Goal: Task Accomplishment & Management: Manage account settings

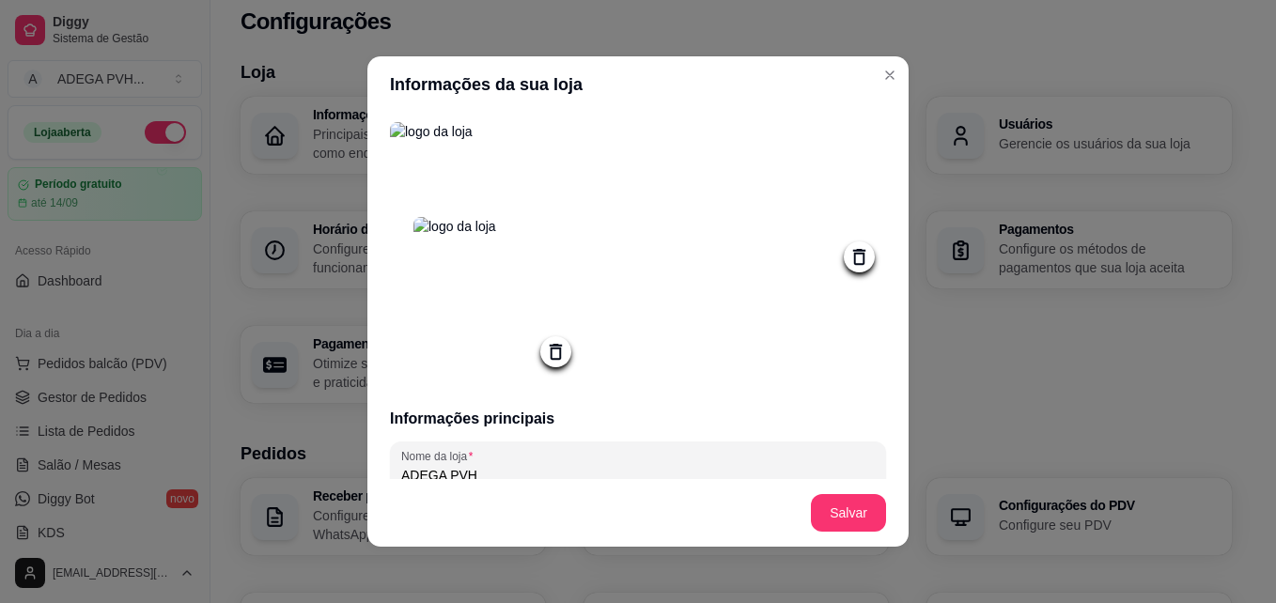
scroll to position [321, 0]
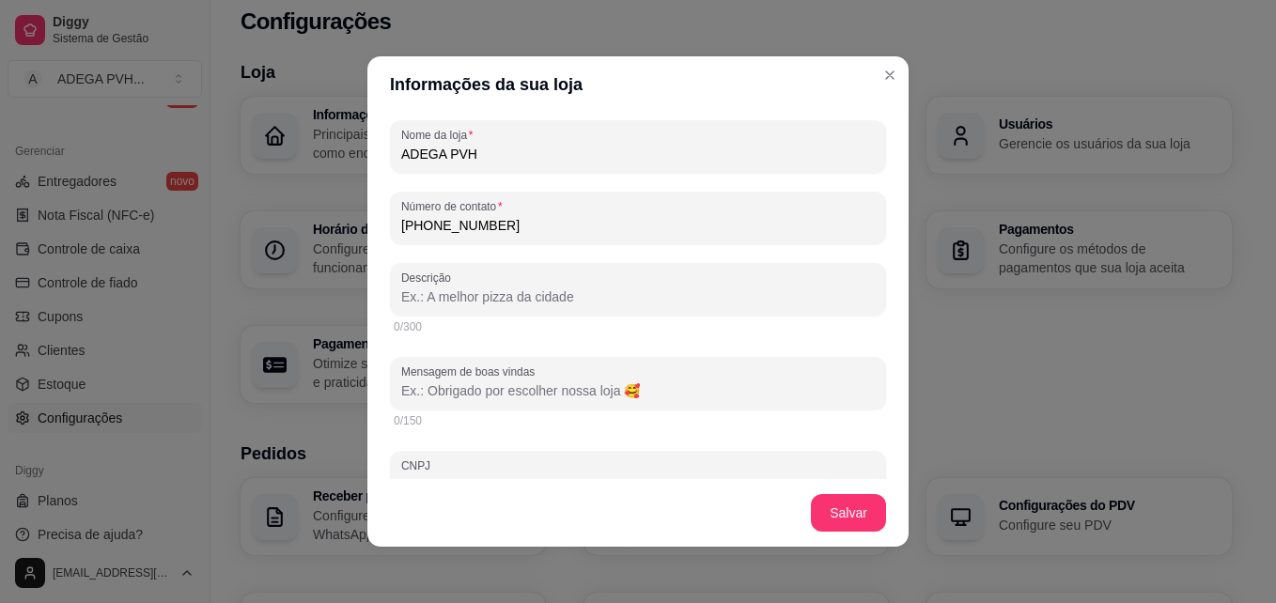
paste input "Os melhores drinks e destilados de [GEOGRAPHIC_DATA], direto na sua casa com en…"
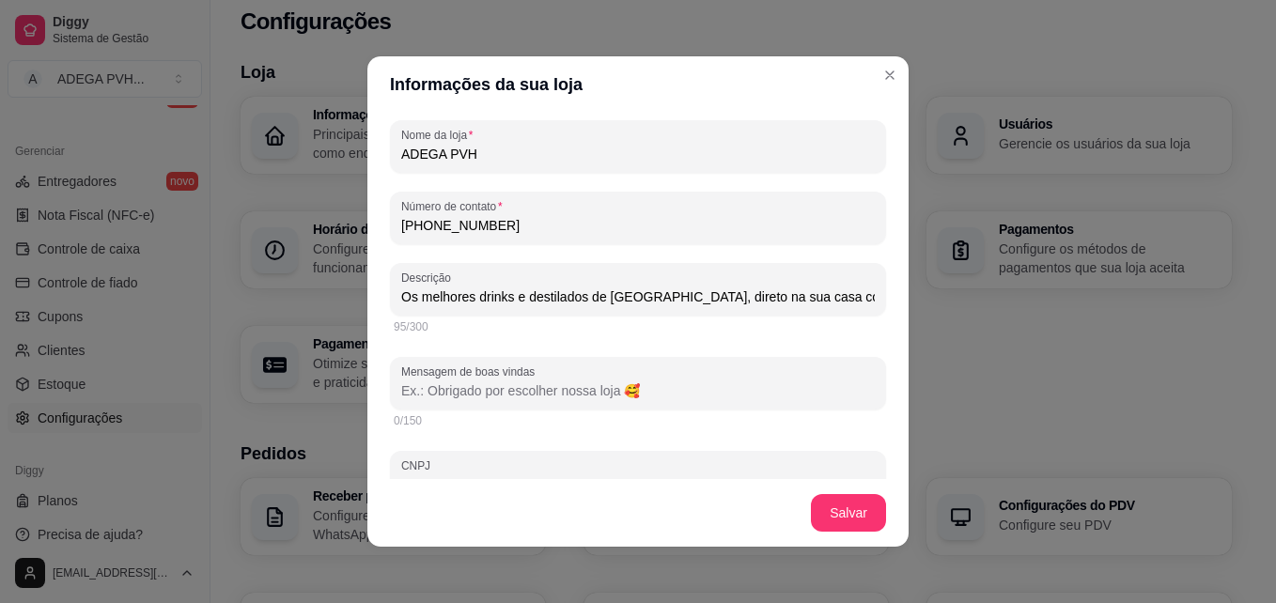
scroll to position [0, 98]
click at [429, 294] on input "Os melhores drinks e destilados de [GEOGRAPHIC_DATA], direto na sua casa com en…" at bounding box center [638, 297] width 474 height 19
click at [471, 302] on input "Os melhores drinks e destilados de [GEOGRAPHIC_DATA], direto na sua casa com en…" at bounding box center [638, 297] width 474 height 19
click at [491, 302] on input "O melhor copaodrinks e destilados de Porto Velho, direto na sua casa com entreg…" at bounding box center [638, 297] width 474 height 19
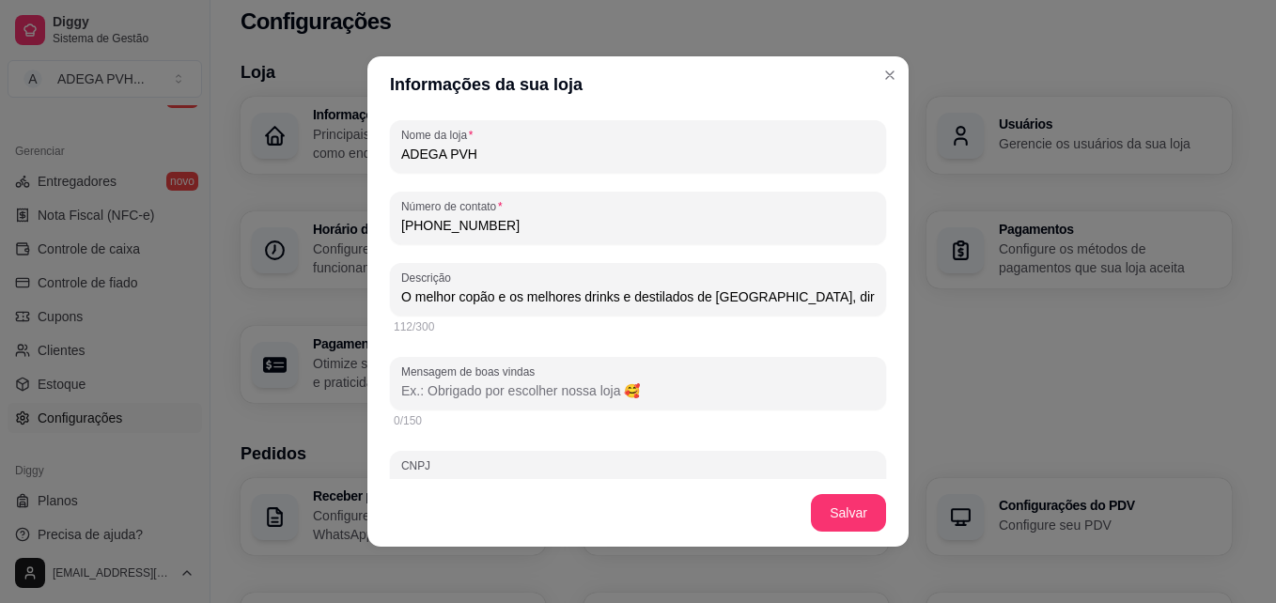
click at [546, 306] on input "O melhor copão e os melhores drinks e destilados de [GEOGRAPHIC_DATA], direto n…" at bounding box center [638, 297] width 474 height 19
click at [665, 291] on input "O melhor copão e os melhores drinks e destilados de [GEOGRAPHIC_DATA], direto n…" at bounding box center [638, 297] width 474 height 19
type input "O melhor copão e os melhores drinks e destilados de [GEOGRAPHIC_DATA], direto n…"
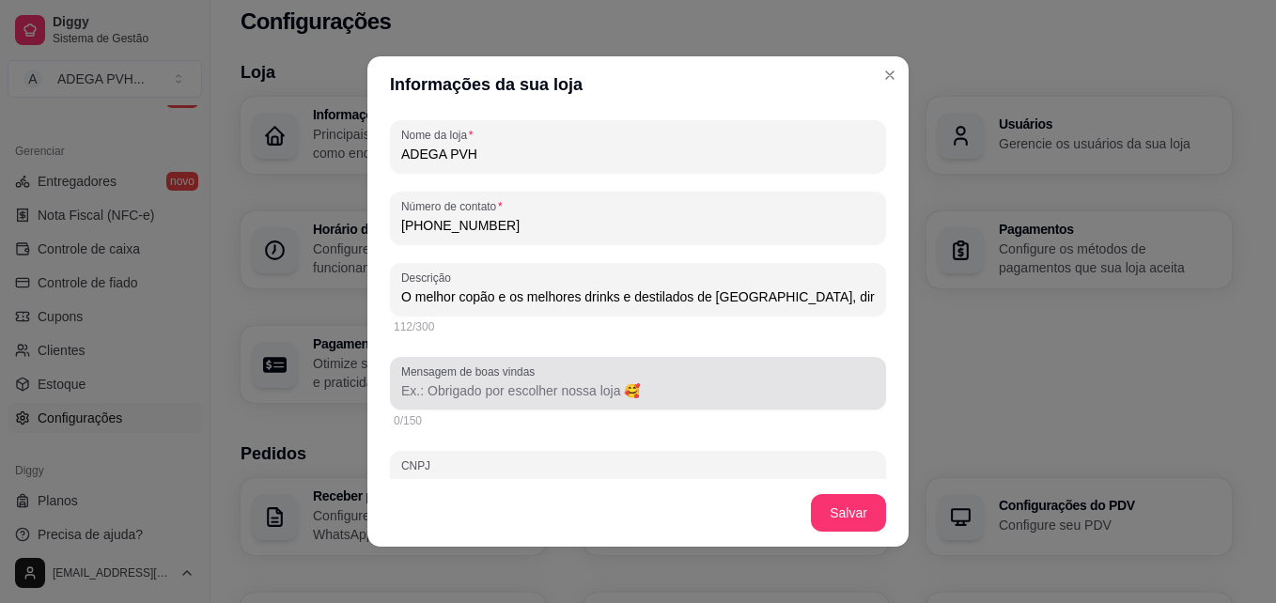
click at [504, 389] on input "Mensagem de boas vindas" at bounding box center [638, 391] width 474 height 19
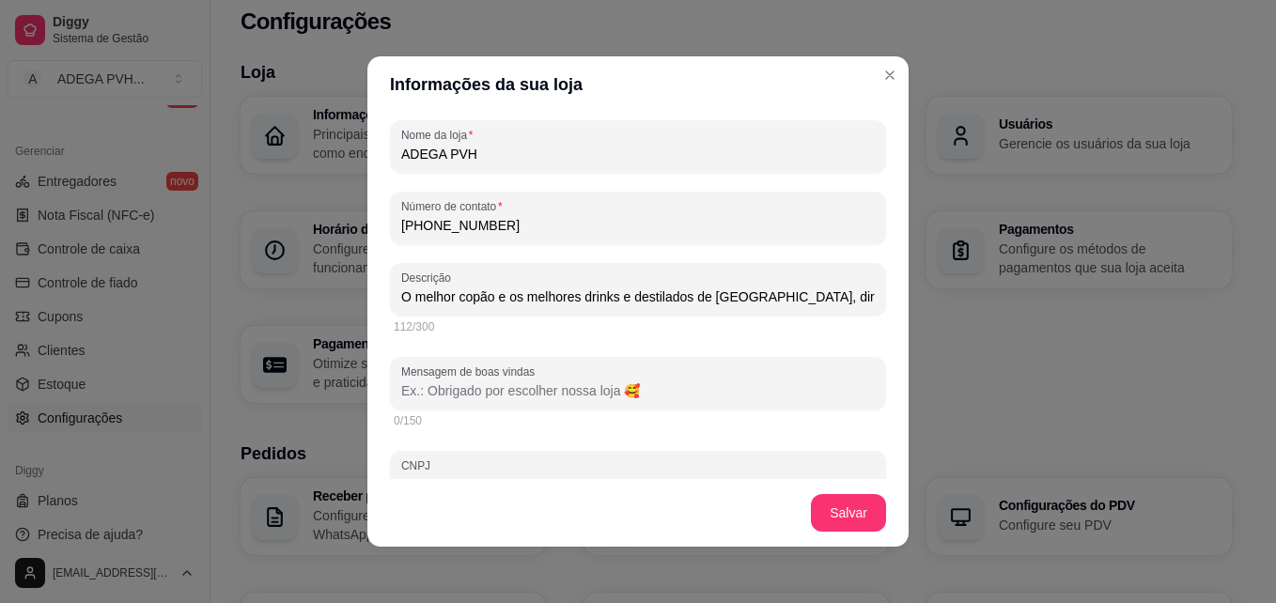
paste input "🥂 Seja bem-vindo(a) à ADEGA PVH! Obrigado por escolher nossa loja."
type input "🥂 Seja bem-vindo(a) à ADEGA PVH! Obrigado por escolher nossa loja."
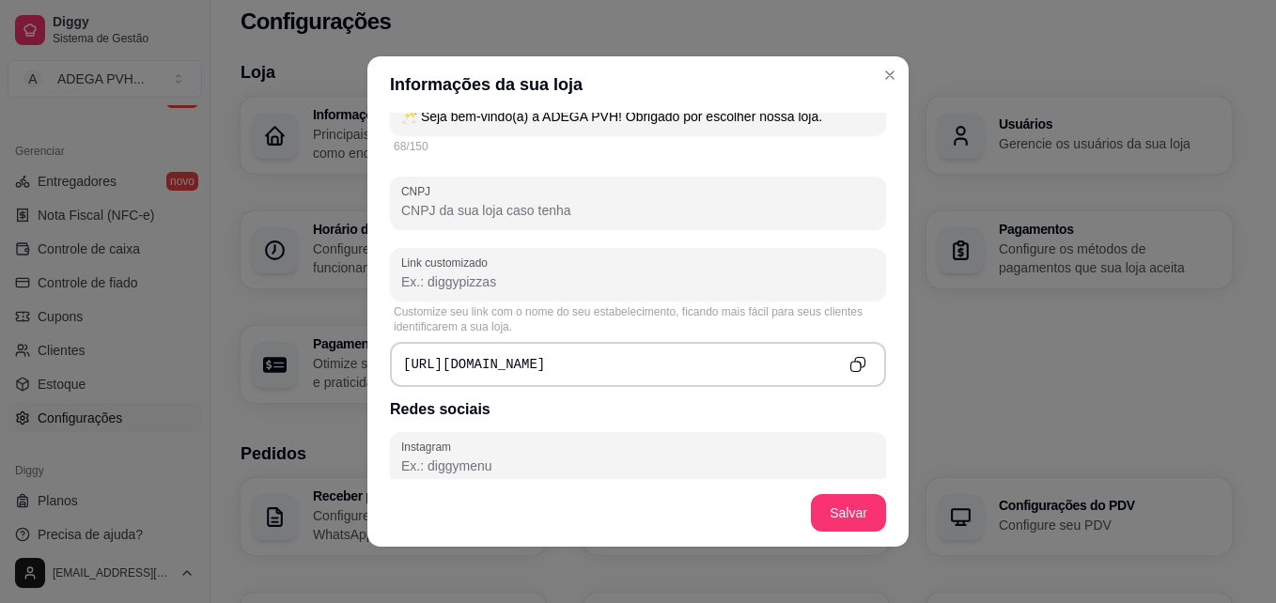
scroll to position [602, 0]
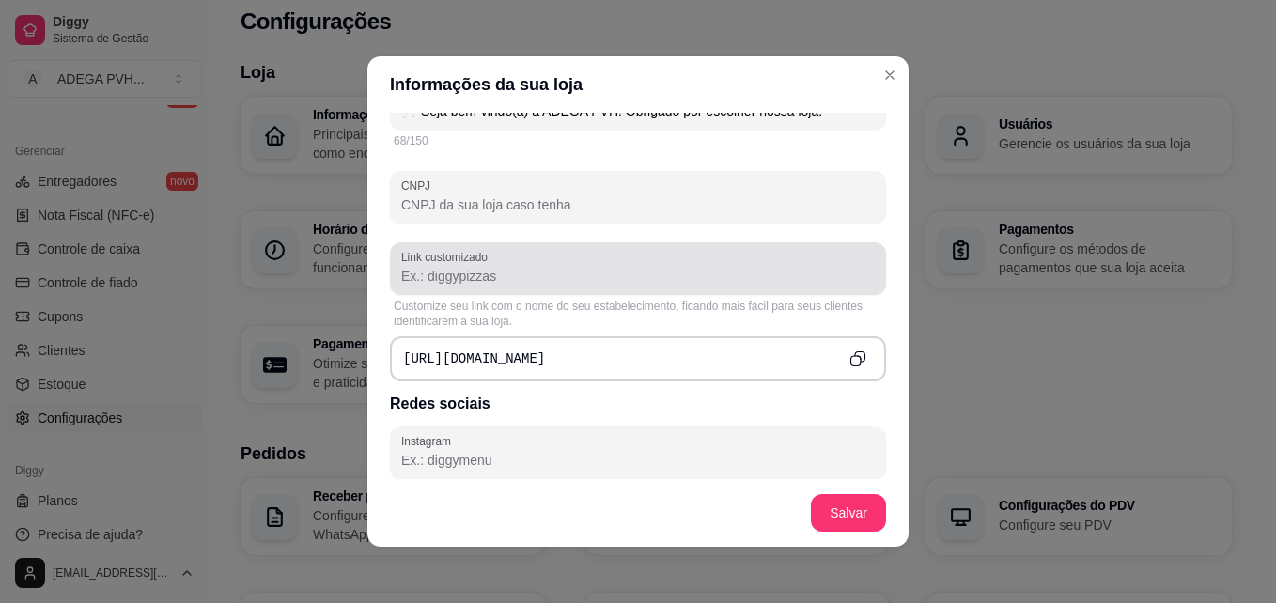
click at [593, 295] on div "Link customizado" at bounding box center [638, 268] width 496 height 53
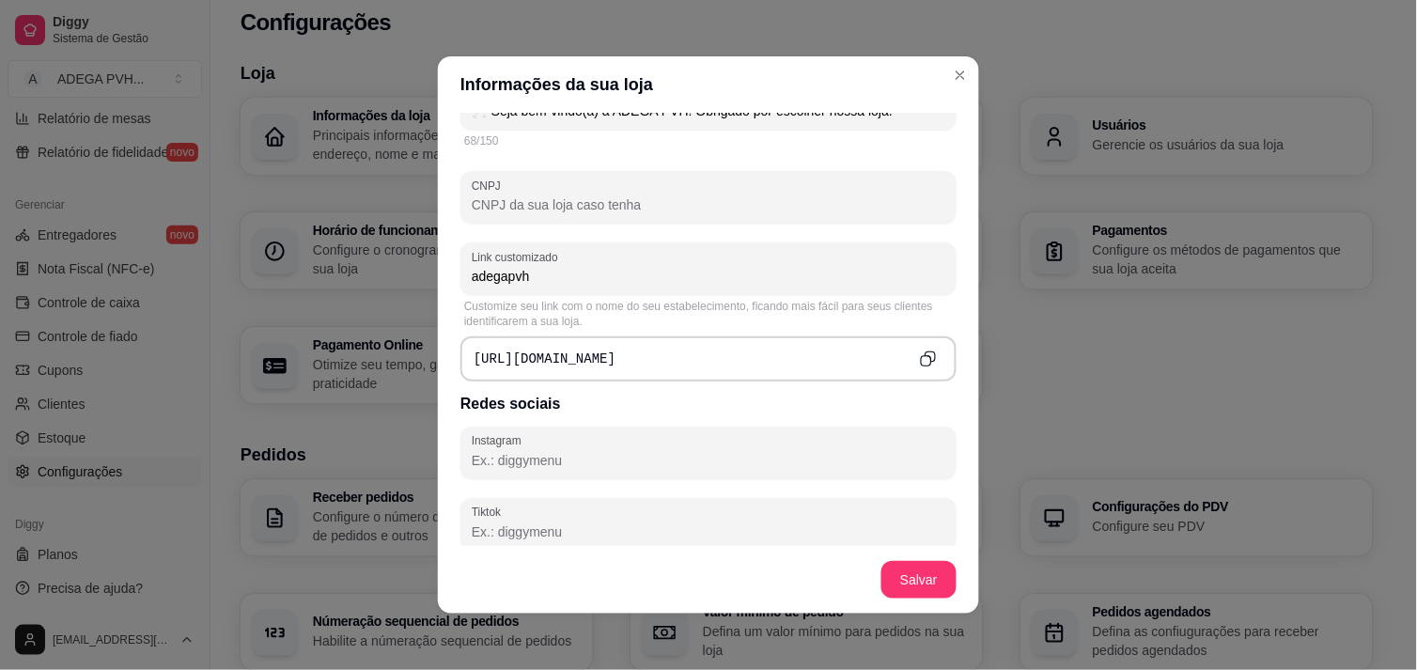
type input "adegapvh"
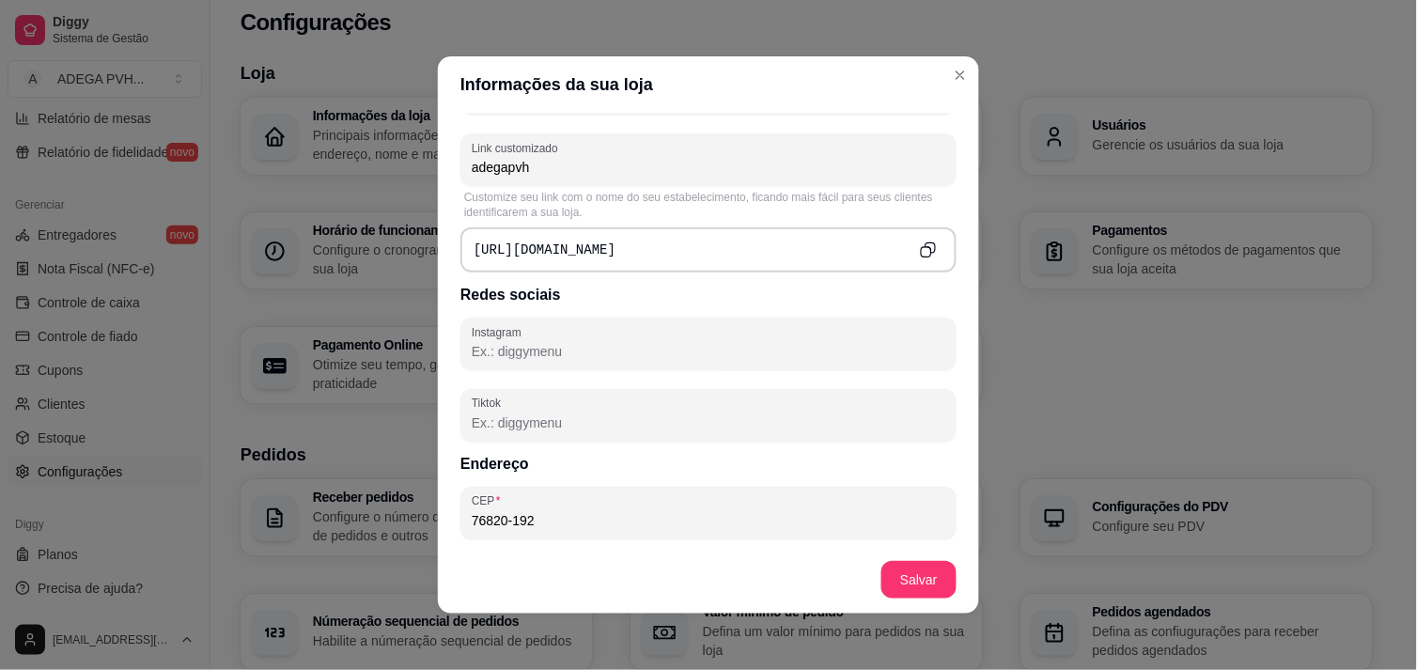
scroll to position [725, 0]
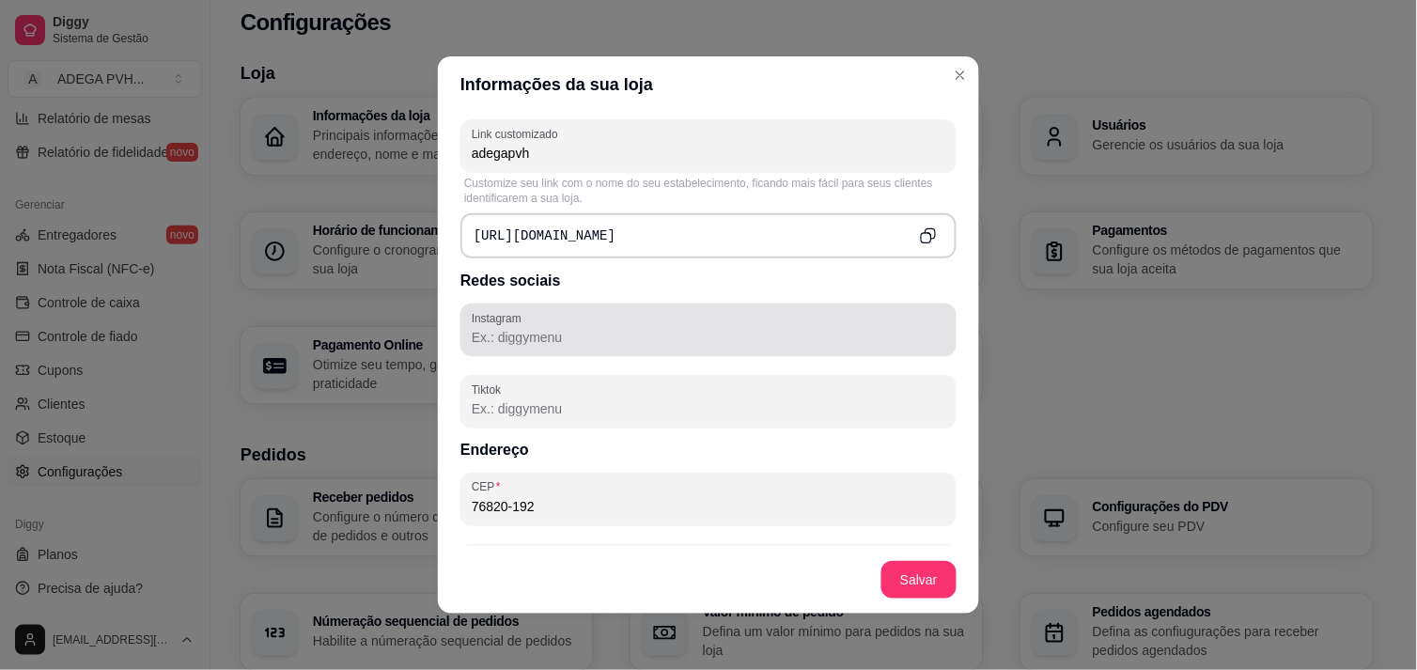
click at [757, 327] on div at bounding box center [709, 330] width 474 height 38
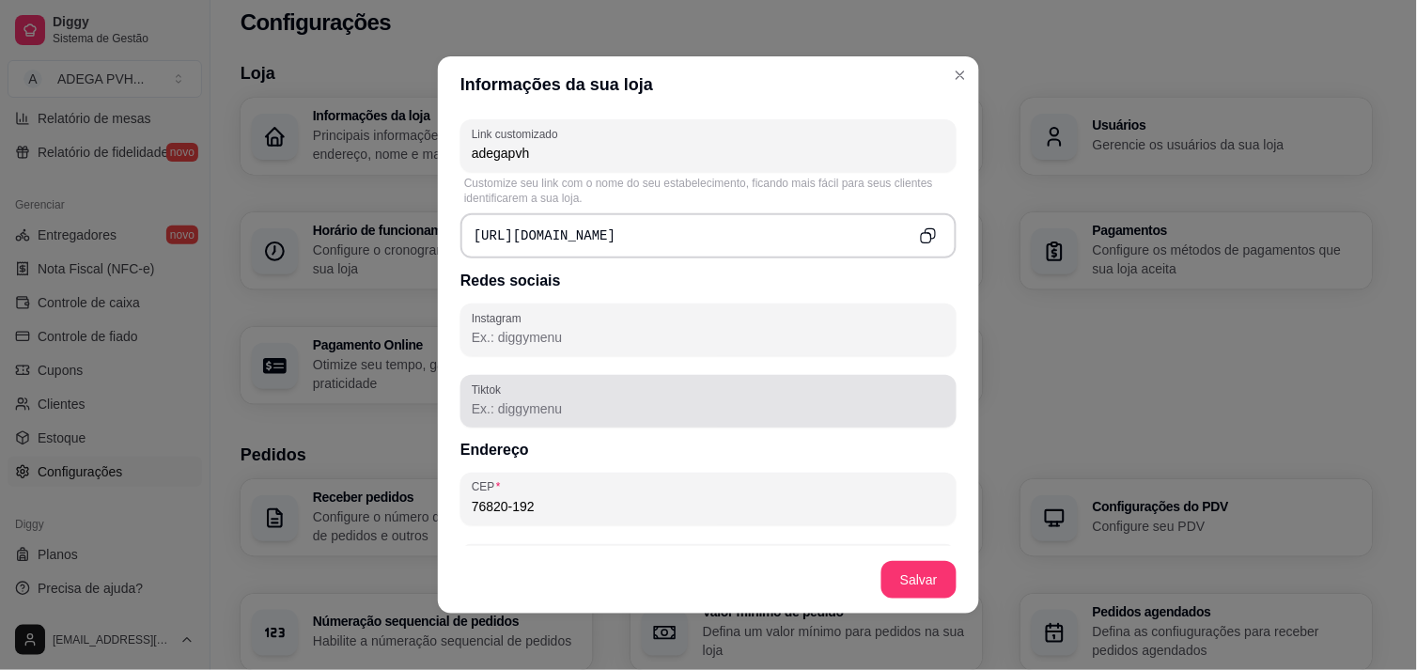
paste input "[URL][DOMAIN_NAME]"
type input "[URL][DOMAIN_NAME]"
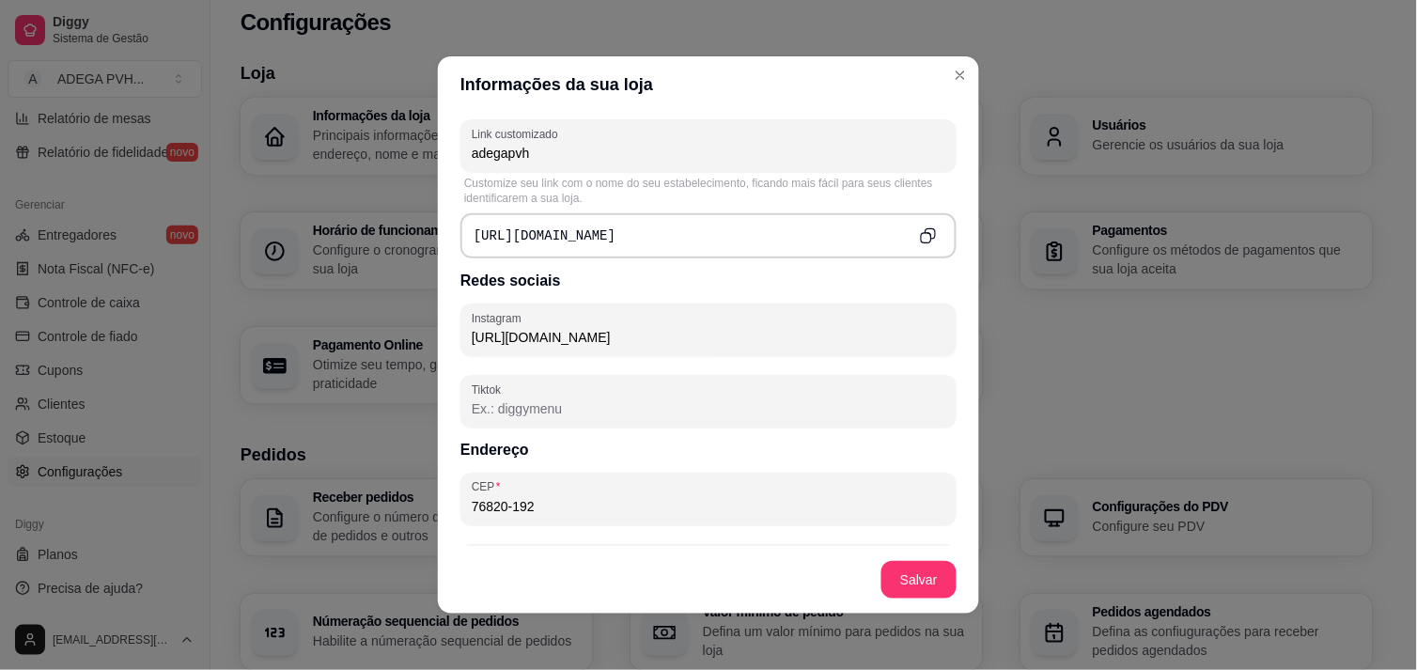
click at [711, 401] on input "Tiktok" at bounding box center [709, 408] width 474 height 19
click at [653, 340] on input "[URL][DOMAIN_NAME]" at bounding box center [709, 337] width 474 height 19
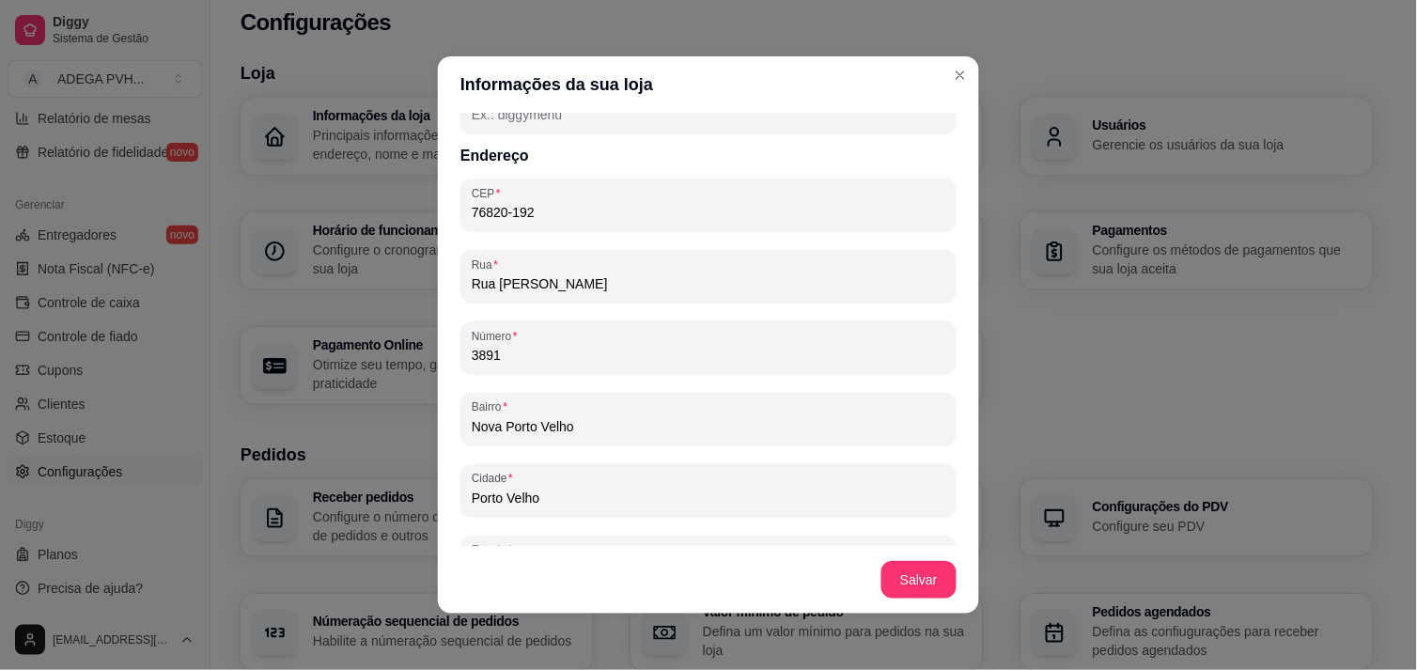
scroll to position [1124, 0]
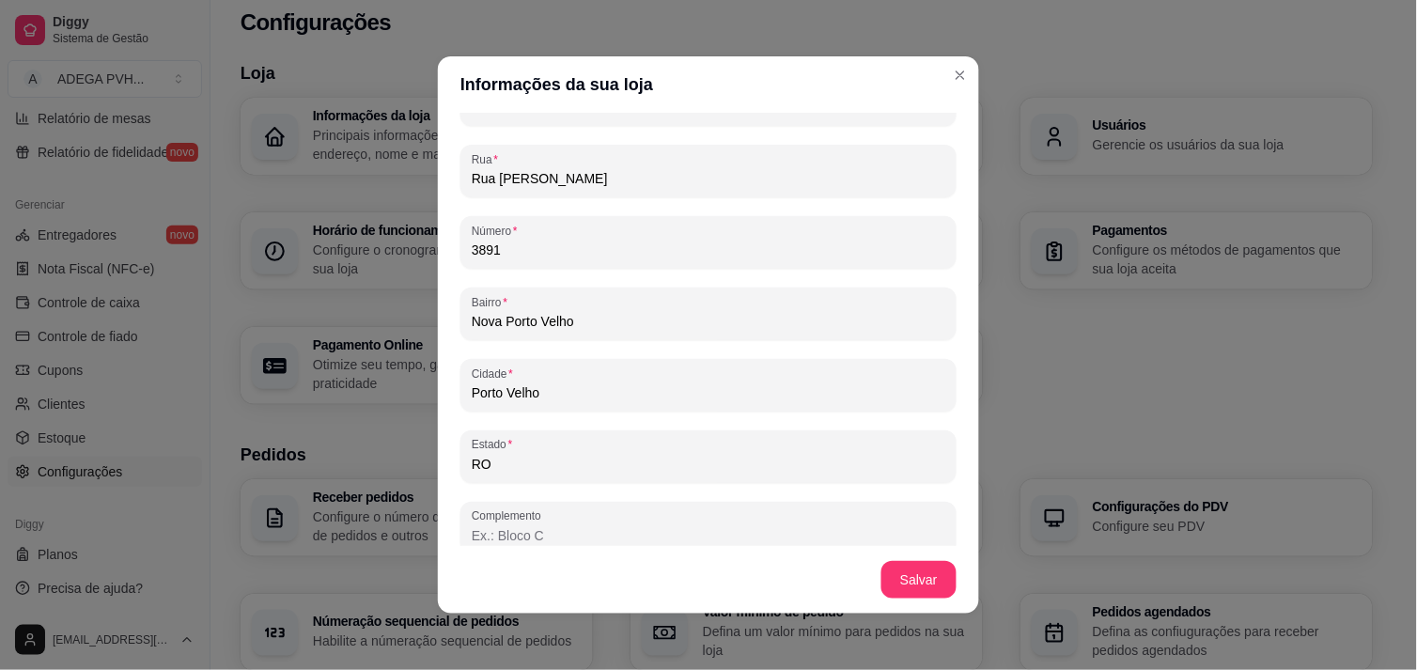
click at [792, 542] on input "Complemento" at bounding box center [709, 535] width 474 height 19
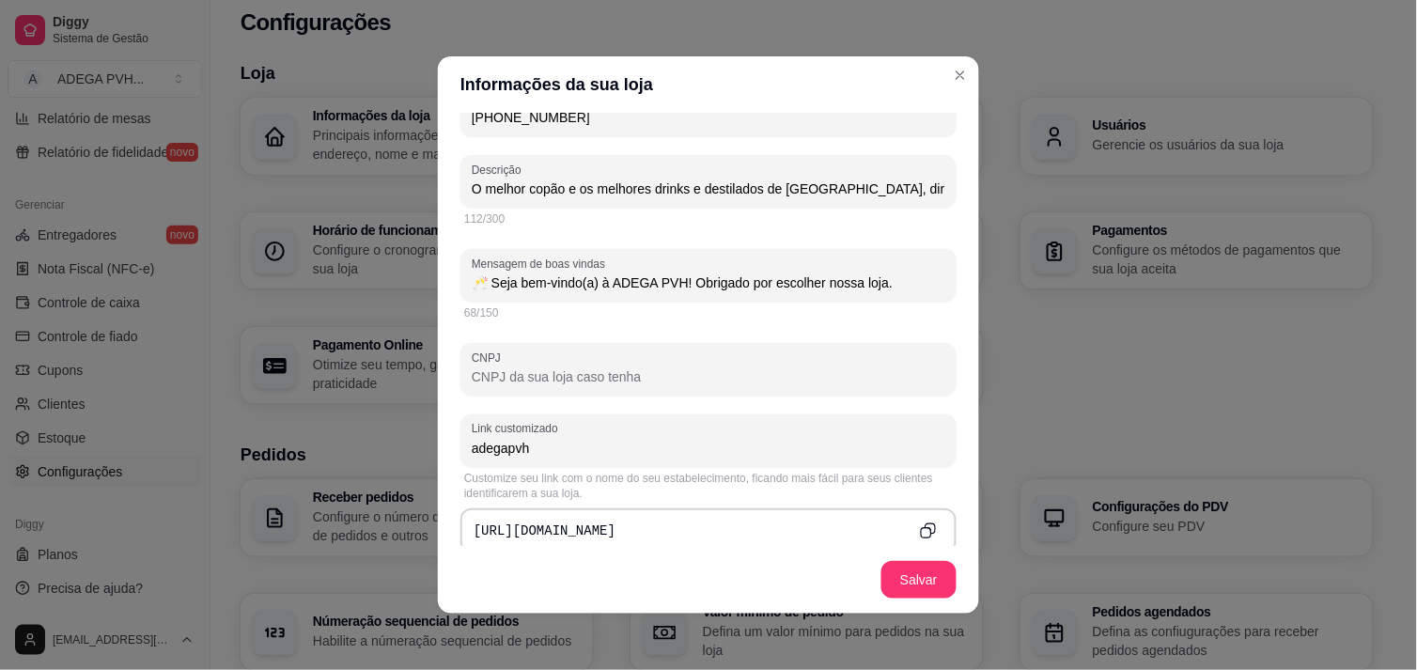
scroll to position [435, 0]
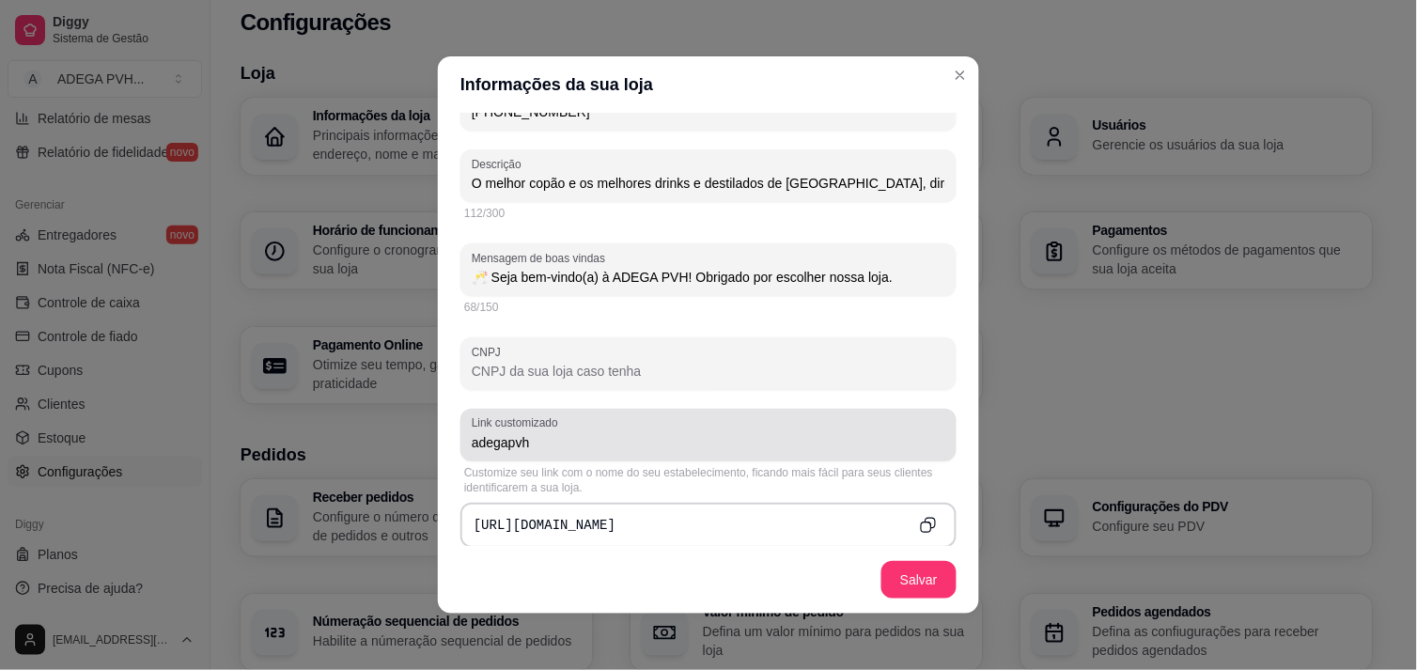
click at [501, 445] on input "adegapvh" at bounding box center [709, 442] width 474 height 19
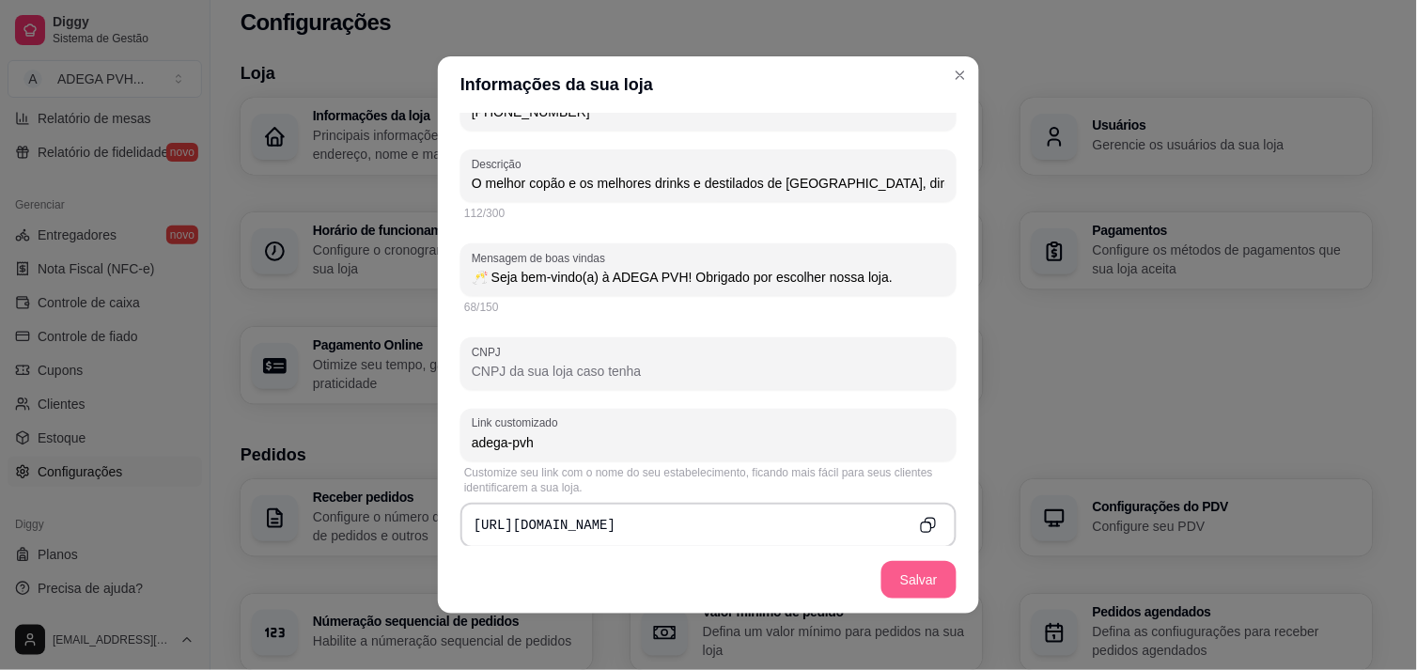
type input "adega-pvh"
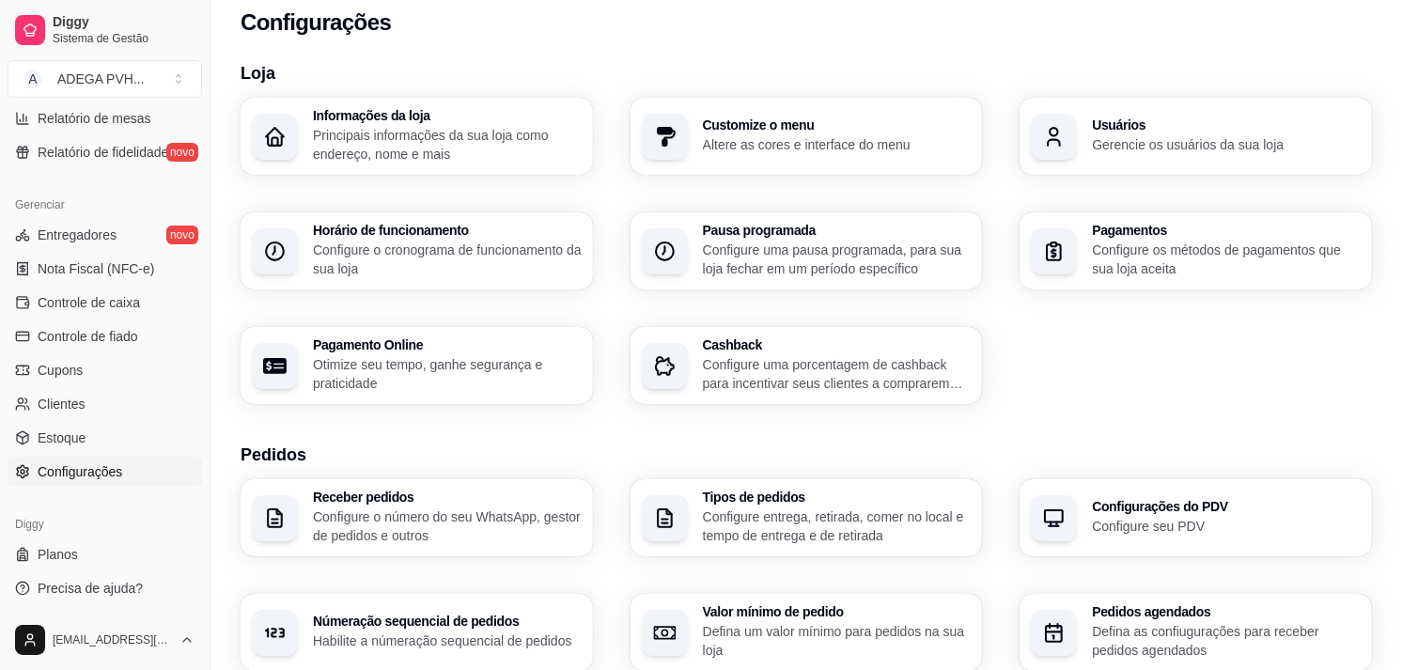
click at [524, 99] on div "Informações da loja Principais informações da sua loja como endereço, nome e ma…" at bounding box center [417, 136] width 352 height 77
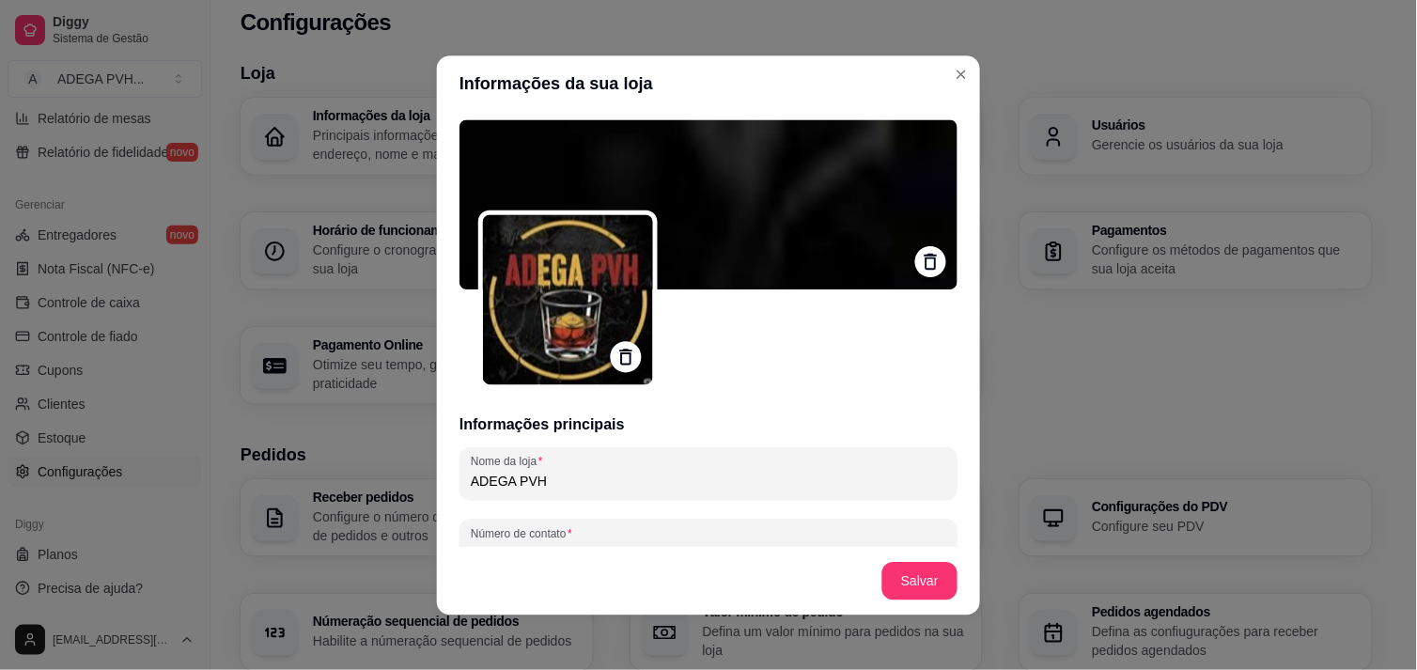
type input "[GEOGRAPHIC_DATA][PERSON_NAME] - de 3862 a 4160 - lado par"
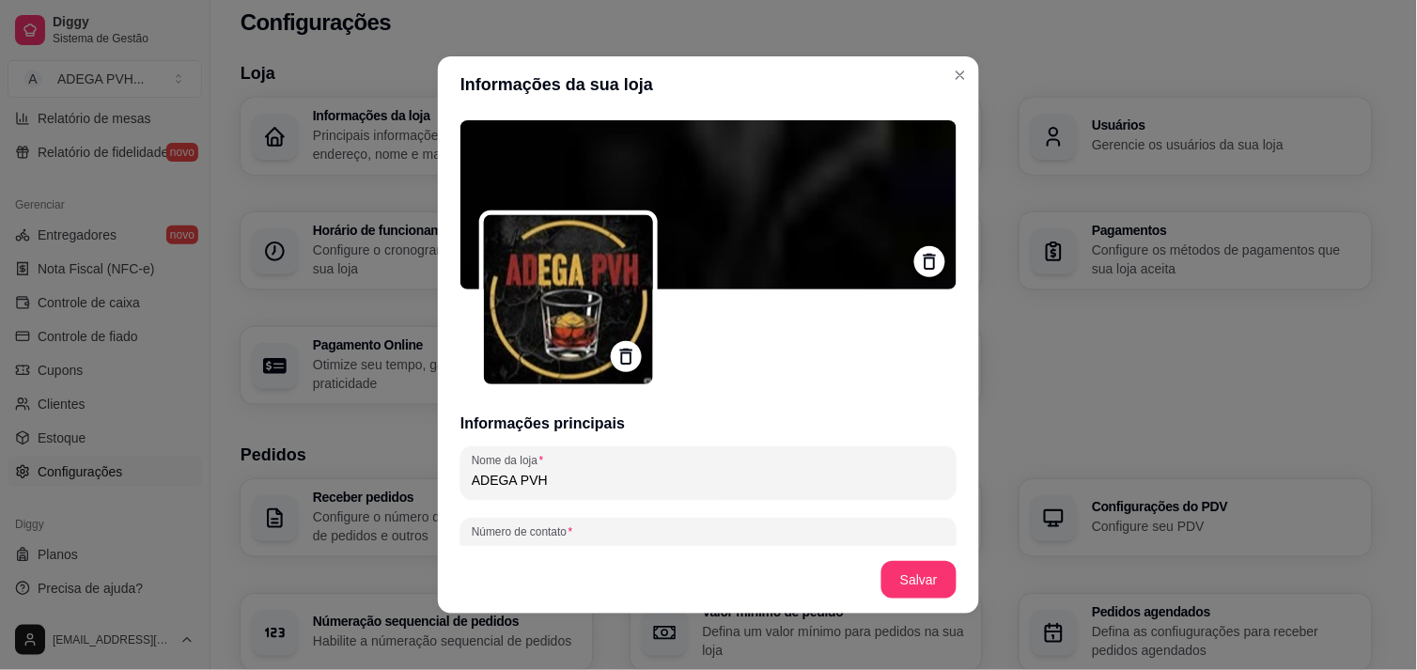
scroll to position [379, 0]
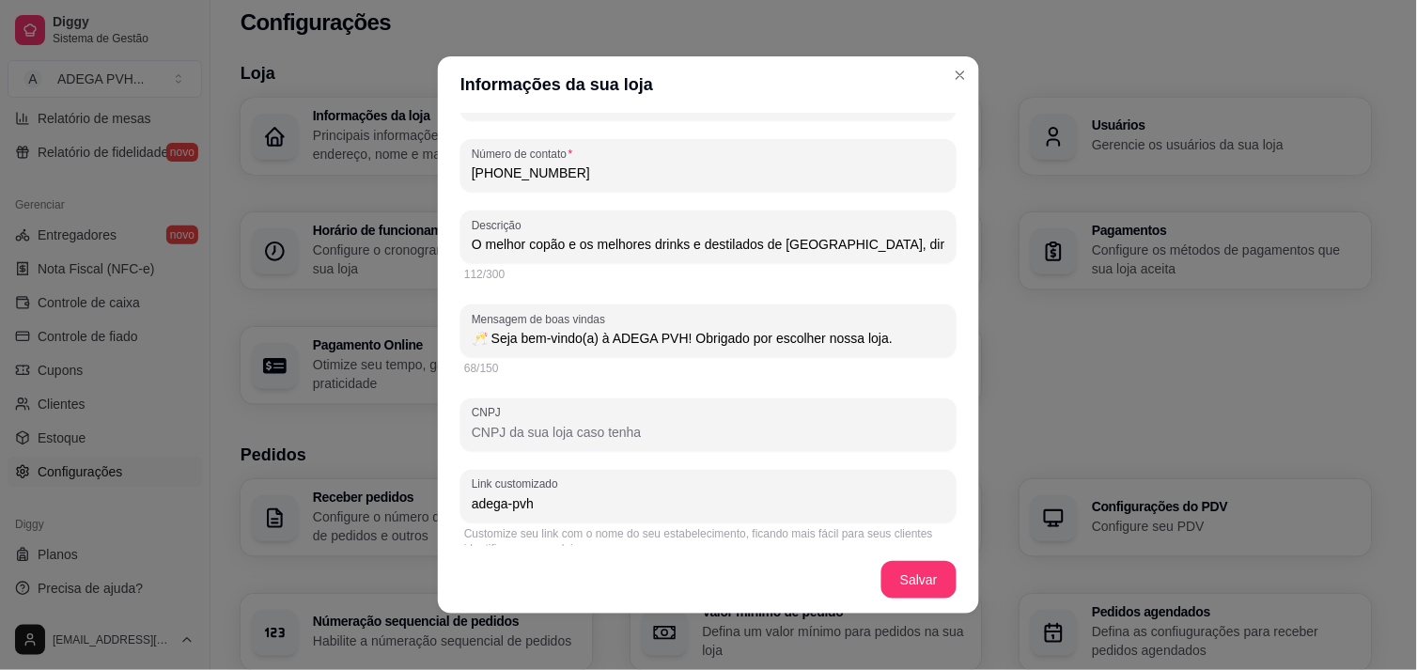
click at [508, 499] on input "adega-pvh" at bounding box center [709, 503] width 474 height 19
type input "adegapvh"
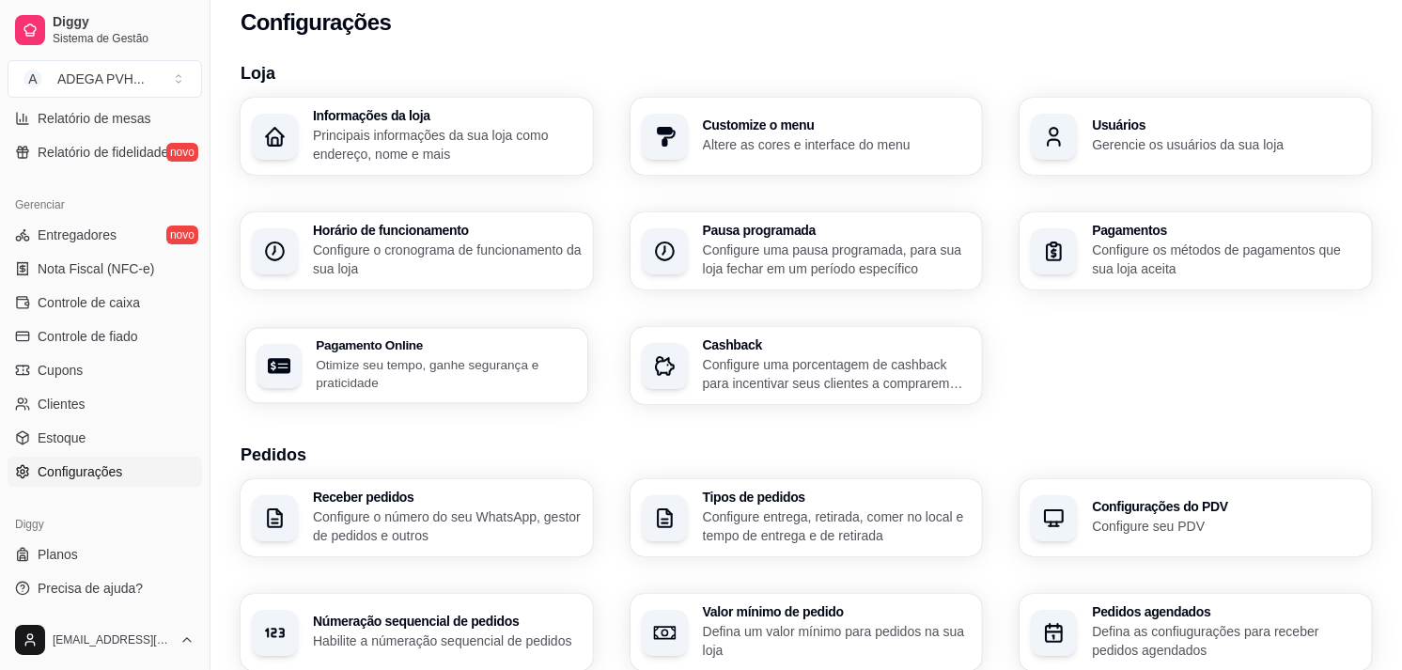
click at [481, 389] on p "Otimize seu tempo, ganhe segurança e praticidade" at bounding box center [446, 373] width 260 height 37
select select "4.98"
click at [734, 151] on p "Altere as cores e interface do menu" at bounding box center [836, 144] width 260 height 18
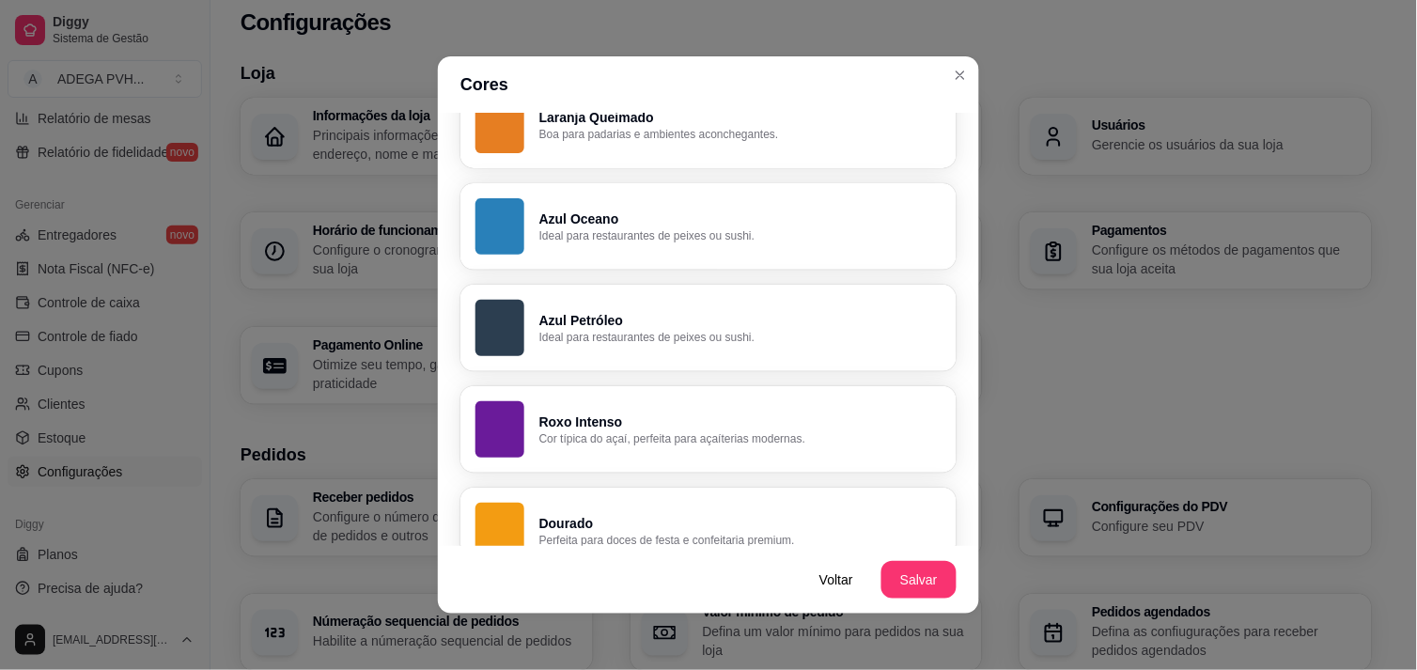
scroll to position [842, 0]
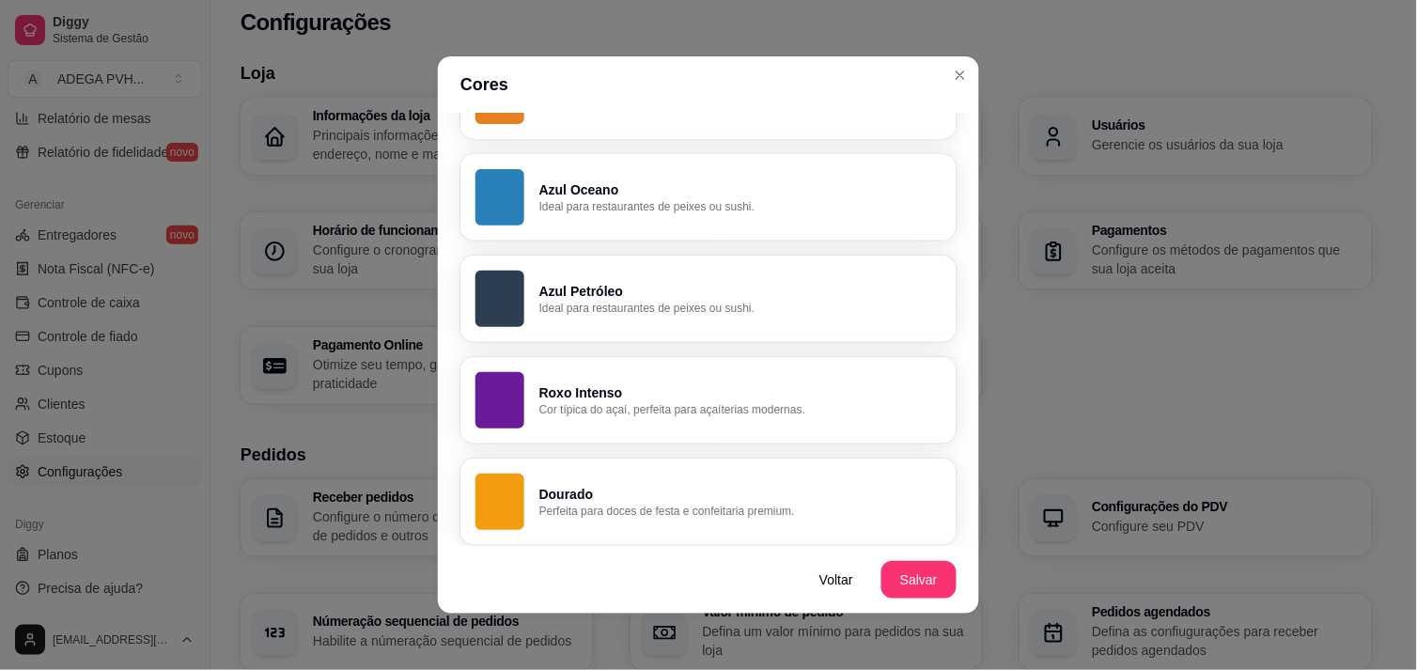
click at [852, 334] on button "Azul Petróleo Ideal para restaurantes de peixes ou sushi." at bounding box center [709, 299] width 496 height 86
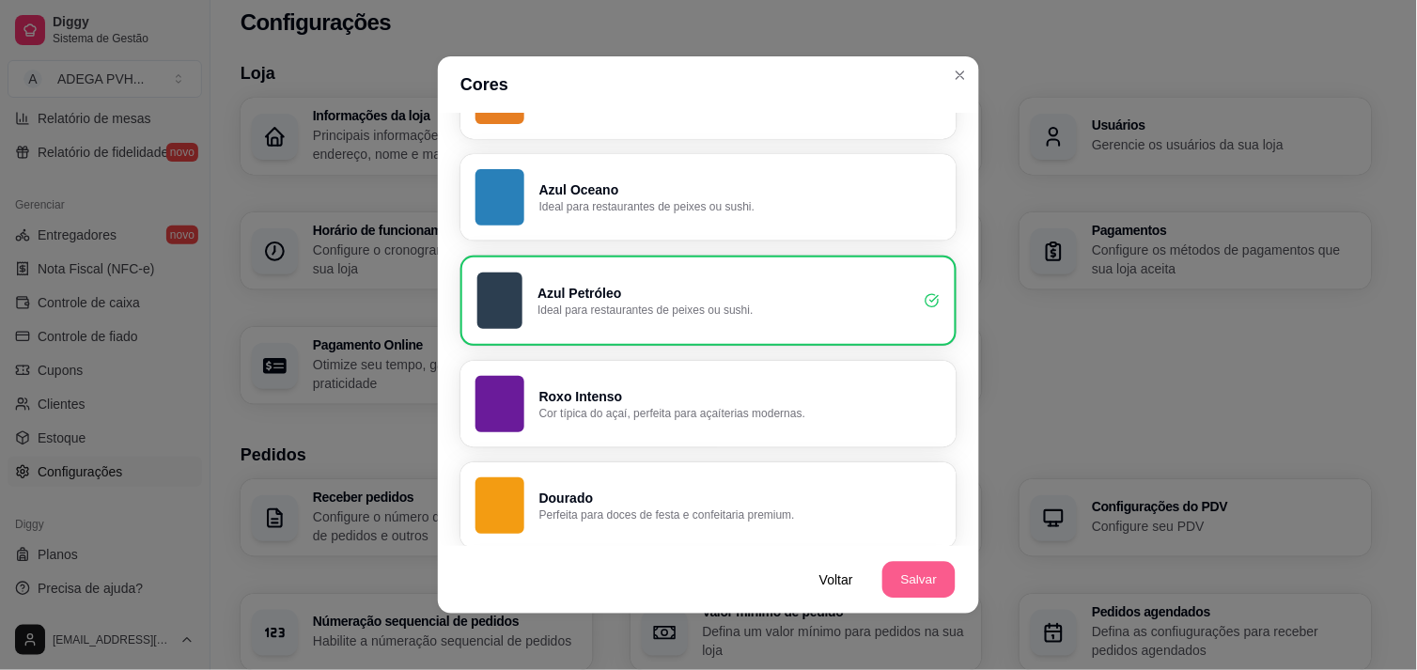
click at [908, 584] on button "Salvar" at bounding box center [919, 580] width 73 height 37
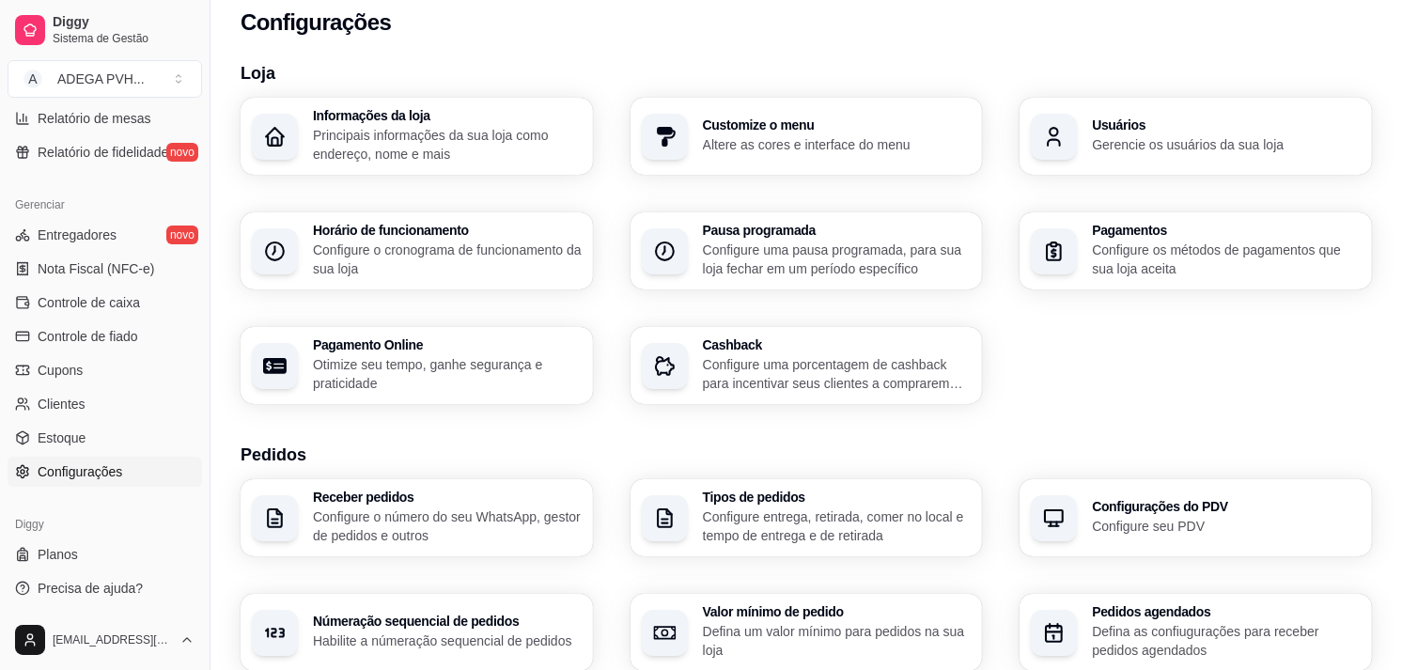
click at [1109, 150] on p "Gerencie os usuários da sua loja" at bounding box center [1226, 144] width 269 height 19
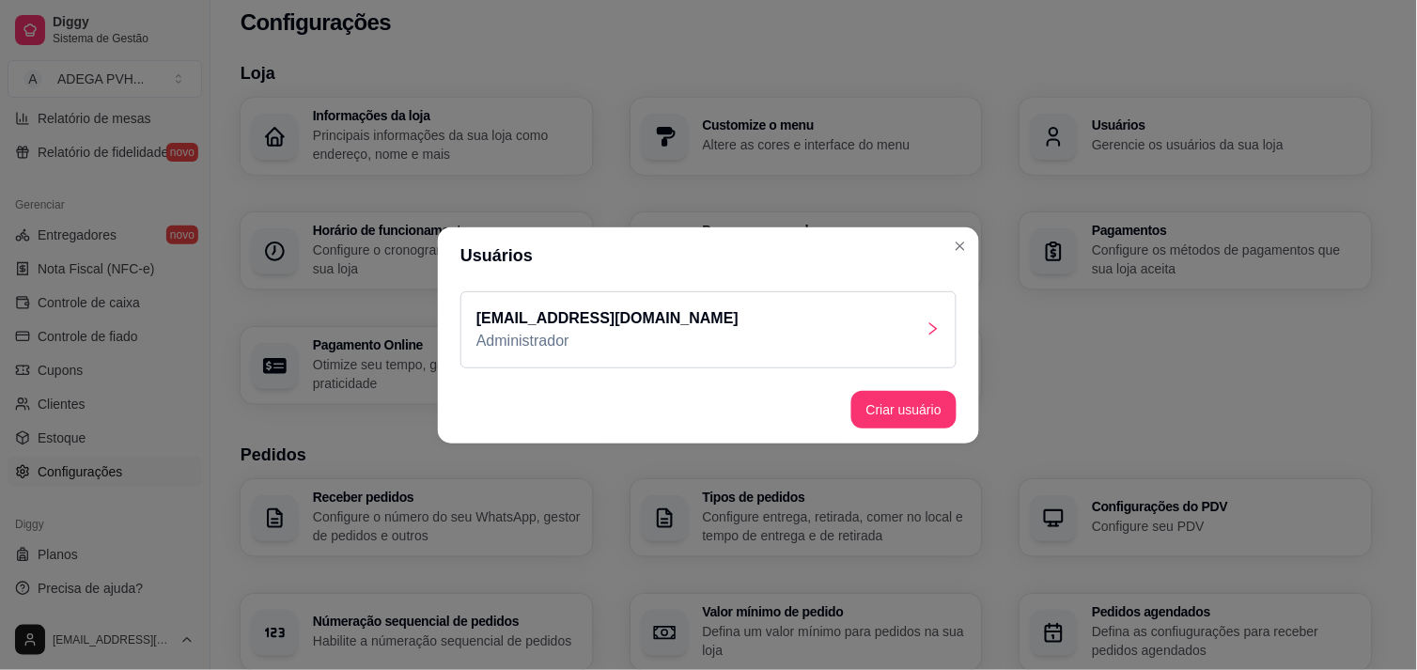
click at [672, 338] on div "[EMAIL_ADDRESS][DOMAIN_NAME] Administrador" at bounding box center [709, 329] width 496 height 77
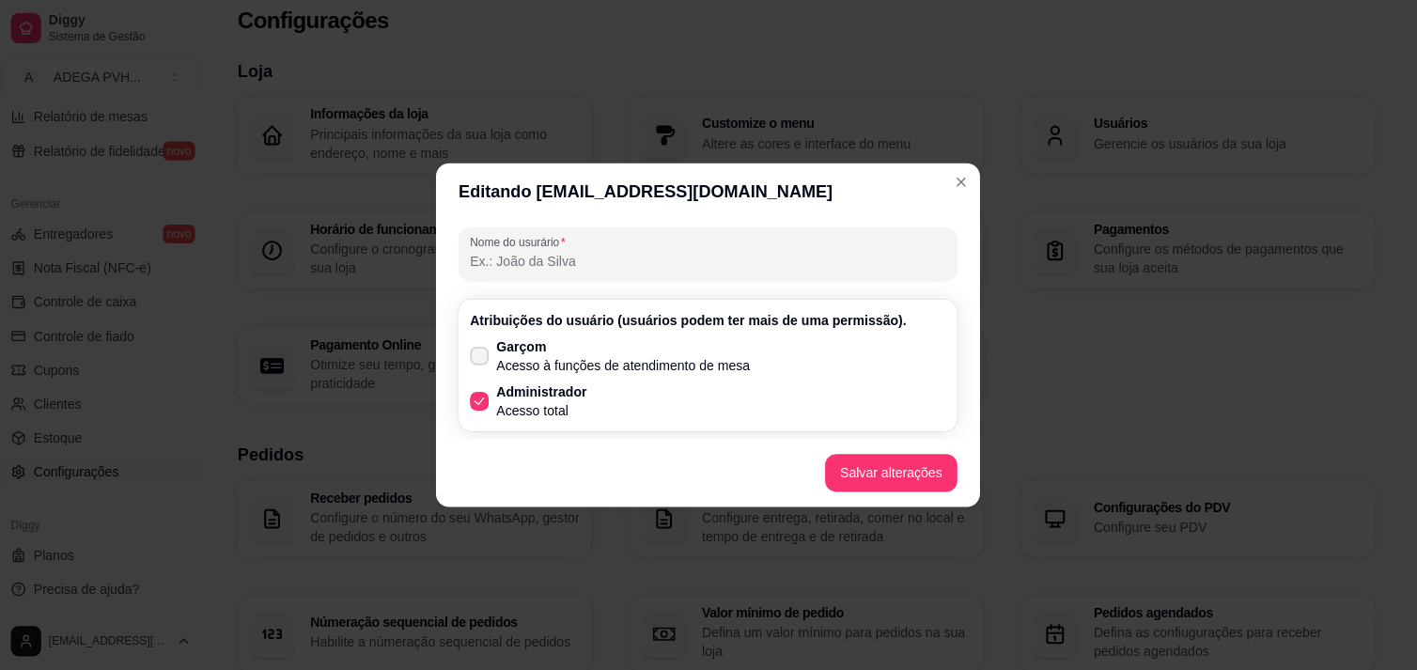
scroll to position [15, 0]
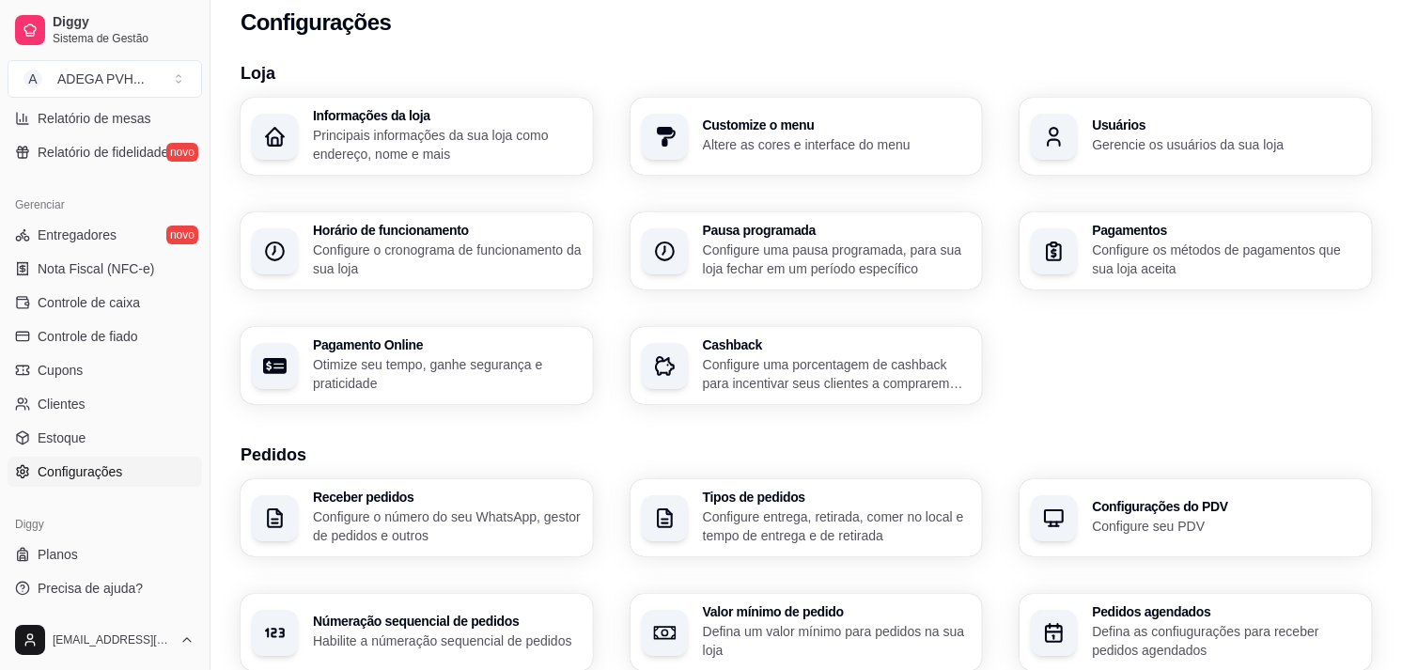
click at [1058, 314] on div "Informações da loja Principais informações da sua loja como endereço, nome e ma…" at bounding box center [807, 251] width 1132 height 306
click at [1117, 260] on p "Configure os métodos de pagamentos que sua loja aceita" at bounding box center [1226, 259] width 260 height 37
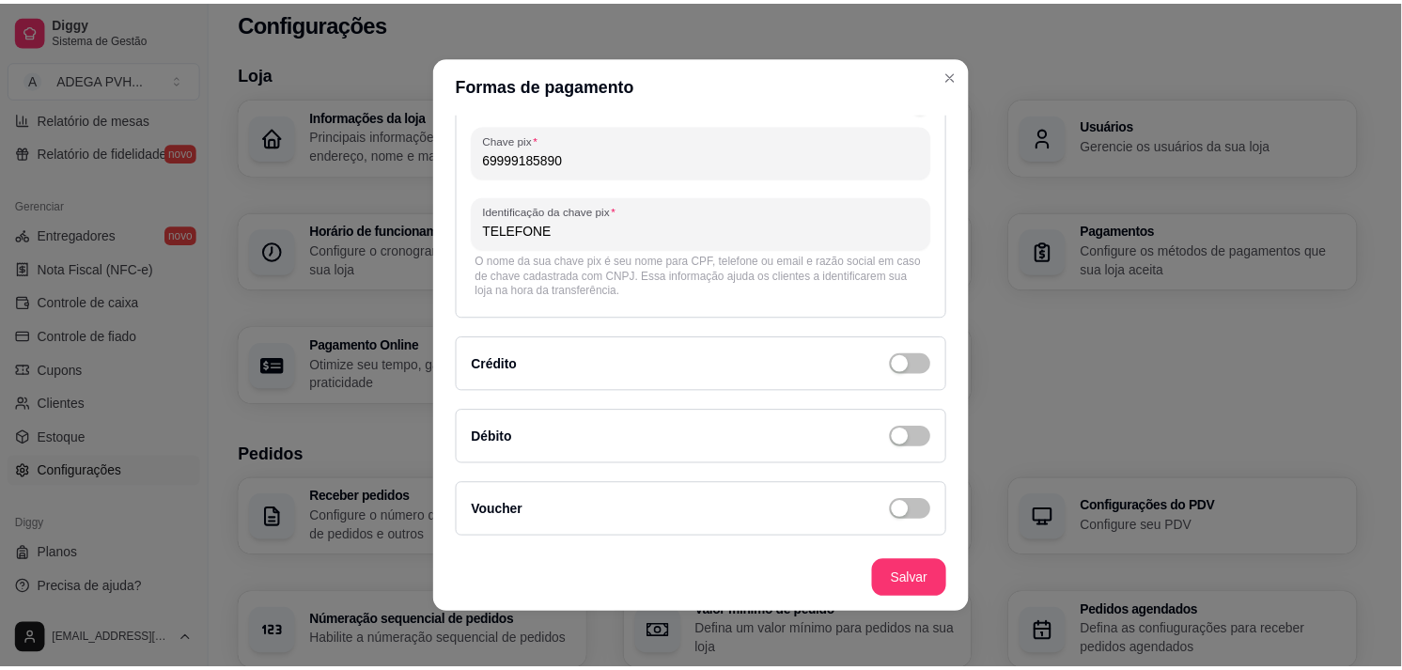
scroll to position [192, 0]
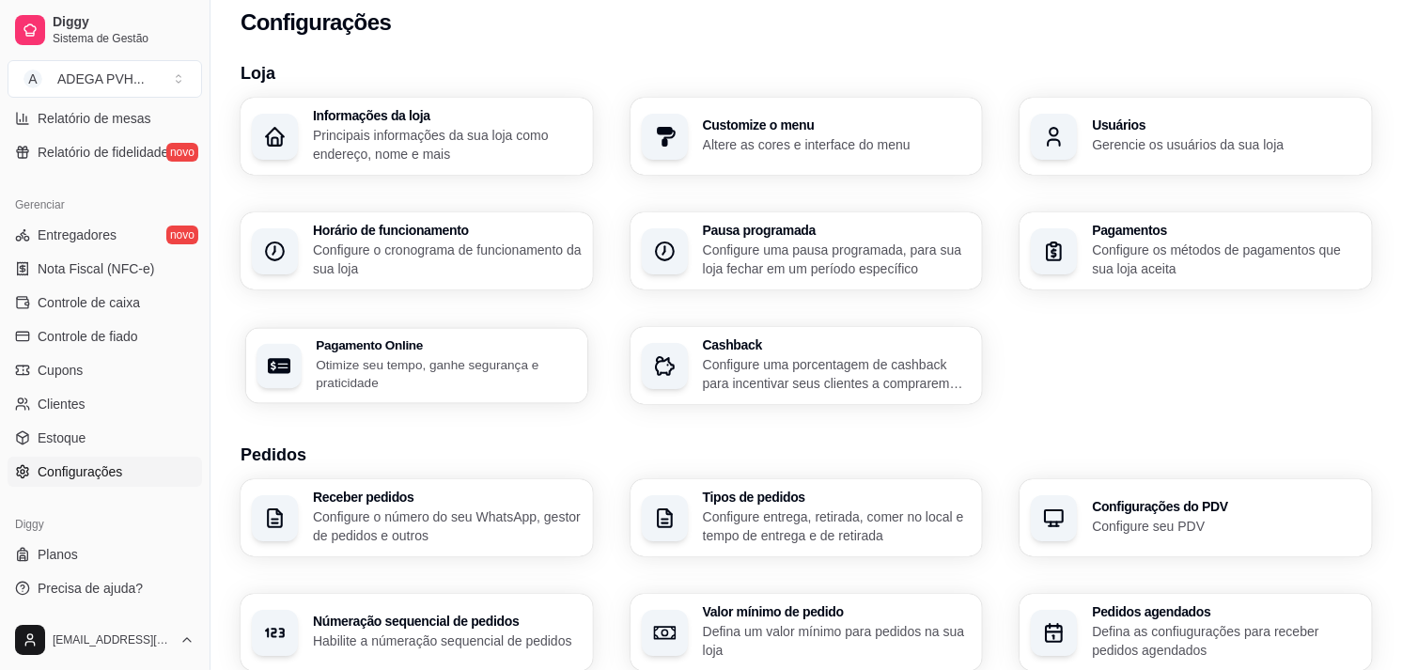
click at [437, 371] on p "Otimize seu tempo, ganhe segurança e praticidade" at bounding box center [446, 373] width 260 height 37
select select "4.98"
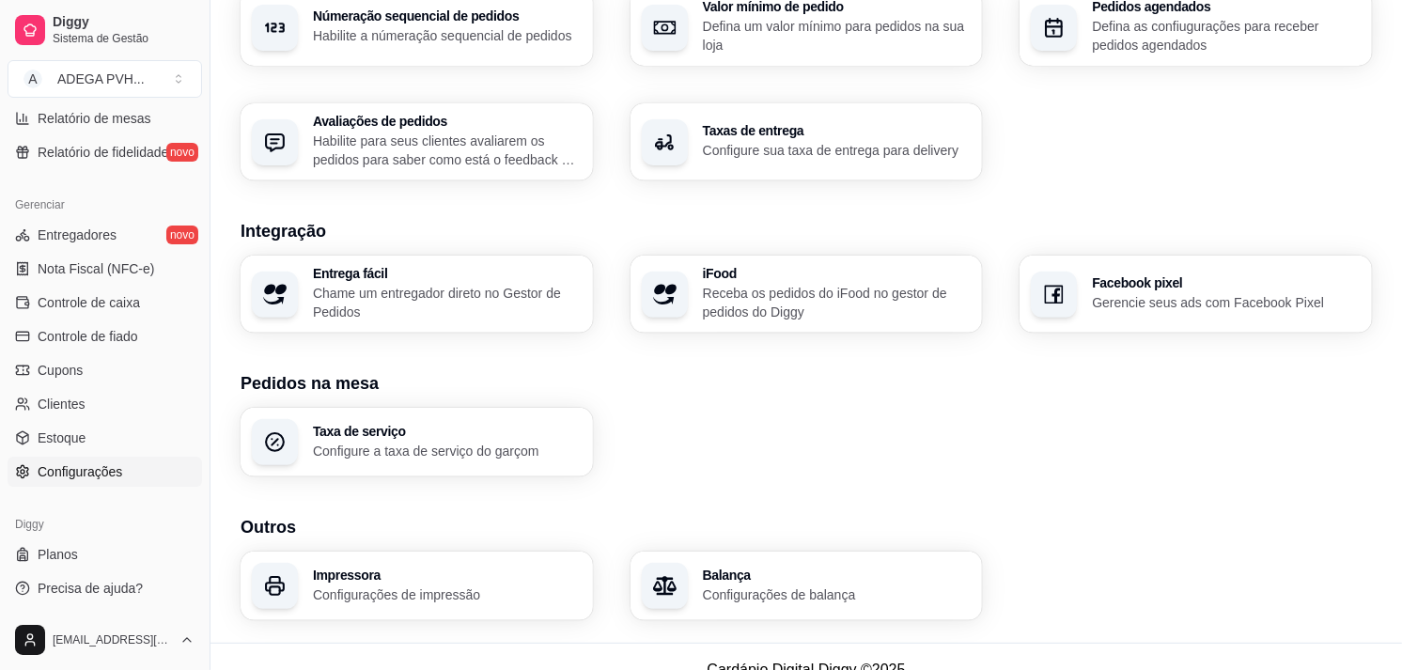
scroll to position [646, 0]
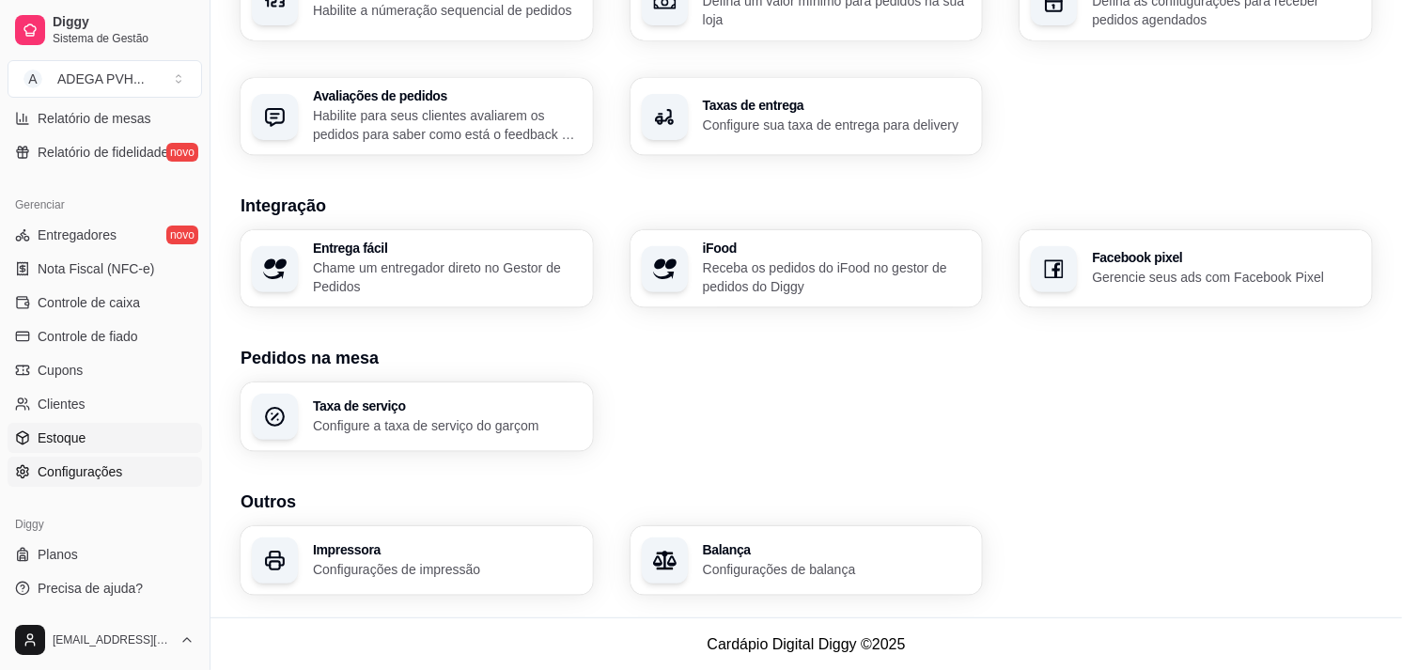
click at [146, 434] on link "Estoque" at bounding box center [105, 438] width 195 height 30
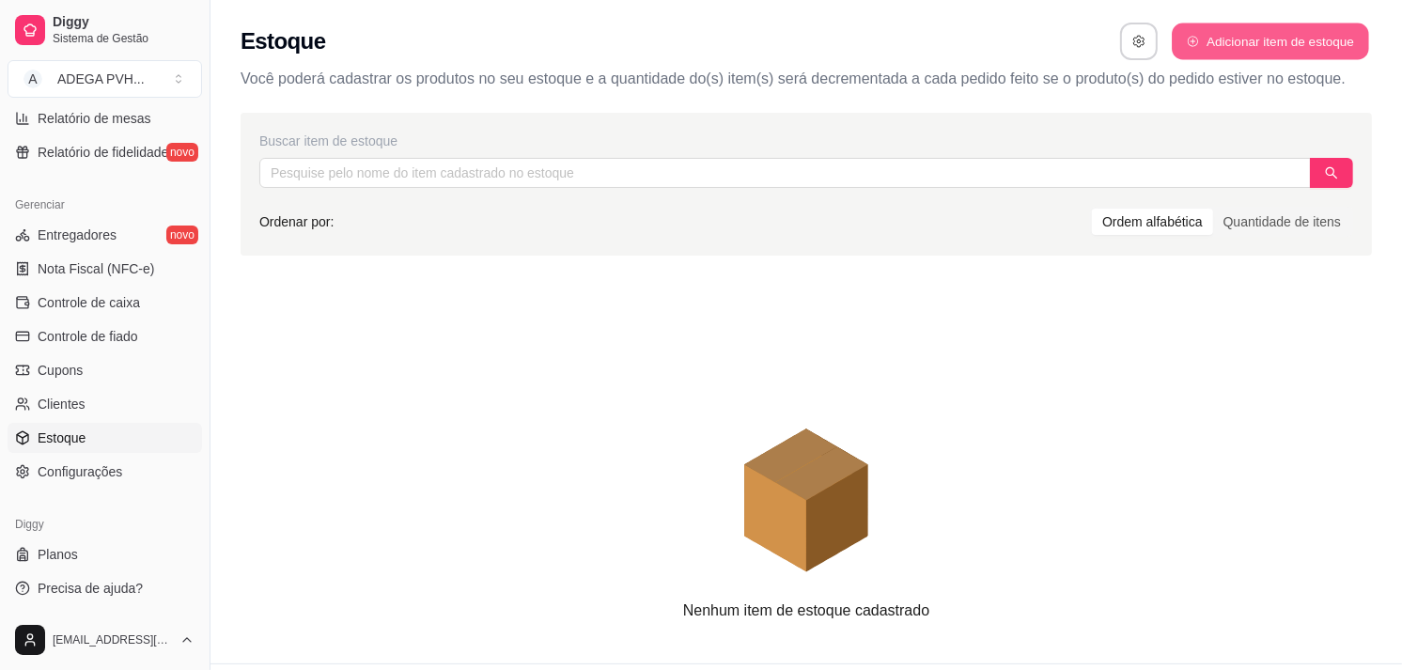
click at [1275, 53] on button "Adicionar item de estoque" at bounding box center [1270, 41] width 196 height 37
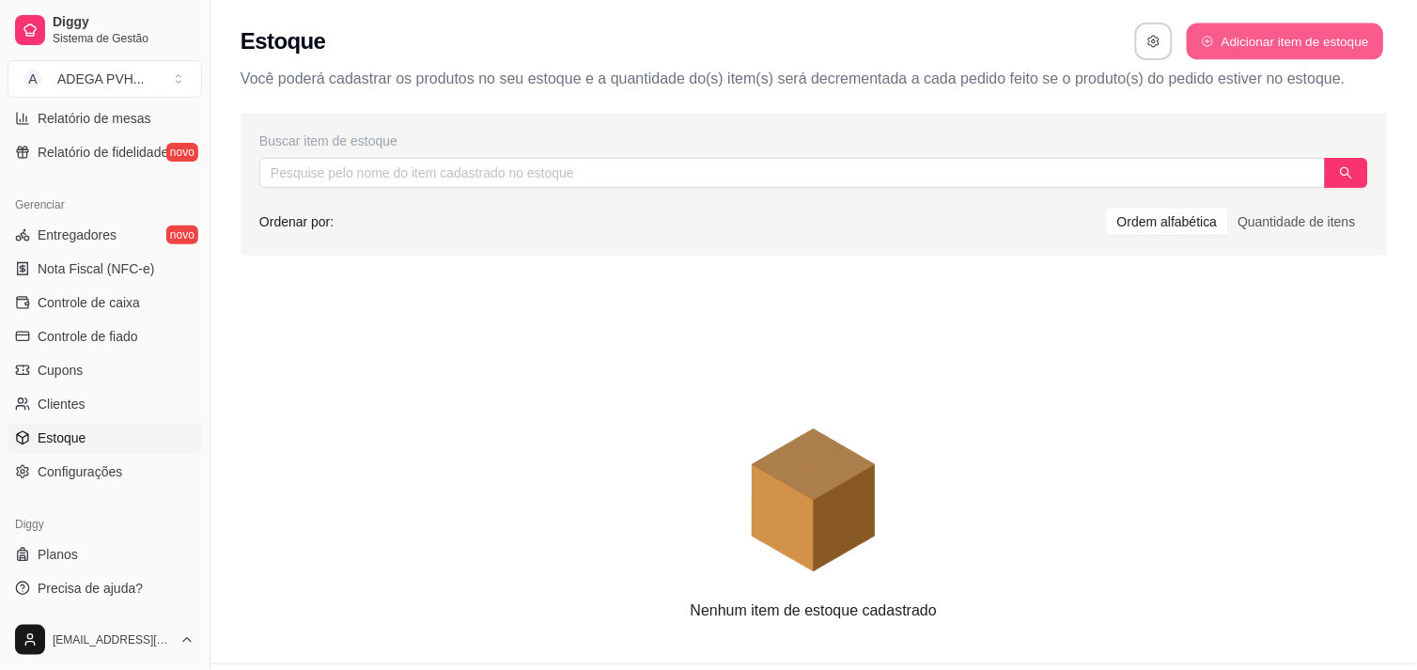
select select "UN"
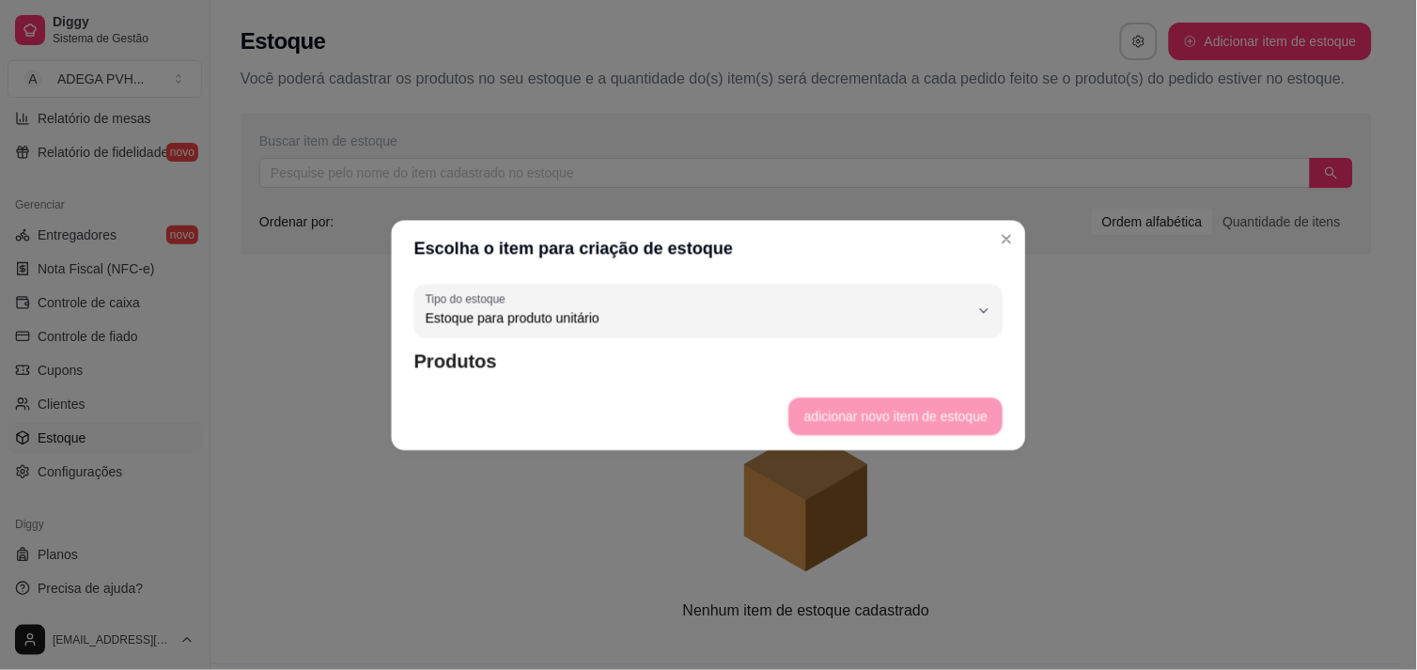
scroll to position [17, 0]
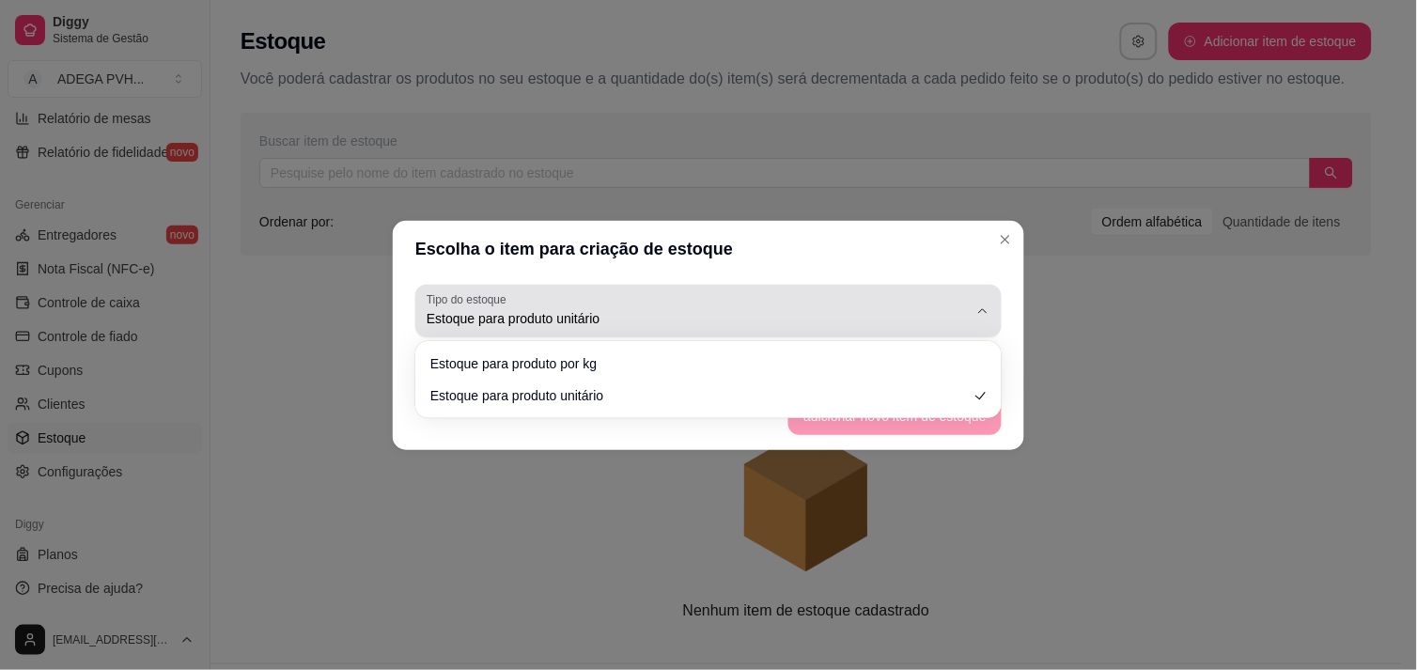
click at [674, 292] on div "Estoque para produto unitário" at bounding box center [697, 311] width 541 height 38
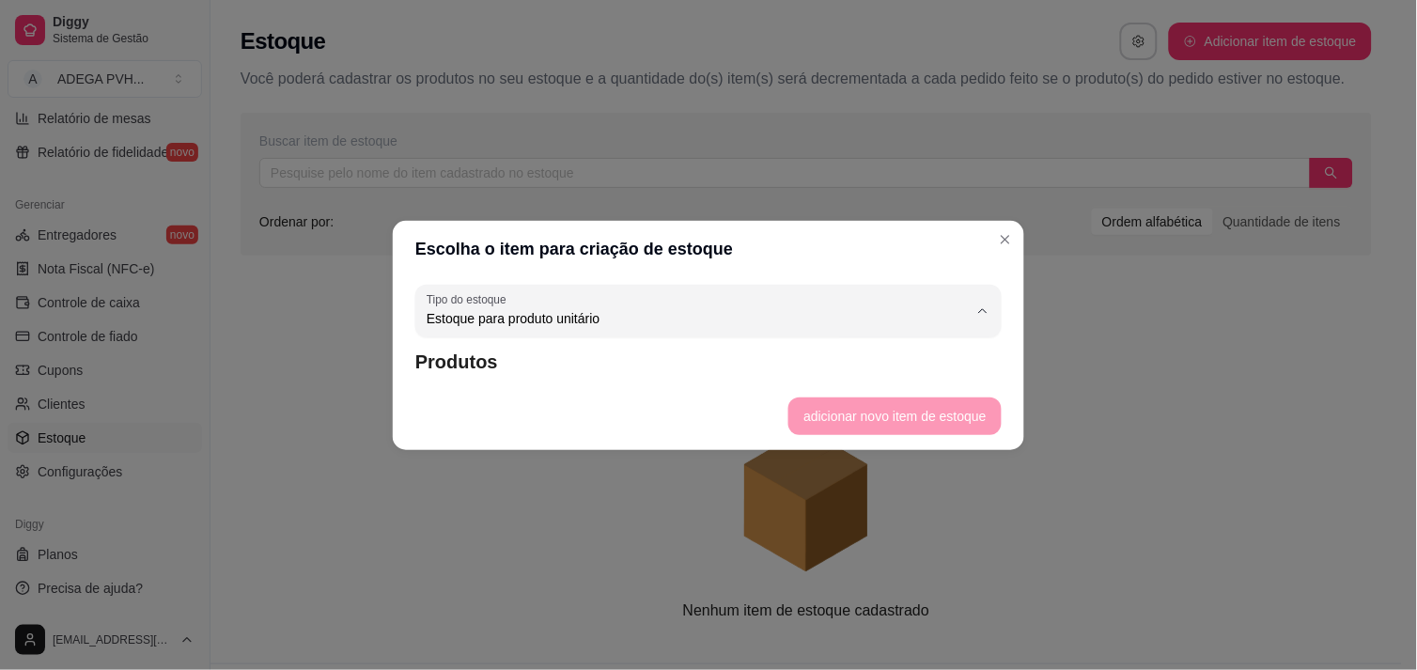
click at [616, 392] on span "Estoque para produto unitário" at bounding box center [700, 393] width 516 height 18
select select
click at [609, 354] on article "Produtos" at bounding box center [708, 362] width 586 height 26
click at [834, 415] on footer "adicionar novo item de estoque" at bounding box center [709, 417] width 632 height 68
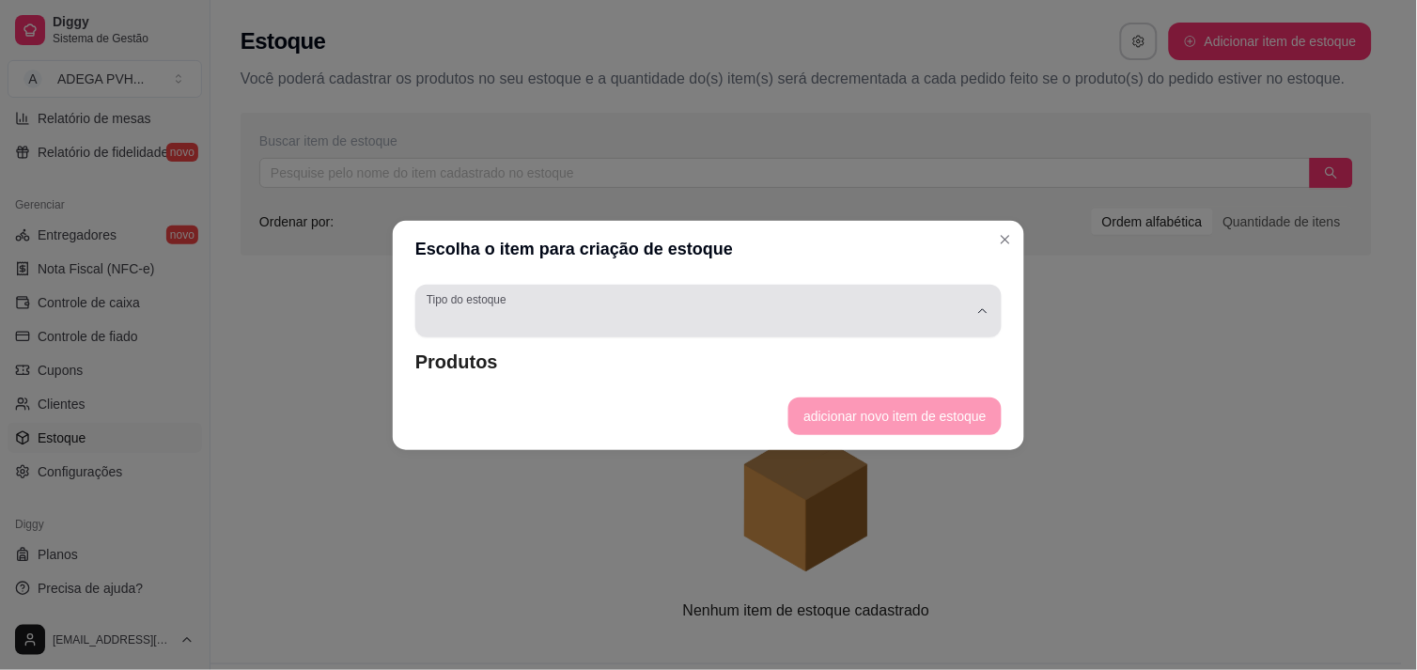
click at [727, 317] on div "button" at bounding box center [697, 311] width 541 height 38
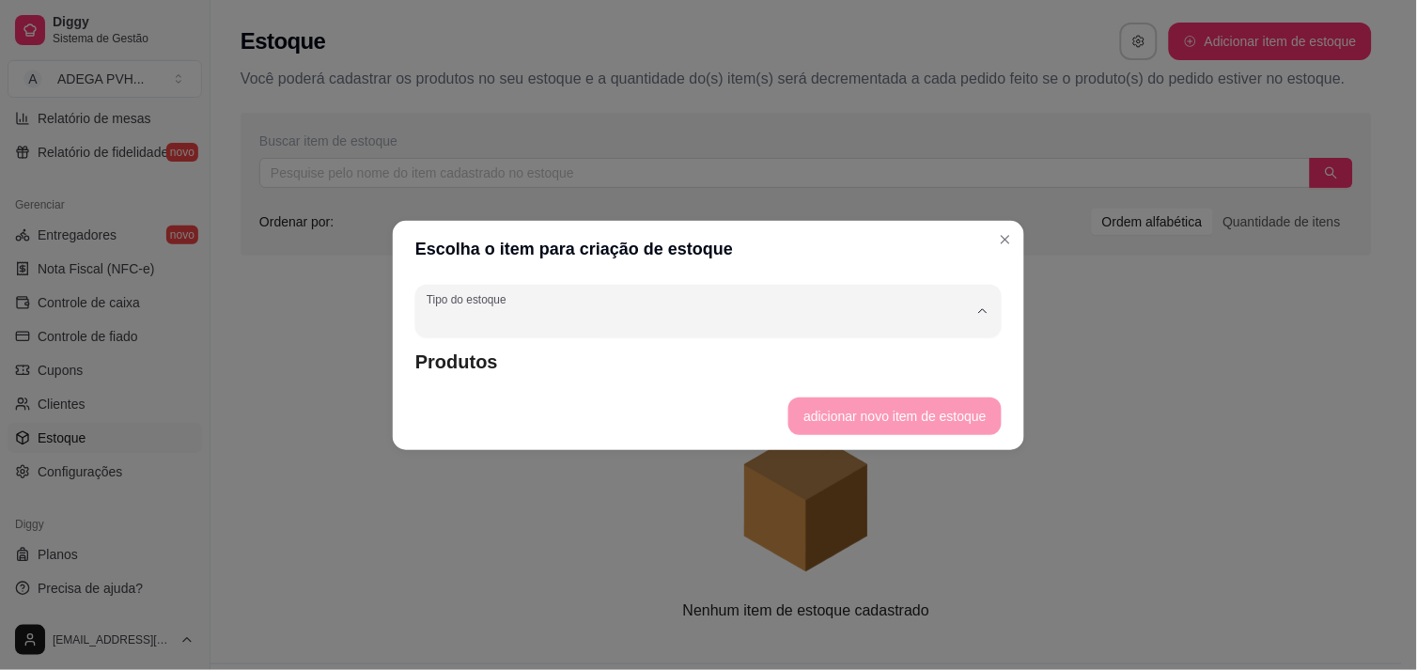
click at [672, 393] on span "Estoque para produto unitário" at bounding box center [700, 393] width 516 height 18
type input "UN"
select select "UN"
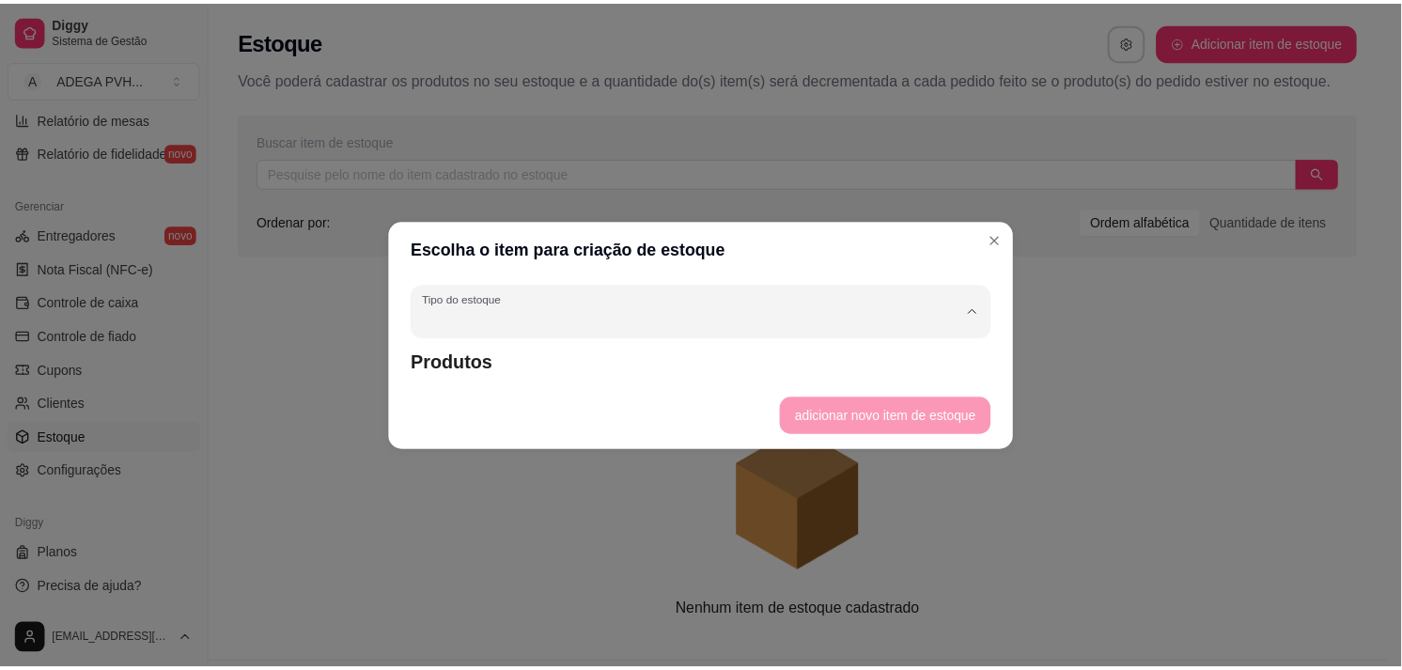
scroll to position [17, 0]
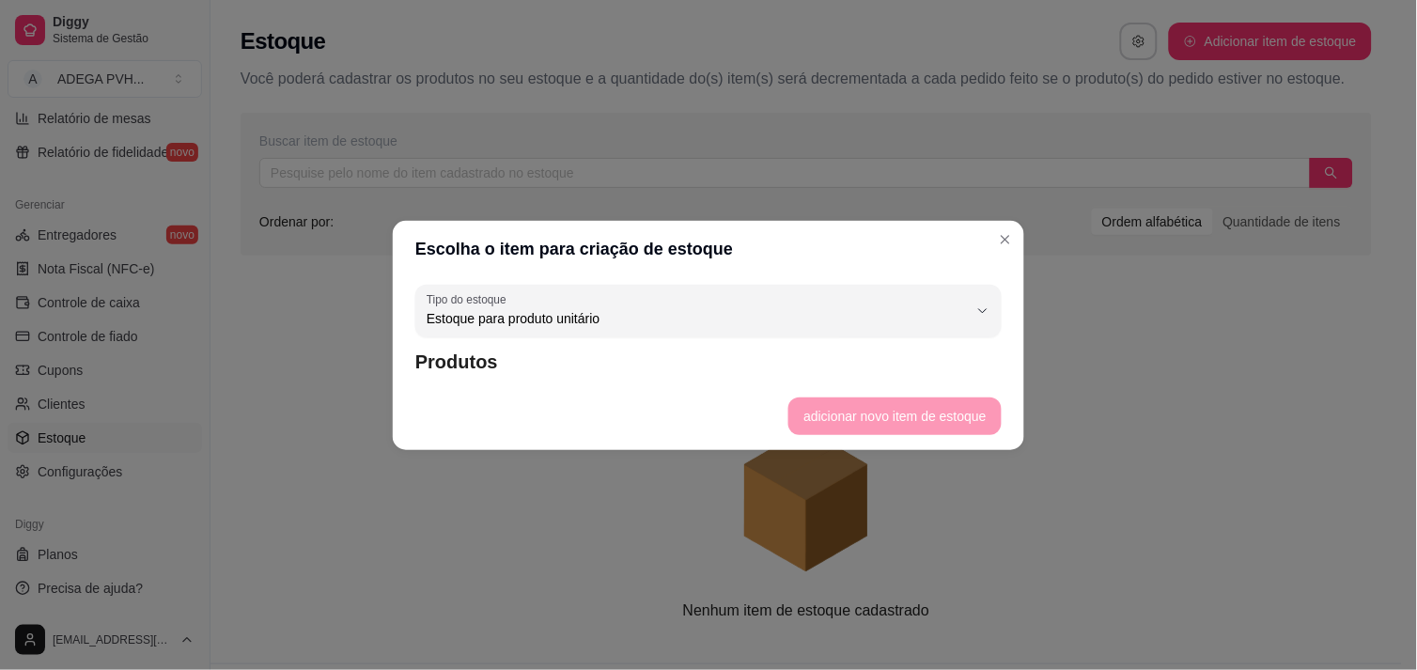
click at [808, 405] on footer "adicionar novo item de estoque" at bounding box center [709, 417] width 632 height 68
drag, startPoint x: 510, startPoint y: 355, endPoint x: 830, endPoint y: 426, distance: 327.2
click at [830, 426] on section "Escolha o item para criação de estoque UN Tipo do estoque Estoque para produto …" at bounding box center [709, 335] width 632 height 229
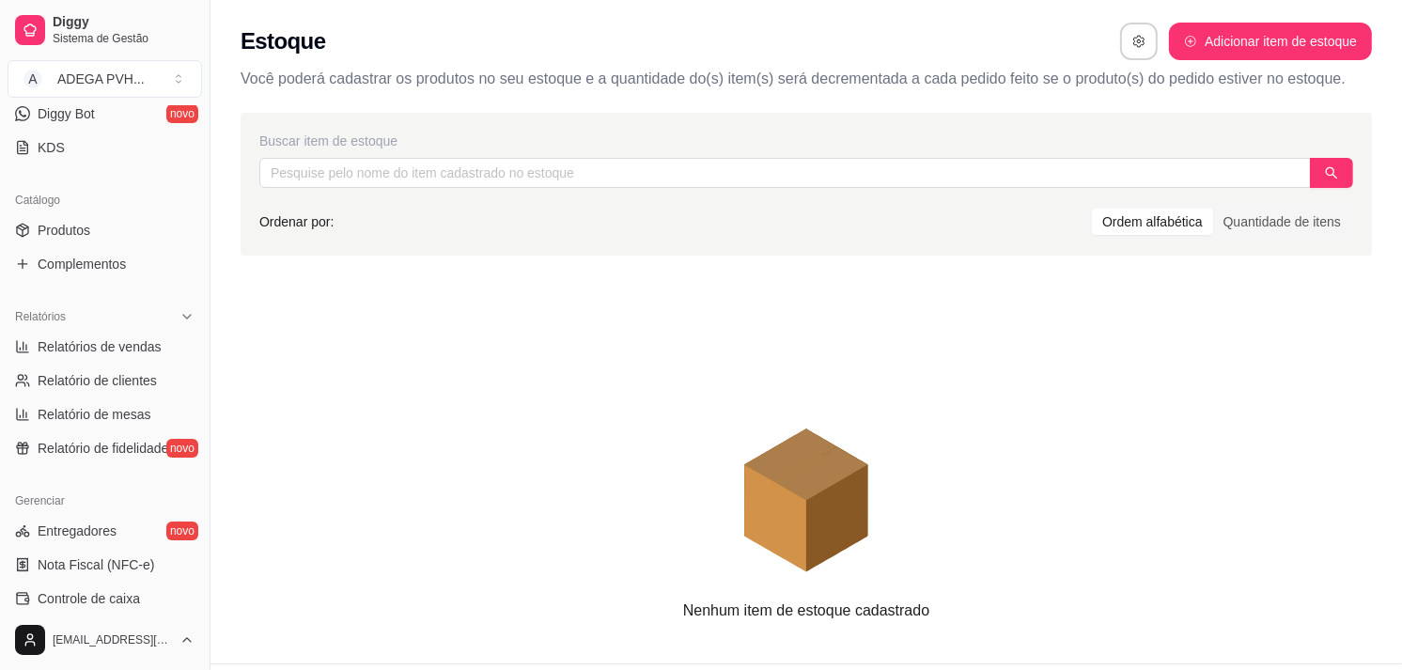
scroll to position [380, 0]
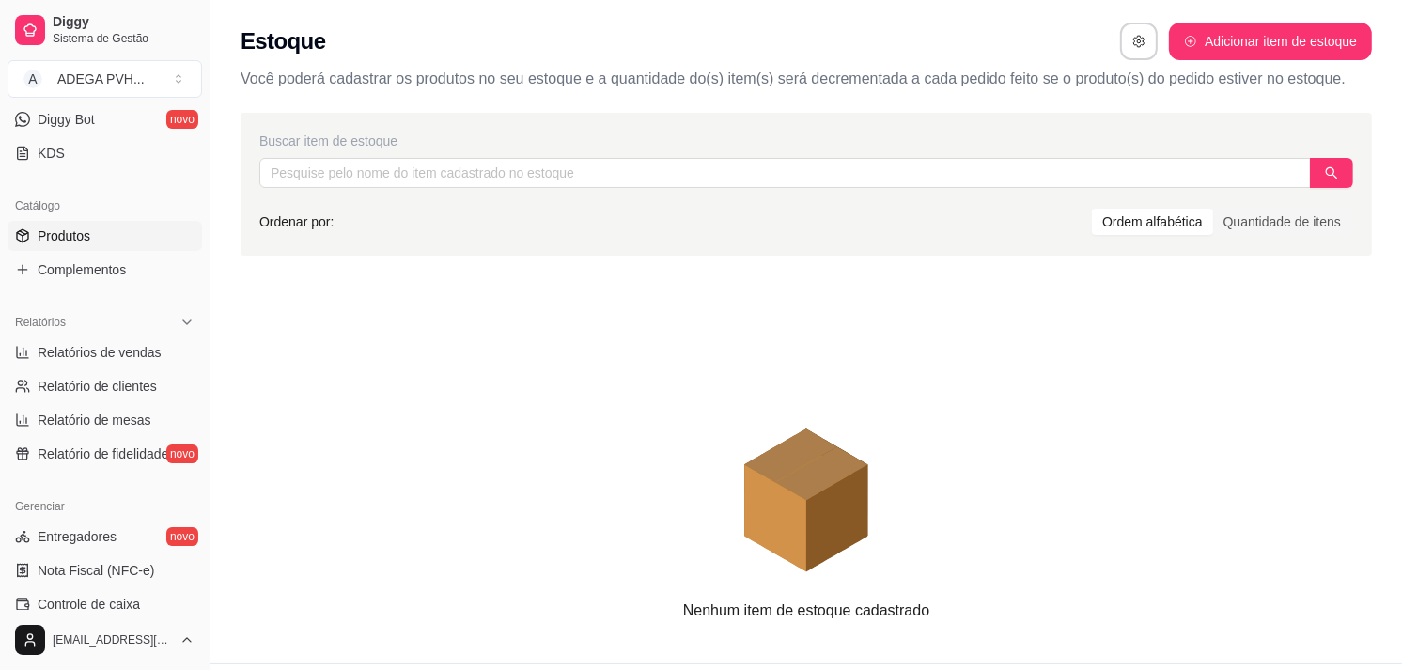
click at [103, 233] on link "Produtos" at bounding box center [105, 236] width 195 height 30
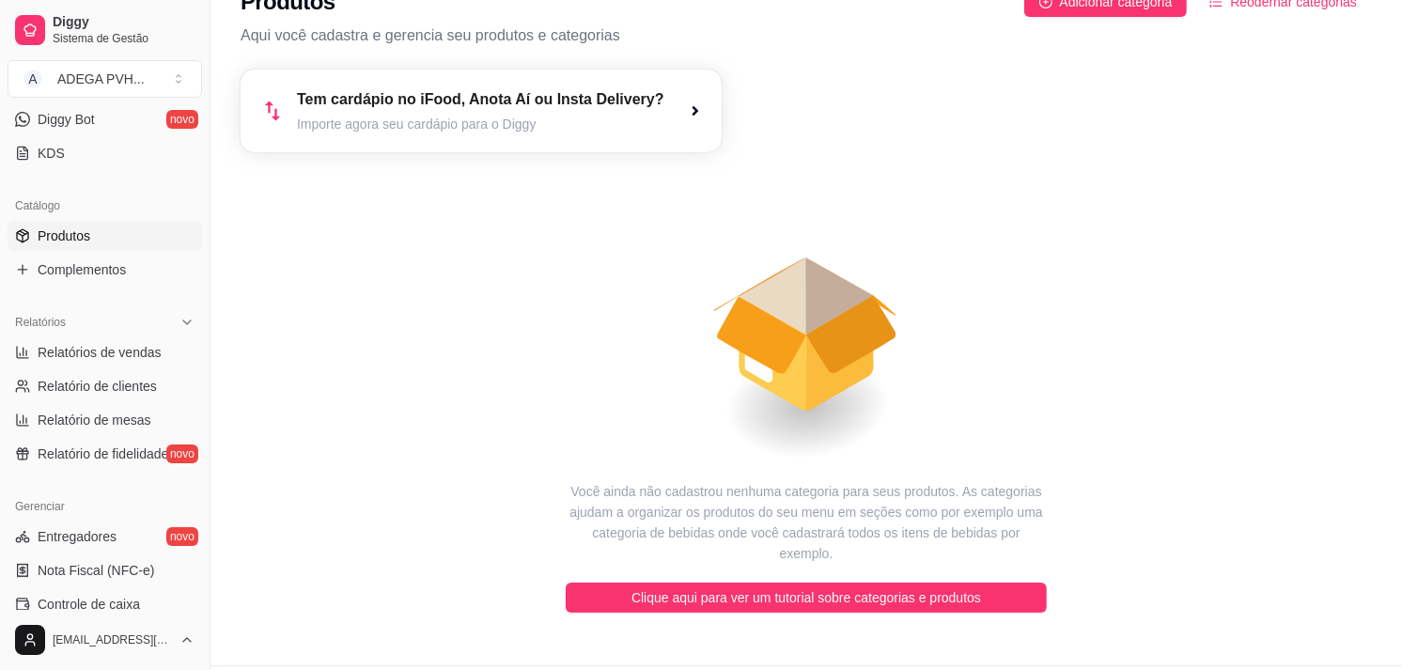
scroll to position [39, 0]
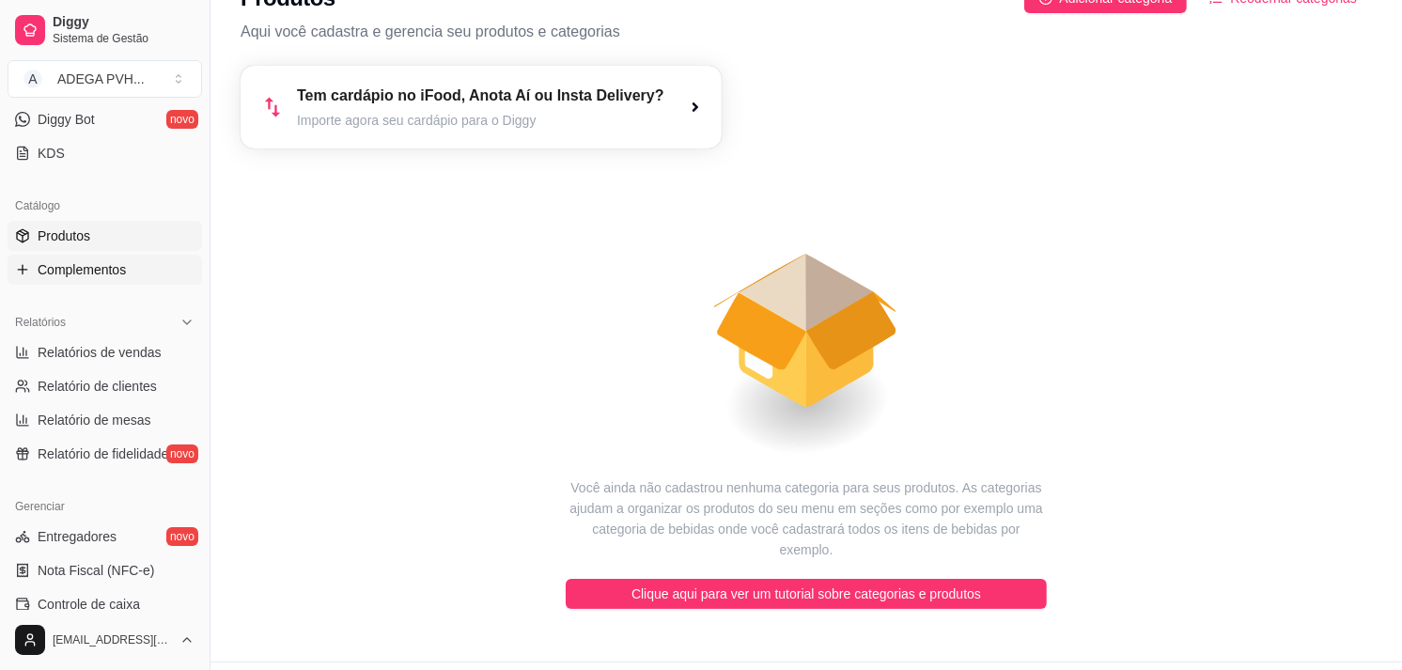
click at [98, 274] on span "Complementos" at bounding box center [82, 269] width 88 height 19
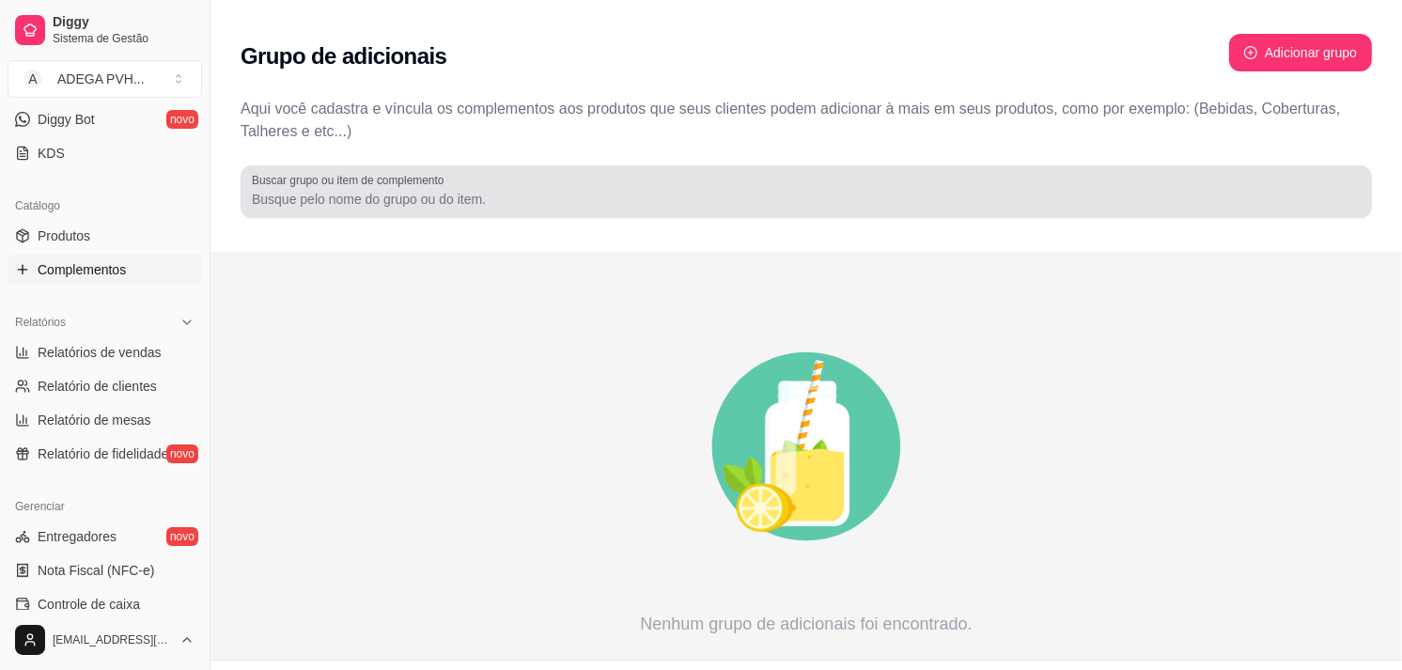
click at [694, 180] on div at bounding box center [806, 192] width 1109 height 38
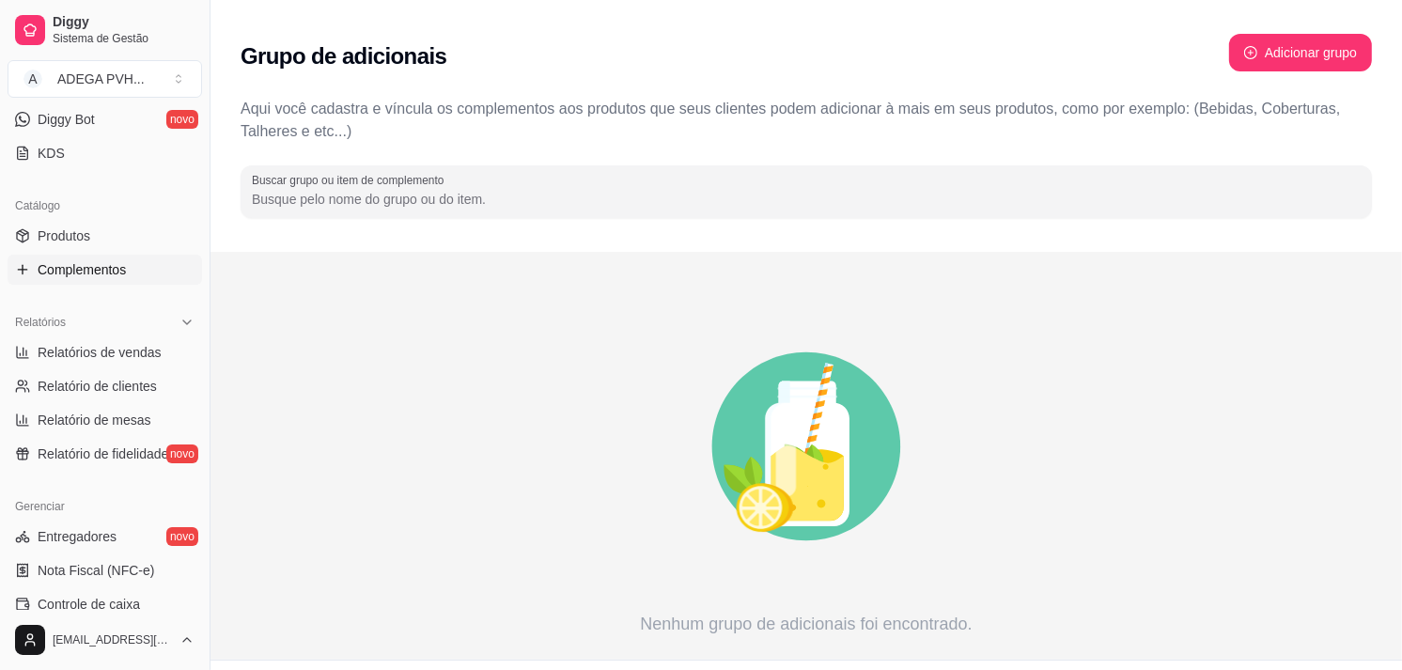
click at [371, 200] on input "Buscar grupo ou item de complemento" at bounding box center [806, 199] width 1109 height 19
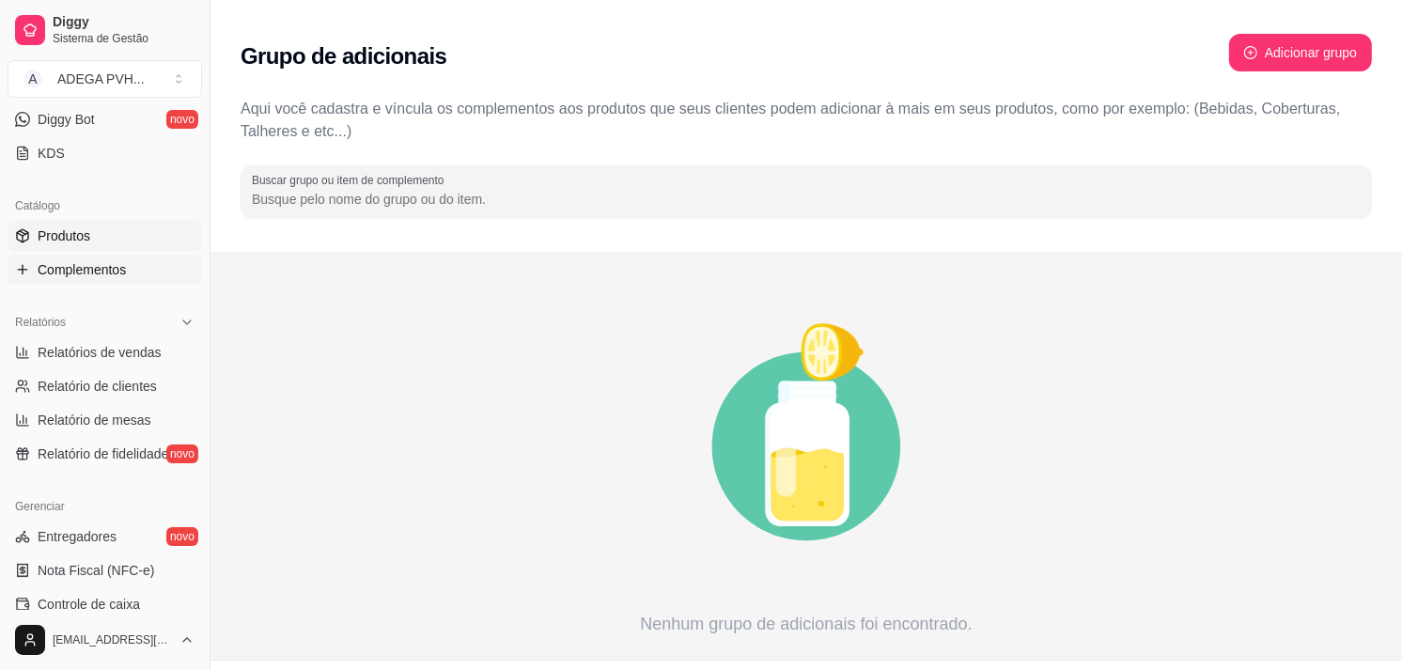
click at [114, 239] on link "Produtos" at bounding box center [105, 236] width 195 height 30
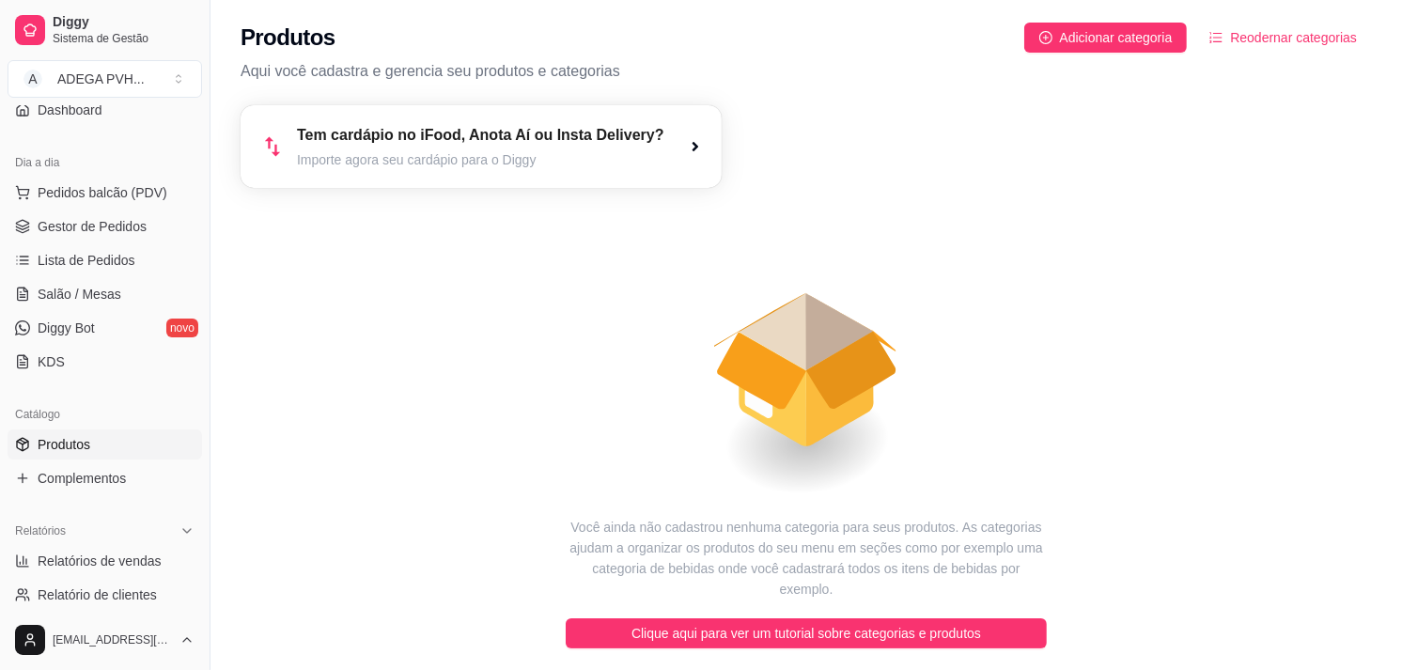
scroll to position [171, 0]
click at [1084, 28] on span "Adicionar categoria" at bounding box center [1116, 37] width 113 height 21
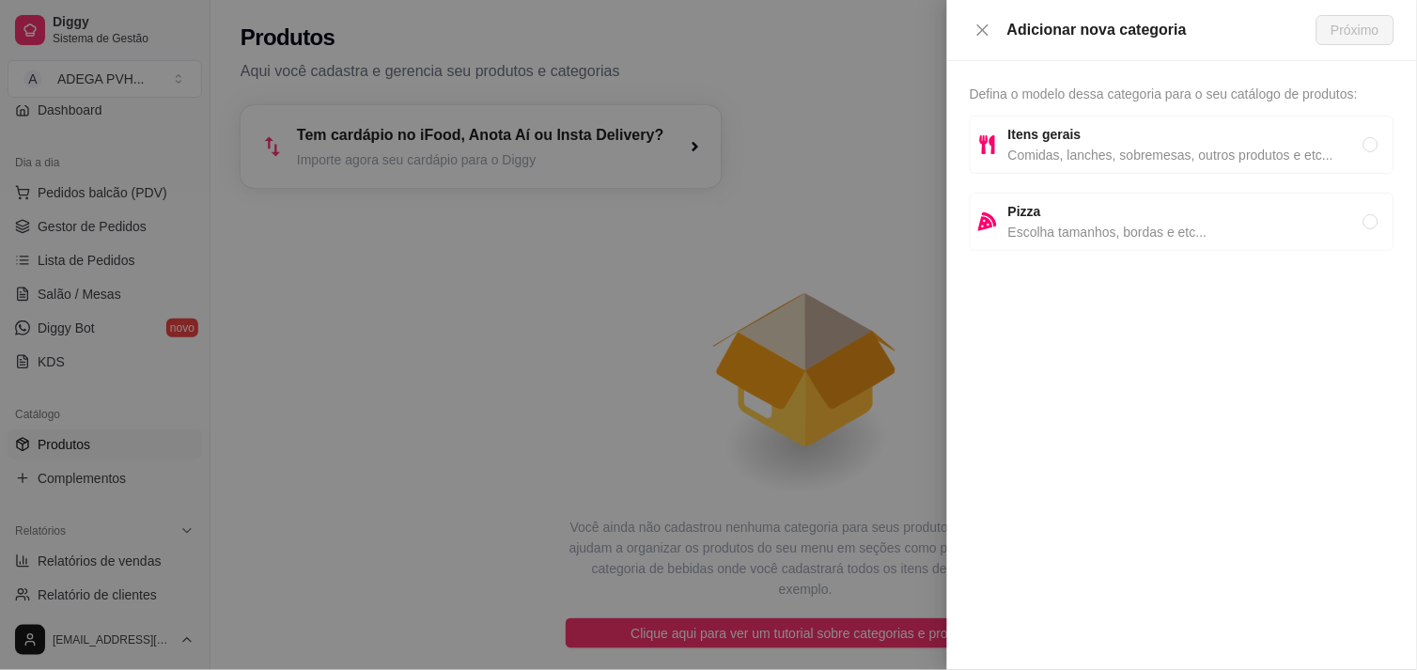
click at [1125, 222] on span "Escolha tamanhos, bordas e etc..." at bounding box center [1186, 232] width 355 height 21
radio input "true"
click at [1161, 111] on div "Defina o modelo dessa categoria para o seu catálogo de produtos: Itens gerais C…" at bounding box center [1182, 365] width 470 height 609
click at [1152, 158] on span "Comidas, lanches, sobremesas, outros produtos e etc..." at bounding box center [1186, 155] width 355 height 21
radio input "true"
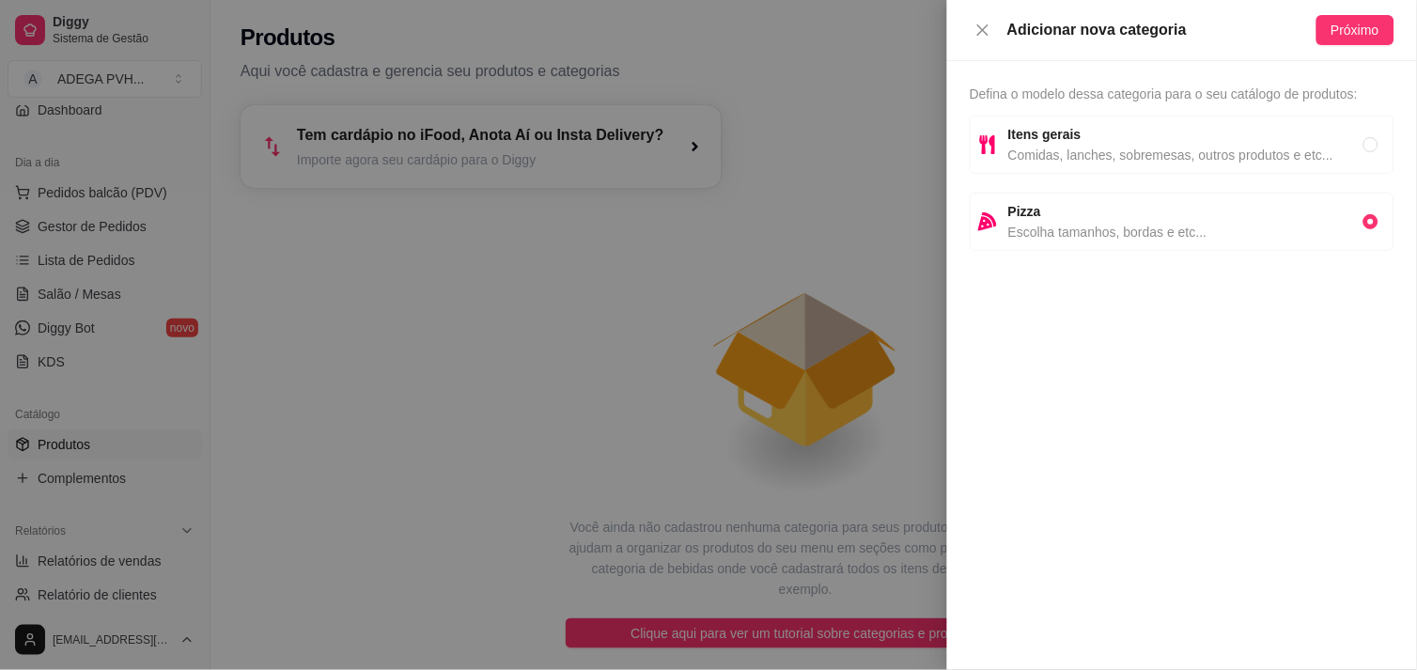
radio input "false"
click at [1275, 40] on button "Próximo" at bounding box center [1356, 30] width 78 height 30
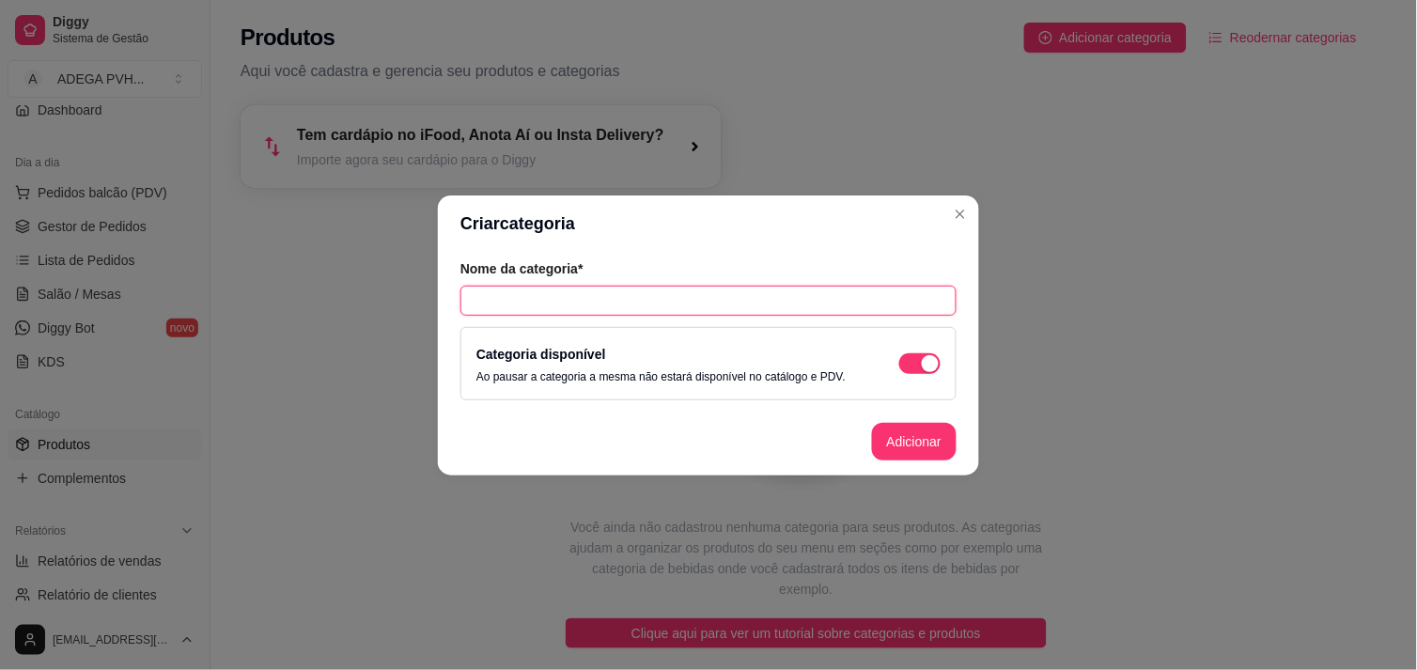
click at [746, 305] on input "text" at bounding box center [709, 301] width 496 height 30
drag, startPoint x: 586, startPoint y: 285, endPoint x: 485, endPoint y: 294, distance: 101.9
click at [485, 294] on input "COPÃO DE WISKY" at bounding box center [709, 301] width 496 height 30
paste input "whisky"
type input "Copão de Whisky"
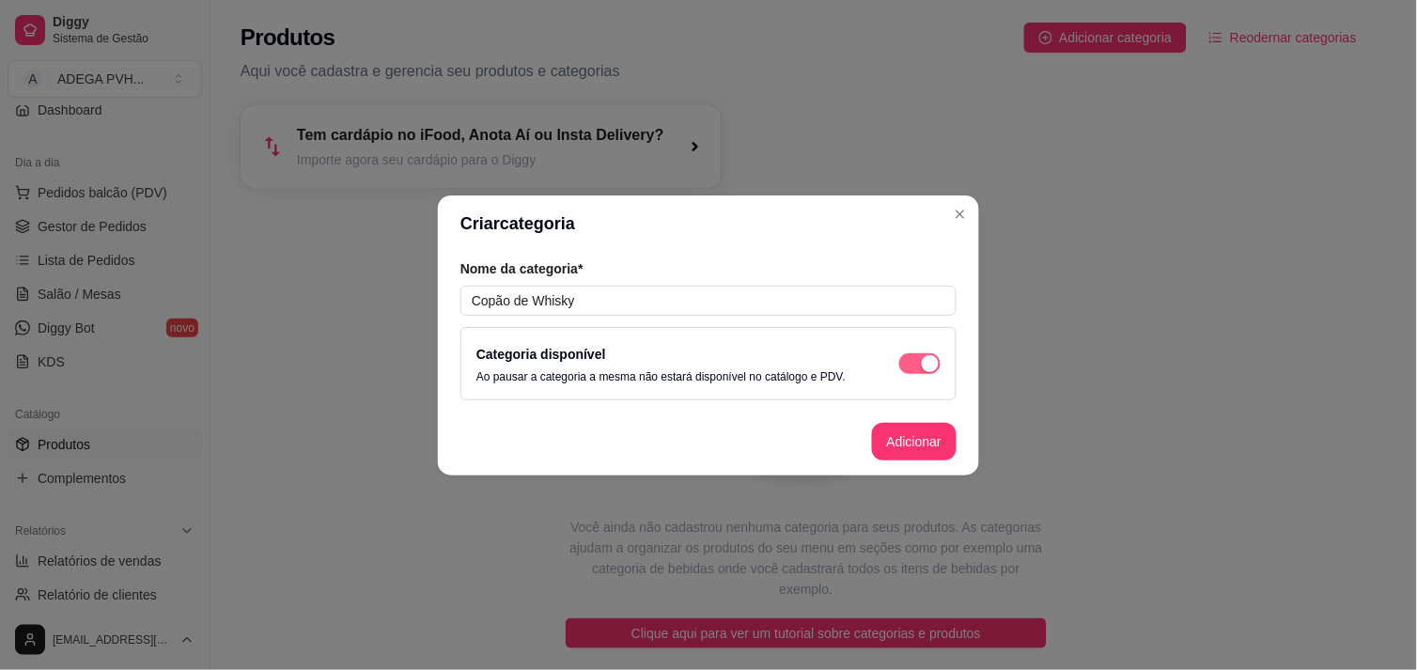
click at [926, 359] on div "button" at bounding box center [930, 363] width 17 height 17
click at [926, 423] on button "Adicionar" at bounding box center [914, 442] width 85 height 38
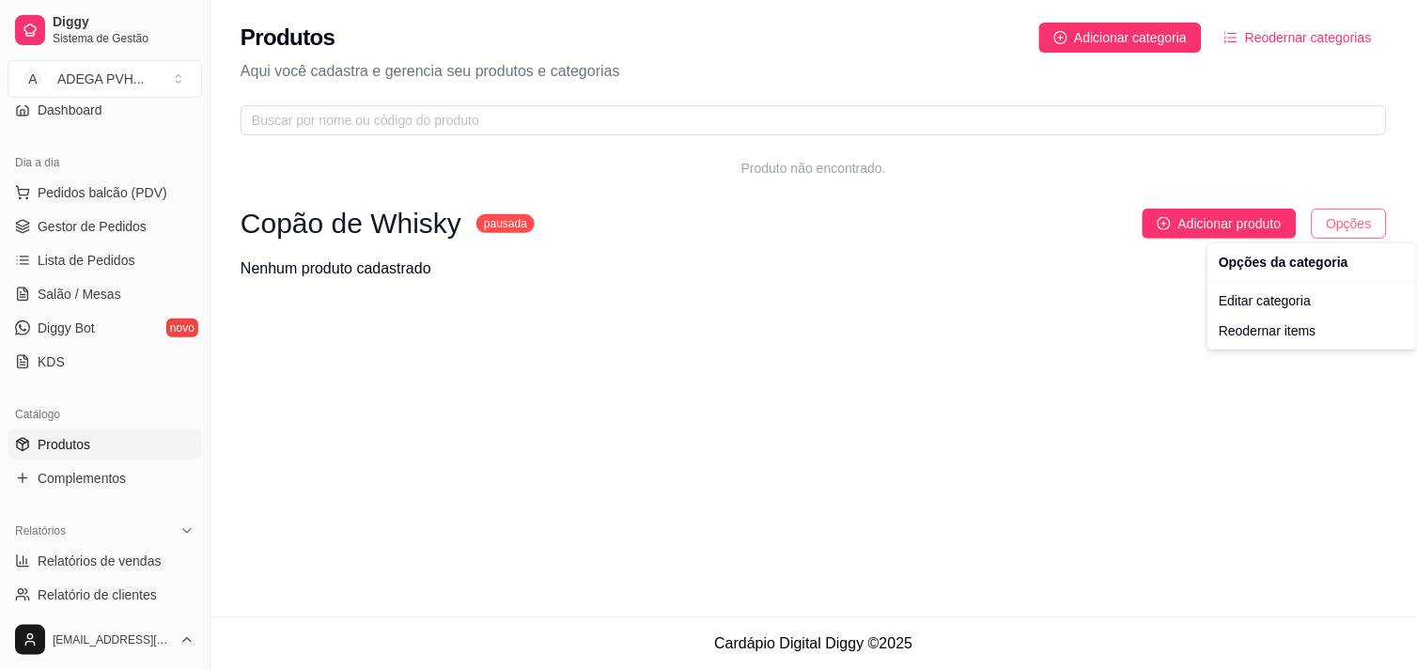
click at [1275, 231] on html "Diggy Sistema de Gestão A ADEGA PVH ... Loja aberta Período gratuito até 14/09 …" at bounding box center [708, 335] width 1417 height 670
click at [1275, 258] on div "Opções da categoria" at bounding box center [1312, 262] width 201 height 30
click at [1275, 291] on div "Editar categoria" at bounding box center [1312, 301] width 201 height 30
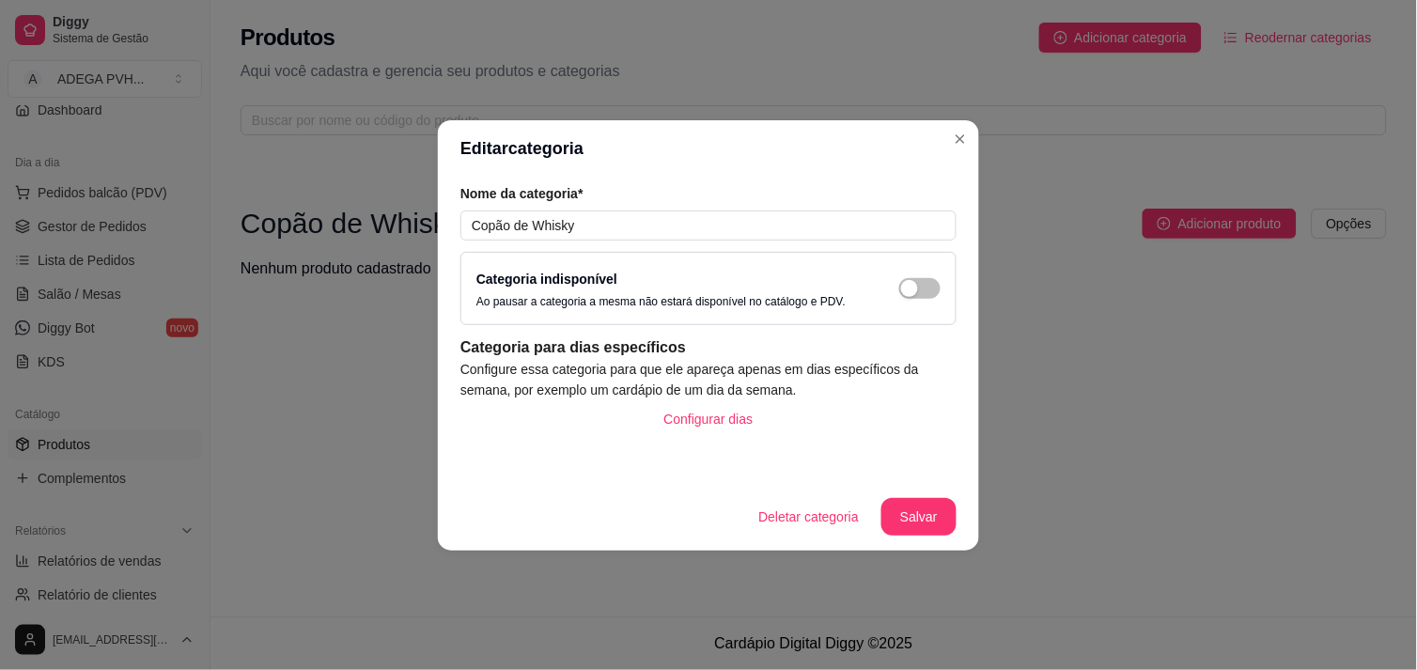
click at [905, 271] on div "Categoria indisponível Ao pausar a categoria a mesma não estará disponível no c…" at bounding box center [709, 288] width 464 height 41
click at [915, 283] on div "button" at bounding box center [909, 288] width 17 height 17
click at [925, 511] on button "Salvar" at bounding box center [919, 517] width 75 height 38
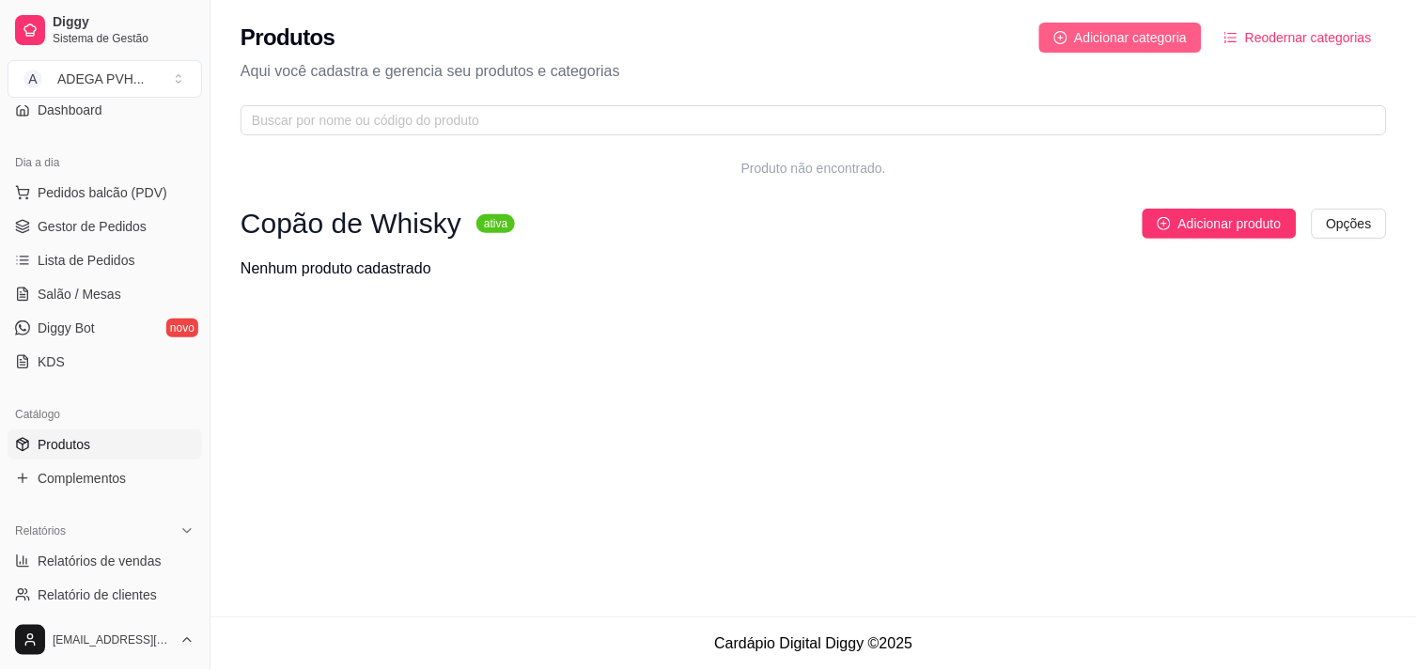
click at [1152, 41] on span "Adicionar categoria" at bounding box center [1131, 37] width 113 height 21
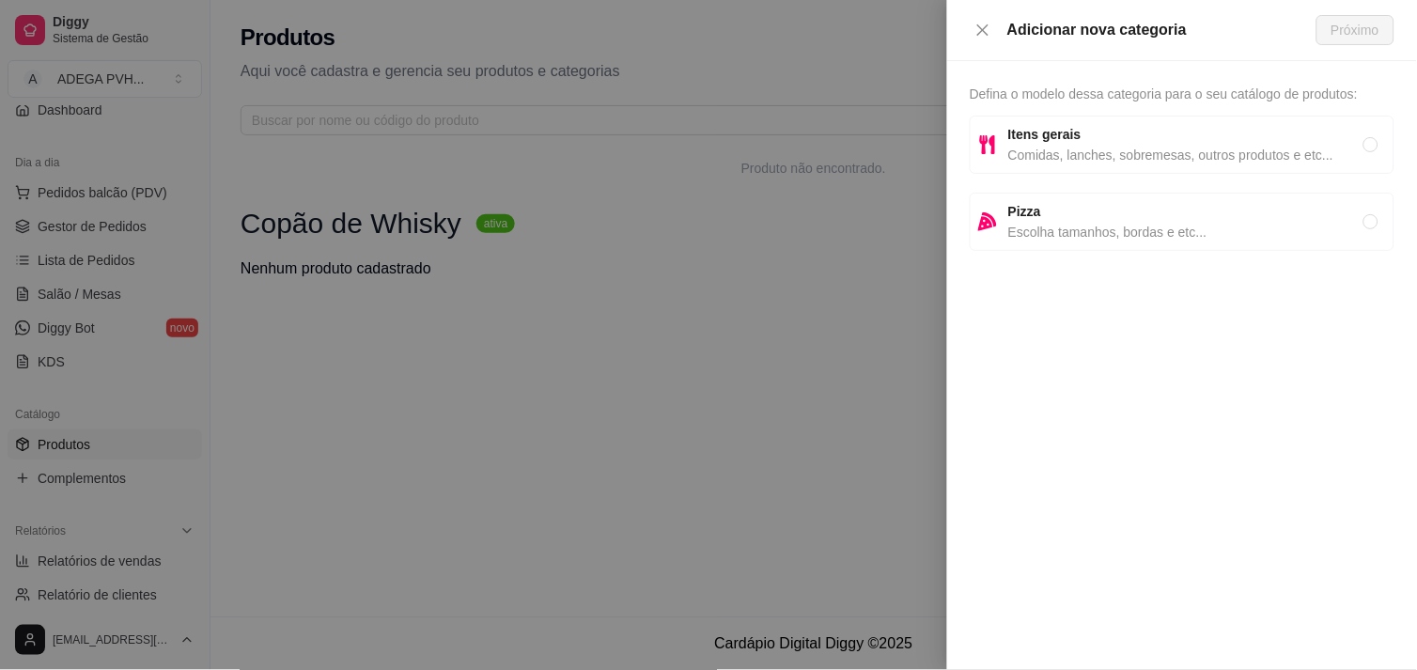
click at [719, 165] on div at bounding box center [708, 335] width 1417 height 670
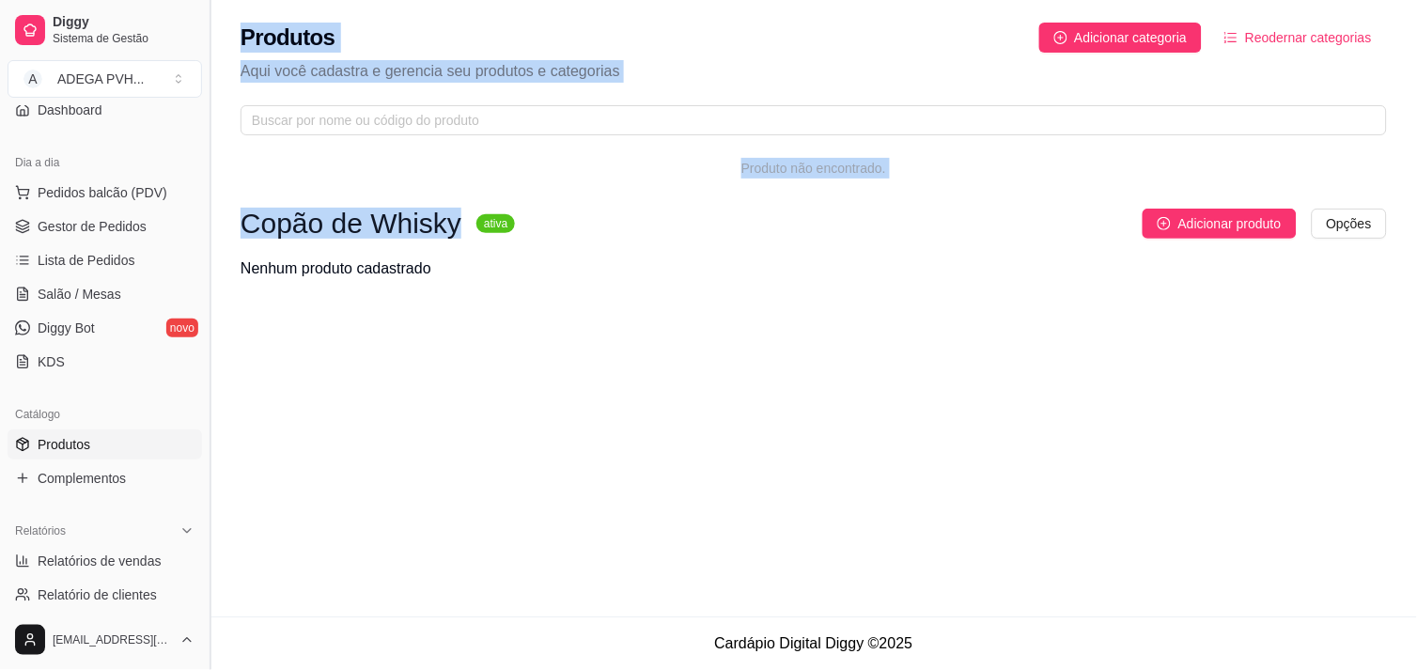
drag, startPoint x: 444, startPoint y: 222, endPoint x: 202, endPoint y: 226, distance: 241.6
click at [202, 226] on div "Diggy Sistema de Gestão A ADEGA PVH ... Loja aberta Período gratuito até 14/09 …" at bounding box center [708, 335] width 1417 height 670
drag, startPoint x: 202, startPoint y: 226, endPoint x: 240, endPoint y: 238, distance: 39.5
click at [241, 235] on h3 "Copão de Whisky" at bounding box center [351, 223] width 221 height 23
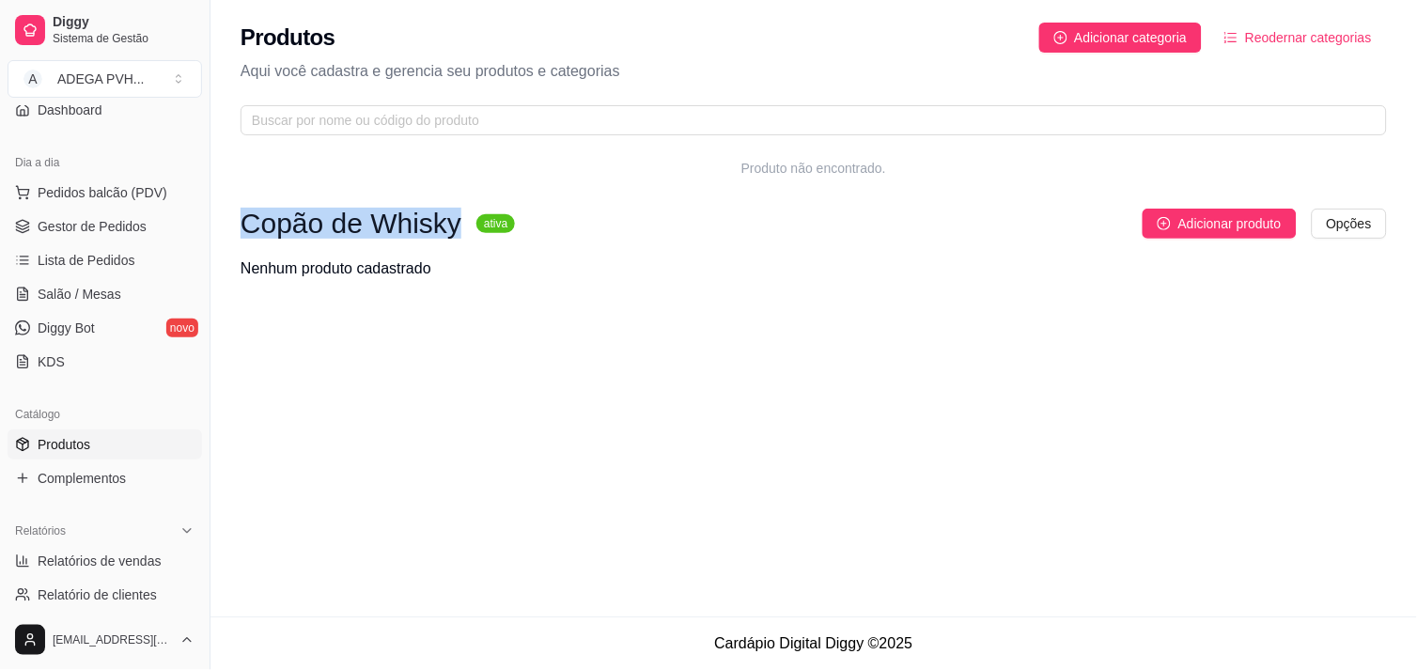
drag, startPoint x: 242, startPoint y: 228, endPoint x: 446, endPoint y: 228, distance: 204.0
click at [446, 228] on h3 "Copão de Whisky" at bounding box center [351, 223] width 221 height 23
copy h3 "Copão de Whisky"
click at [1083, 49] on button "Adicionar categoria" at bounding box center [1122, 38] width 164 height 30
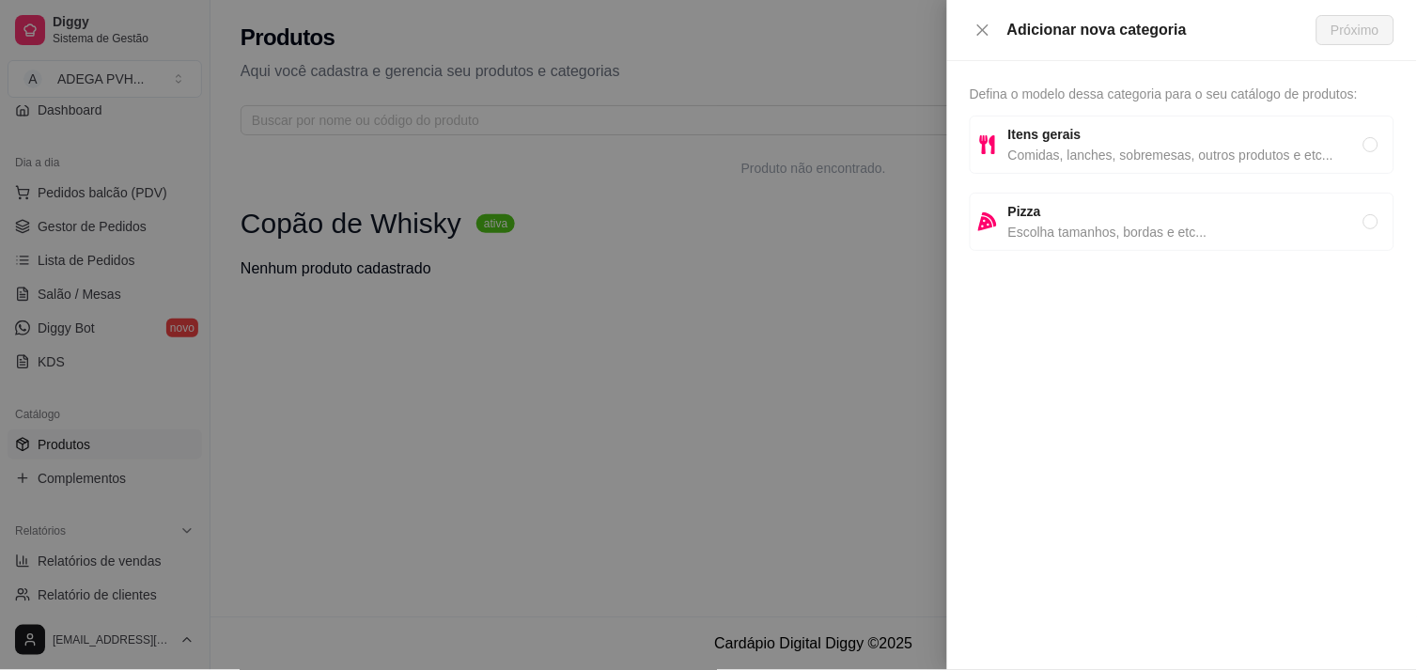
click at [1073, 153] on span "Comidas, lanches, sobremesas, outros produtos e etc..." at bounding box center [1186, 155] width 355 height 21
radio input "true"
click at [1275, 29] on span "Próximo" at bounding box center [1356, 30] width 48 height 21
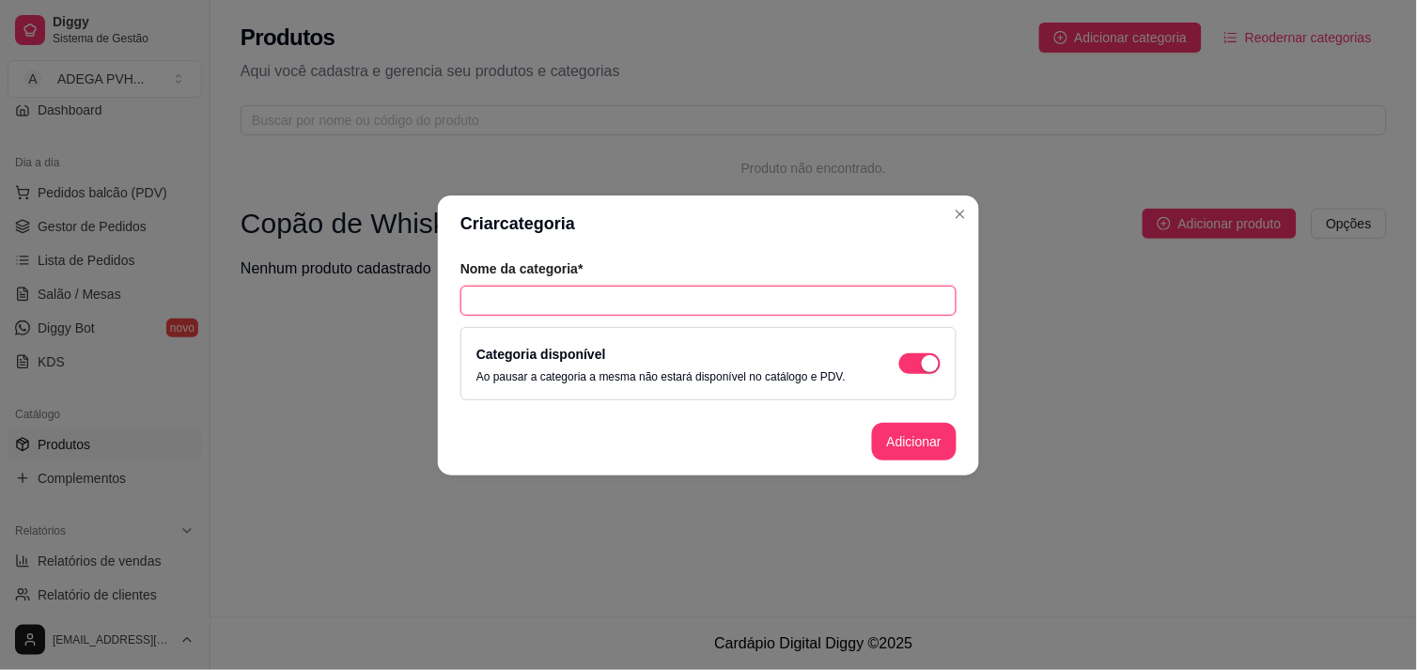
click at [846, 293] on input "text" at bounding box center [709, 301] width 496 height 30
paste input "Copão de Whisky"
type input "Copão de Gin"
click at [908, 430] on button "Adicionar" at bounding box center [914, 441] width 83 height 37
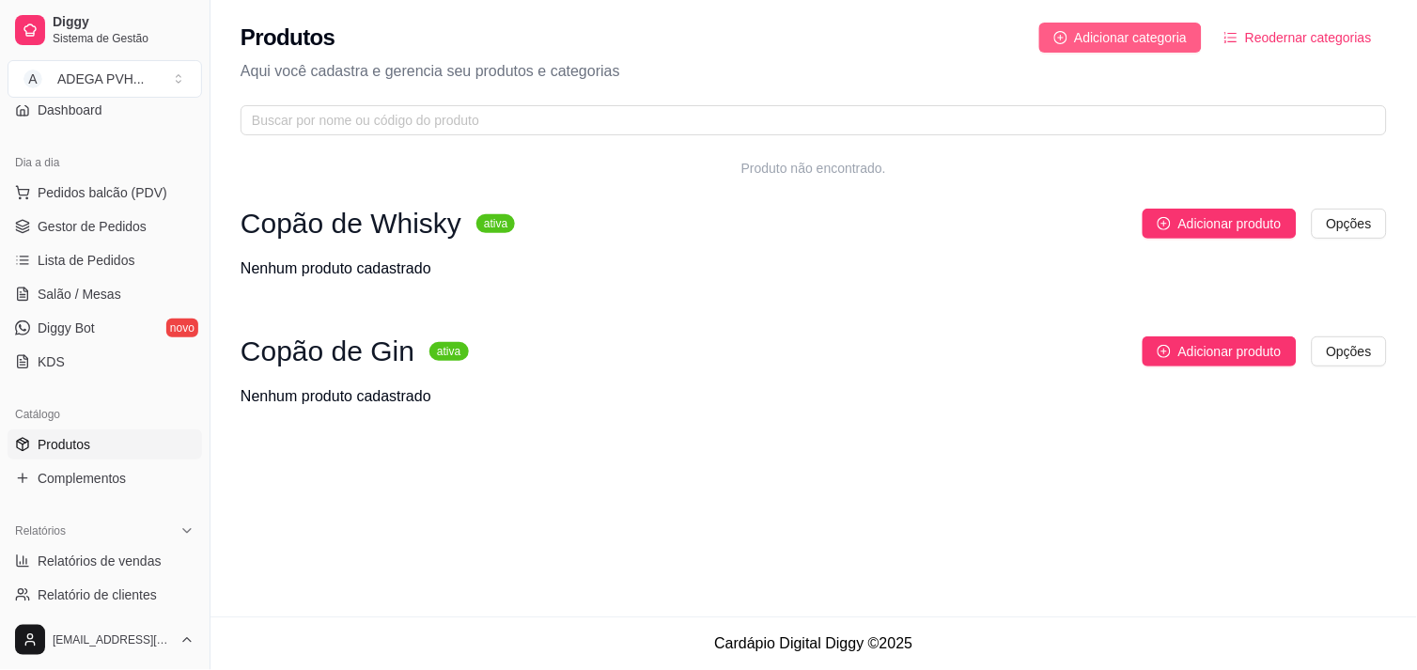
click at [1139, 36] on span "Adicionar categoria" at bounding box center [1131, 37] width 113 height 21
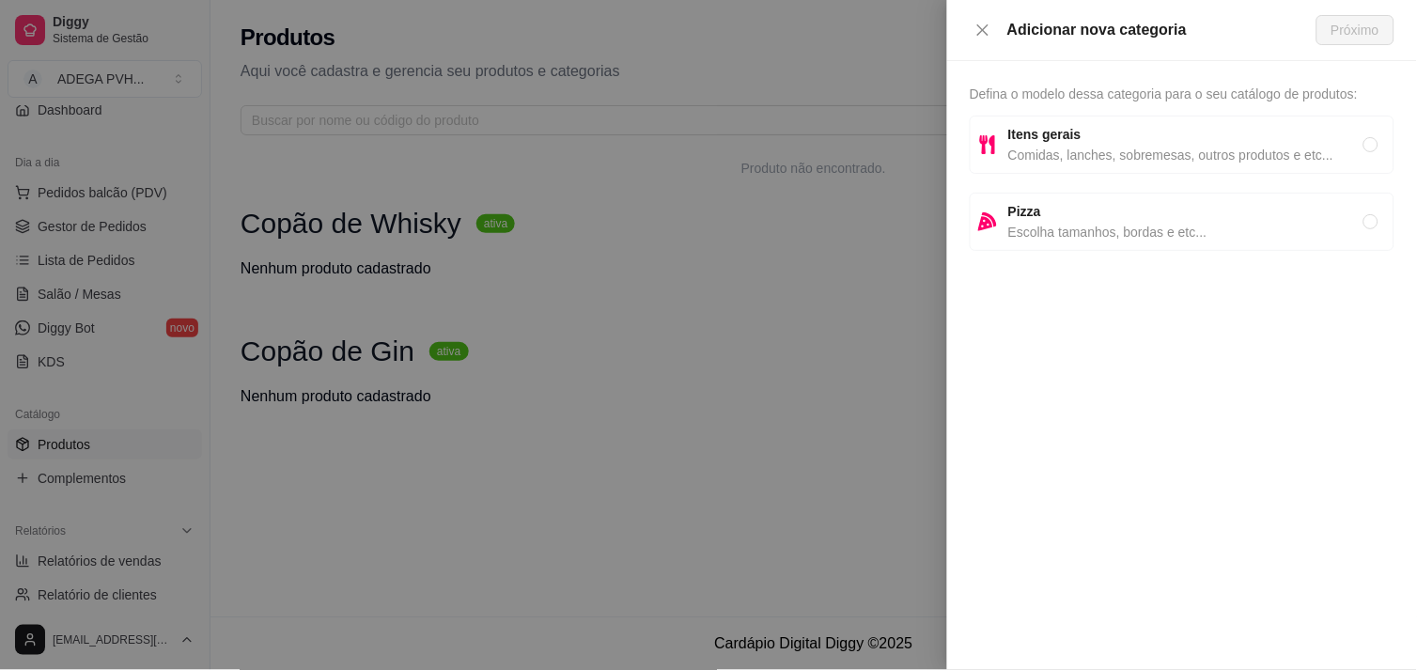
click at [1071, 155] on span "Comidas, lanches, sobremesas, outros produtos e etc..." at bounding box center [1186, 155] width 355 height 21
radio input "true"
click at [1275, 39] on span "Próximo" at bounding box center [1356, 30] width 48 height 21
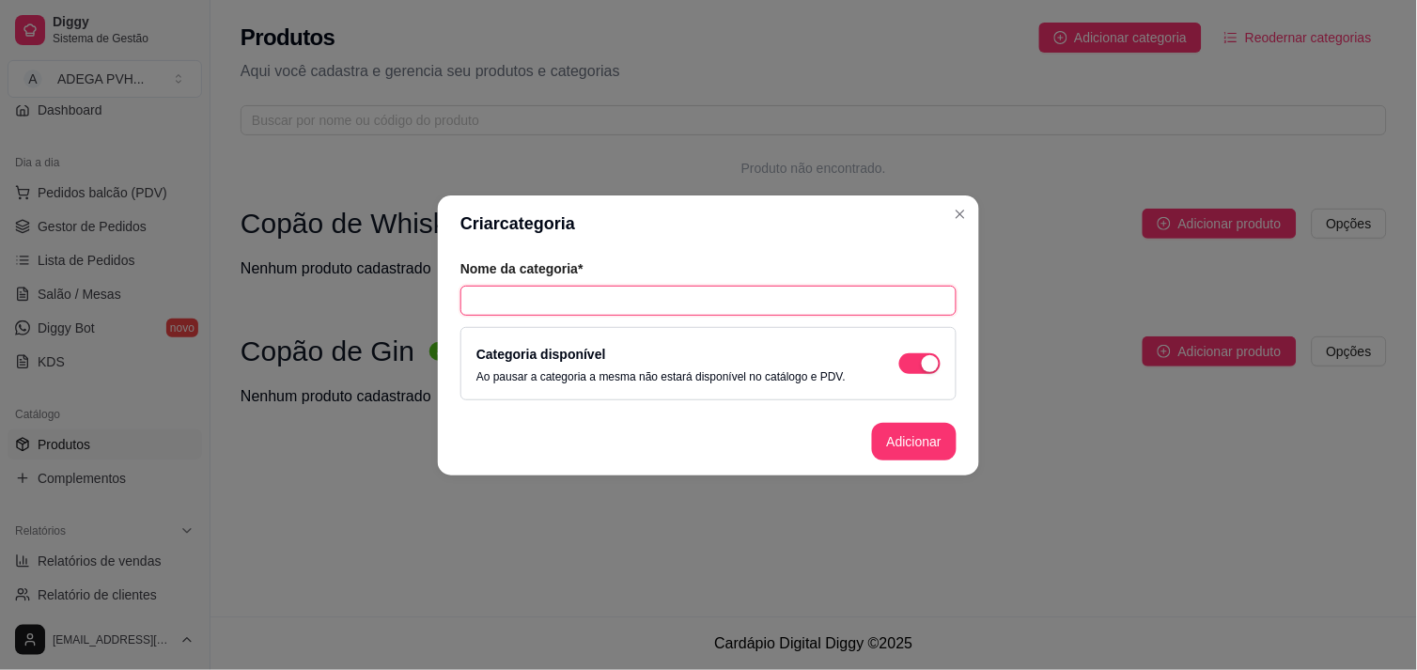
click at [734, 302] on input "text" at bounding box center [709, 301] width 496 height 30
paste input "Copão de Whisky"
type input "Copão de Vodka"
click at [916, 438] on button "Adicionar" at bounding box center [914, 441] width 83 height 37
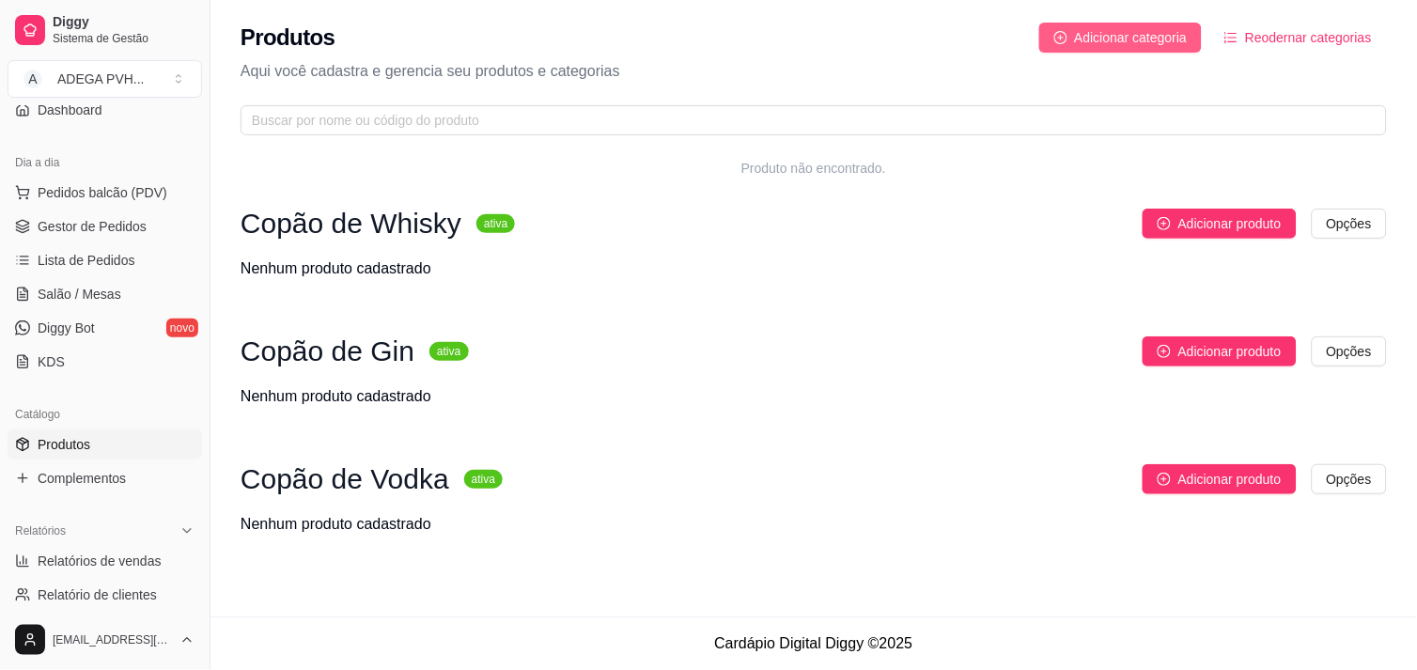
click at [1143, 33] on span "Adicionar categoria" at bounding box center [1131, 37] width 113 height 21
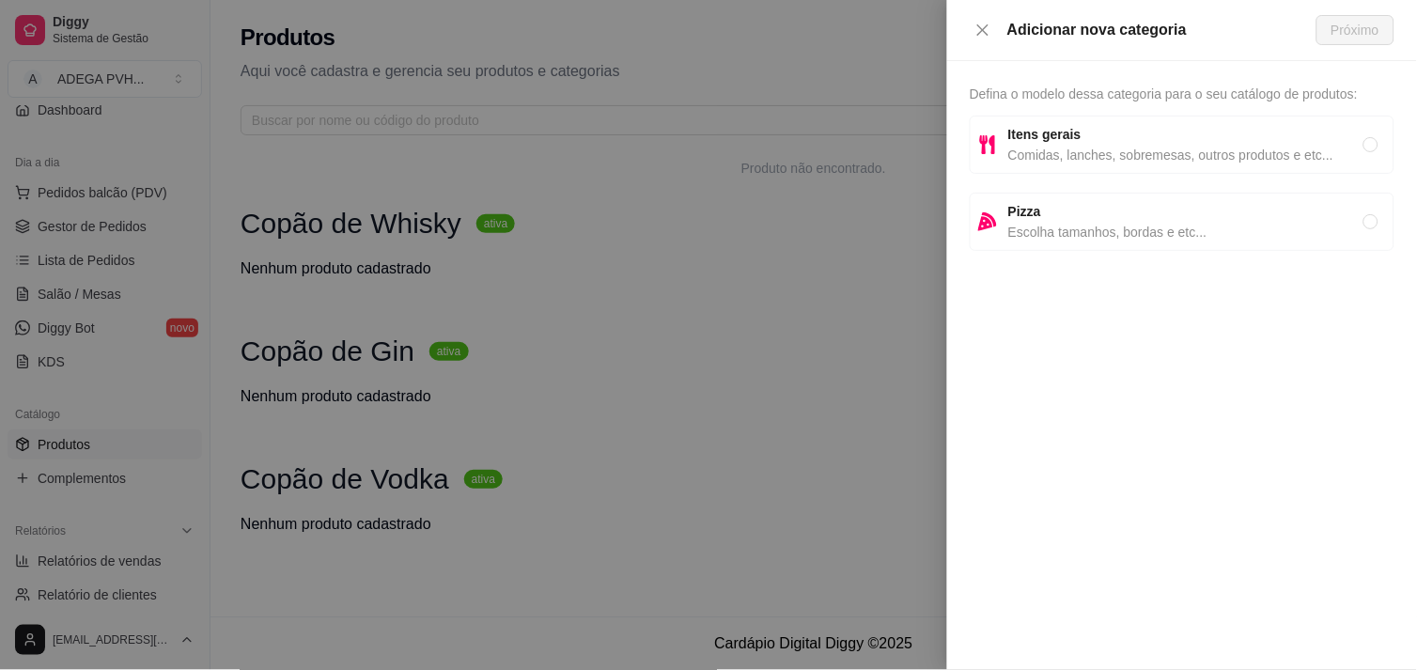
click at [1041, 132] on strong "Itens gerais" at bounding box center [1045, 134] width 73 height 15
radio input "true"
click at [1275, 35] on span "Próximo" at bounding box center [1356, 30] width 48 height 21
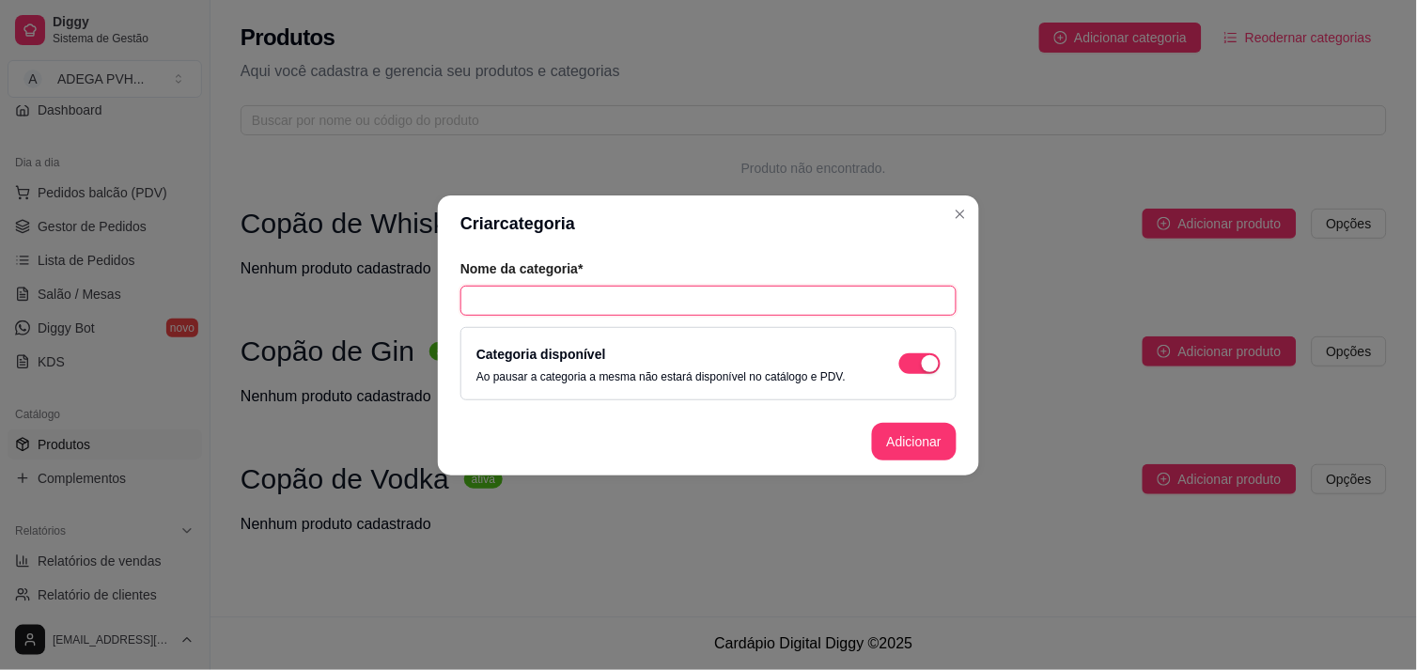
click at [833, 297] on input "text" at bounding box center [709, 301] width 496 height 30
type input "Energeticos"
click at [915, 432] on button "Adicionar" at bounding box center [914, 441] width 83 height 37
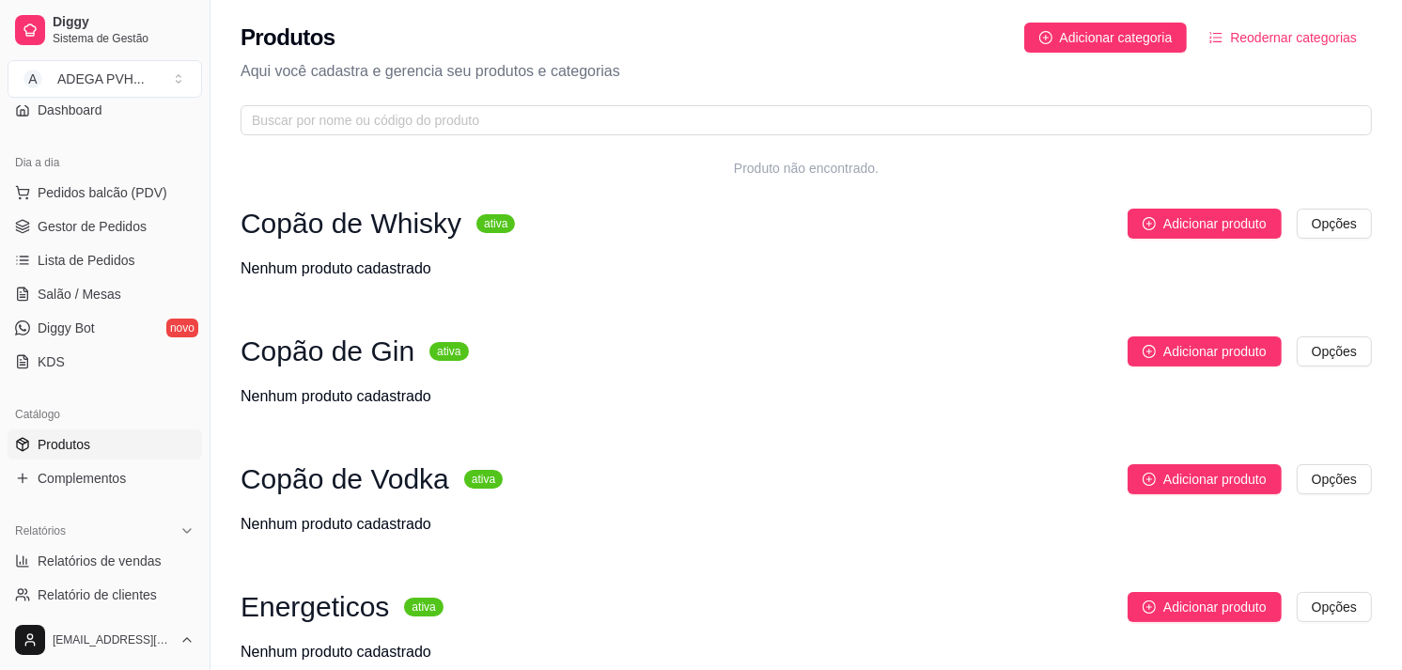
scroll to position [0, 0]
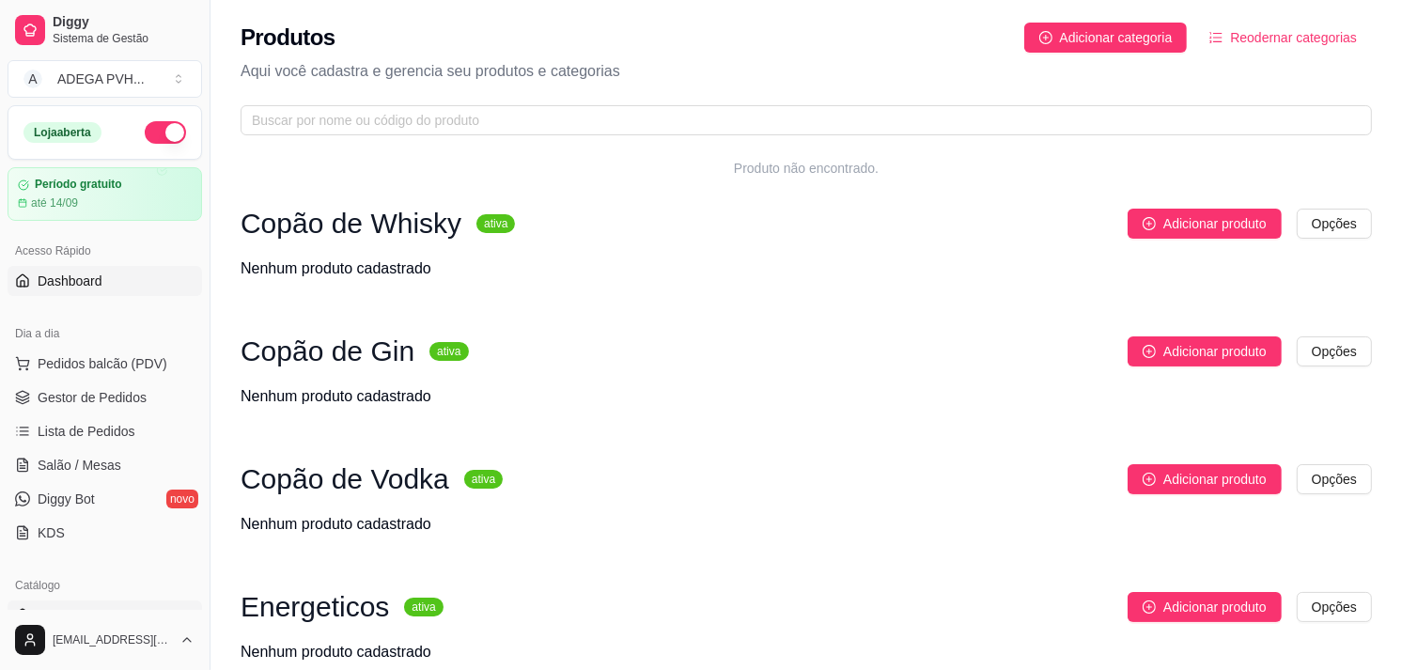
click at [118, 286] on link "Dashboard" at bounding box center [105, 281] width 195 height 30
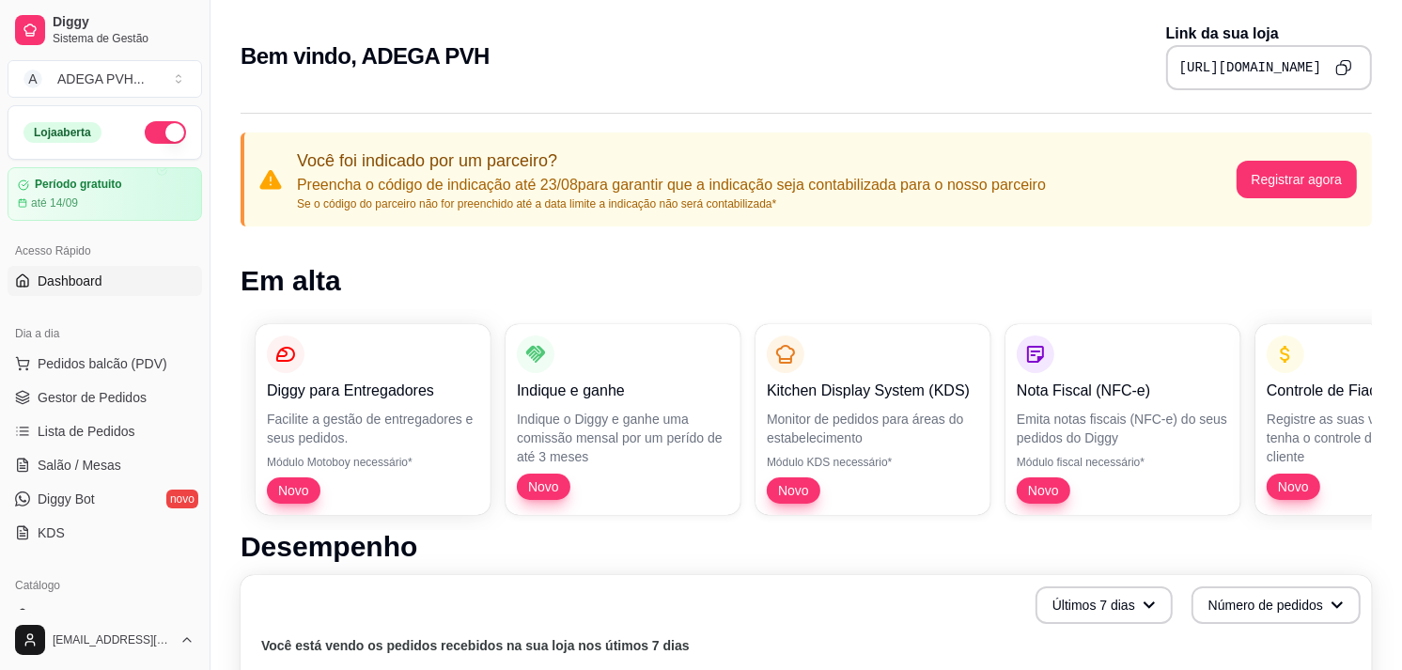
click at [490, 161] on p "Você foi indicado por um parceiro?" at bounding box center [671, 161] width 749 height 26
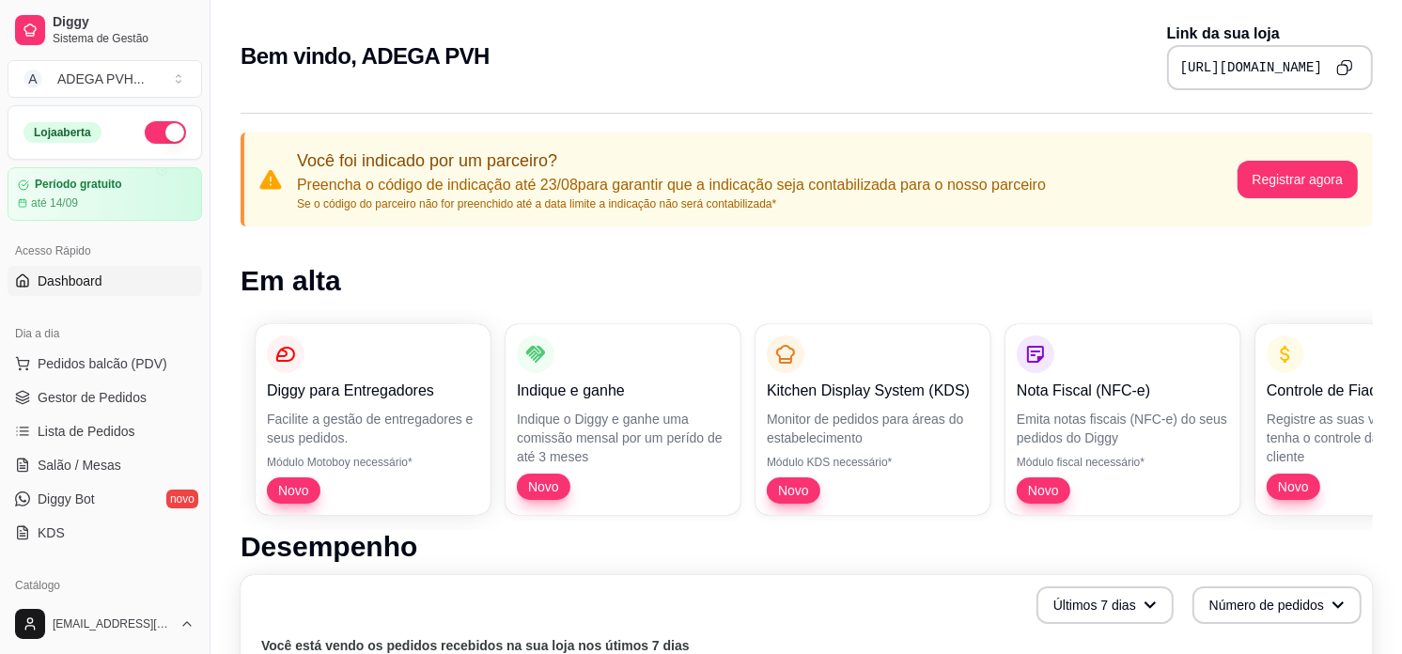
click at [1275, 68] on button "Copy to clipboard" at bounding box center [1345, 68] width 30 height 30
click at [202, 345] on button "Toggle Sidebar" at bounding box center [209, 327] width 15 height 654
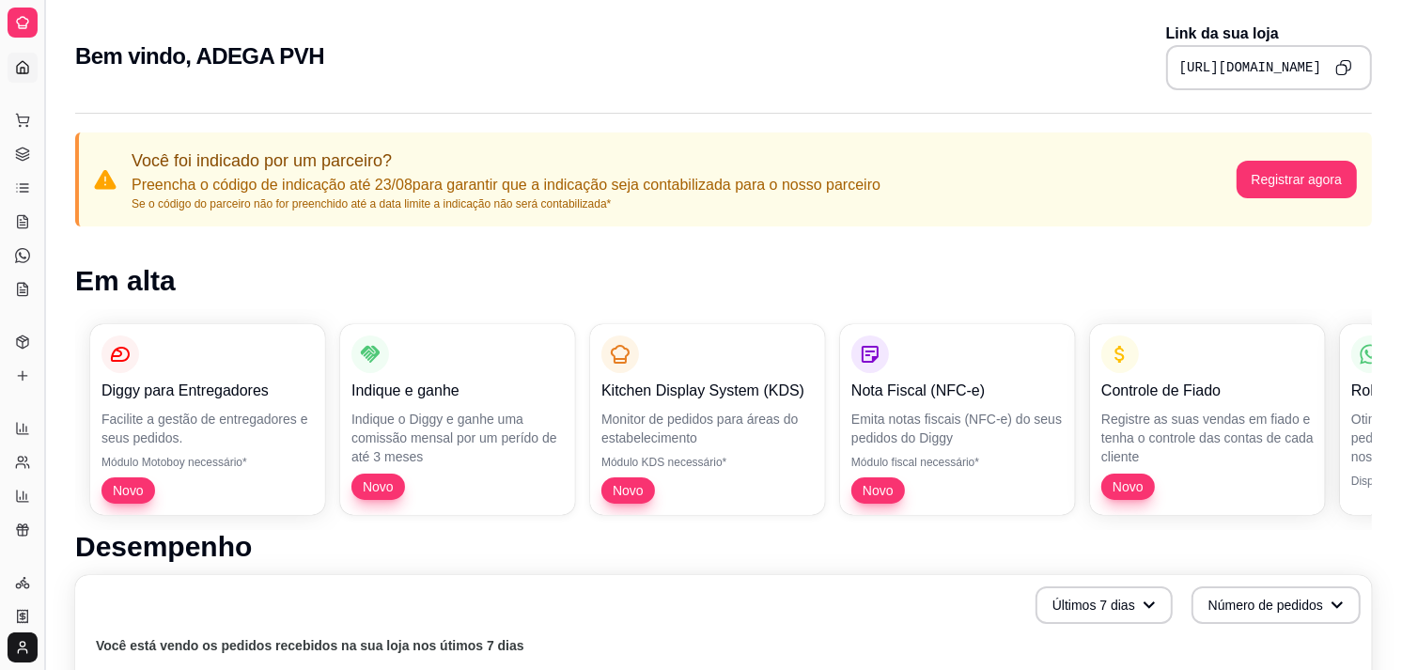
click at [39, 236] on button "Toggle Sidebar" at bounding box center [44, 335] width 15 height 670
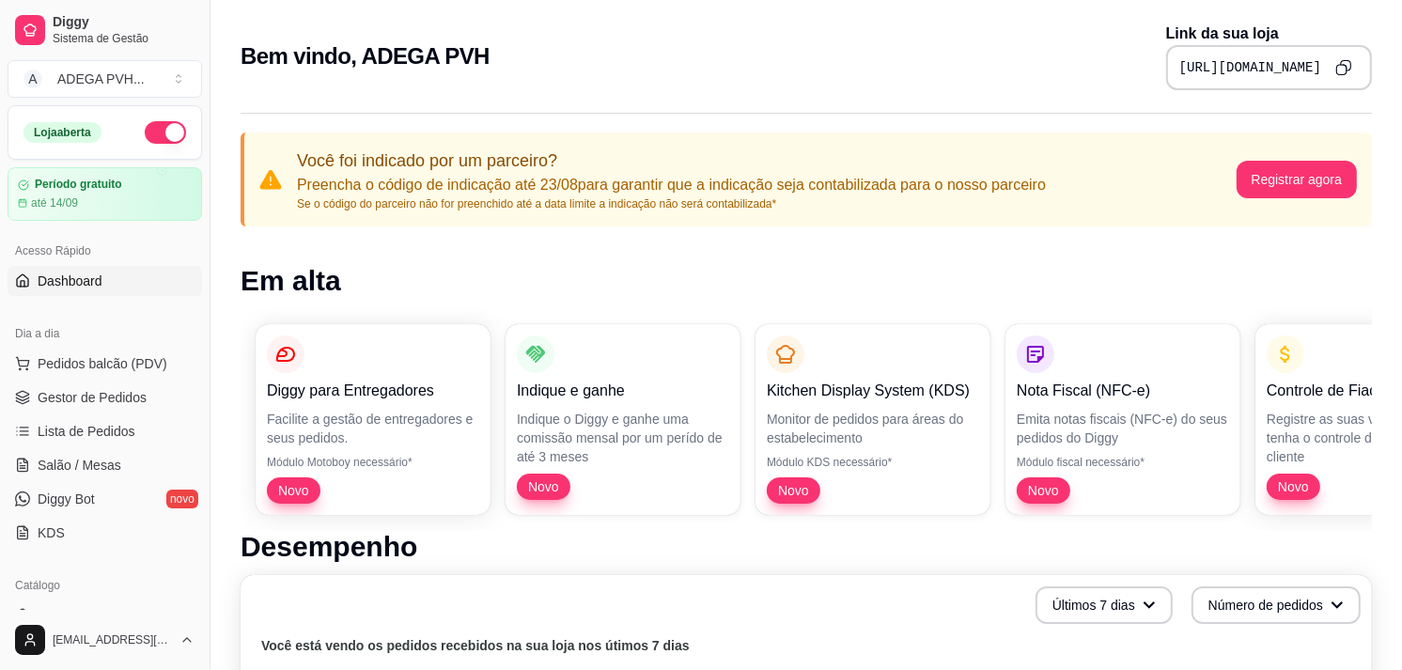
scroll to position [440, 0]
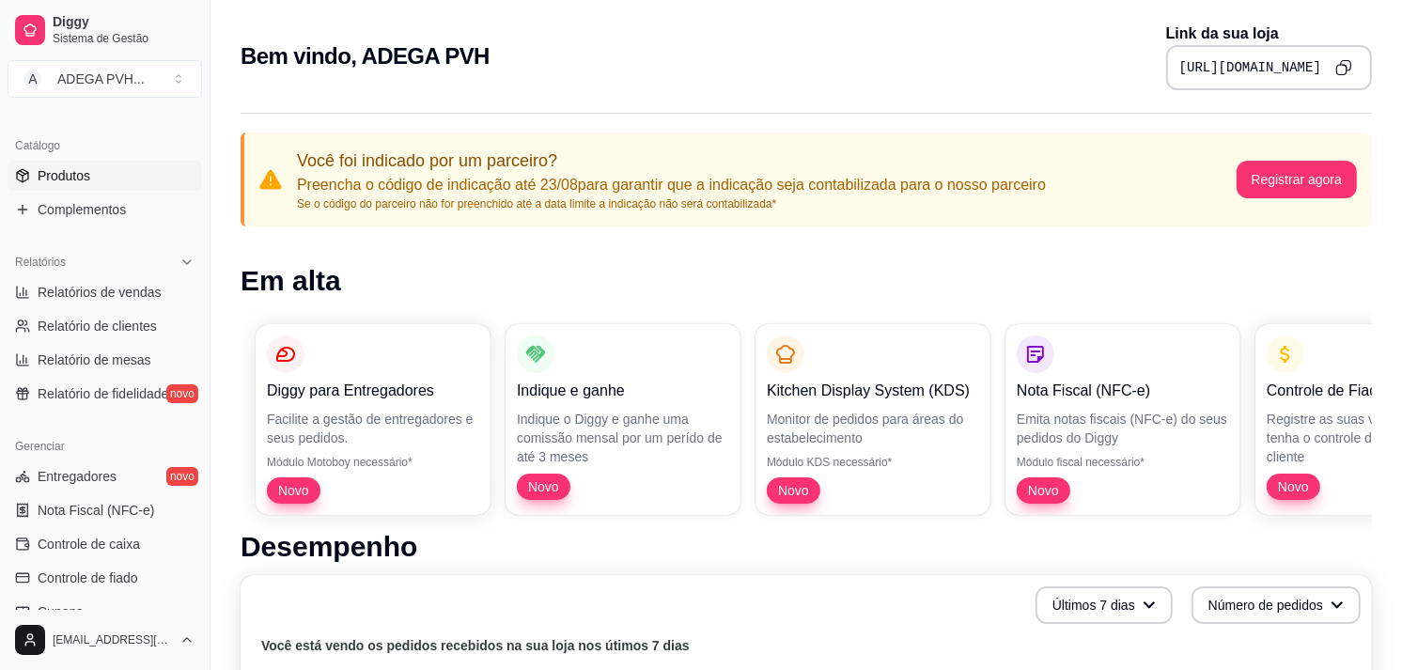
click at [105, 169] on link "Produtos" at bounding box center [105, 176] width 195 height 30
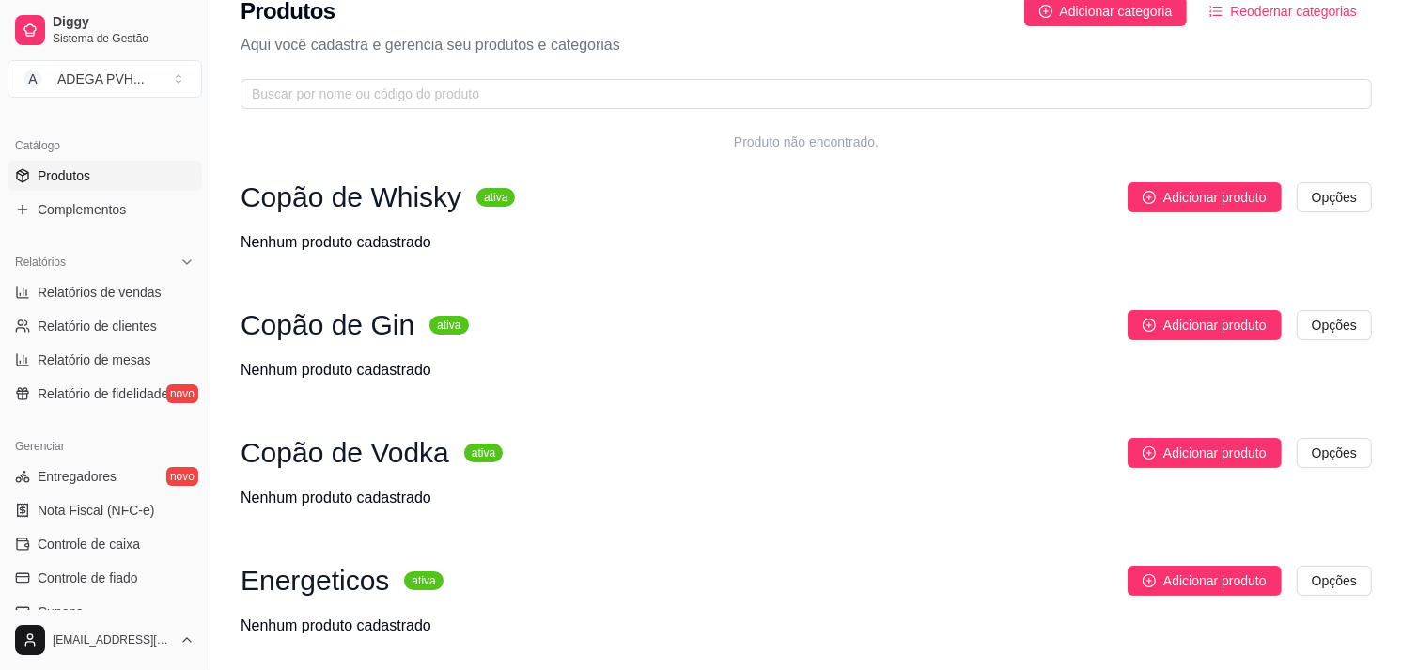
scroll to position [28, 0]
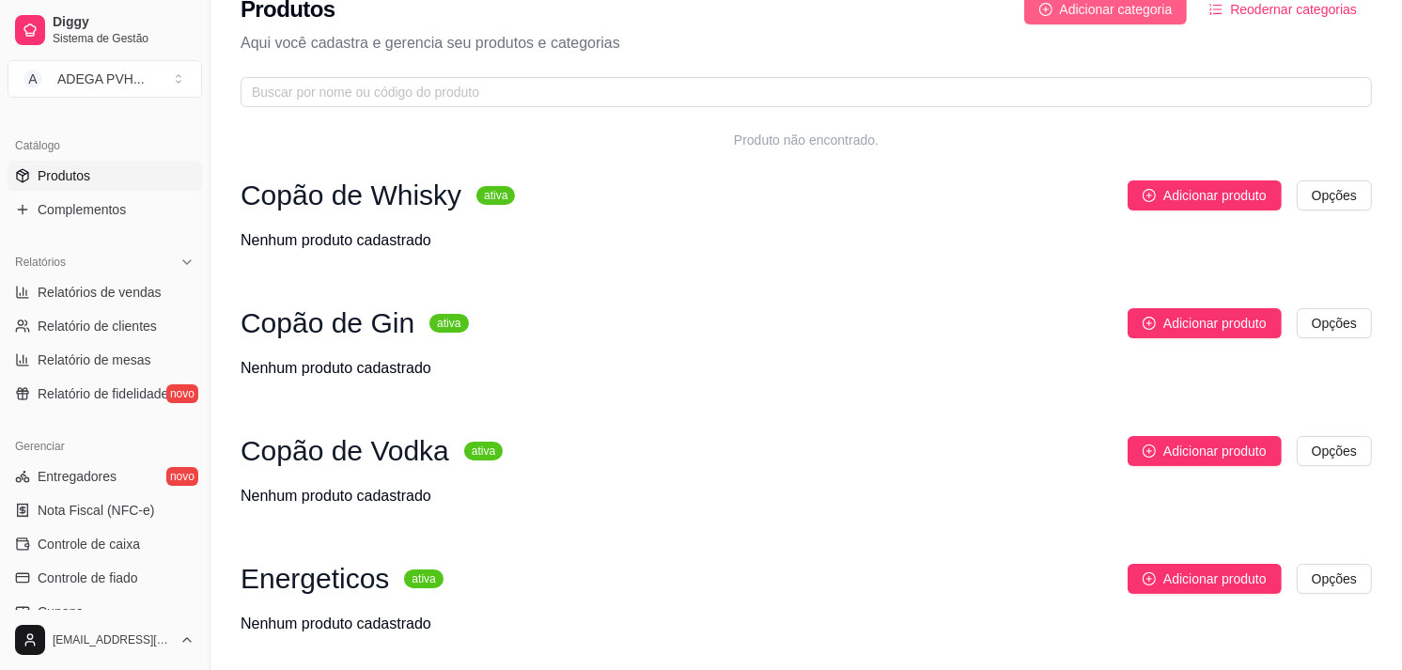
click at [1138, 16] on span "Adicionar categoria" at bounding box center [1116, 9] width 113 height 21
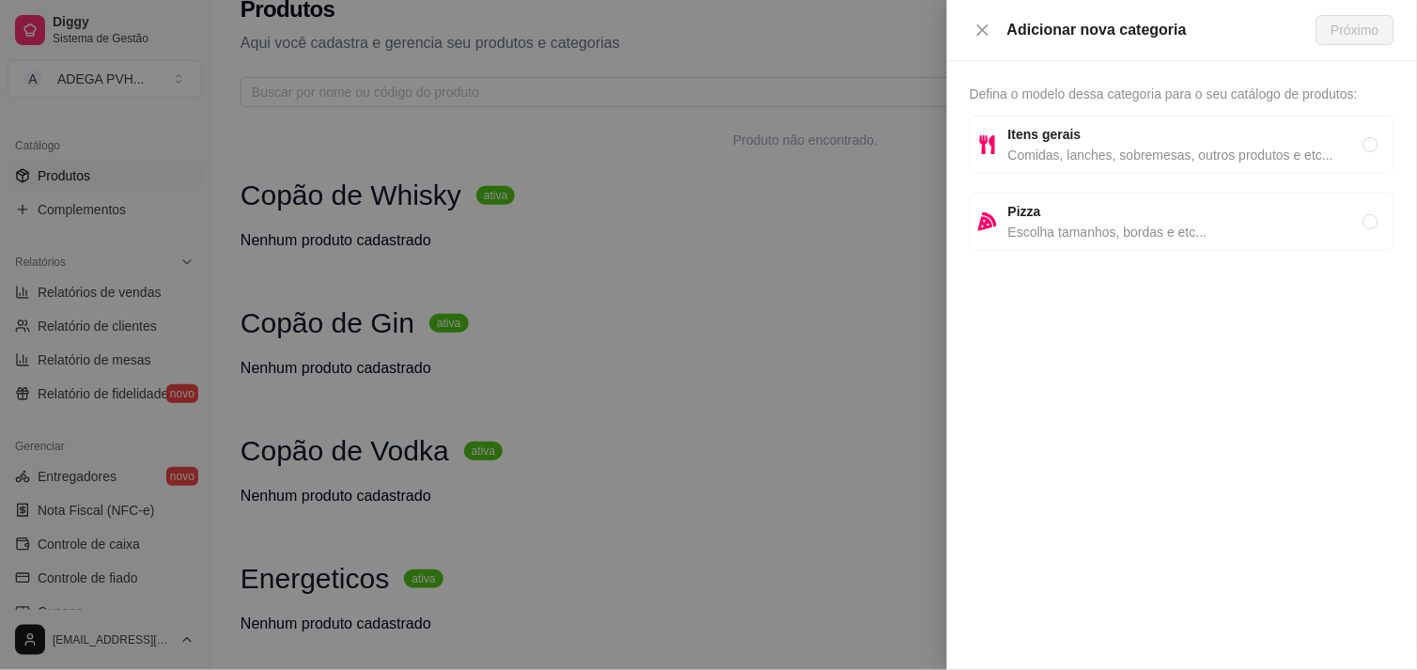
click at [1077, 137] on span "Itens gerais" at bounding box center [1186, 134] width 355 height 21
radio input "true"
click at [1275, 33] on span "Próximo" at bounding box center [1356, 30] width 48 height 21
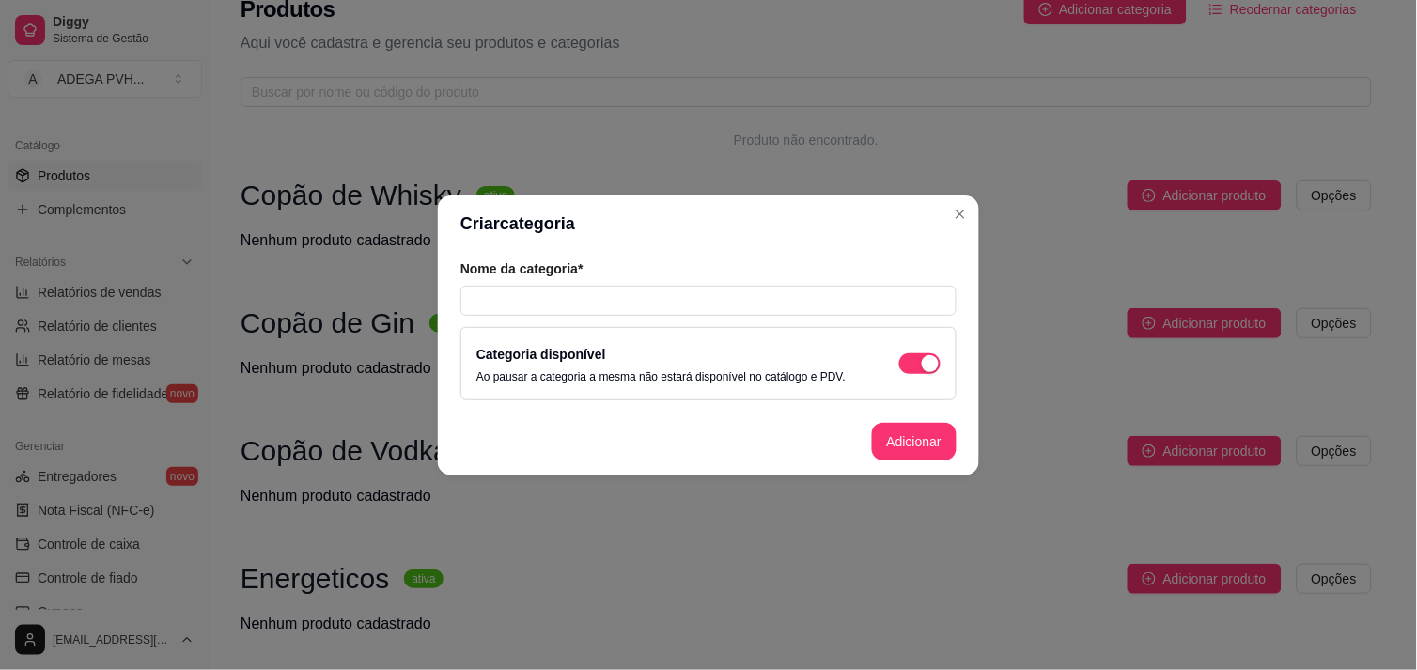
click at [837, 284] on div "Nome da categoria*" at bounding box center [709, 287] width 496 height 56
click at [833, 292] on input "text" at bounding box center [709, 301] width 496 height 30
type input "Gelo Saborizado"
click at [889, 438] on button "Adicionar" at bounding box center [914, 441] width 83 height 37
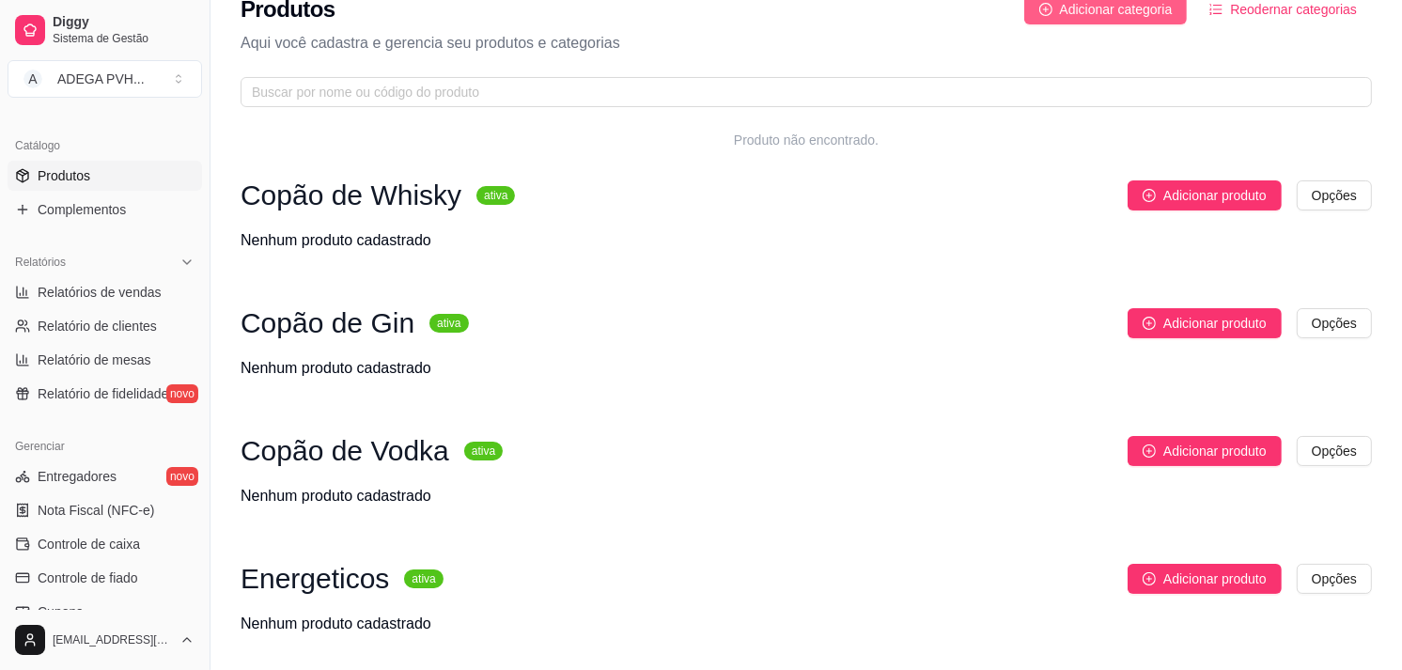
click at [1164, 21] on button "Adicionar categoria" at bounding box center [1106, 9] width 164 height 30
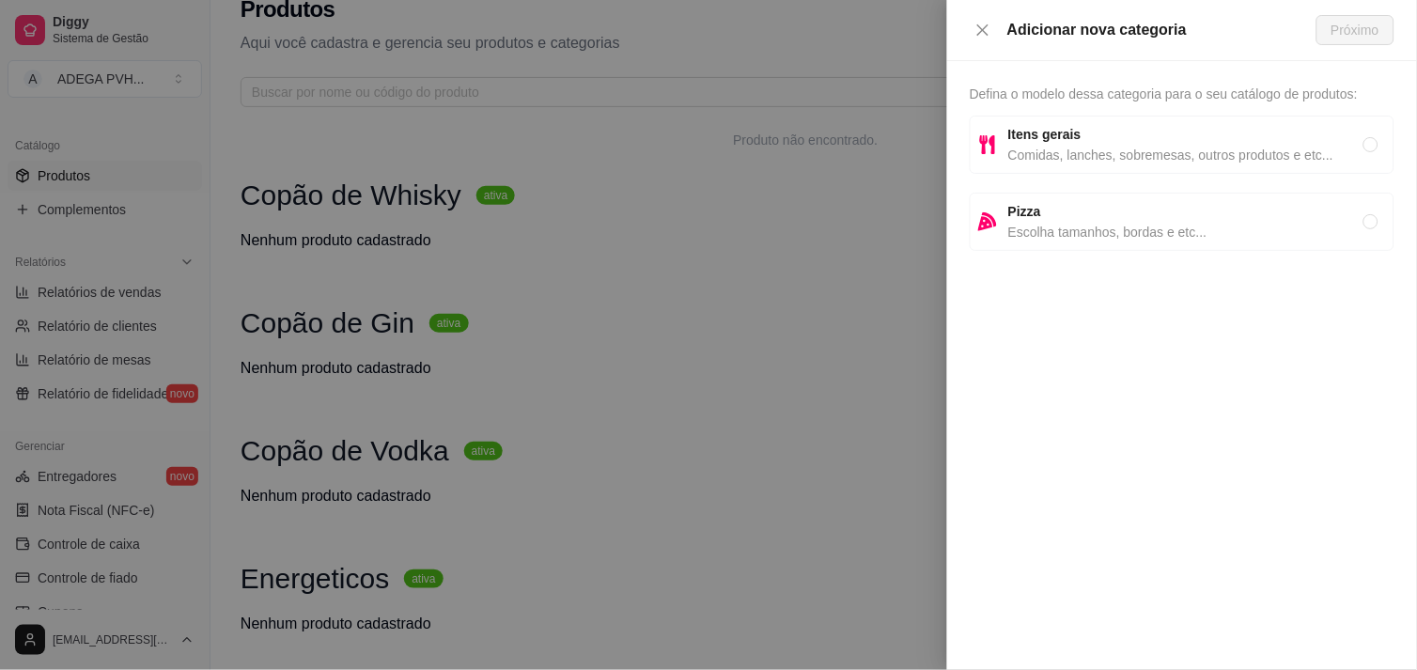
click at [1083, 145] on span "Comidas, lanches, sobremesas, outros produtos e etc..." at bounding box center [1186, 155] width 355 height 21
radio input "true"
click at [1275, 25] on span "Próximo" at bounding box center [1356, 30] width 48 height 21
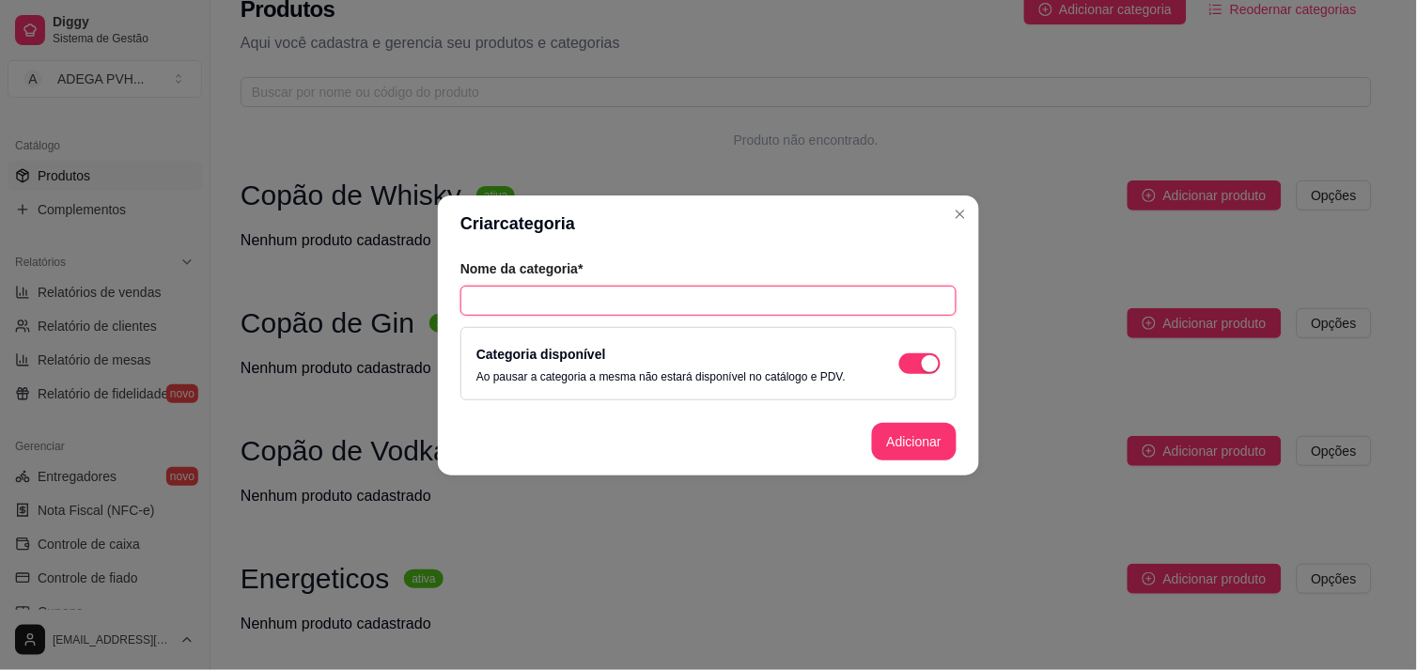
click at [787, 301] on input "text" at bounding box center [709, 301] width 496 height 30
type input "Doses"
click at [874, 435] on button "Adicionar" at bounding box center [914, 441] width 83 height 37
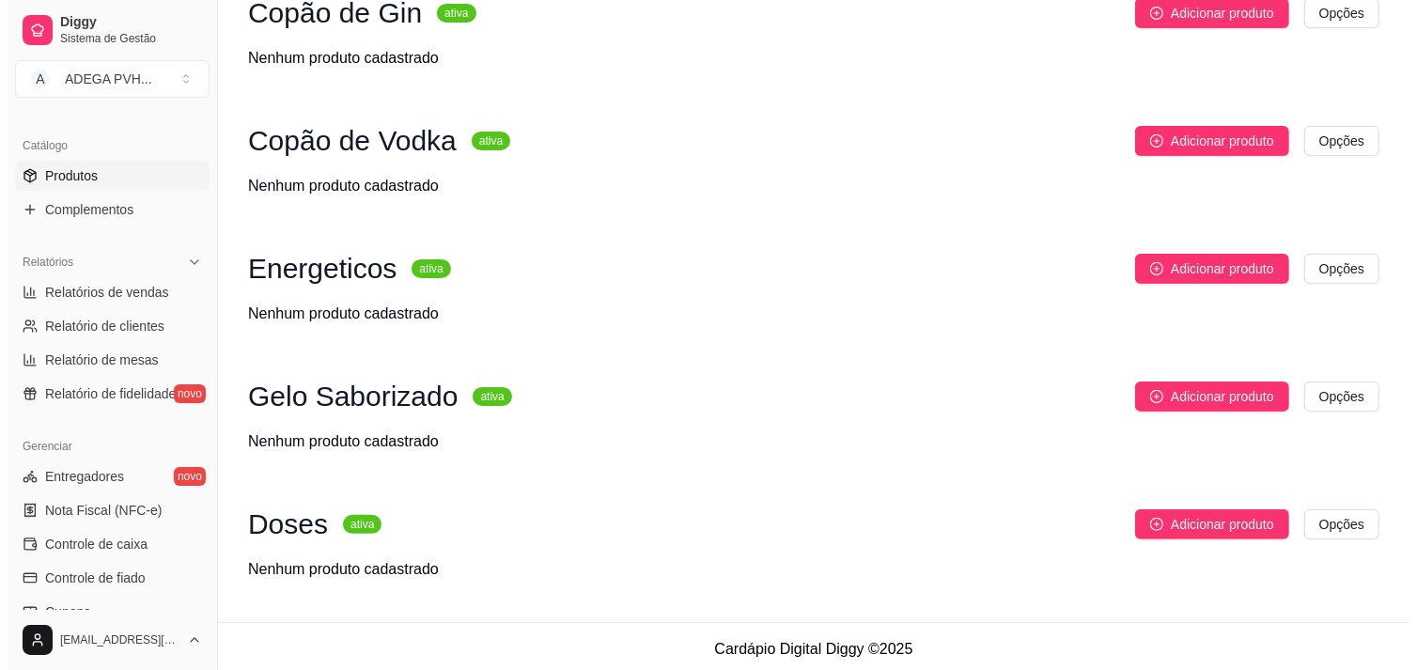
scroll to position [343, 0]
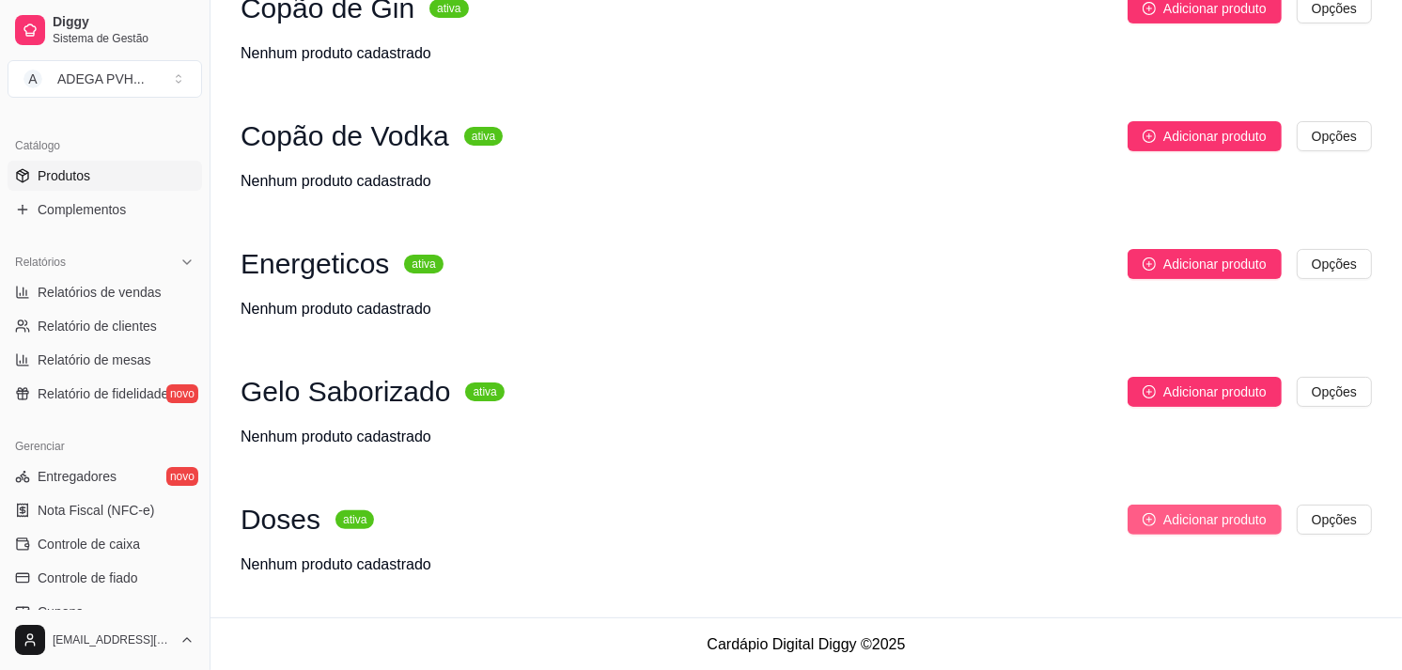
click at [1216, 519] on span "Adicionar produto" at bounding box center [1215, 519] width 103 height 21
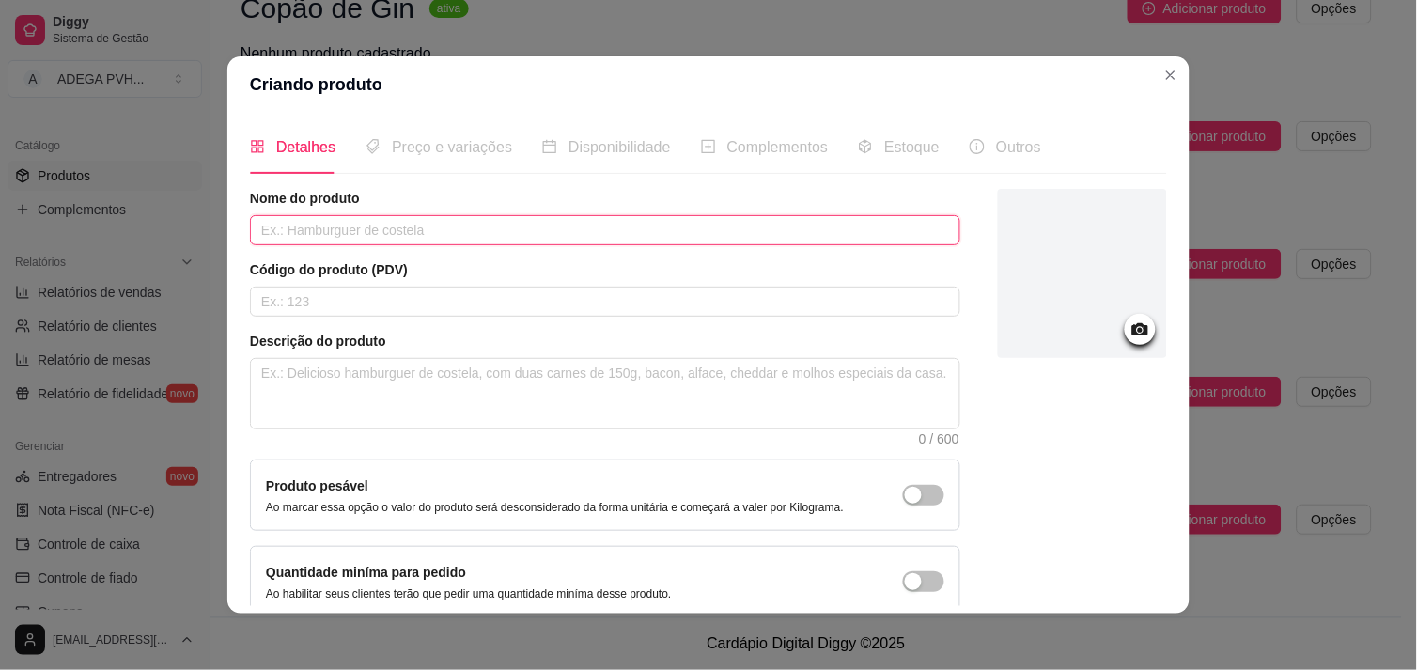
click at [688, 238] on input "text" at bounding box center [605, 230] width 711 height 30
type input "d"
click at [307, 230] on input "Dose de wisky [PERSON_NAME]" at bounding box center [605, 230] width 711 height 30
type input "Dose de Wisky [PERSON_NAME]"
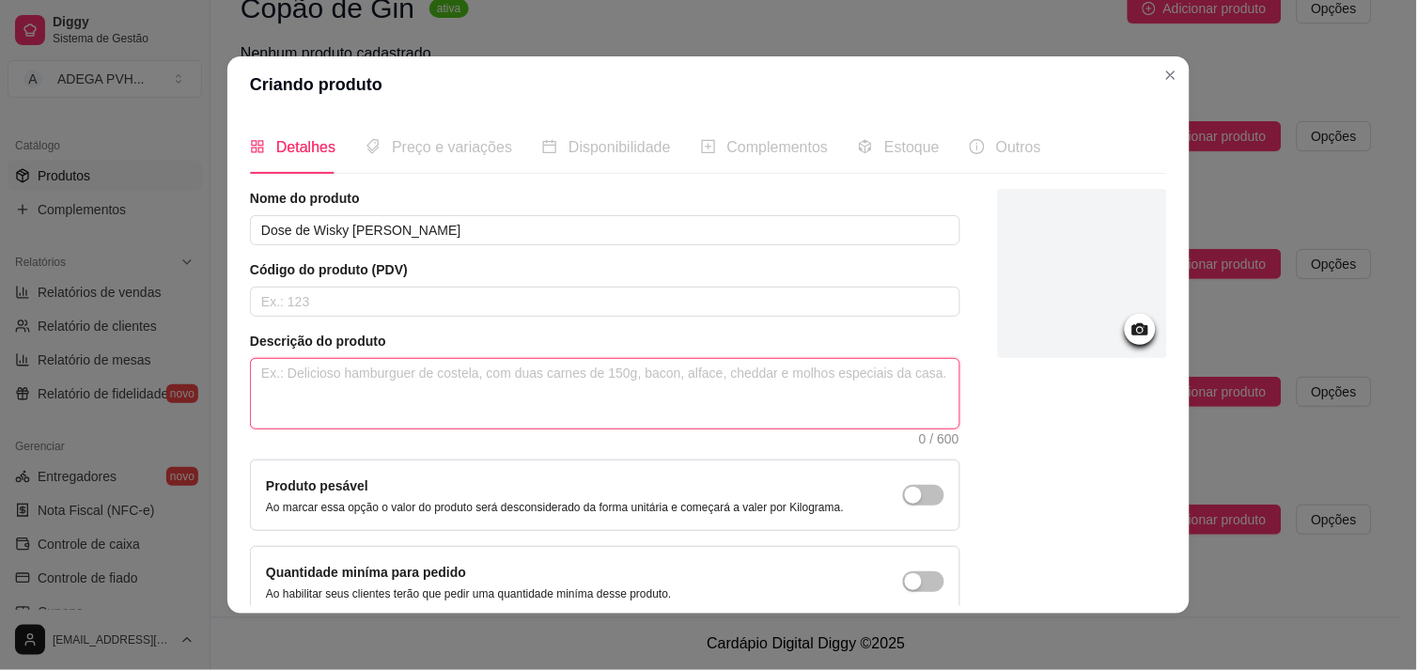
click at [370, 383] on textarea at bounding box center [605, 394] width 709 height 70
type textarea "d"
type textarea "D"
type textarea "Do"
type textarea "Dos"
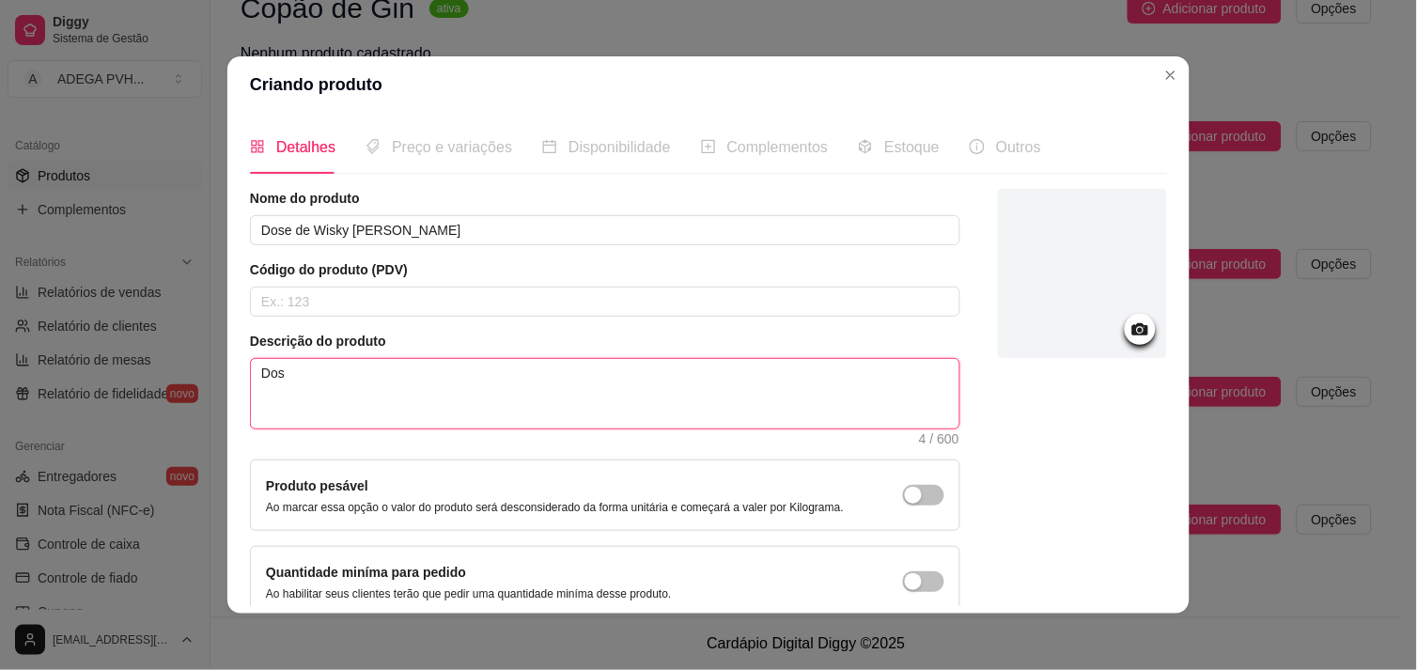
type textarea "Dose"
type textarea "Dose d"
type textarea "Dose de"
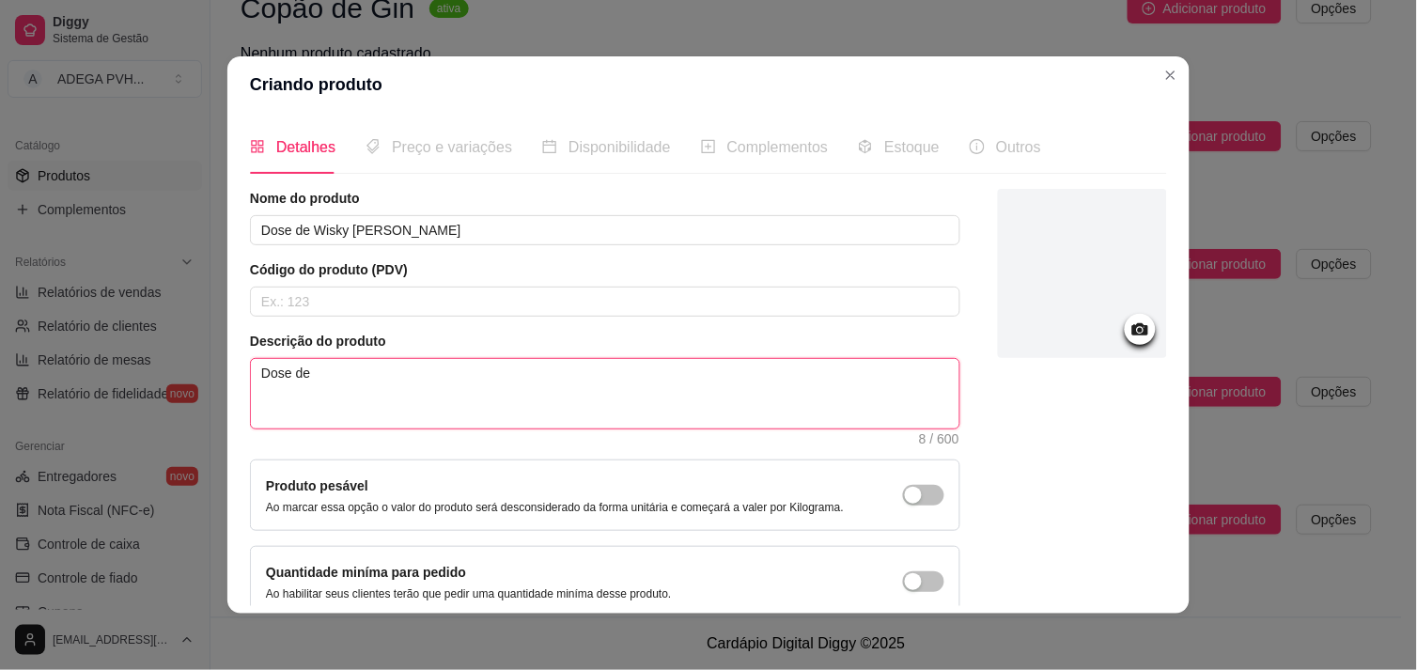
type textarea "Dose de 5"
type textarea "Dose de 50"
type textarea "Dose de 50 M"
type textarea "Dose de 50 Ml"
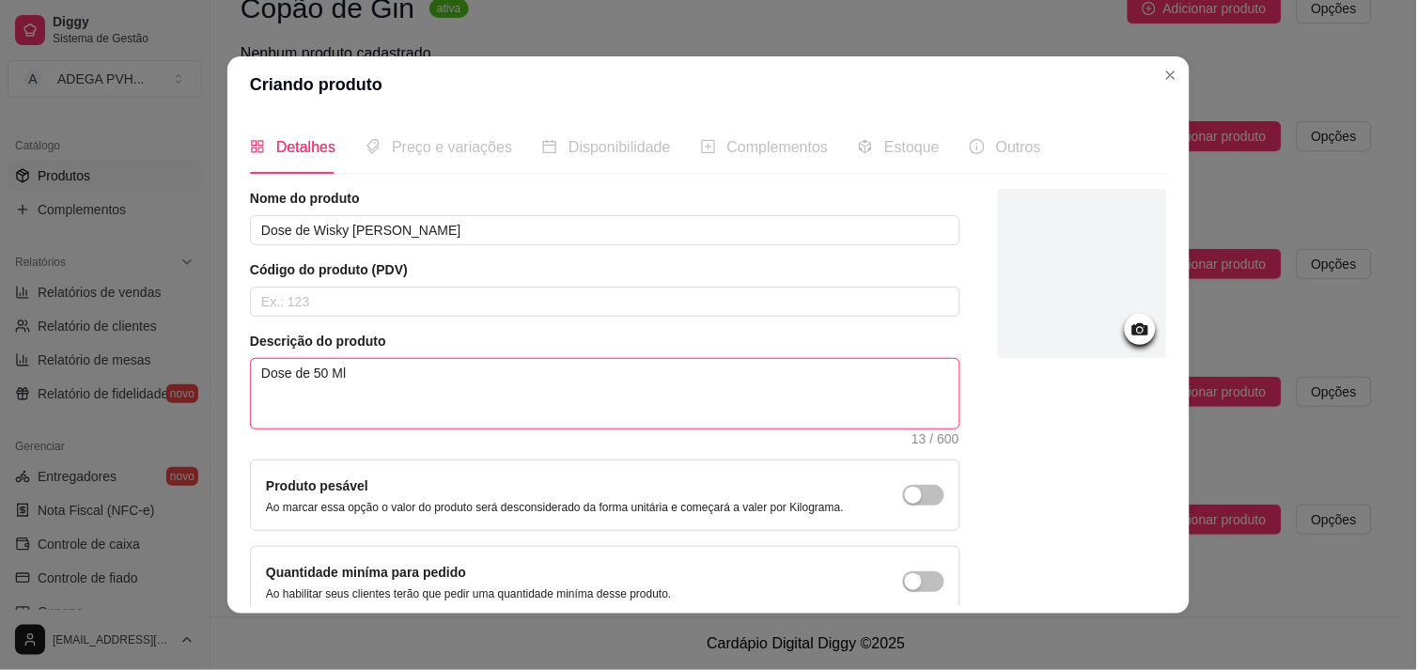
type textarea "Dose de 50 Ml"
type textarea "Dose de 50 Ml d"
type textarea "Dose de 50 Ml d="
type textarea "Dose de 50 Ml d=="
type textarea "Dose de 50 Ml d==="
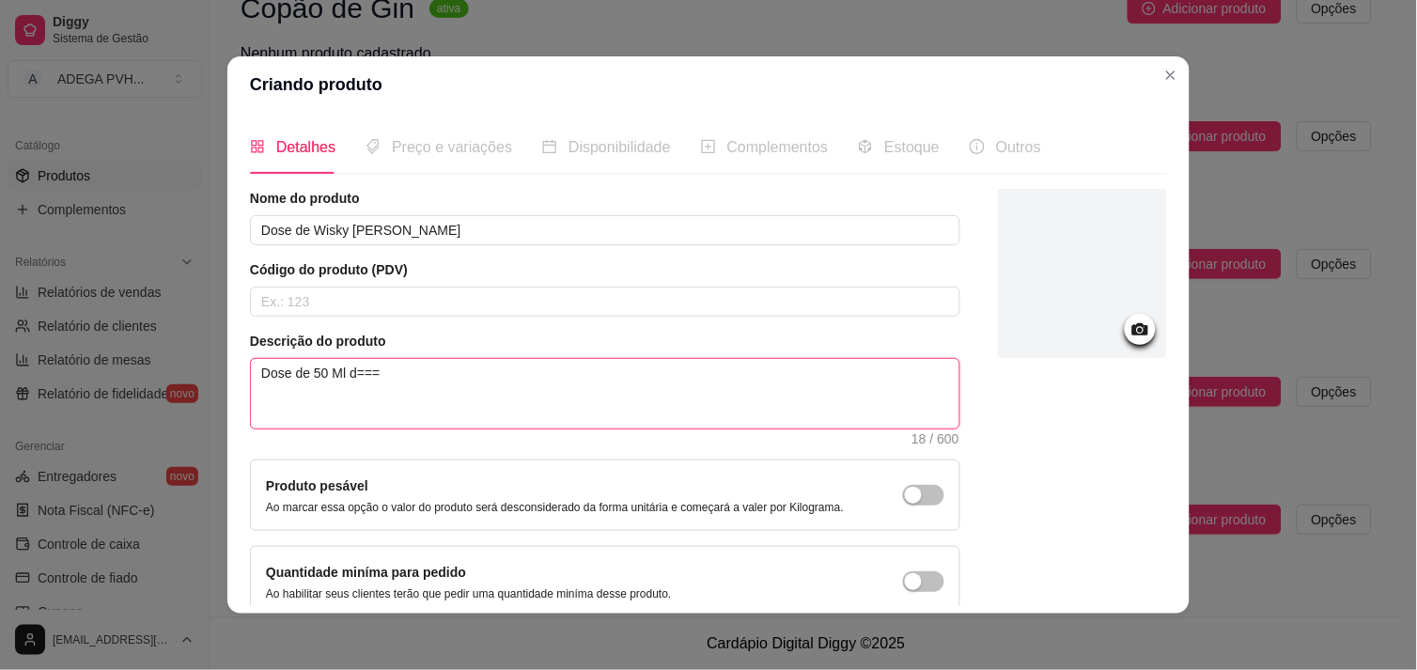
type textarea "Dose de 50 Ml d===="
type textarea "Dose de 50 Ml d==="
type textarea "Dose de 50 Ml d=="
type textarea "Dose de 50 Ml d="
type textarea "Dose de 50 Ml d"
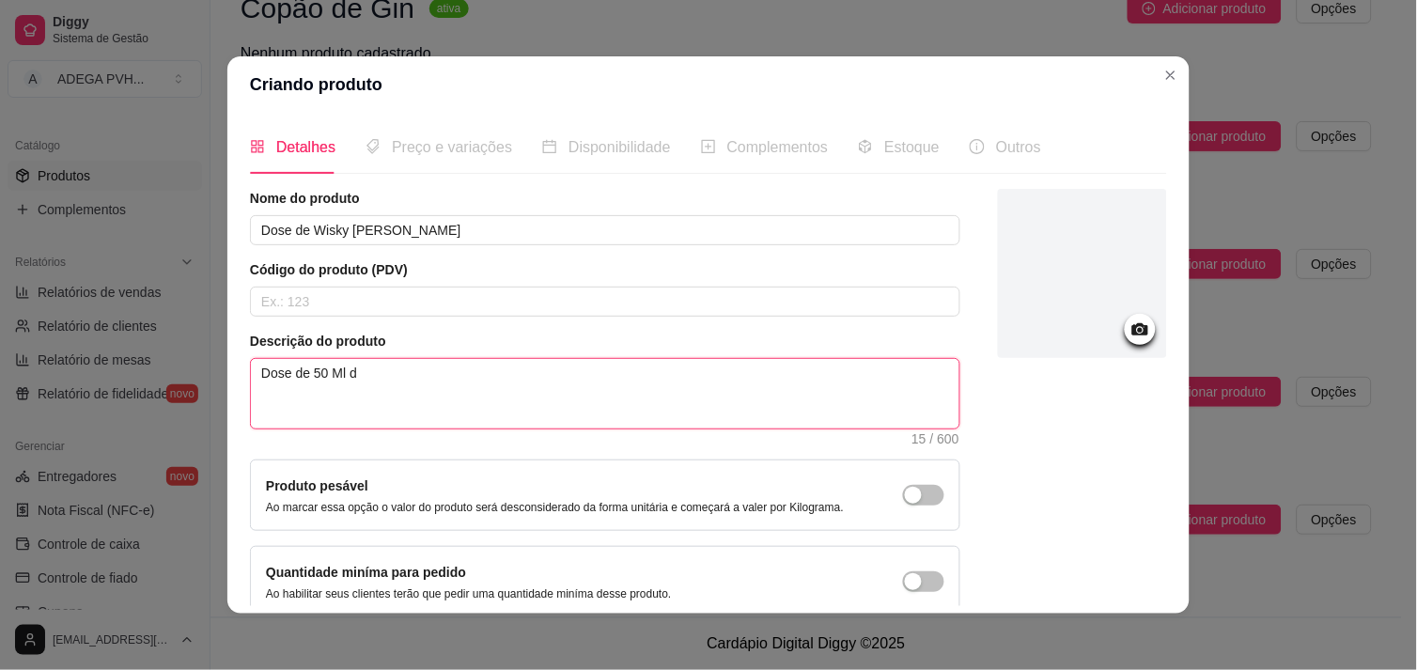
type textarea "Dose de 50 Ml"
type textarea "Dose de 50 M"
type textarea "Dose de 50 ML"
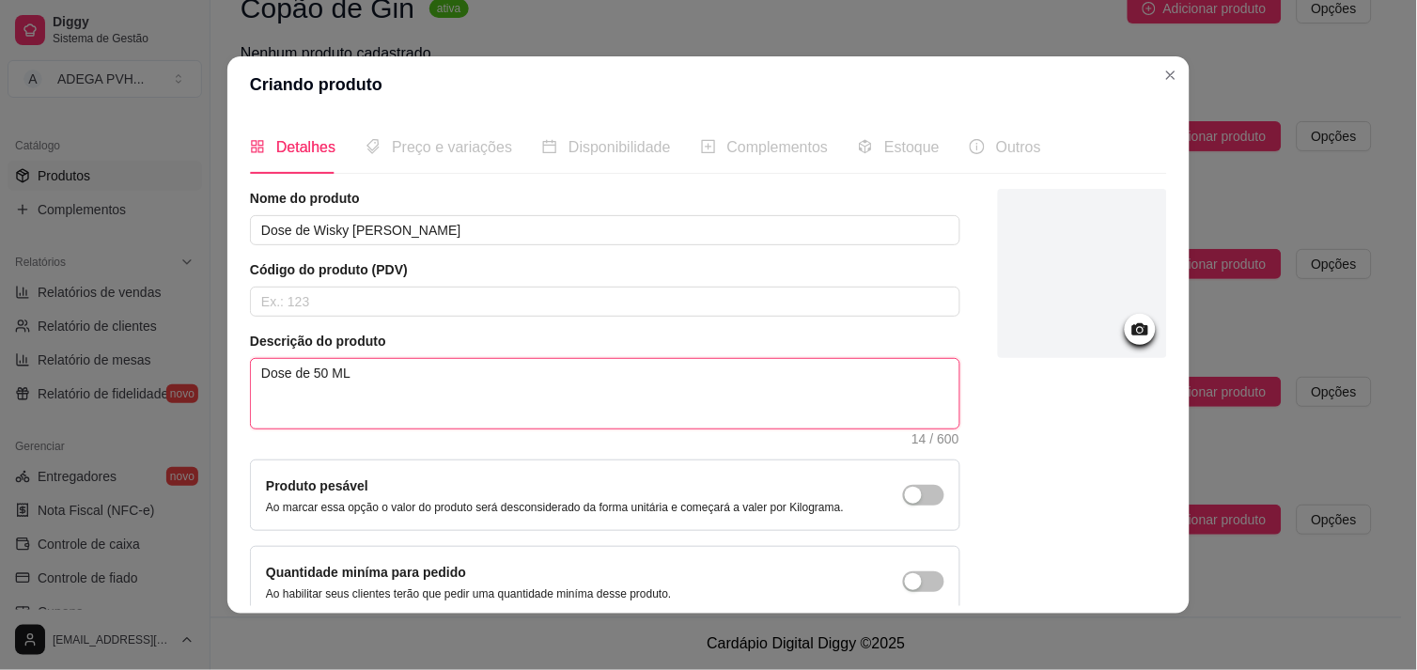
type textarea "Dose de 50 ML d"
type textarea "Dose de 50 ML de"
type textarea "Dose de 50 ML de W"
type textarea "Dose de 50 ML de Wi"
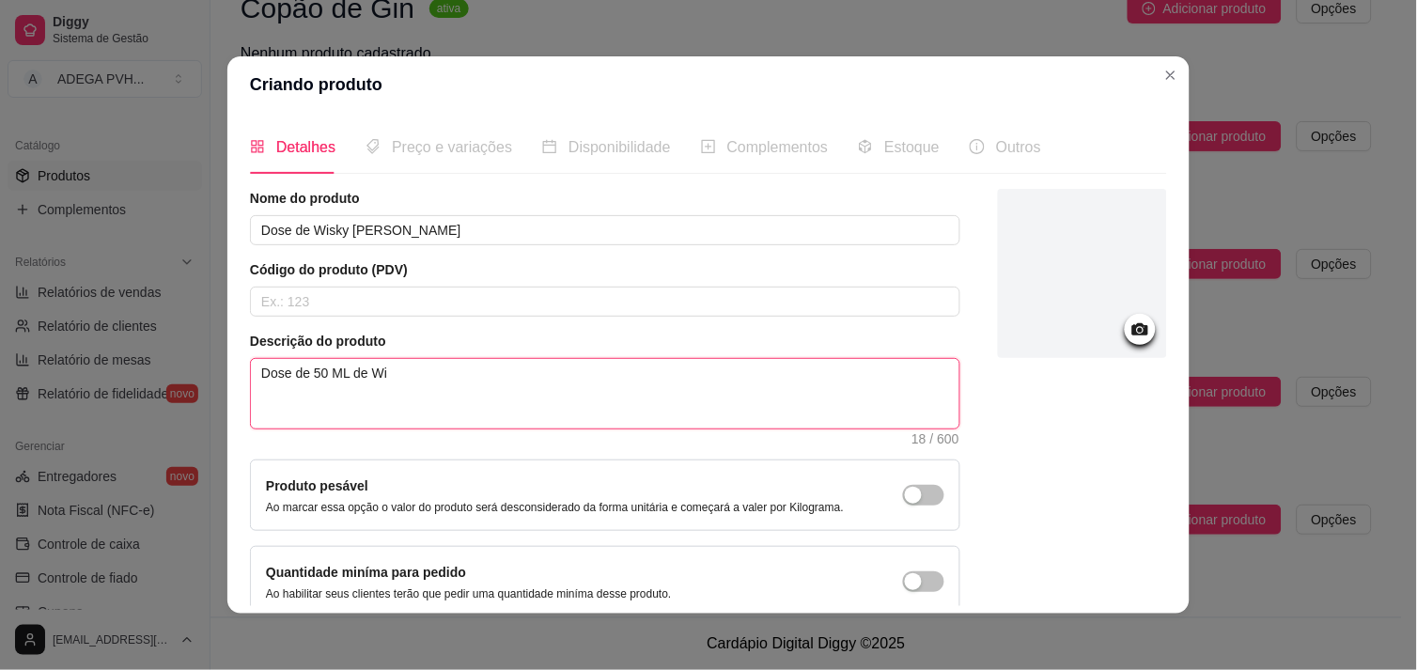
type textarea "Dose de 50 ML de Wis"
type textarea "Dose de 50 ML de Wisk"
type textarea "Dose de 50 ML de Wisky"
type textarea "Dose de 50 ML de Wisky j"
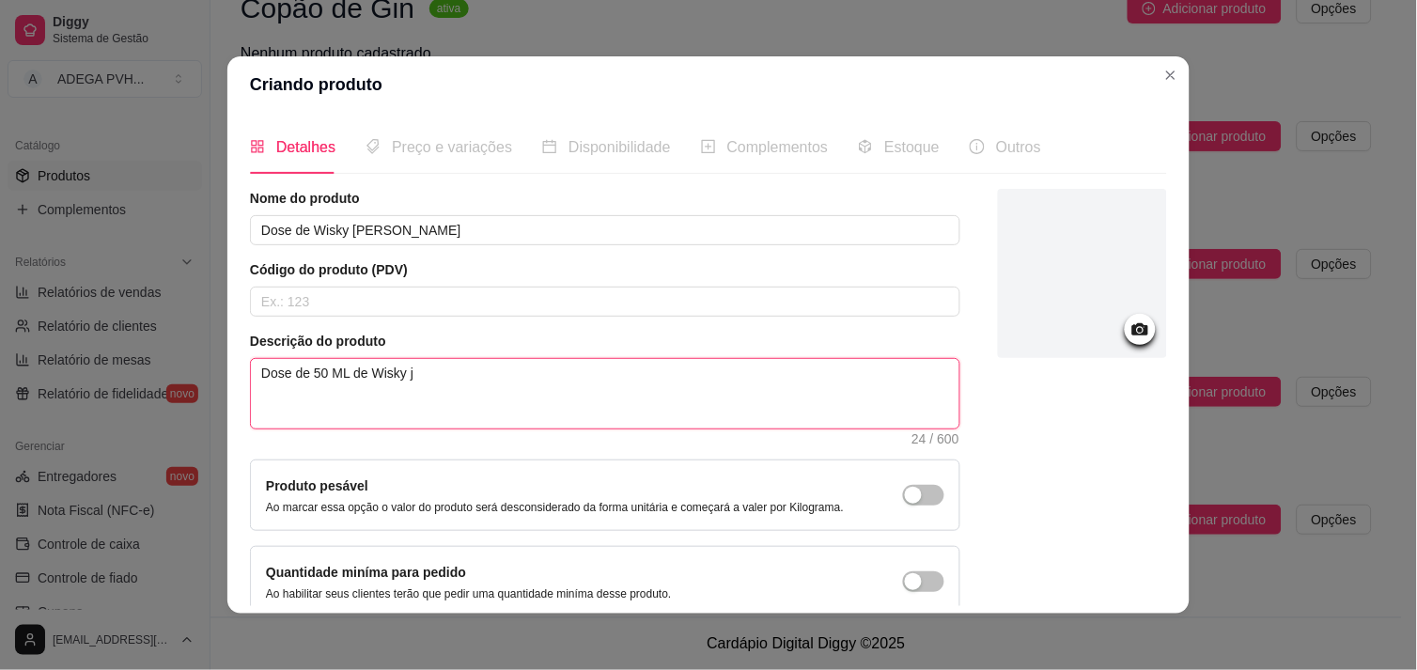
type textarea "Dose de 50 ML de Wisky"
type textarea "Dose de 50 ML de Wisky J"
type textarea "Dose de 50 ML de Wisky Ja"
type textarea "Dose de 50 ML de Wisky Jac"
type textarea "Dose de 50 ML de Wisky Jack"
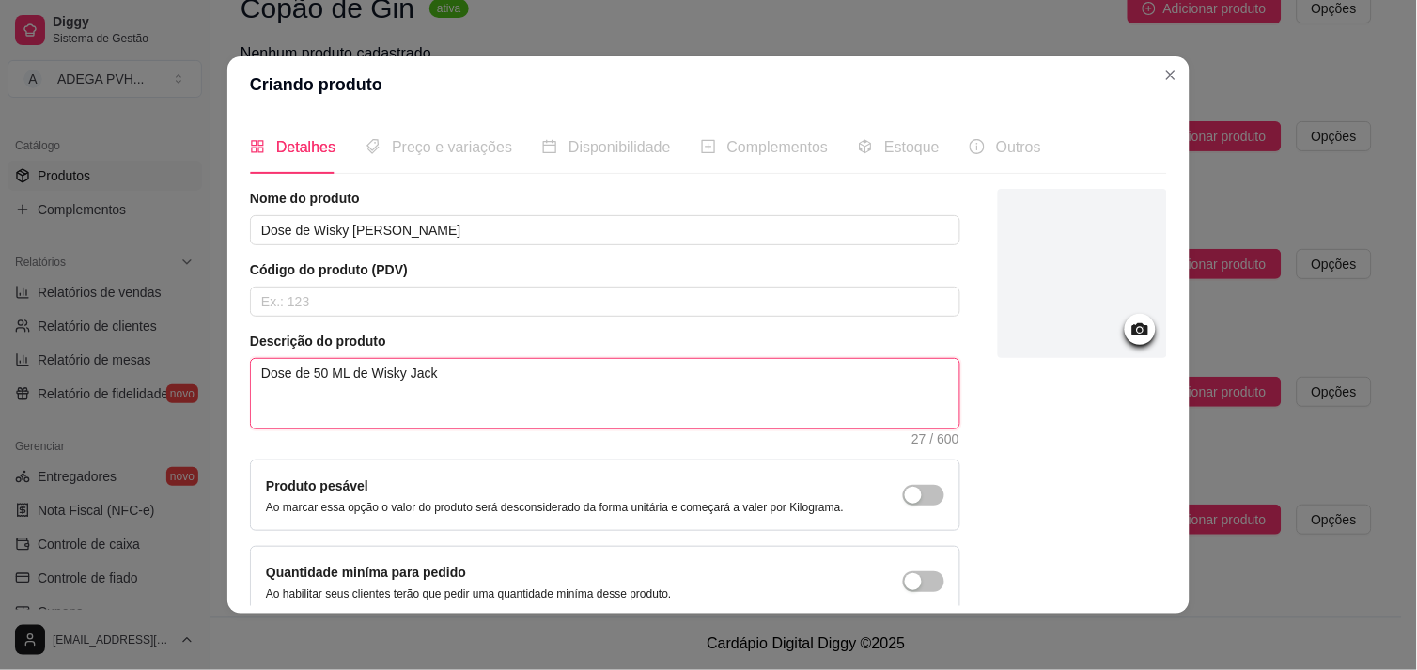
type textarea "Dose de 50 ML de Wisky Jack"
type textarea "Dose de 50 ML de Wisky Jack D"
type textarea "Dose de 50 ML de Wisky [PERSON_NAME]"
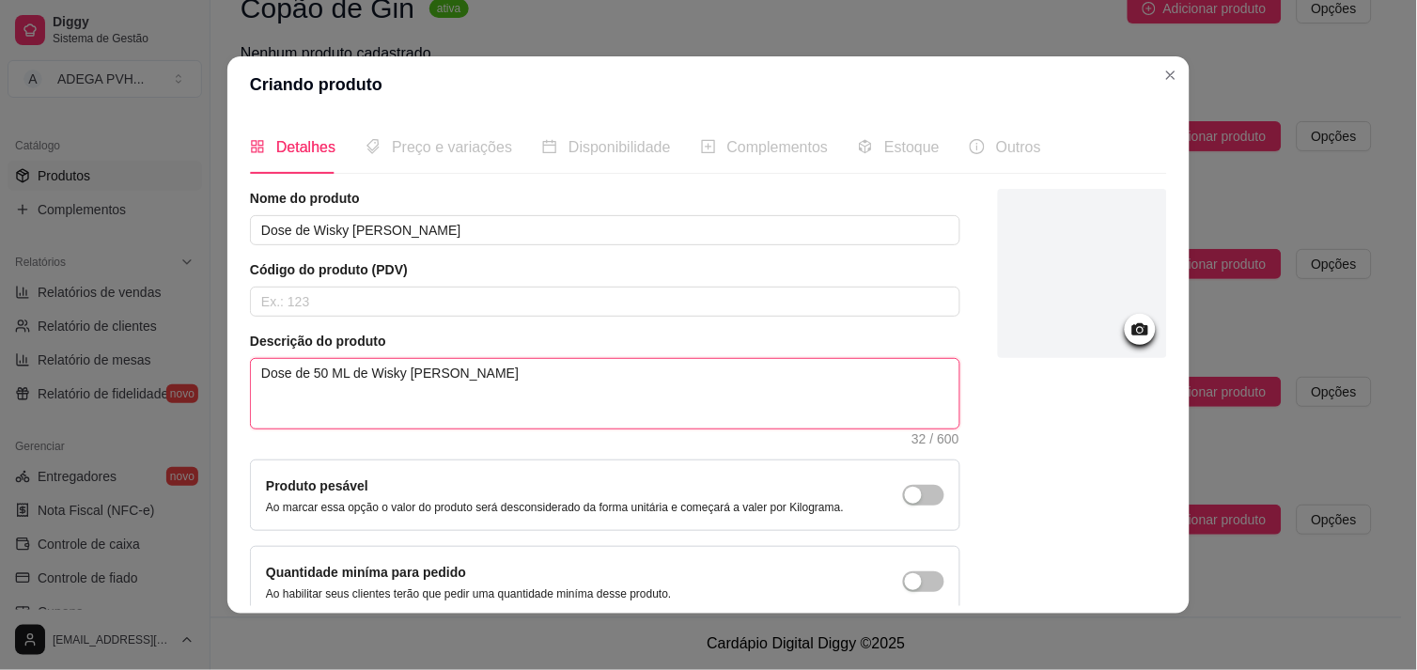
type textarea "Dose de 50 ML de Wisky [PERSON_NAME]"
drag, startPoint x: 405, startPoint y: 373, endPoint x: 667, endPoint y: 481, distance: 283.6
click at [667, 481] on div "Nome do produto Dose de Wisky Jack Danils Código do produto (PDV) Descrição do …" at bounding box center [605, 403] width 711 height 429
type textarea "Dose de 50 ML de Wisky ack Danils"
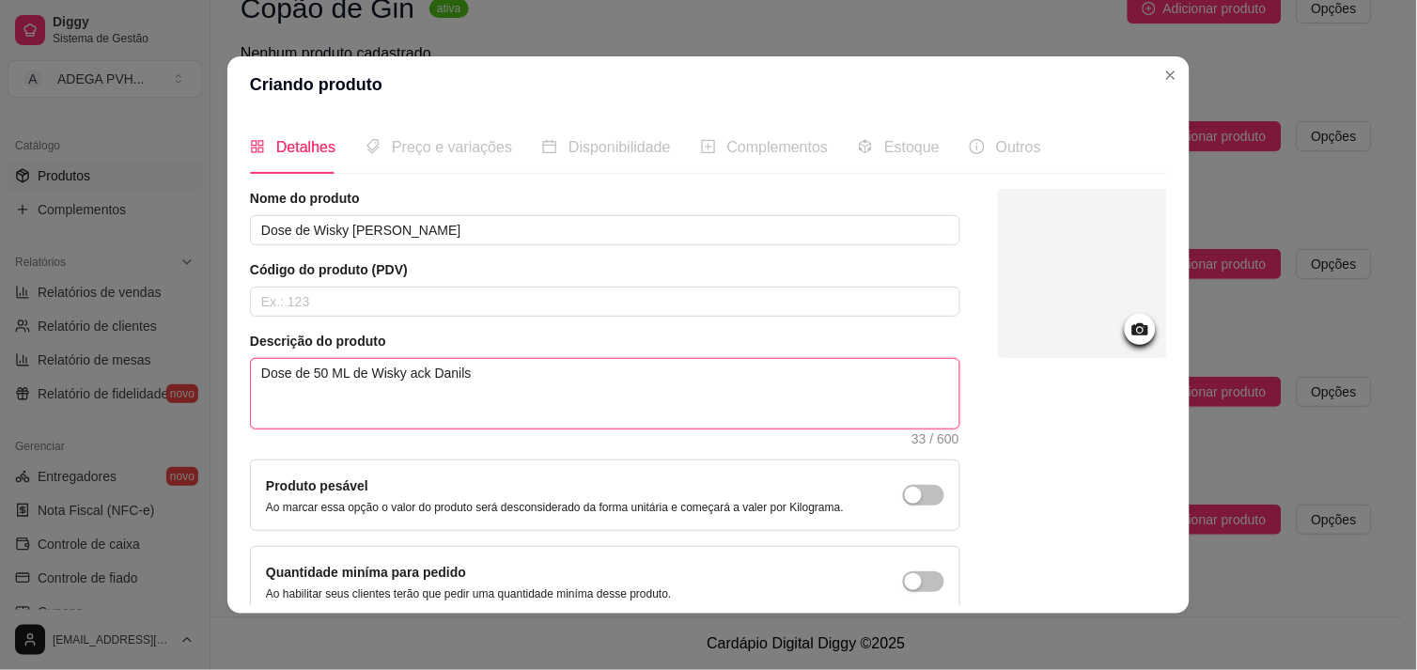
type textarea "Dose de 50 ML de Wisky [PERSON_NAME]"
drag, startPoint x: 683, startPoint y: 669, endPoint x: 731, endPoint y: 120, distance: 551.0
click at [731, 120] on div "Complementos" at bounding box center [765, 147] width 128 height 54
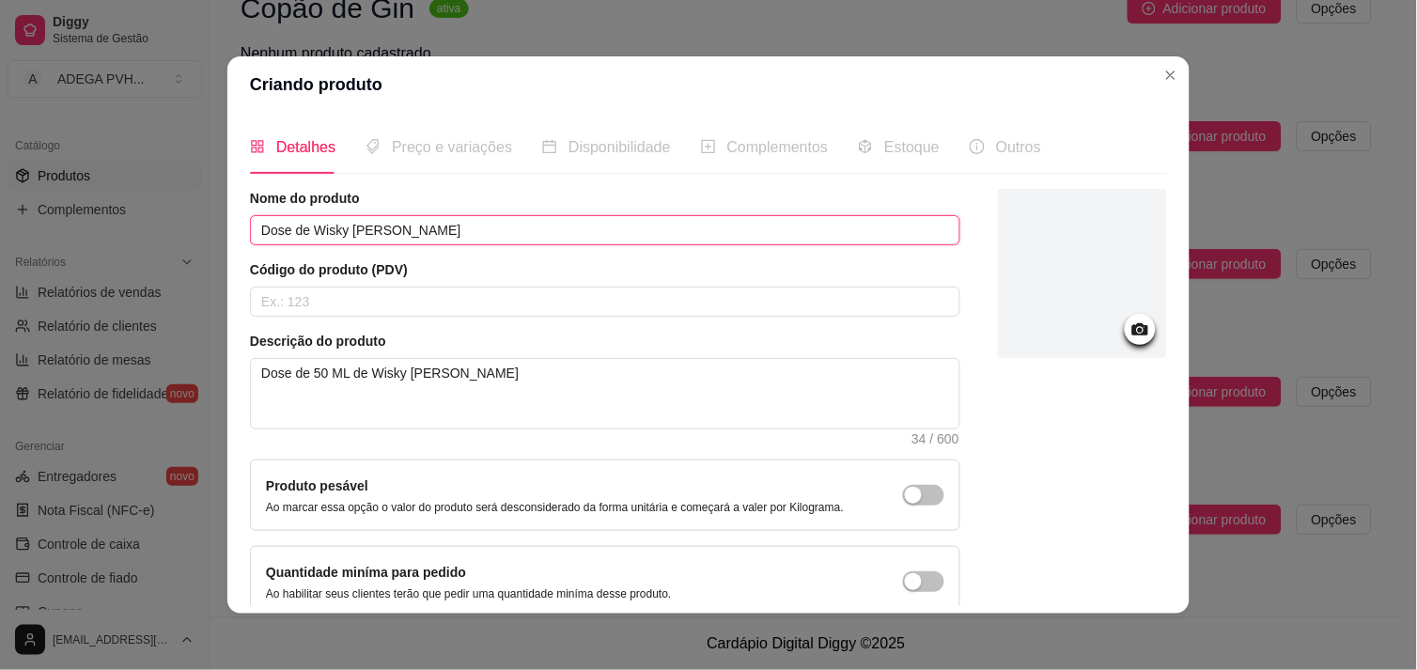
drag, startPoint x: 414, startPoint y: 235, endPoint x: 229, endPoint y: 233, distance: 184.2
click at [229, 233] on div "Detalhes Preço e variações Disponibilidade Complementos Estoque Outros Nome do …" at bounding box center [708, 363] width 962 height 501
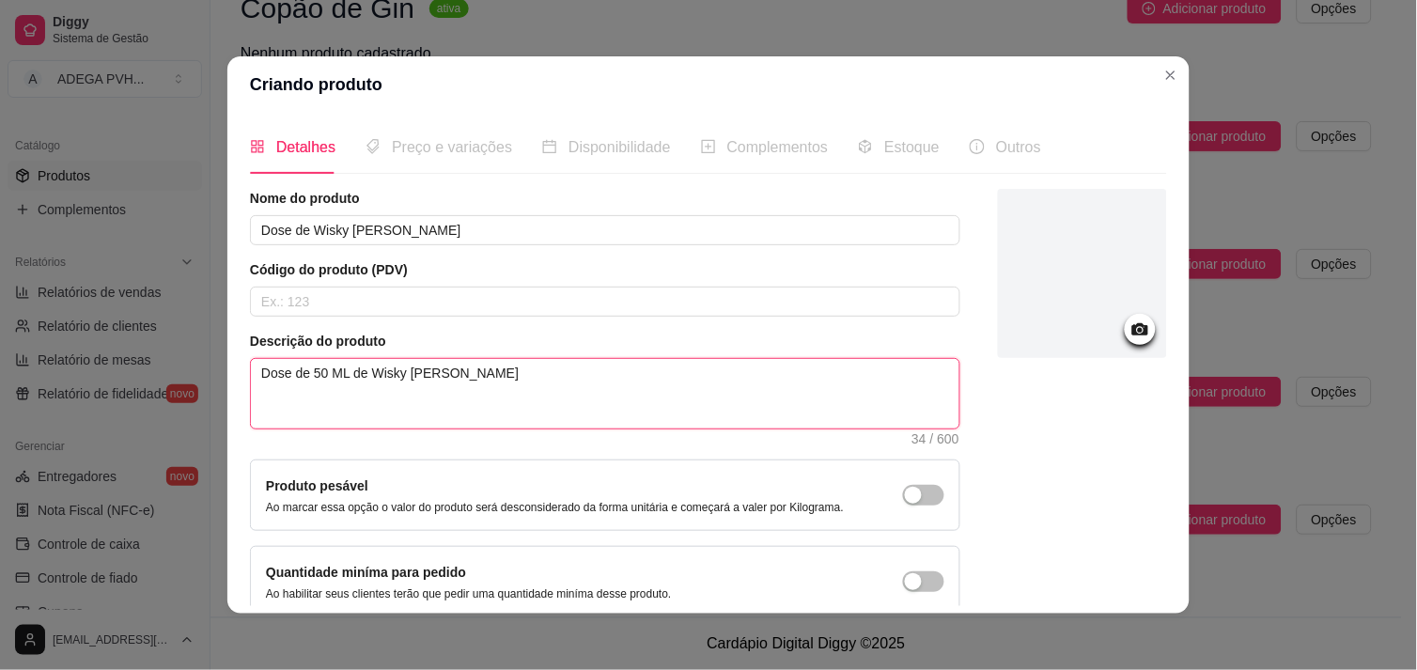
click at [499, 371] on textarea "Dose de 50 ML de Wisky [PERSON_NAME]" at bounding box center [605, 394] width 709 height 70
click at [298, 376] on textarea "Dose de 50 ML de Wisky [PERSON_NAME]" at bounding box center [605, 394] width 709 height 70
click at [510, 383] on textarea "Dose de 50 ML de Wisky [PERSON_NAME]" at bounding box center [605, 394] width 709 height 70
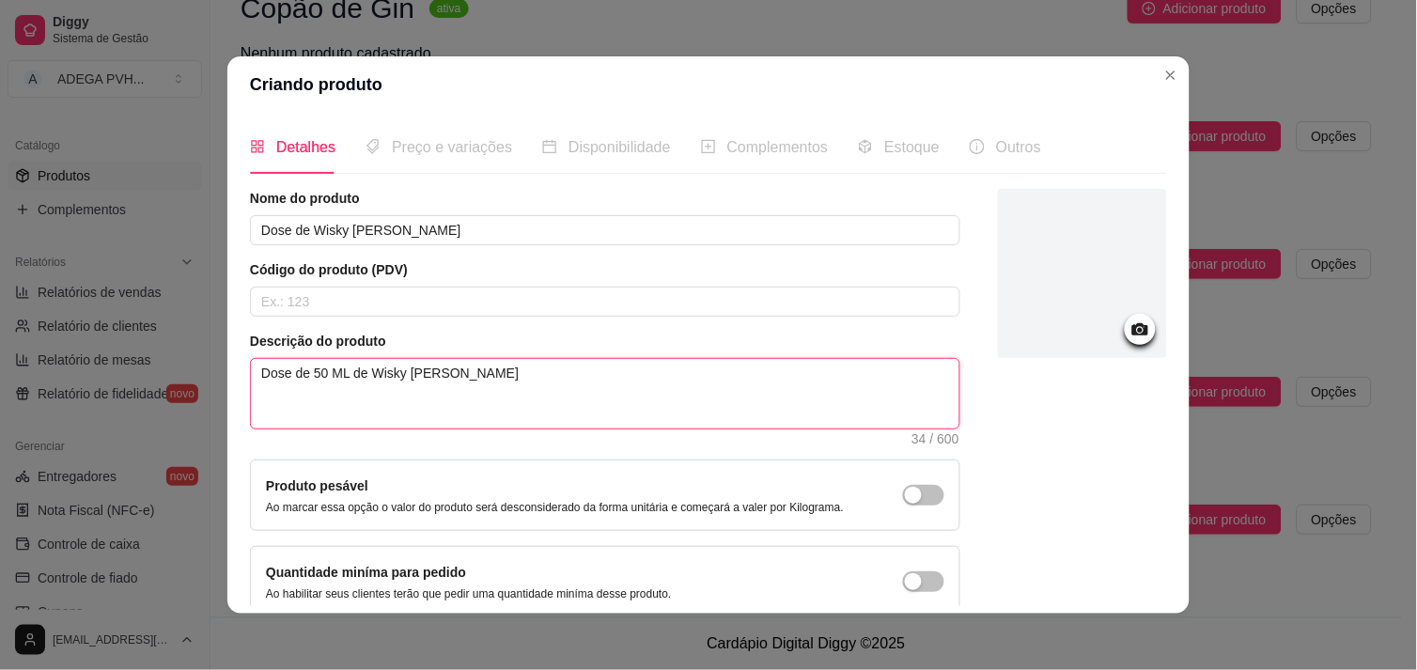
type textarea "Dose de 50 ML de Wisky [PERSON_NAME],"
type textarea "Dose de 50 ML de Wisky [PERSON_NAME], B"
type textarea "Dose de 50 ML de Wisky [PERSON_NAME],"
type textarea "Dose de 50 ML de Wisky [PERSON_NAME], B"
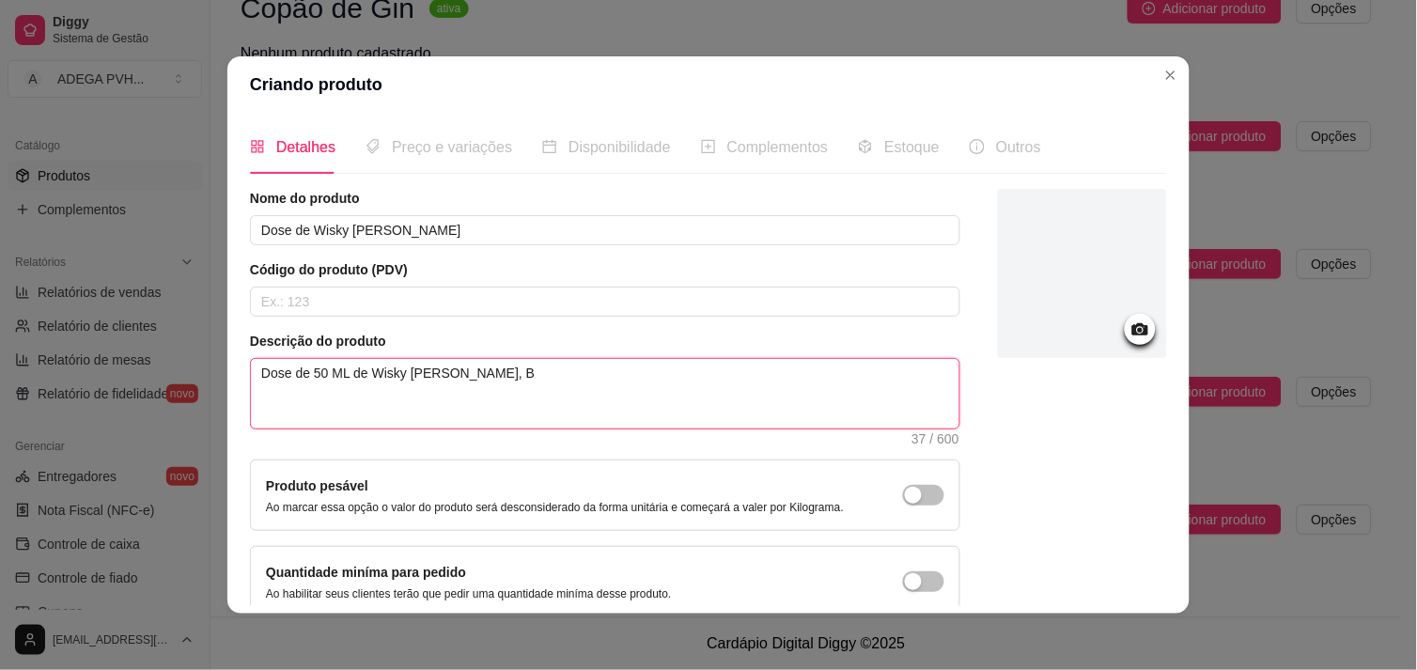
type textarea "Dose de 50 ML de Wisky [PERSON_NAME], Be"
type textarea "Dose de 50 ML de Wisky [PERSON_NAME], Bem"
type textarea "Dose de 50 ML de Wisky [PERSON_NAME], Bem v"
type textarea "Dose de 50 ML de Wisky [PERSON_NAME], Bem ve"
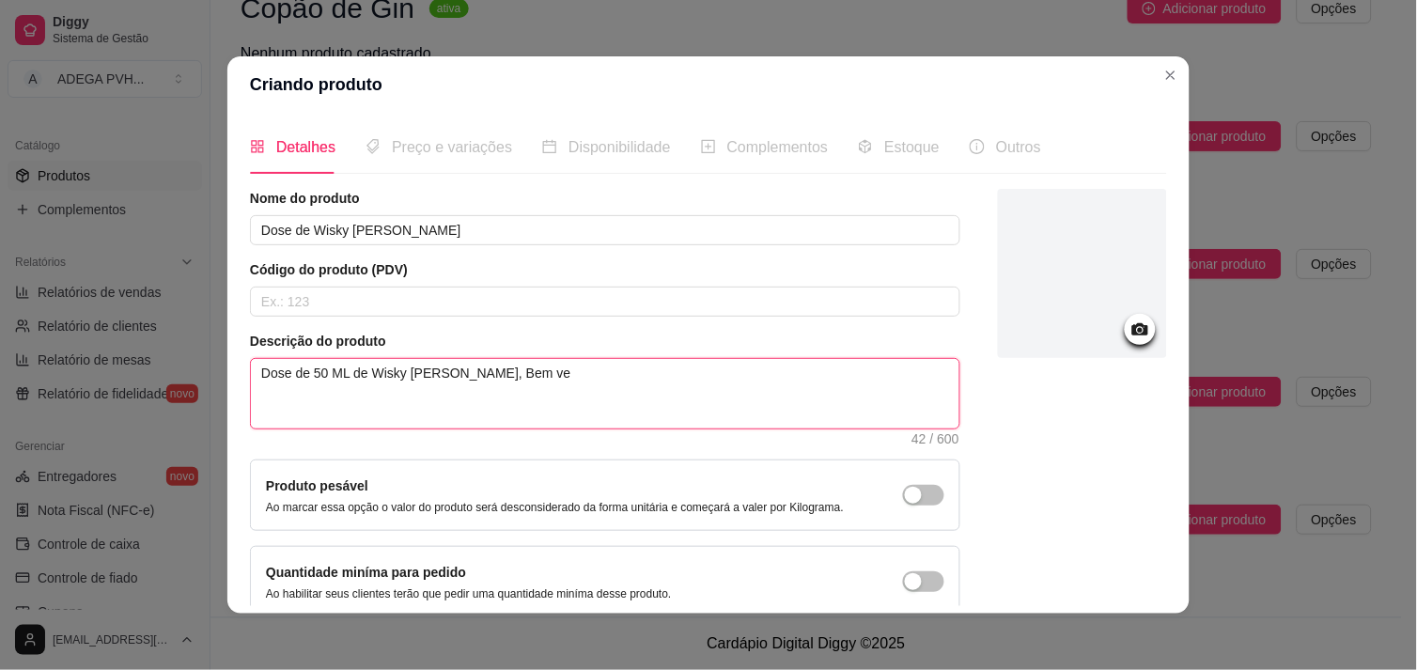
type textarea "Dose de 50 ML de Wisky [PERSON_NAME], Bem v"
type textarea "Dose de 50 ML de Wisky [PERSON_NAME], Bem"
type textarea "Dose de 50 ML de Wisky [PERSON_NAME], Bem g"
type textarea "Dose de 50 ML de Wisky [PERSON_NAME], Bem ge"
type textarea "Dose de 50 ML de Wisky [PERSON_NAME], Bem gel"
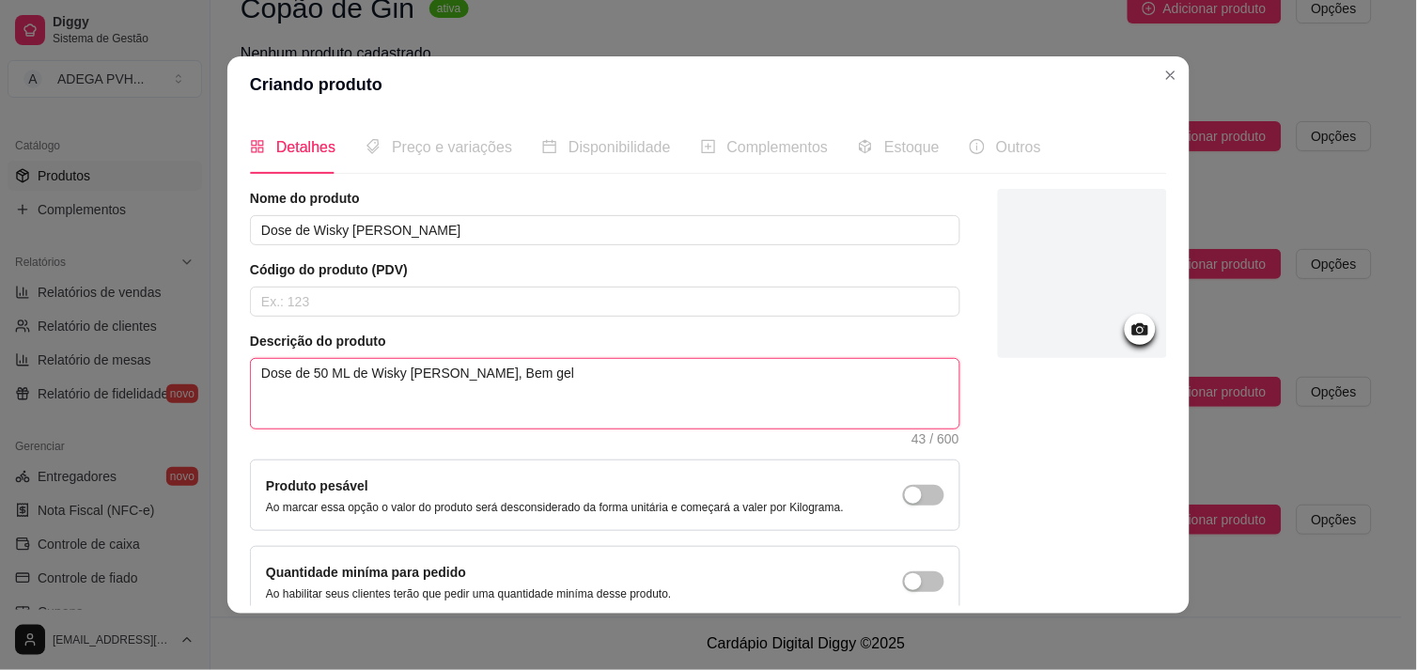
type textarea "Dose de 50 ML de Wisky [PERSON_NAME], Bem gela"
type textarea "Dose de 50 ML de Wisky [PERSON_NAME], Bem gelad"
type textarea "Dose de 50 ML de Wisky [PERSON_NAME], Bem gelada"
type textarea "Dose de 50 ML de Wisky [PERSON_NAME], Bem gelada p"
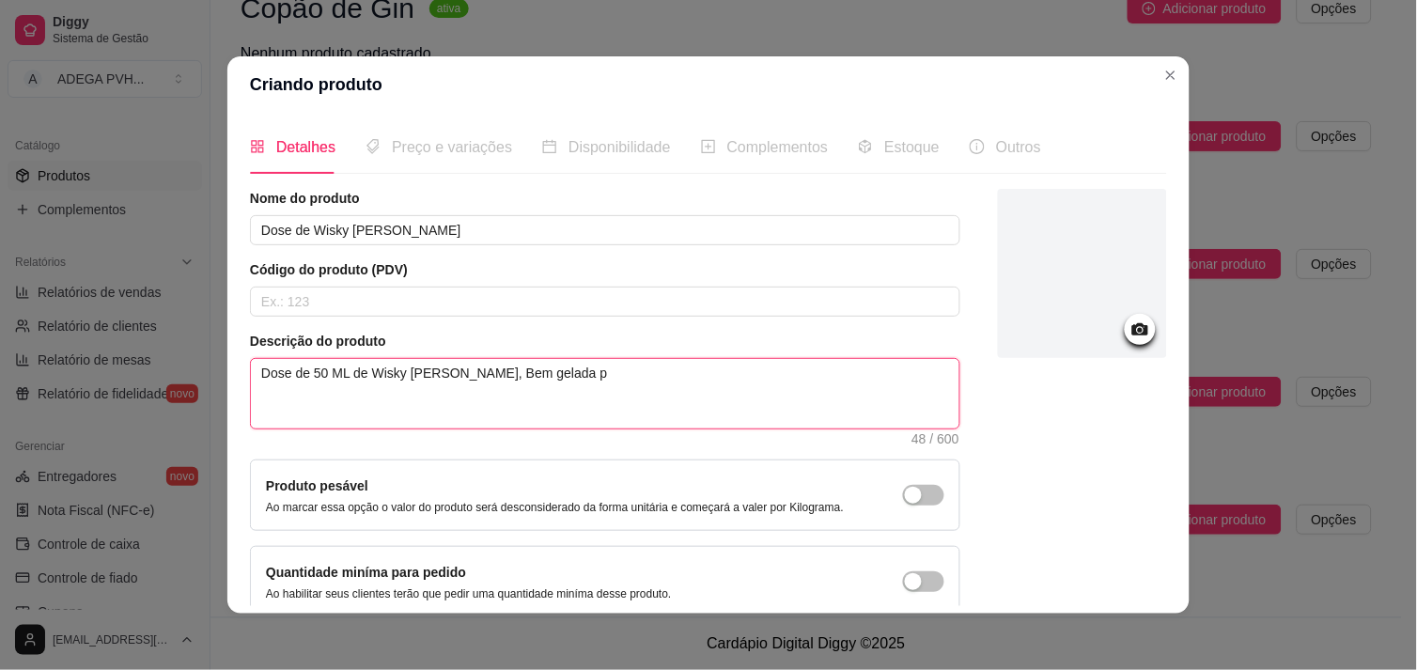
type textarea "Dose de 50 ML de Wisky [PERSON_NAME], Bem gelada pr"
type textarea "Dose de 50 ML de Wisky [PERSON_NAME], Bem gelada pra"
type textarea "Dose de 50 ML de Wisky [PERSON_NAME], Bem gelada p"
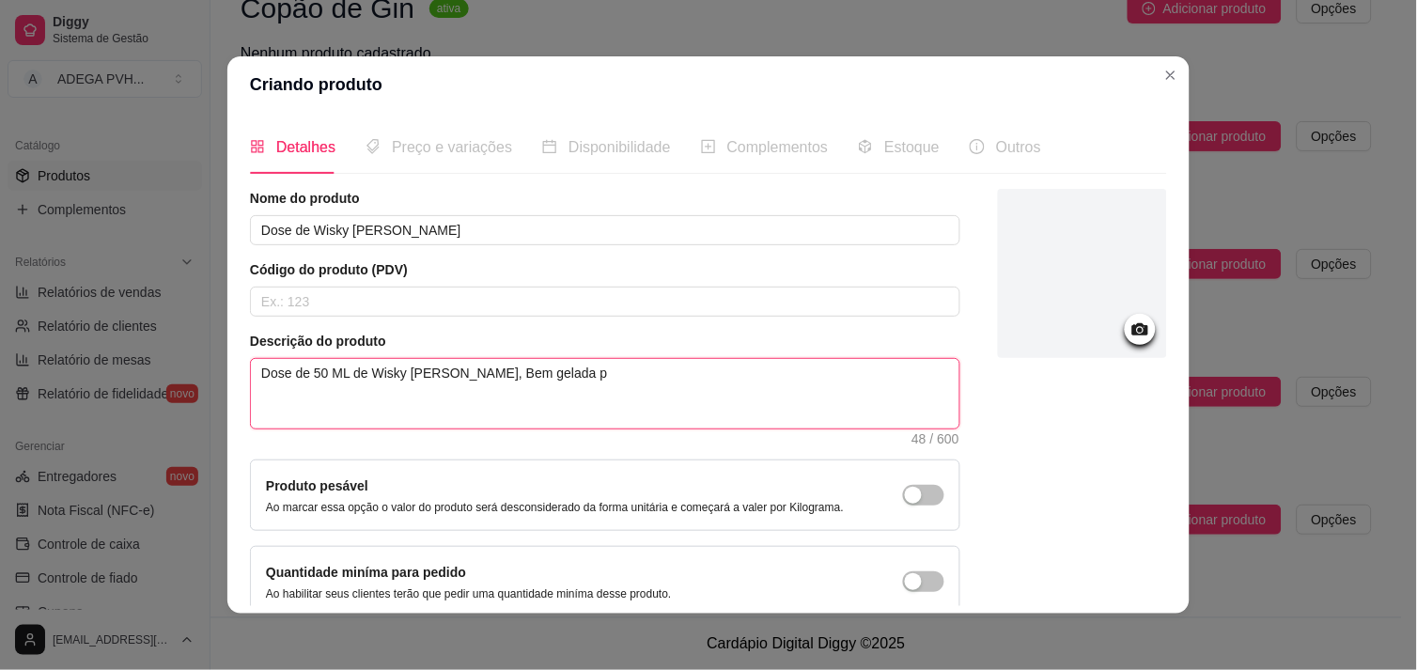
type textarea "Dose de 50 ML de Wisky [PERSON_NAME], Bem gelada"
type textarea "Dose de 50 ML de Wisky [PERSON_NAME], Bem gelad"
type textarea "Dose de 50 ML de Wisky [PERSON_NAME], Bem gela"
type textarea "Dose de 50 ML de Wisky [PERSON_NAME], Bem gel"
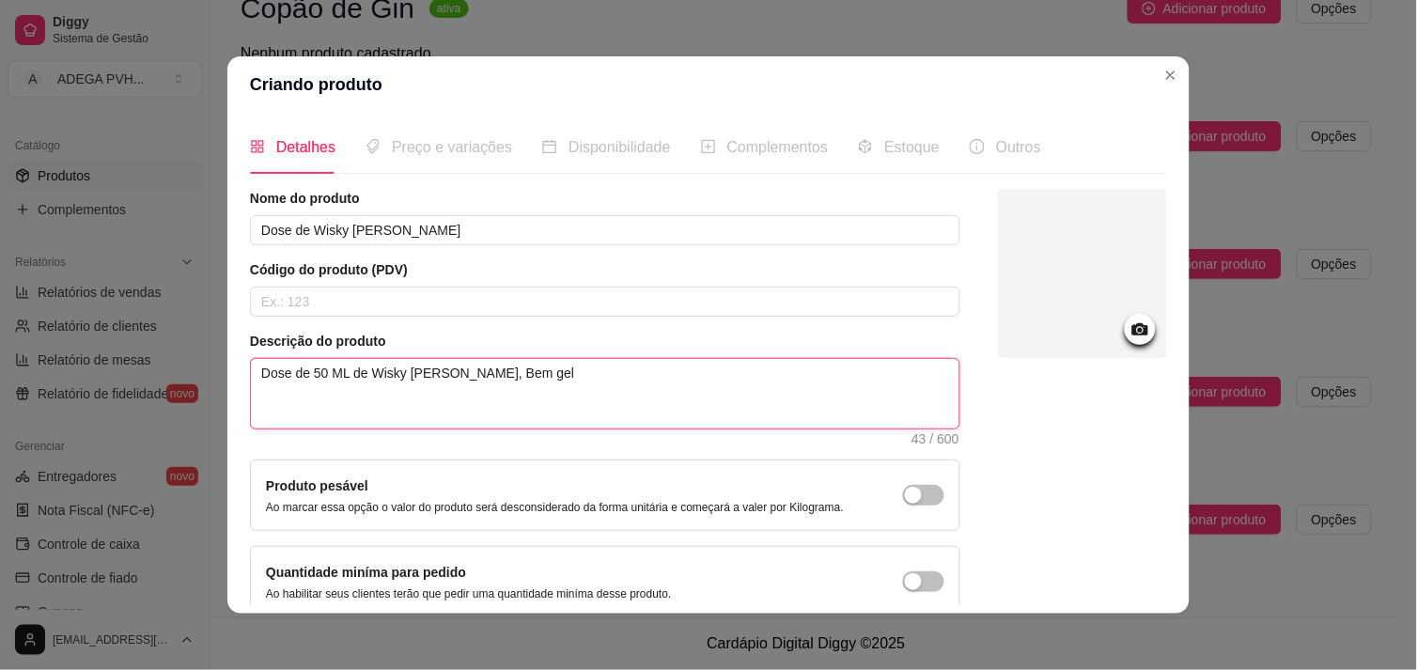
type textarea "Dose de 50 ML de Wisky [PERSON_NAME], Bem ge"
click at [257, 370] on textarea "Dose de 50 ML de Wisky [PERSON_NAME]" at bounding box center [605, 394] width 709 height 70
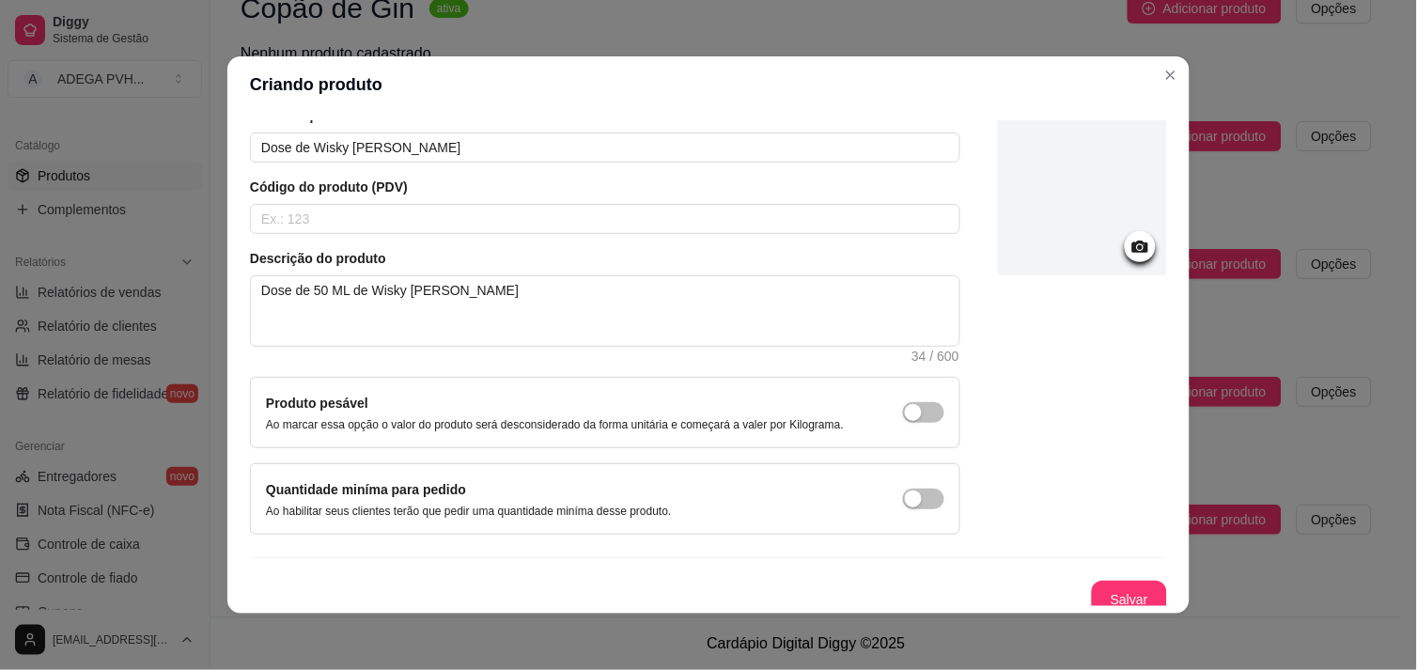
scroll to position [95, 0]
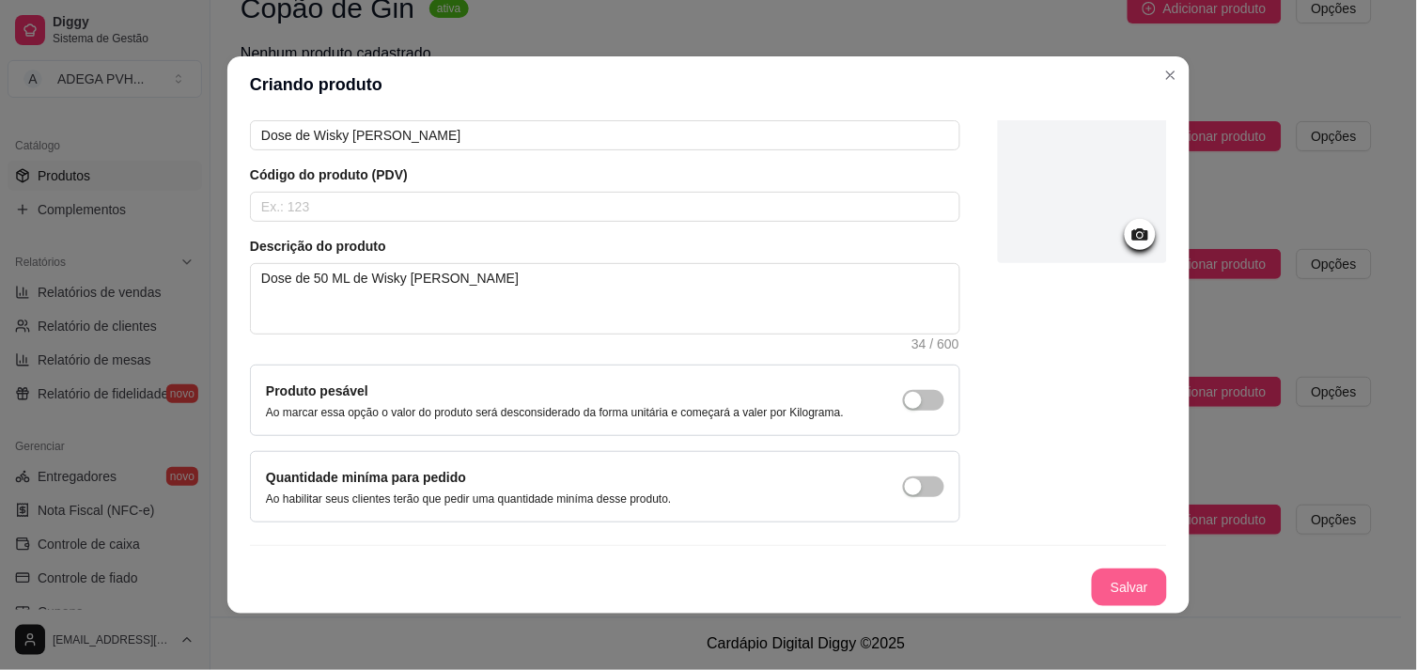
click at [1112, 586] on button "Salvar" at bounding box center [1129, 588] width 75 height 38
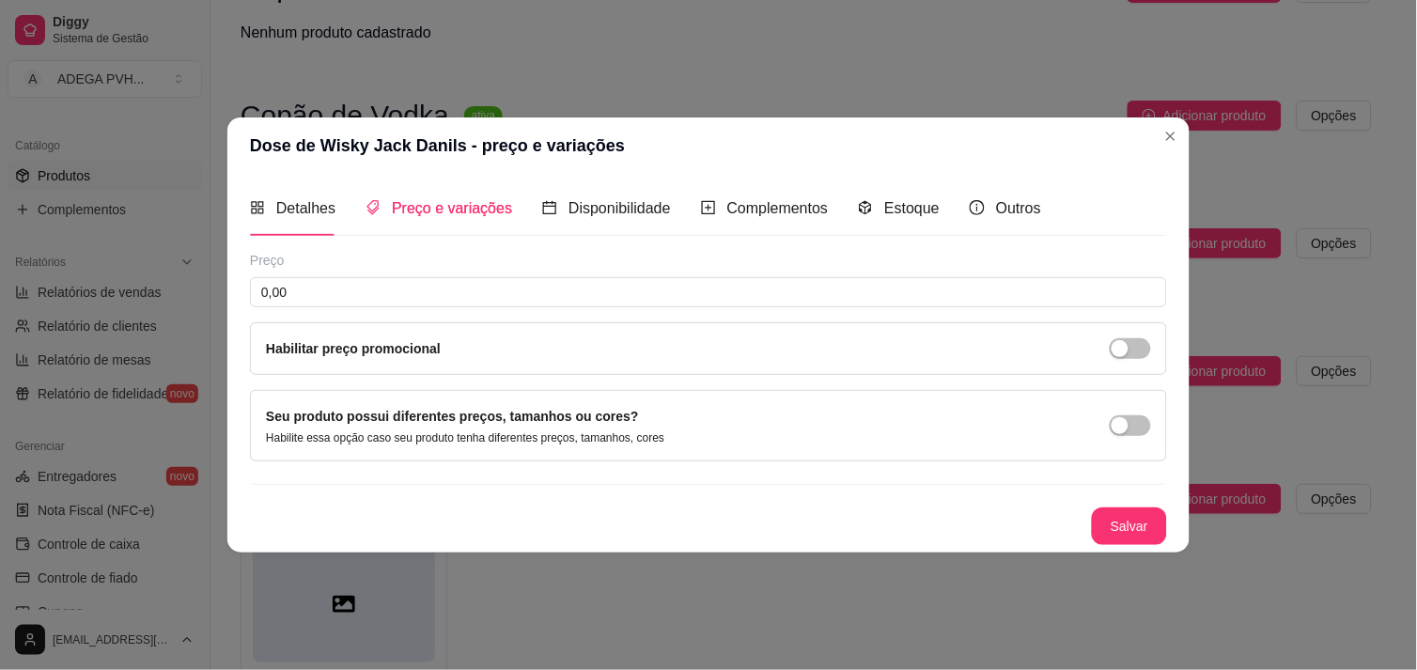
scroll to position [0, 0]
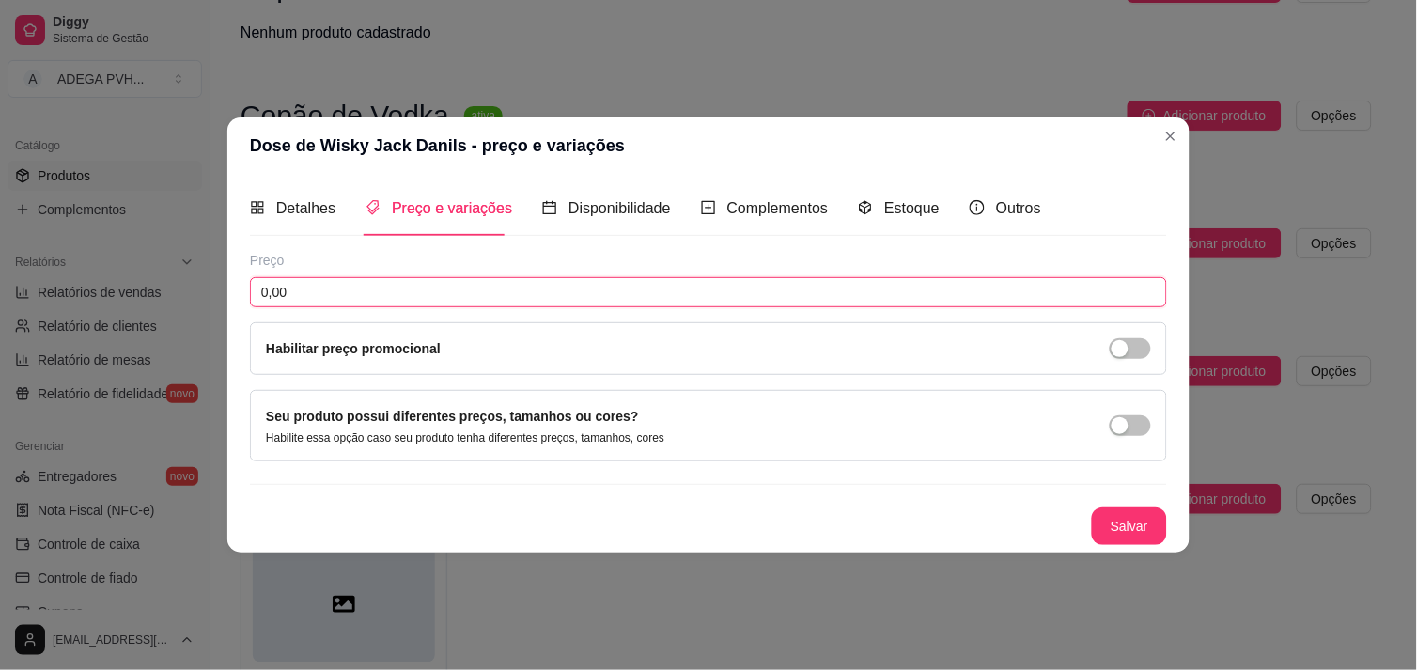
click at [786, 284] on input "0,00" at bounding box center [708, 292] width 917 height 30
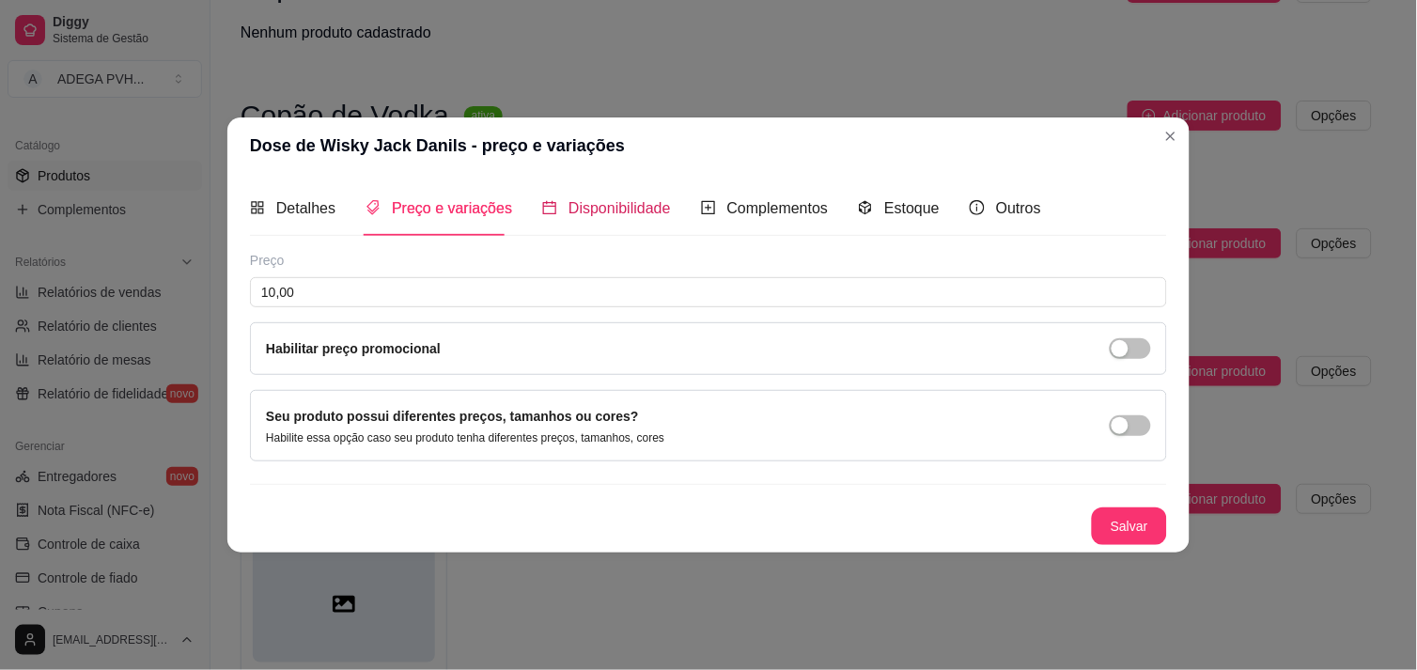
click at [557, 205] on div "Disponibilidade" at bounding box center [606, 207] width 129 height 23
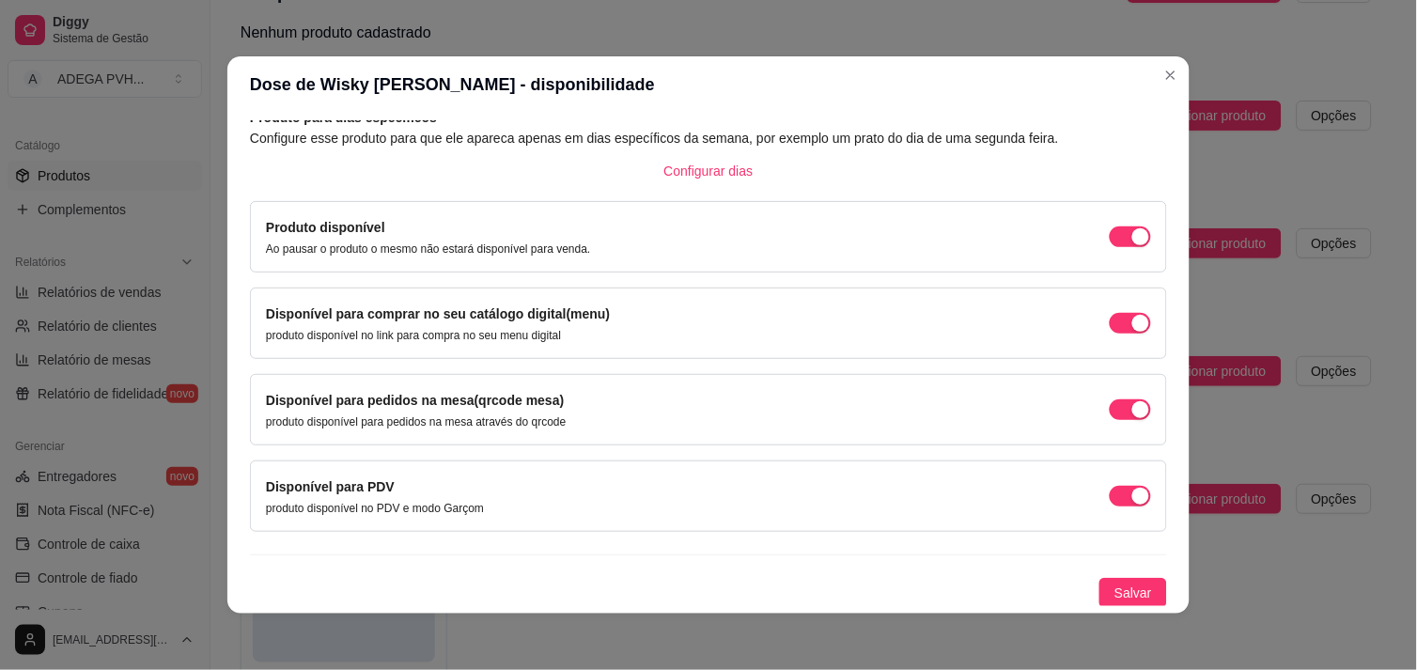
scroll to position [102, 0]
click at [1133, 244] on div "button" at bounding box center [1141, 235] width 17 height 17
click at [1116, 588] on span "Salvar" at bounding box center [1134, 592] width 38 height 21
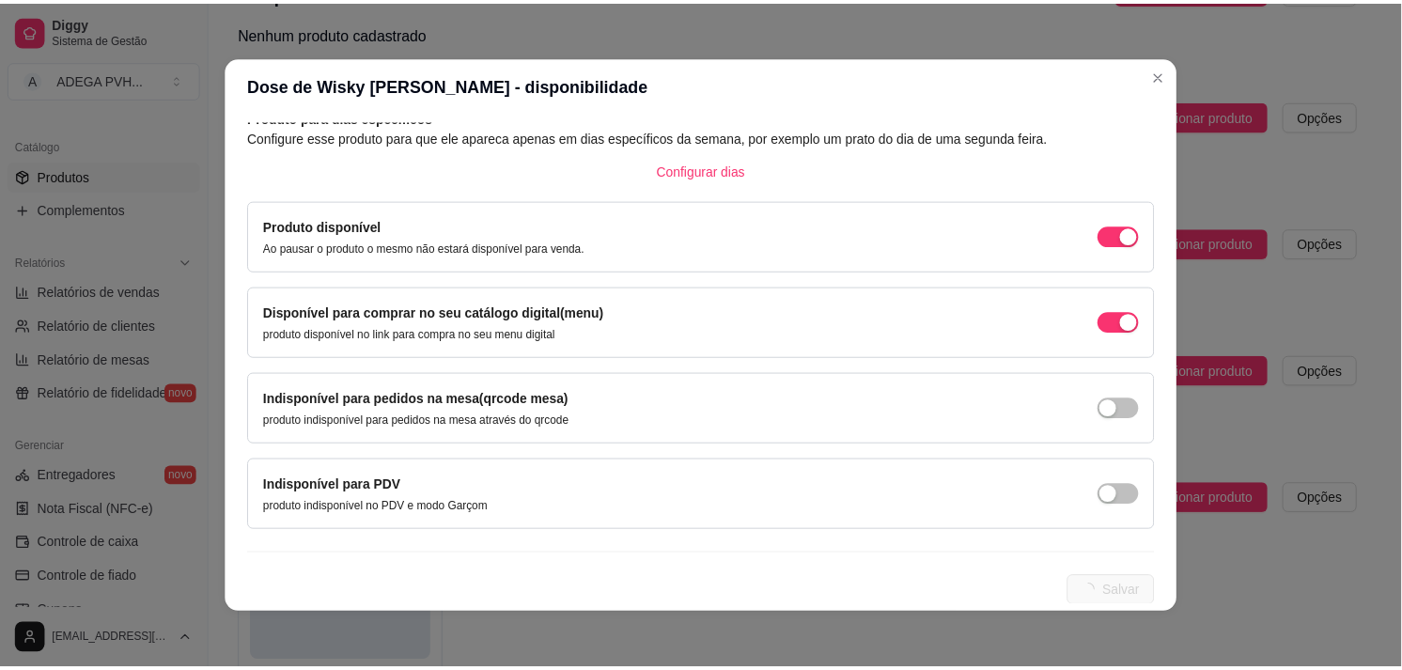
scroll to position [0, 0]
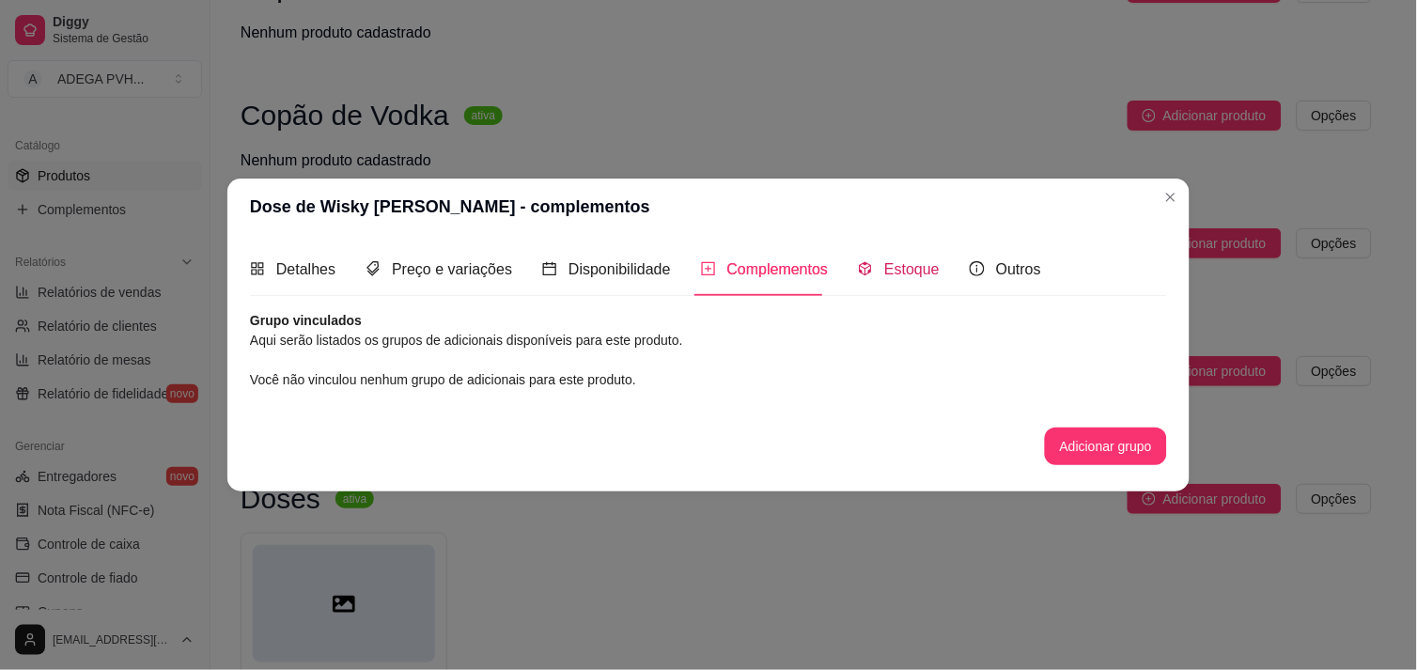
click at [906, 275] on span "Estoque" at bounding box center [911, 269] width 55 height 16
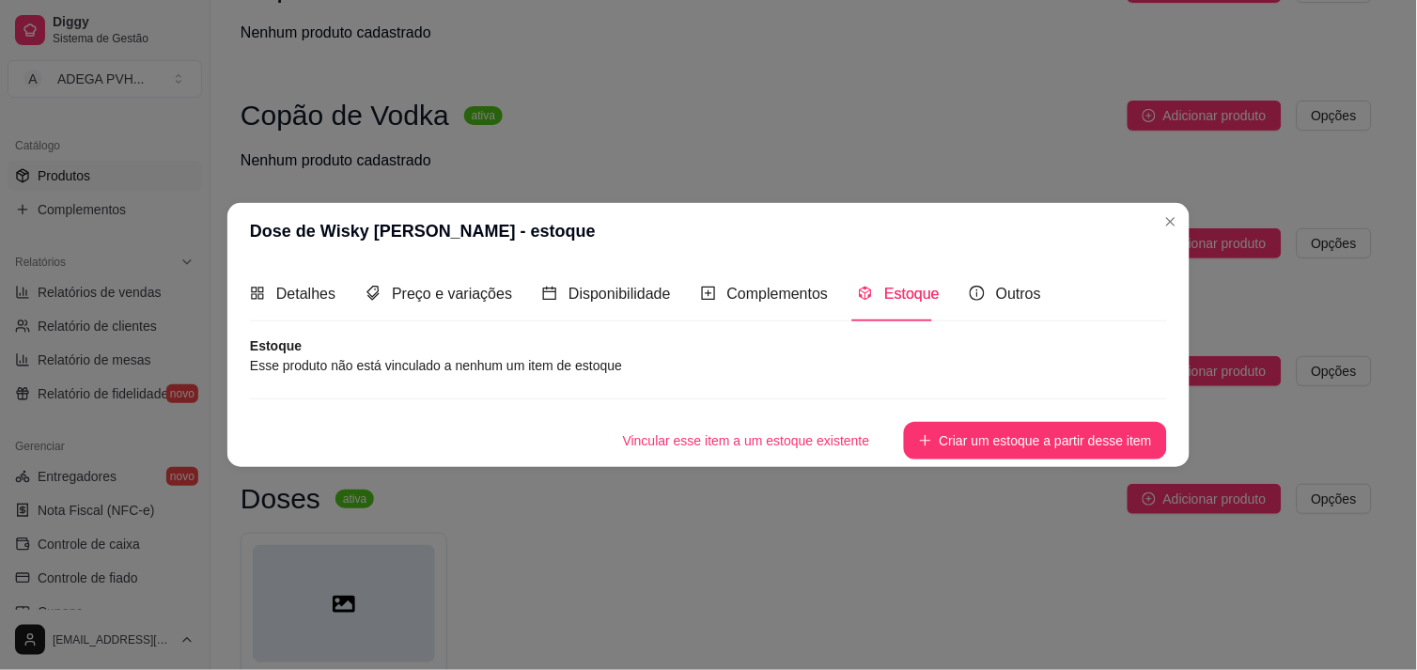
click at [604, 349] on article "Estoque" at bounding box center [708, 345] width 917 height 19
click at [606, 374] on article "Esse produto não está vinculado a nenhum um item de estoque" at bounding box center [708, 365] width 917 height 21
click at [962, 432] on button "Criar um estoque a partir desse item" at bounding box center [1035, 441] width 263 height 38
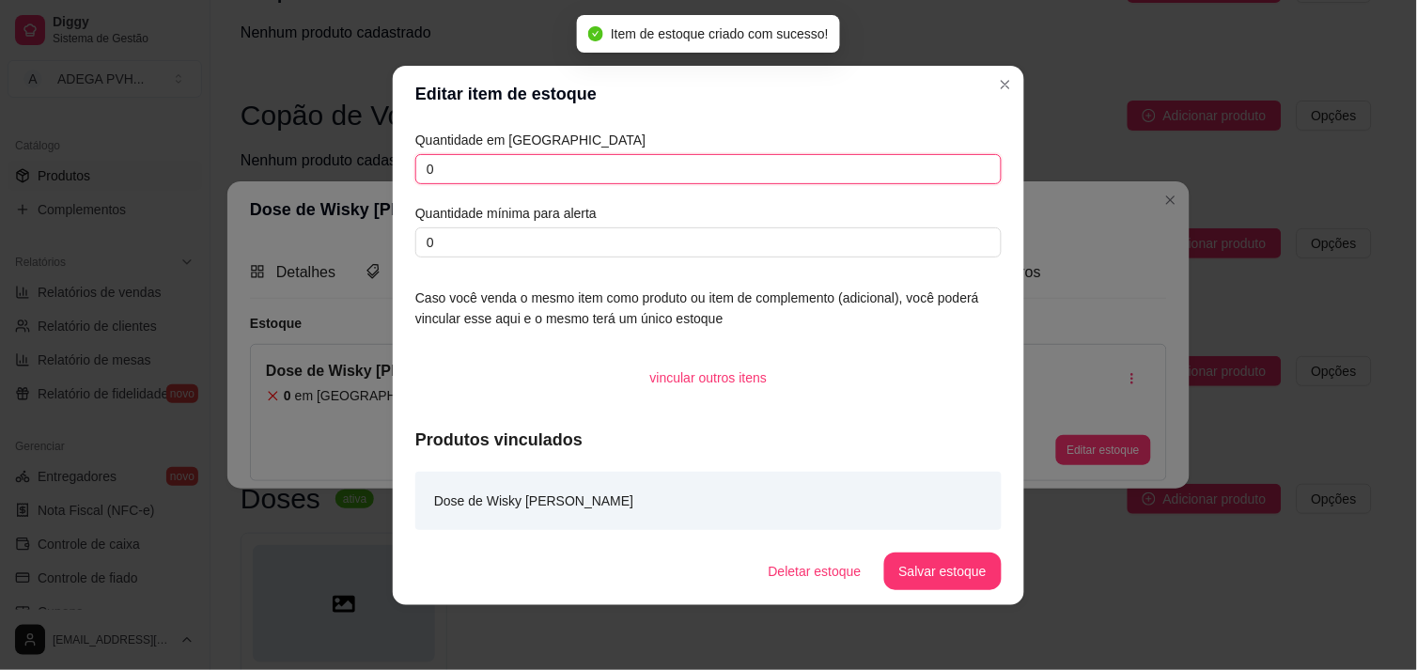
click at [538, 173] on input "0" at bounding box center [708, 169] width 586 height 30
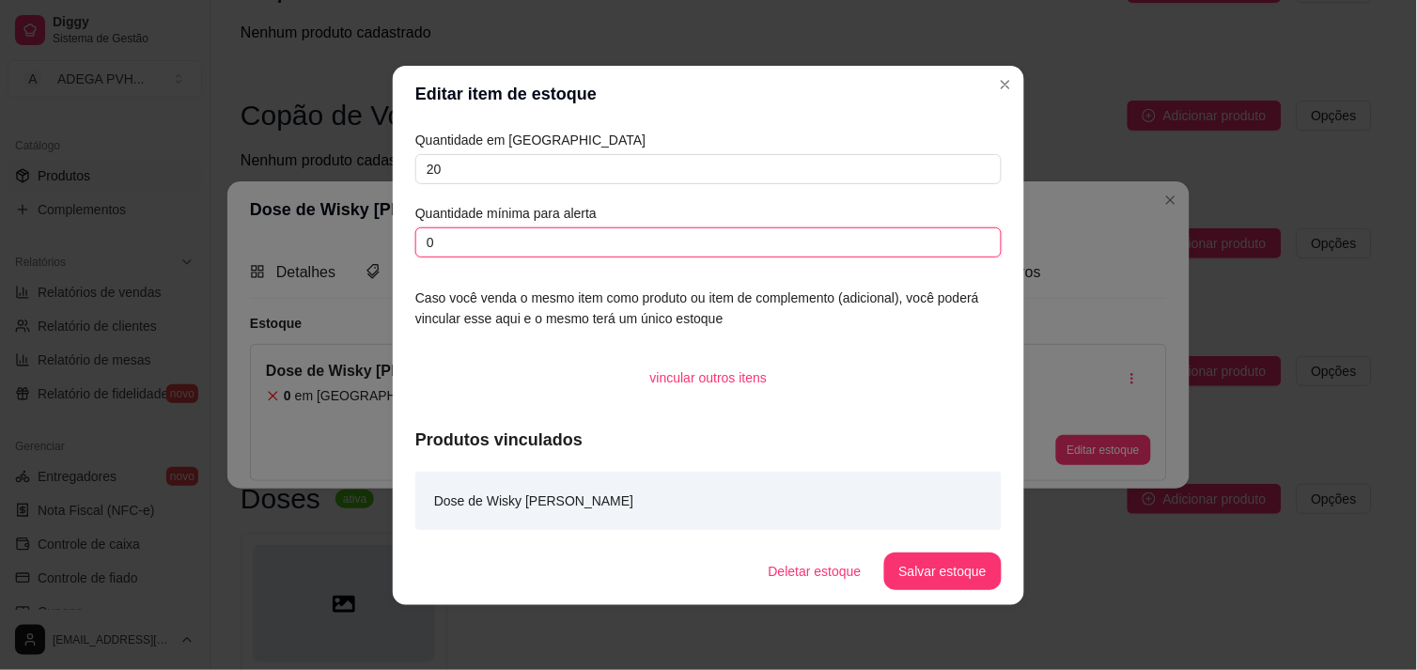
click at [531, 240] on input "0" at bounding box center [708, 242] width 586 height 30
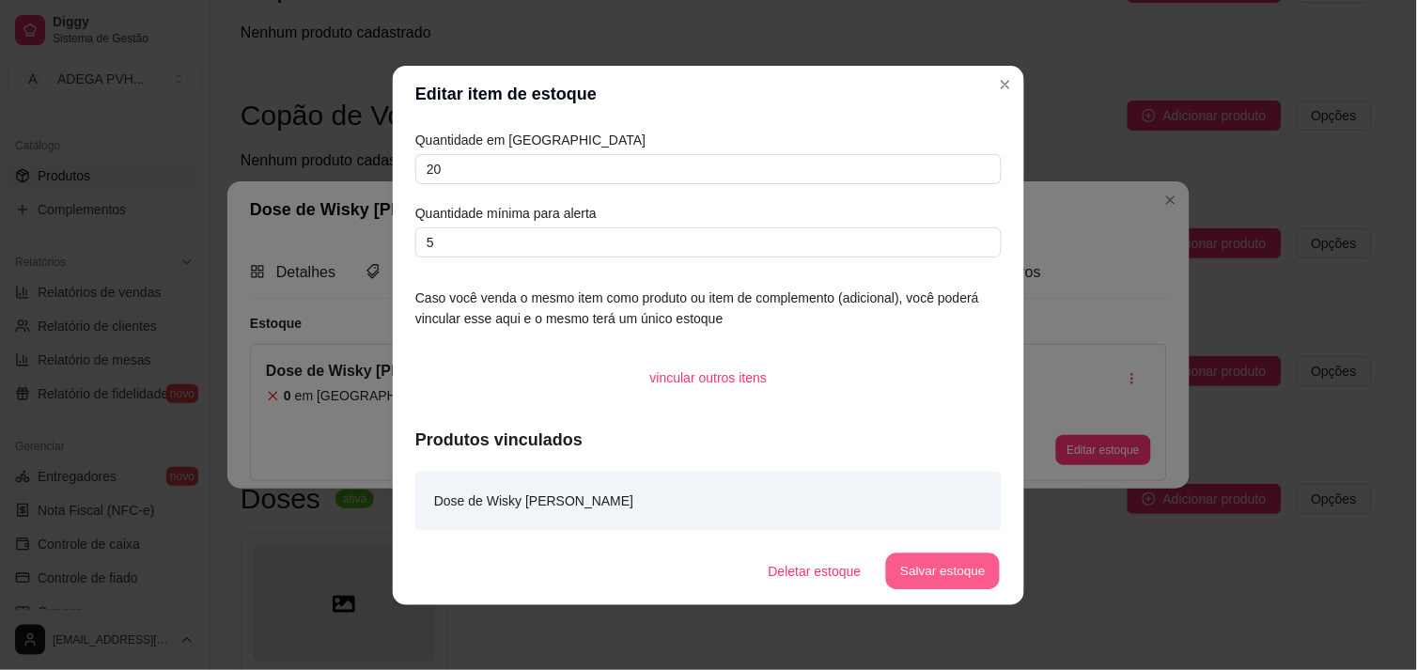
click at [910, 568] on button "Salvar estoque" at bounding box center [942, 571] width 115 height 37
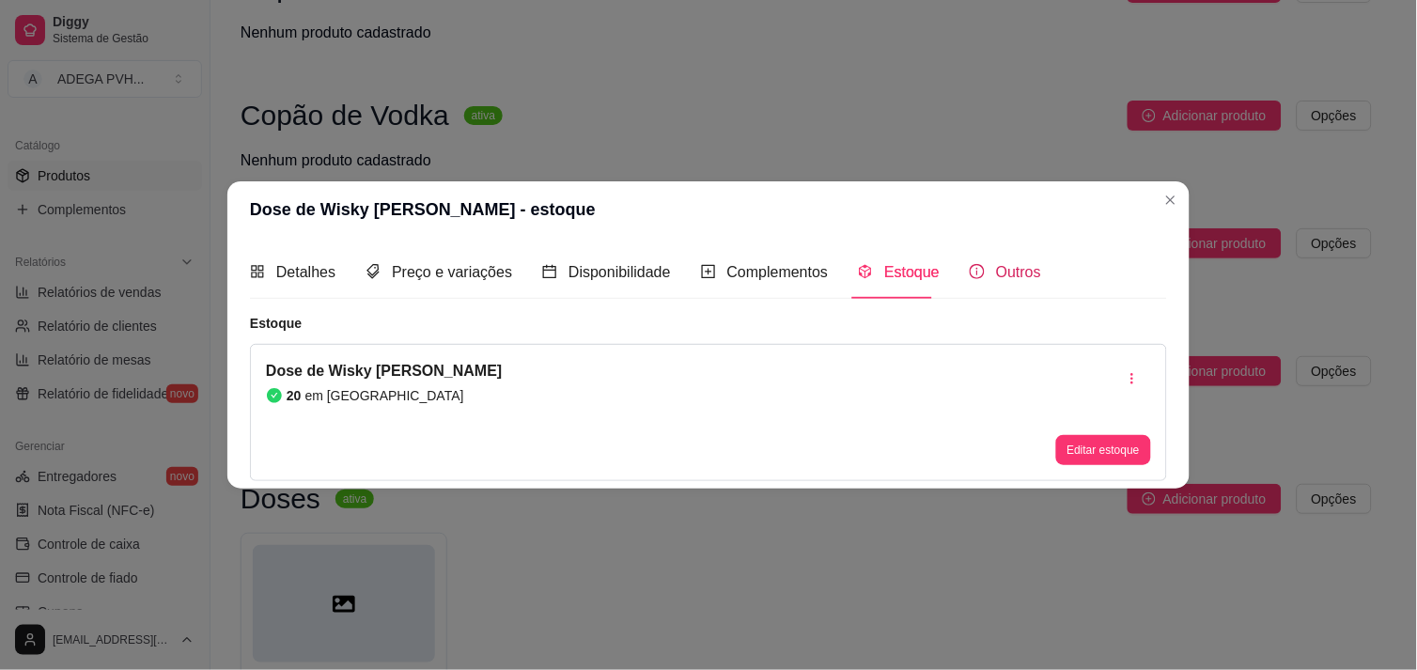
click at [975, 265] on icon "info-circle" at bounding box center [977, 271] width 15 height 15
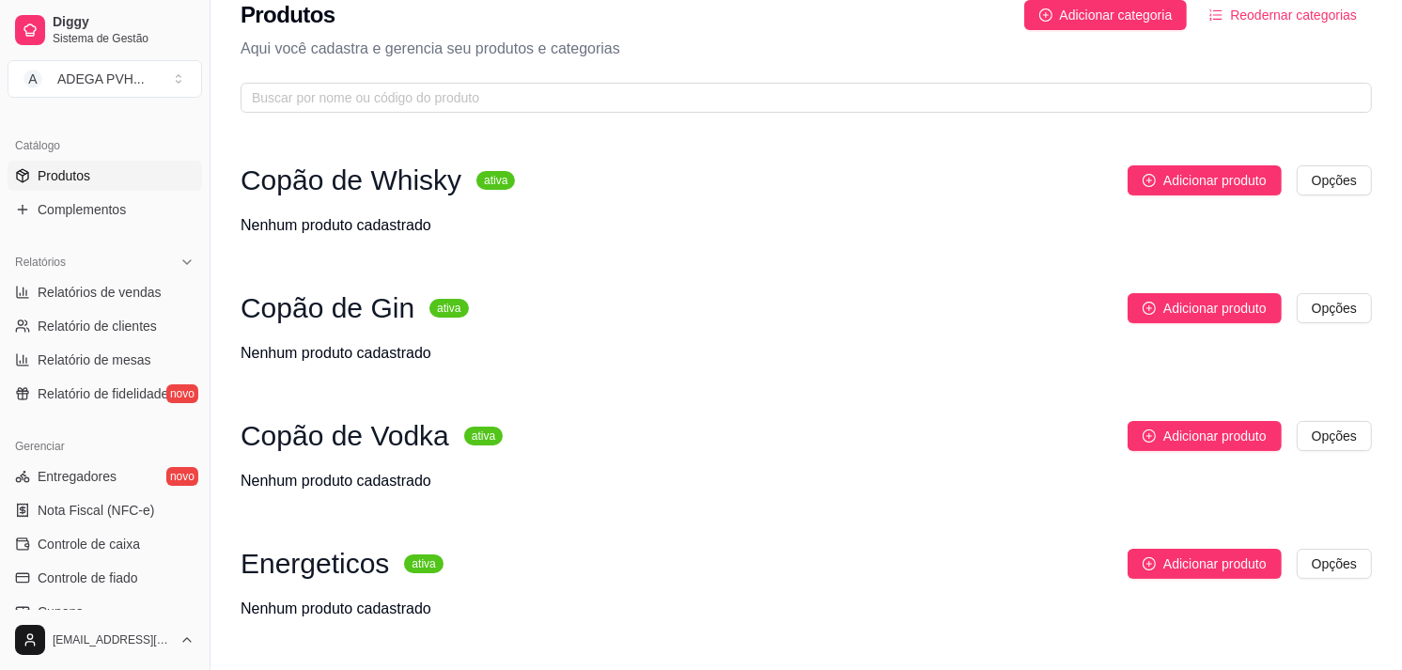
scroll to position [36, 0]
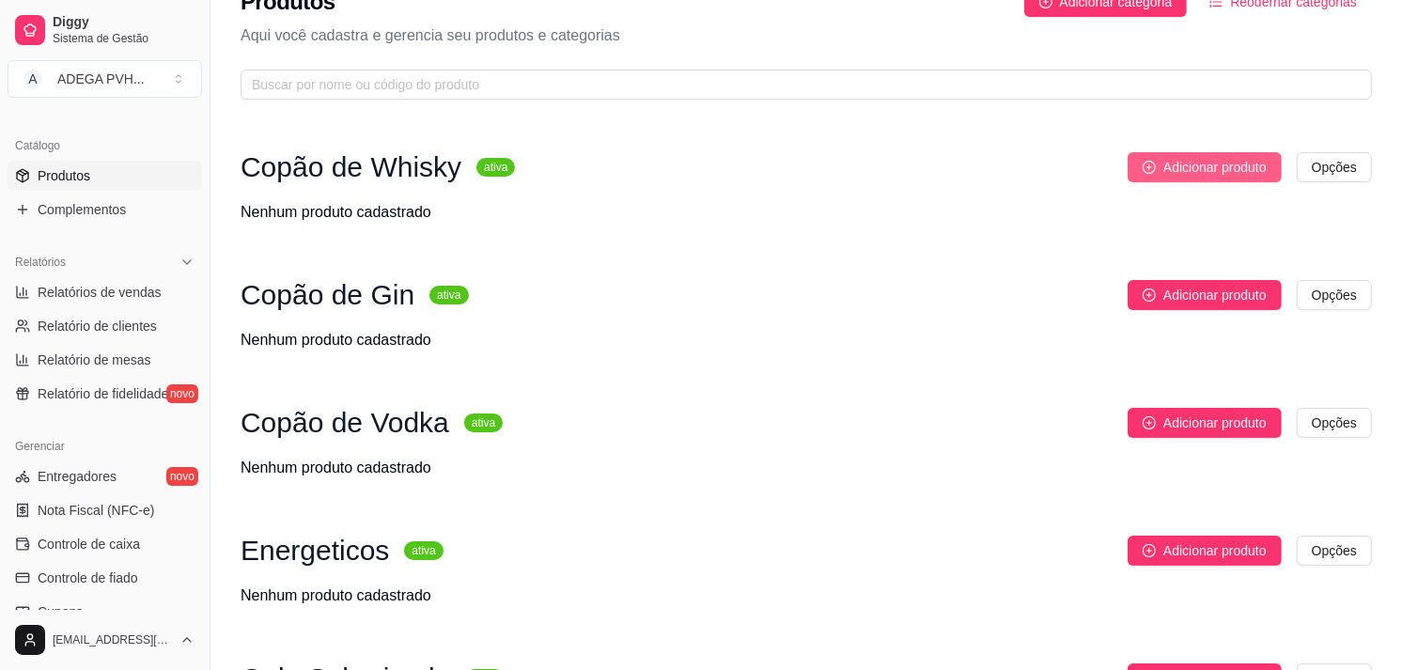
click at [1228, 161] on span "Adicionar produto" at bounding box center [1215, 167] width 103 height 21
click at [1150, 164] on icon "plus-circle" at bounding box center [1149, 167] width 13 height 13
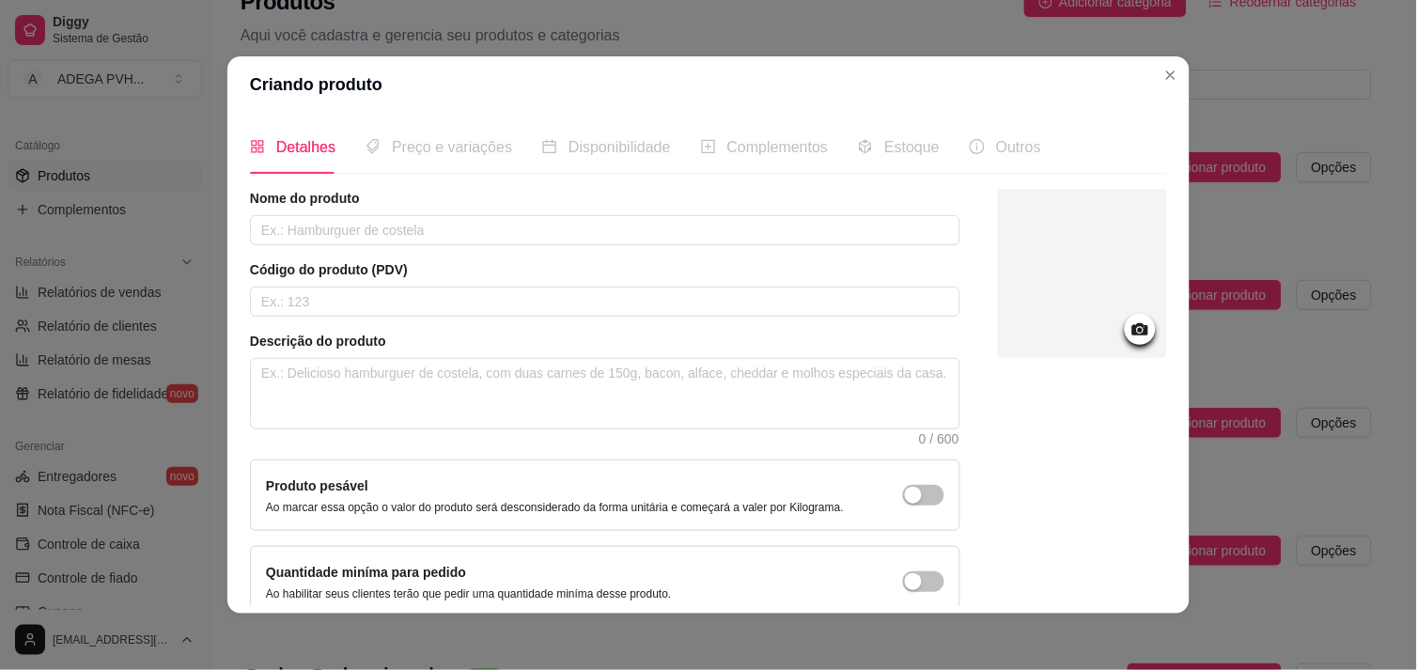
click at [709, 192] on article "Nome do produto" at bounding box center [605, 198] width 711 height 19
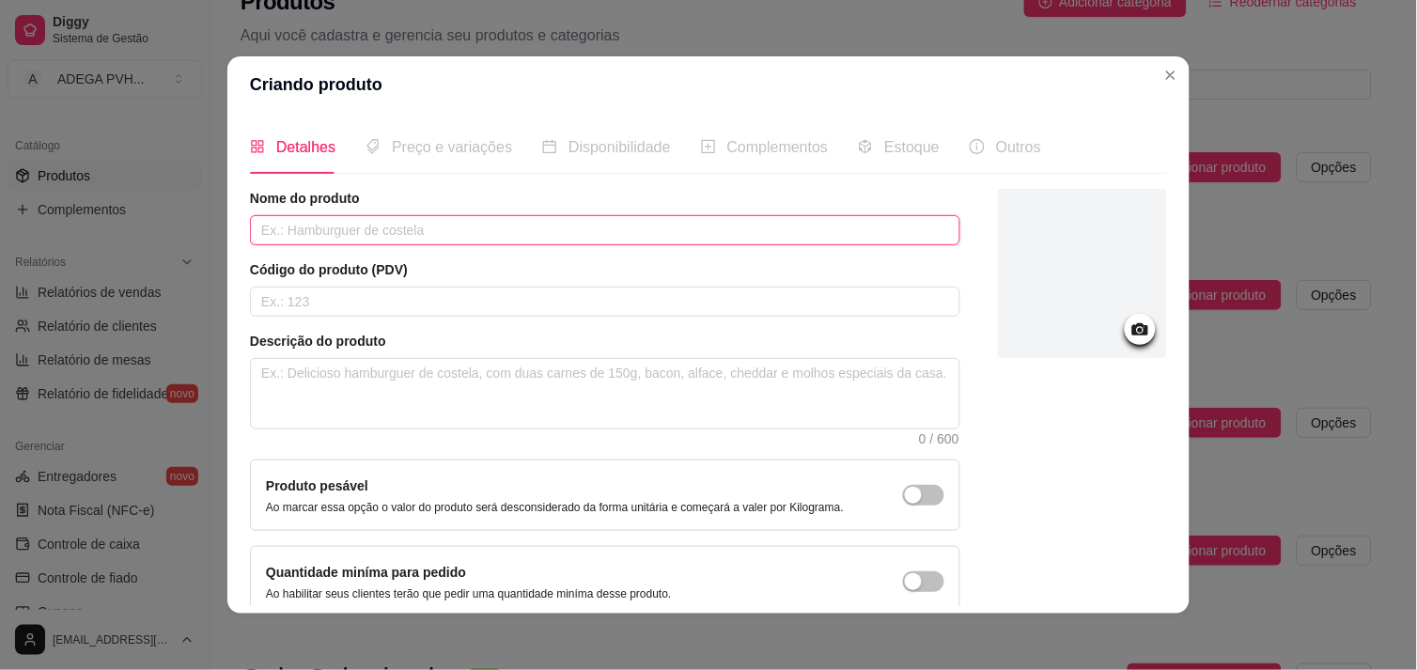
click at [697, 238] on input "text" at bounding box center [605, 230] width 711 height 30
paste input "Dose de Wisky [PERSON_NAME]"
click at [283, 230] on input "Dose de Wisky [PERSON_NAME]" at bounding box center [605, 230] width 711 height 30
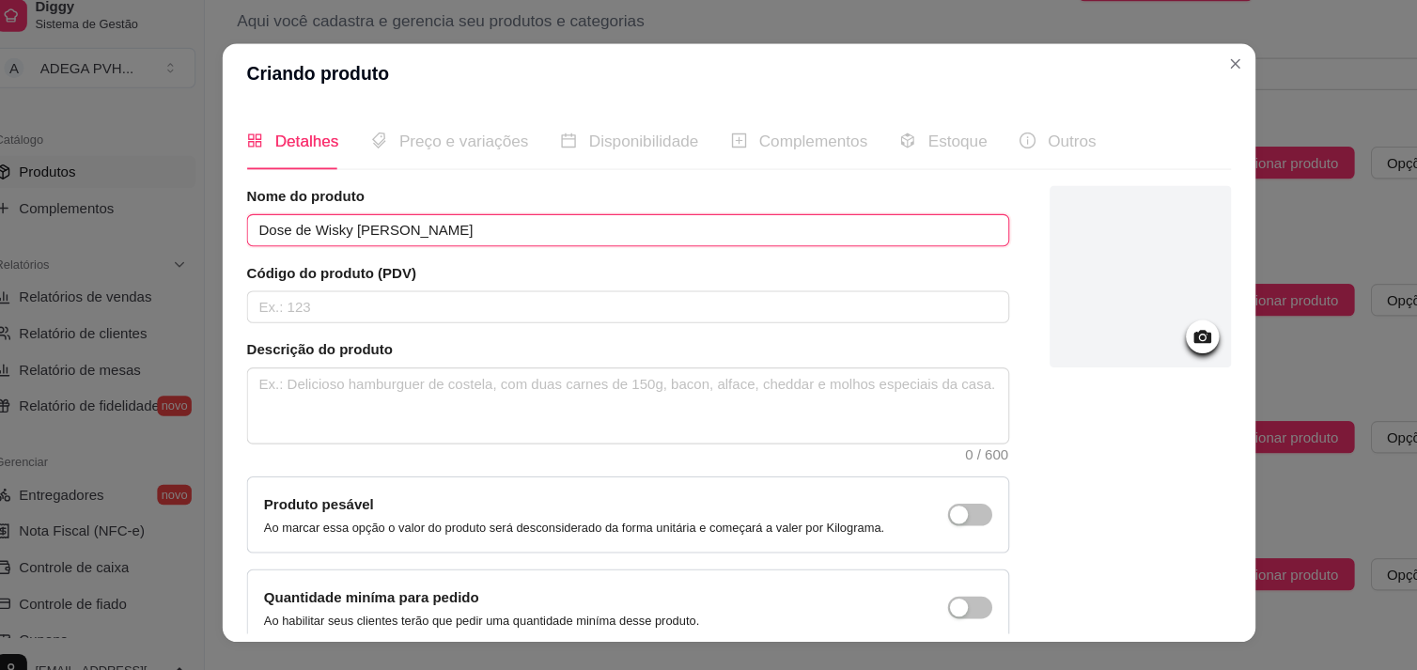
drag, startPoint x: 283, startPoint y: 230, endPoint x: 211, endPoint y: 241, distance: 73.1
click at [211, 241] on div "Criando produto Detalhes Preço e variações Disponibilidade Complementos Estoque…" at bounding box center [708, 335] width 1417 height 670
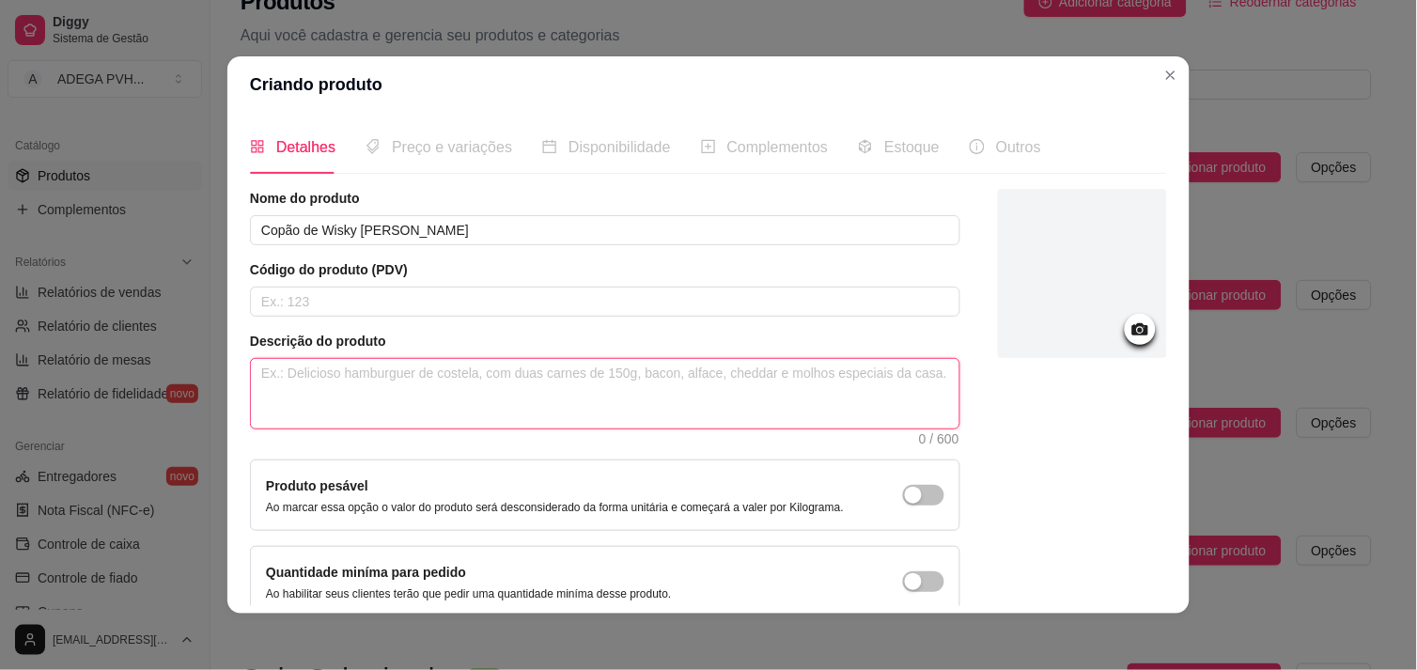
click at [473, 391] on textarea at bounding box center [605, 394] width 709 height 70
paste textarea "Acompanha 500ml do seu drink, dose de [PERSON_NAME] e gelo saborizado de sua pr…"
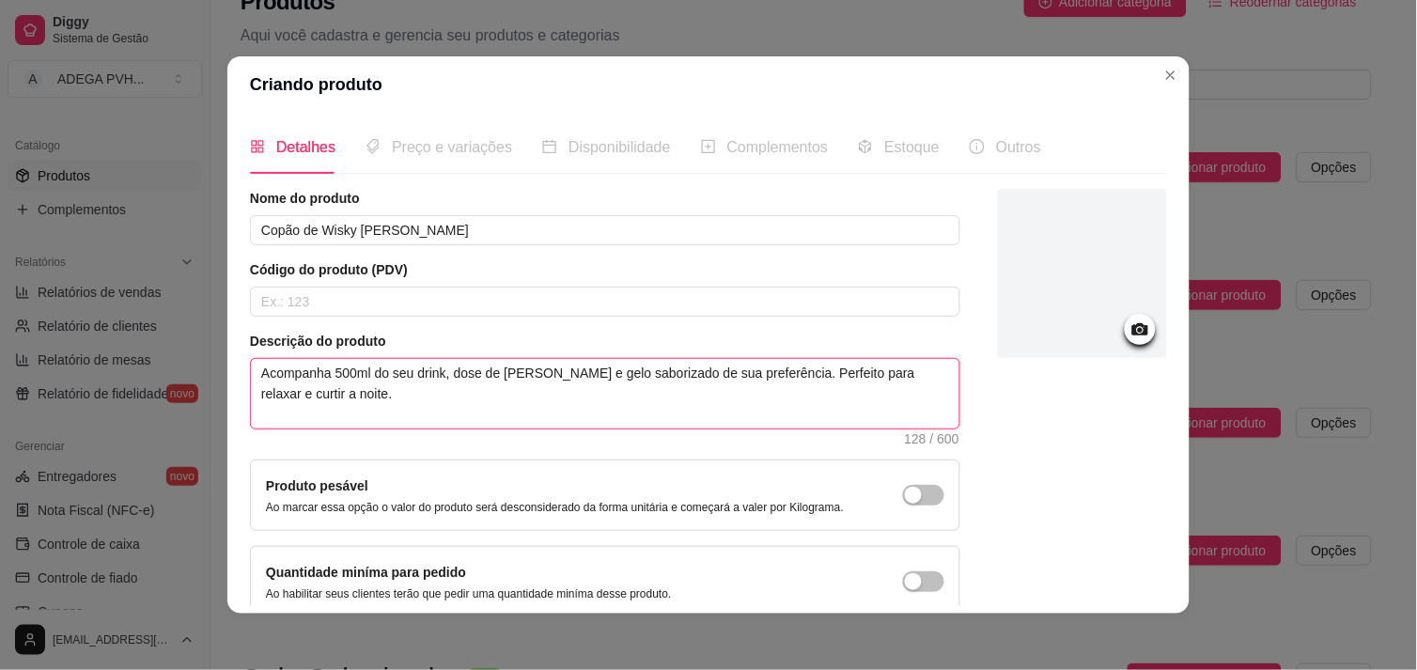
drag, startPoint x: 324, startPoint y: 371, endPoint x: 474, endPoint y: 351, distance: 150.9
click at [474, 351] on div "Descrição do produto Acompanha 500ml do seu drink, dose de [PERSON_NAME] e gelo…" at bounding box center [605, 388] width 711 height 113
click at [324, 371] on textarea "Acompanha 500ml do seu drink, dose de [PERSON_NAME] e gelo saborizado de sua pr…" at bounding box center [605, 394] width 709 height 70
click at [437, 374] on textarea "Acompanha 500ml do seu drink, dose de [PERSON_NAME] e gelo saborizado de sua pr…" at bounding box center [605, 394] width 709 height 70
drag, startPoint x: 321, startPoint y: 377, endPoint x: 615, endPoint y: 399, distance: 294.0
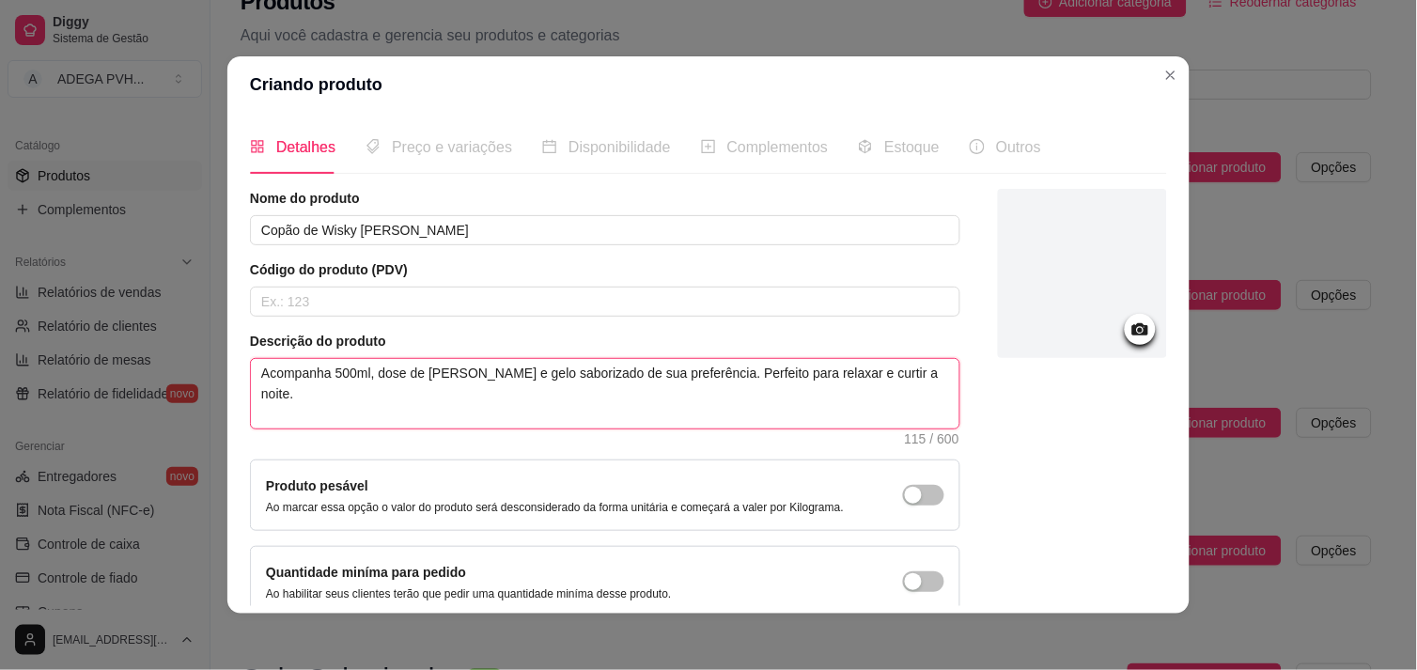
click at [615, 399] on textarea "Acompanha 500ml, dose de [PERSON_NAME] e gelo saborizado de sua preferência. Pe…" at bounding box center [605, 394] width 709 height 70
click at [321, 380] on textarea "Acompanha 500ml, dose de [PERSON_NAME] e gelo saborizado de sua preferência. Pe…" at bounding box center [605, 394] width 709 height 70
click at [421, 470] on div "Produto pesável Ao marcar essa opção o valor do produto será desconsiderado da …" at bounding box center [605, 495] width 711 height 71
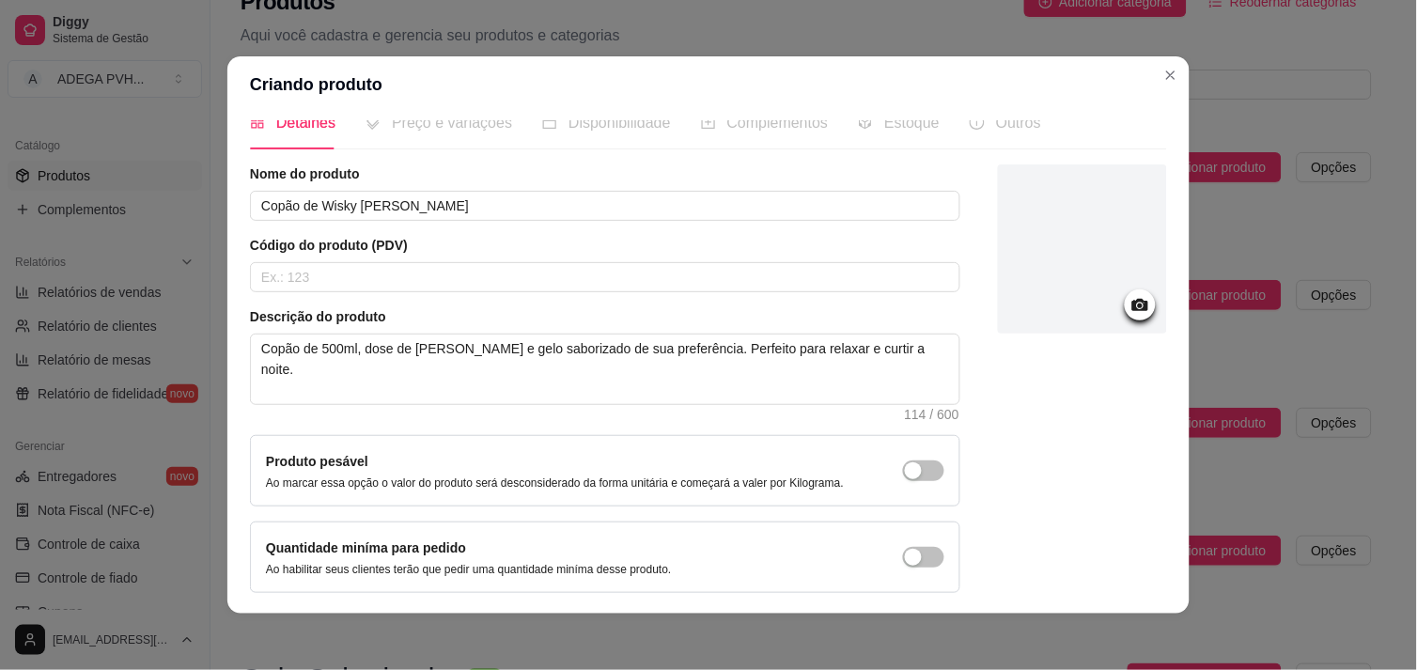
scroll to position [0, 0]
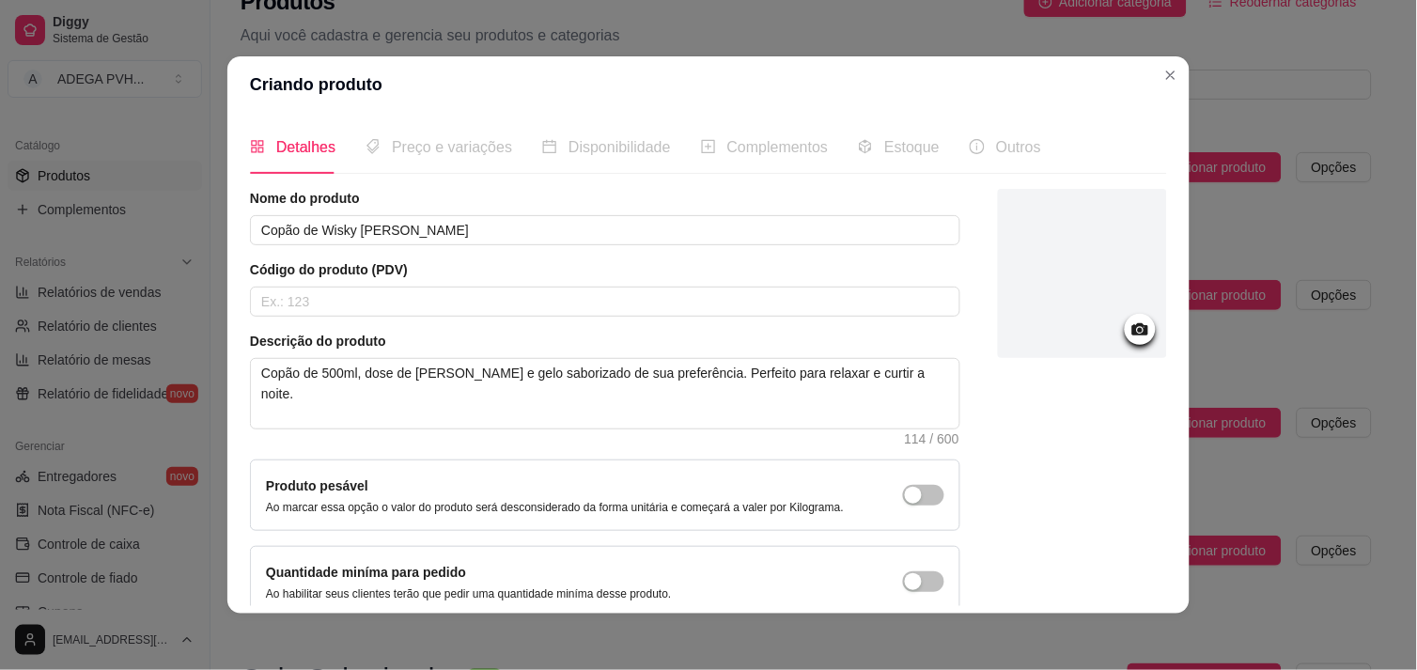
click at [443, 158] on div "Preço e variações" at bounding box center [439, 146] width 147 height 23
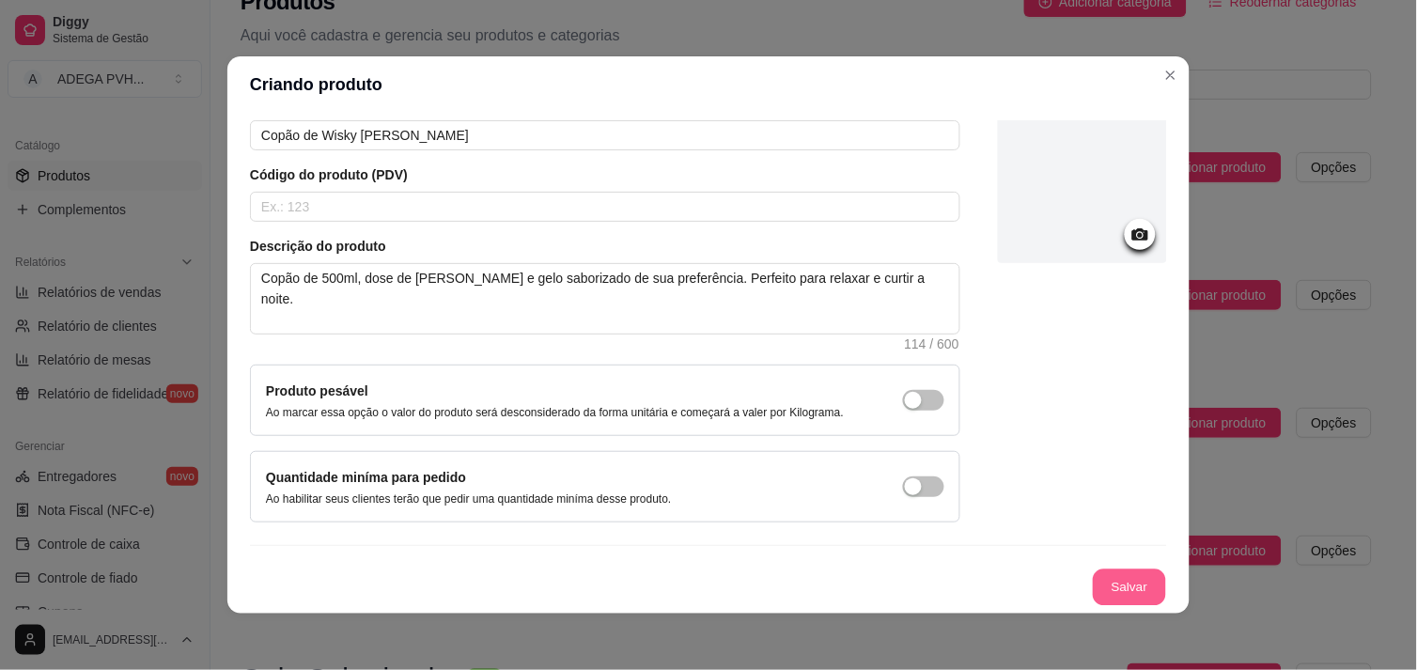
click at [1123, 581] on button "Salvar" at bounding box center [1129, 588] width 73 height 37
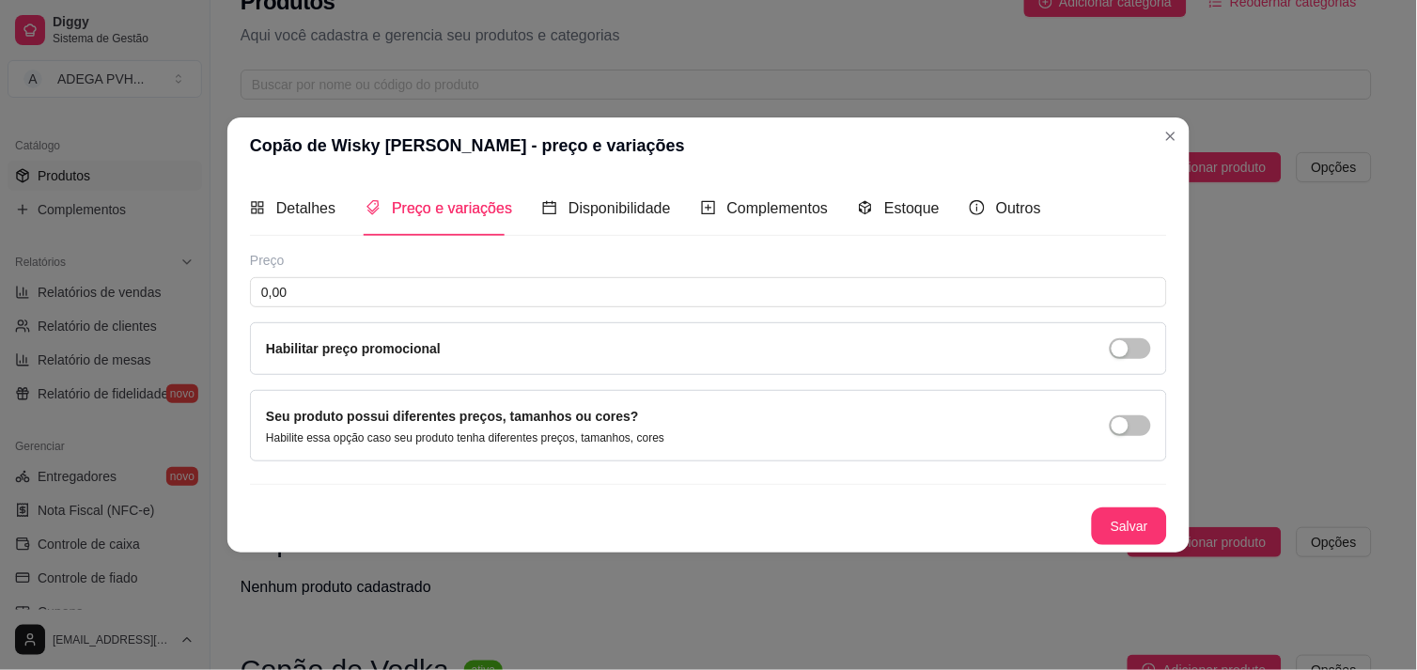
scroll to position [0, 0]
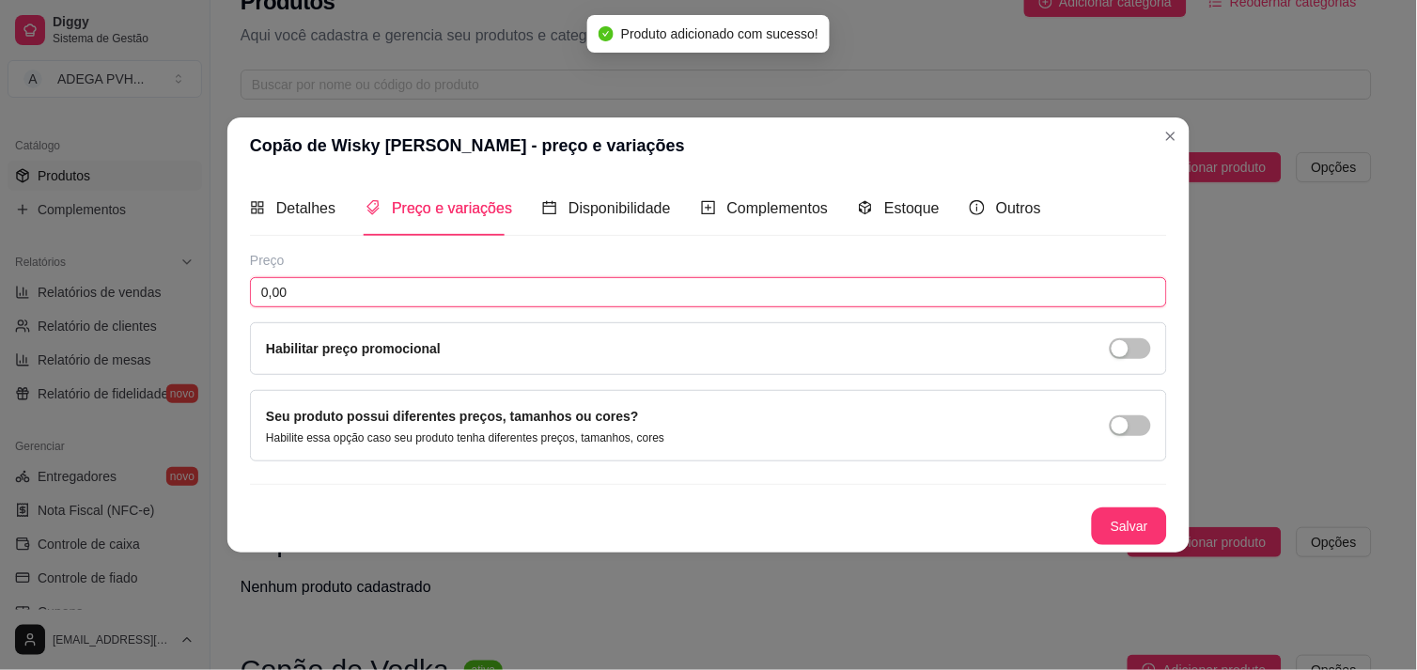
click at [463, 287] on input "0,00" at bounding box center [708, 292] width 917 height 30
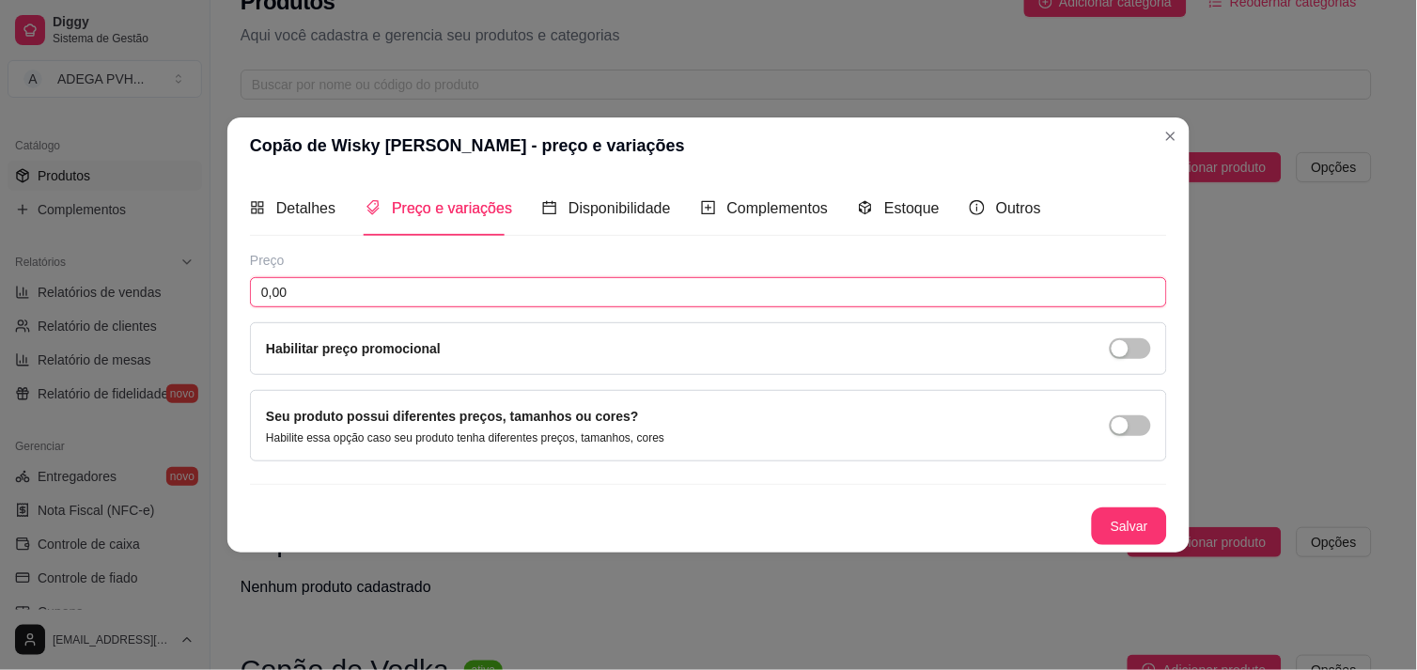
click at [463, 287] on input "0,00" at bounding box center [708, 292] width 917 height 30
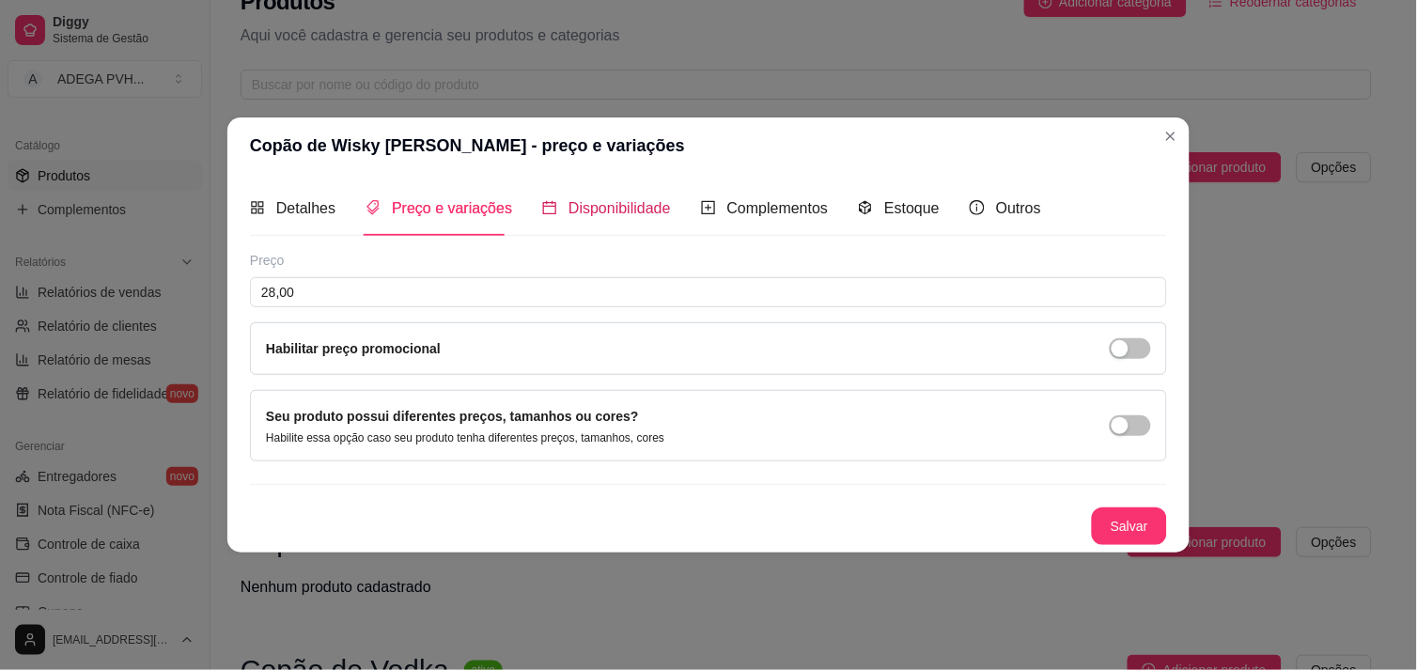
click at [578, 213] on span "Disponibilidade" at bounding box center [620, 208] width 102 height 16
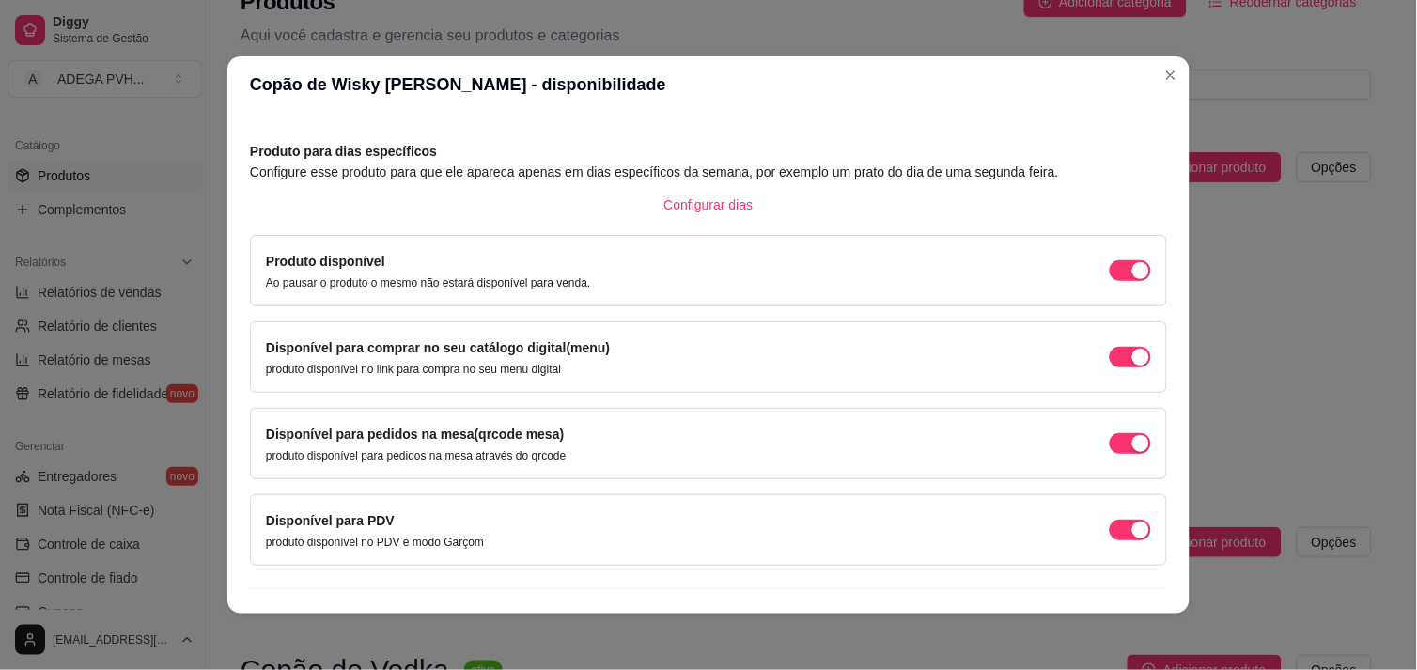
scroll to position [102, 0]
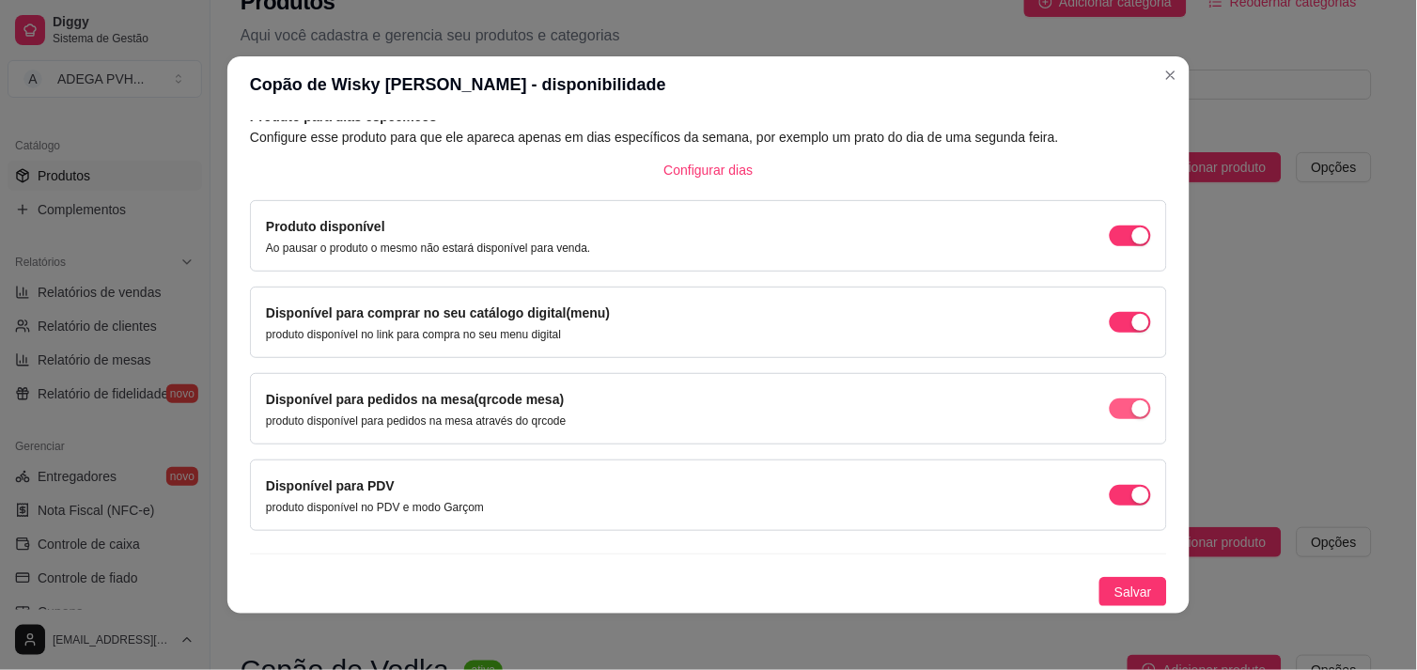
click at [1110, 246] on span "button" at bounding box center [1130, 236] width 41 height 21
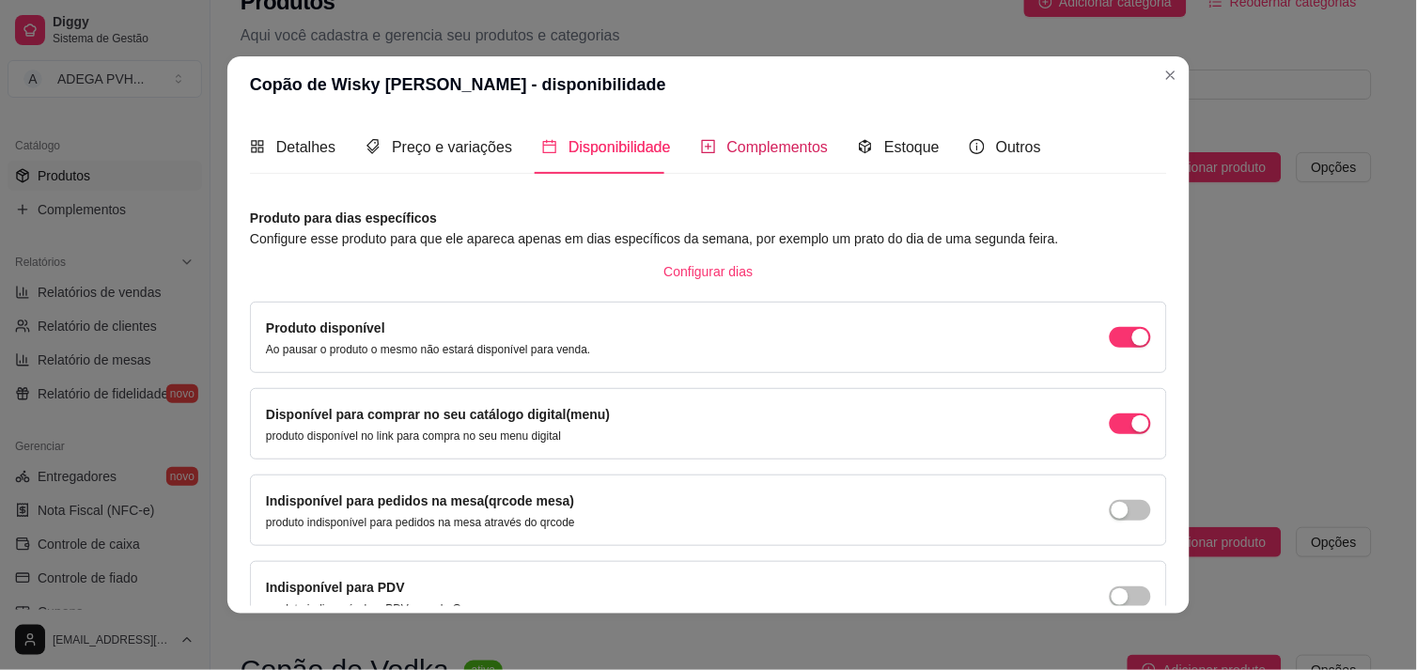
click at [727, 139] on span "Complementos" at bounding box center [778, 147] width 102 height 16
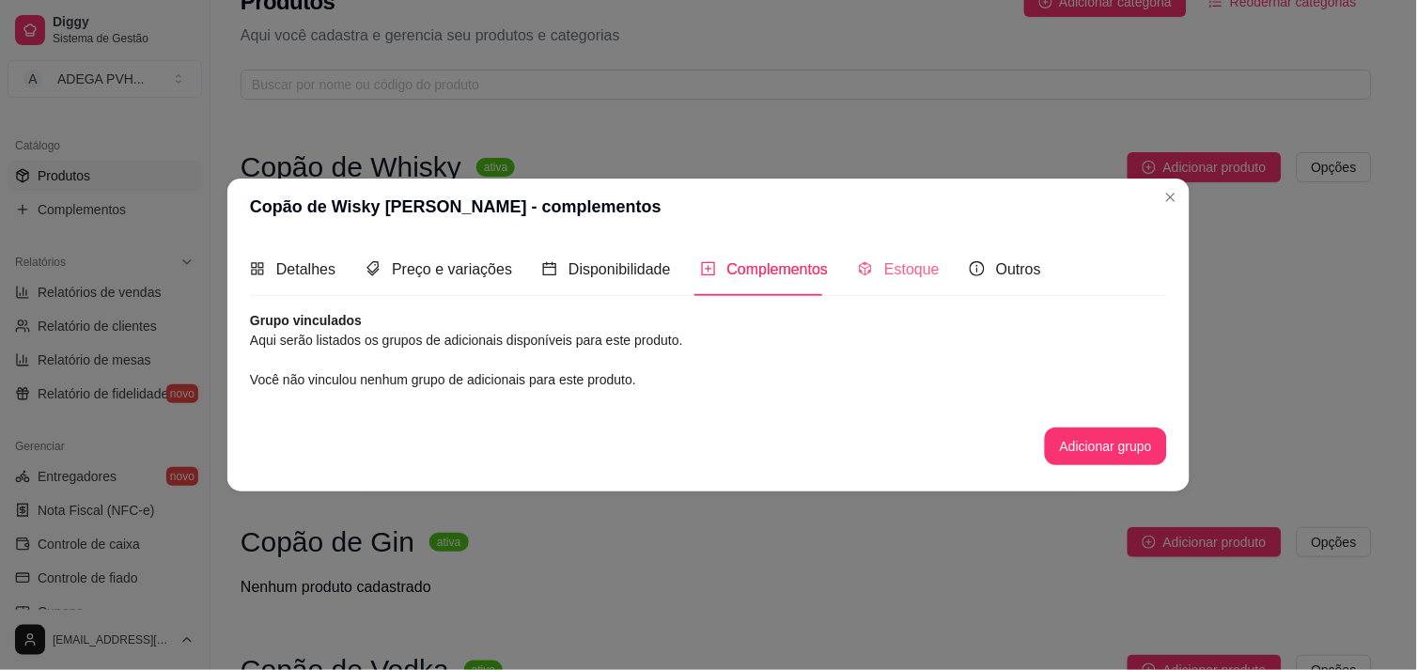
click at [881, 256] on div "Estoque" at bounding box center [899, 269] width 82 height 54
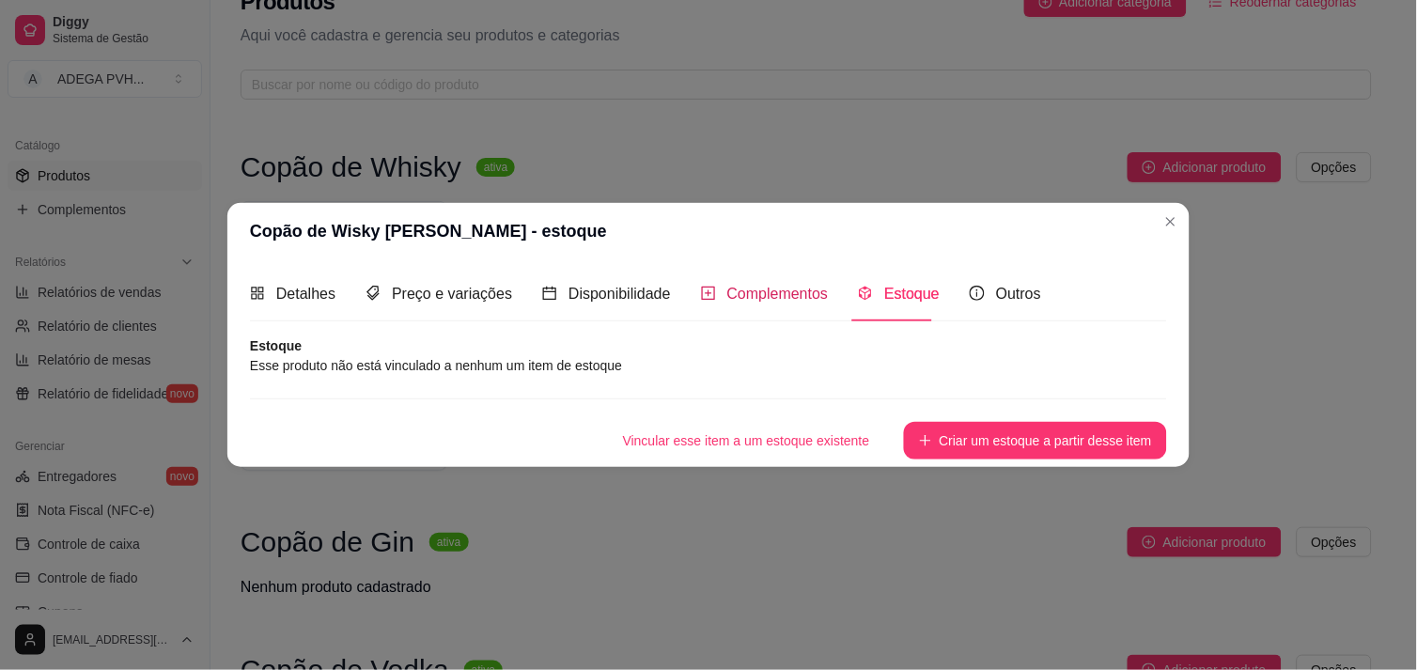
click at [816, 289] on span "Complementos" at bounding box center [778, 294] width 102 height 16
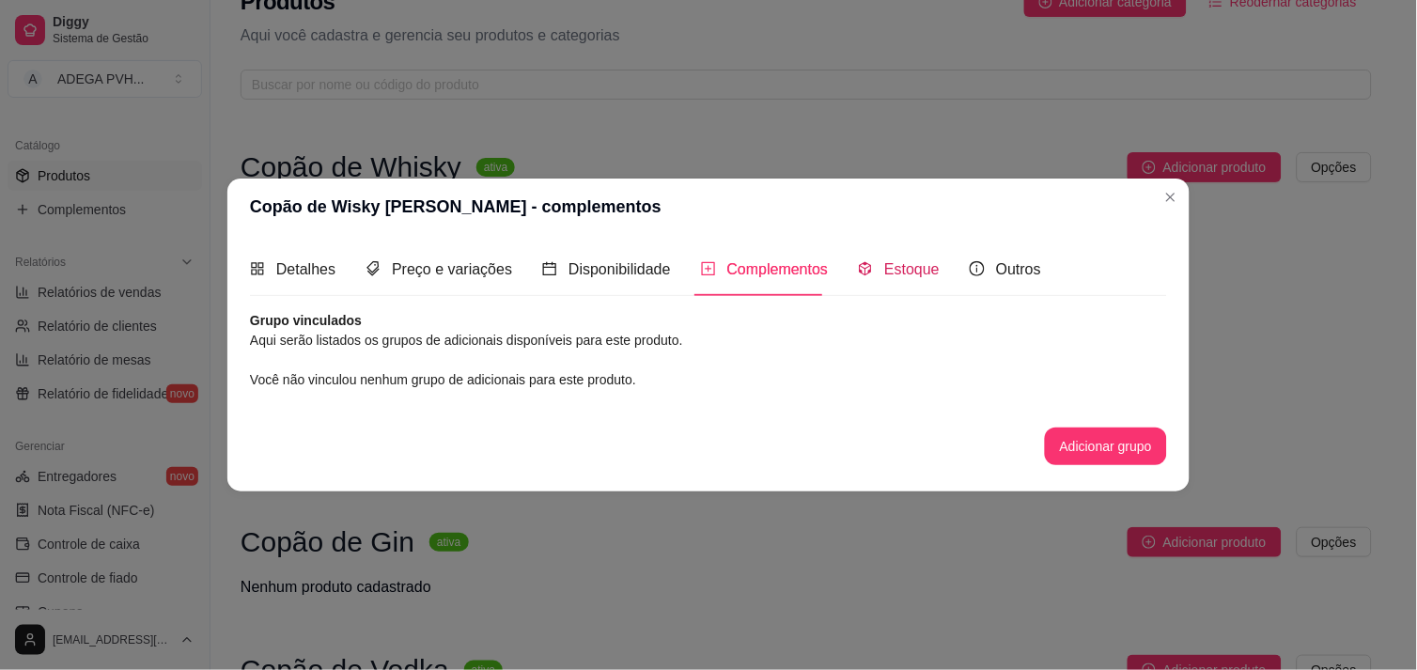
click at [913, 266] on span "Estoque" at bounding box center [911, 269] width 55 height 16
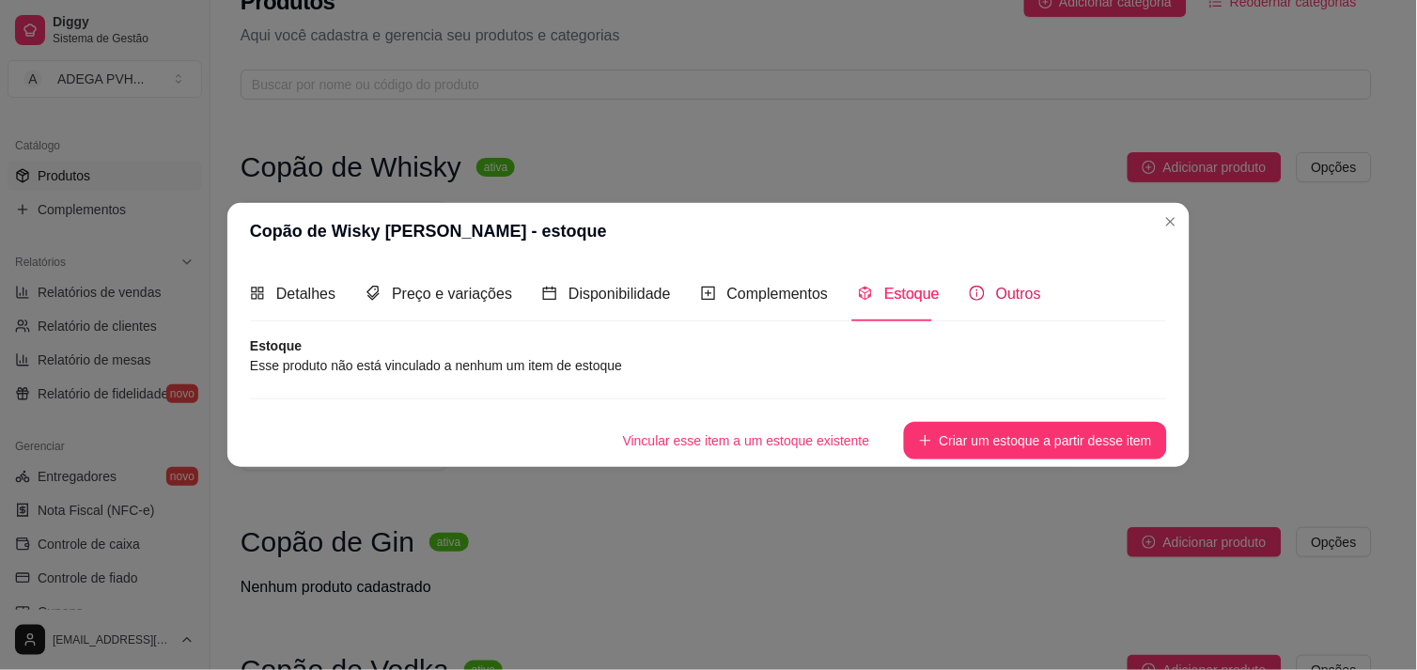
click at [1023, 302] on span "Outros" at bounding box center [1018, 294] width 45 height 16
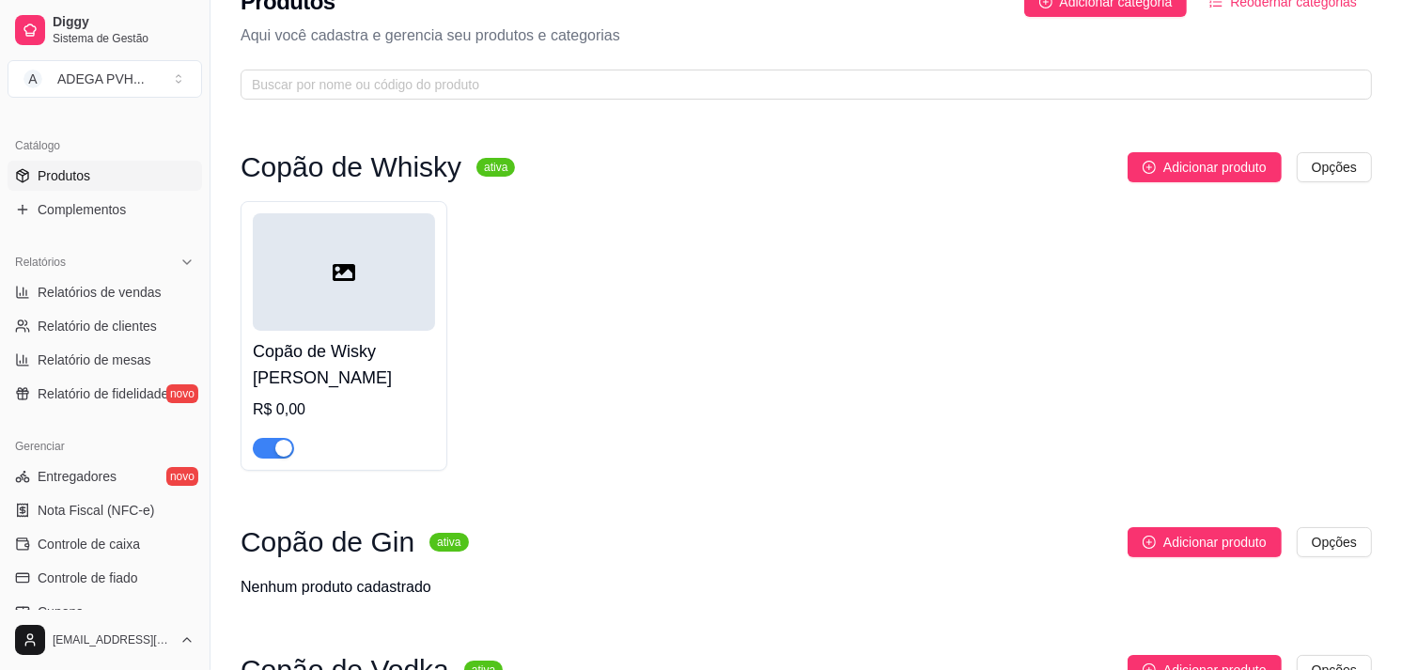
click at [1164, 164] on span "Adicionar produto" at bounding box center [1215, 167] width 103 height 21
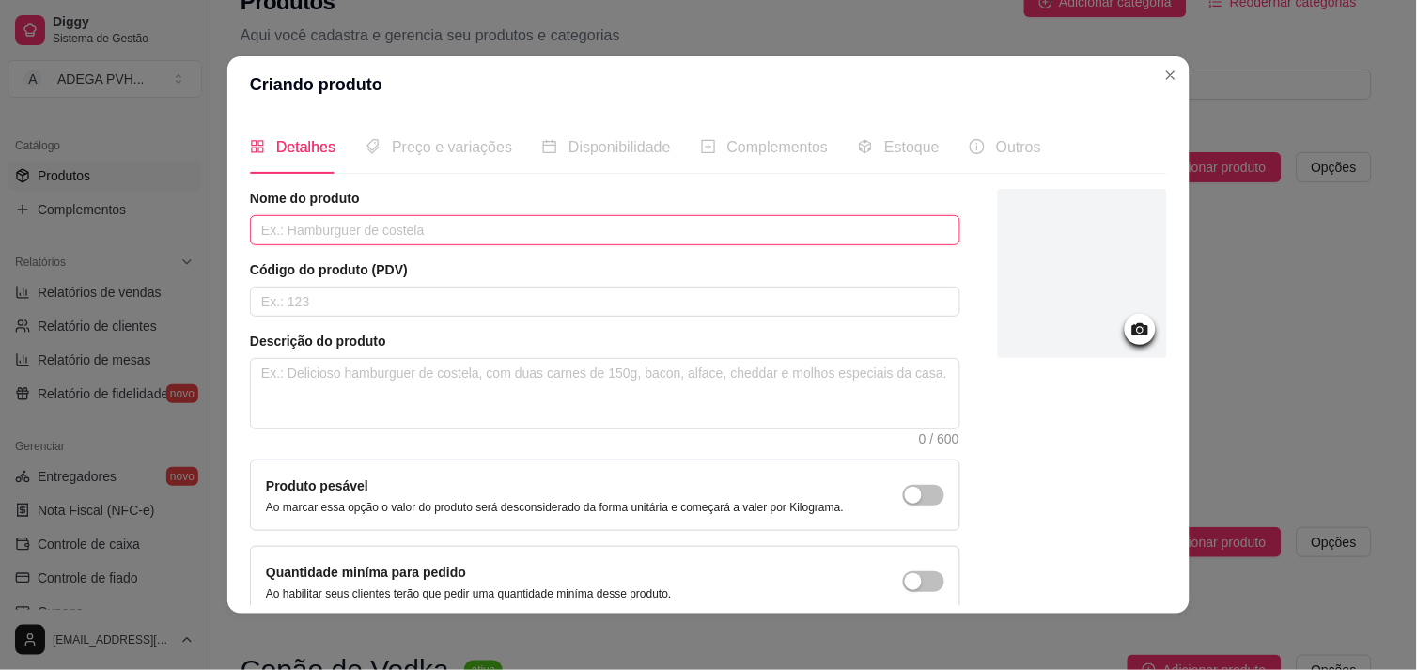
click at [360, 216] on input "text" at bounding box center [605, 230] width 711 height 30
paste input "Copão de Whisky [PERSON_NAME]. Acompanha 500ml do seu drink, dose de [PERSON_NA…"
click at [257, 235] on input "Copão de Whisky [PERSON_NAME]. Acompanha 500ml do seu drink, dose de [PERSON_NA…" at bounding box center [605, 230] width 711 height 30
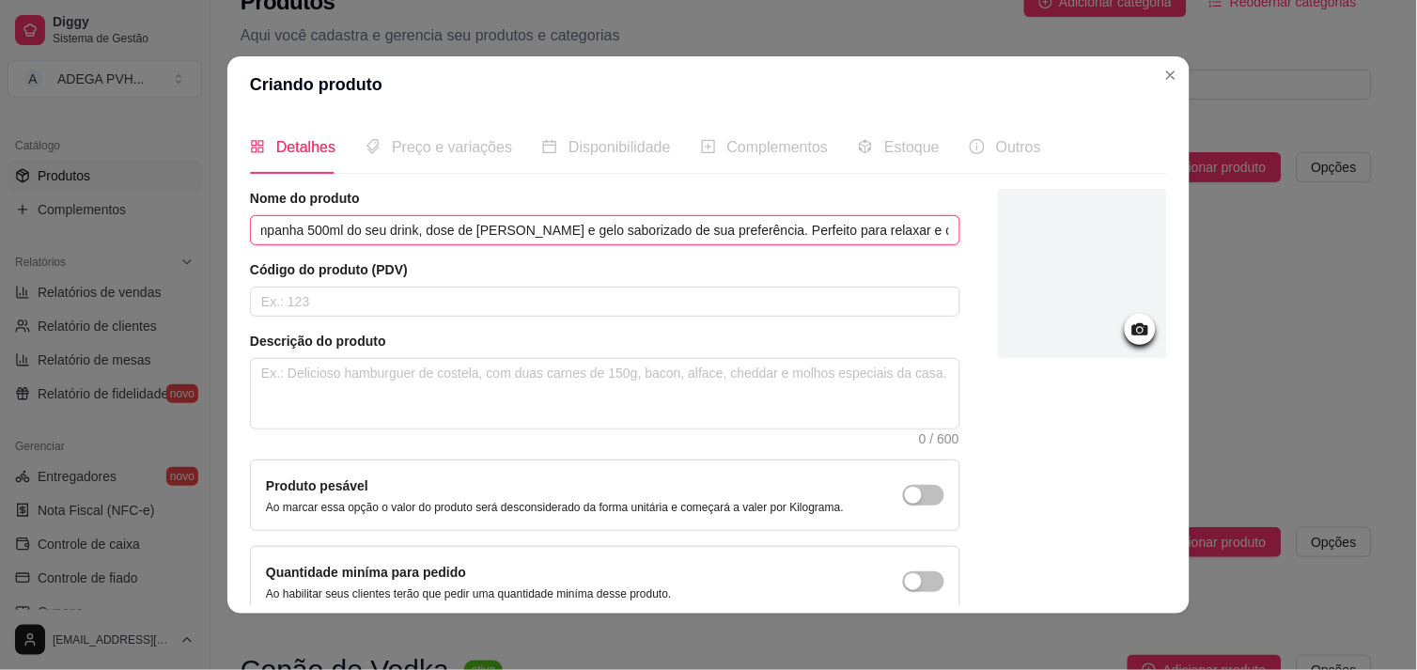
drag, startPoint x: 266, startPoint y: 227, endPoint x: 1166, endPoint y: 256, distance: 900.9
click at [1166, 256] on div "Detalhes Preço e variações Disponibilidade Complementos Estoque Outros Nome do …" at bounding box center [708, 363] width 962 height 501
click at [428, 231] on input "Copão de Whisky [PERSON_NAME]." at bounding box center [605, 230] width 711 height 30
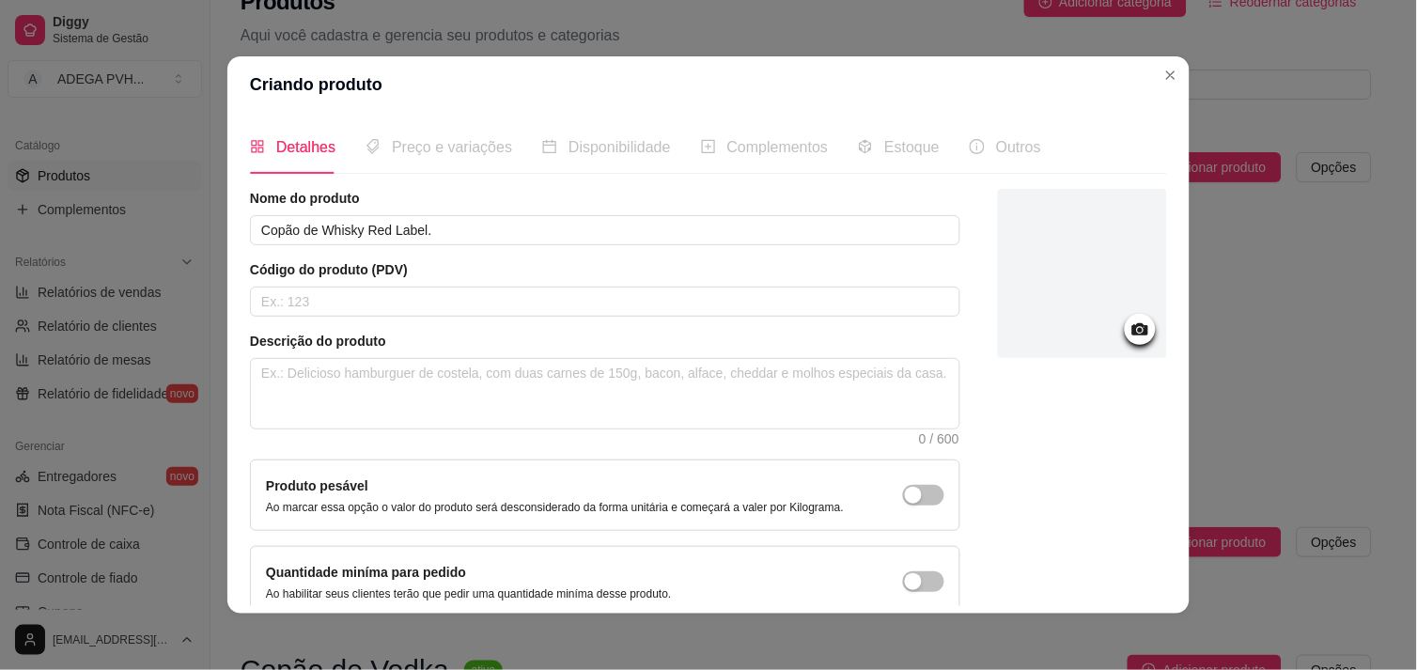
click at [834, 327] on div "Nome do produto Copão de Whisky Red Label. Código do produto (PDV) Descrição do…" at bounding box center [605, 403] width 711 height 429
click at [620, 391] on textarea at bounding box center [605, 394] width 709 height 70
paste textarea "Copão de Whisky [PERSON_NAME]. Acompanha 500ml do seu drink, dose de [PERSON_NA…"
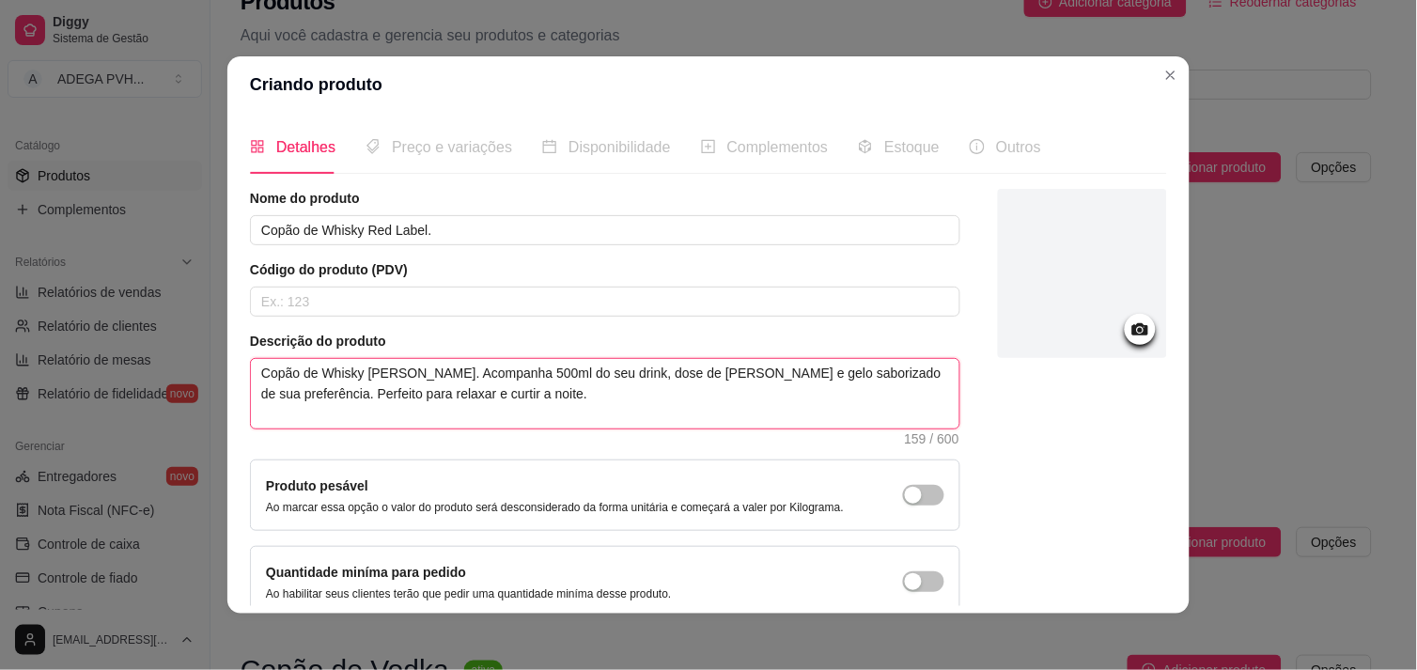
drag, startPoint x: 317, startPoint y: 371, endPoint x: 510, endPoint y: 354, distance: 194.4
click at [510, 354] on div "Descrição do produto Copão de Whisky [PERSON_NAME]. Acompanha 500ml do seu drin…" at bounding box center [605, 388] width 711 height 113
click at [423, 376] on textarea "Copão de 500ml do seu drink, dose de [PERSON_NAME] e gelo saborizado de sua pre…" at bounding box center [605, 394] width 709 height 70
click at [470, 371] on textarea "Copão de 500ml, dose de [PERSON_NAME] e gelo saborizado de sua preferência. Per…" at bounding box center [605, 394] width 709 height 70
click at [404, 379] on textarea "Copão de 500ml, dose de Red Label e gelo saborizado de sua preferência. Perfeit…" at bounding box center [605, 394] width 709 height 70
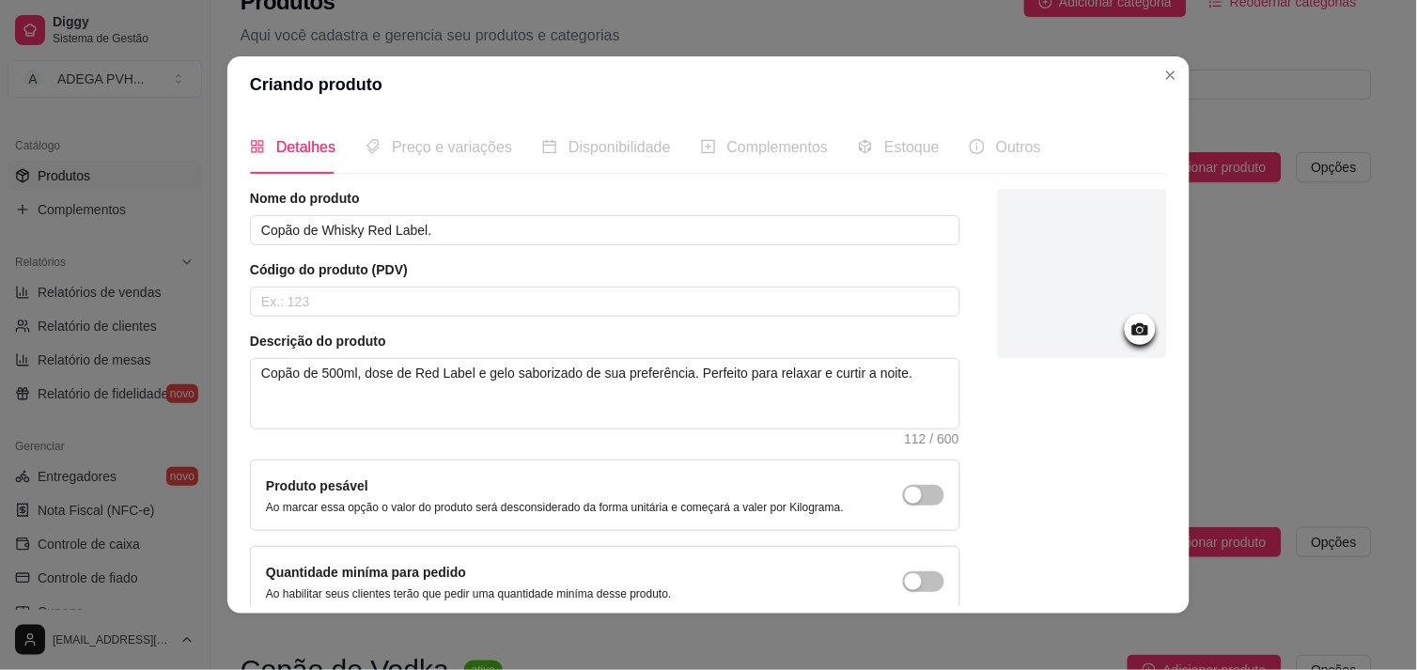
scroll to position [95, 0]
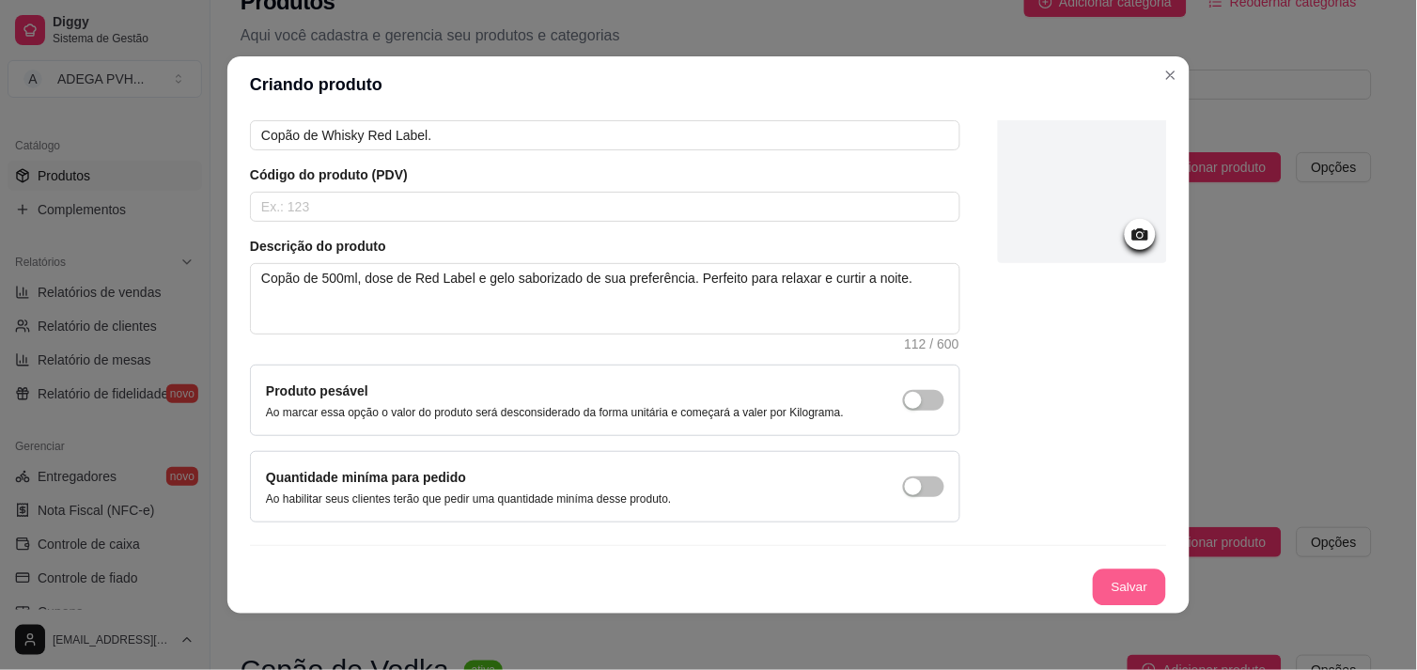
click at [1105, 577] on button "Salvar" at bounding box center [1129, 588] width 73 height 37
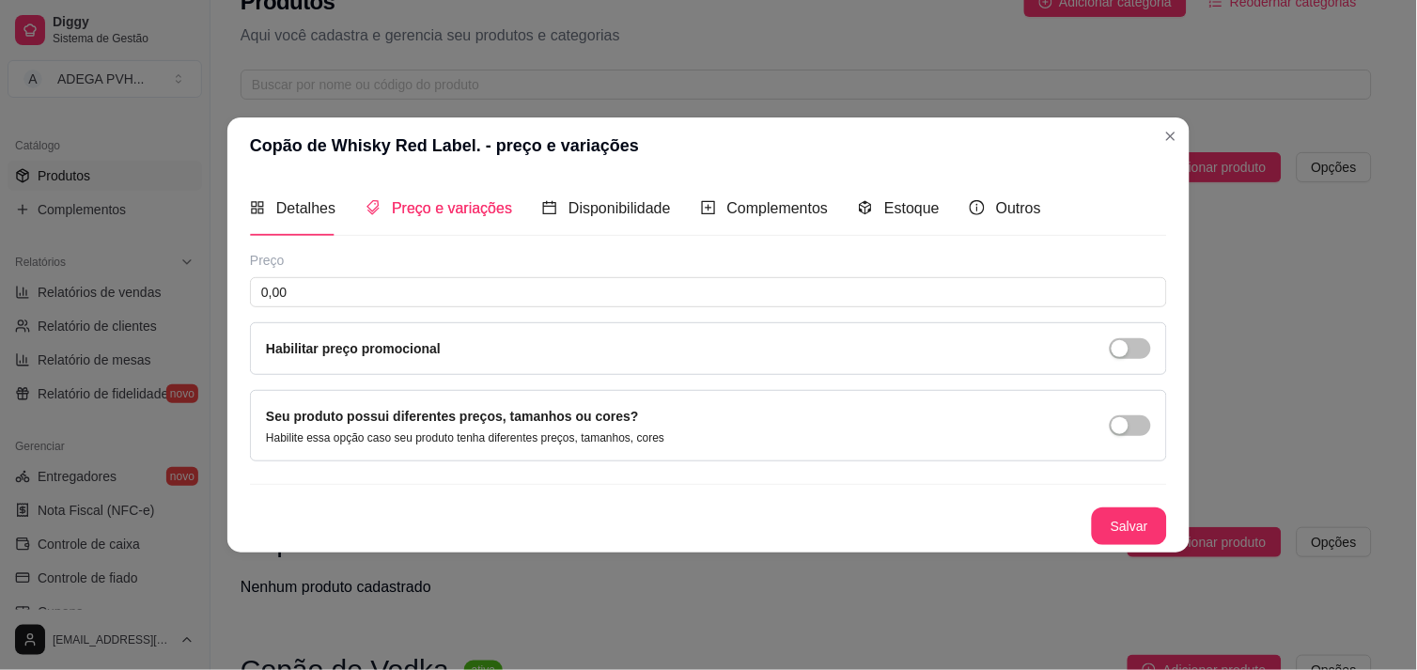
scroll to position [0, 0]
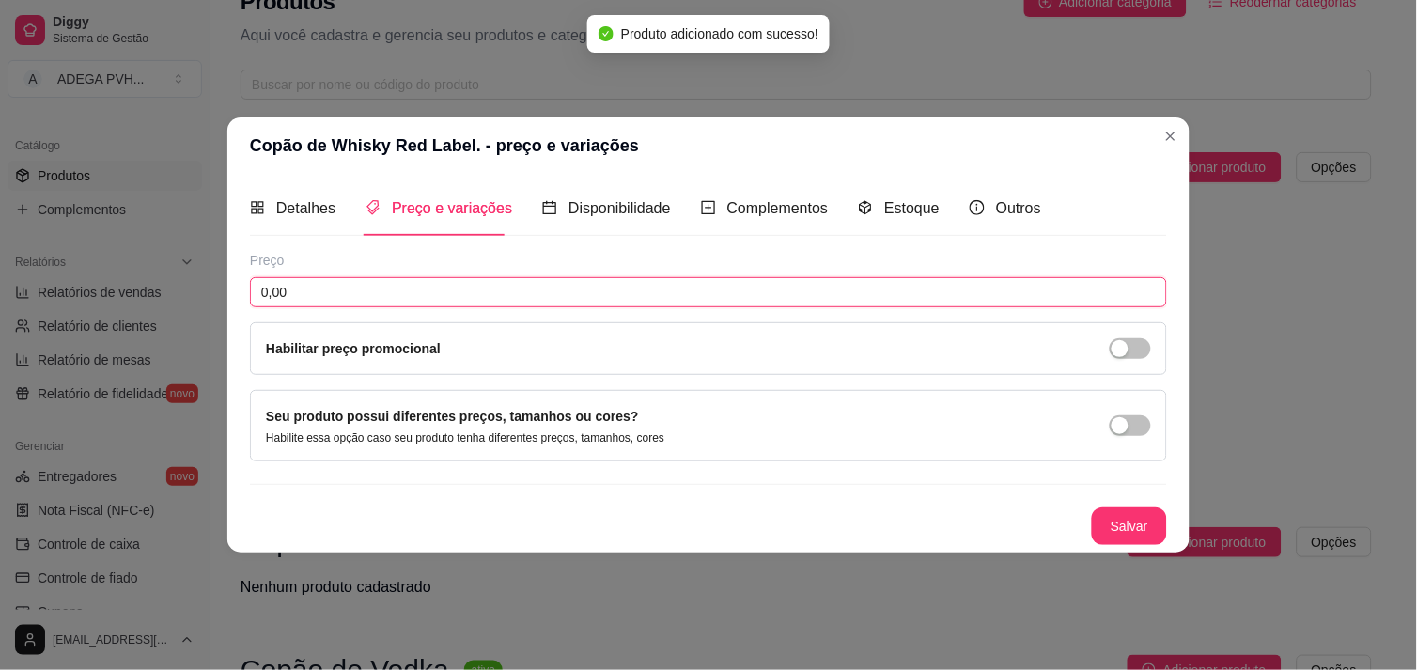
click at [533, 299] on input "0,00" at bounding box center [708, 292] width 917 height 30
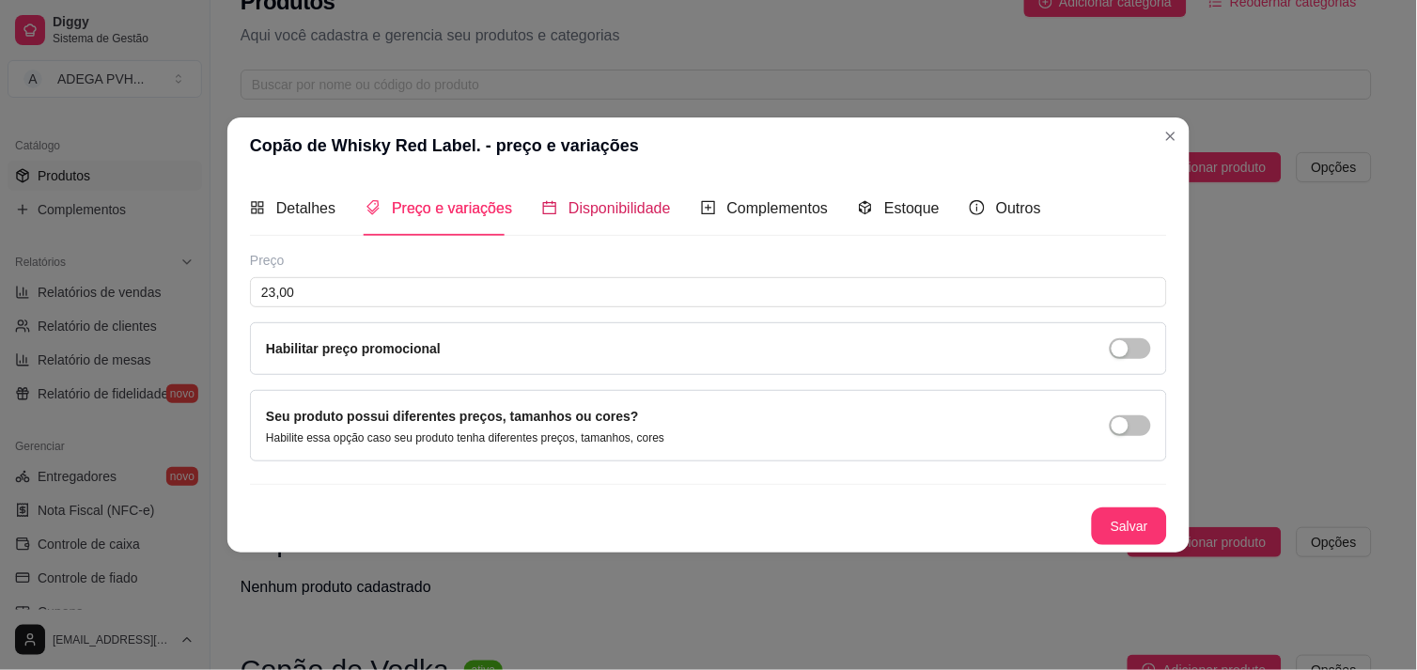
click at [596, 219] on div "Disponibilidade" at bounding box center [606, 207] width 129 height 23
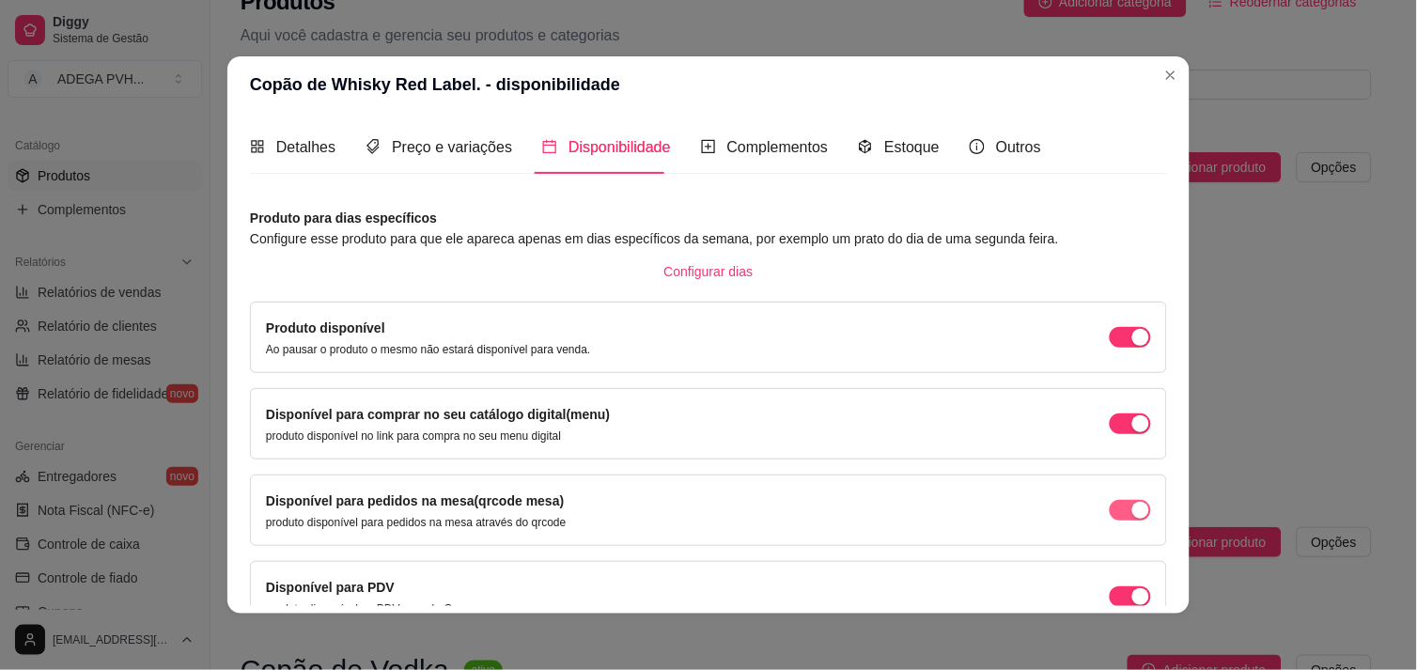
click at [1133, 346] on div "button" at bounding box center [1141, 337] width 17 height 17
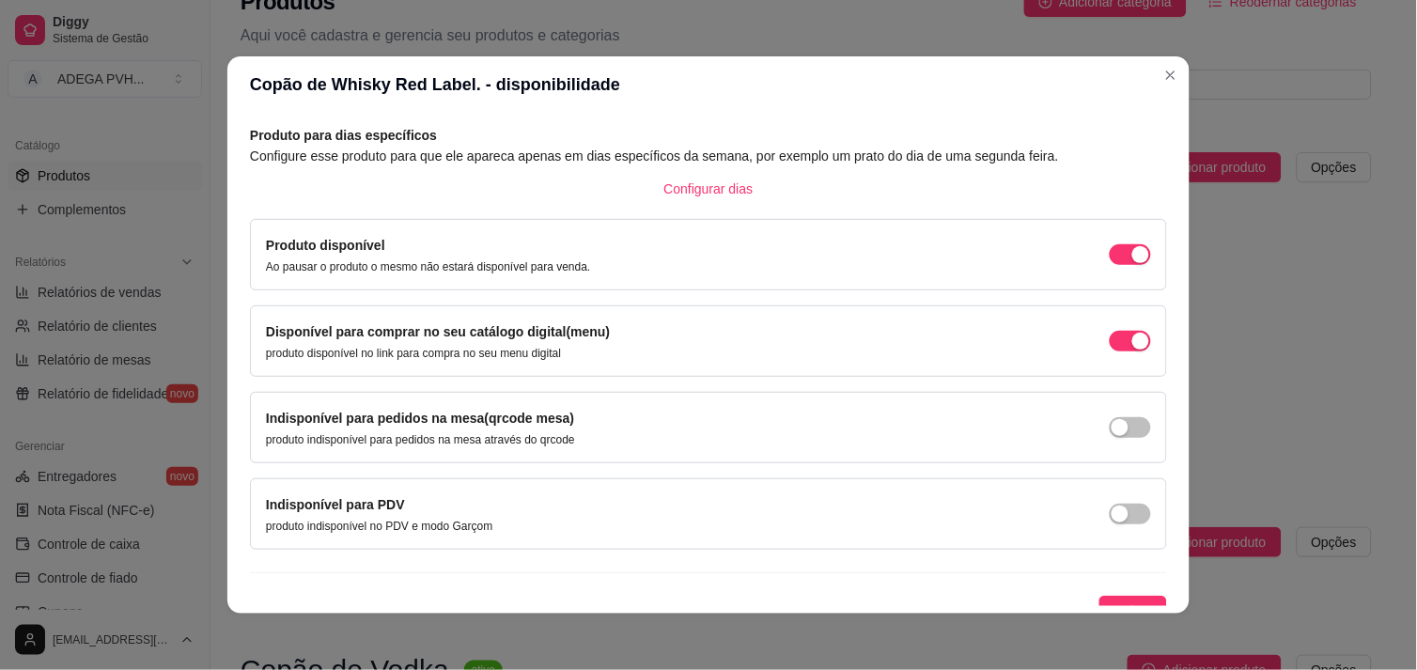
scroll to position [102, 0]
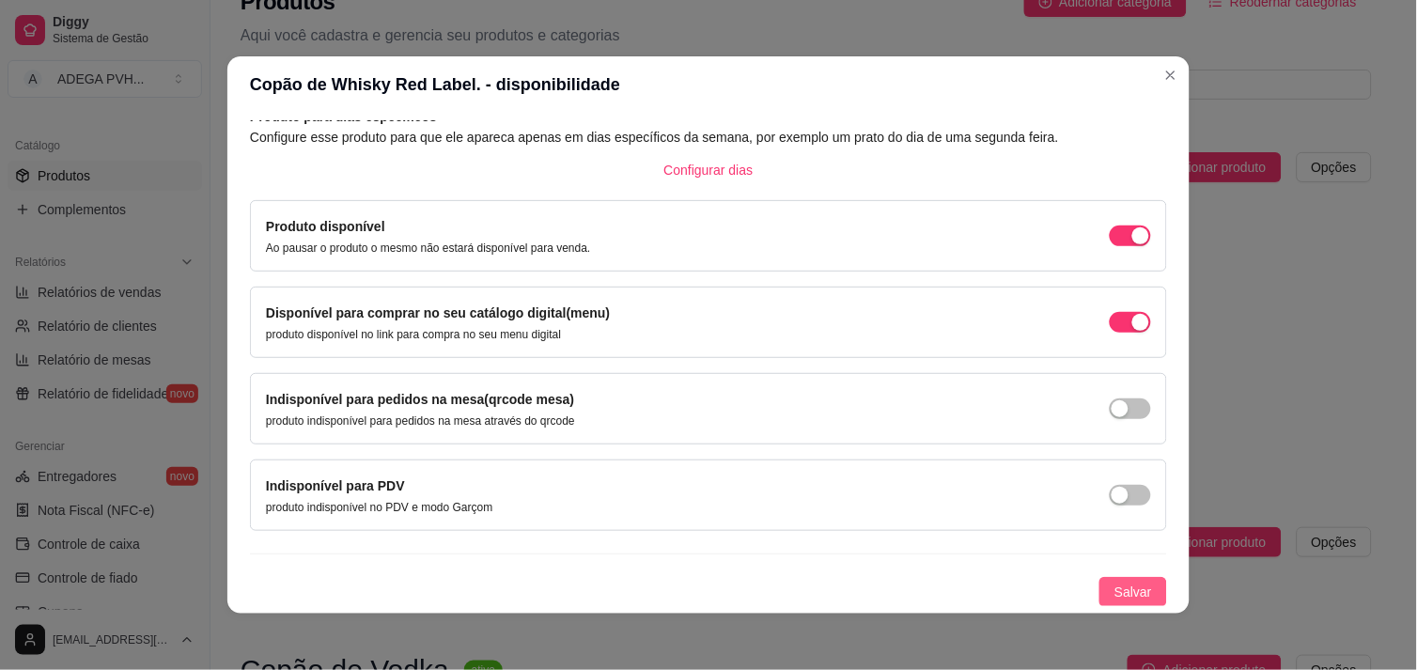
click at [1121, 593] on span "Salvar" at bounding box center [1134, 592] width 38 height 21
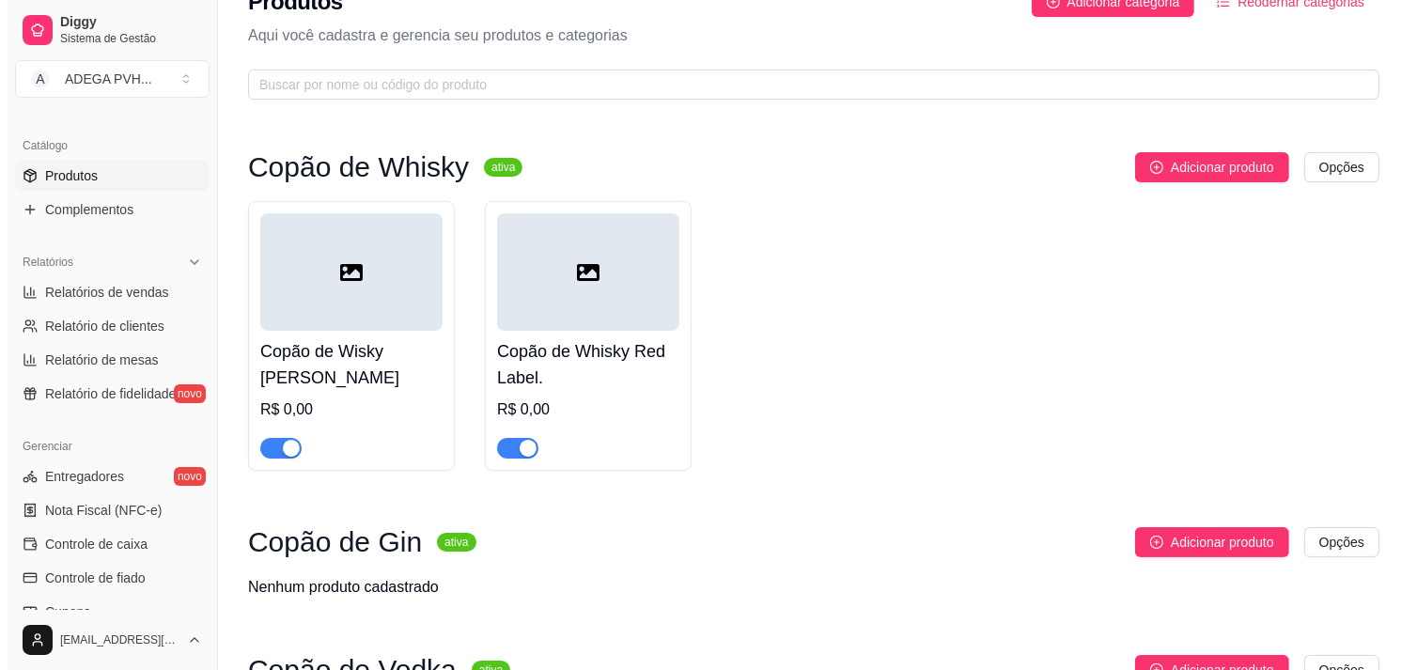
scroll to position [622, 0]
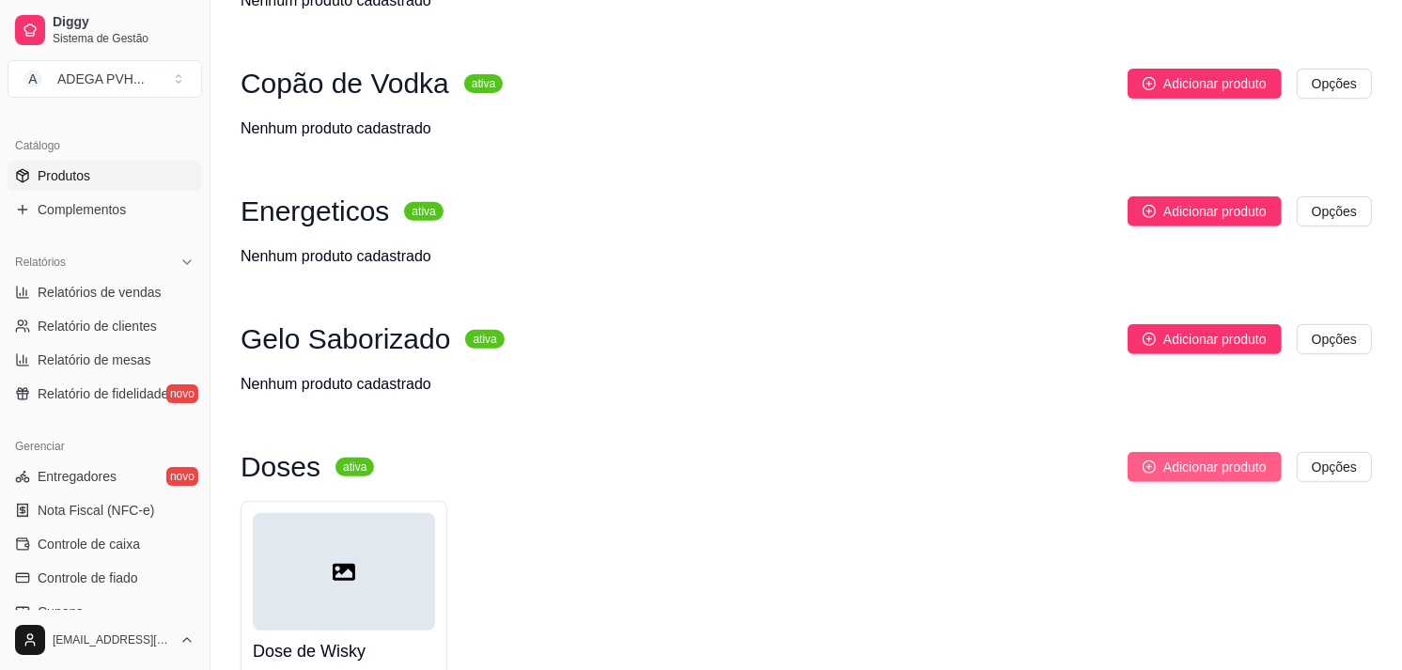
click at [1244, 472] on span "Adicionar produto" at bounding box center [1215, 467] width 103 height 21
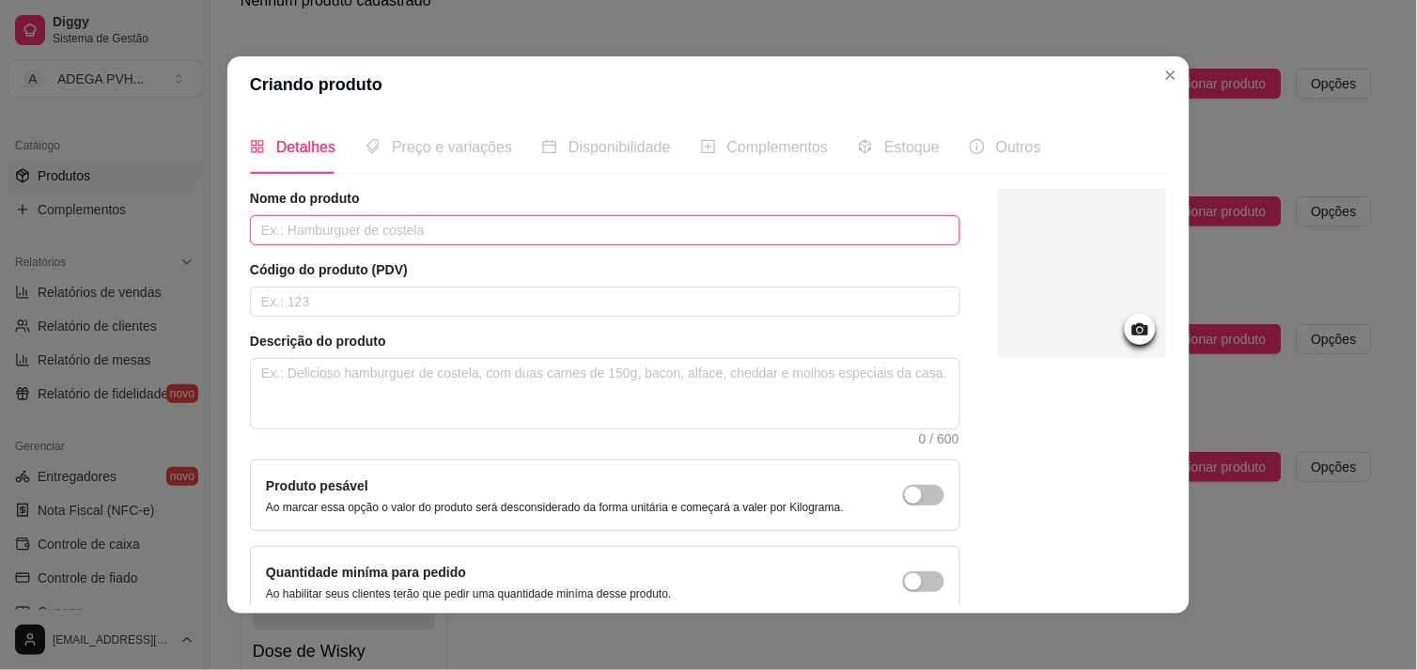
click at [480, 236] on input "text" at bounding box center [605, 230] width 711 height 30
paste input "Dose de 50 ML de Wisky [PERSON_NAME]"
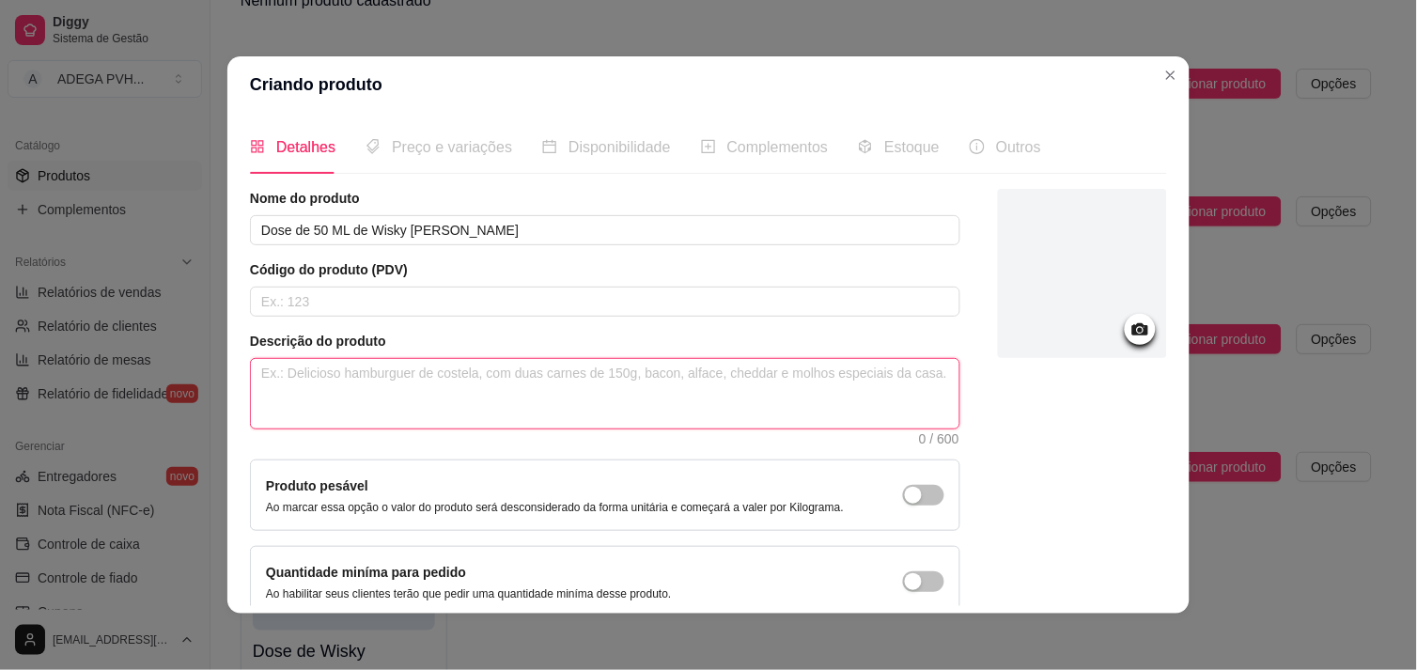
click at [386, 368] on textarea at bounding box center [605, 394] width 709 height 70
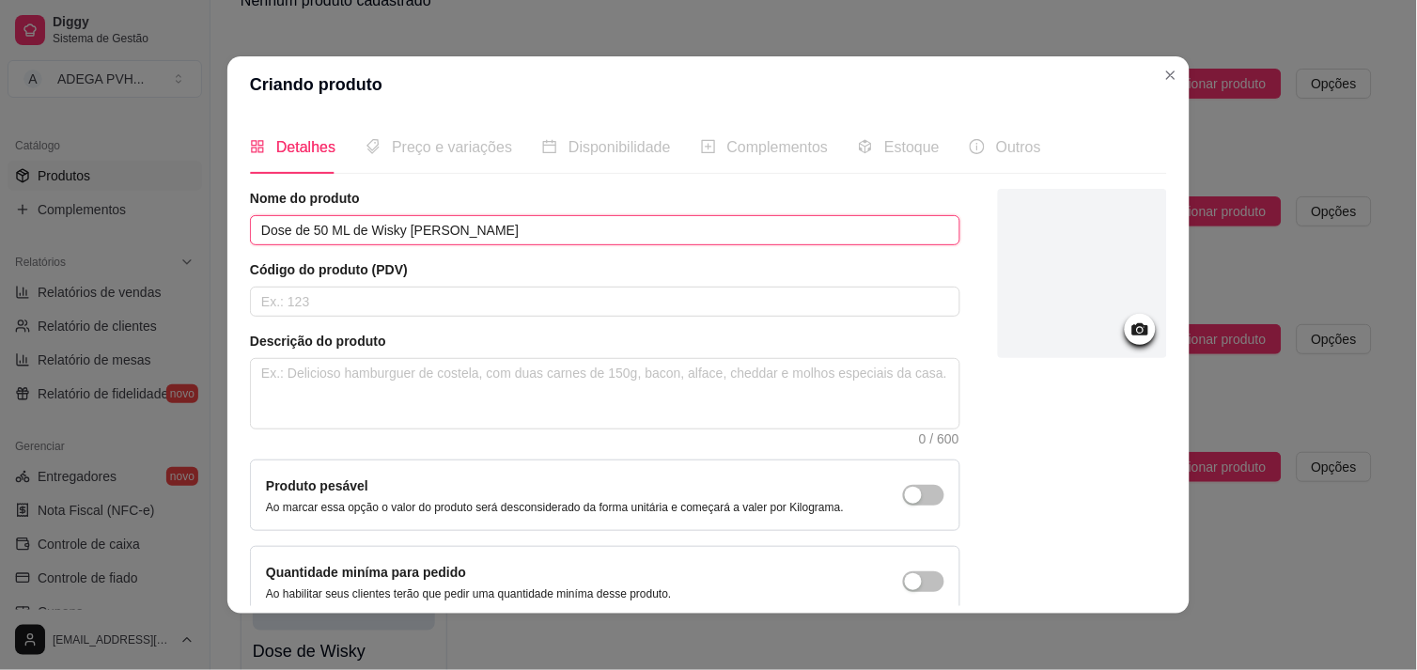
click at [475, 238] on input "Dose de 50 ML de Wisky [PERSON_NAME]" at bounding box center [605, 230] width 711 height 30
click at [472, 236] on input "Dose de 50 ML de Wisky Red Label" at bounding box center [605, 230] width 711 height 30
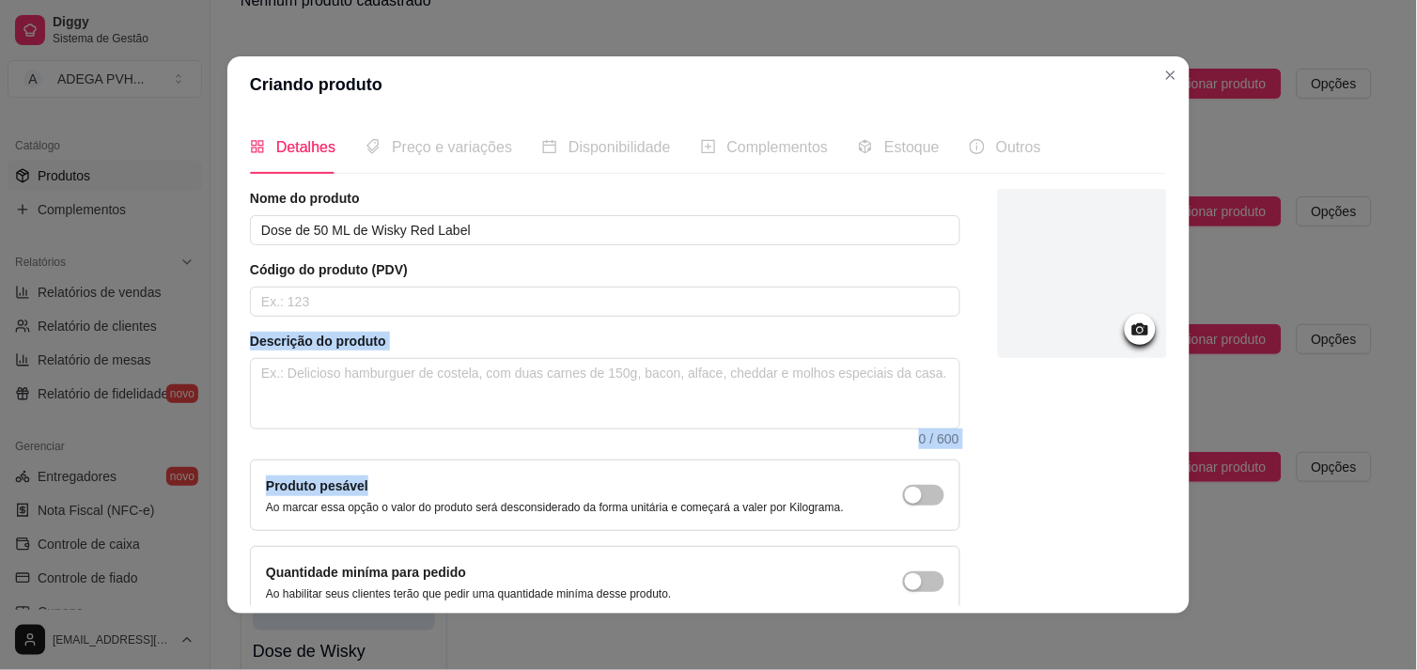
drag, startPoint x: 474, startPoint y: 249, endPoint x: 590, endPoint y: 472, distance: 251.4
click at [590, 472] on div "Nome do produto Dose de 50 ML de Wisky Red Label Código do produto (PDV) Descri…" at bounding box center [605, 403] width 711 height 429
drag, startPoint x: 590, startPoint y: 472, endPoint x: 521, endPoint y: 423, distance: 85.0
click at [521, 423] on textarea at bounding box center [605, 394] width 709 height 70
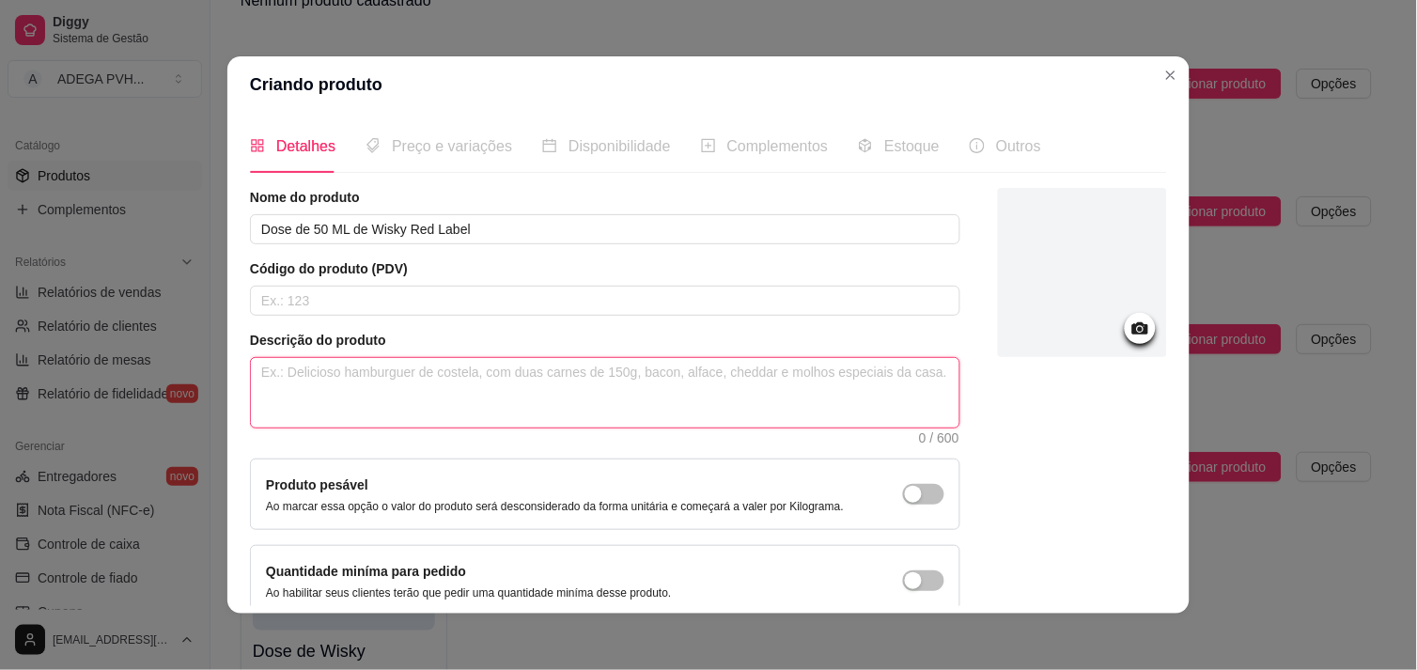
paste textarea "Dose de Wisky [PERSON_NAME]"
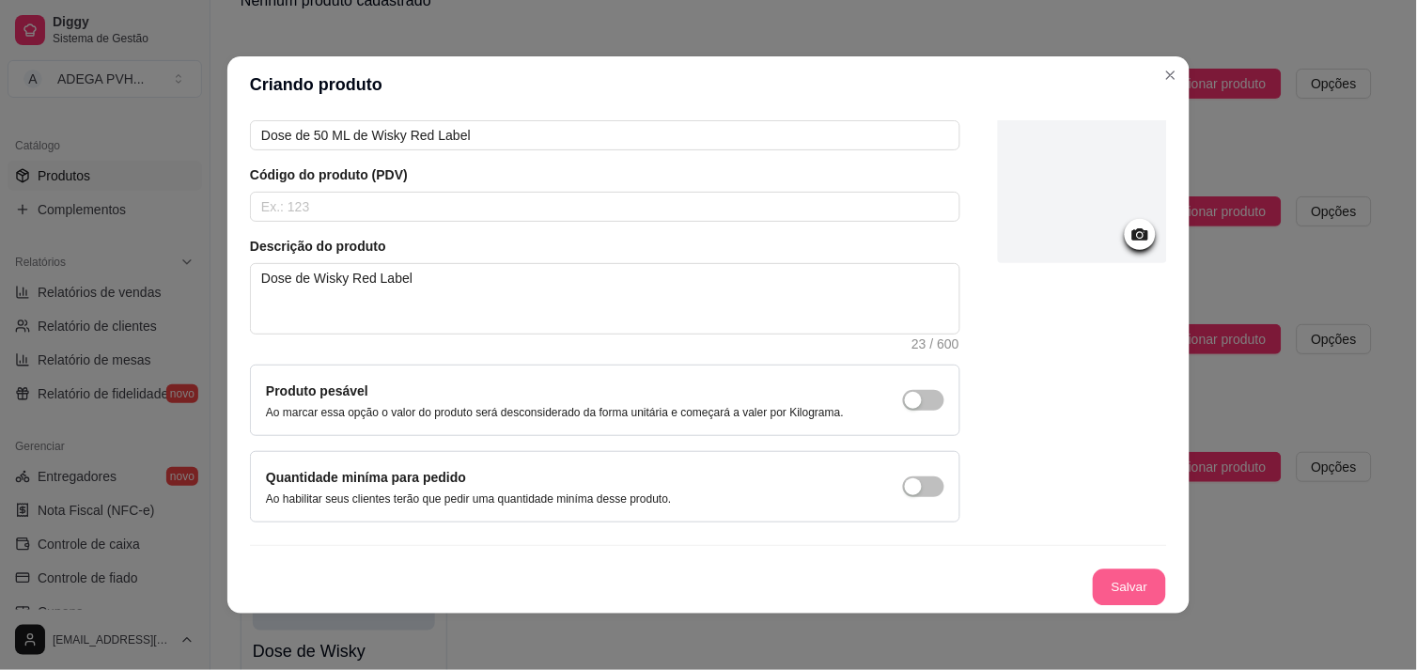
click at [1107, 596] on button "Salvar" at bounding box center [1129, 588] width 73 height 37
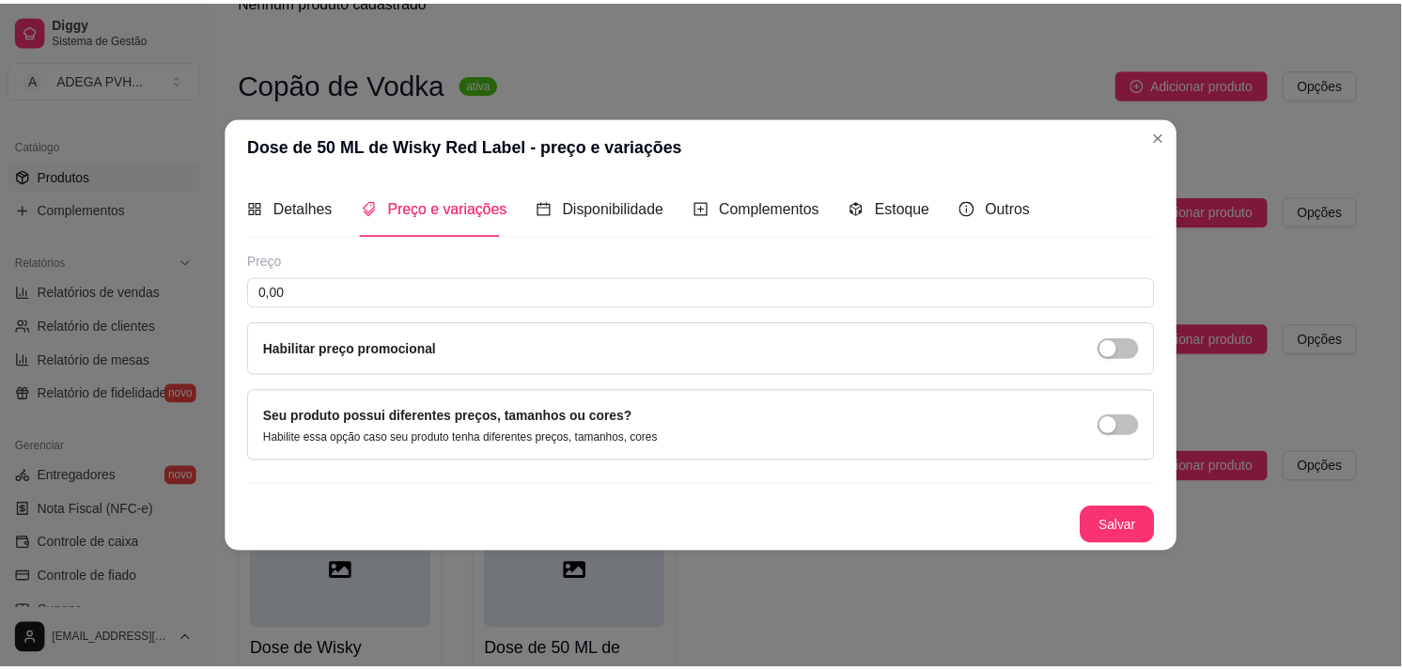
scroll to position [0, 0]
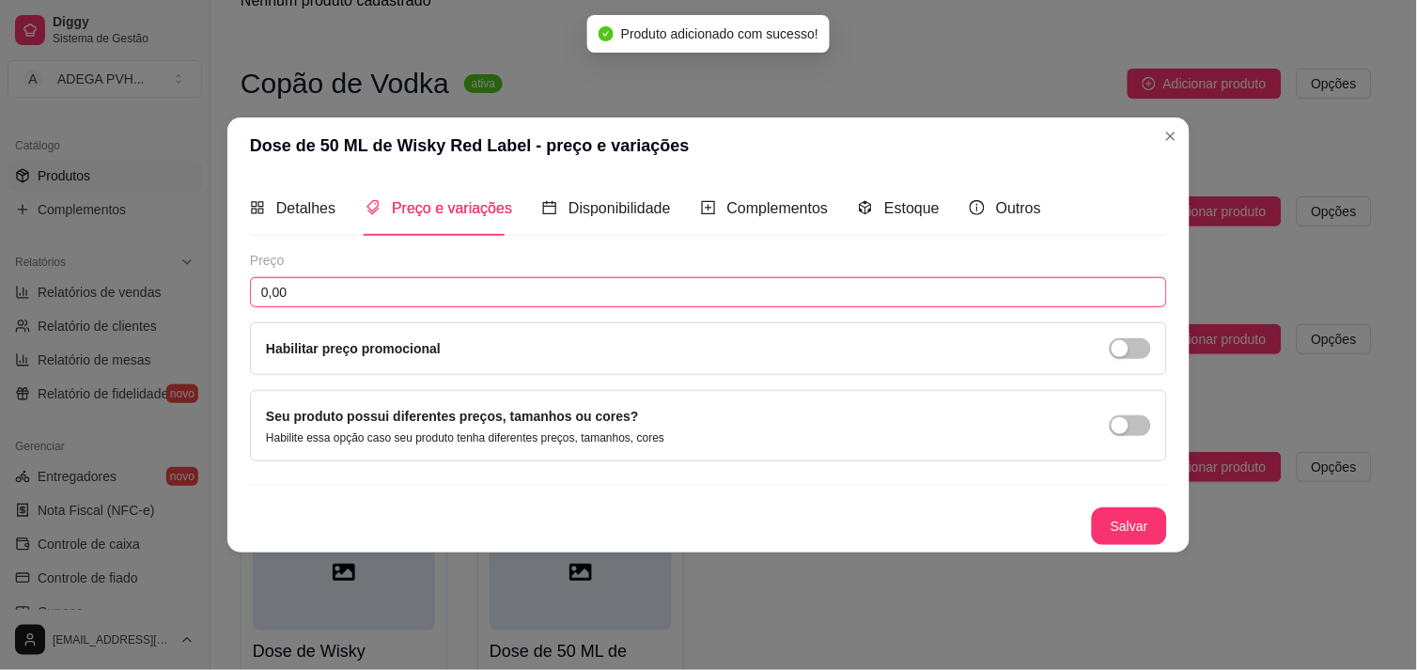
click at [523, 279] on input "0,00" at bounding box center [708, 292] width 917 height 30
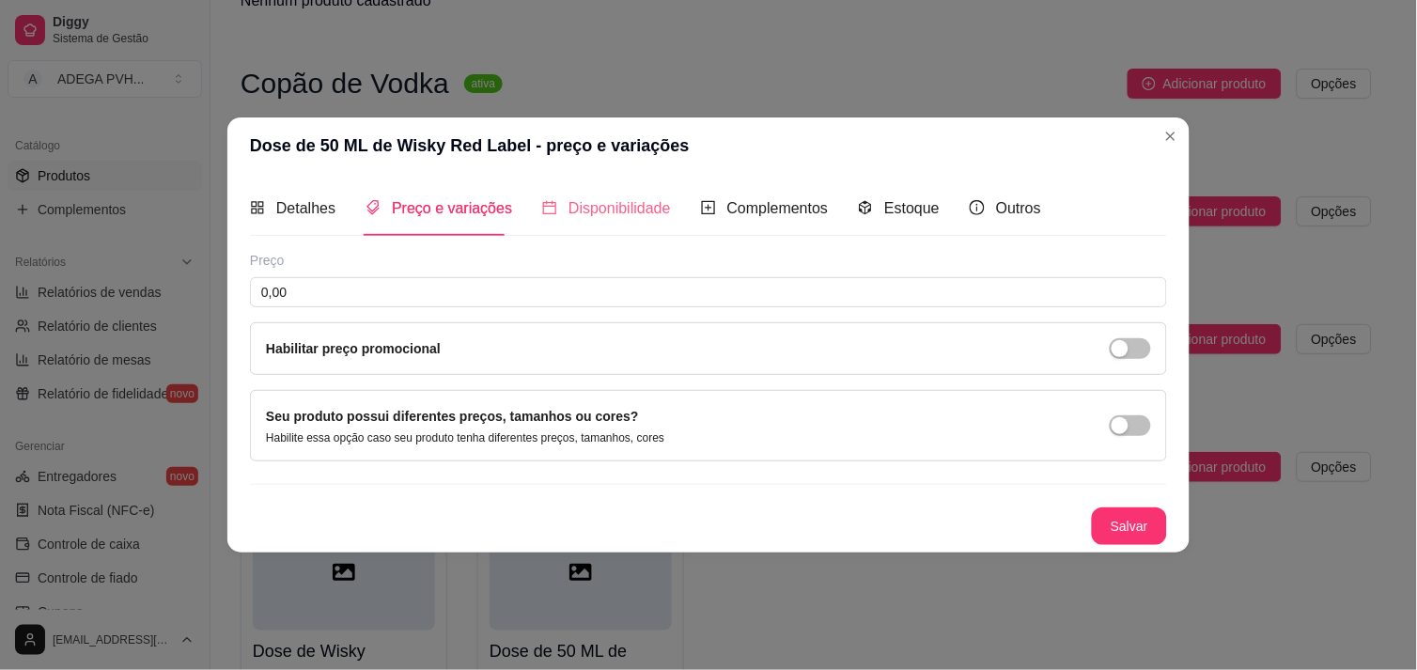
click at [590, 222] on div "Disponibilidade" at bounding box center [606, 208] width 129 height 54
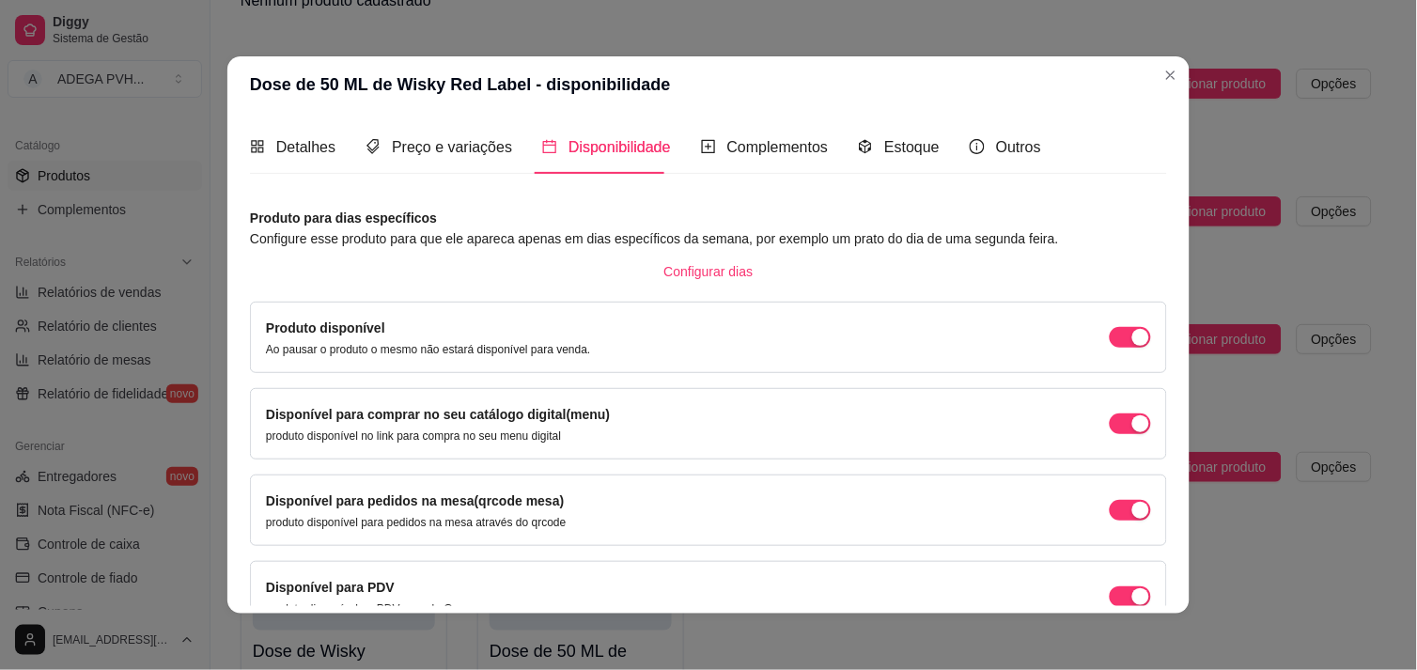
click at [1101, 493] on div "Disponível para pedidos na mesa(qrcode mesa) produto disponível para pedidos na…" at bounding box center [708, 510] width 885 height 39
click at [1133, 346] on div "button" at bounding box center [1141, 337] width 17 height 17
click at [769, 151] on span "Complementos" at bounding box center [778, 147] width 102 height 16
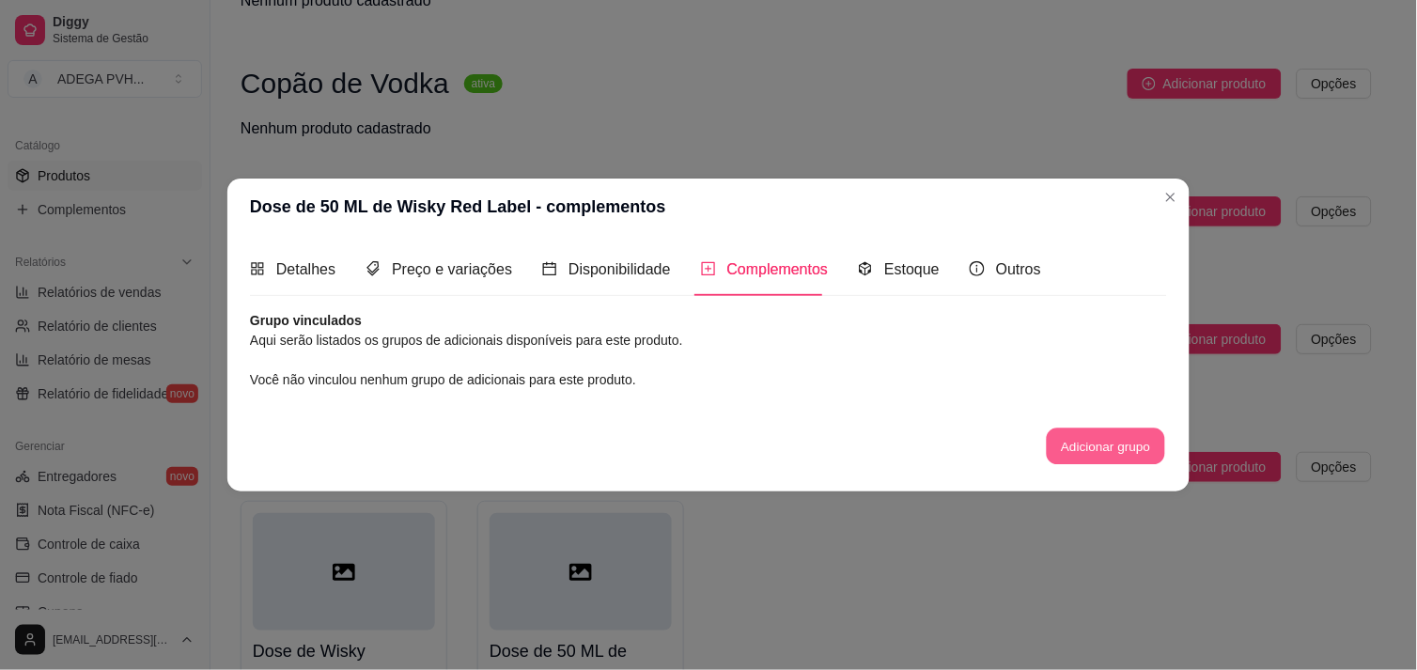
click at [1110, 445] on button "Adicionar grupo" at bounding box center [1106, 447] width 118 height 37
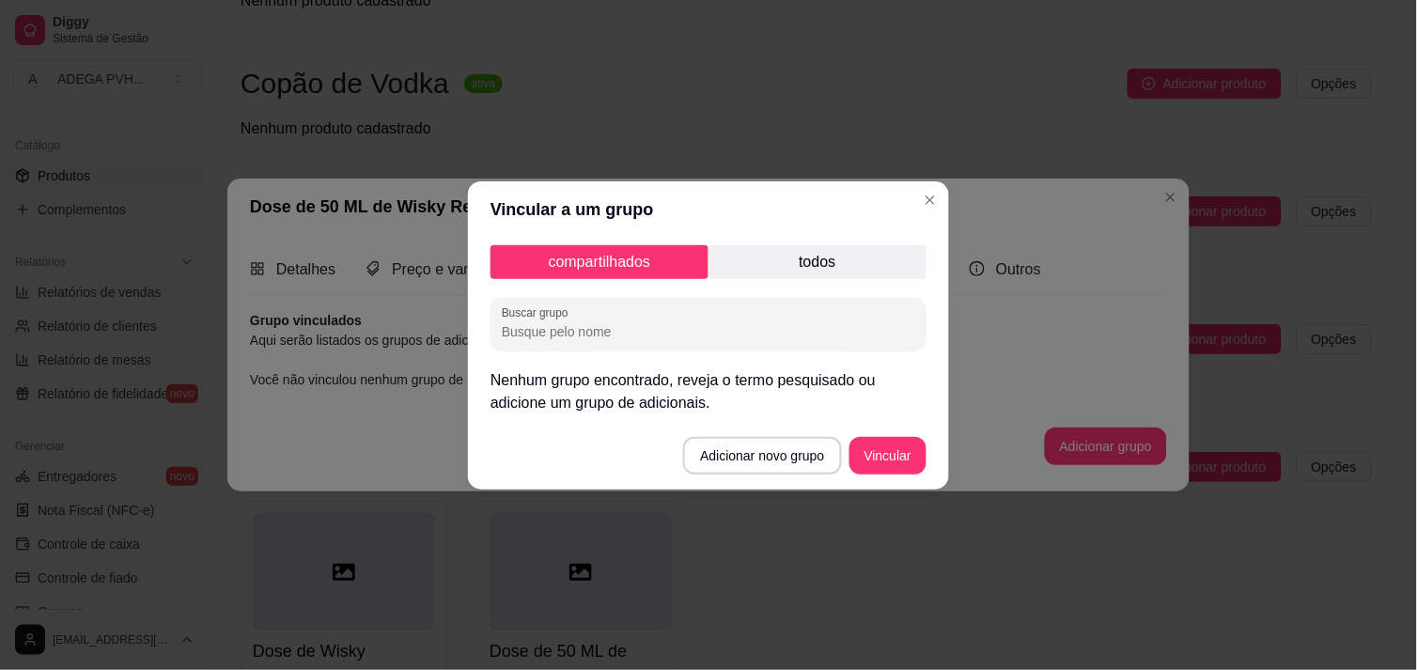
click at [841, 258] on p "todos" at bounding box center [818, 262] width 218 height 34
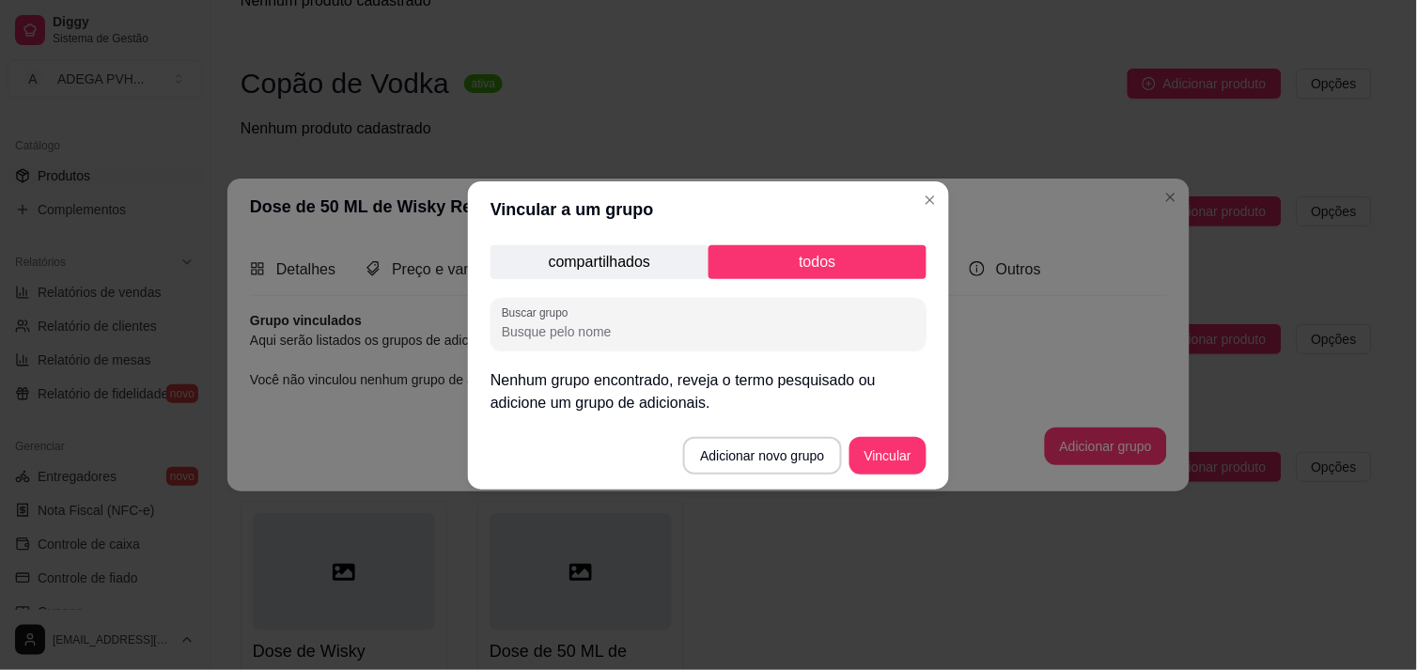
click at [643, 242] on div "compartilhados todos Buscar grupo Nenhum grupo encontrado, reveja o termo pesqu…" at bounding box center [708, 330] width 481 height 184
click at [631, 255] on p "compartilhados" at bounding box center [600, 262] width 218 height 34
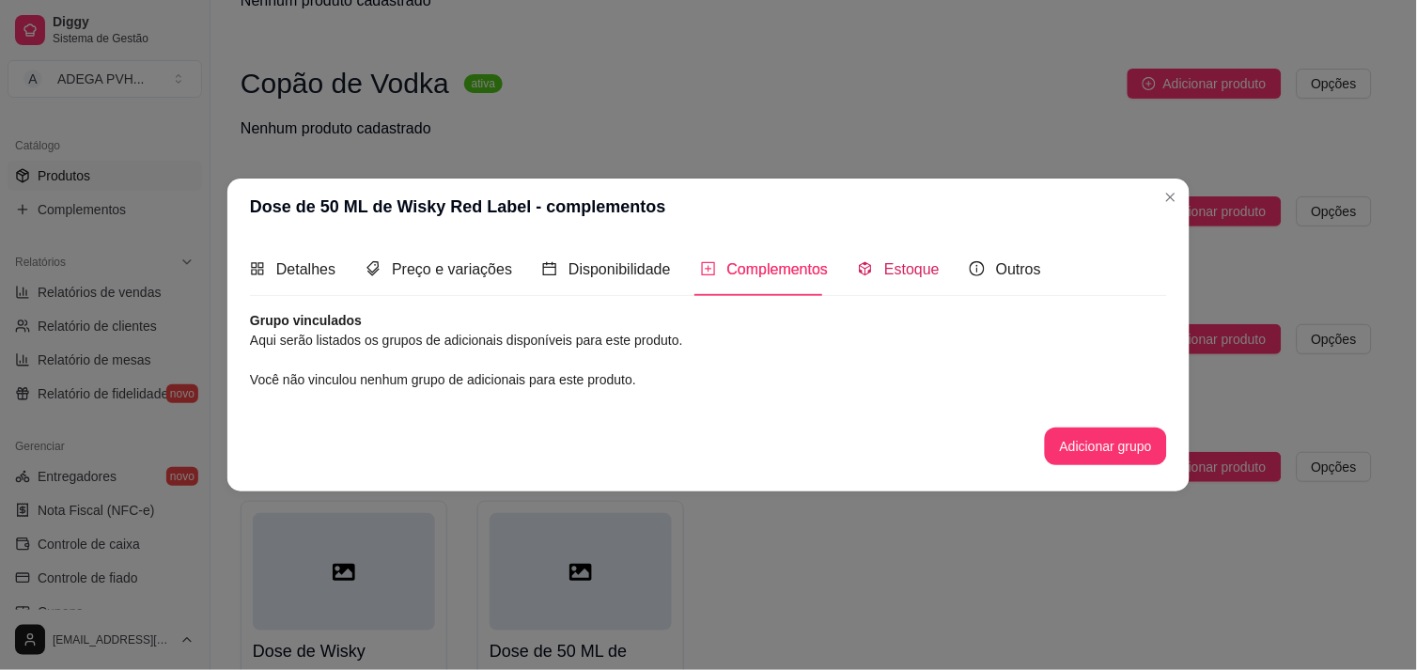
click at [915, 268] on span "Estoque" at bounding box center [911, 269] width 55 height 16
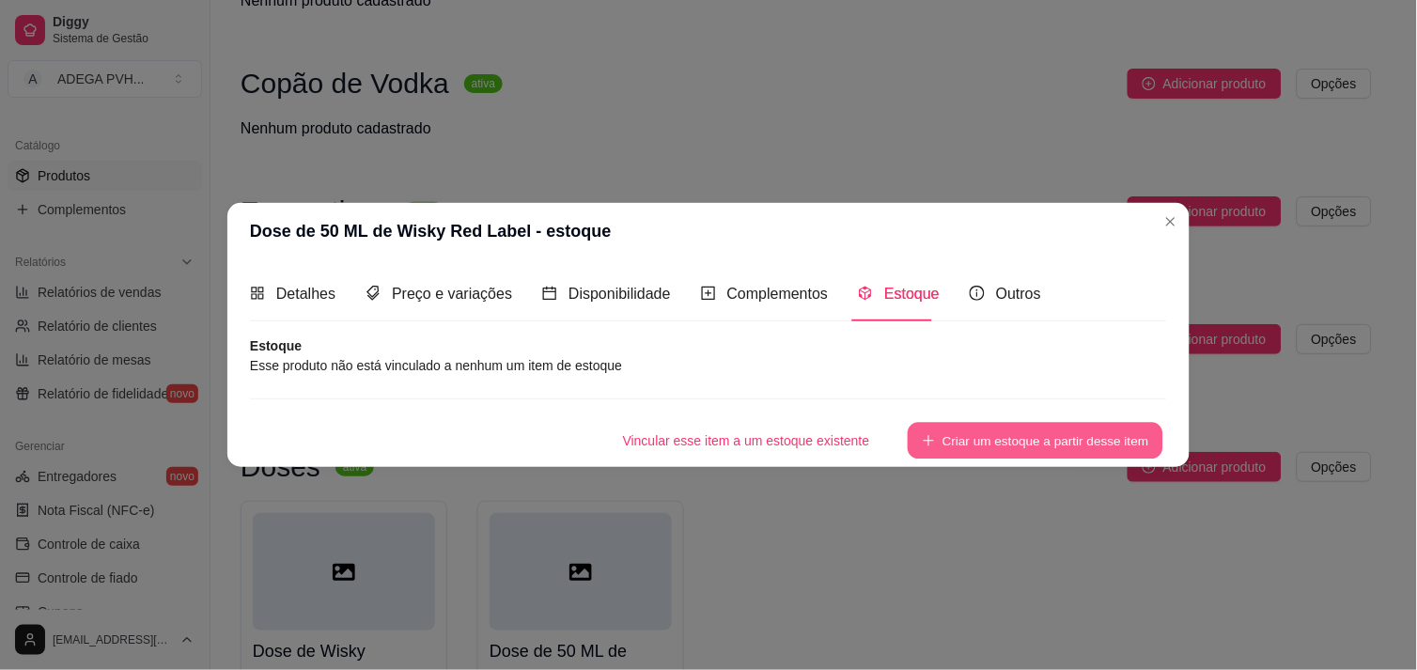
click at [981, 437] on button "Criar um estoque a partir desse item" at bounding box center [1036, 440] width 256 height 37
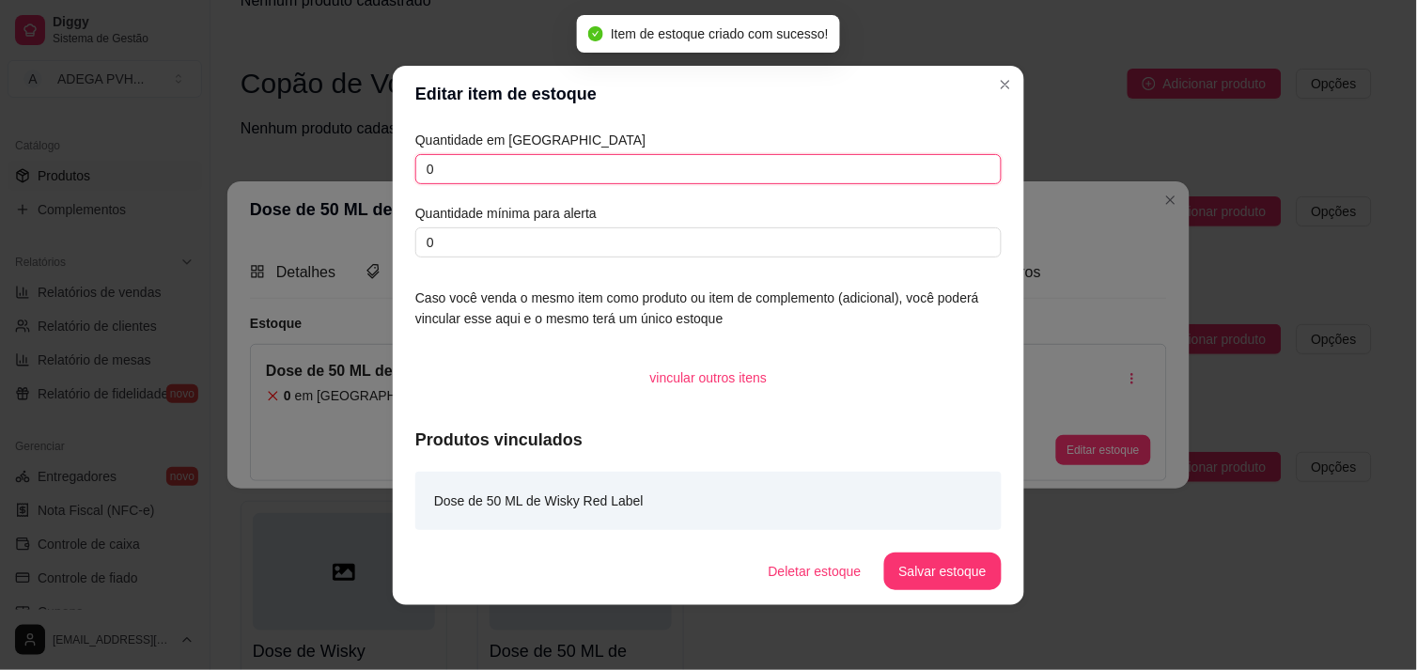
click at [634, 180] on input "0" at bounding box center [708, 169] width 586 height 30
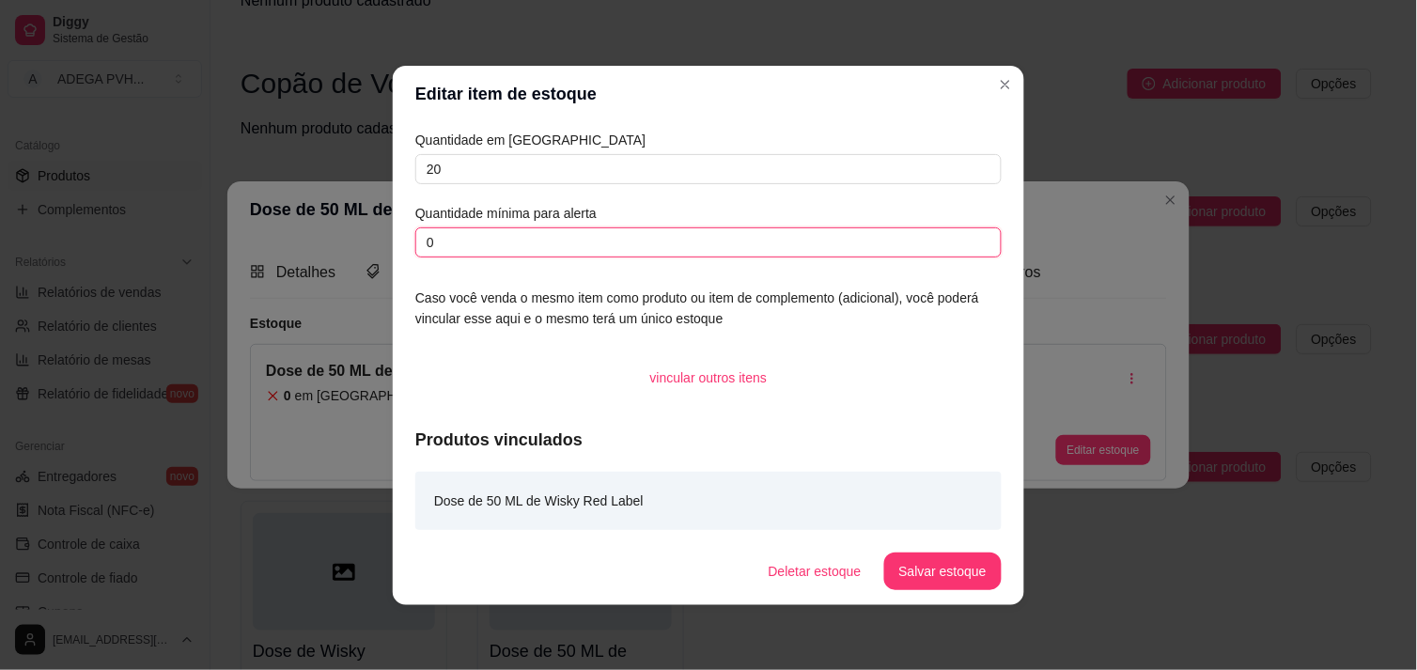
click at [586, 237] on input "0" at bounding box center [708, 242] width 586 height 30
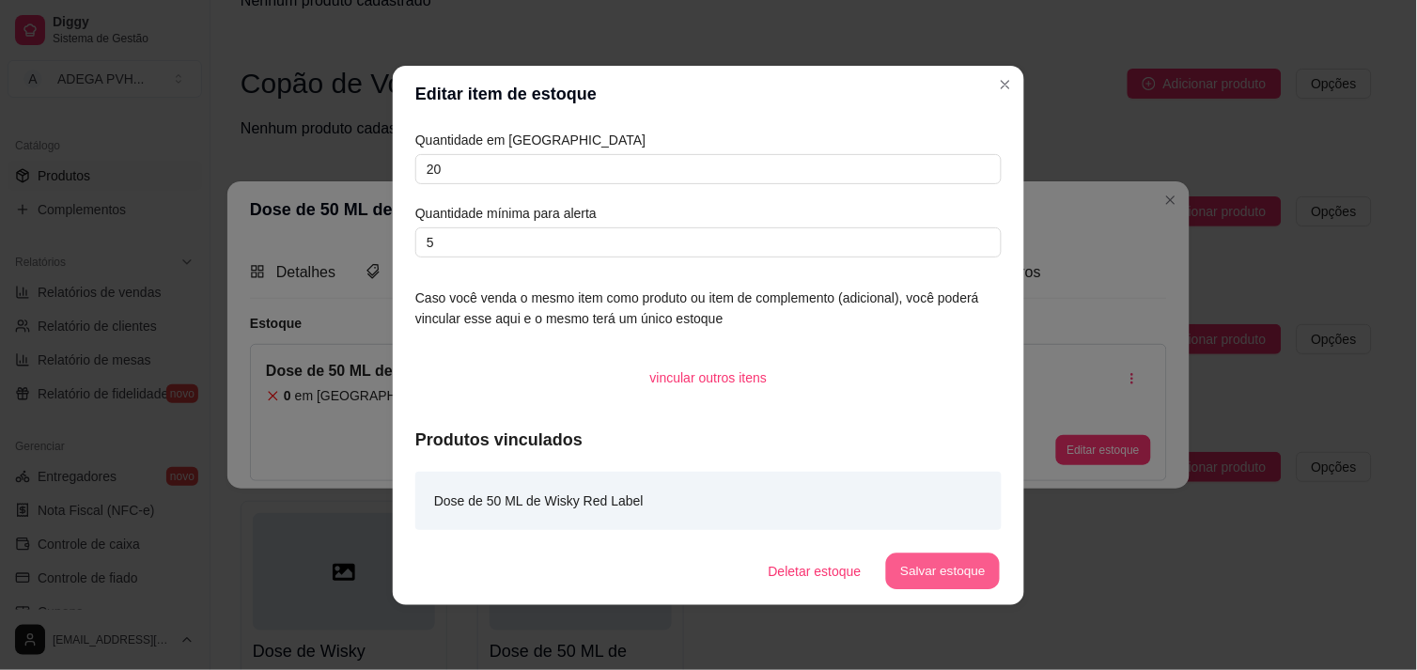
click at [932, 577] on button "Salvar estoque" at bounding box center [942, 571] width 115 height 37
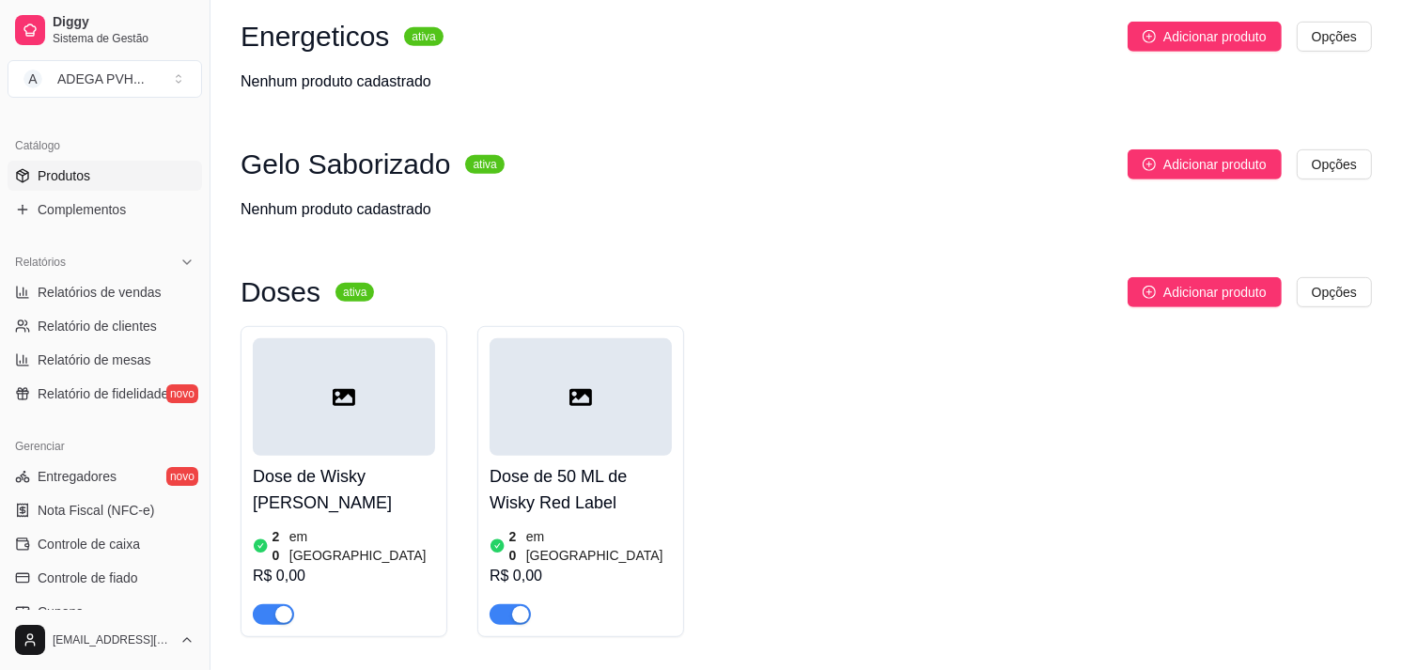
scroll to position [841, 0]
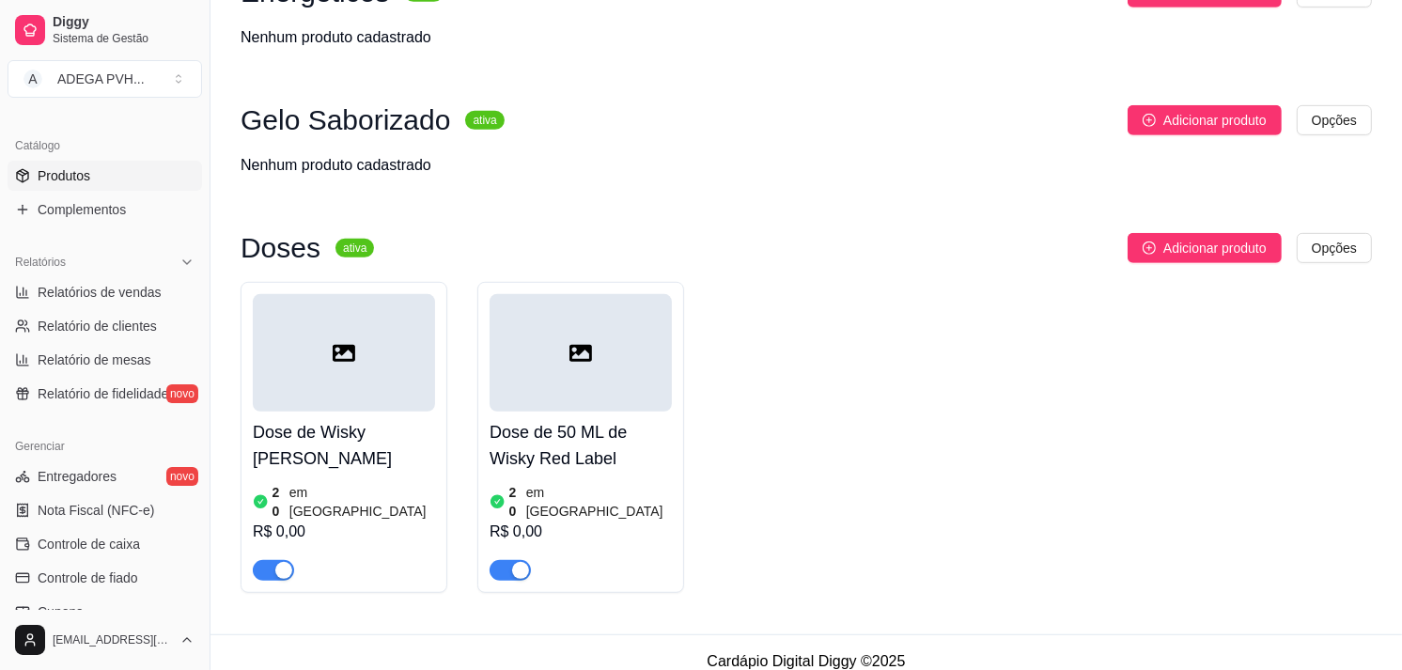
click at [508, 561] on span "button" at bounding box center [510, 570] width 41 height 21
click at [270, 560] on button "button" at bounding box center [273, 570] width 41 height 21
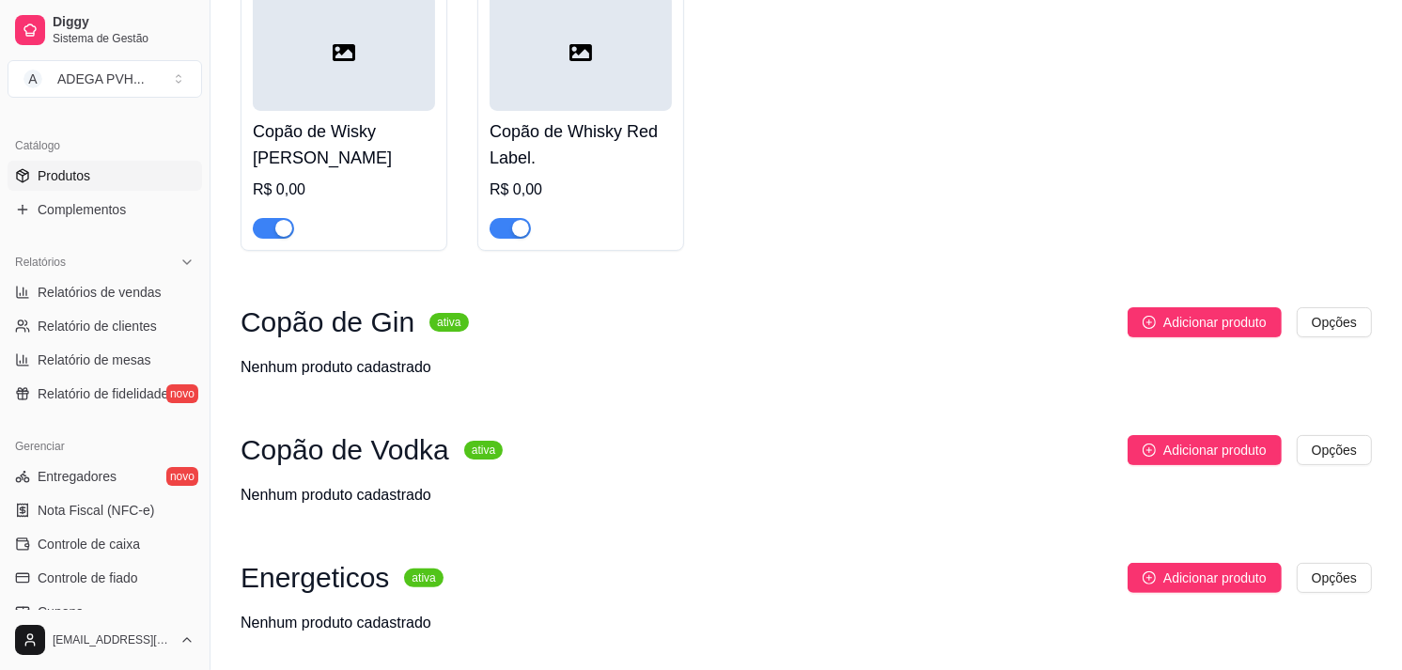
click at [273, 222] on button "button" at bounding box center [273, 228] width 41 height 21
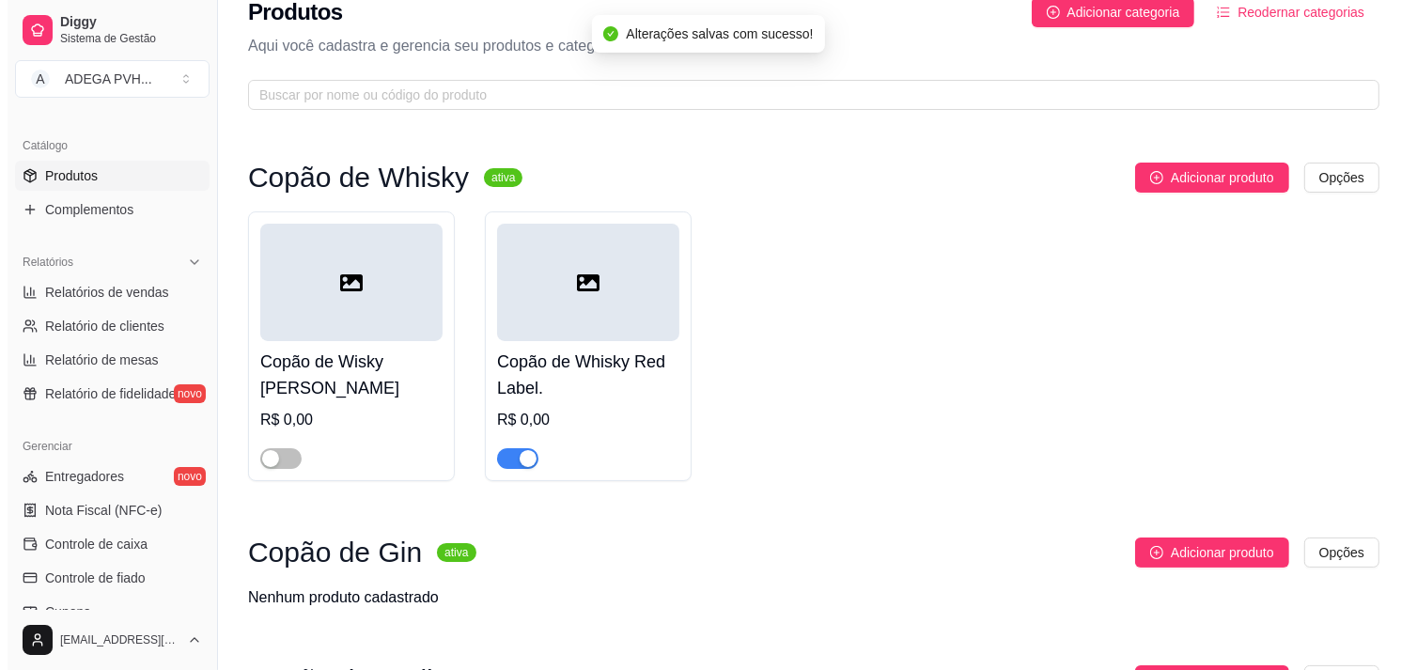
scroll to position [0, 0]
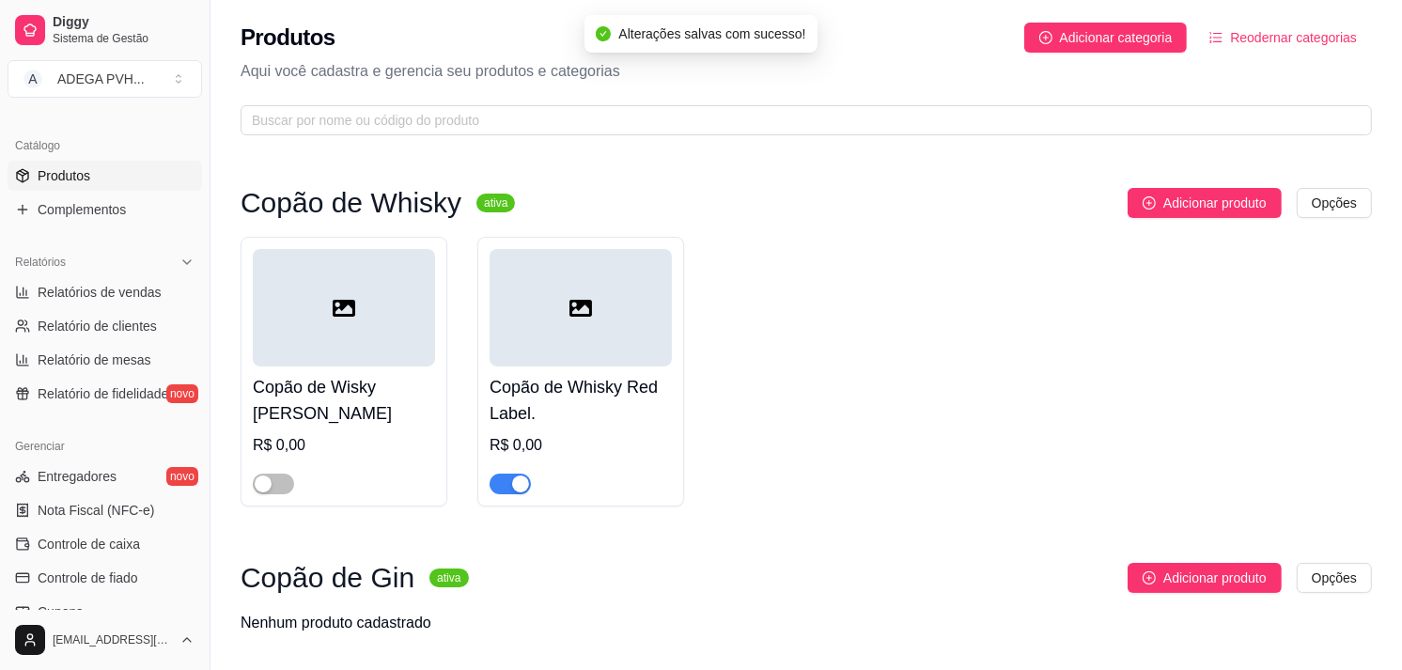
click at [298, 419] on h4 "Copão de Wisky [PERSON_NAME]" at bounding box center [344, 400] width 182 height 53
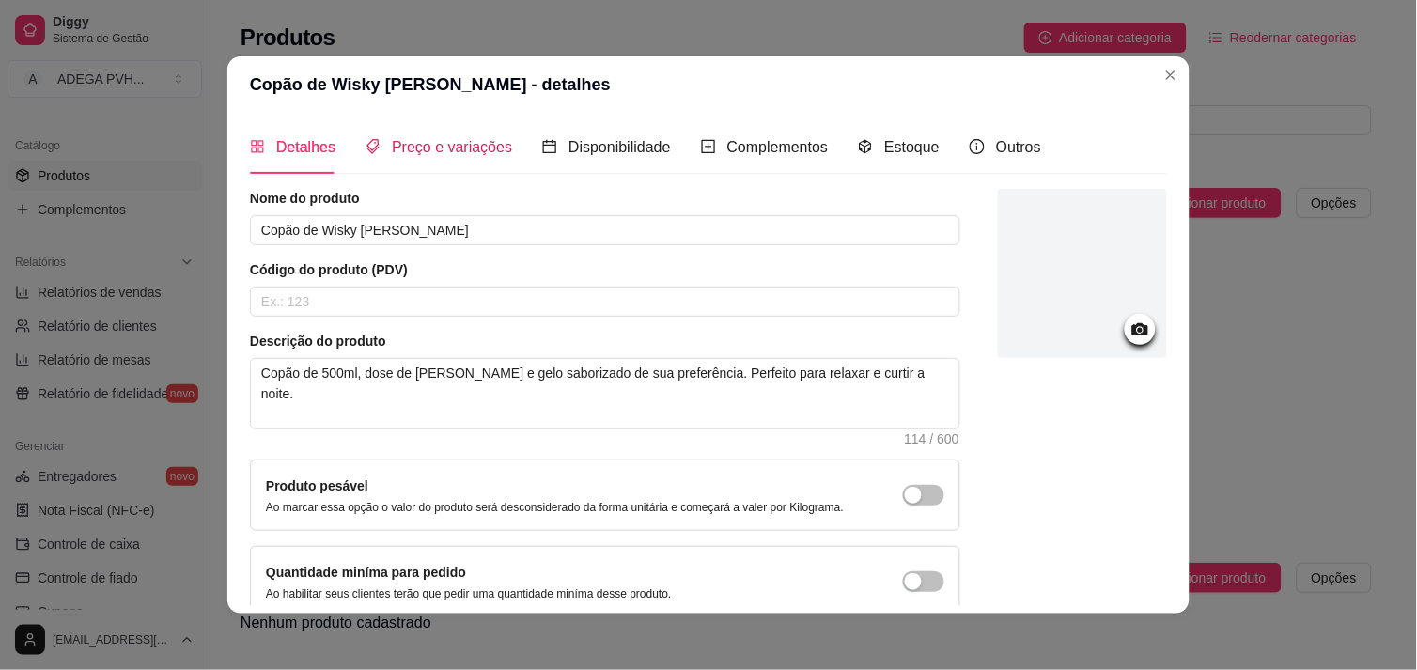
click at [429, 141] on span "Preço e variações" at bounding box center [452, 147] width 120 height 16
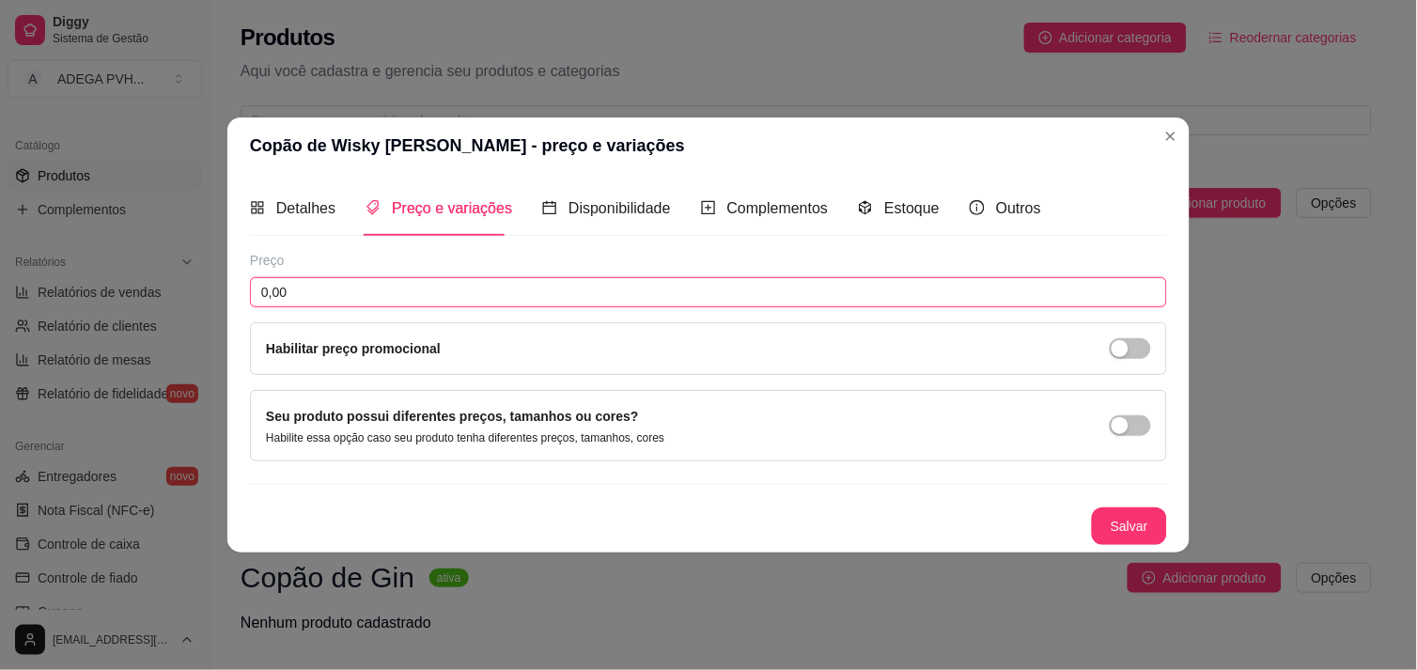
click at [369, 295] on input "0,00" at bounding box center [708, 292] width 917 height 30
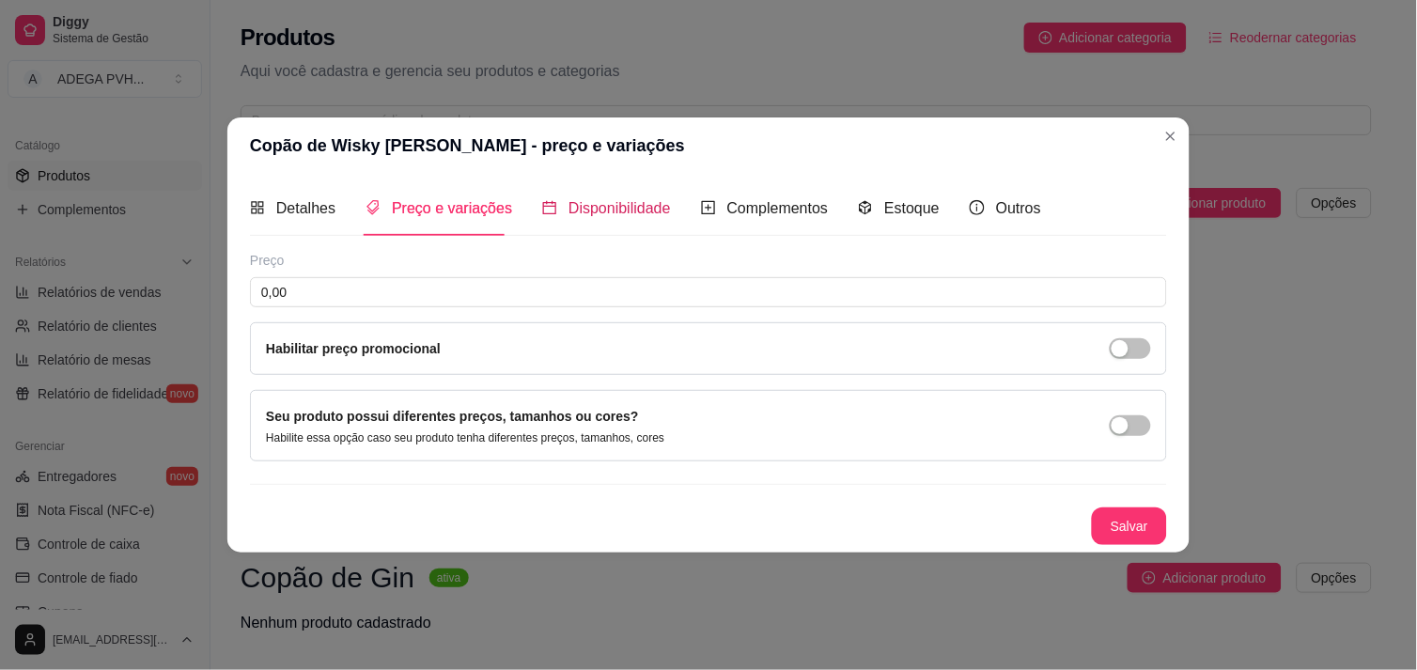
click at [625, 200] on span "Disponibilidade" at bounding box center [620, 208] width 102 height 16
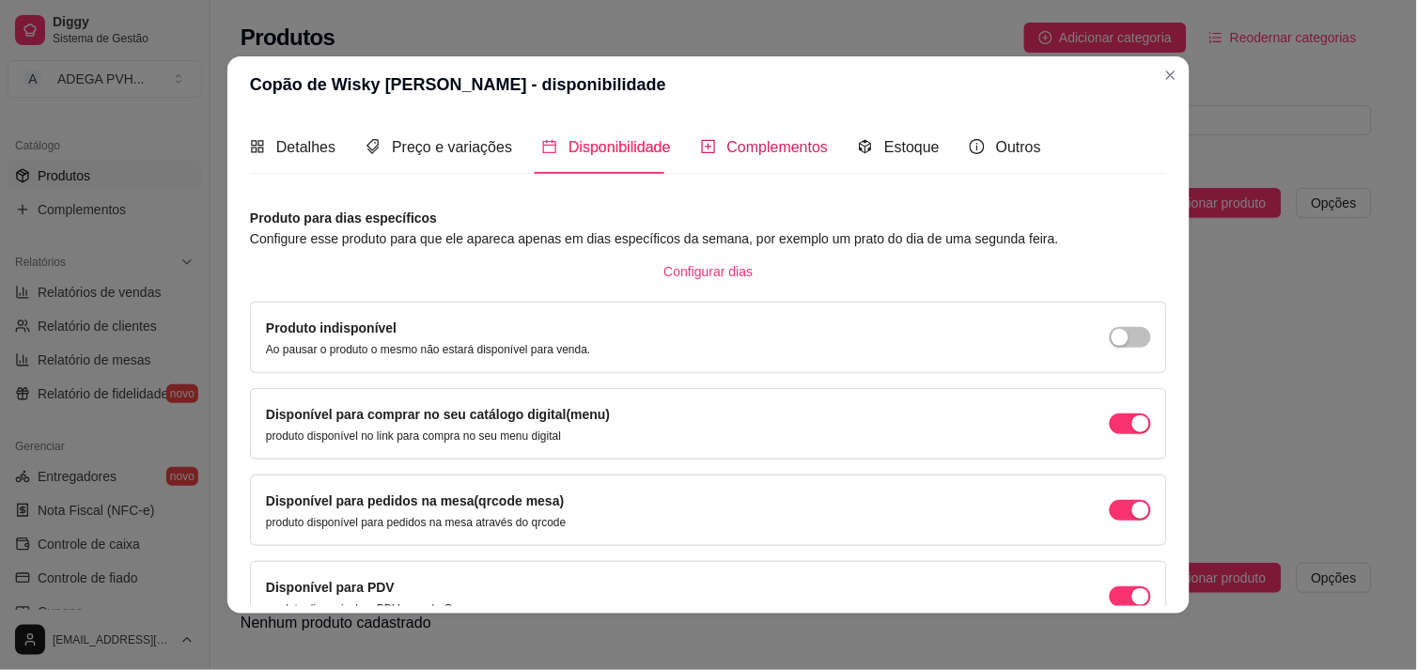
click at [729, 147] on span "Complementos" at bounding box center [778, 147] width 102 height 16
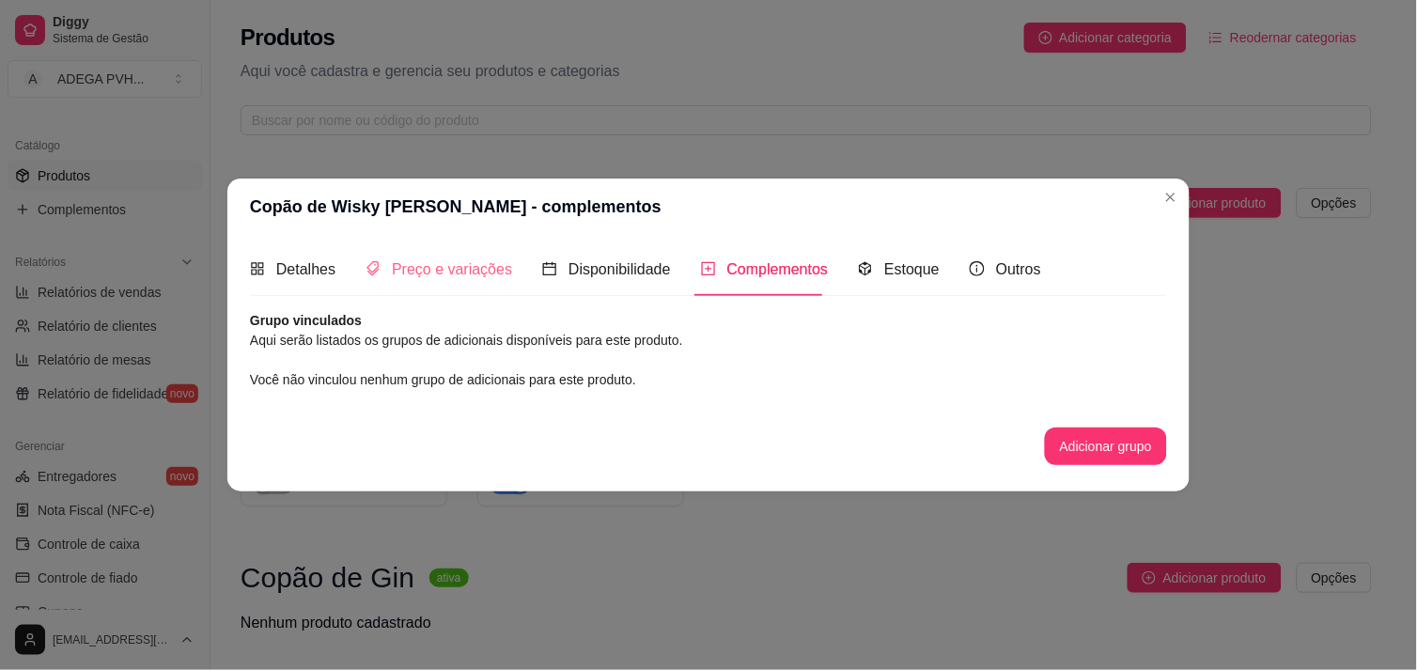
click at [477, 245] on div "Preço e variações" at bounding box center [439, 269] width 147 height 54
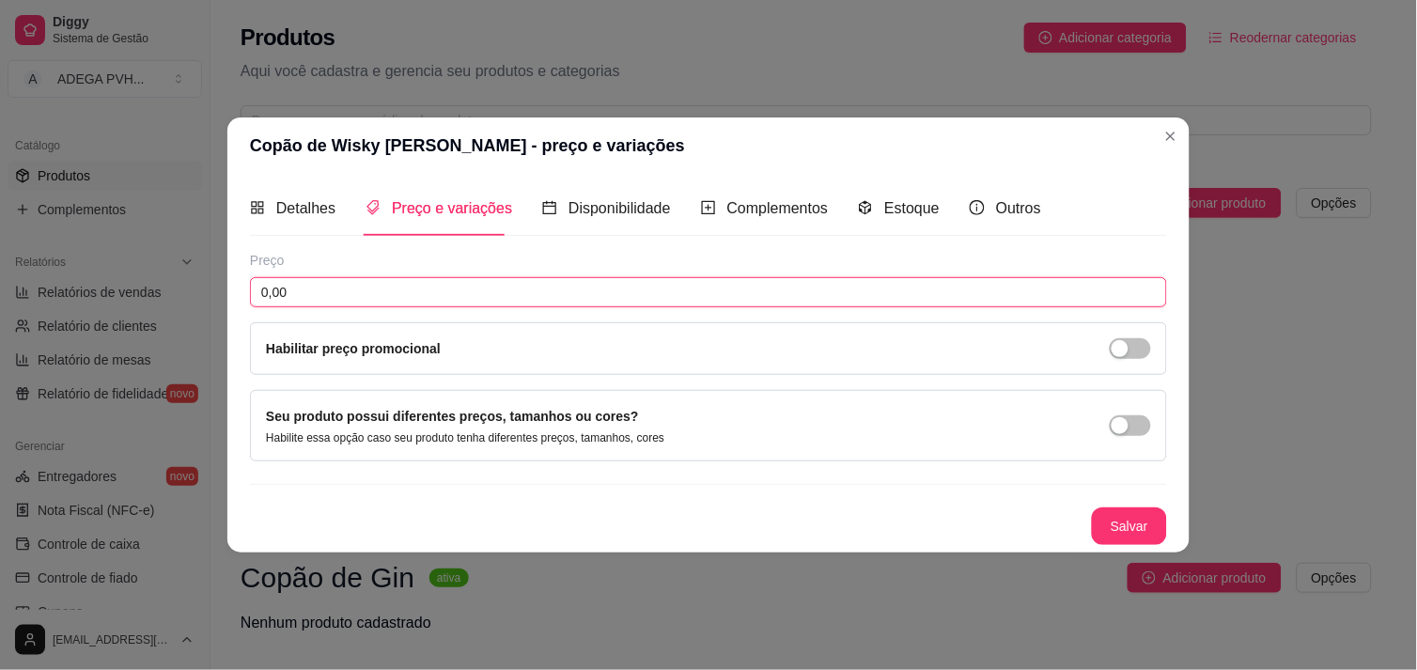
click at [439, 305] on input "0,00" at bounding box center [708, 292] width 917 height 30
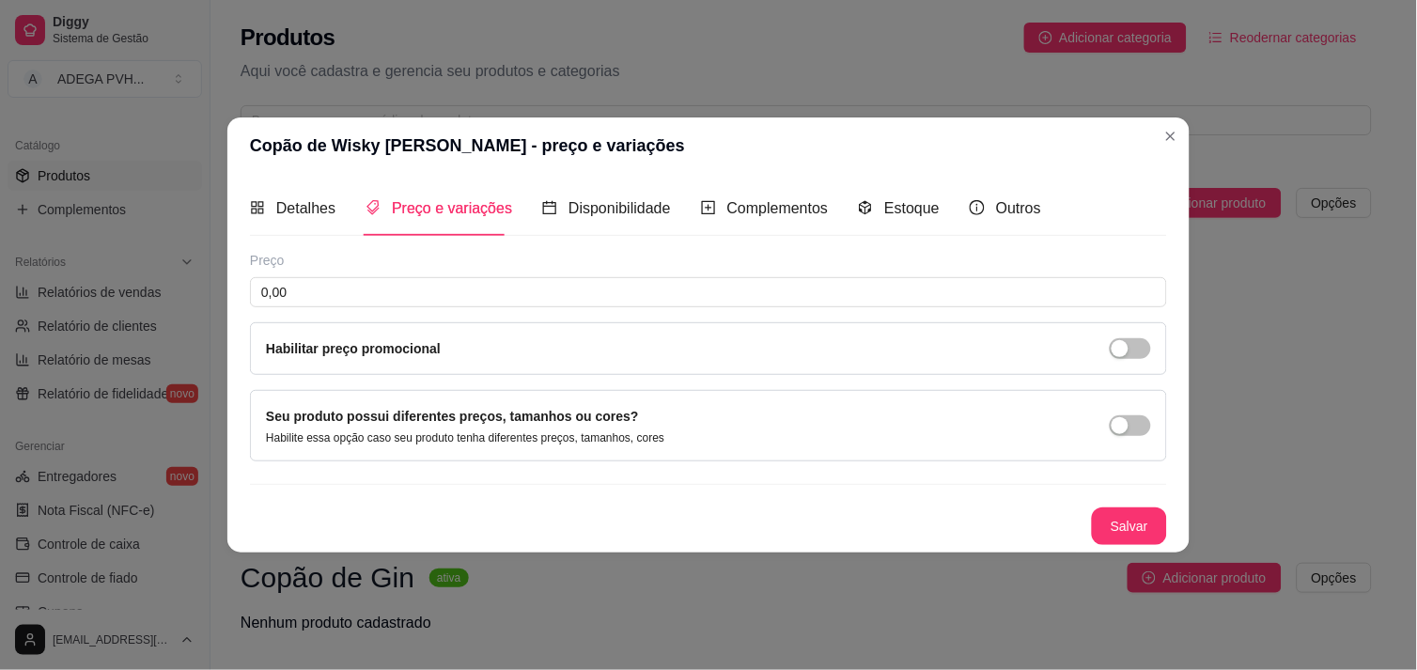
click at [468, 433] on p "Habilite essa opção caso seu produto tenha diferentes preços, tamanhos, cores" at bounding box center [465, 437] width 399 height 15
click at [1139, 432] on span "button" at bounding box center [1130, 425] width 41 height 21
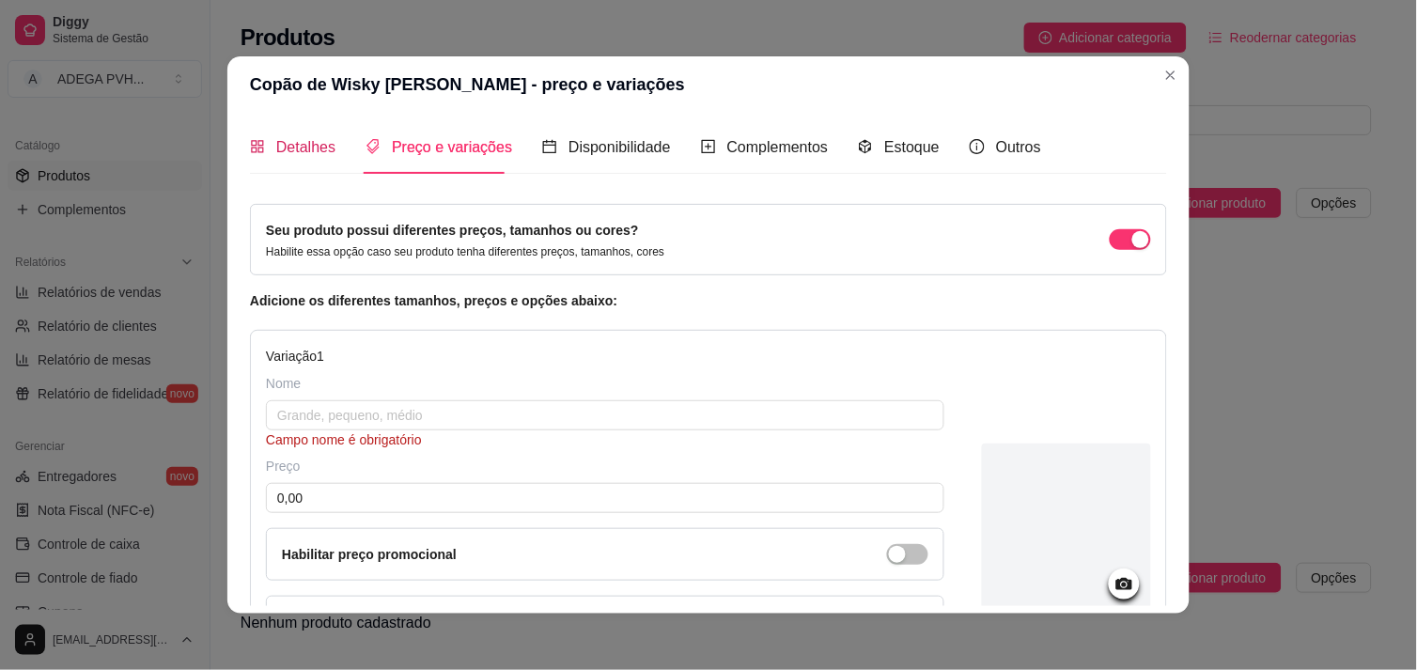
click at [295, 157] on div "Detalhes" at bounding box center [293, 146] width 86 height 23
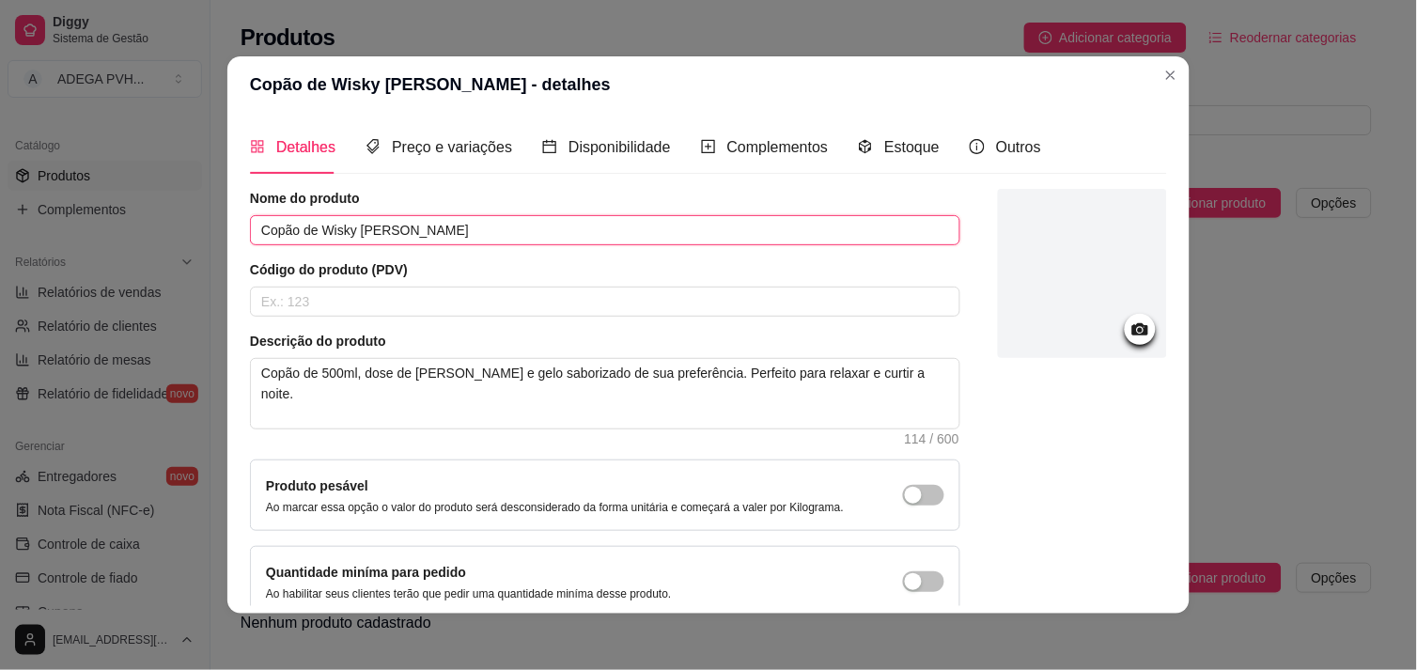
click at [451, 227] on input "Copão de Wisky [PERSON_NAME]" at bounding box center [605, 230] width 711 height 30
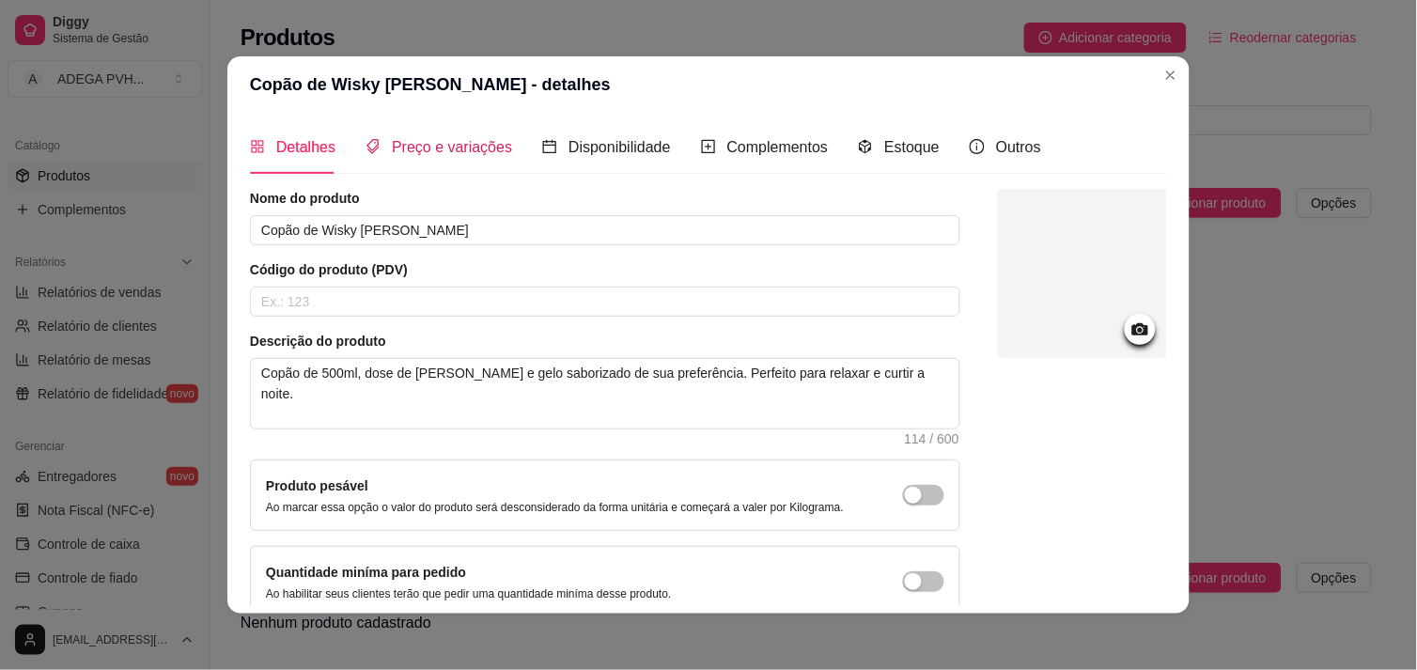
click at [407, 153] on span "Preço e variações" at bounding box center [452, 147] width 120 height 16
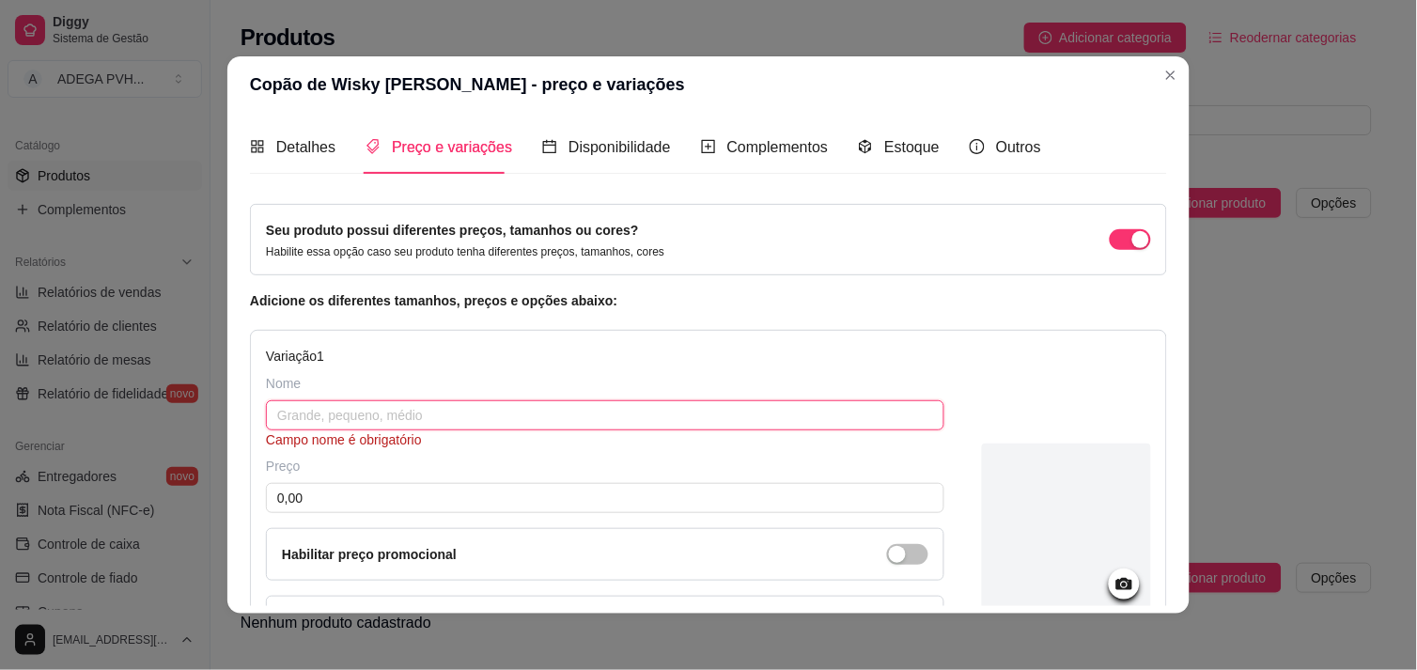
click at [452, 421] on input "text" at bounding box center [605, 415] width 679 height 30
click at [303, 165] on div "Detalhes" at bounding box center [293, 147] width 86 height 54
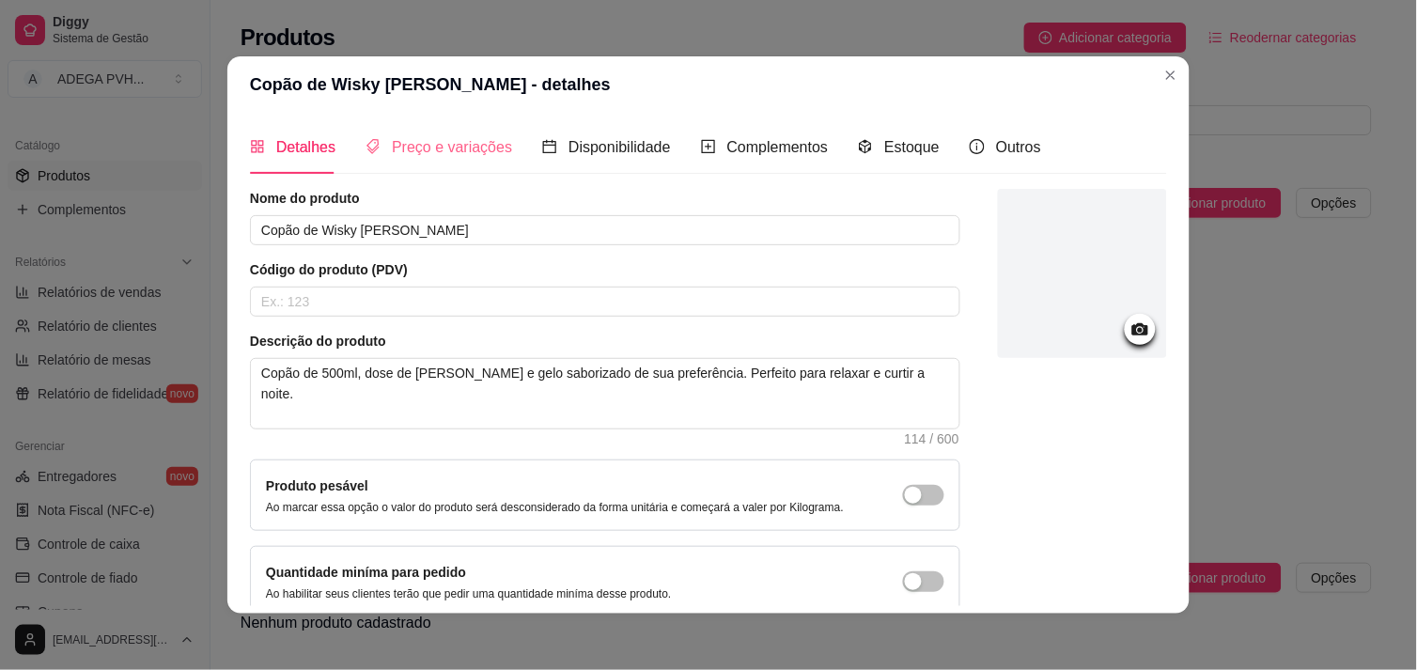
click at [402, 163] on div "Preço e variações" at bounding box center [439, 147] width 147 height 54
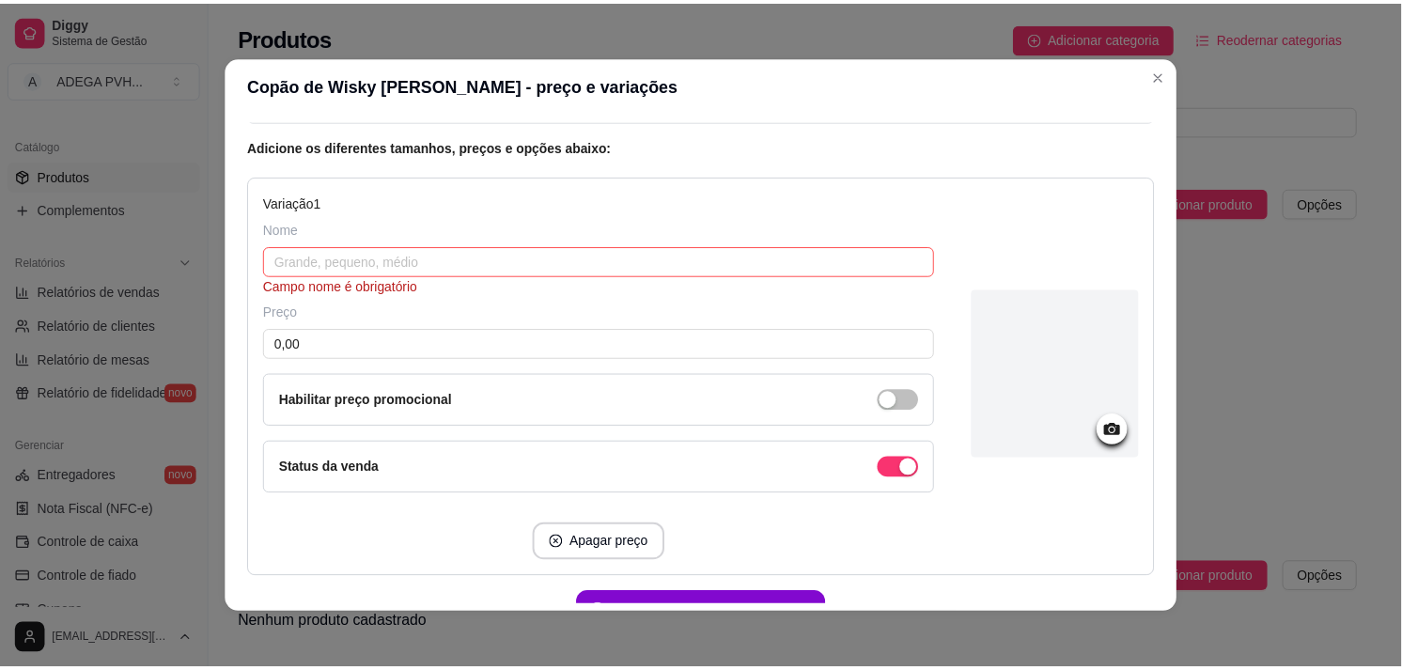
scroll to position [155, 0]
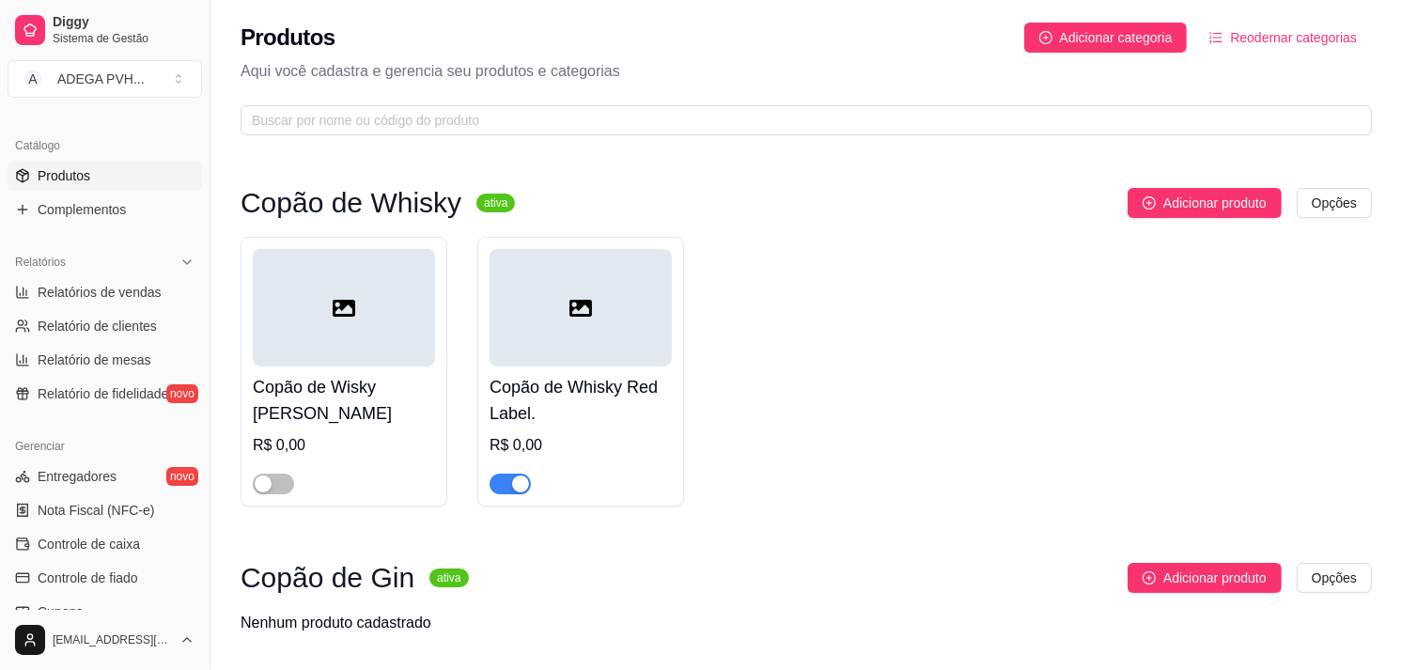
drag, startPoint x: 1337, startPoint y: 350, endPoint x: 1416, endPoint y: 349, distance: 79.9
click at [1275, 349] on html "Diggy Sistema de Gestão A ADEGA PVH ... Loja aberta Período gratuito até 14/09 …" at bounding box center [701, 335] width 1402 height 670
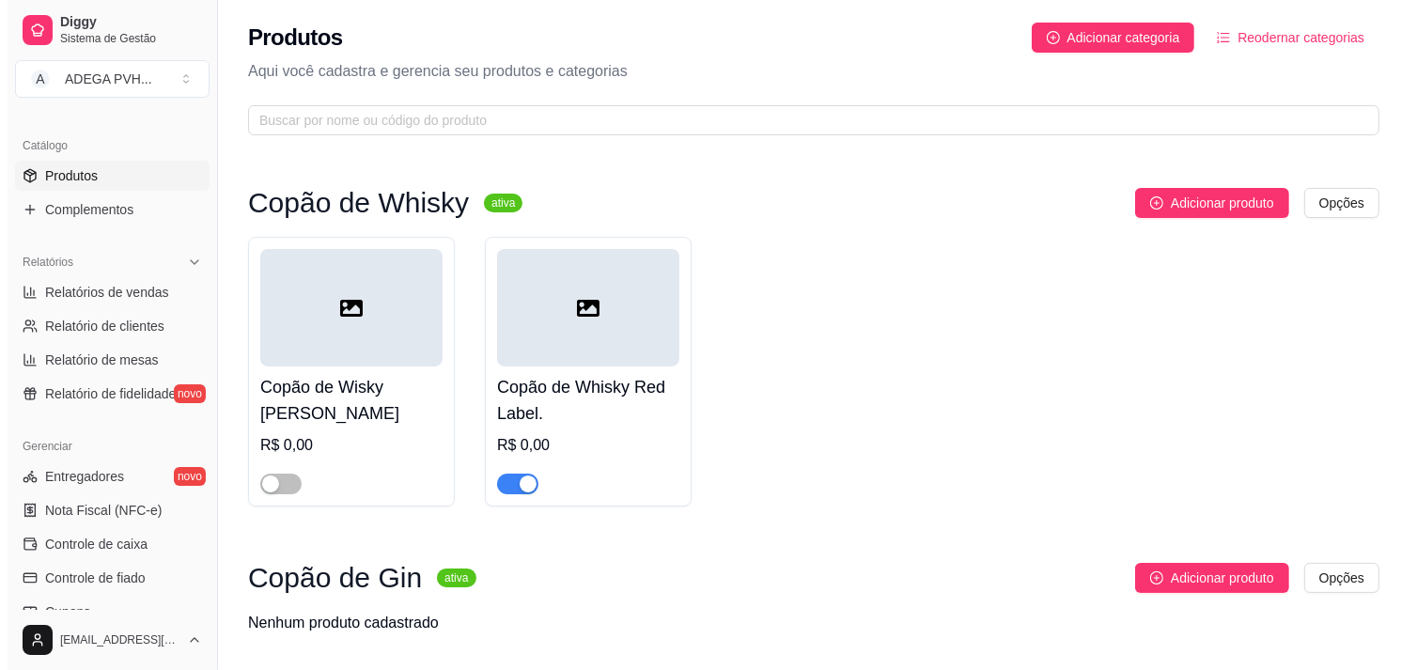
scroll to position [586, 0]
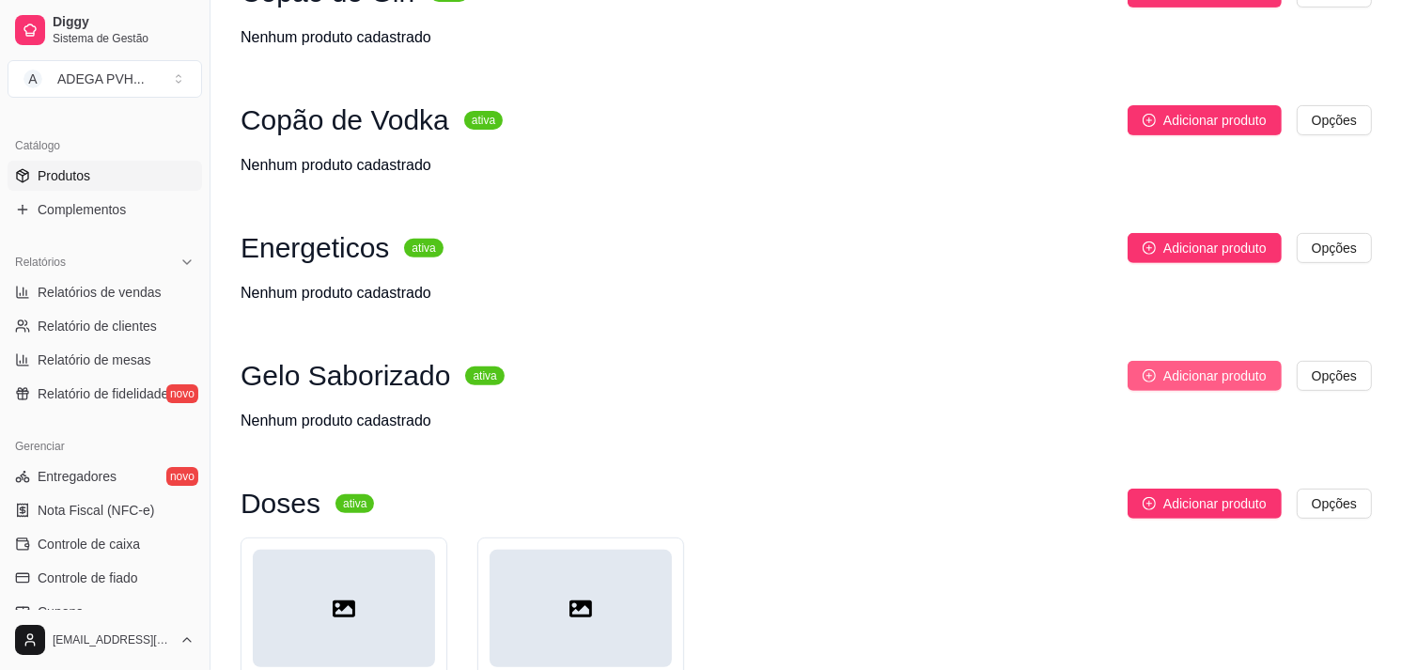
click at [1184, 369] on span "Adicionar produto" at bounding box center [1215, 376] width 103 height 21
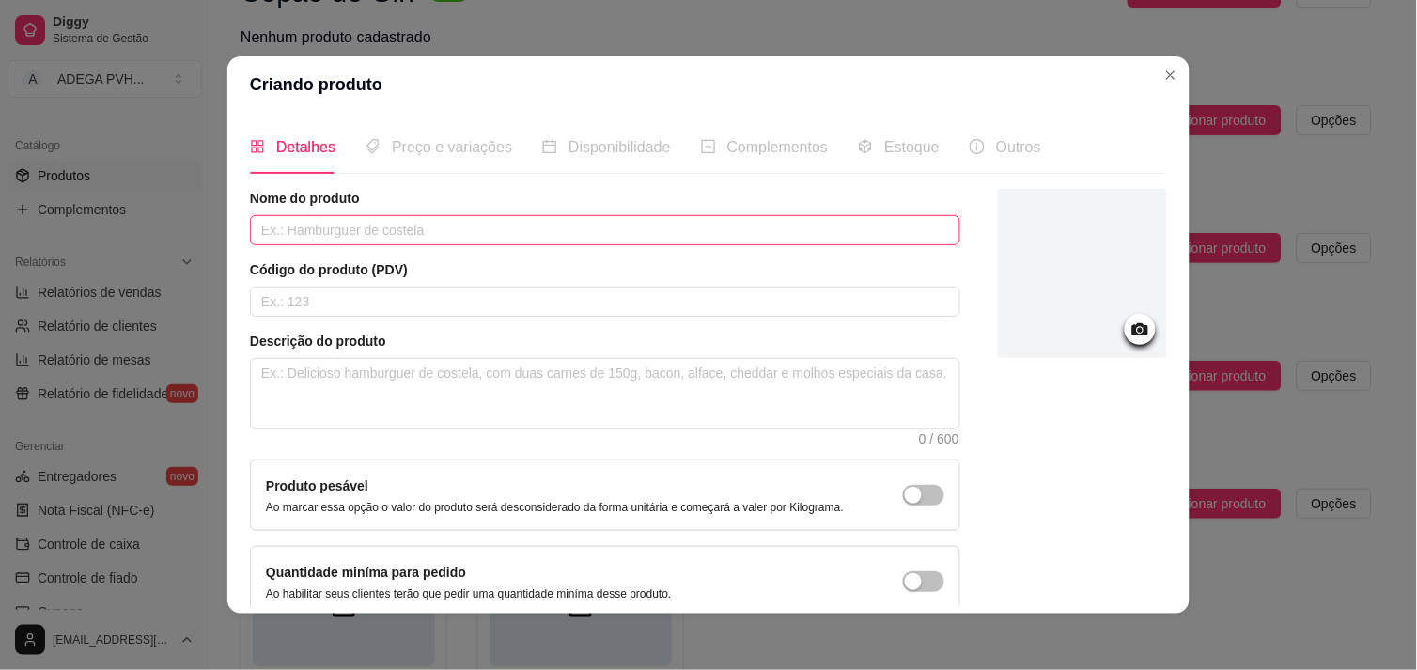
click at [707, 230] on input "text" at bounding box center [605, 230] width 711 height 30
click at [707, 230] on input "g" at bounding box center [605, 230] width 711 height 30
drag, startPoint x: 552, startPoint y: 233, endPoint x: 216, endPoint y: 242, distance: 335.7
click at [216, 242] on div "Criando produto Detalhes Preço e variações Disponibilidade Complementos Estoque…" at bounding box center [708, 335] width 1417 height 670
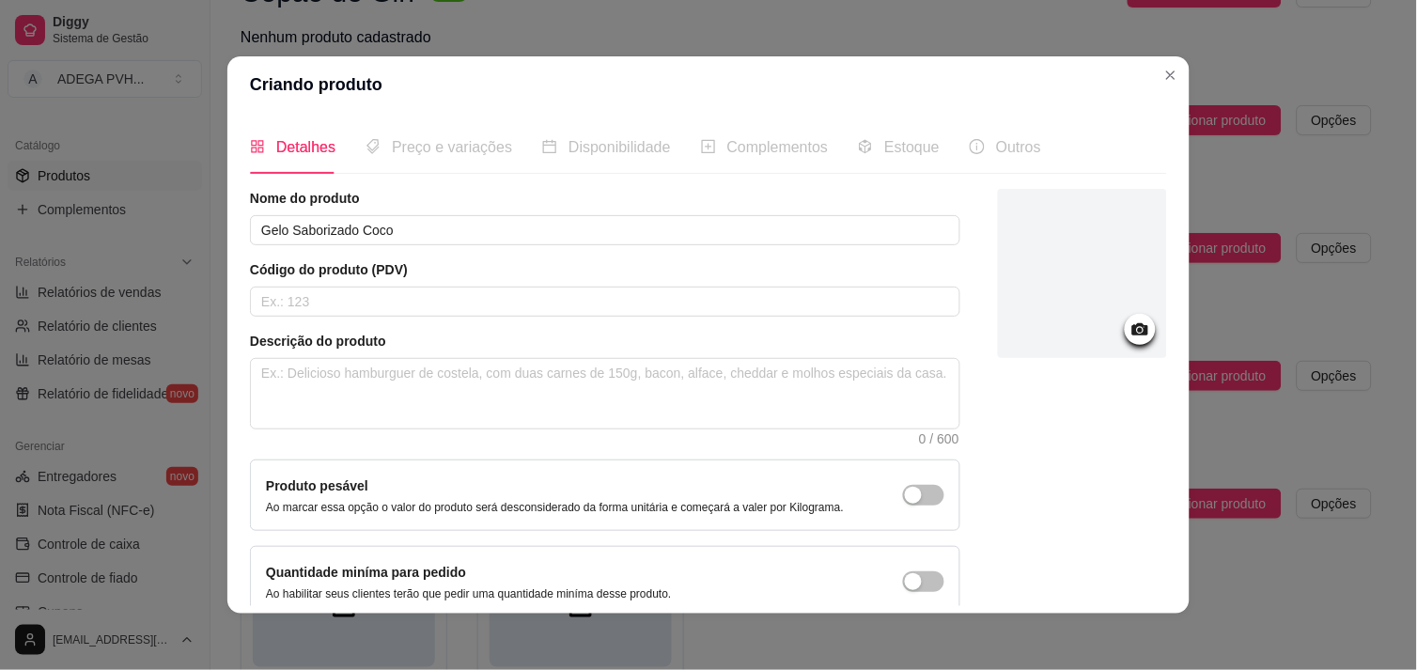
scroll to position [95, 0]
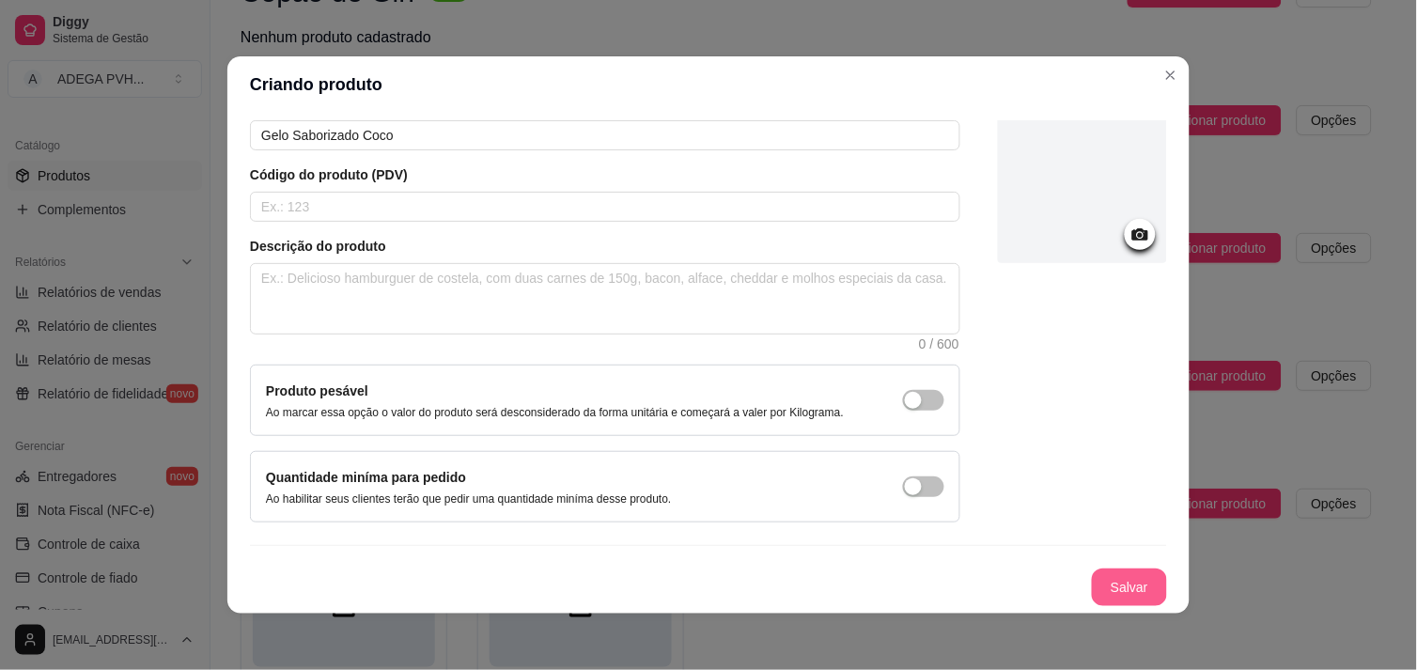
click at [1126, 589] on button "Salvar" at bounding box center [1129, 588] width 75 height 38
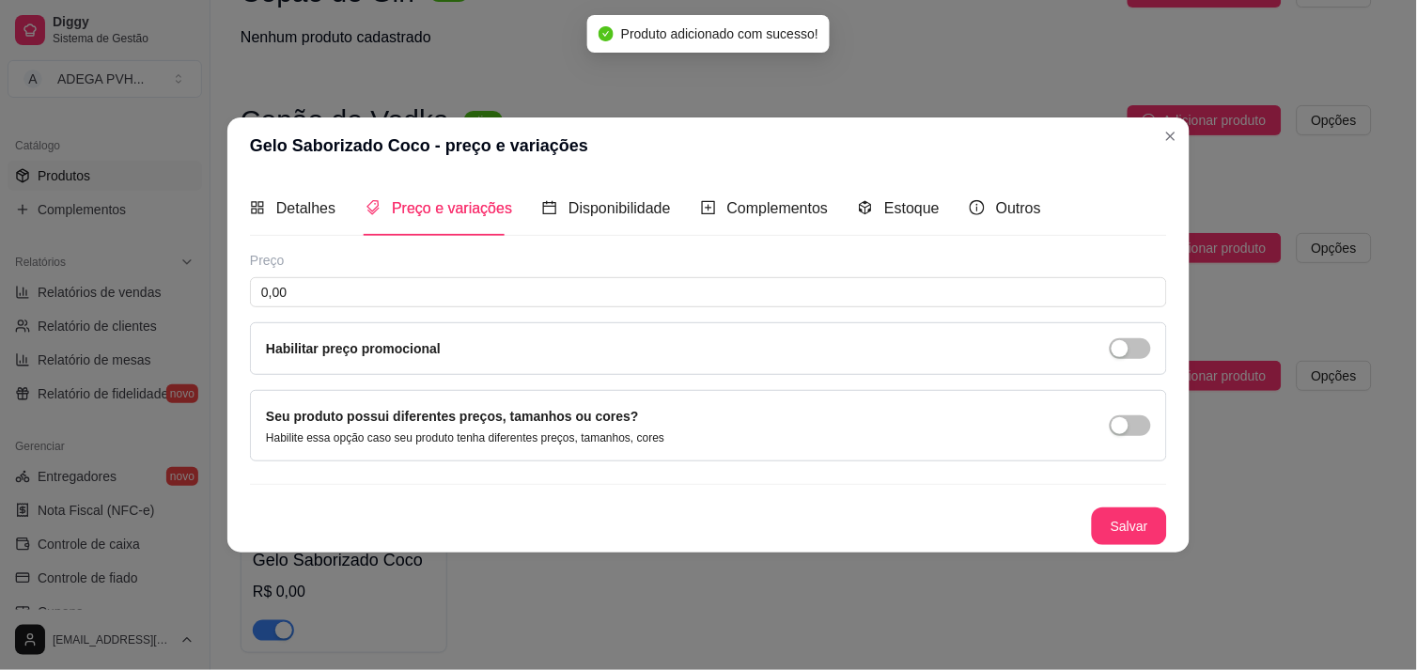
scroll to position [0, 0]
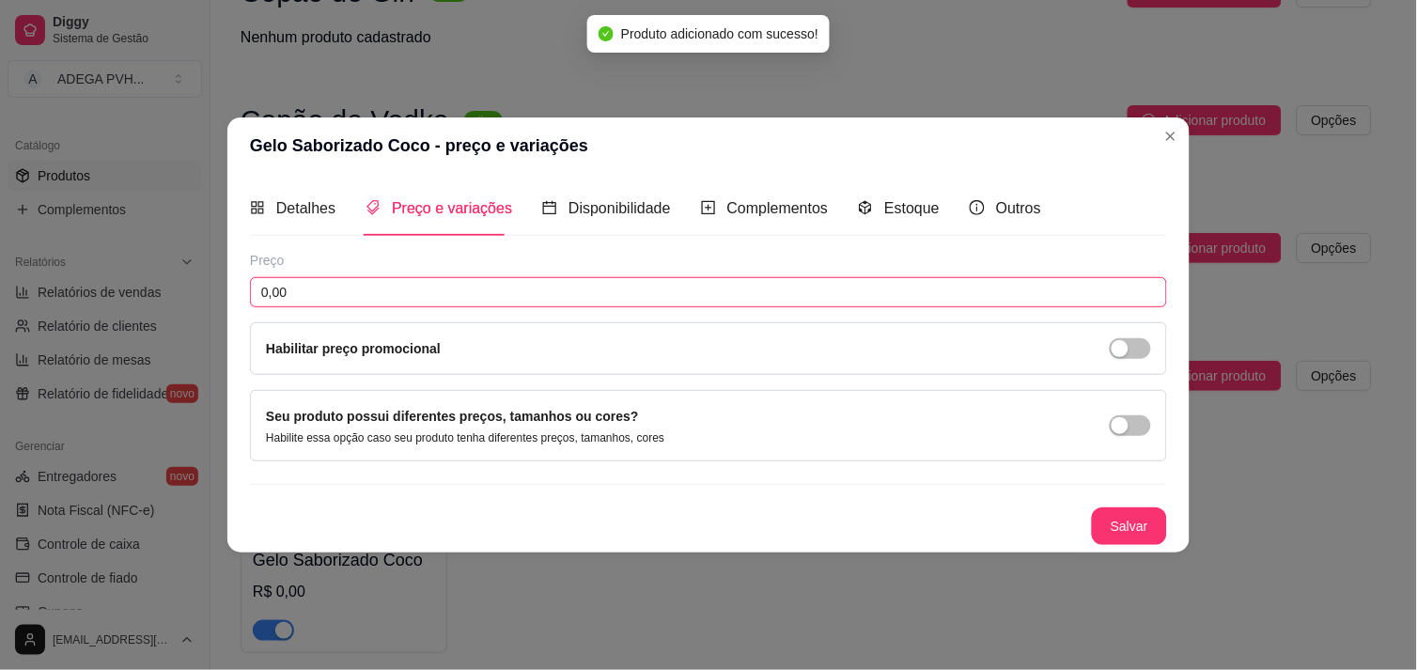
click at [373, 304] on input "0,00" at bounding box center [708, 292] width 917 height 30
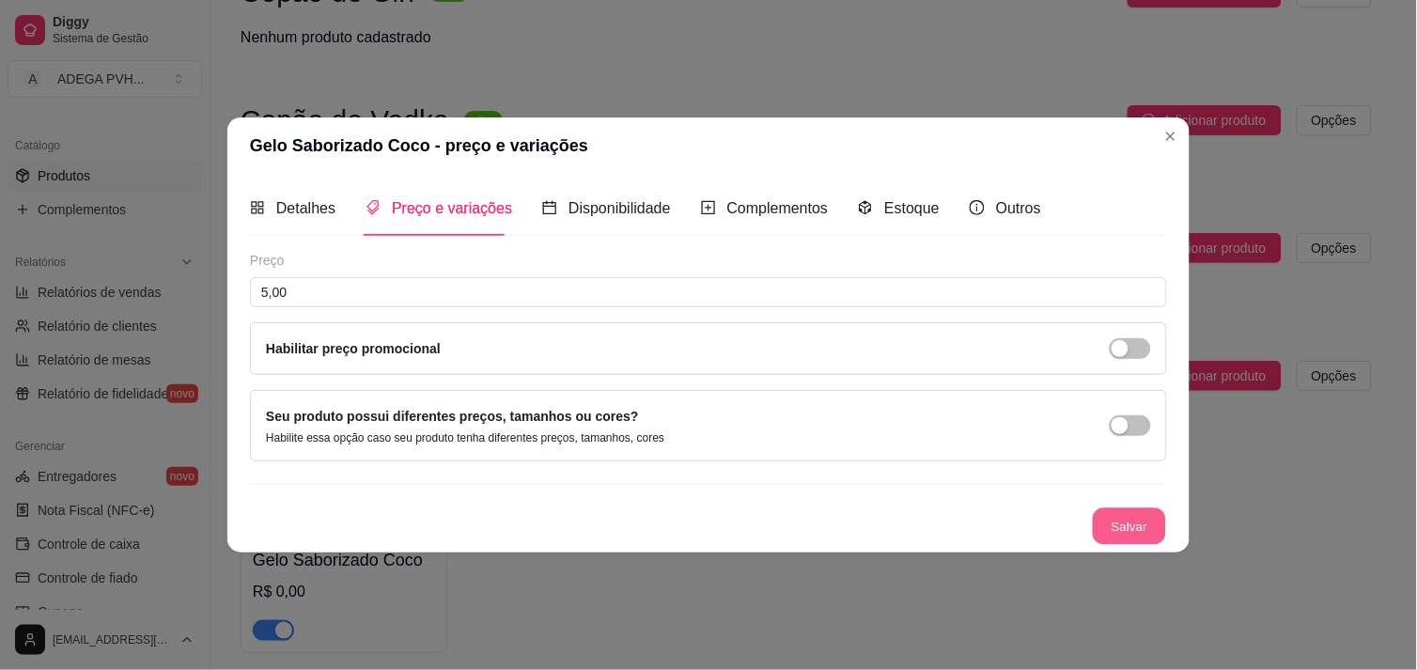
click at [1138, 519] on button "Salvar" at bounding box center [1129, 526] width 73 height 37
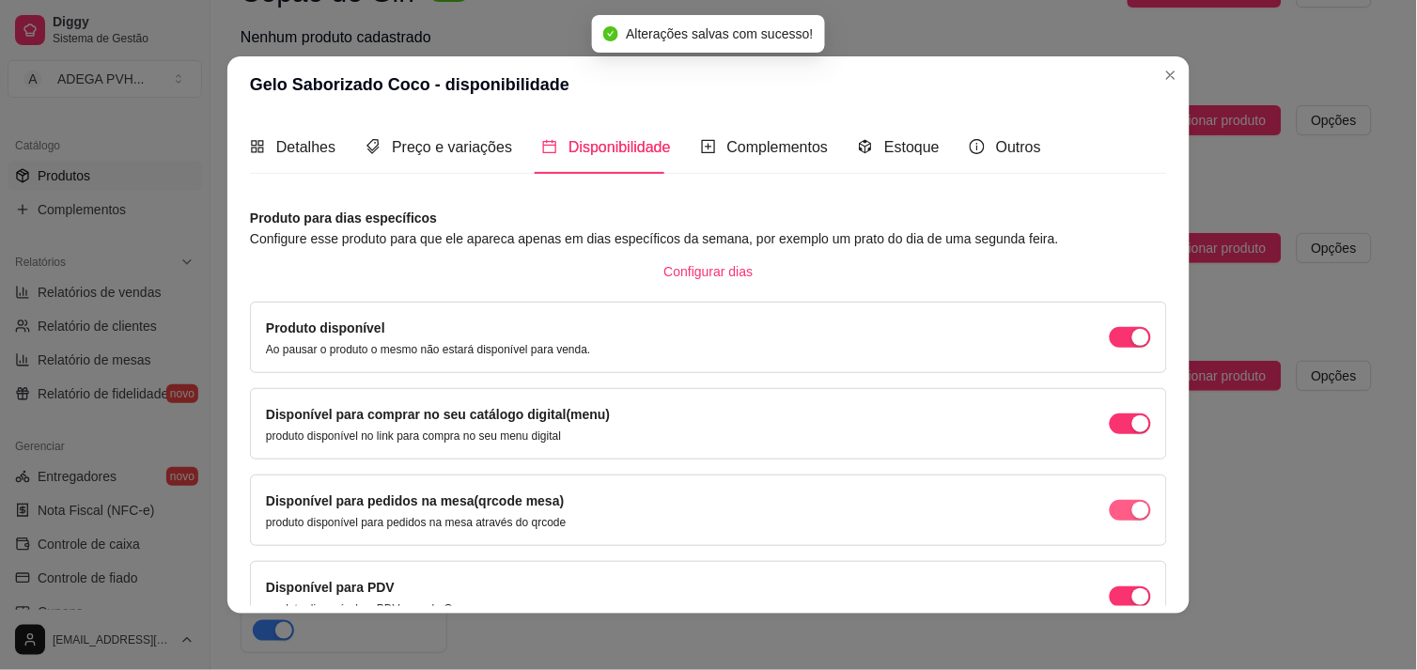
click at [1133, 346] on div "button" at bounding box center [1141, 337] width 17 height 17
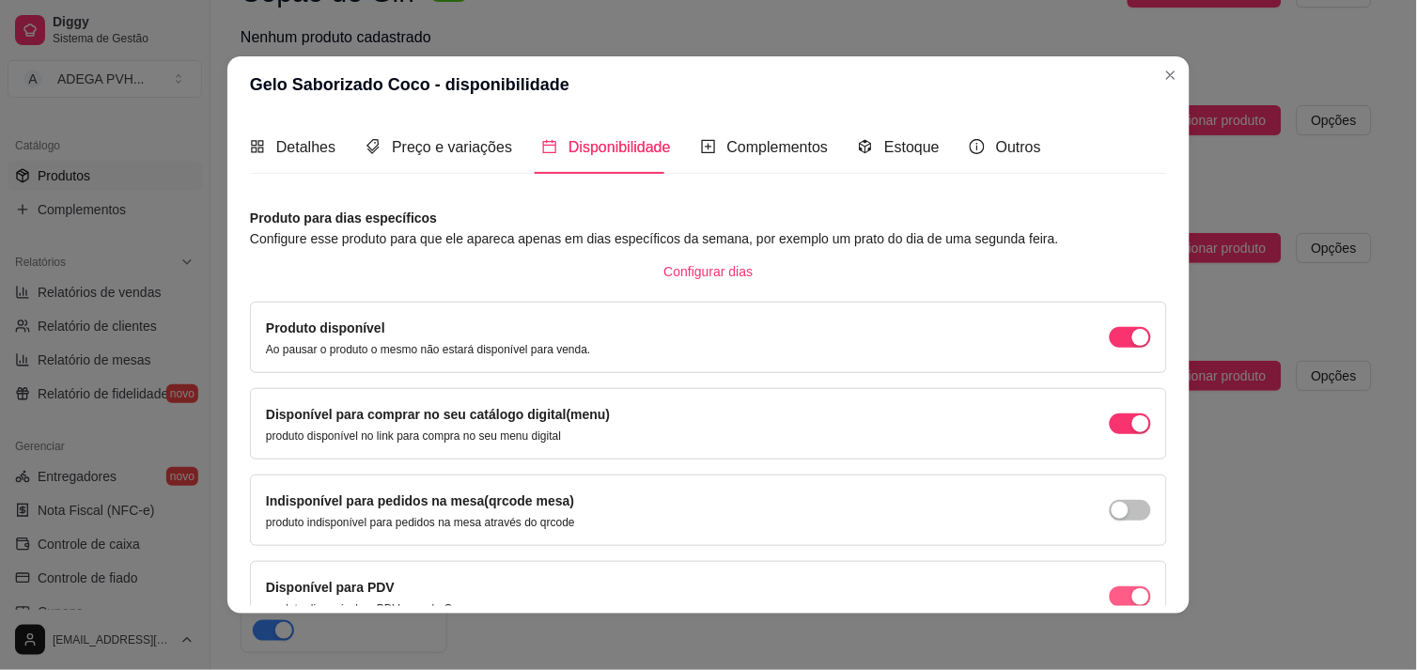
click at [1133, 346] on div "button" at bounding box center [1141, 337] width 17 height 17
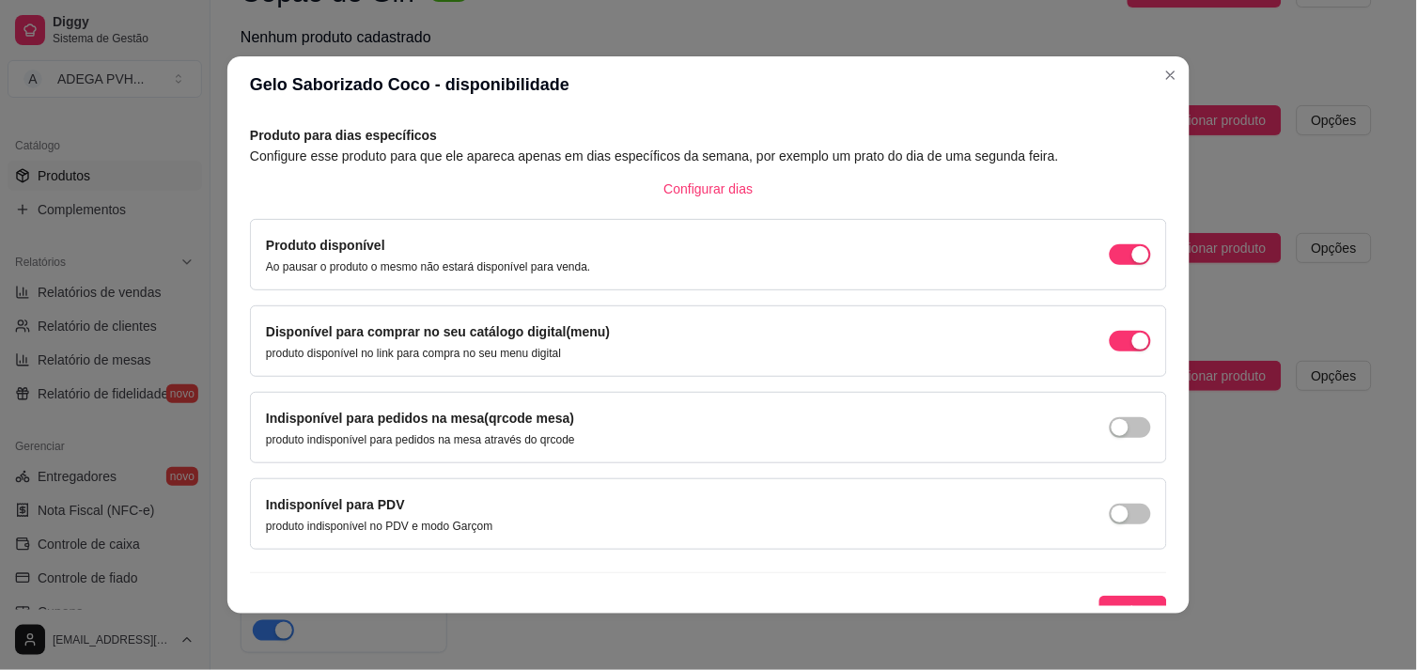
scroll to position [102, 0]
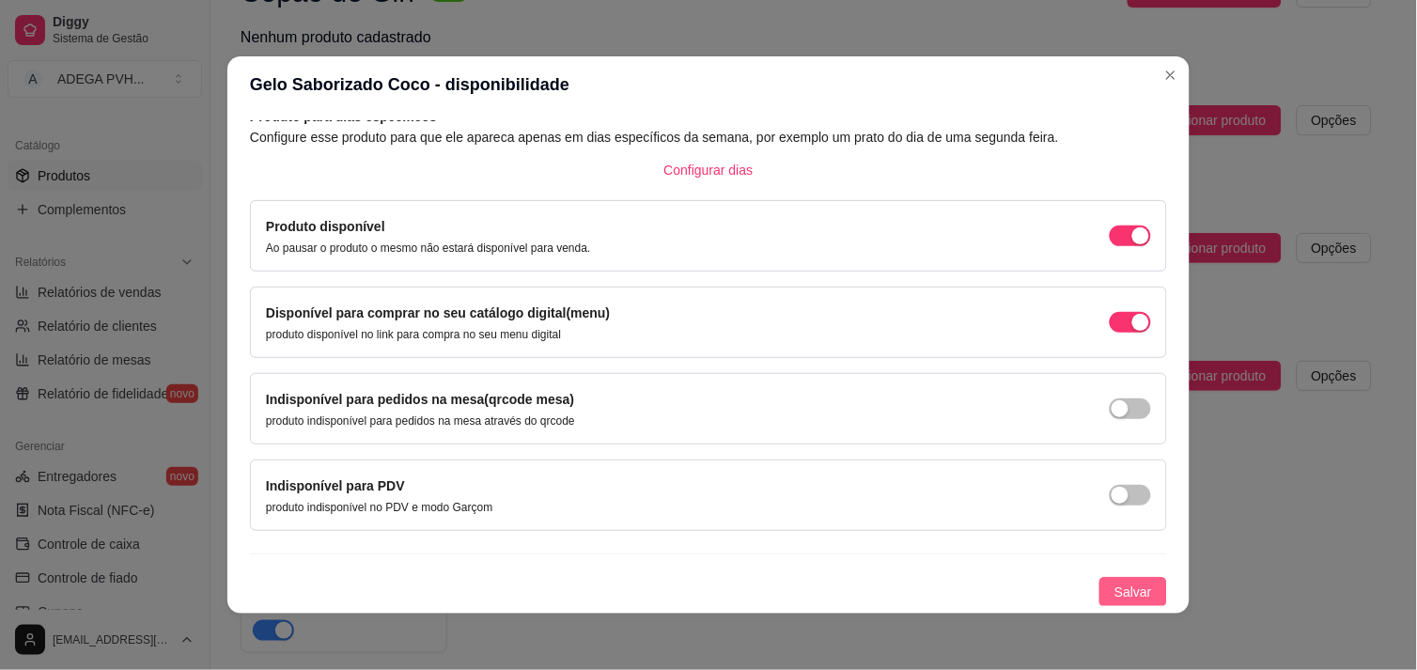
click at [1123, 586] on span "Salvar" at bounding box center [1134, 592] width 38 height 21
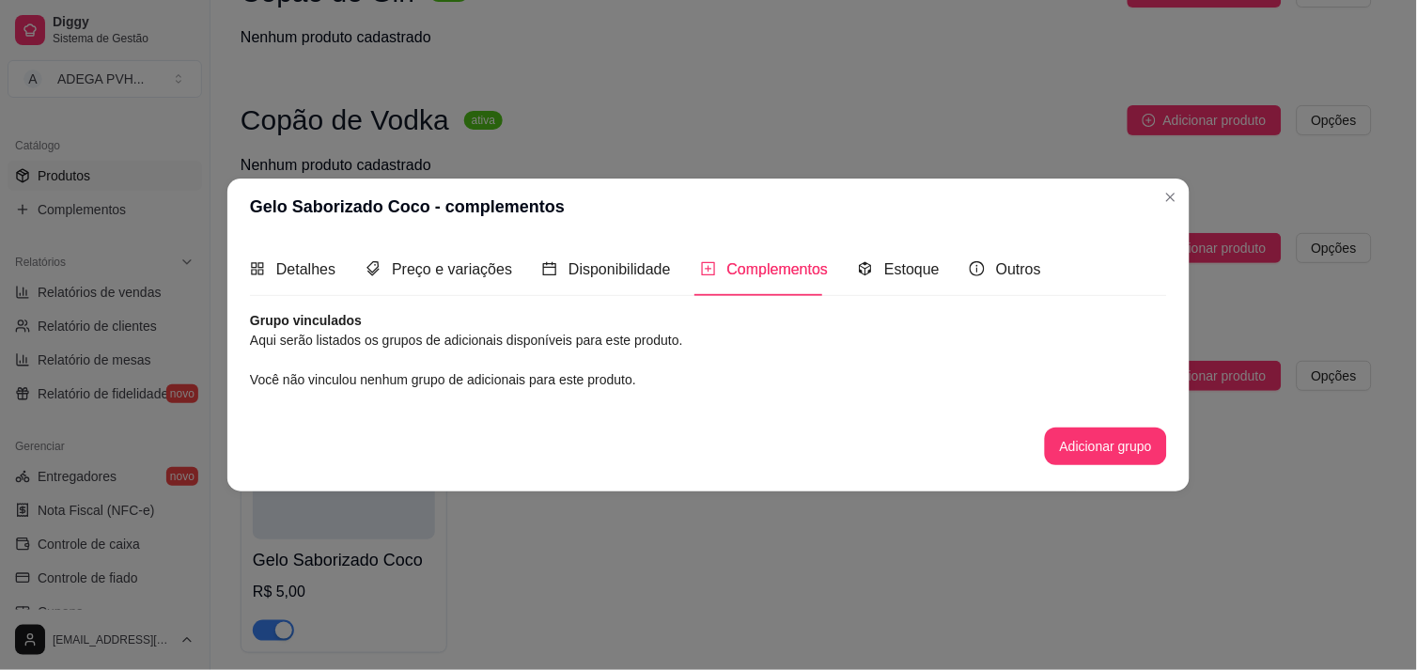
scroll to position [0, 0]
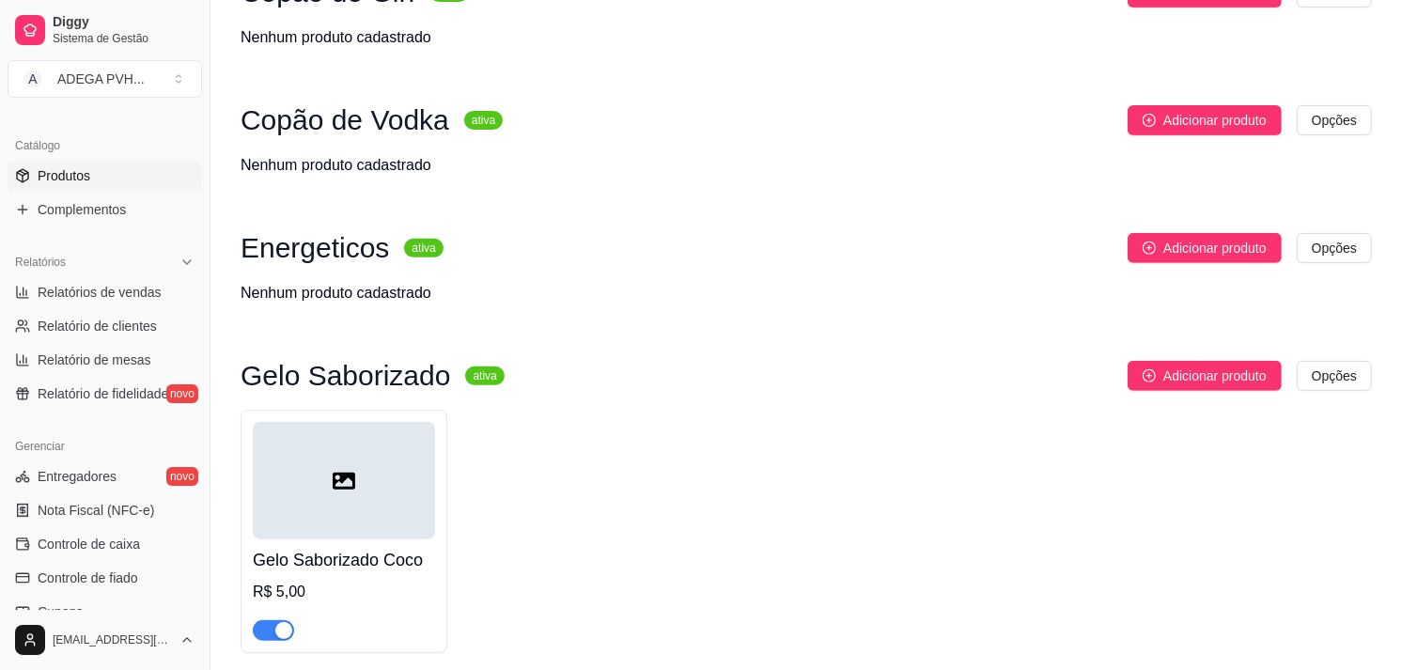
click at [1184, 357] on div "Copão de Whisky ativa Adicionar produto Opções Copão de Wisky [PERSON_NAME] R$ …" at bounding box center [807, 345] width 1132 height 1486
click at [1184, 380] on span "Adicionar produto" at bounding box center [1215, 376] width 103 height 21
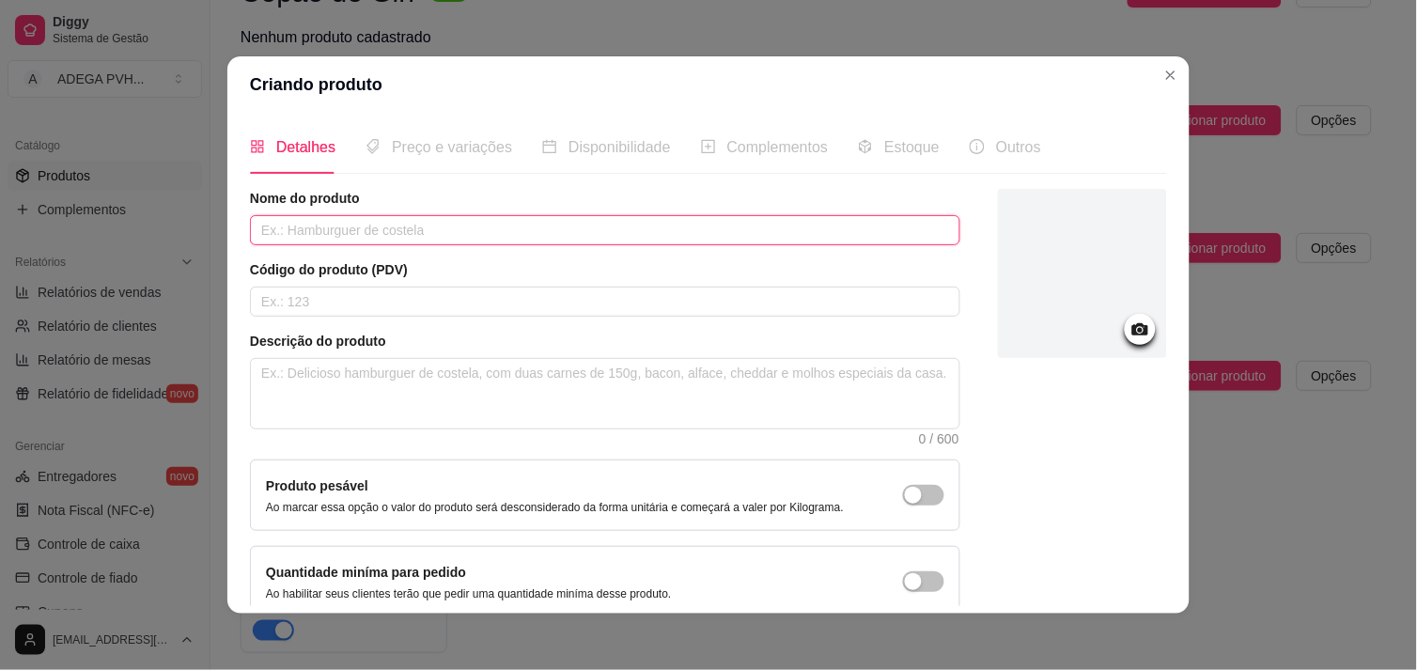
click at [656, 219] on input "text" at bounding box center [605, 230] width 711 height 30
paste input "Gelo Saborizado Coco"
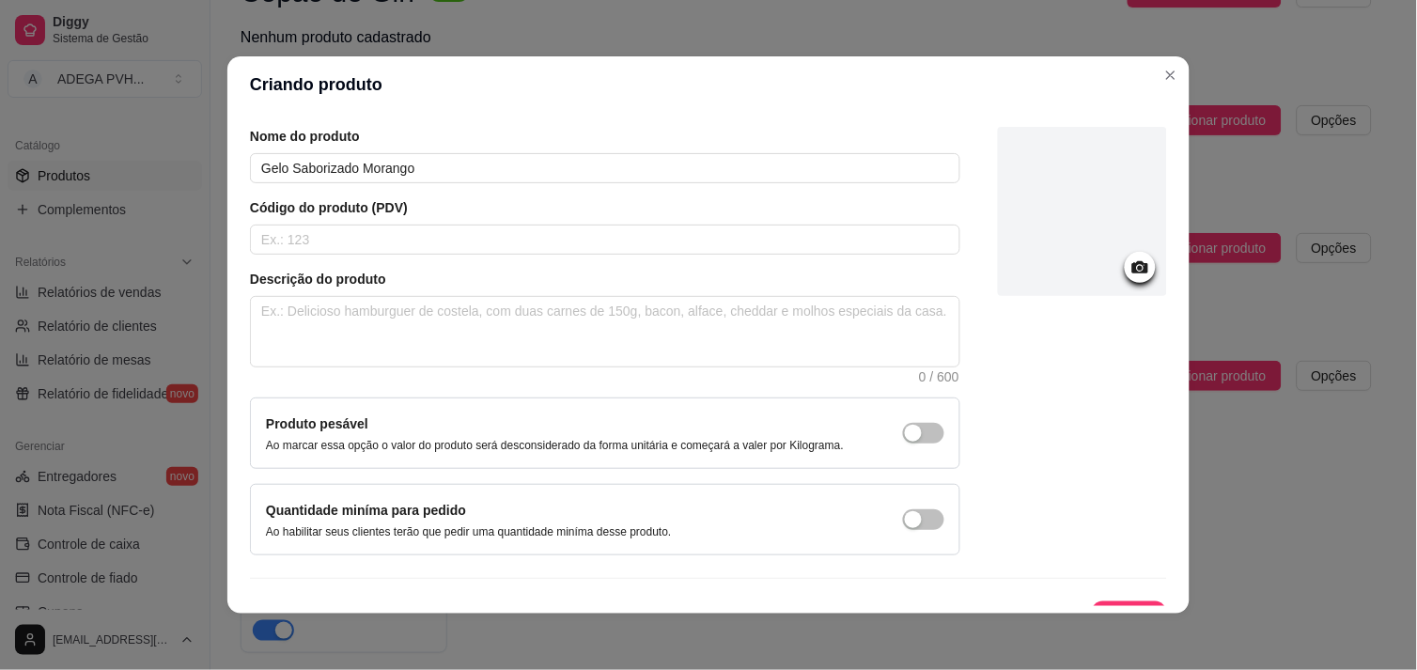
scroll to position [95, 0]
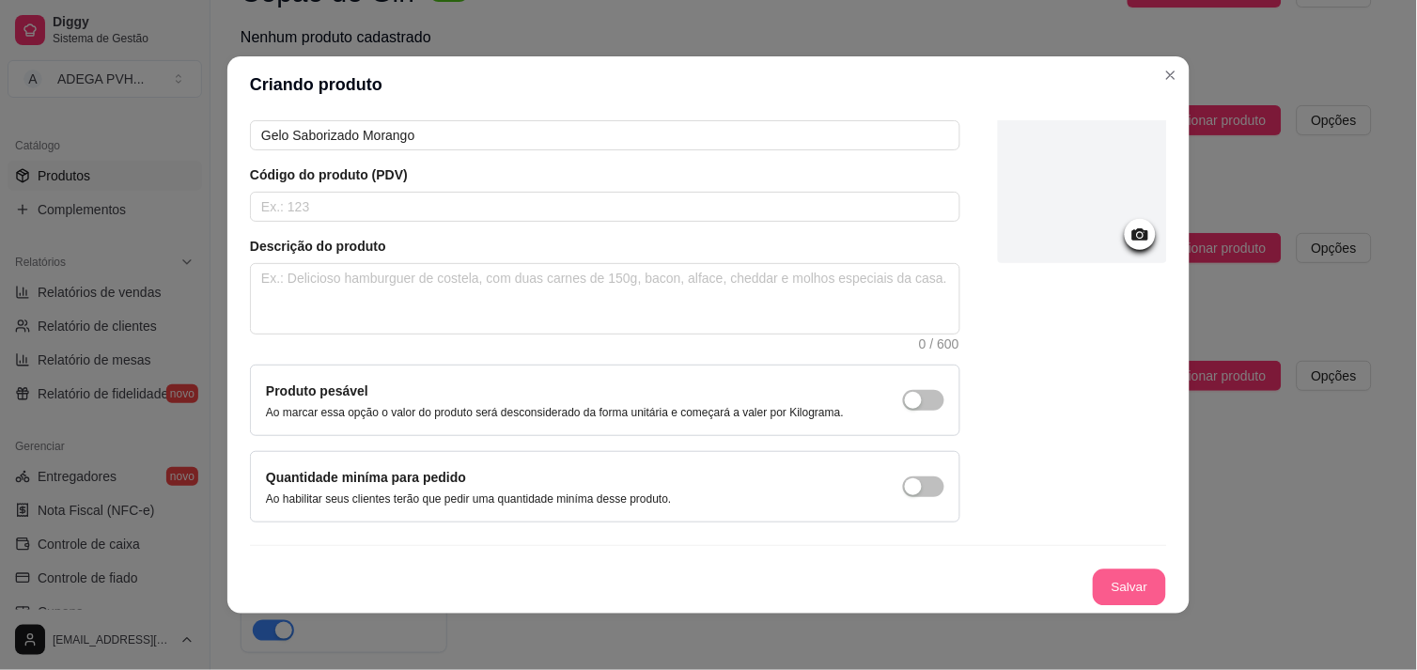
click at [1115, 571] on button "Salvar" at bounding box center [1129, 588] width 73 height 37
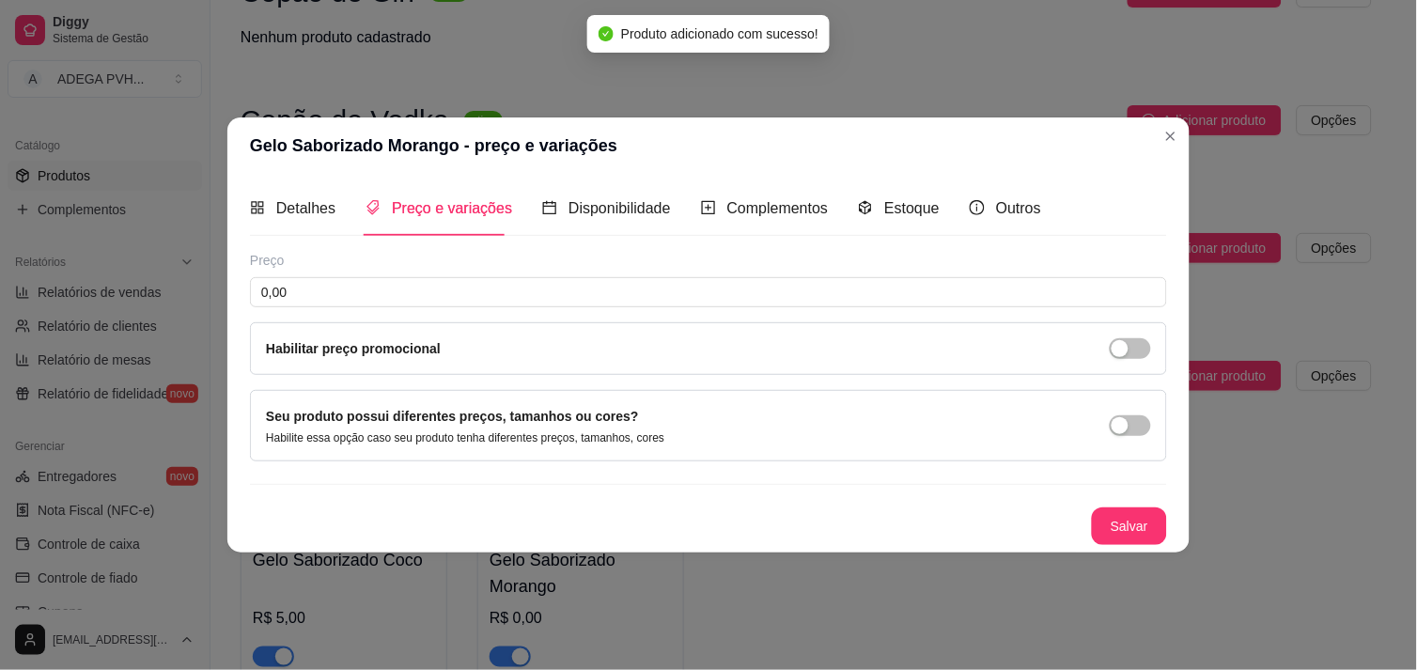
scroll to position [0, 0]
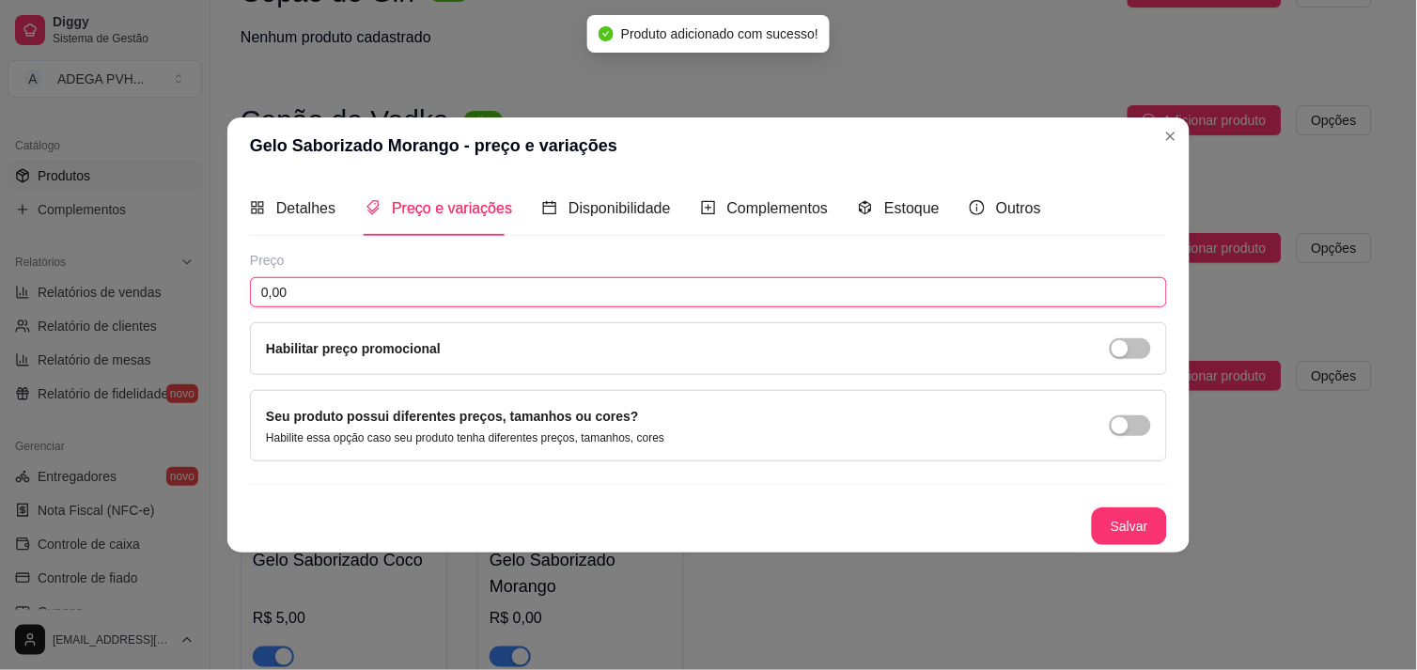
click at [568, 296] on input "0,00" at bounding box center [708, 292] width 917 height 30
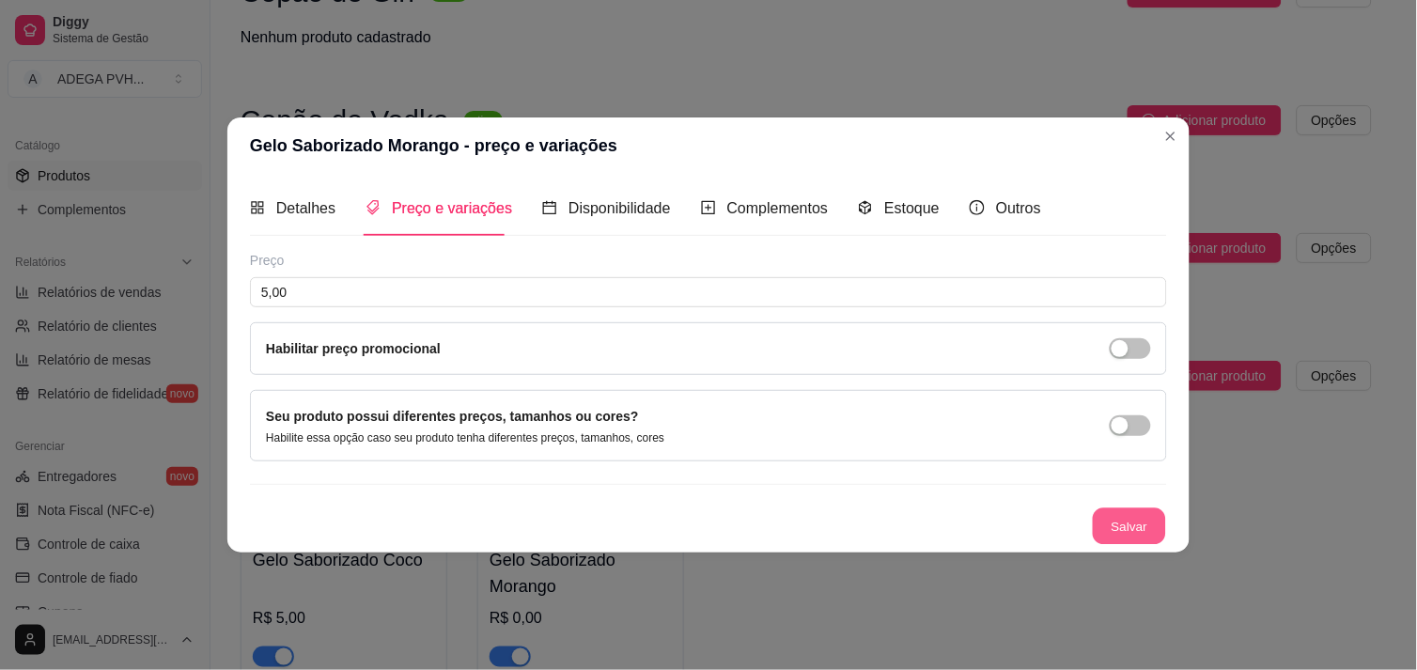
click at [1134, 539] on button "Salvar" at bounding box center [1129, 526] width 73 height 37
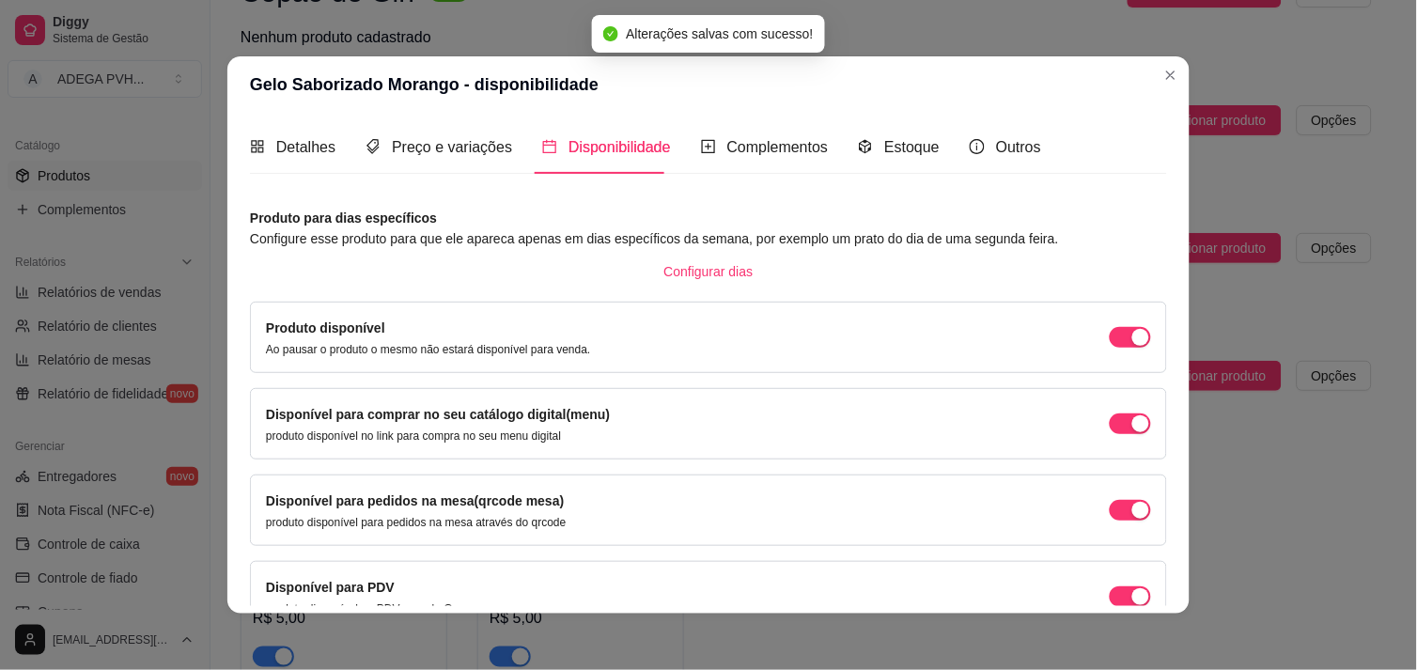
click at [1100, 498] on div "Disponível para pedidos na mesa(qrcode mesa) produto disponível para pedidos na…" at bounding box center [708, 510] width 885 height 39
click at [1110, 348] on button "button" at bounding box center [1130, 337] width 41 height 21
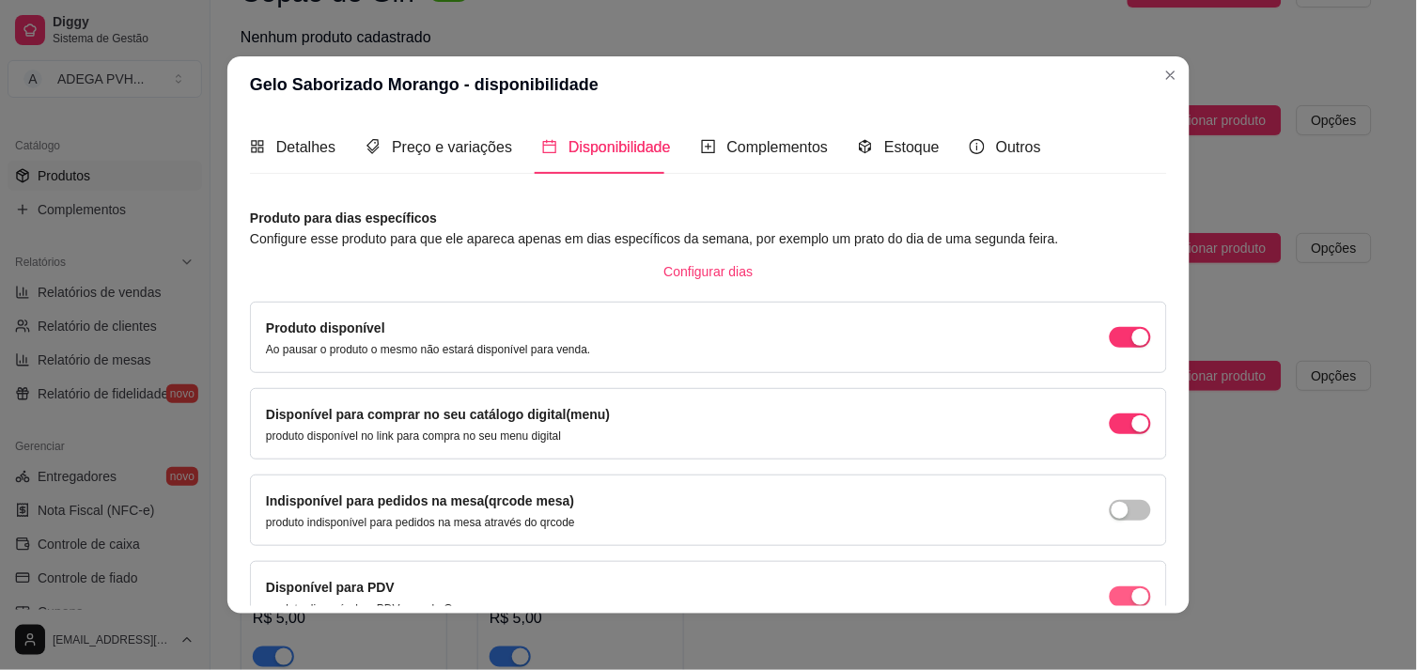
click at [1110, 348] on button "button" at bounding box center [1130, 337] width 41 height 21
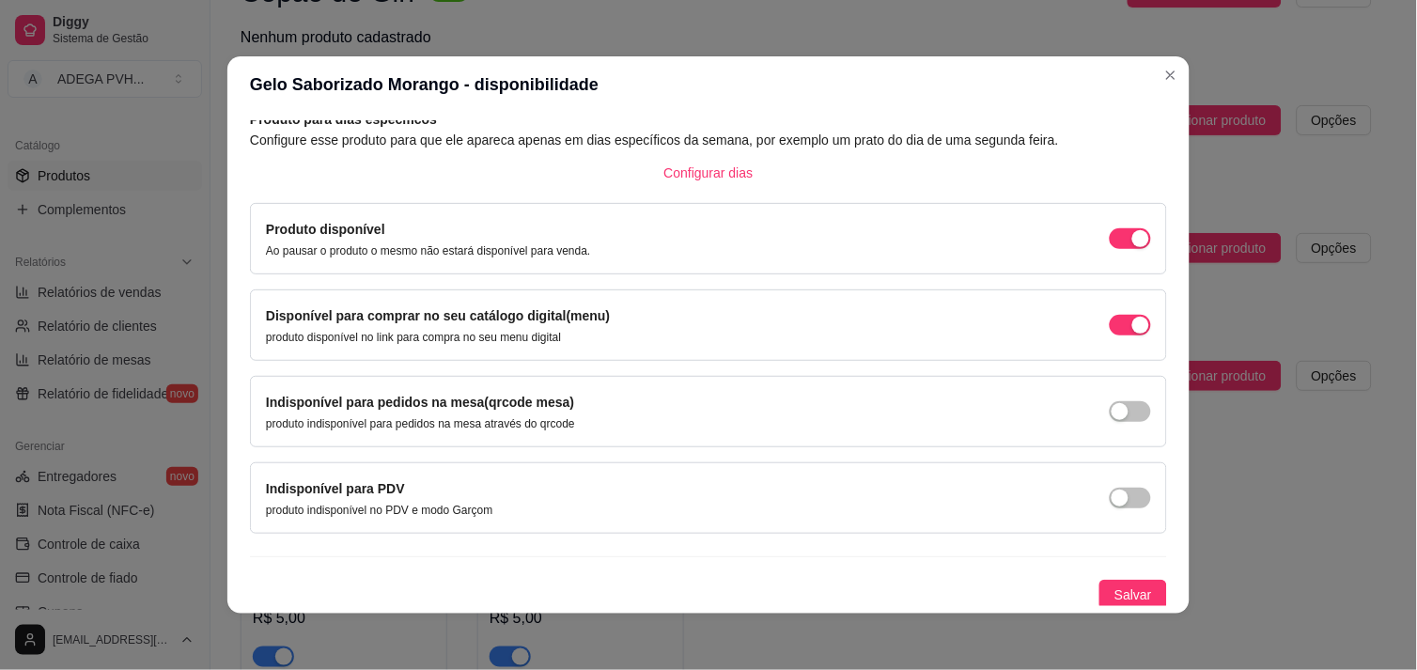
scroll to position [102, 0]
click at [1119, 586] on span "Salvar" at bounding box center [1134, 592] width 38 height 21
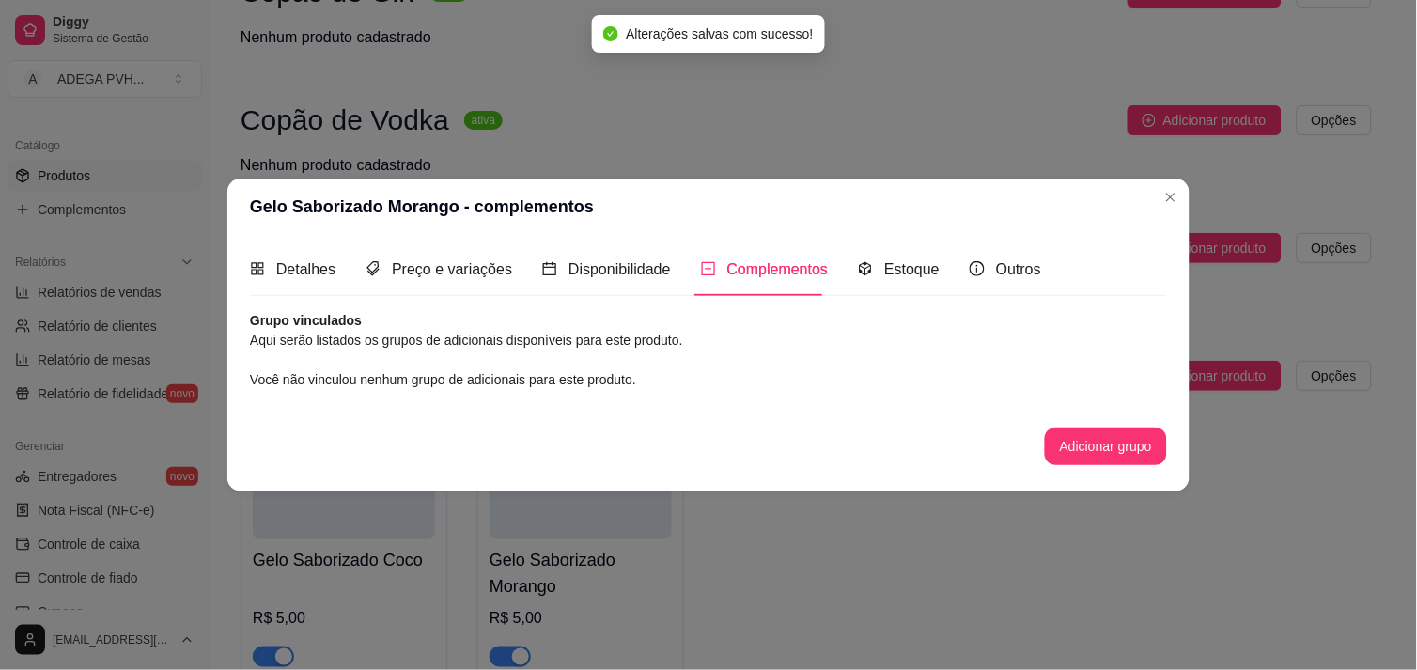
scroll to position [0, 0]
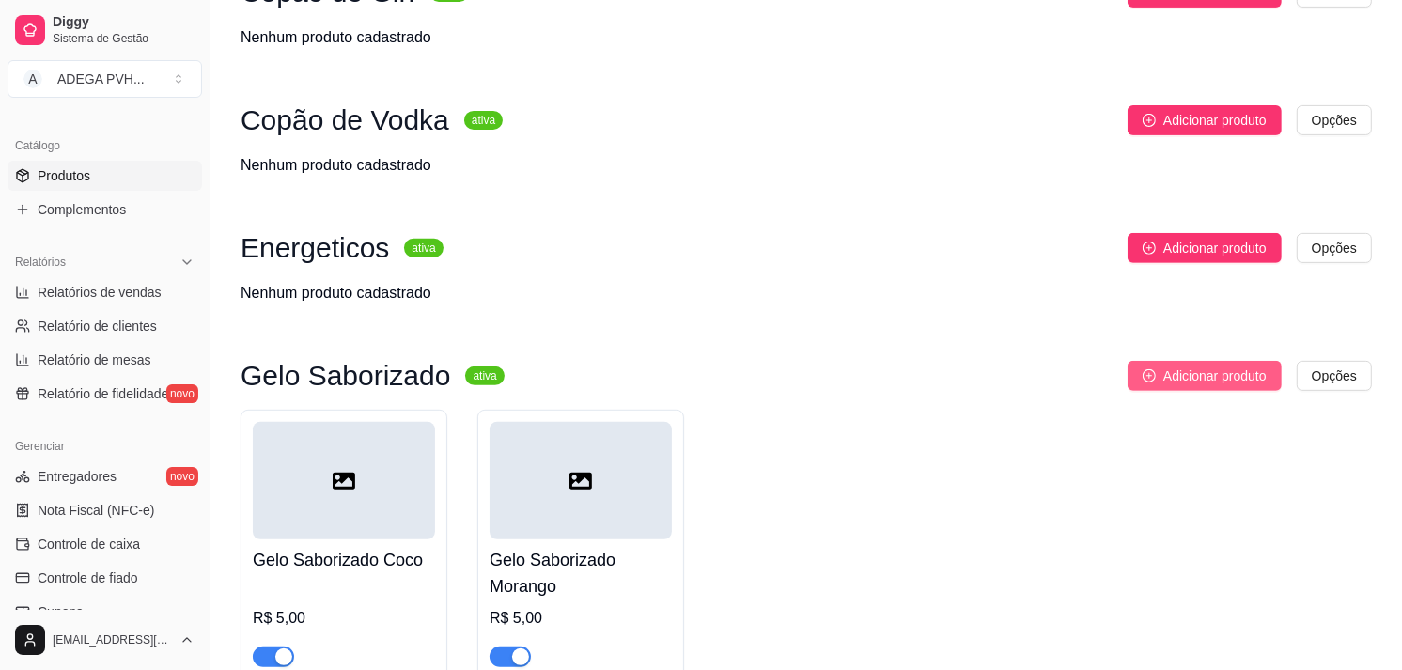
click at [1185, 366] on span "Adicionar produto" at bounding box center [1215, 376] width 103 height 21
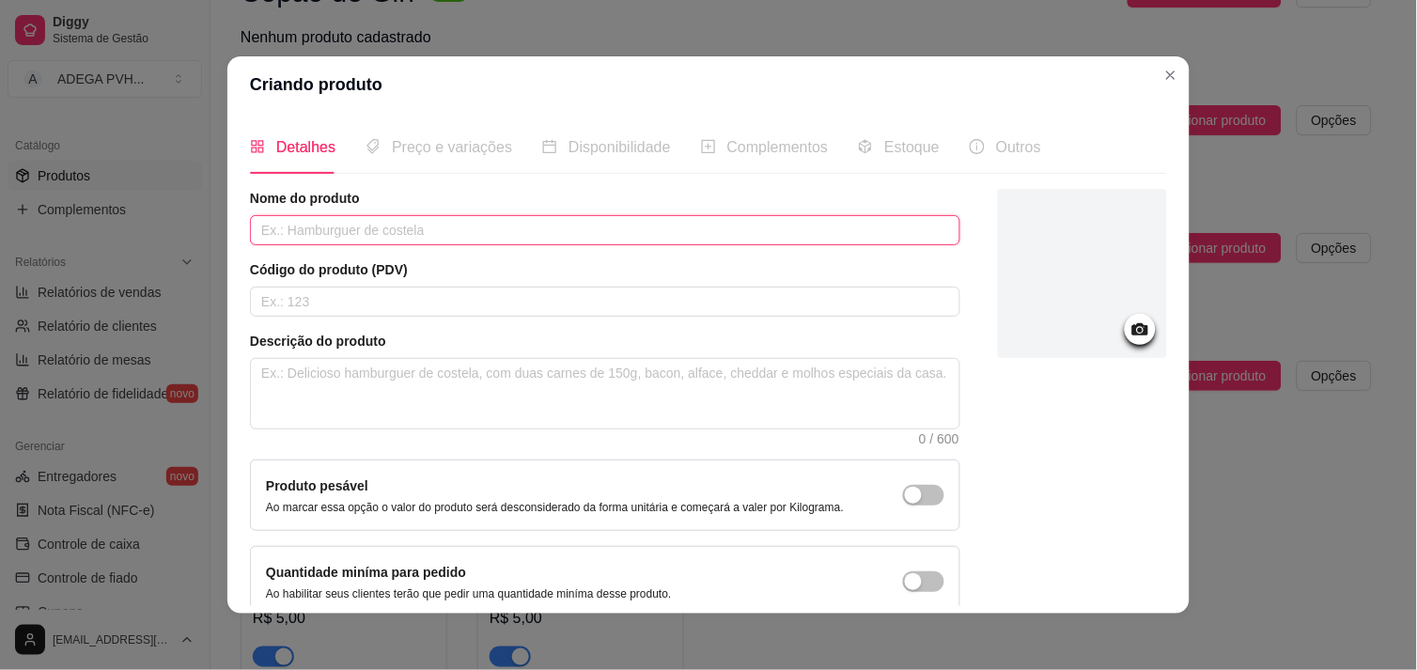
click at [626, 236] on input "text" at bounding box center [605, 230] width 711 height 30
paste input "Gelo Saborizado Coco"
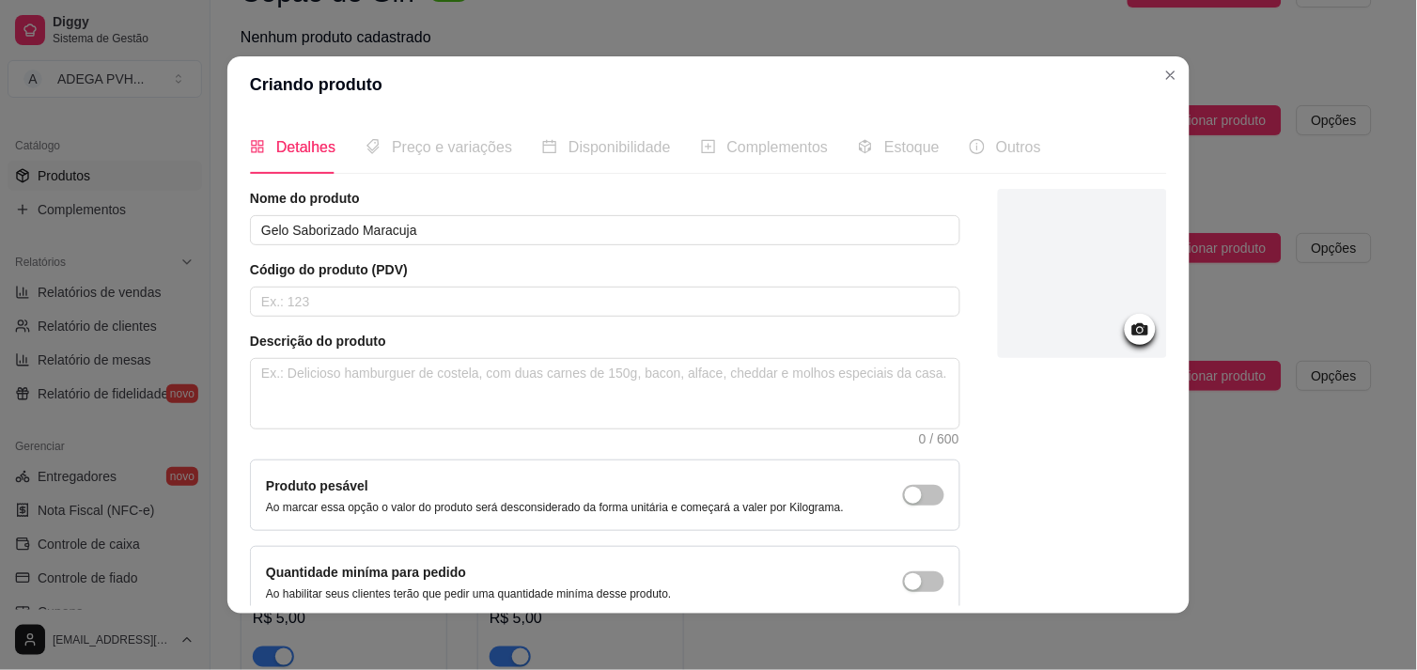
scroll to position [95, 0]
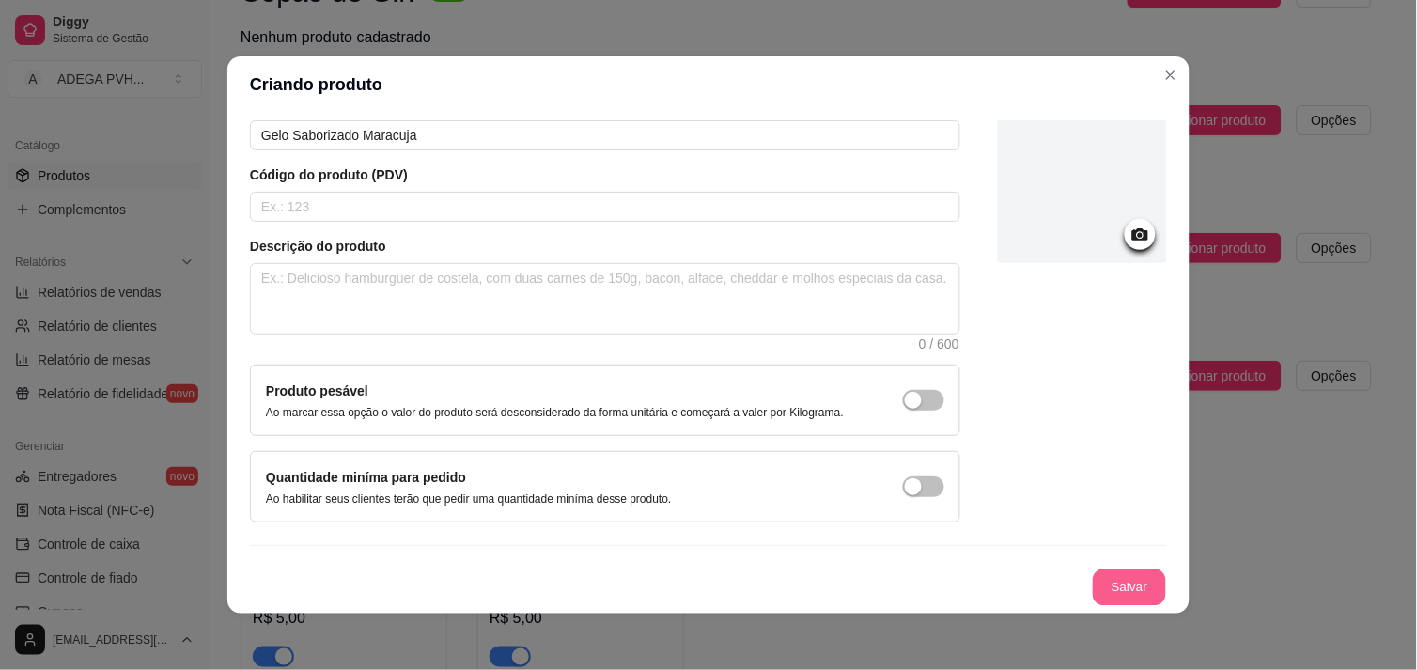
click at [1109, 581] on button "Salvar" at bounding box center [1129, 588] width 73 height 37
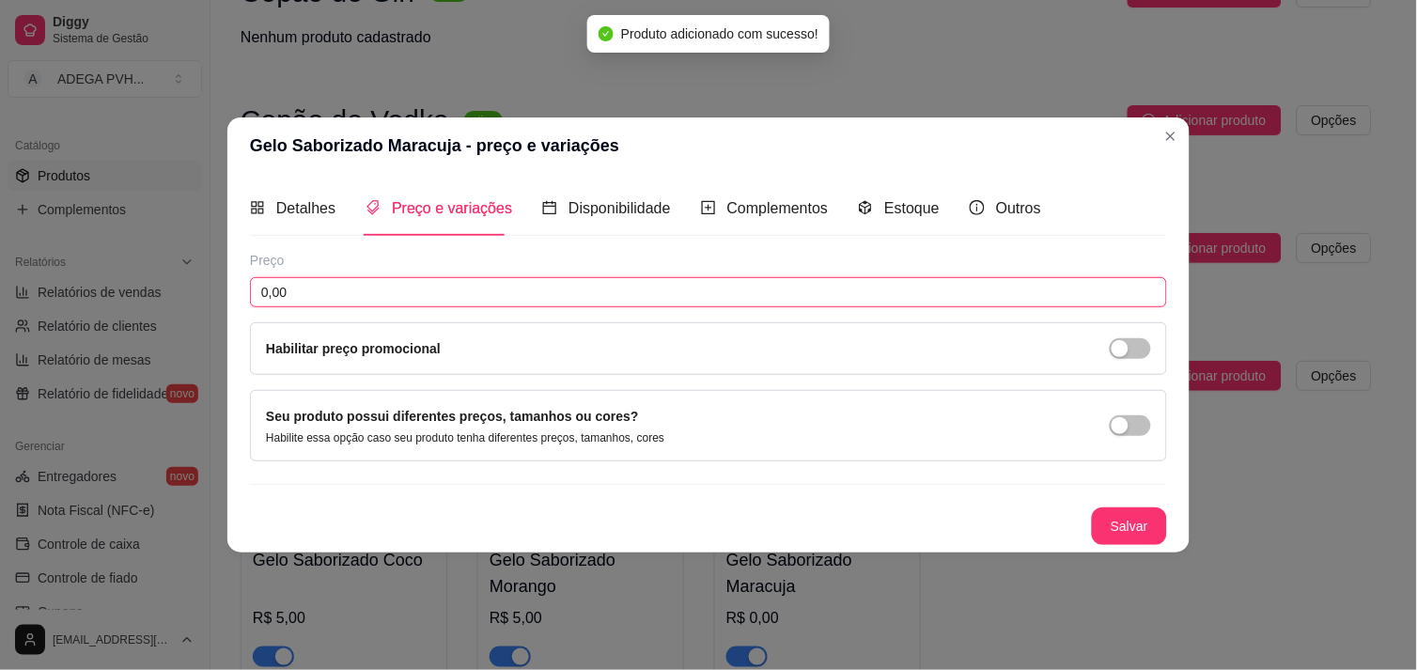
click at [321, 289] on input "0,00" at bounding box center [708, 292] width 917 height 30
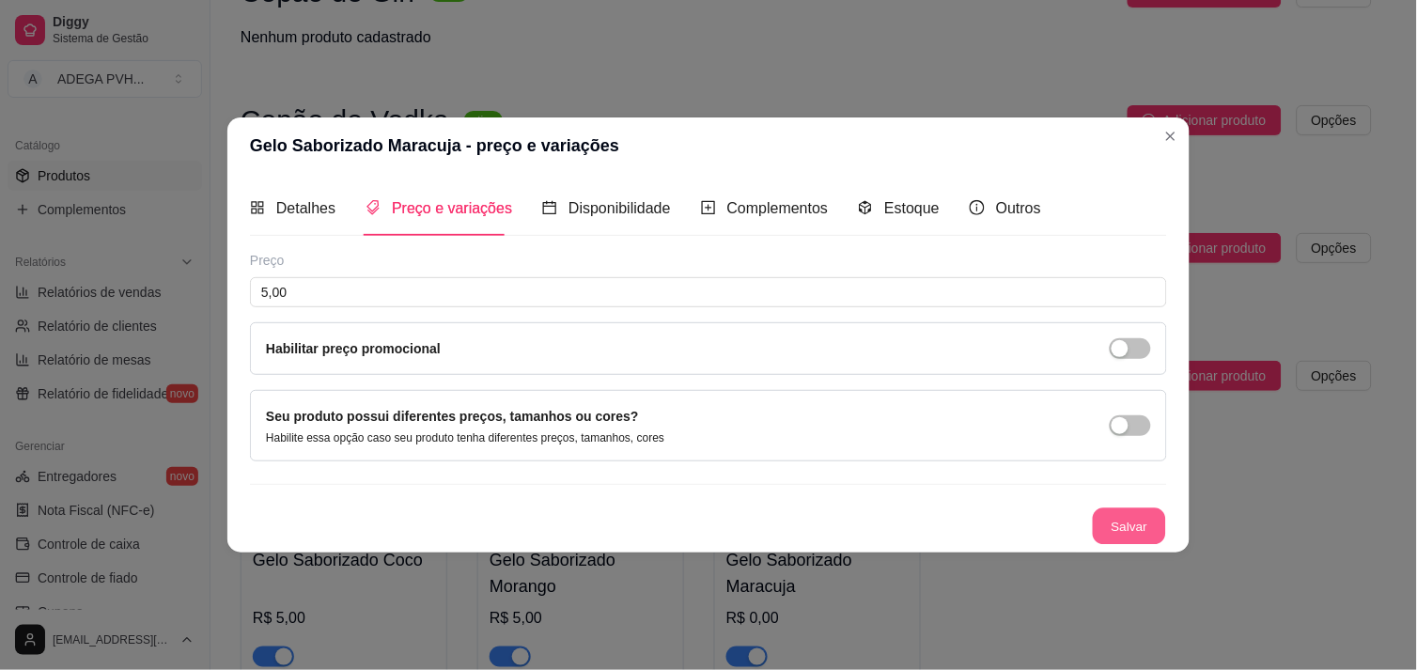
click at [1134, 522] on button "Salvar" at bounding box center [1129, 526] width 73 height 37
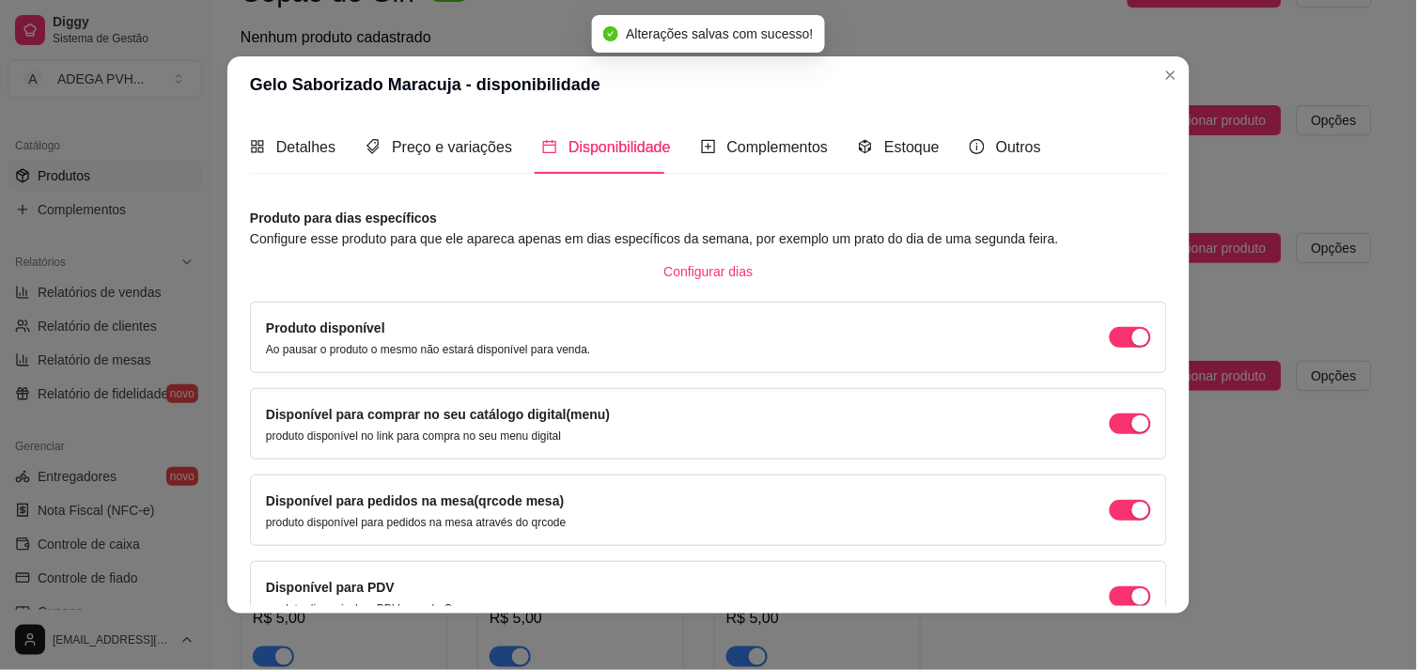
click at [1121, 499] on div "Disponível para pedidos na mesa(qrcode mesa) produto disponível para pedidos na…" at bounding box center [708, 510] width 885 height 39
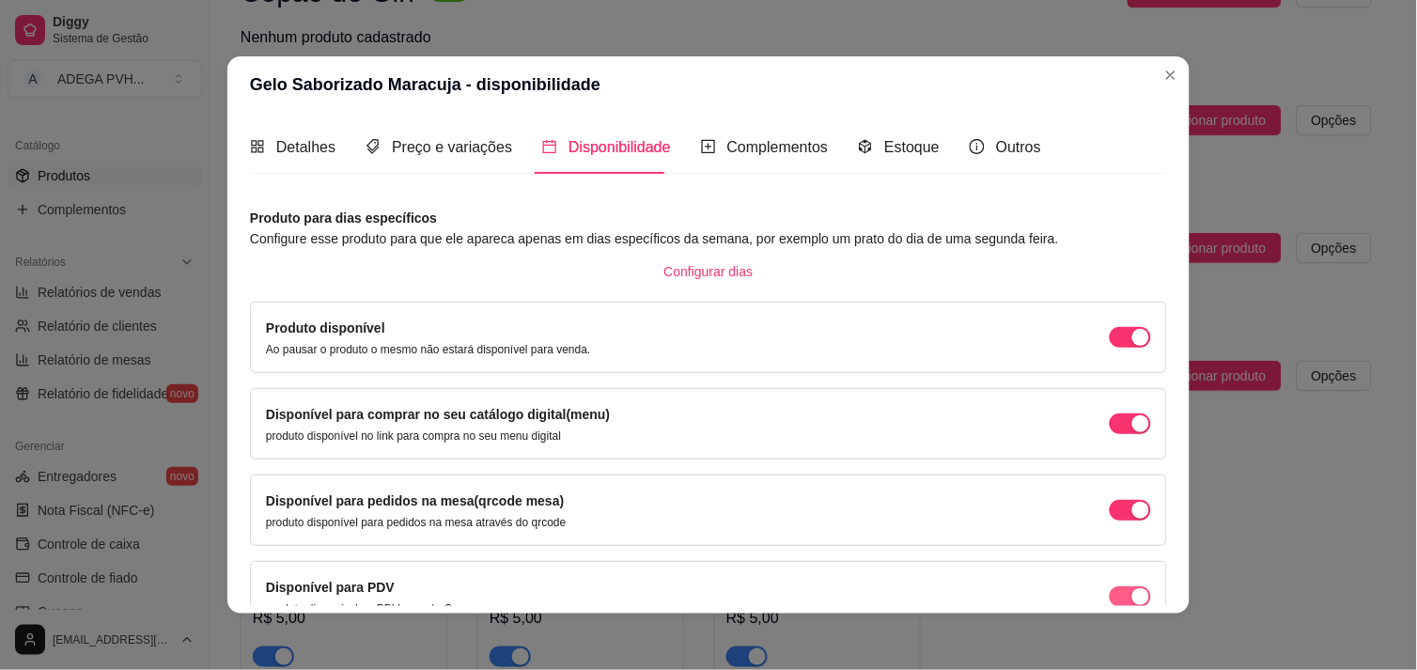
click at [1110, 348] on button "button" at bounding box center [1130, 337] width 41 height 21
drag, startPoint x: 1118, startPoint y: 524, endPoint x: 1110, endPoint y: 508, distance: 17.3
click at [1110, 508] on div "Disponível para pedidos na mesa(qrcode mesa) produto disponível para pedidos na…" at bounding box center [708, 510] width 885 height 39
click at [1133, 346] on div "button" at bounding box center [1141, 337] width 17 height 17
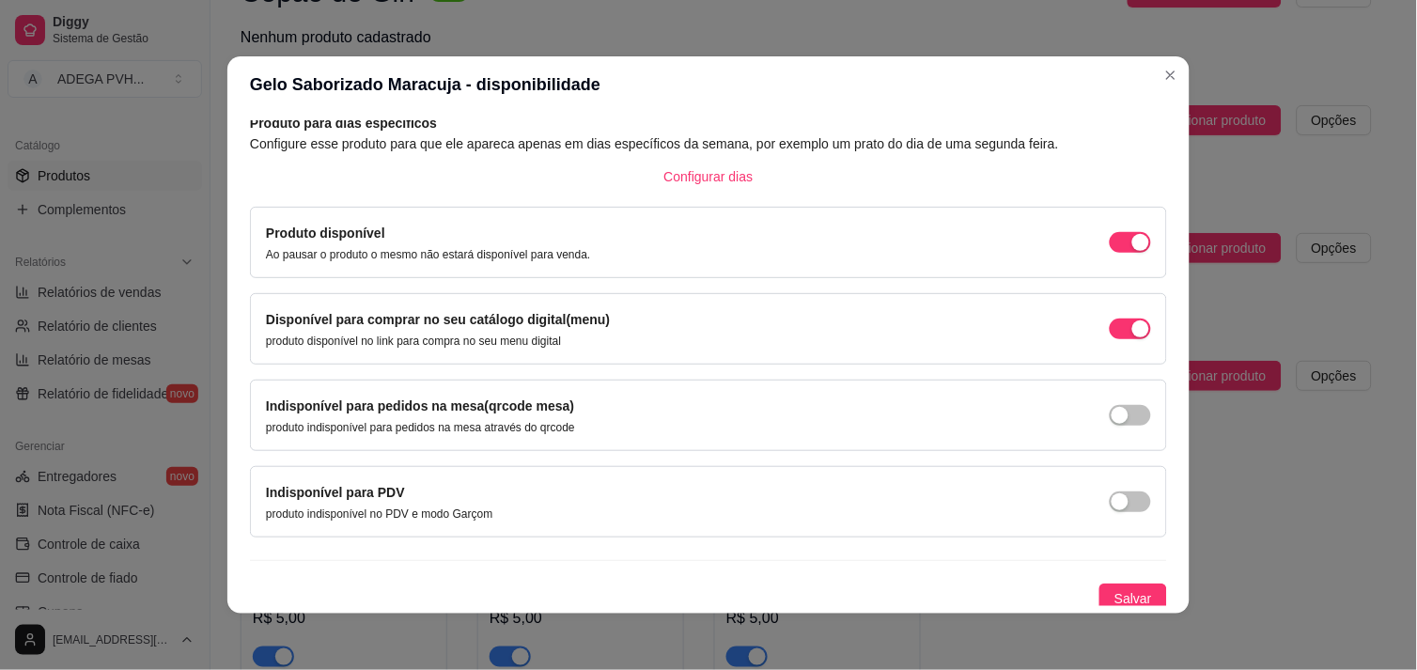
scroll to position [102, 0]
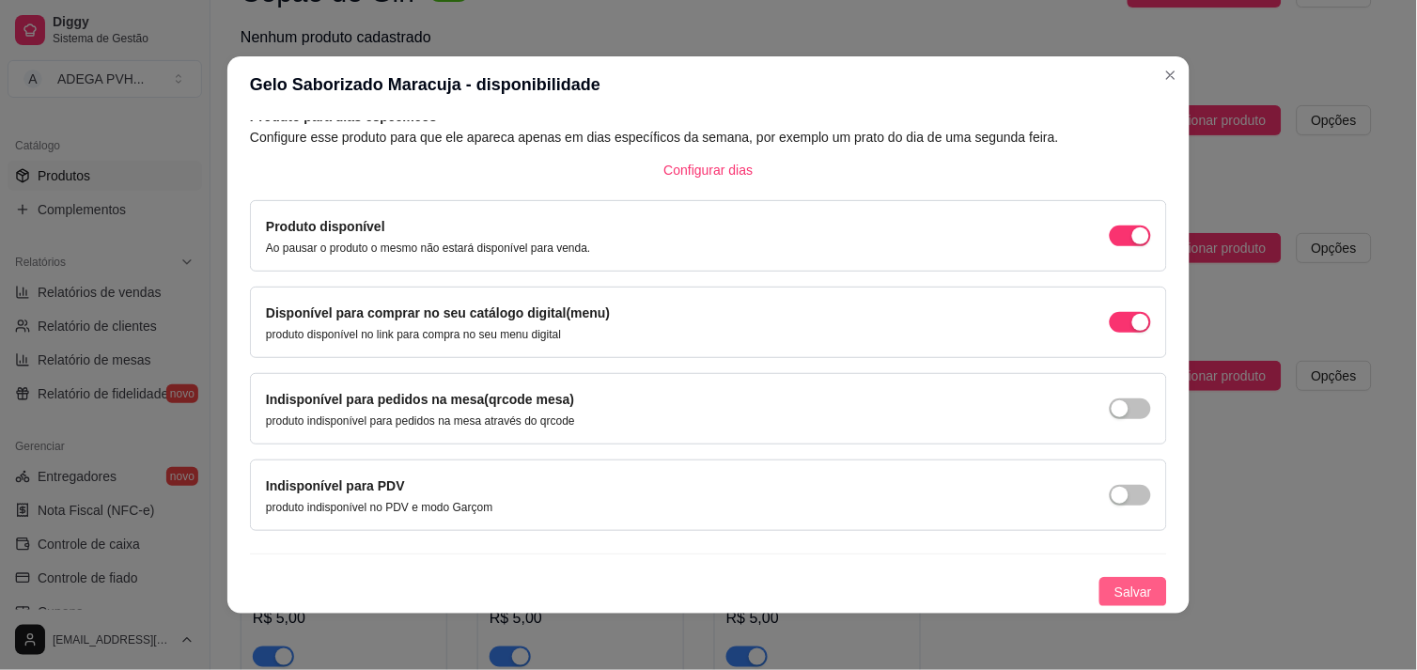
click at [1116, 585] on span "Salvar" at bounding box center [1134, 592] width 38 height 21
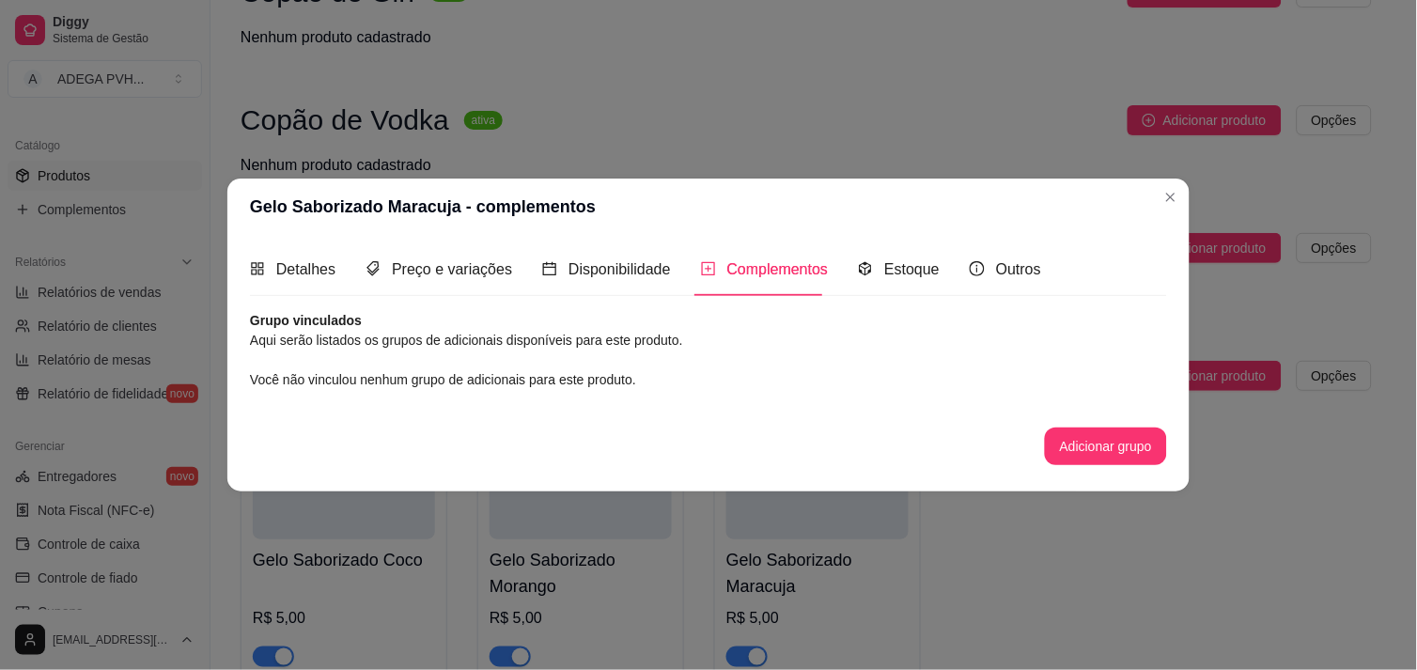
scroll to position [0, 0]
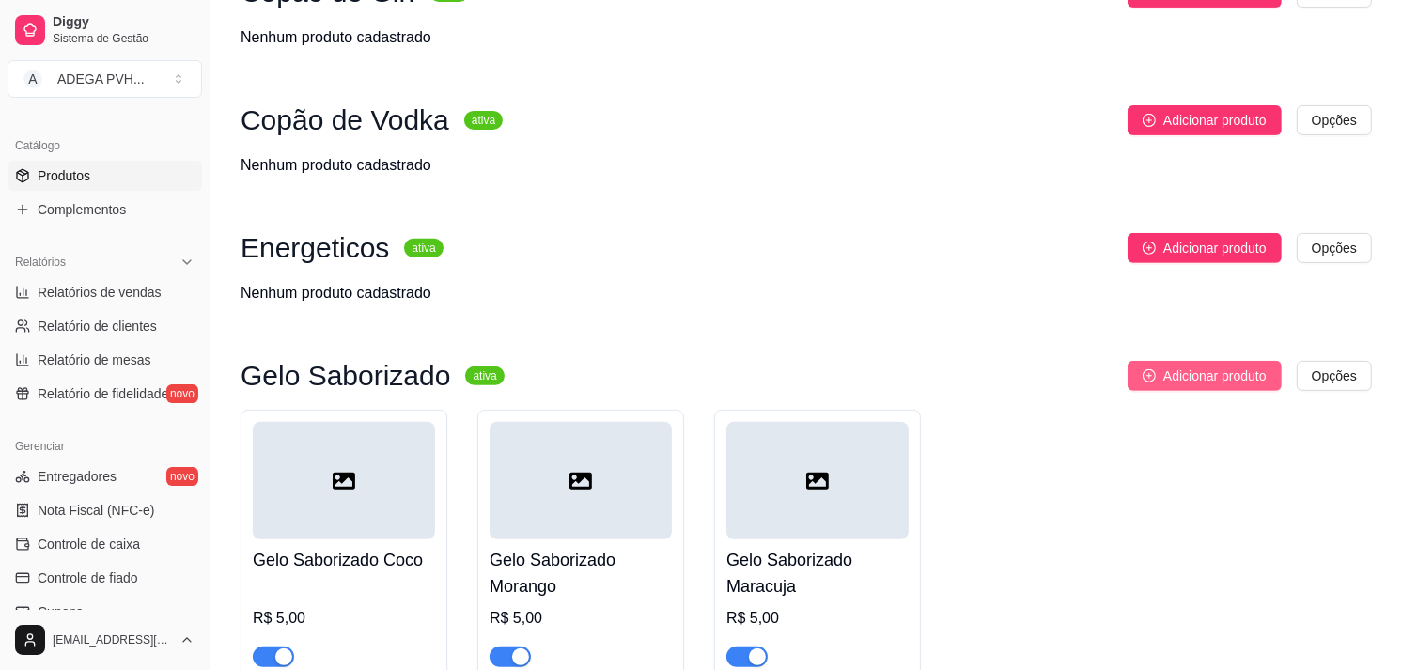
click at [1205, 378] on span "Adicionar produto" at bounding box center [1215, 376] width 103 height 21
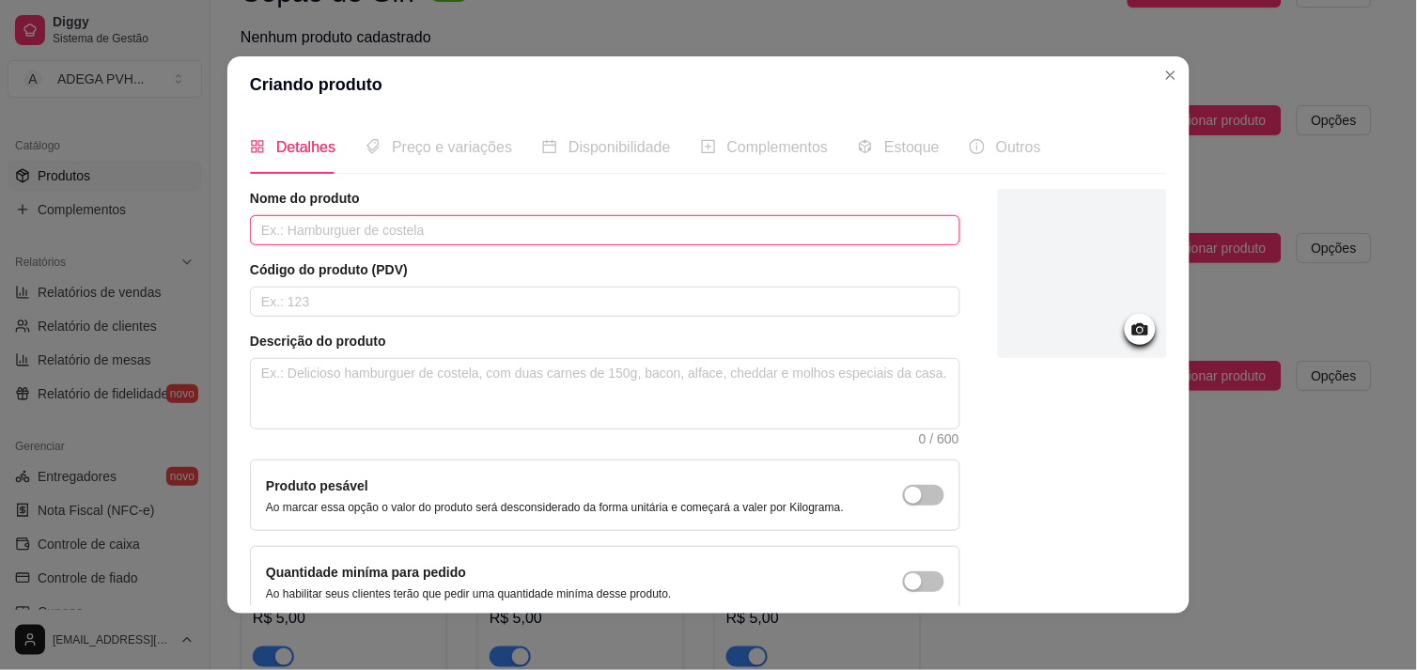
click at [715, 231] on input "text" at bounding box center [605, 230] width 711 height 30
paste input "Gelo Saborizado Coco"
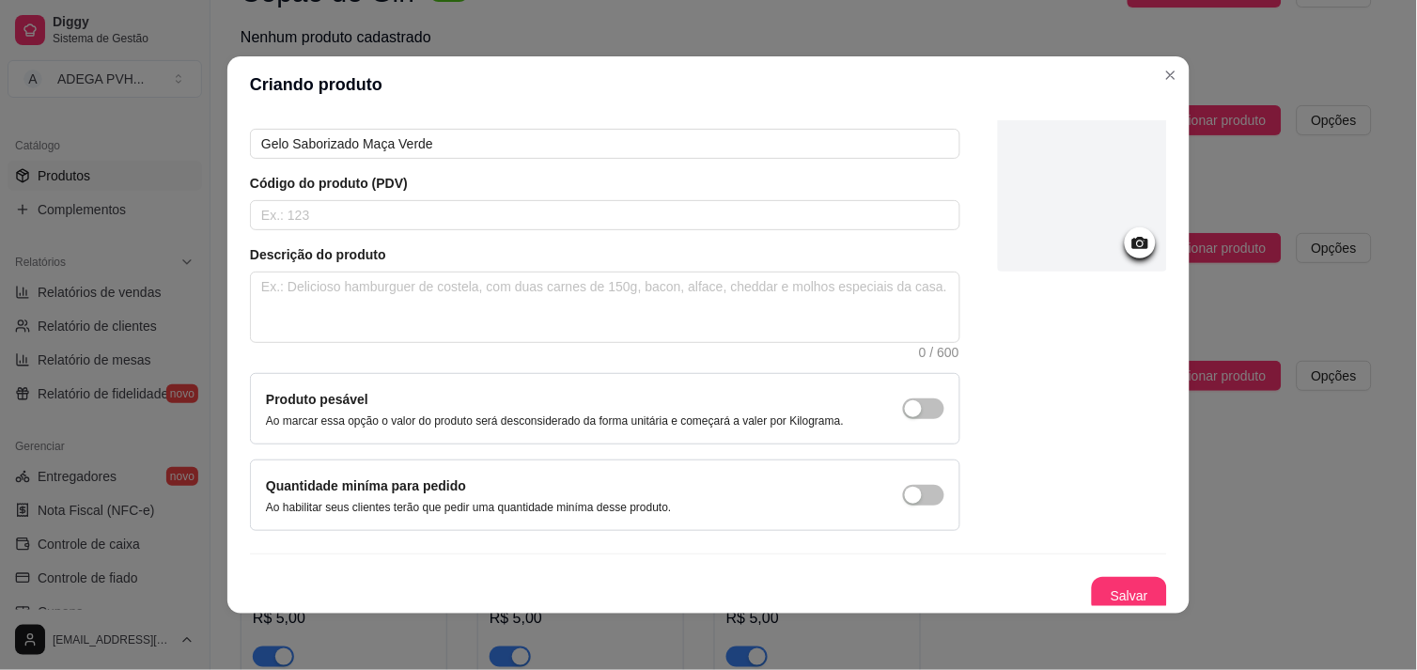
scroll to position [95, 0]
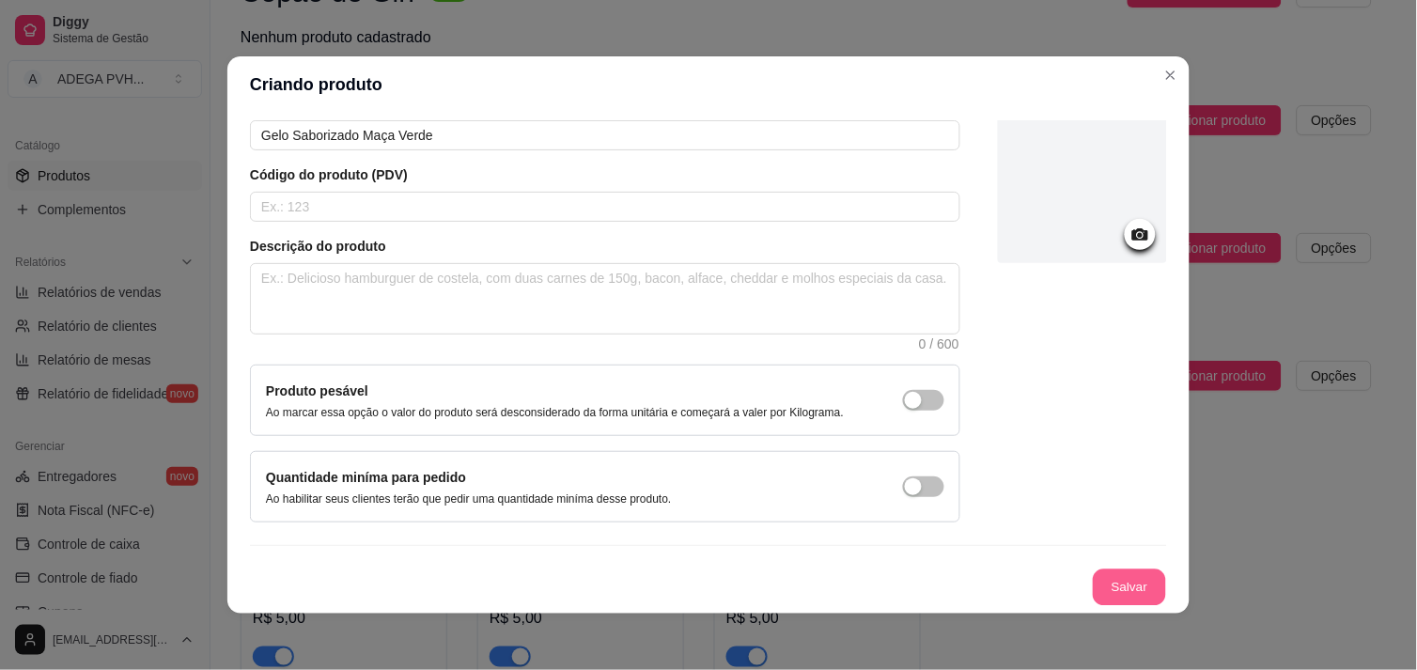
click at [1118, 579] on button "Salvar" at bounding box center [1129, 588] width 73 height 37
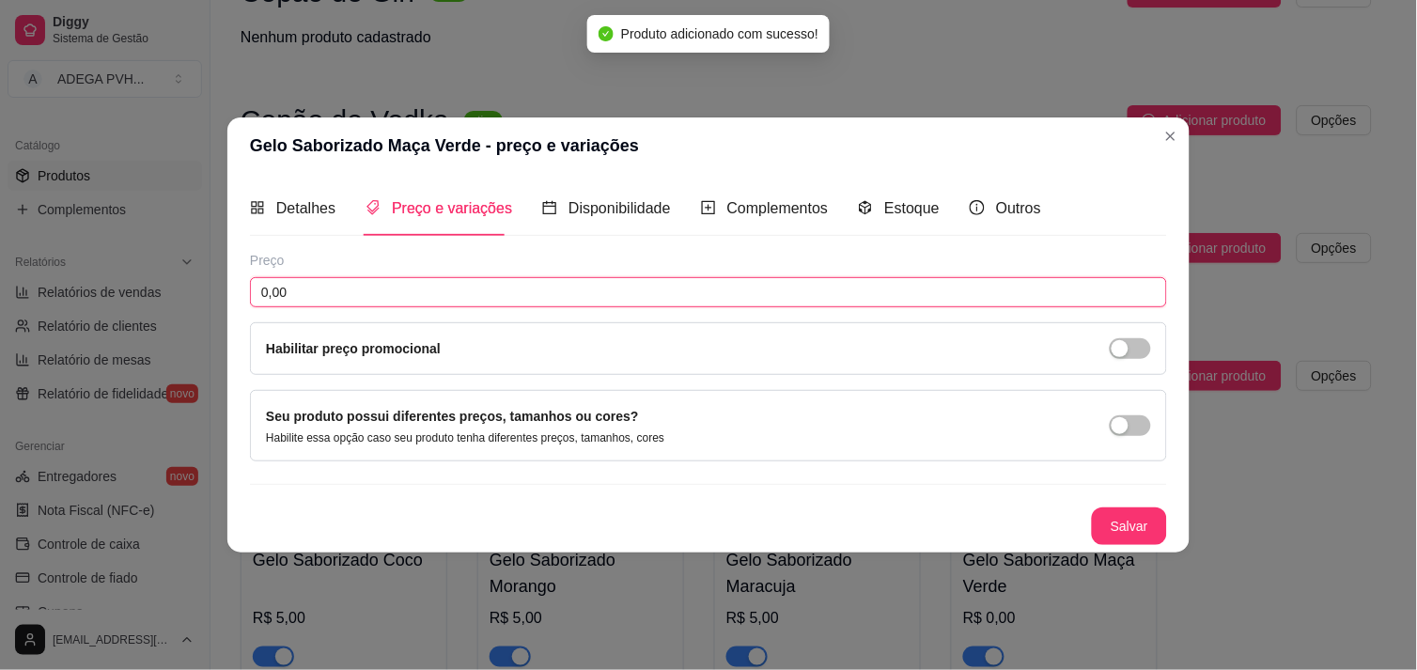
click at [503, 286] on input "0,00" at bounding box center [708, 292] width 917 height 30
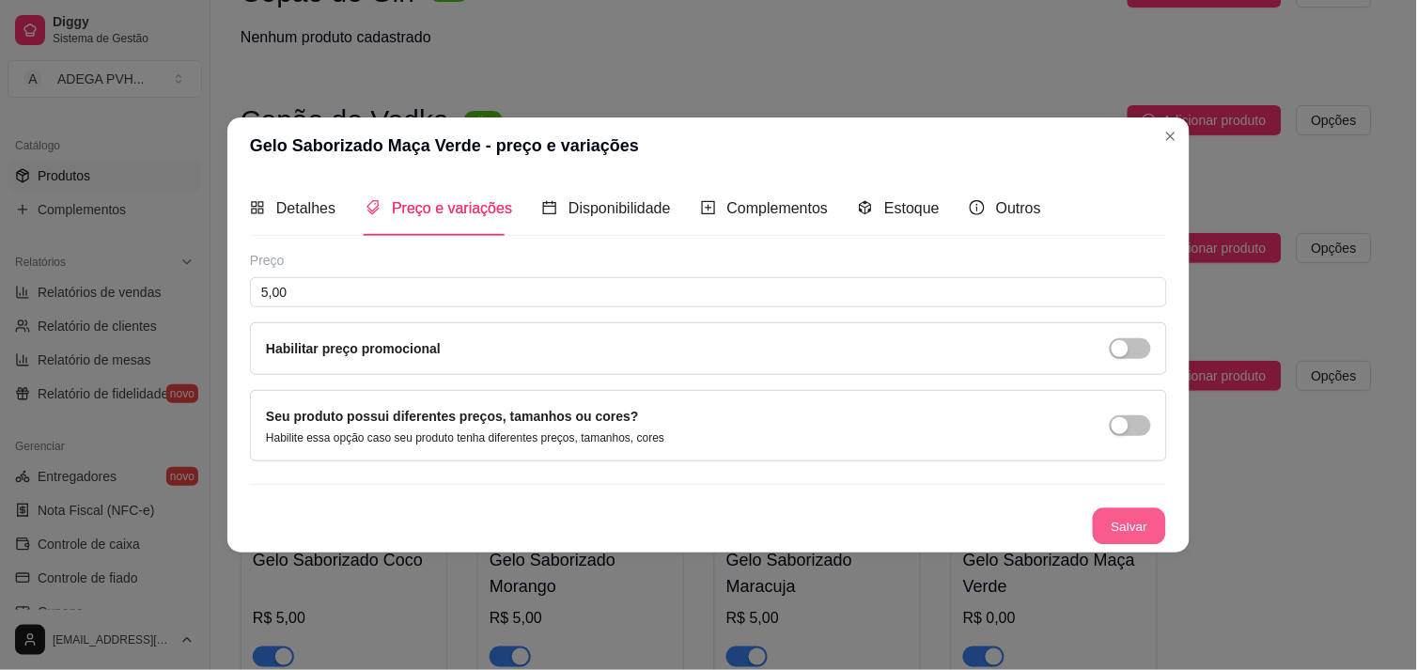
click at [1157, 524] on button "Salvar" at bounding box center [1129, 526] width 73 height 37
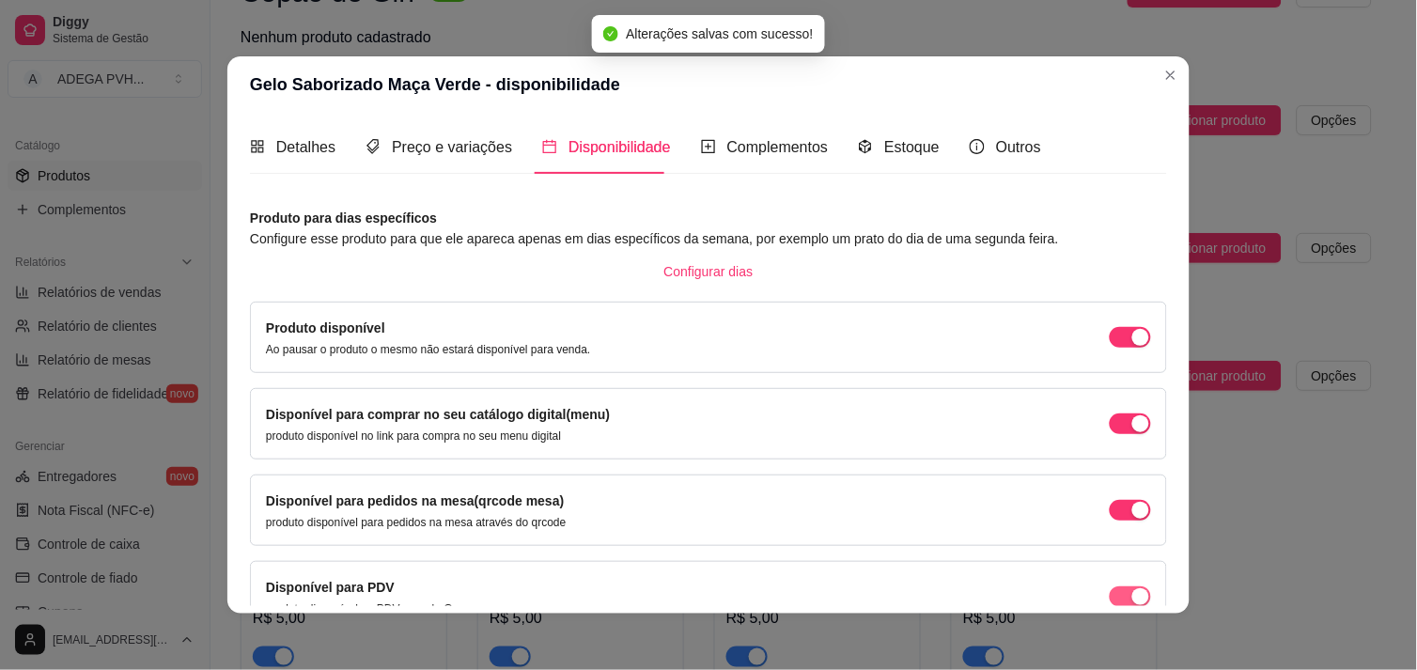
click at [1133, 346] on div "button" at bounding box center [1141, 337] width 17 height 17
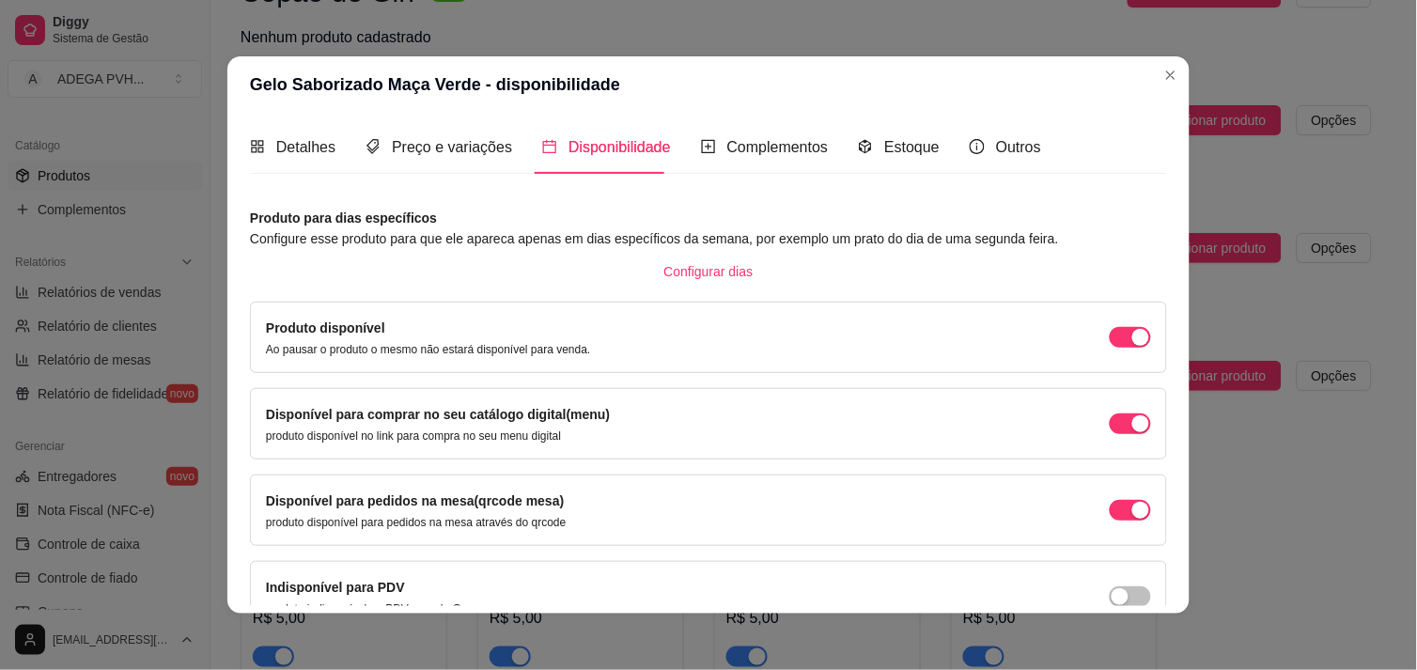
click at [1109, 524] on div "Disponível para pedidos na mesa(qrcode mesa) produto disponível para pedidos na…" at bounding box center [708, 510] width 885 height 39
click at [1100, 494] on div "Disponível para pedidos na mesa(qrcode mesa) produto disponível para pedidos na…" at bounding box center [708, 510] width 885 height 39
click at [1110, 348] on span "button" at bounding box center [1130, 337] width 41 height 21
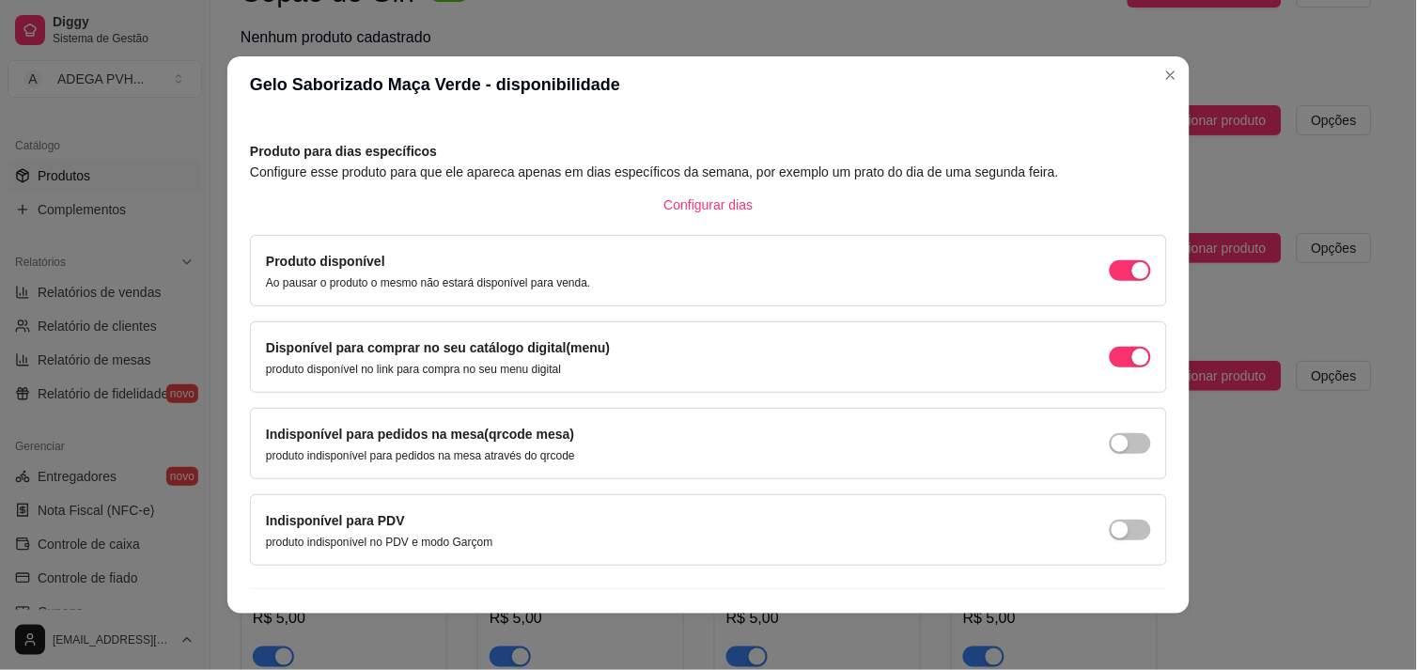
scroll to position [102, 0]
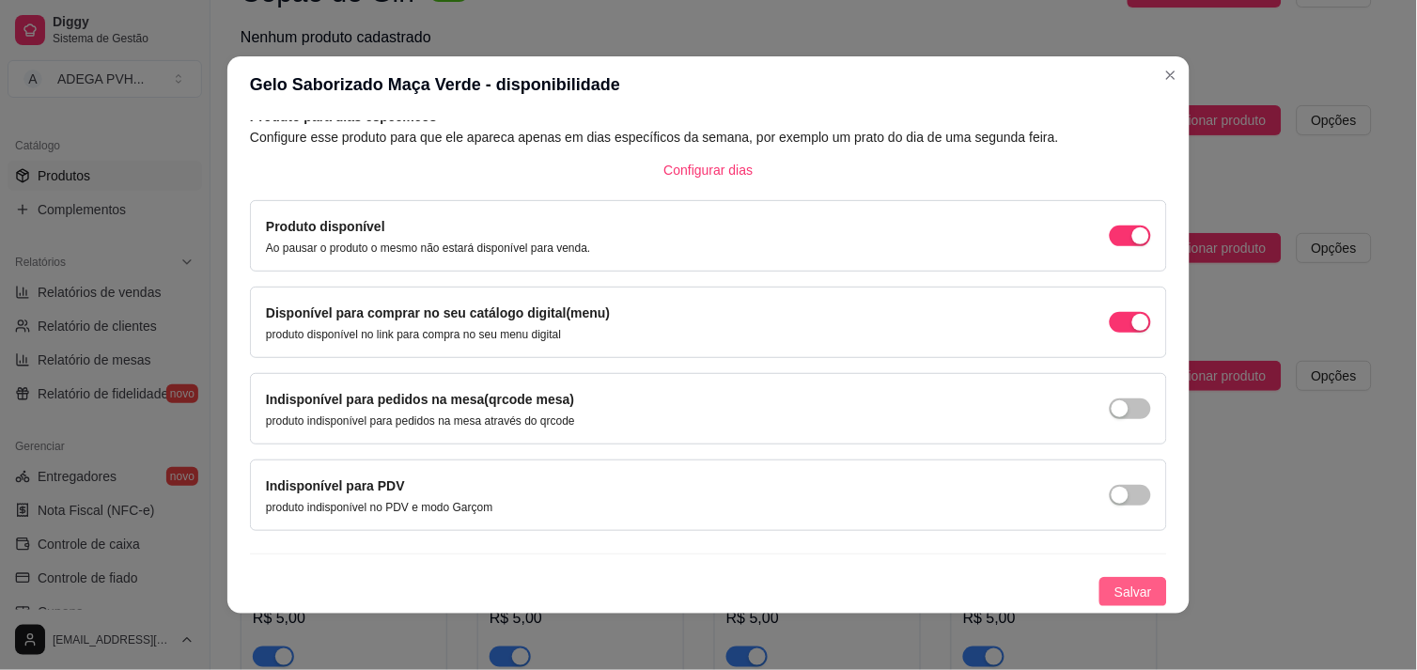
click at [1130, 579] on button "Salvar" at bounding box center [1134, 592] width 68 height 30
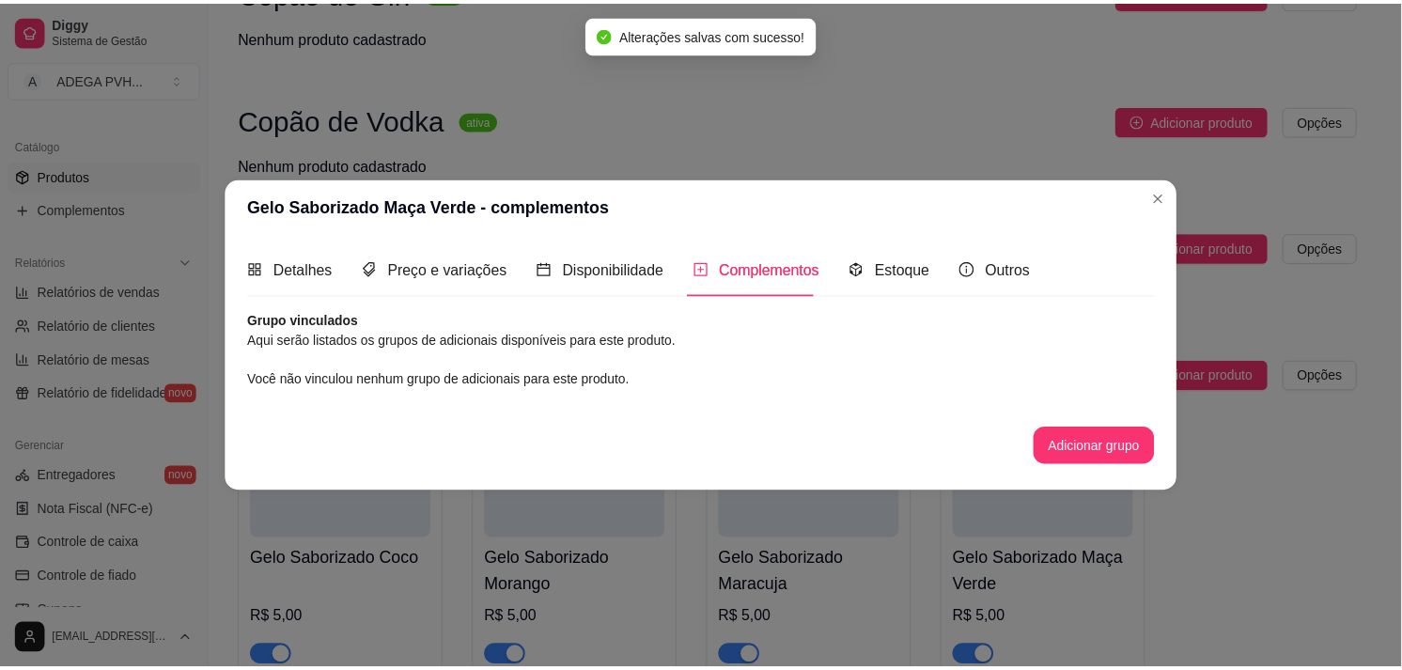
scroll to position [0, 0]
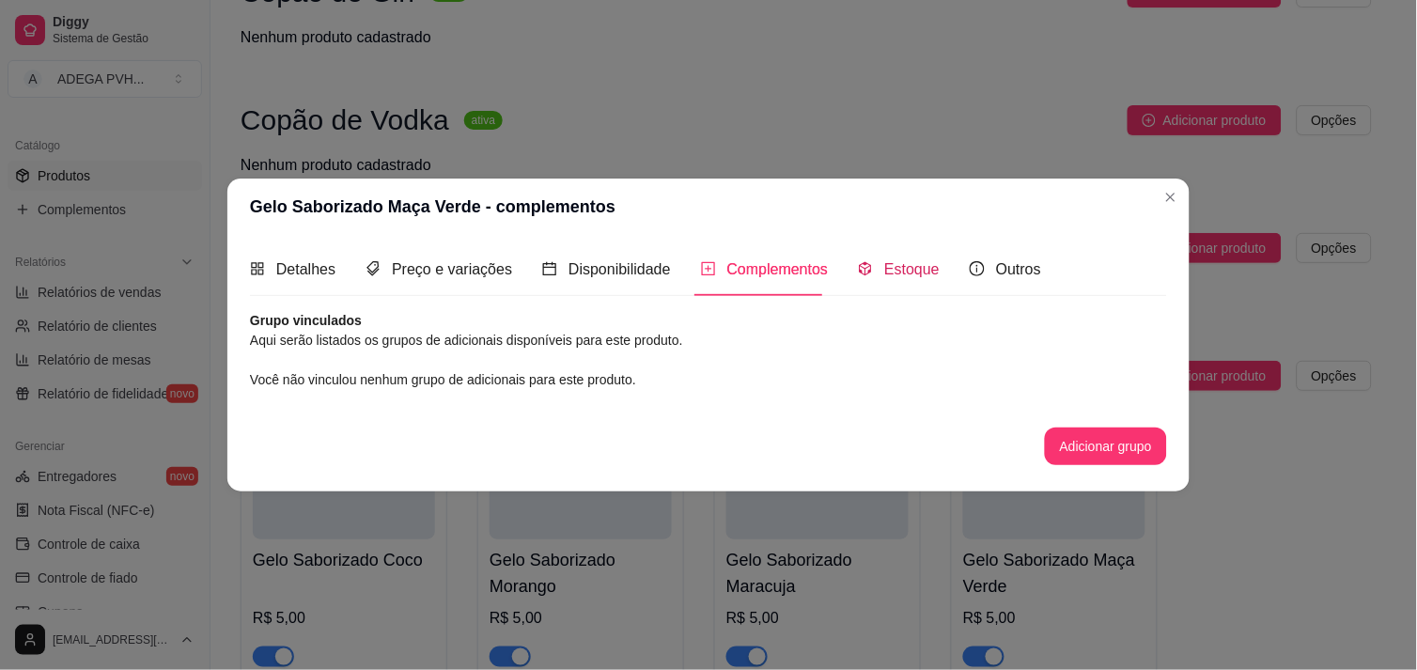
click at [884, 263] on span "Estoque" at bounding box center [911, 269] width 55 height 16
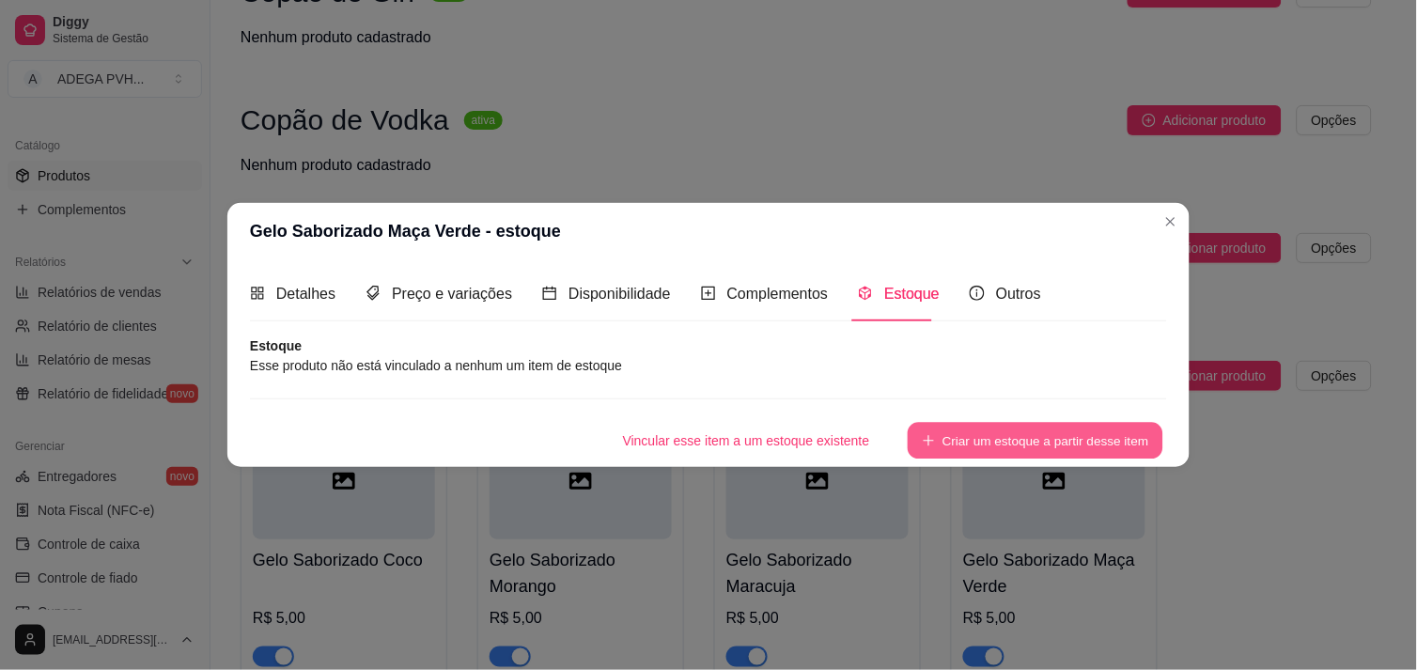
click at [987, 430] on button "Criar um estoque a partir desse item" at bounding box center [1036, 440] width 256 height 37
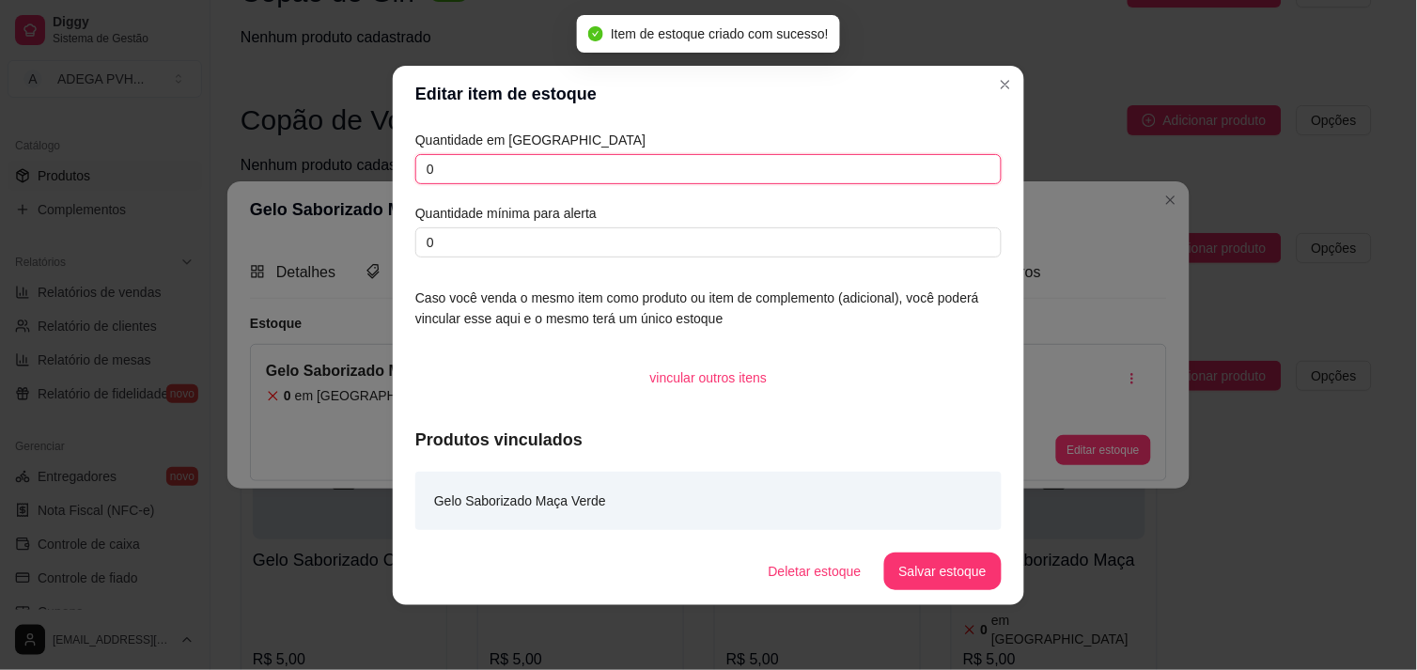
click at [665, 171] on input "0" at bounding box center [708, 169] width 586 height 30
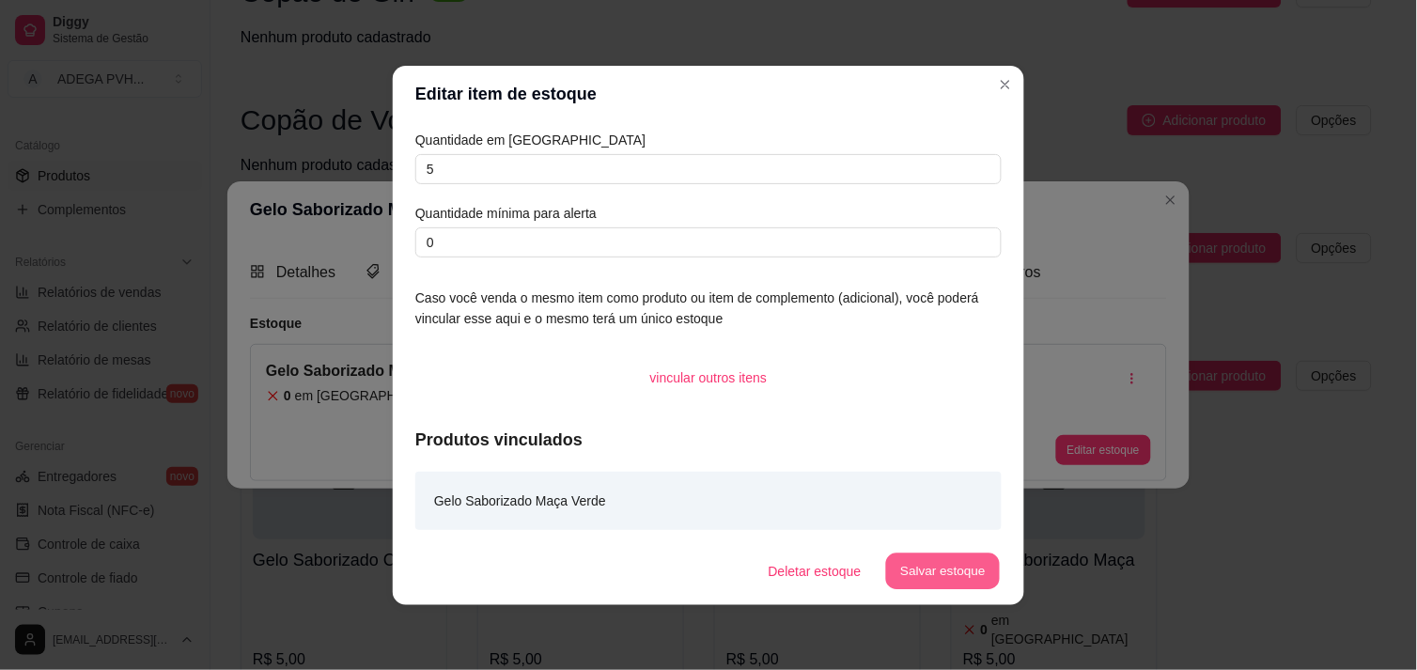
click at [909, 557] on button "Salvar estoque" at bounding box center [942, 571] width 115 height 37
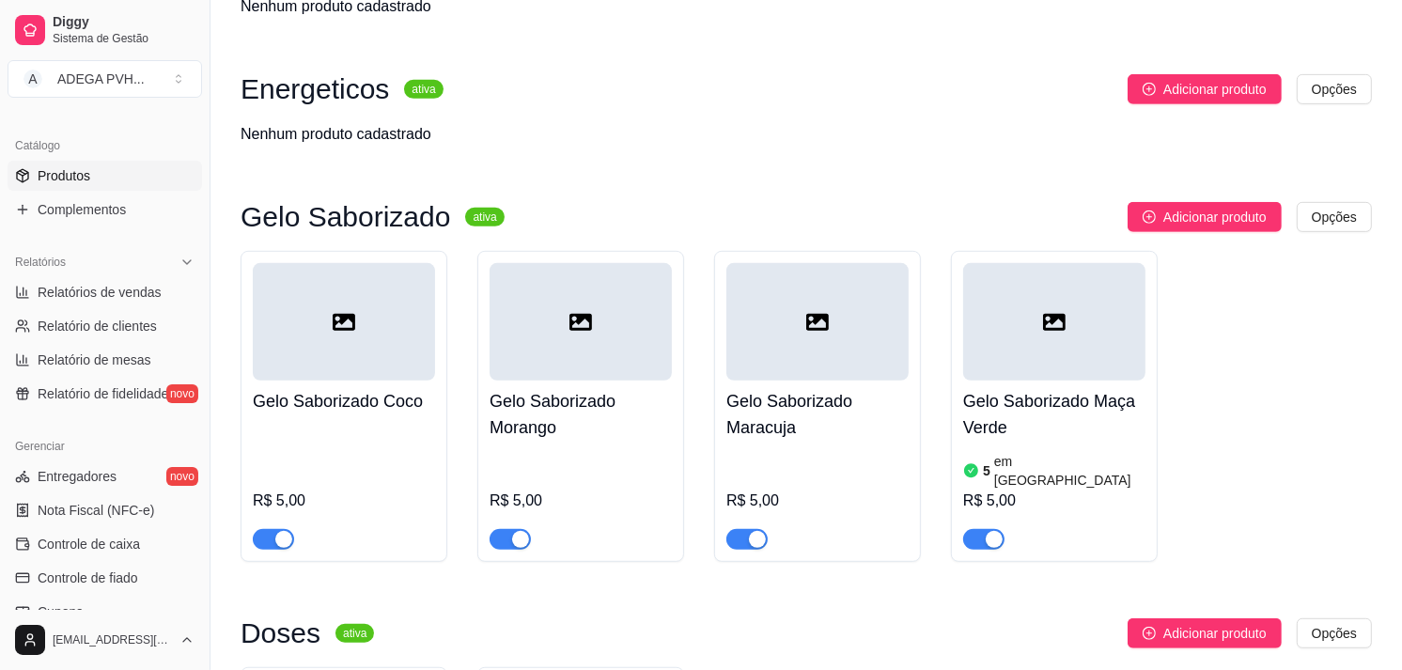
scroll to position [762, 0]
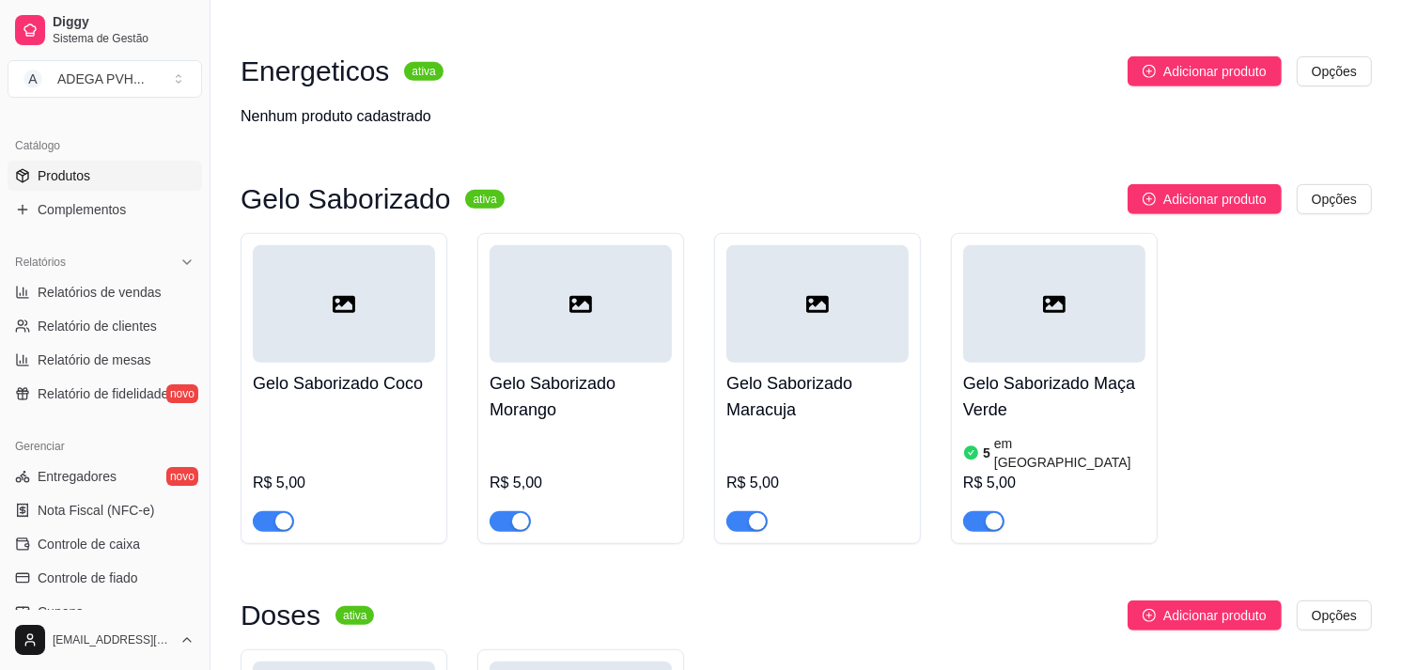
click at [771, 377] on h4 "Gelo Saborizado Maracuja" at bounding box center [818, 396] width 182 height 53
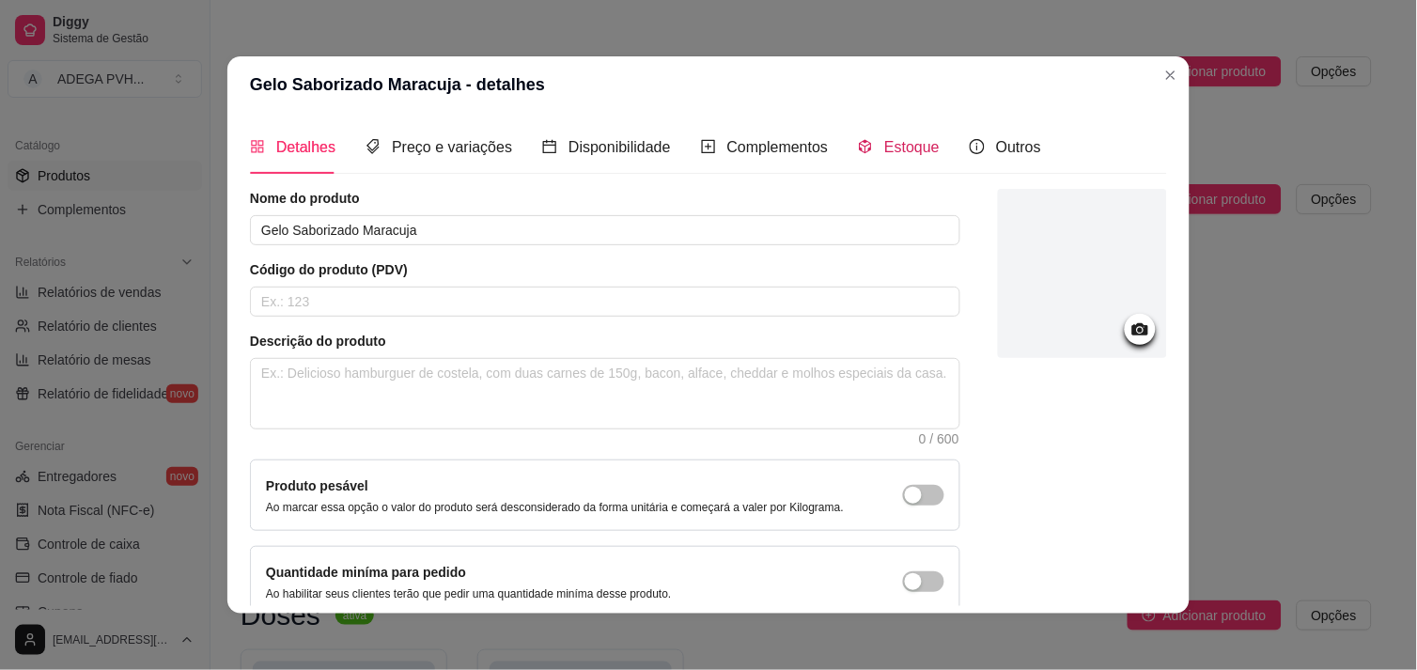
click at [884, 151] on span "Estoque" at bounding box center [911, 147] width 55 height 16
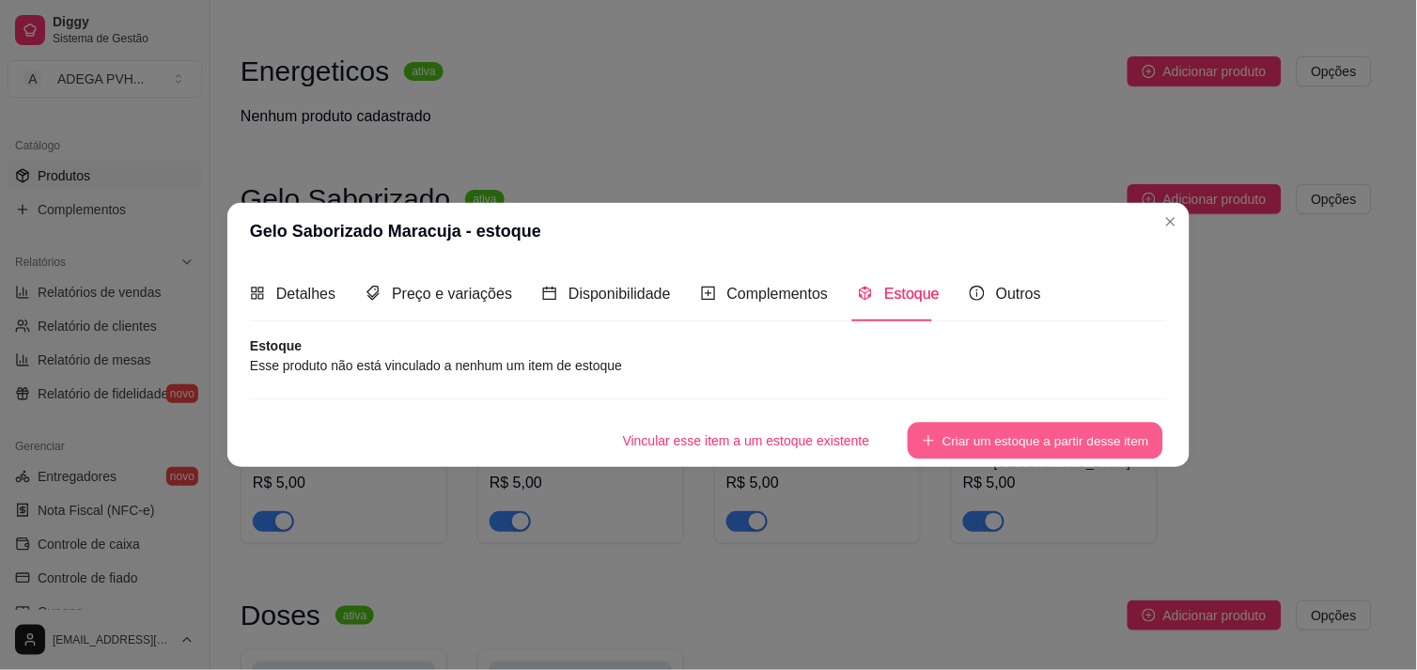
click at [925, 437] on icon "plus" at bounding box center [928, 440] width 13 height 13
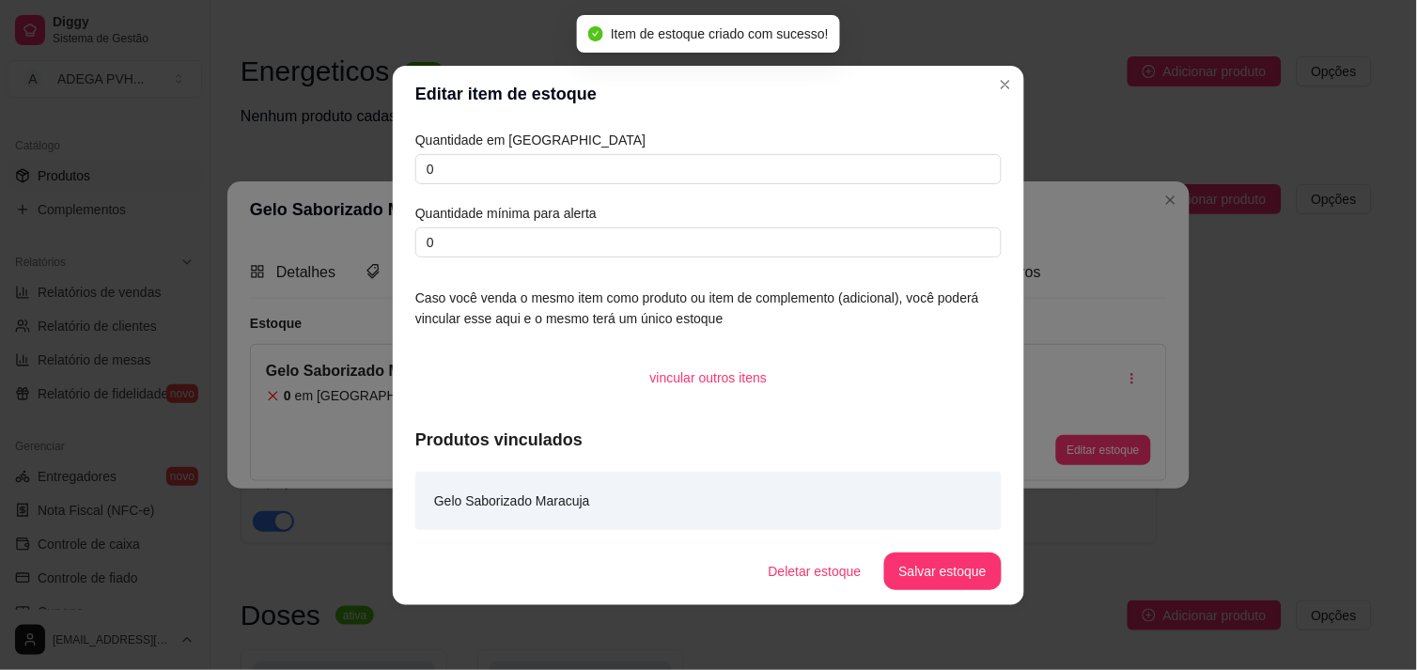
click at [578, 192] on div "Quantidade em estoque 0 Quantidade mínima para alerta 0" at bounding box center [708, 194] width 586 height 128
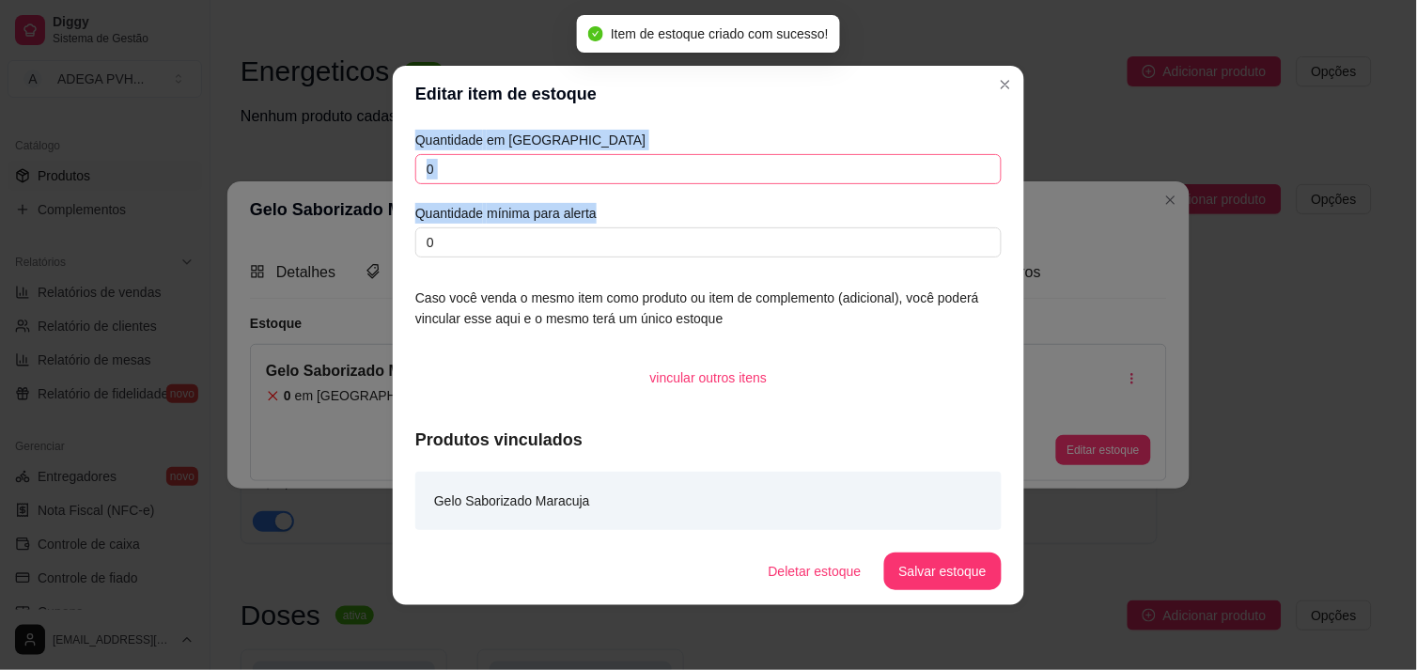
drag, startPoint x: 578, startPoint y: 192, endPoint x: 566, endPoint y: 171, distance: 24.0
click at [566, 171] on div "Quantidade em estoque 0 Quantidade mínima para alerta 0" at bounding box center [708, 194] width 586 height 128
click at [566, 171] on input "0" at bounding box center [708, 169] width 586 height 30
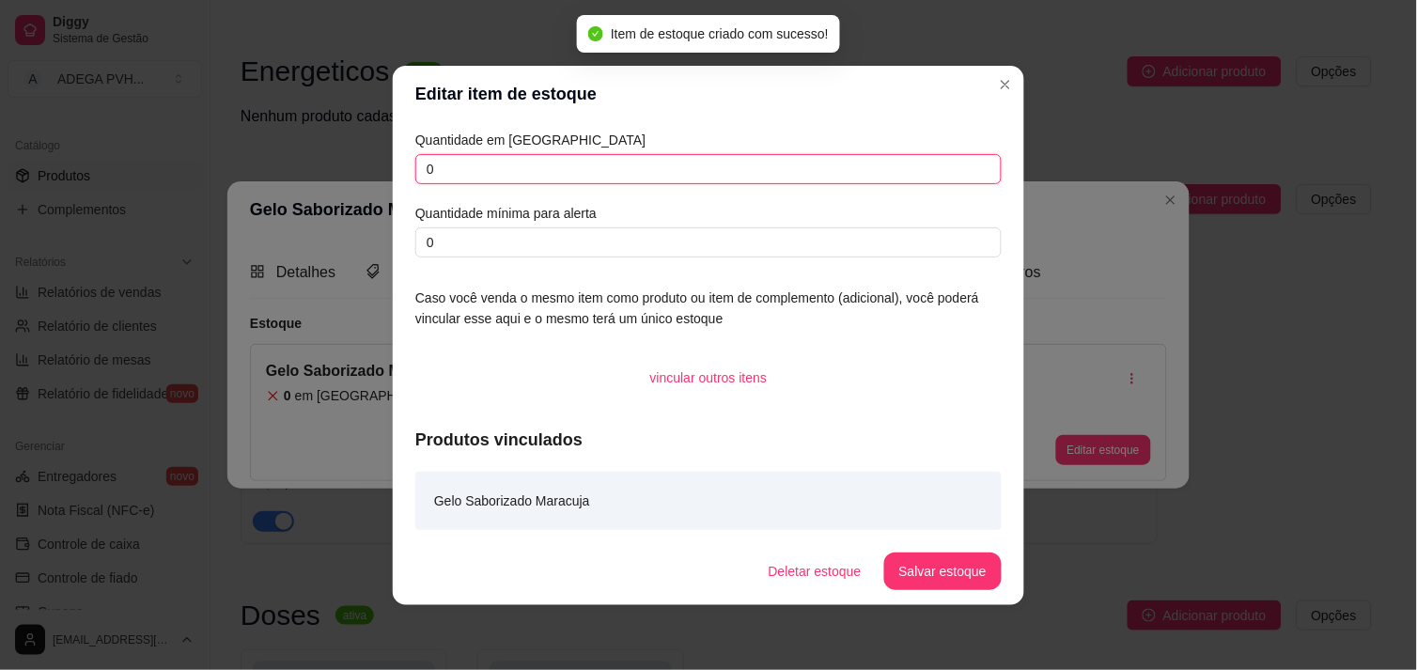
click at [566, 171] on input "0" at bounding box center [708, 169] width 586 height 30
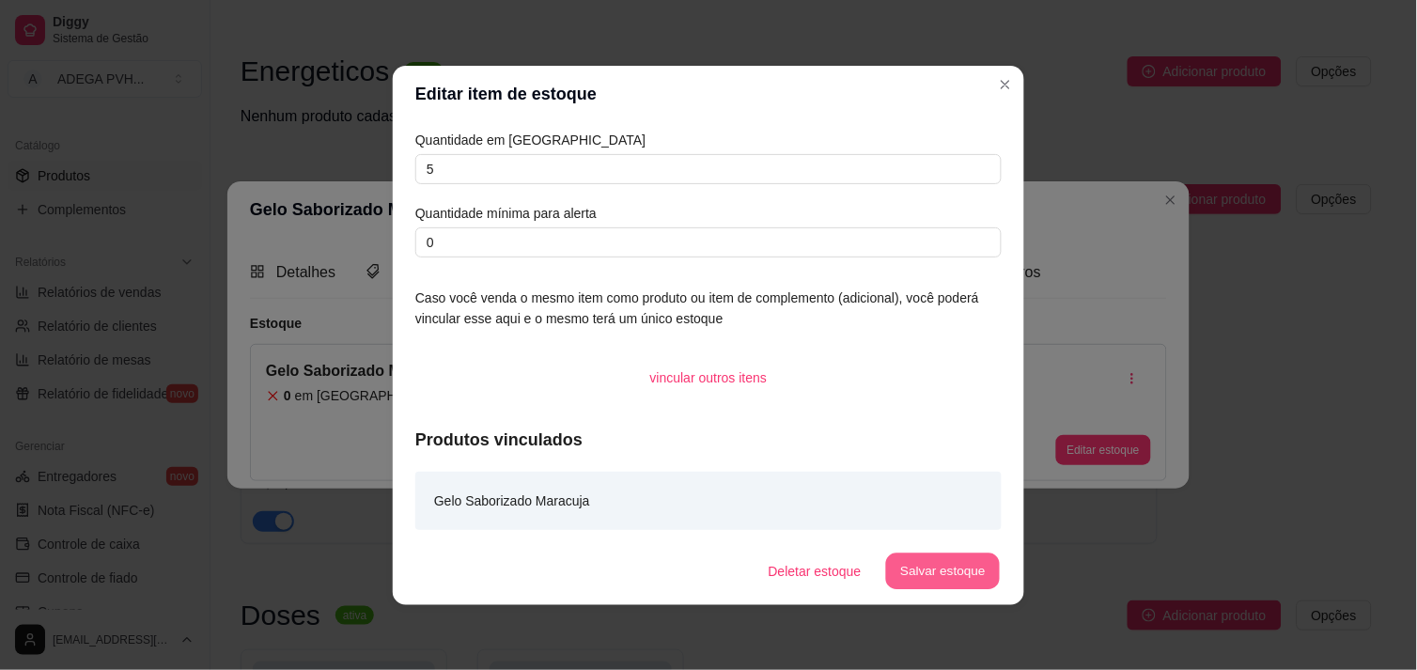
click at [916, 577] on button "Salvar estoque" at bounding box center [942, 571] width 115 height 37
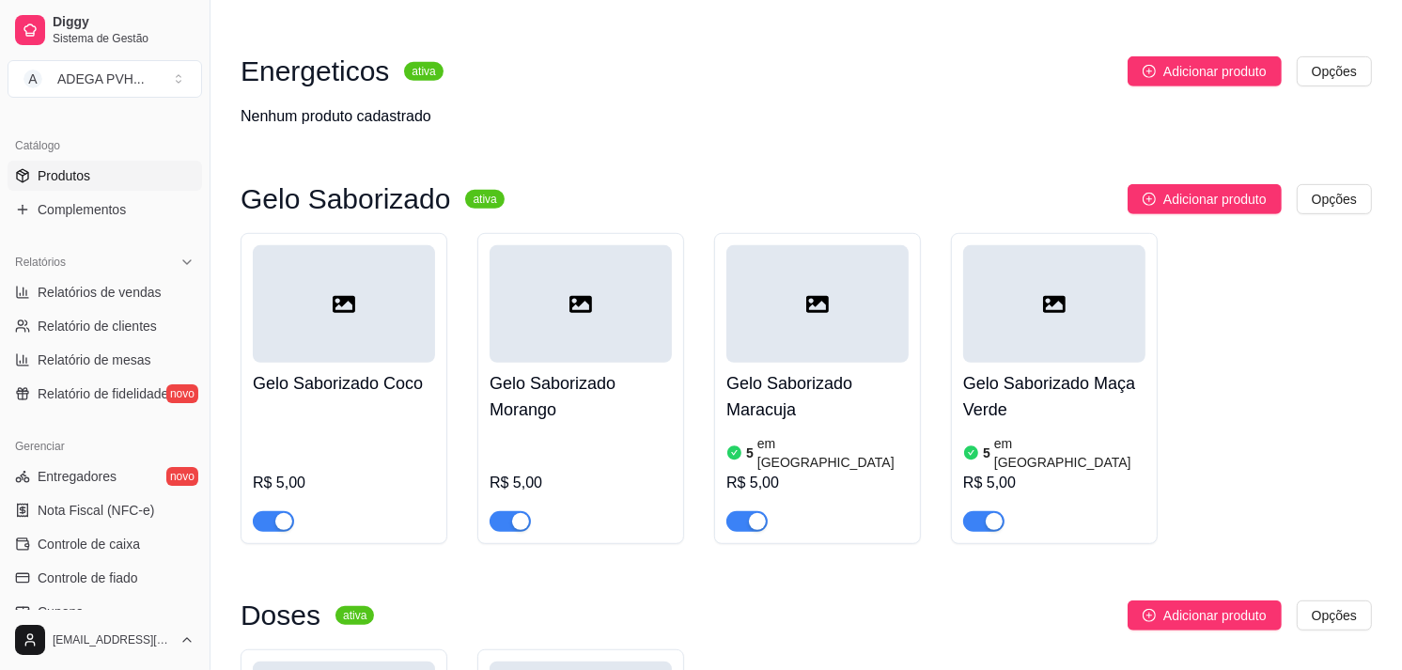
click at [614, 410] on h4 "Gelo Saborizado Morango" at bounding box center [581, 396] width 182 height 53
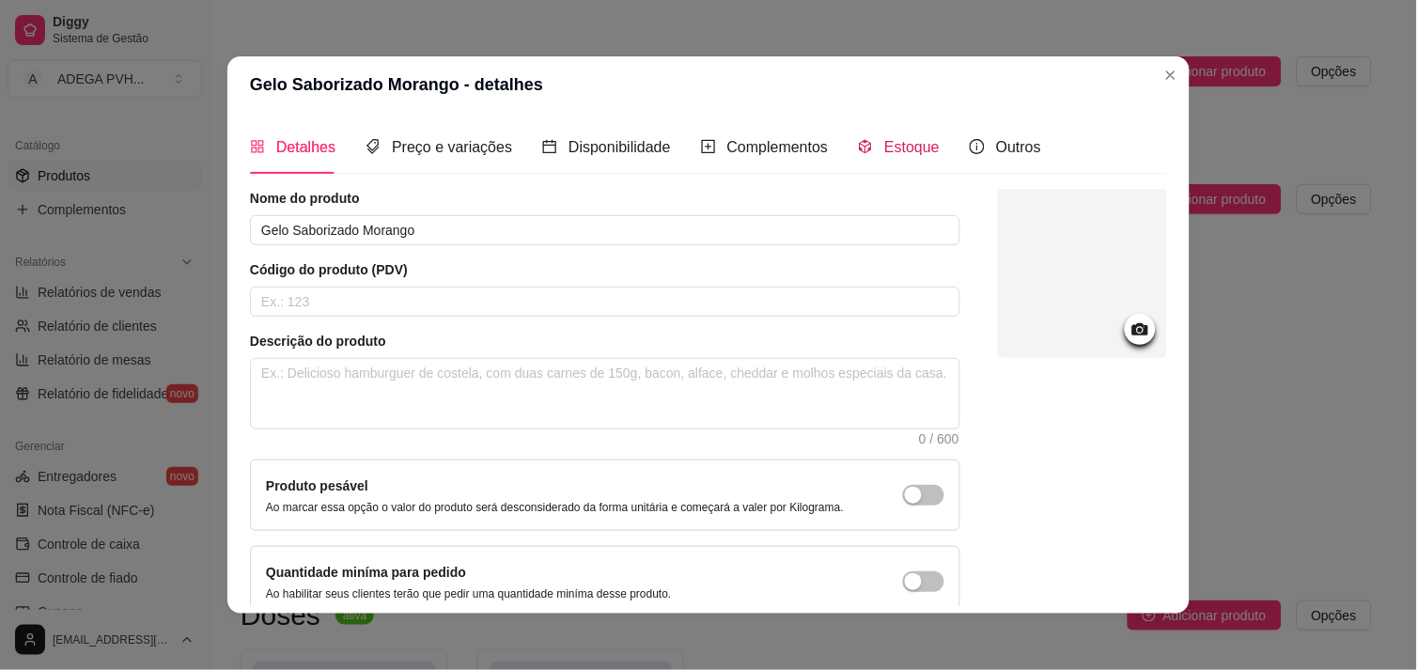
click at [884, 141] on span "Estoque" at bounding box center [911, 147] width 55 height 16
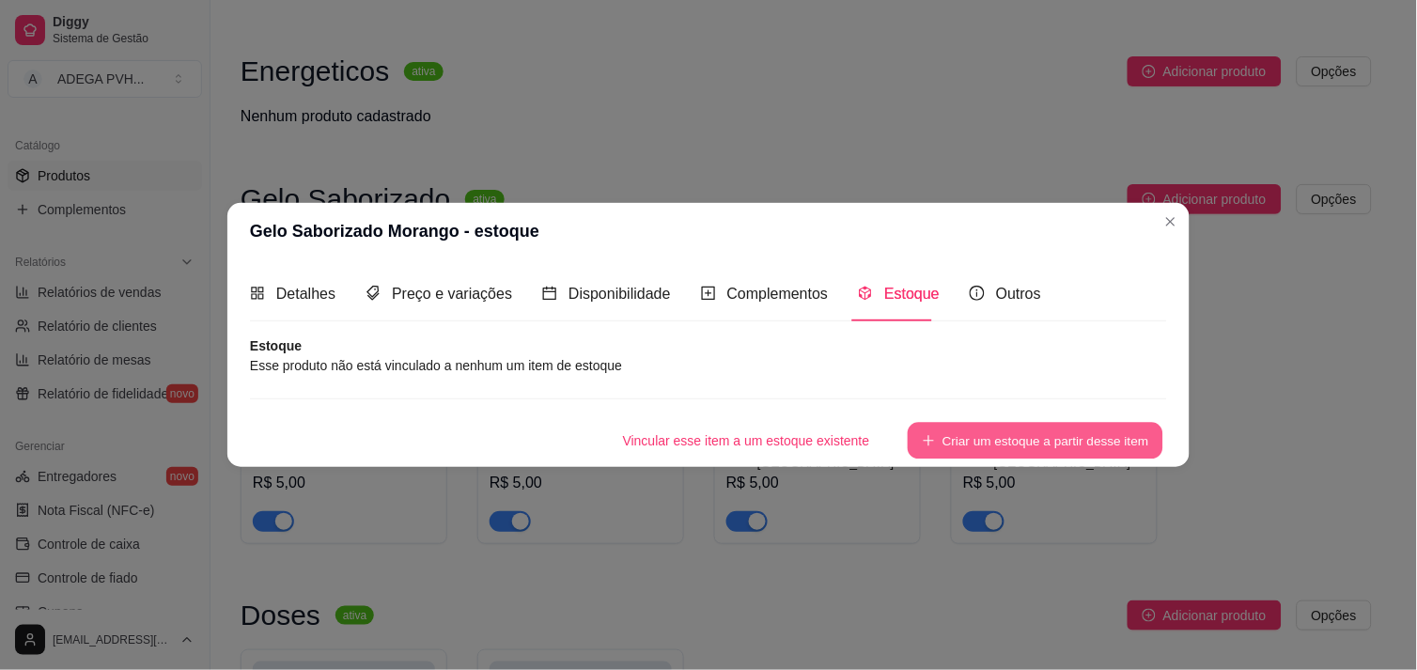
click at [949, 442] on button "Criar um estoque a partir desse item" at bounding box center [1036, 440] width 256 height 37
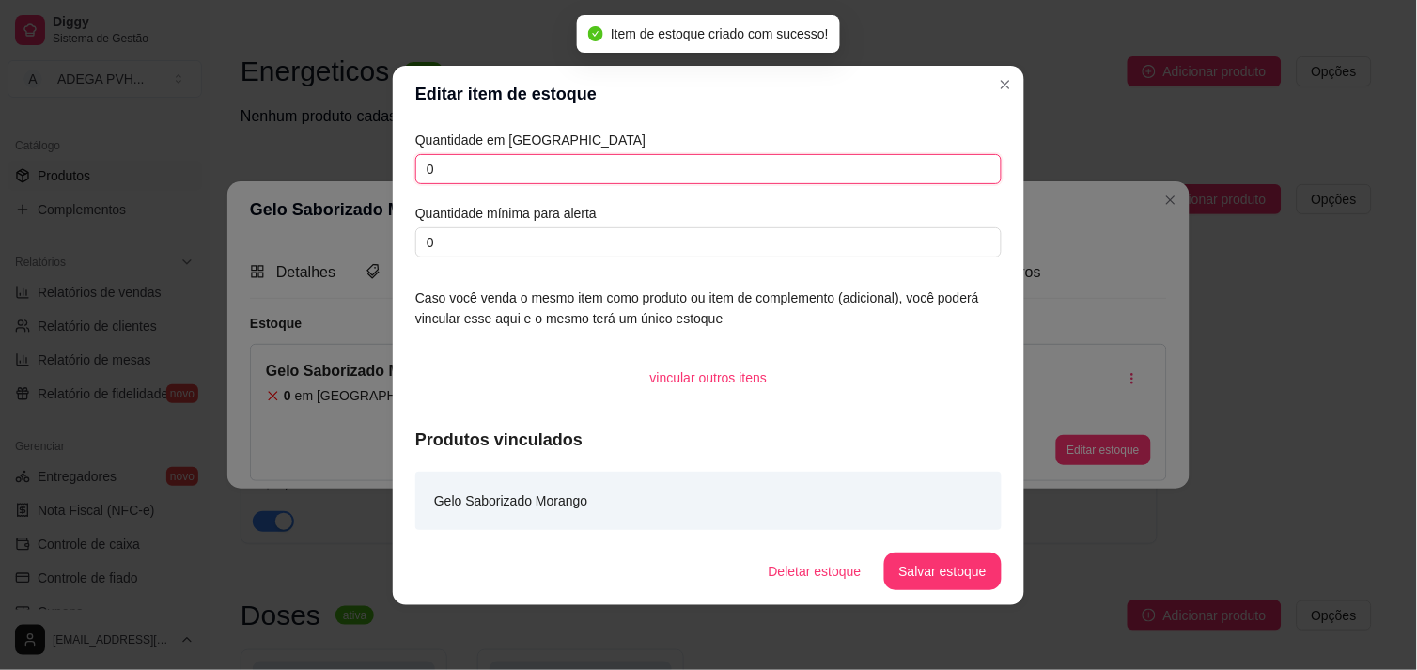
click at [500, 167] on input "0" at bounding box center [708, 169] width 586 height 30
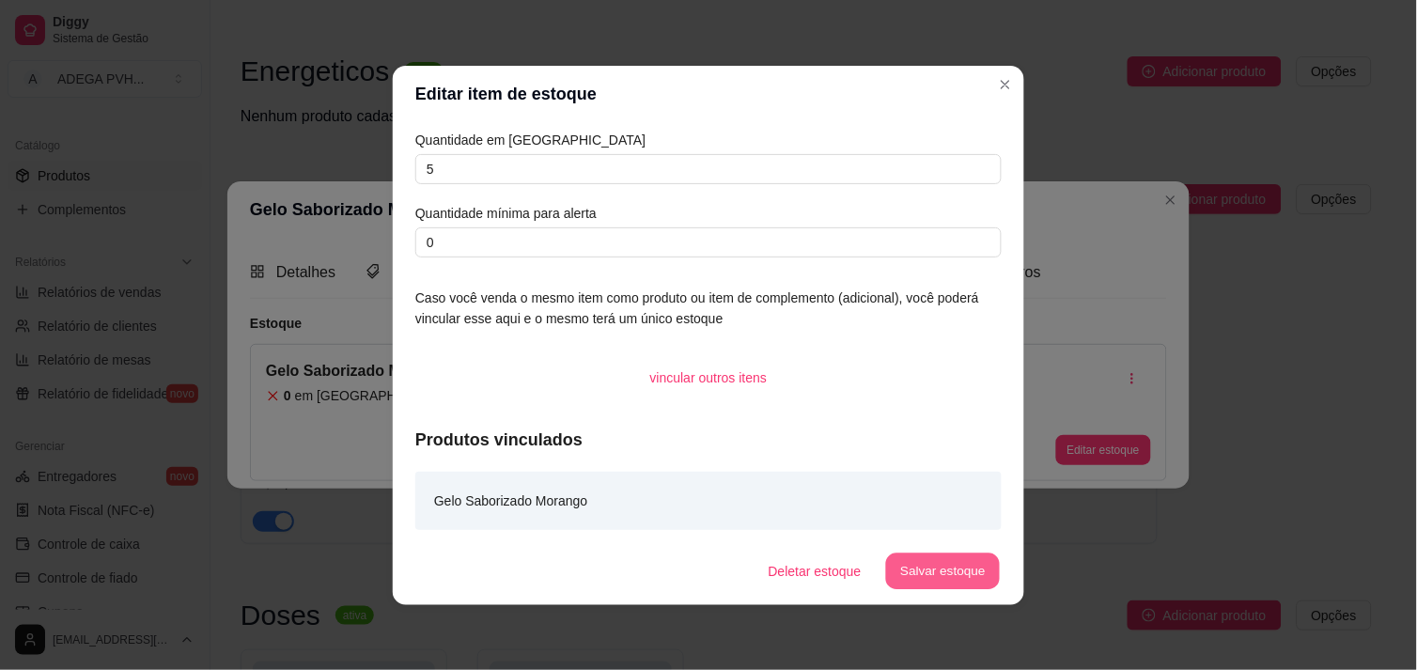
click at [975, 567] on button "Salvar estoque" at bounding box center [942, 571] width 115 height 37
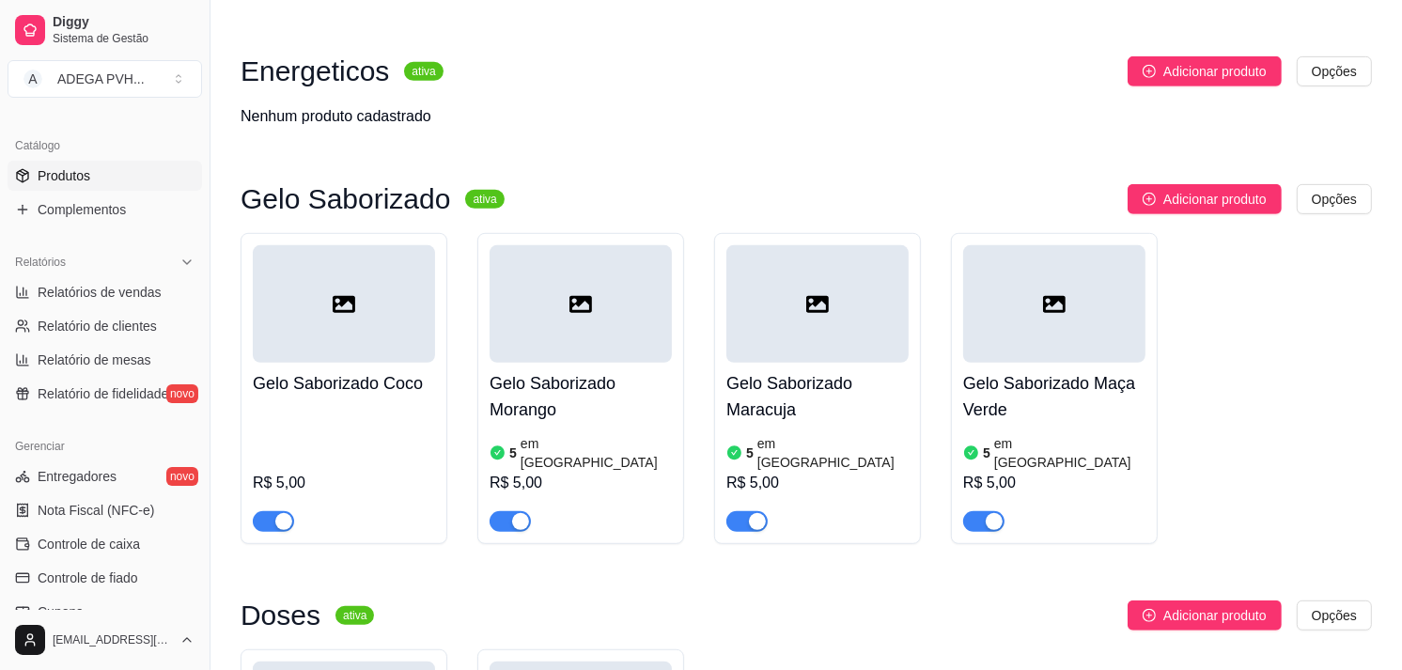
click at [390, 305] on div at bounding box center [344, 303] width 182 height 117
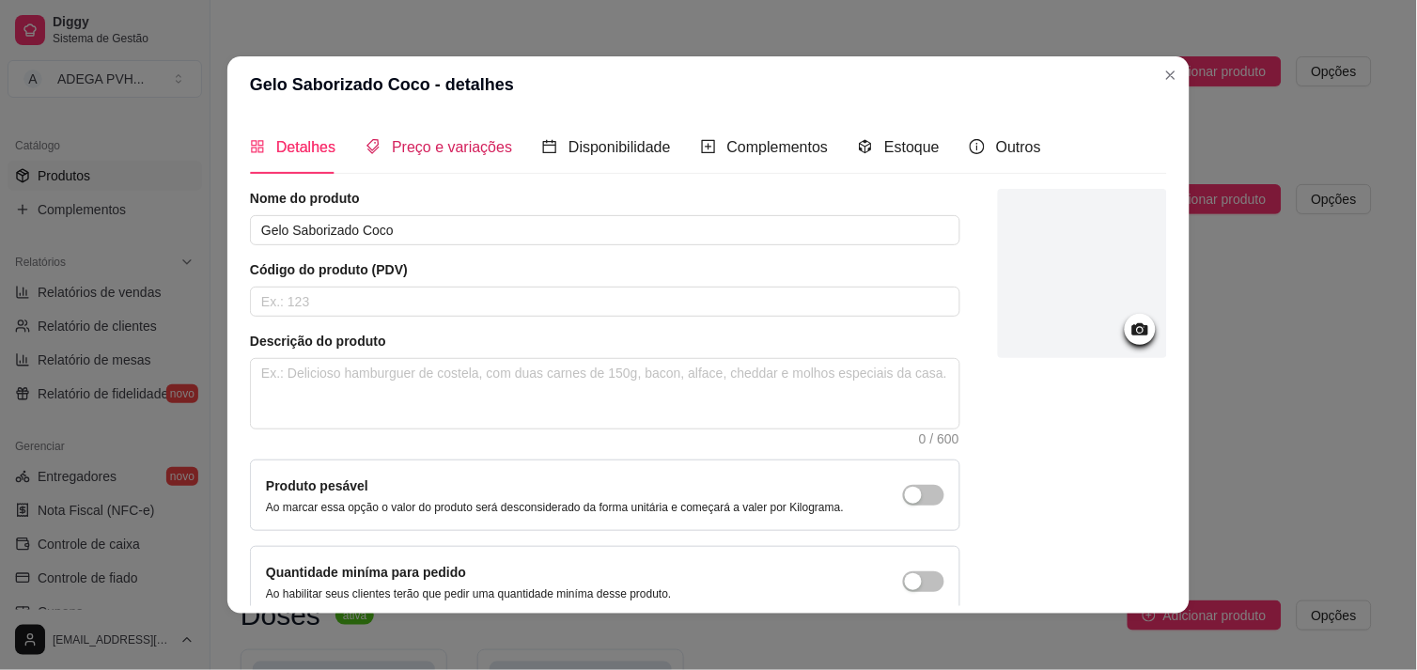
click at [408, 139] on span "Preço e variações" at bounding box center [452, 147] width 120 height 16
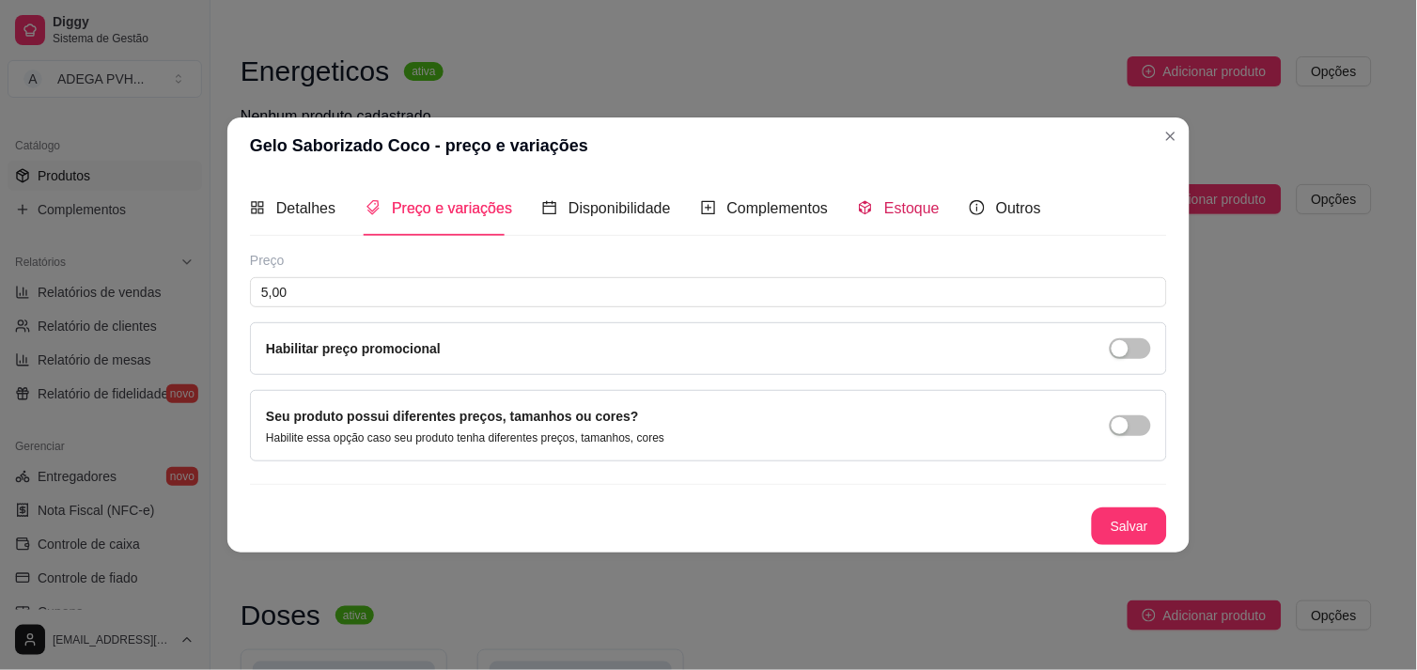
click at [921, 204] on span "Estoque" at bounding box center [911, 208] width 55 height 16
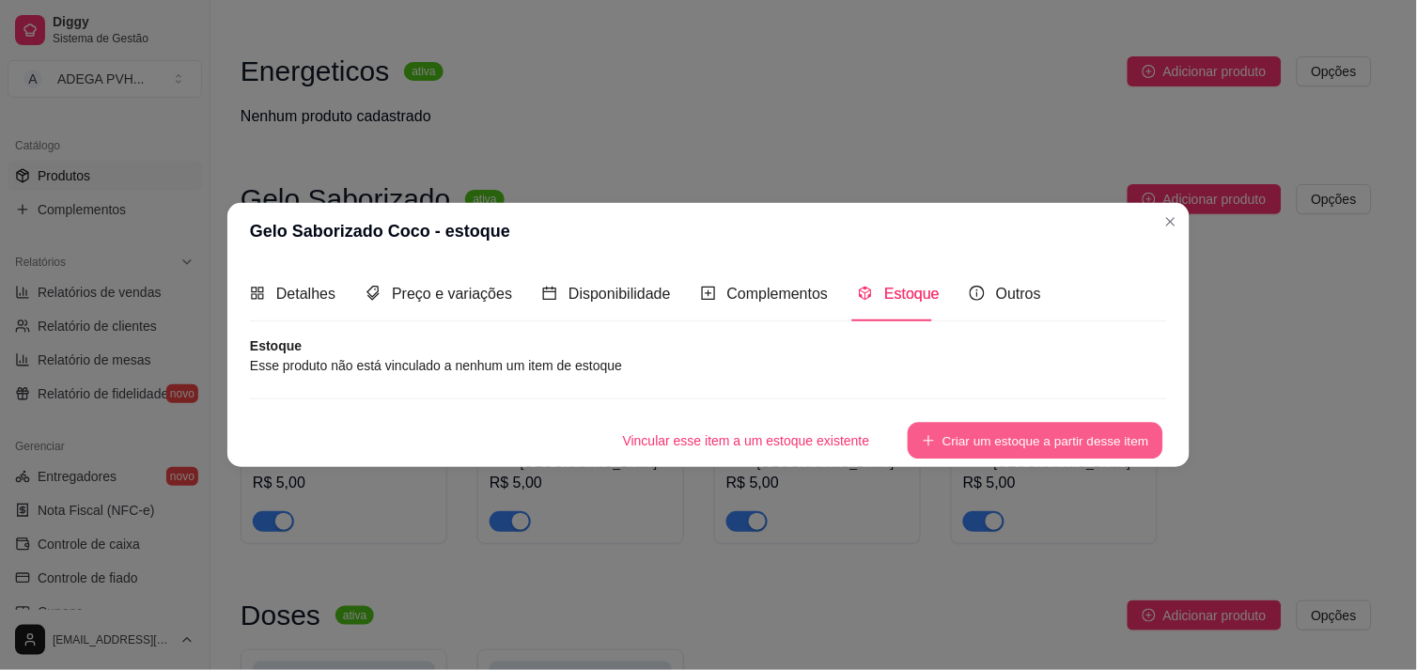
click at [1028, 447] on button "Criar um estoque a partir desse item" at bounding box center [1036, 440] width 256 height 37
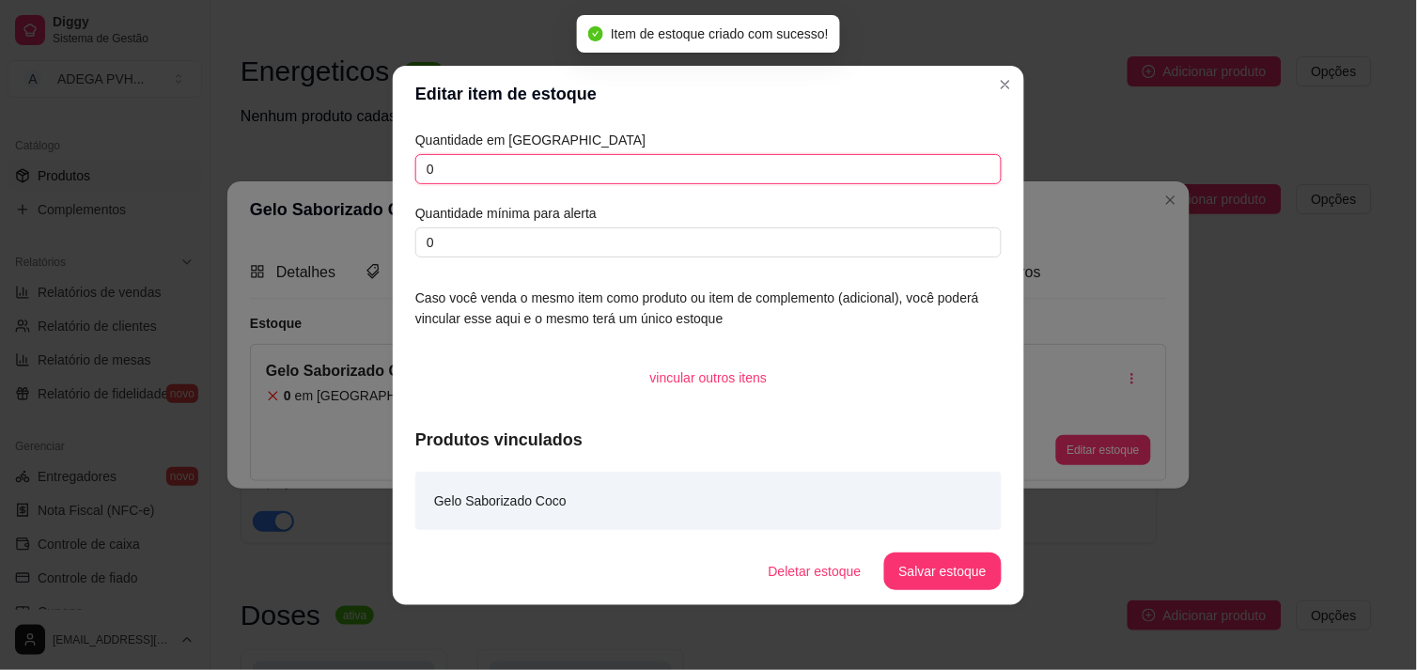
click at [716, 173] on input "0" at bounding box center [708, 169] width 586 height 30
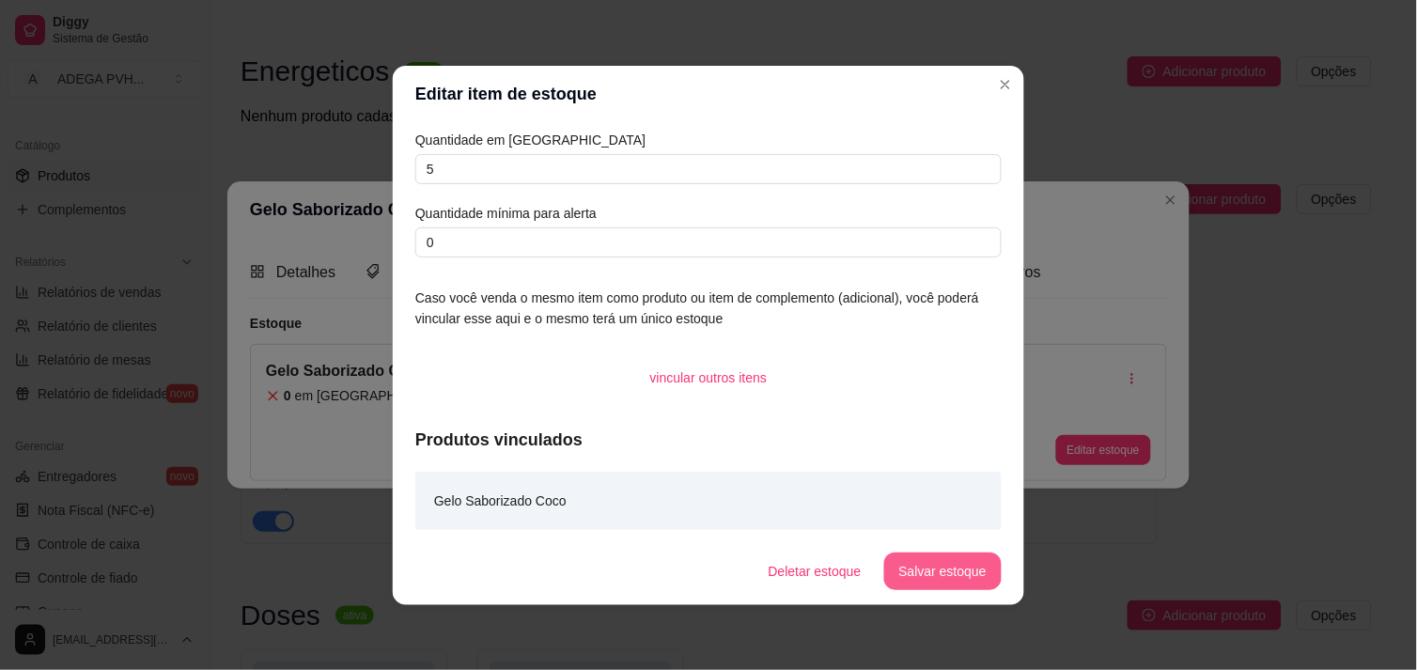
click at [952, 558] on button "Salvar estoque" at bounding box center [942, 572] width 117 height 38
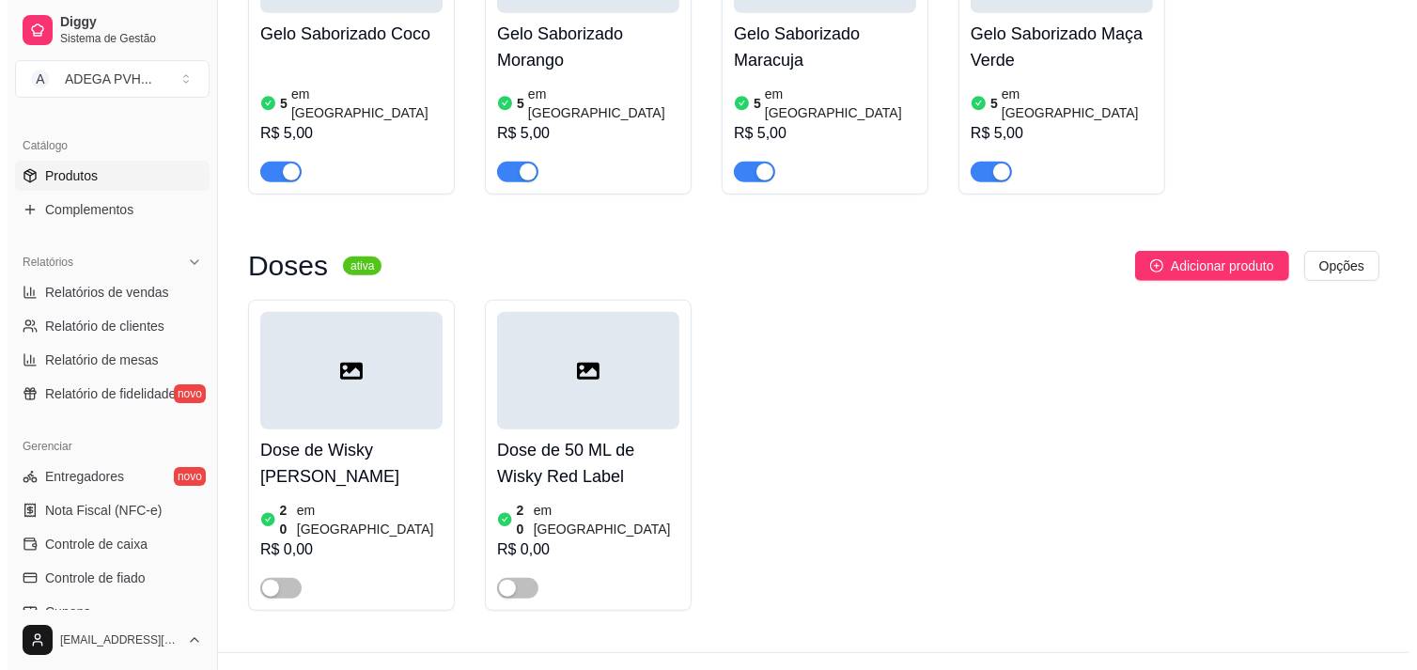
scroll to position [526, 0]
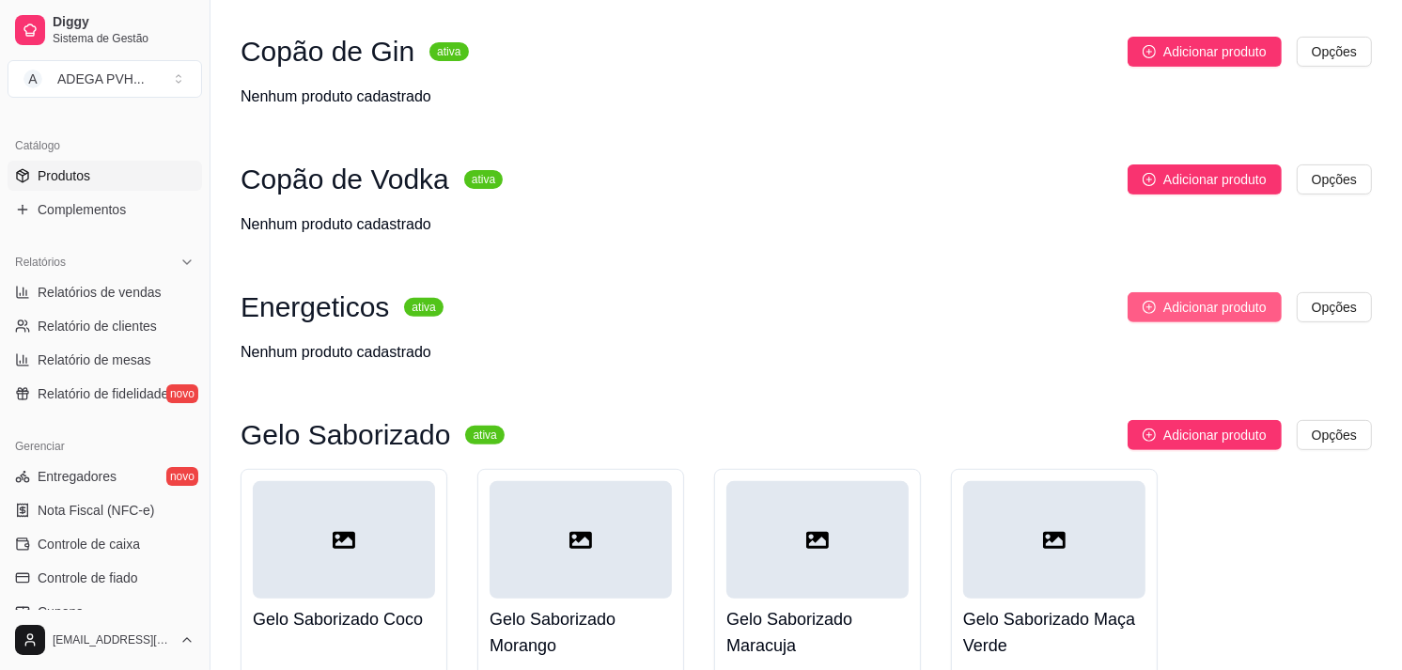
click at [1186, 305] on span "Adicionar produto" at bounding box center [1215, 307] width 103 height 21
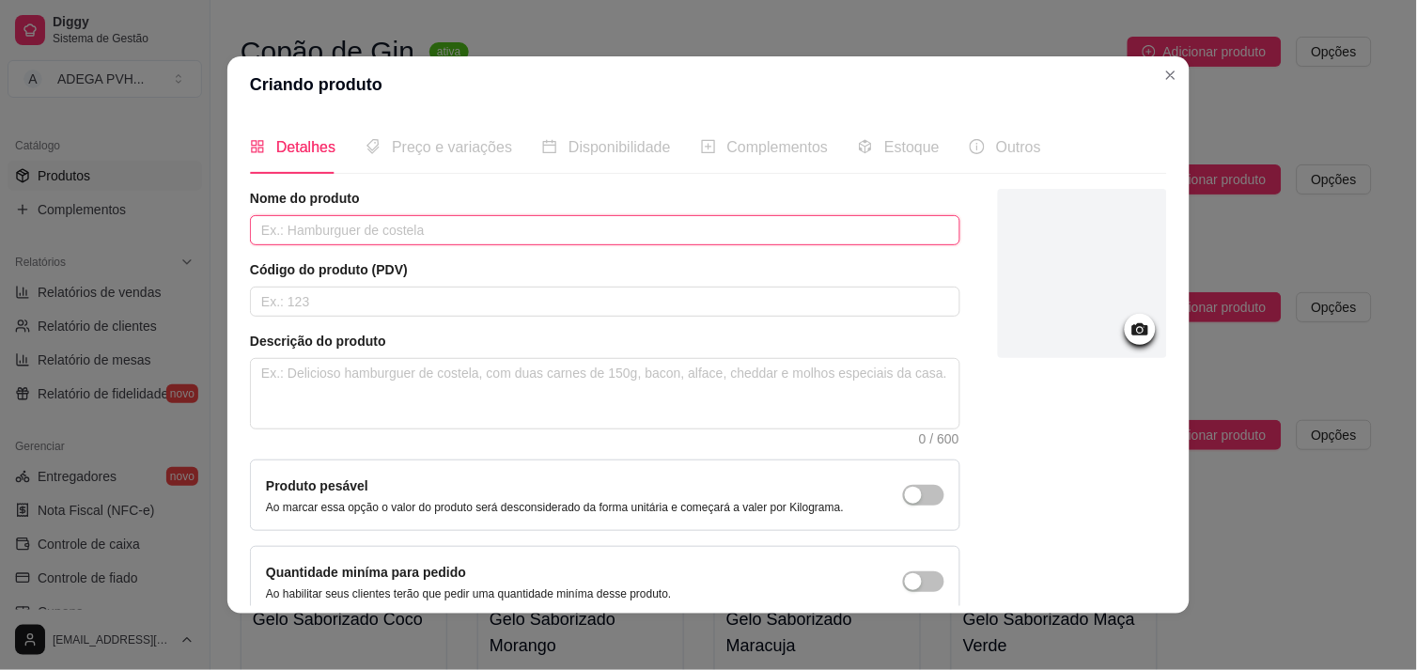
click at [720, 226] on input "text" at bounding box center [605, 230] width 711 height 30
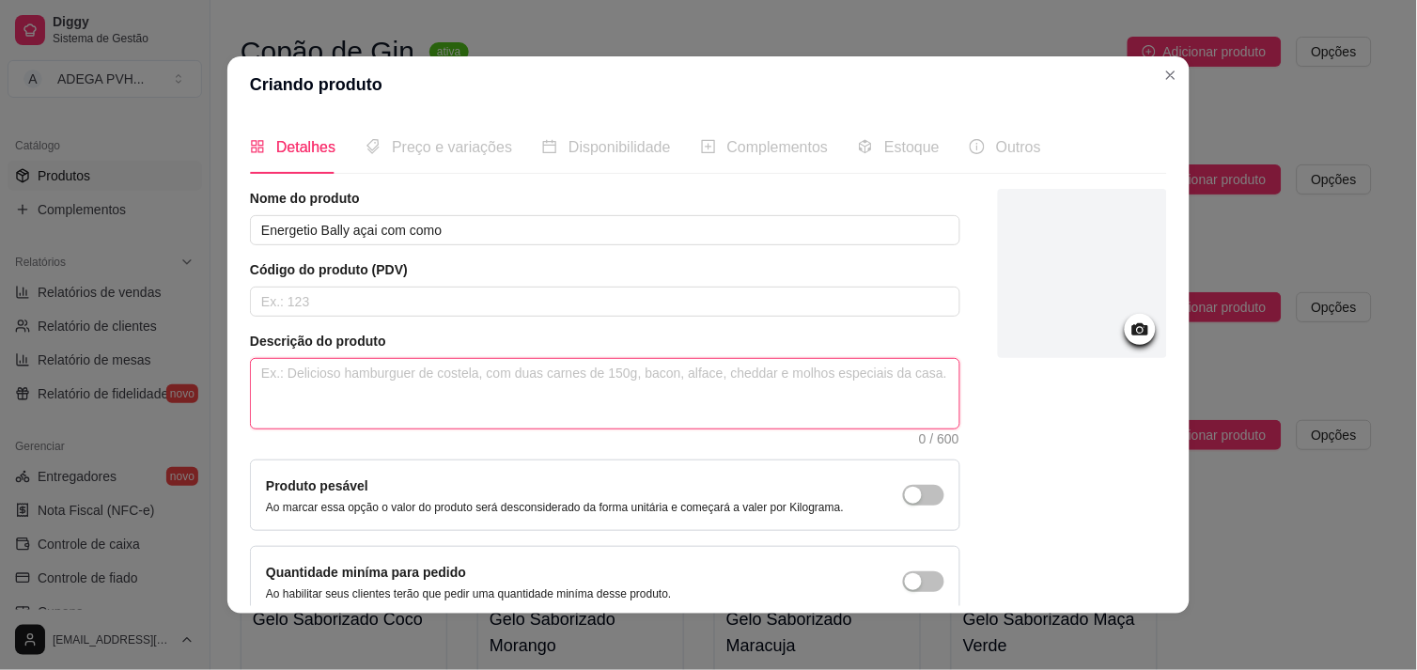
click at [477, 367] on textarea at bounding box center [605, 394] width 709 height 70
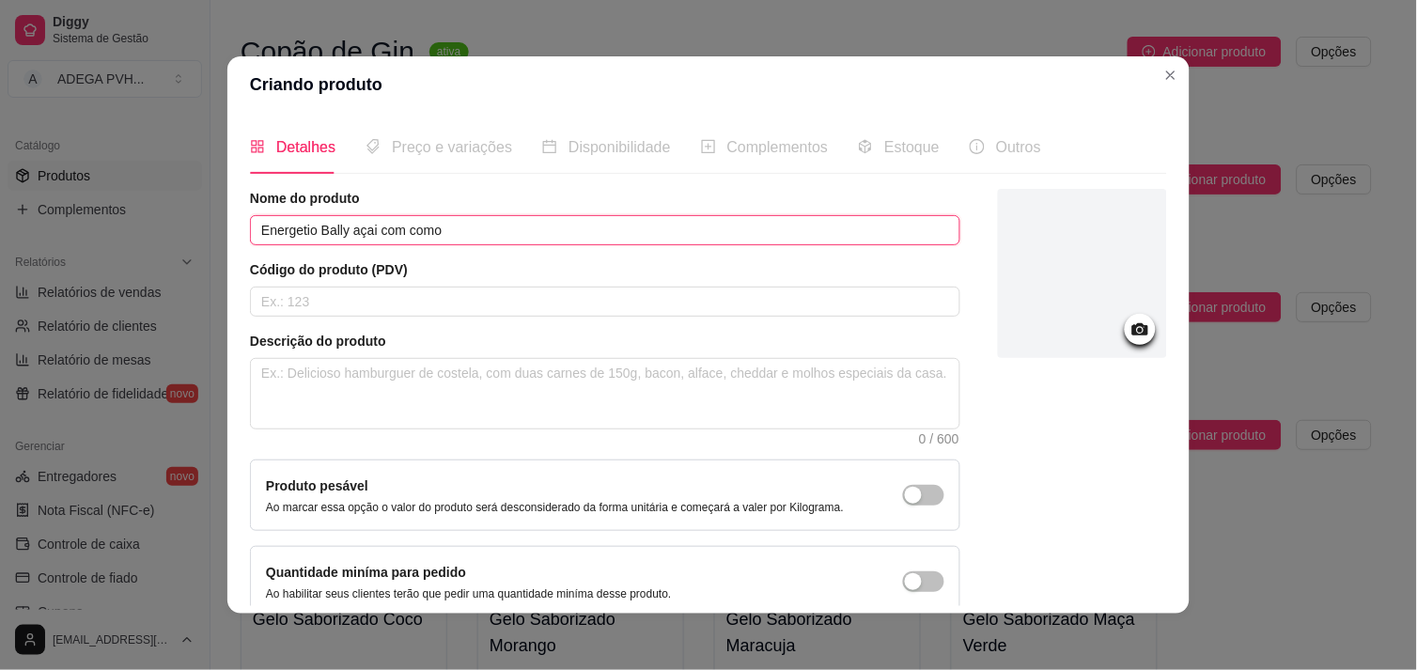
drag, startPoint x: 449, startPoint y: 235, endPoint x: 217, endPoint y: 219, distance: 232.7
click at [217, 219] on div "Criando produto Detalhes Preço e variações Disponibilidade Complementos Estoque…" at bounding box center [708, 335] width 1417 height 670
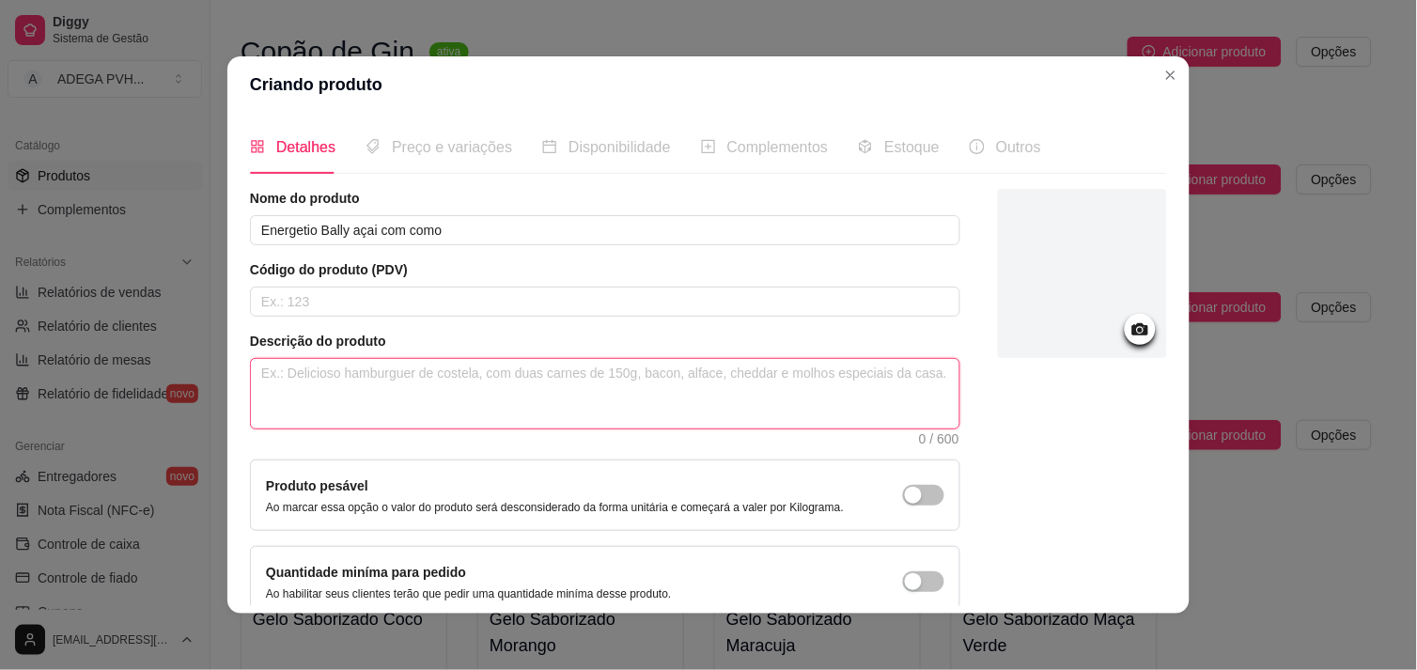
click at [475, 397] on textarea at bounding box center [605, 394] width 709 height 70
paste textarea "Energetio Bally açai com como"
click at [307, 374] on textarea "Energetio Bally açai com como" at bounding box center [605, 394] width 709 height 70
click at [338, 376] on textarea "Energetio Bally açai com como" at bounding box center [605, 394] width 709 height 70
click at [345, 380] on textarea "Energetio Bally em lata açai com como" at bounding box center [605, 394] width 709 height 70
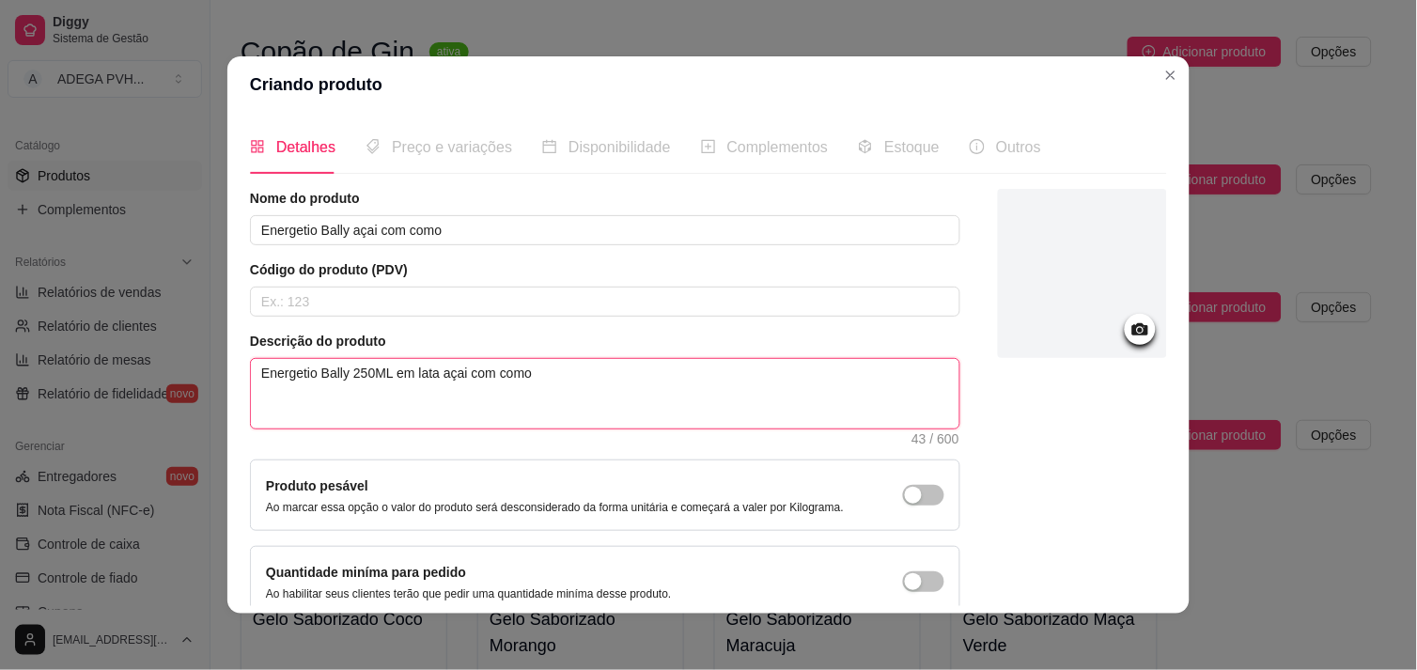
click at [427, 371] on textarea "Energetio Bally 250ML em lata açai com como" at bounding box center [605, 394] width 709 height 70
click at [571, 381] on textarea "Energetio Bally 250ML em lata, Sabor açai com como" at bounding box center [605, 394] width 709 height 70
click at [477, 381] on textarea "Energetio Bally 250ML em lata, Sabor açai com coco." at bounding box center [605, 394] width 709 height 70
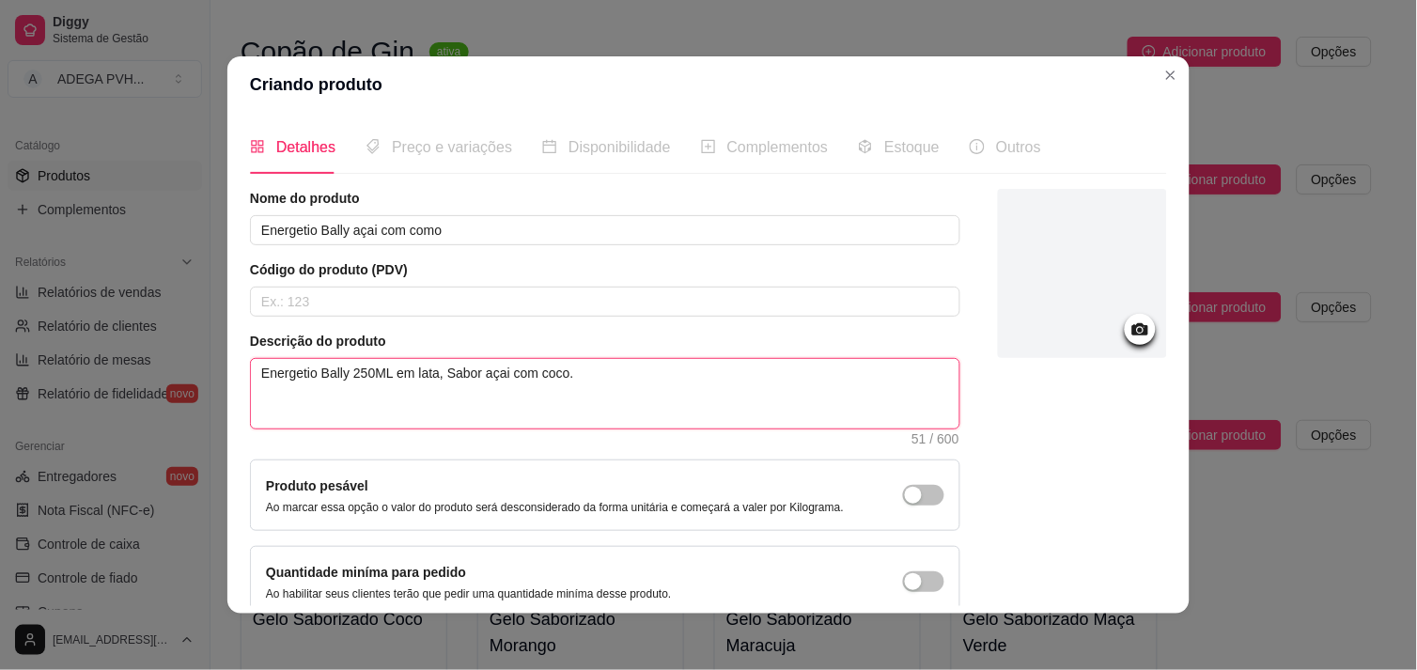
drag, startPoint x: 518, startPoint y: 386, endPoint x: 479, endPoint y: 374, distance: 40.4
click at [479, 374] on textarea "Energetio Bally 250ML em lata, Sabor açai com coco." at bounding box center [605, 394] width 709 height 70
click at [288, 382] on textarea "Energetio Bally 250ML em lata, Sabor açaí com coco." at bounding box center [605, 394] width 709 height 70
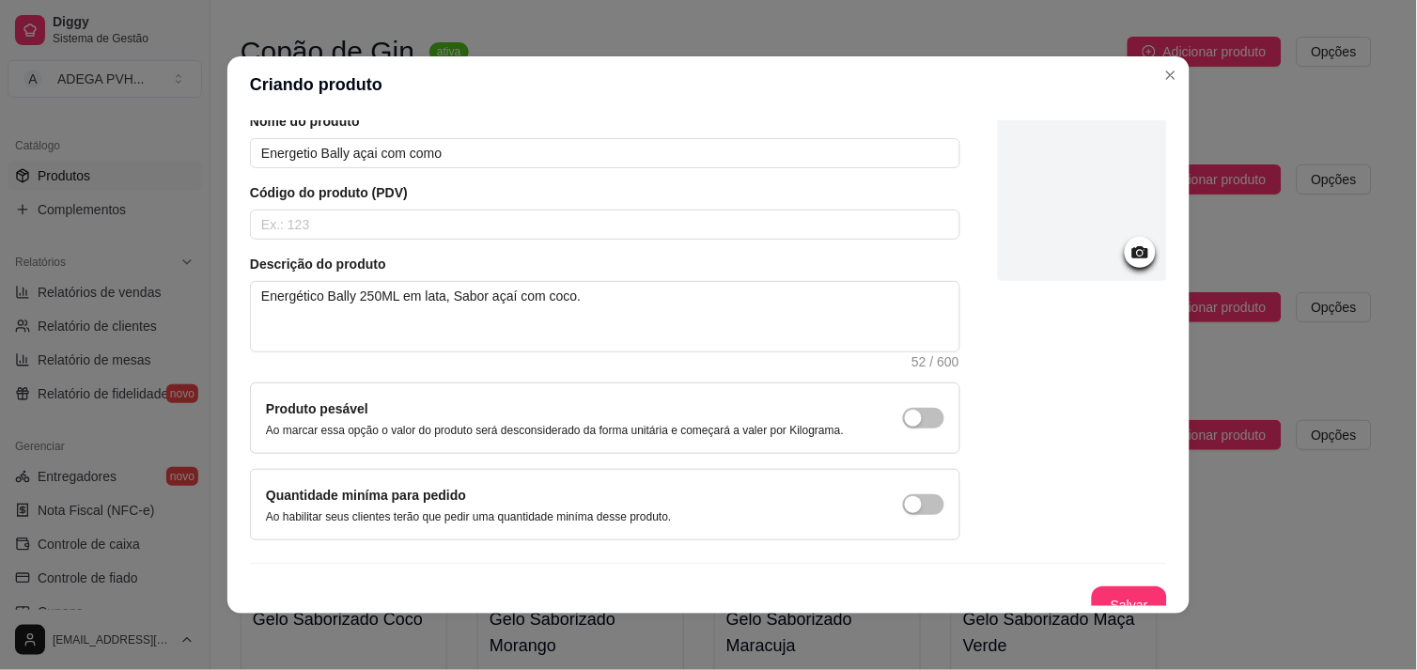
scroll to position [95, 0]
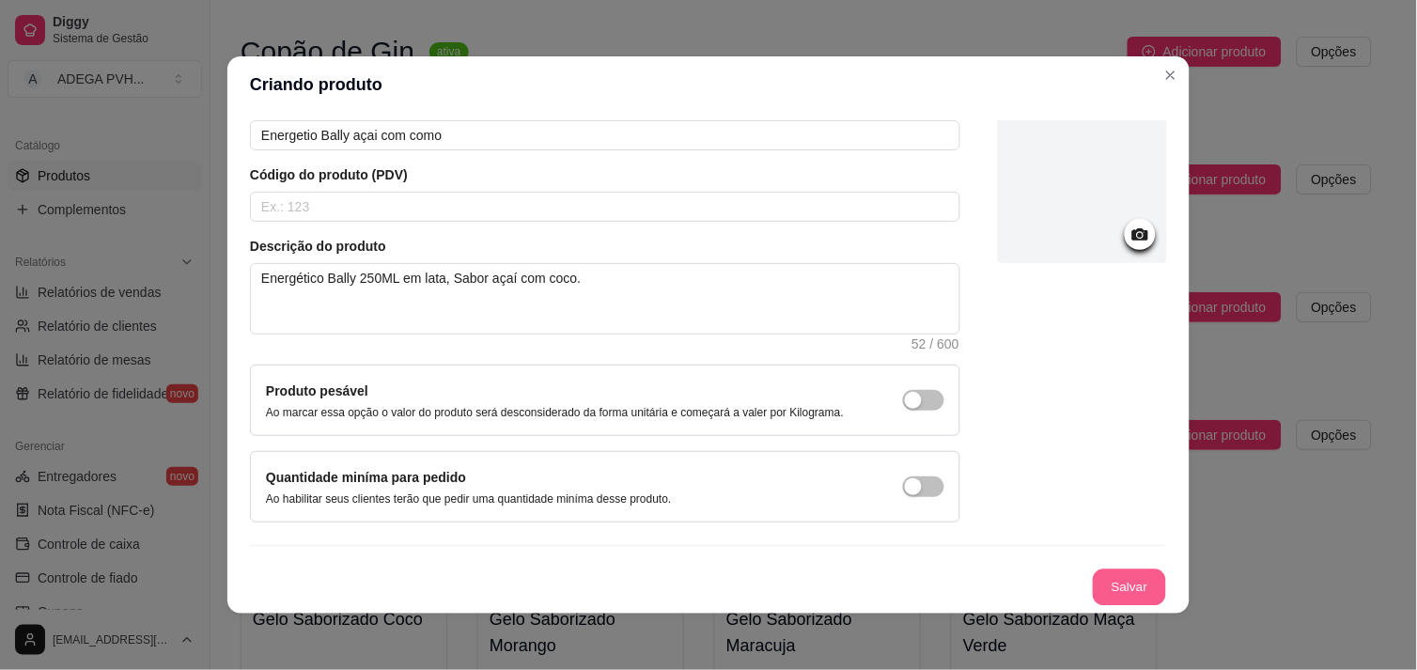
click at [1119, 593] on button "Salvar" at bounding box center [1129, 588] width 73 height 37
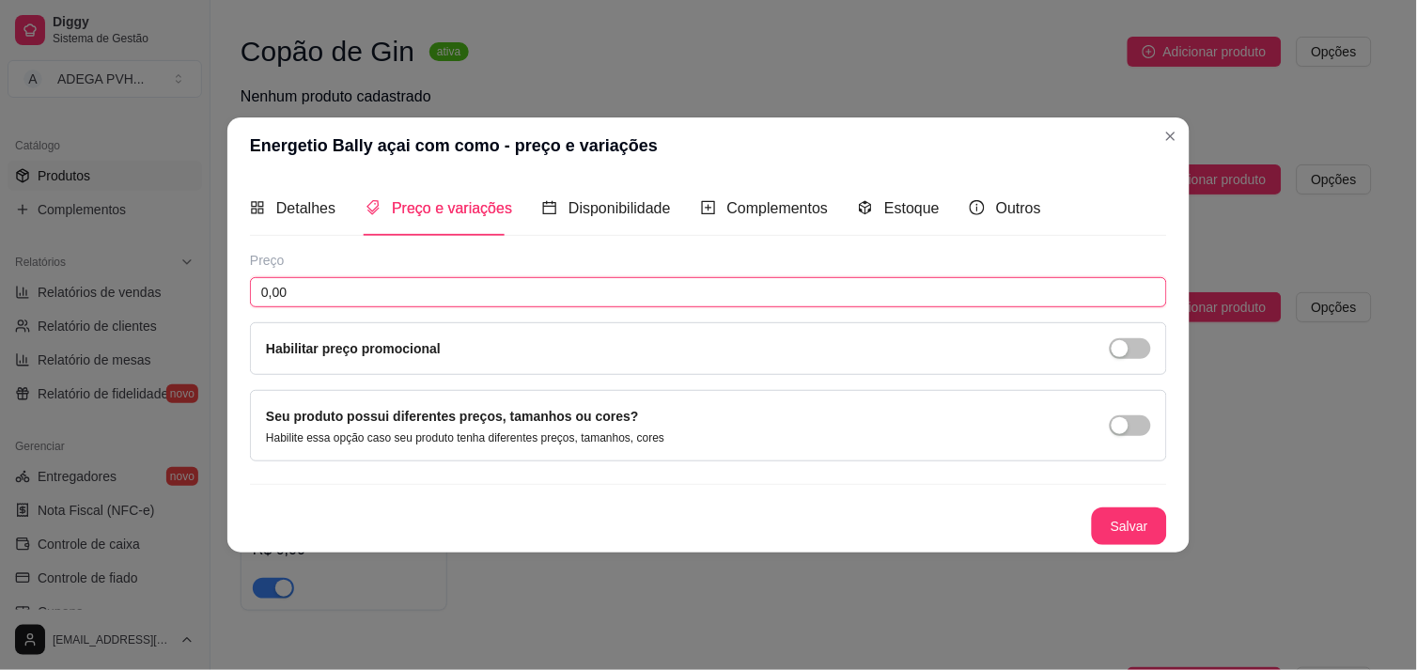
click at [564, 294] on input "0,00" at bounding box center [708, 292] width 917 height 30
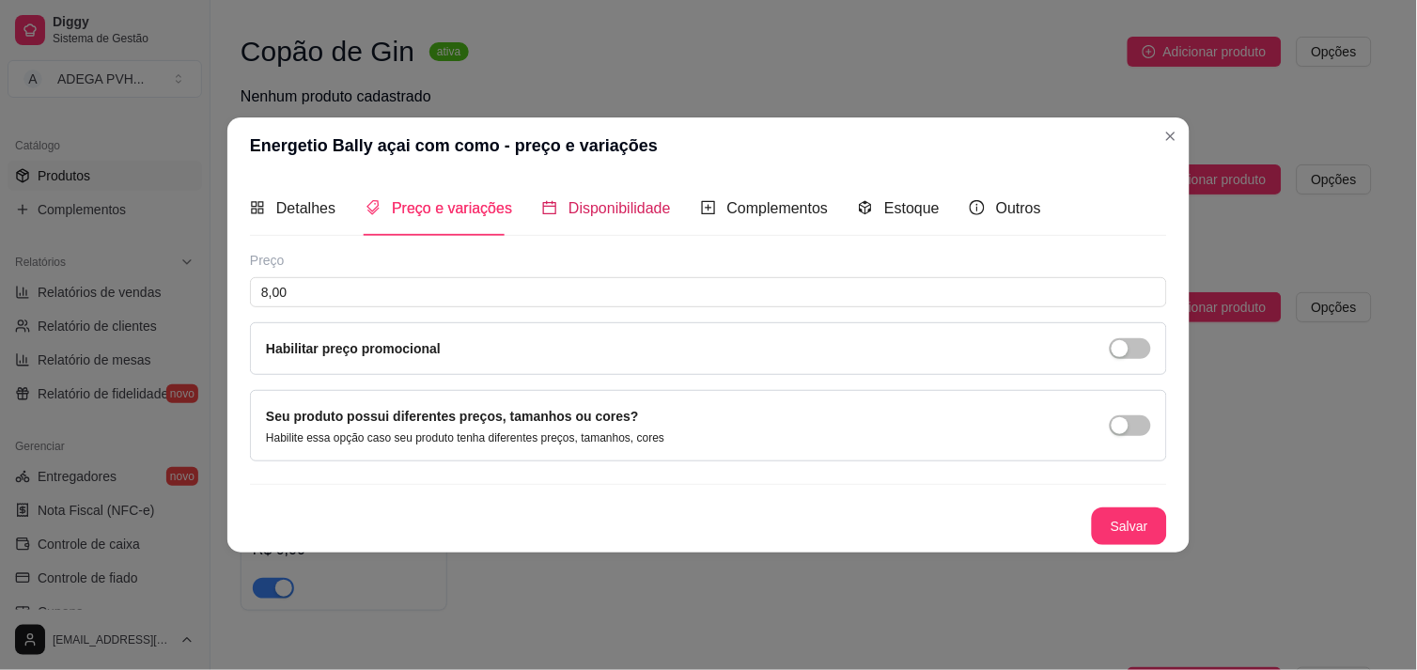
click at [622, 201] on span "Disponibilidade" at bounding box center [620, 208] width 102 height 16
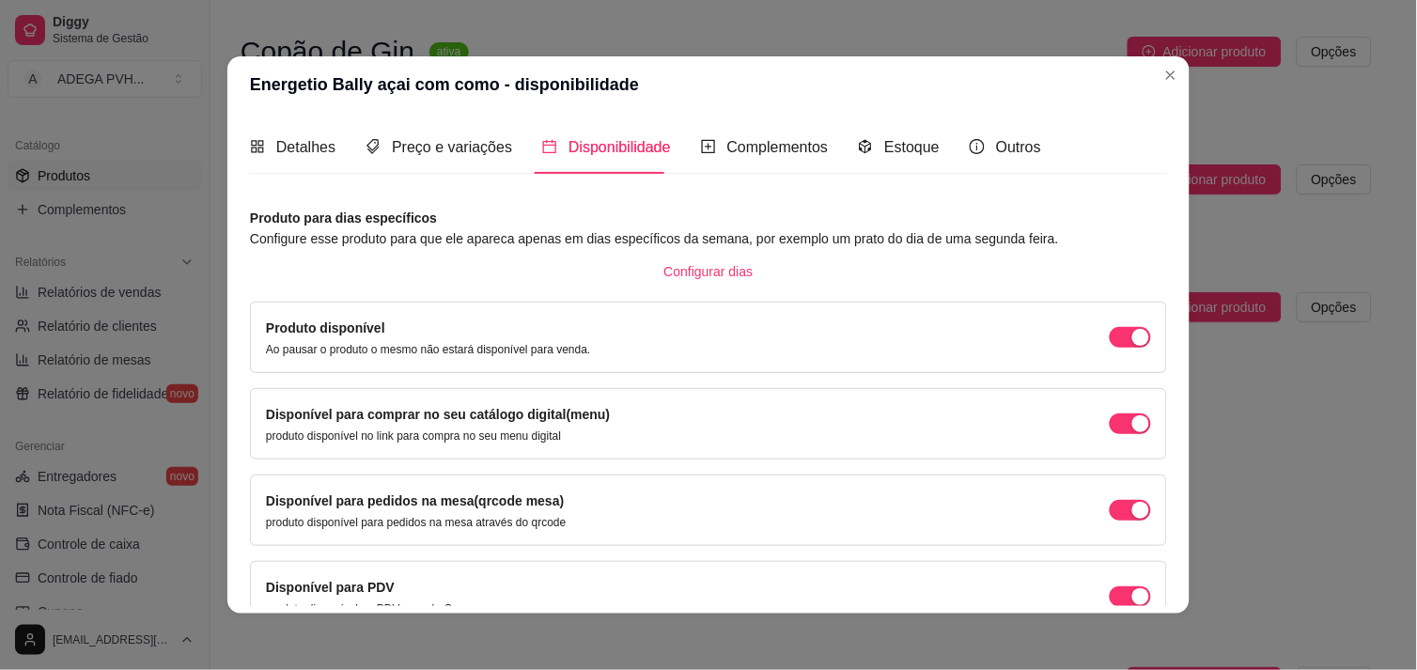
drag, startPoint x: 1077, startPoint y: 496, endPoint x: 1115, endPoint y: 532, distance: 51.9
click at [1115, 532] on div "Disponível para pedidos na mesa(qrcode mesa) produto disponível para pedidos na…" at bounding box center [708, 510] width 917 height 71
click at [1133, 346] on div "button" at bounding box center [1141, 337] width 17 height 17
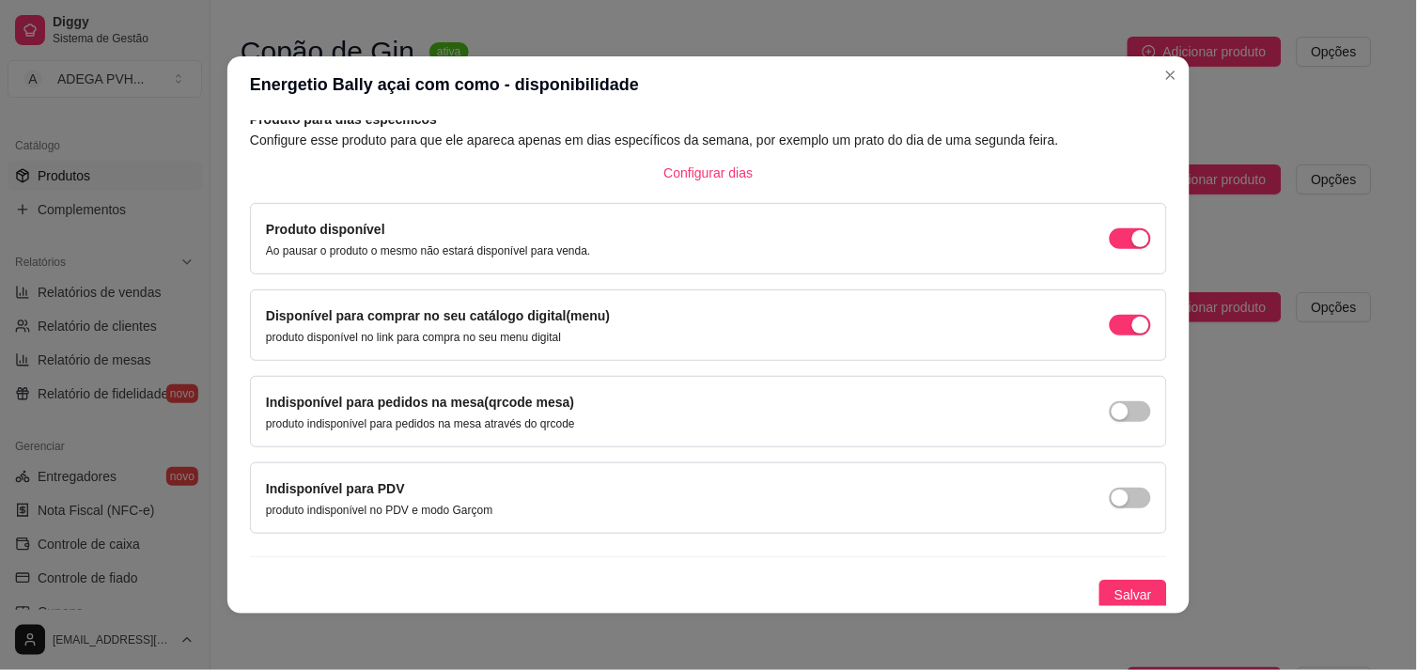
scroll to position [102, 0]
click at [1115, 587] on span "Salvar" at bounding box center [1134, 592] width 38 height 21
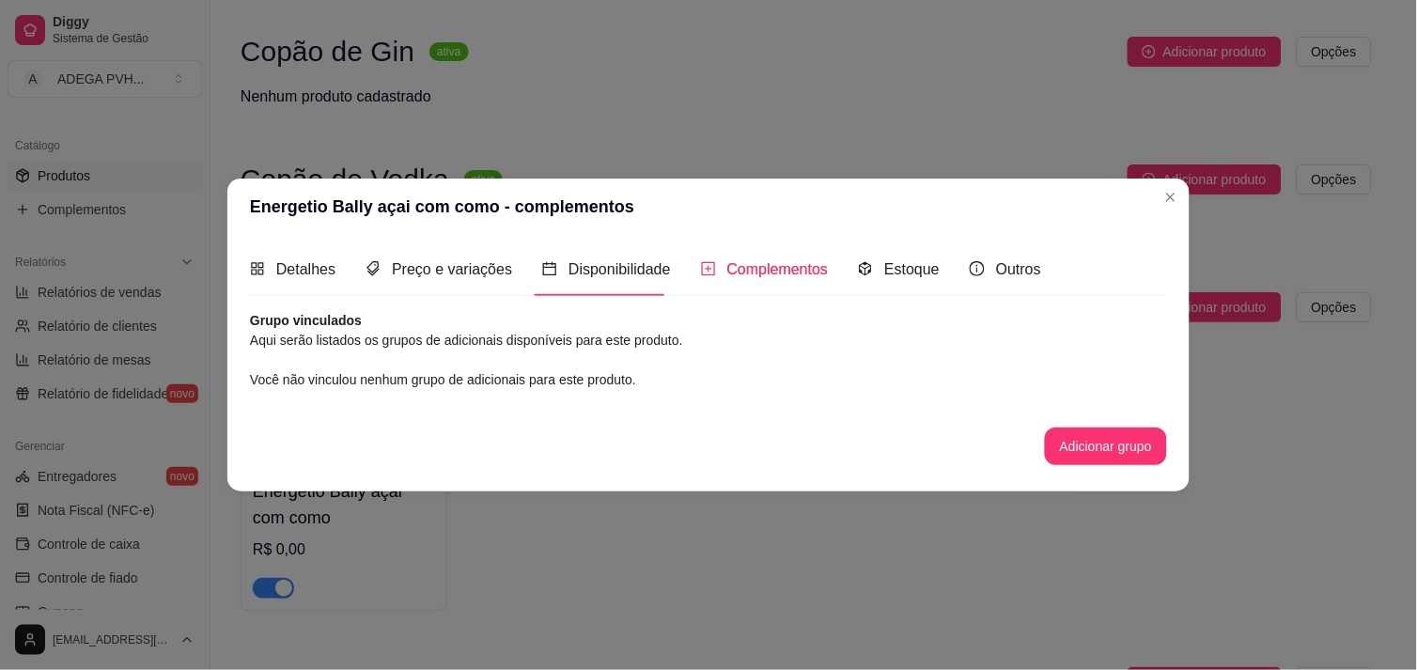
scroll to position [0, 0]
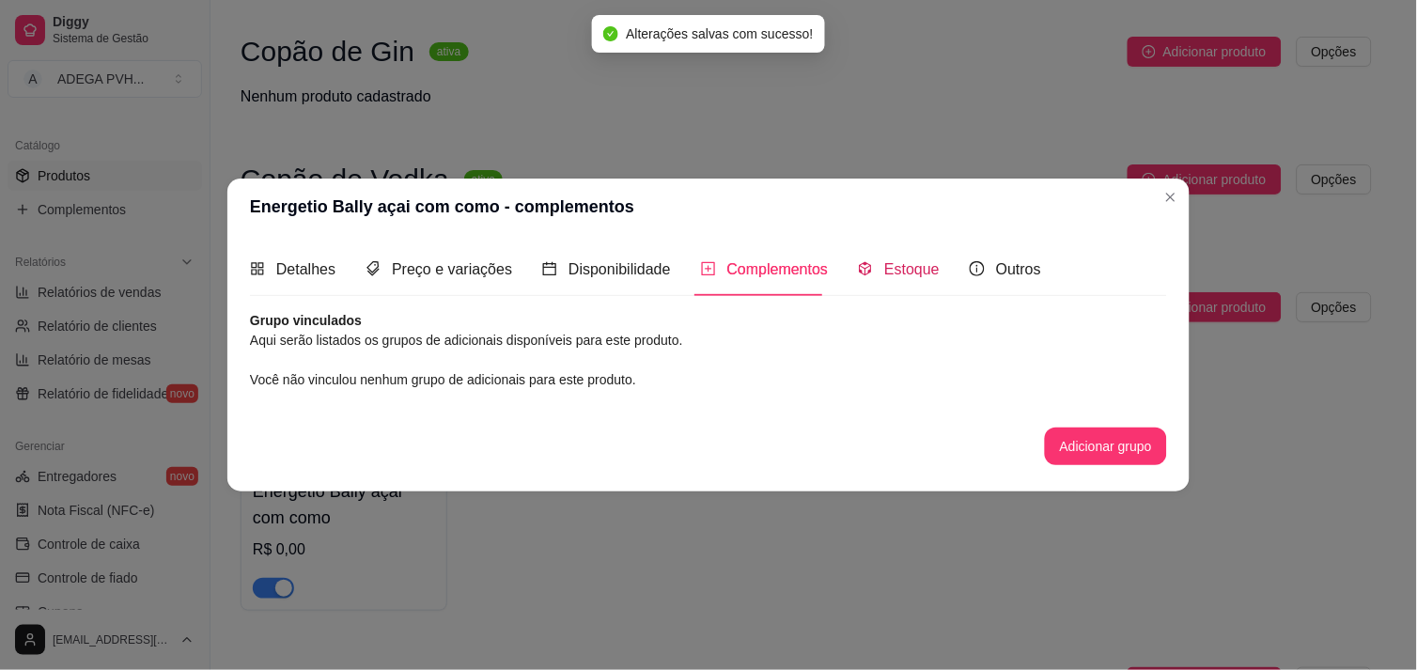
click at [887, 258] on div "Estoque" at bounding box center [899, 269] width 82 height 23
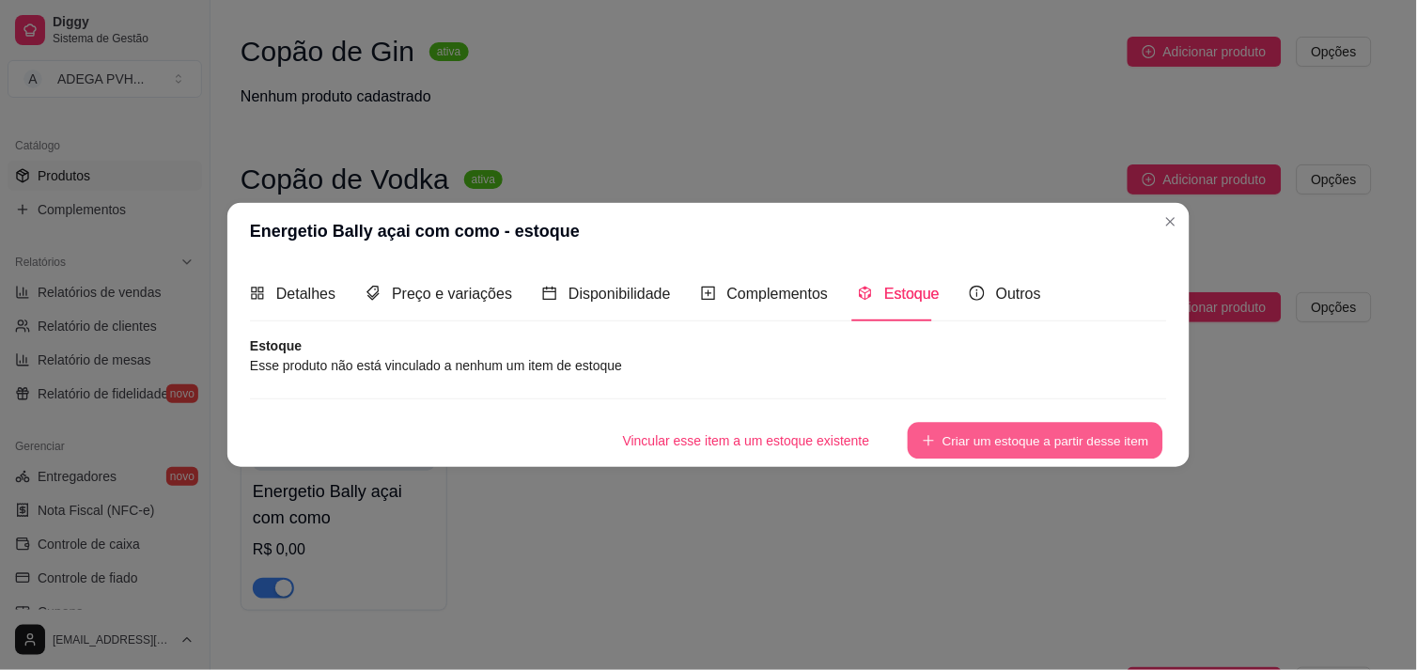
click at [938, 424] on button "Criar um estoque a partir desse item" at bounding box center [1036, 440] width 256 height 37
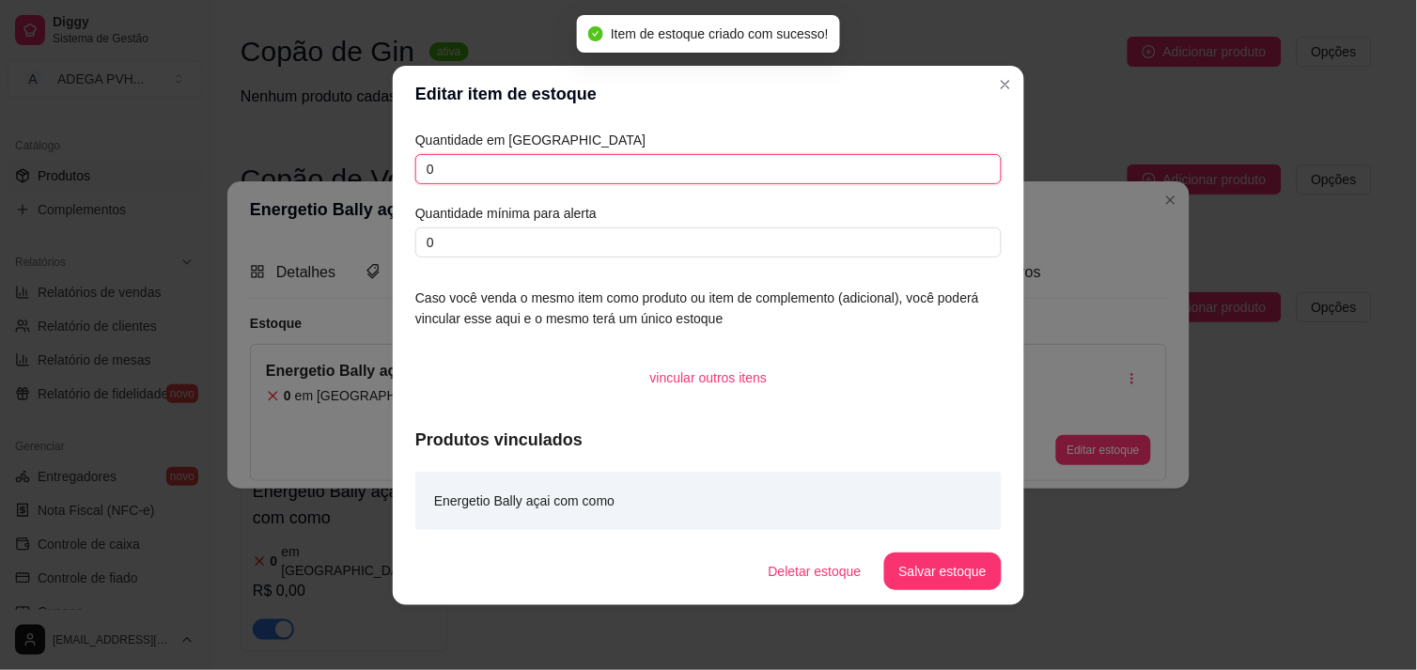
click at [514, 180] on input "0" at bounding box center [708, 169] width 586 height 30
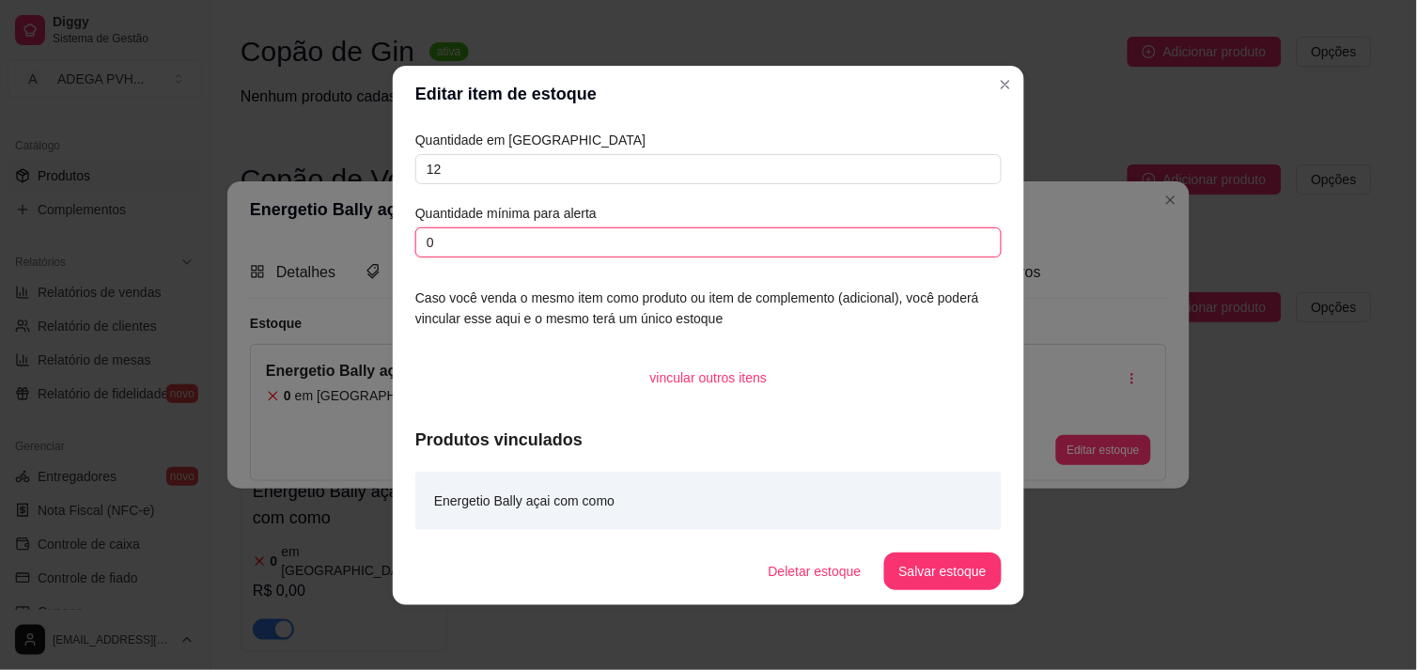
click at [706, 255] on input "0" at bounding box center [708, 242] width 586 height 30
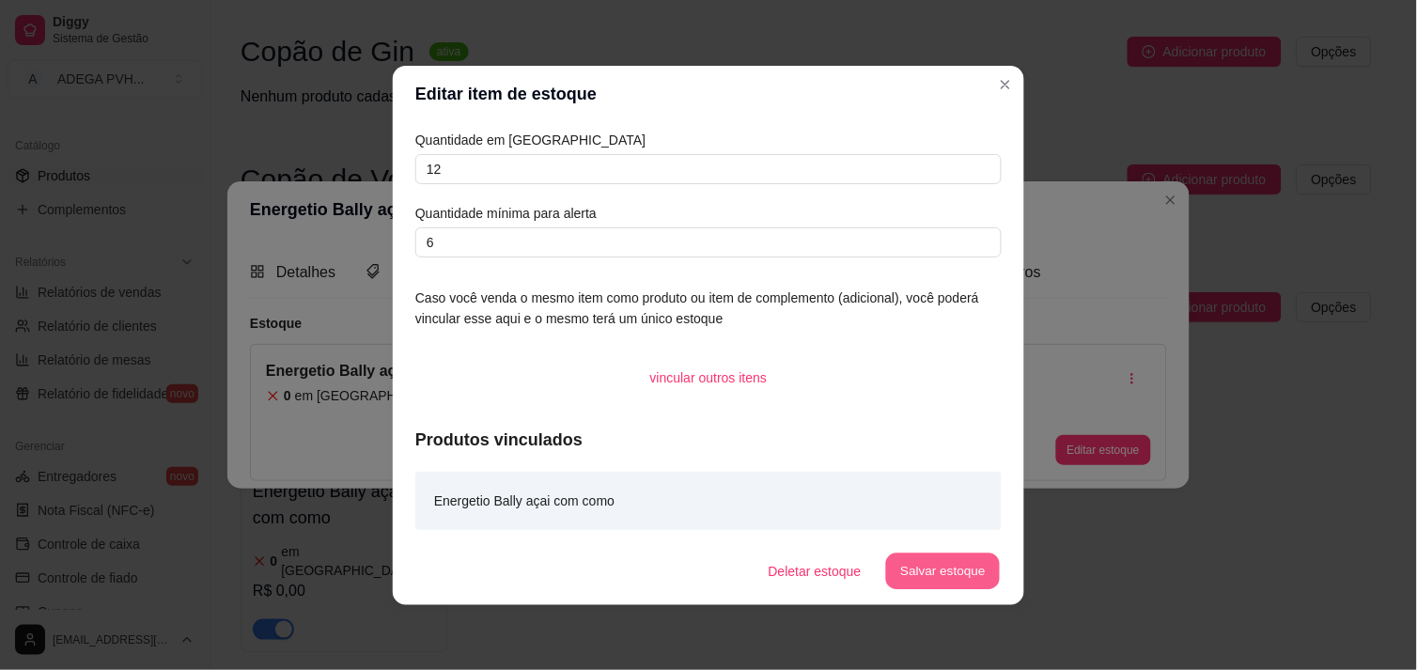
click at [935, 557] on button "Salvar estoque" at bounding box center [942, 571] width 115 height 37
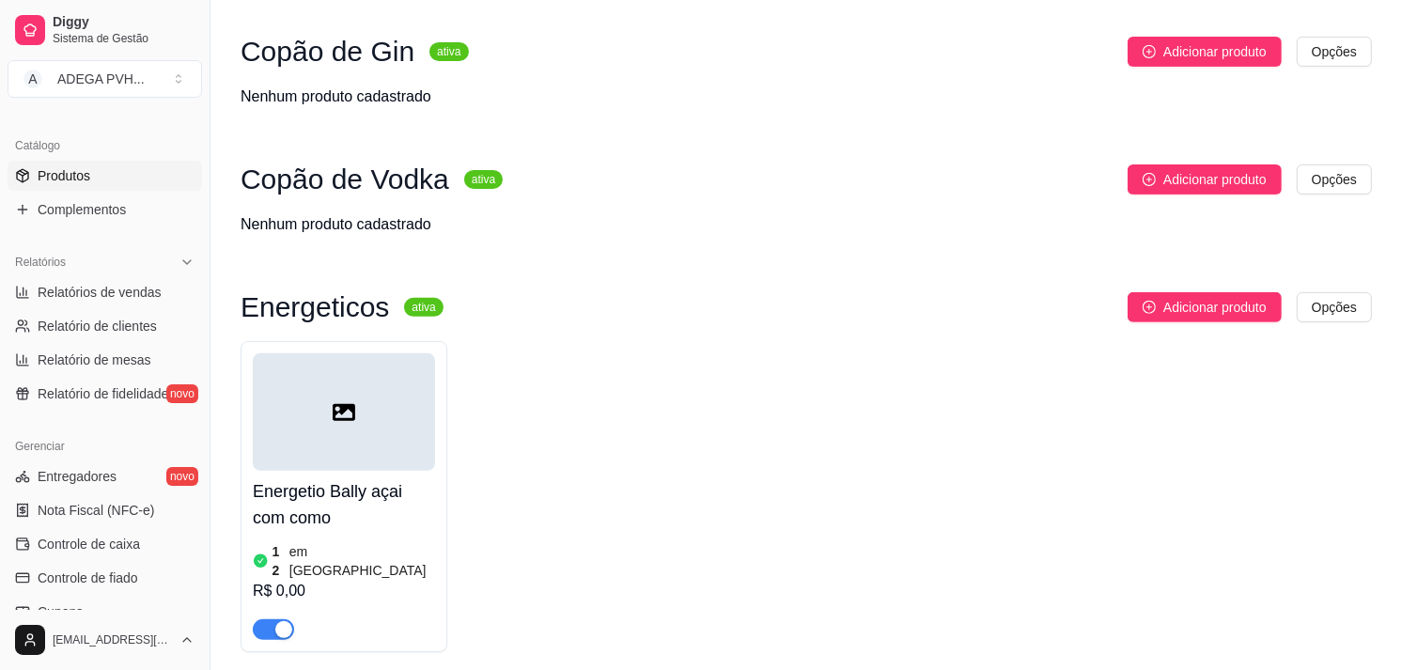
click at [404, 398] on div at bounding box center [344, 411] width 182 height 117
click at [404, 398] on textarea "Energético Bally 250ML em lata, Sabor açaí com coco." at bounding box center [595, 395] width 725 height 71
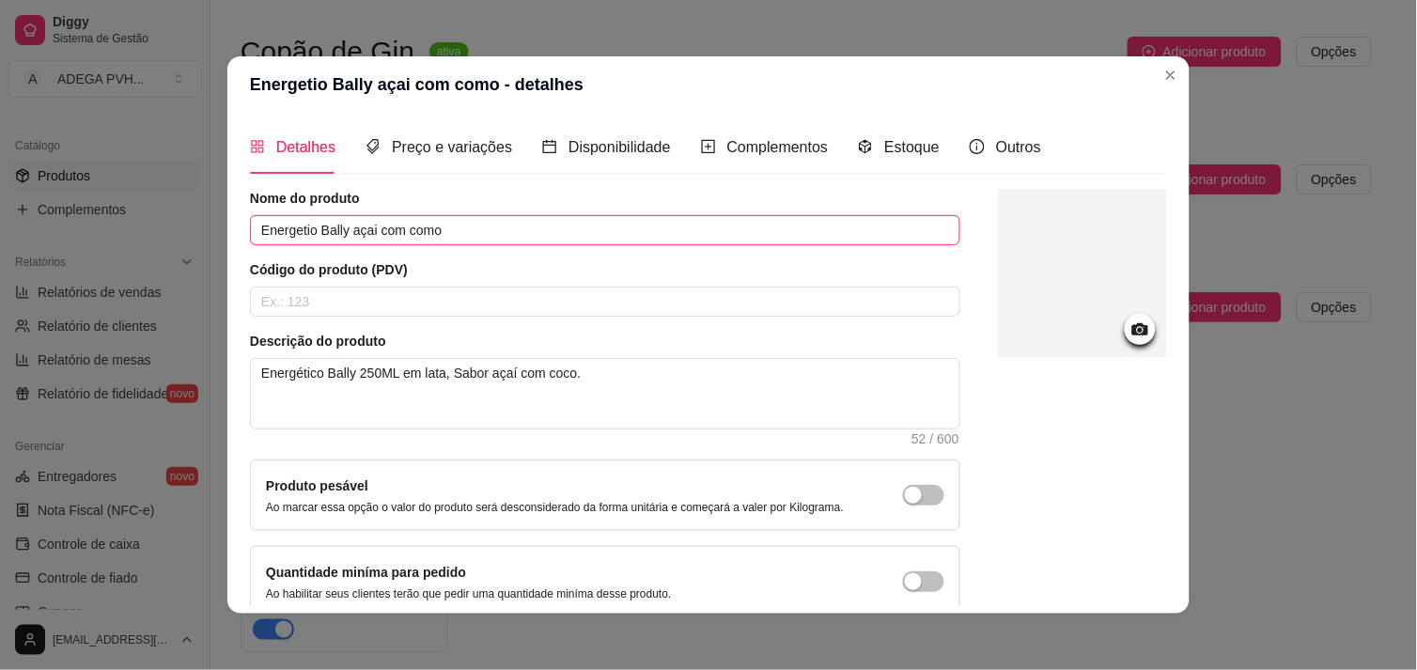
click at [437, 235] on input "Energetio Bally açai com como" at bounding box center [605, 230] width 711 height 30
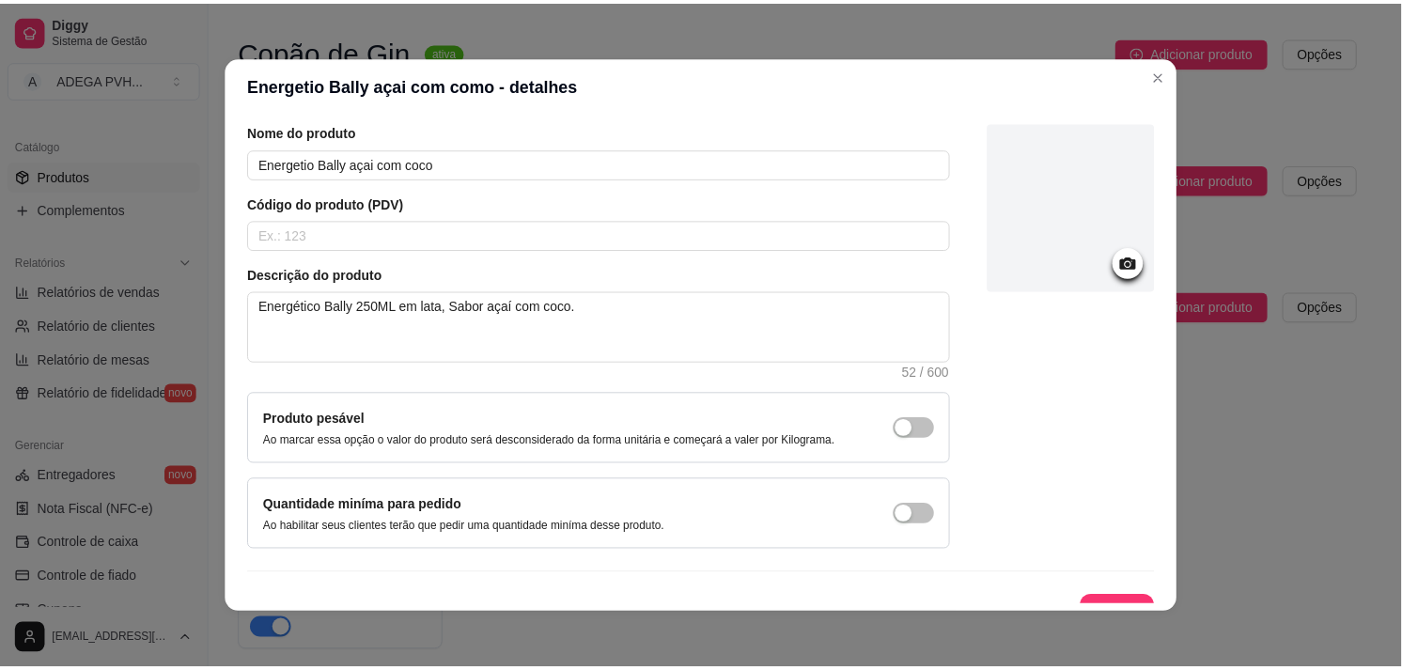
scroll to position [95, 0]
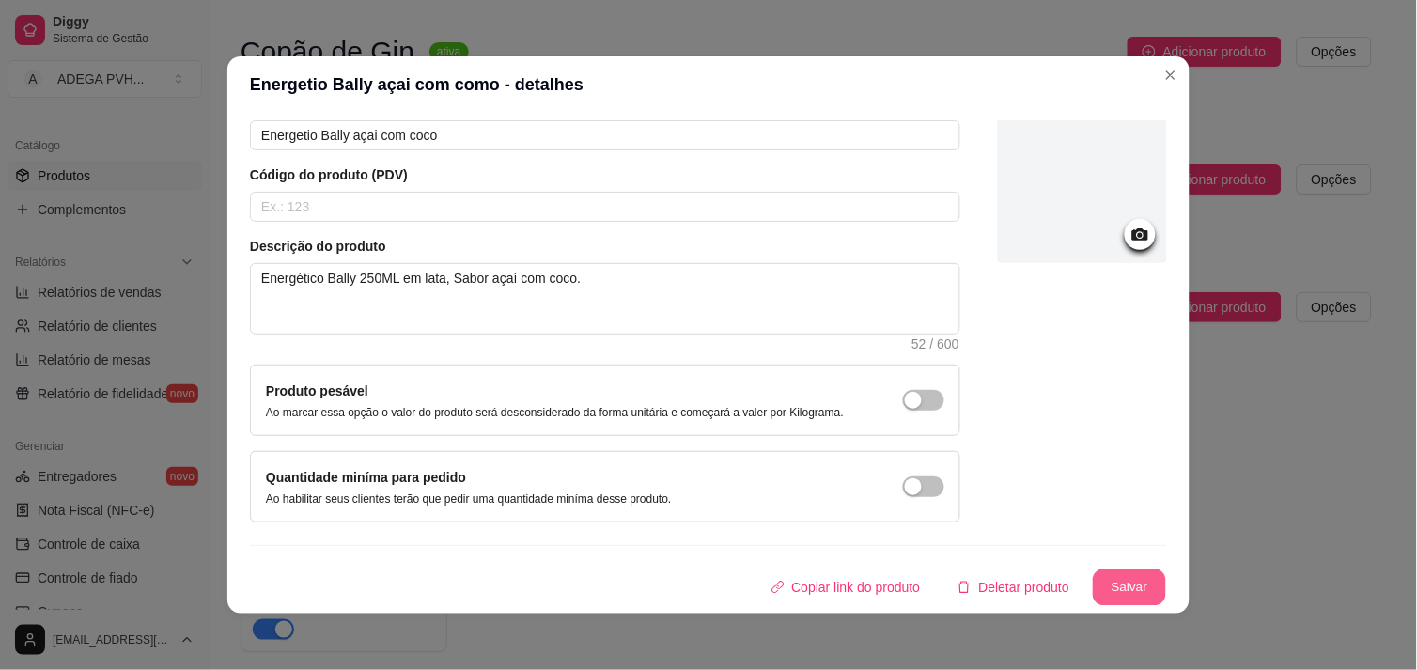
click at [1119, 586] on button "Salvar" at bounding box center [1129, 588] width 73 height 37
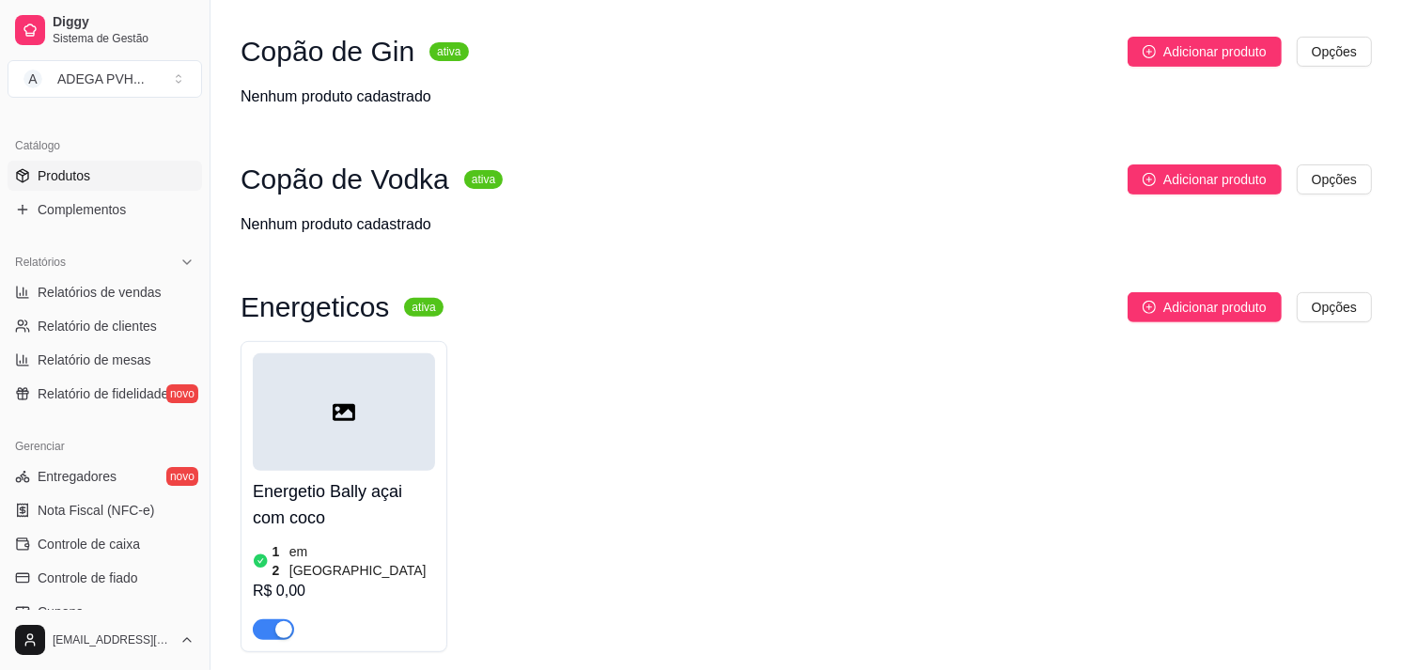
click at [367, 473] on div "Energetio Bally açai com coco 12 em estoque R$ 0,00" at bounding box center [344, 555] width 182 height 169
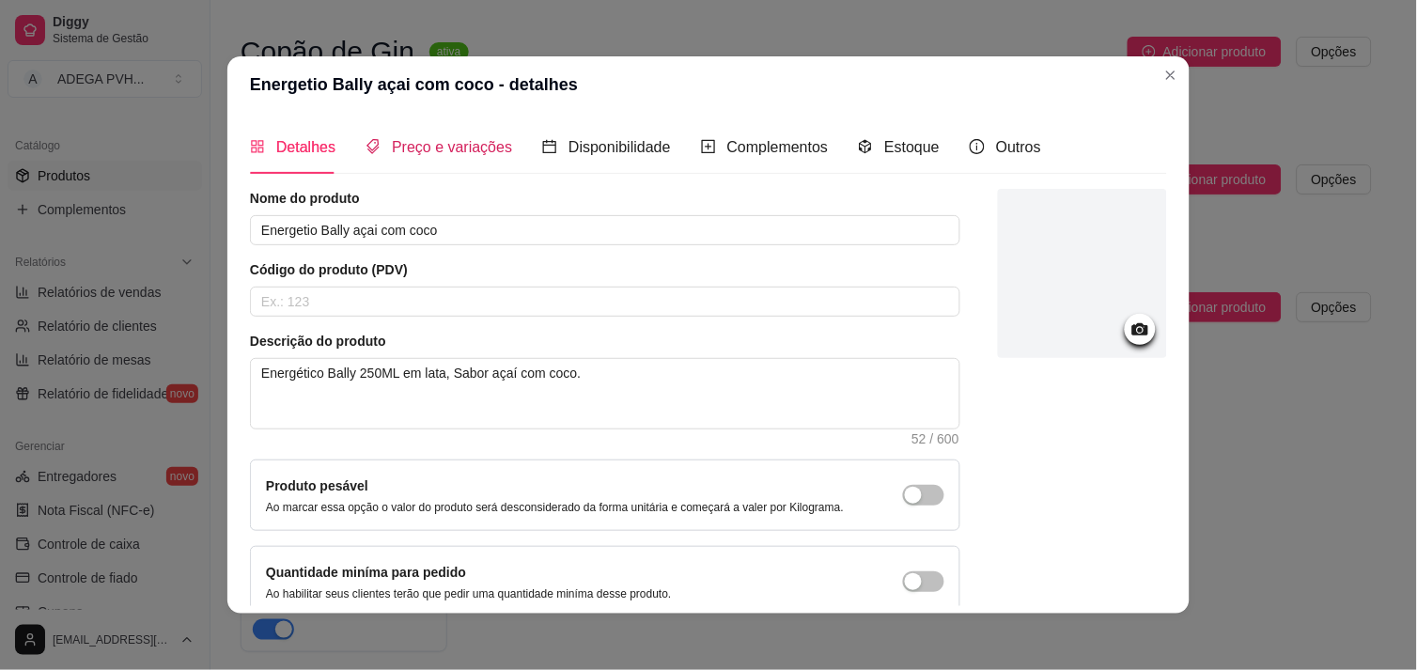
click at [392, 146] on span "Preço e variações" at bounding box center [452, 147] width 120 height 16
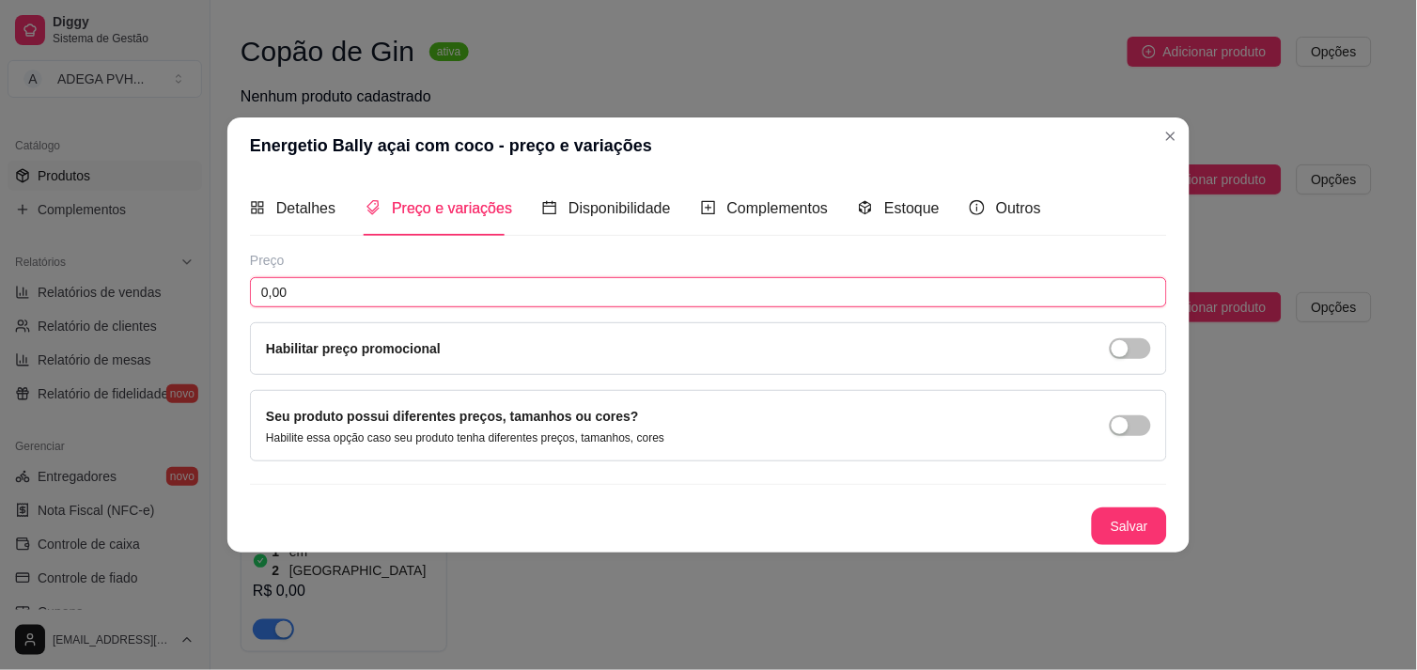
click at [364, 292] on input "0,00" at bounding box center [708, 292] width 917 height 30
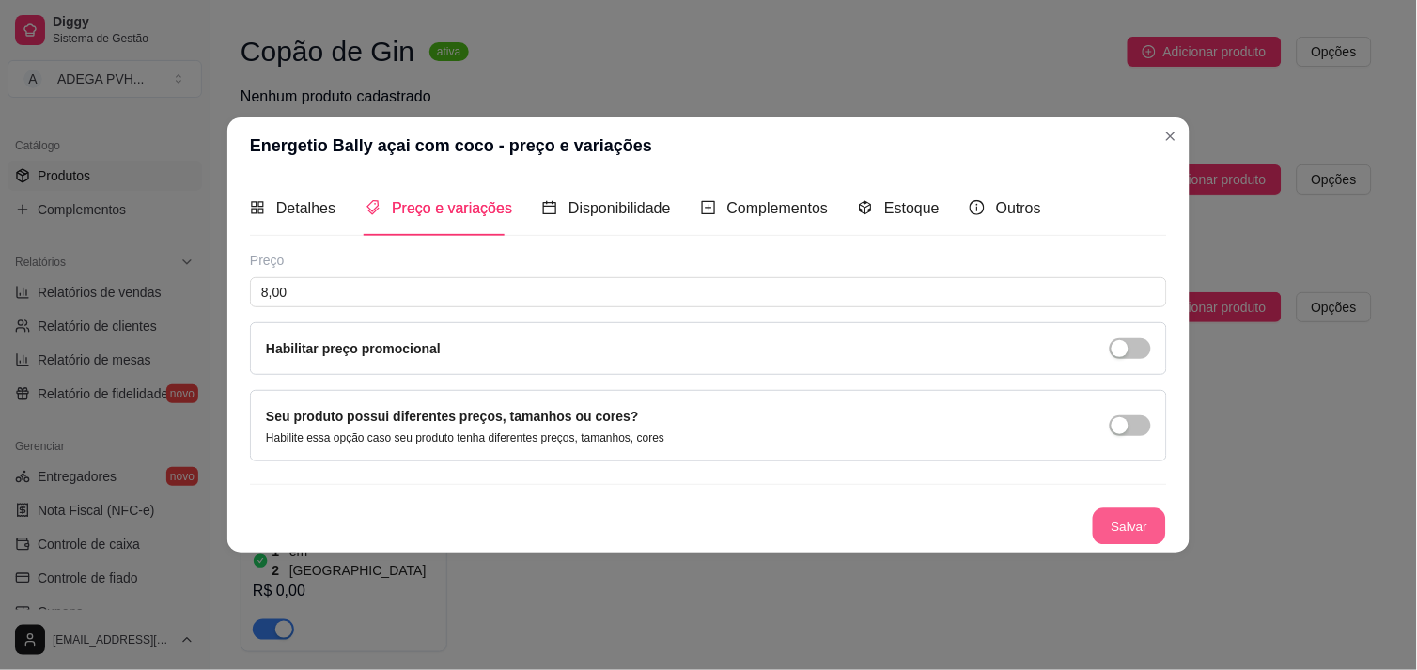
click at [1120, 515] on button "Salvar" at bounding box center [1129, 526] width 73 height 37
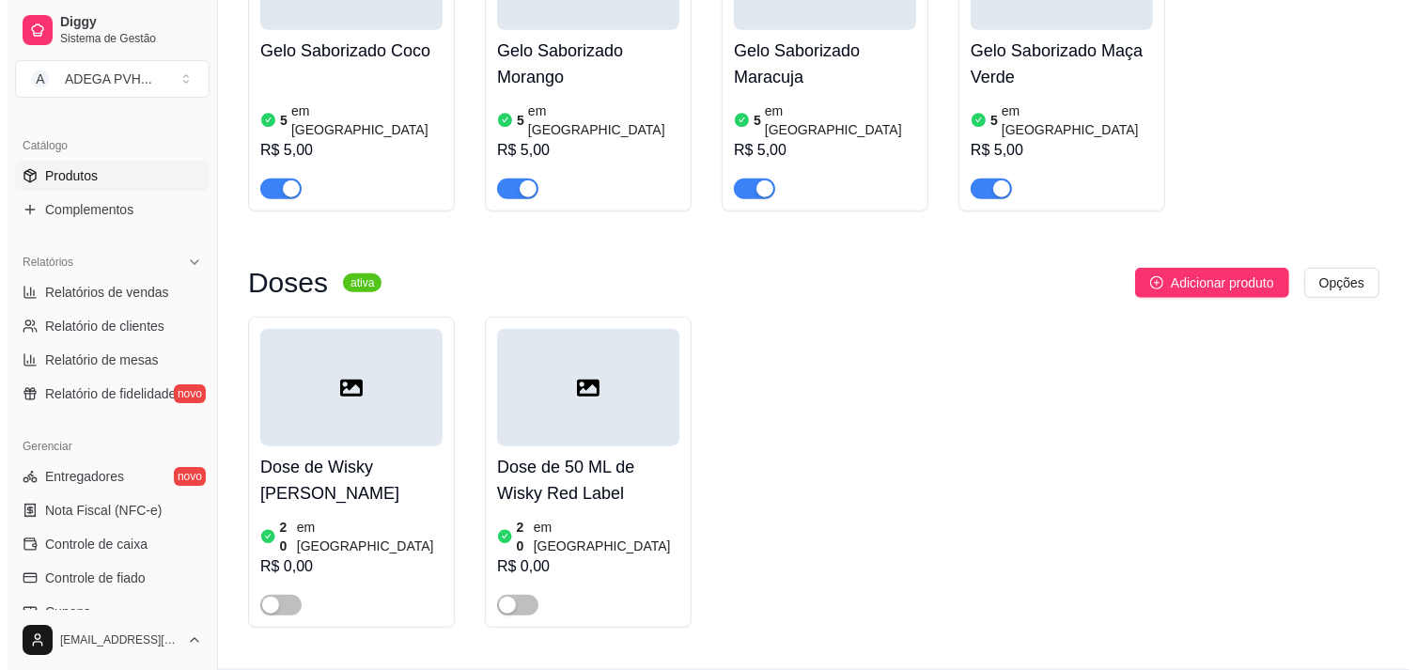
scroll to position [797, 0]
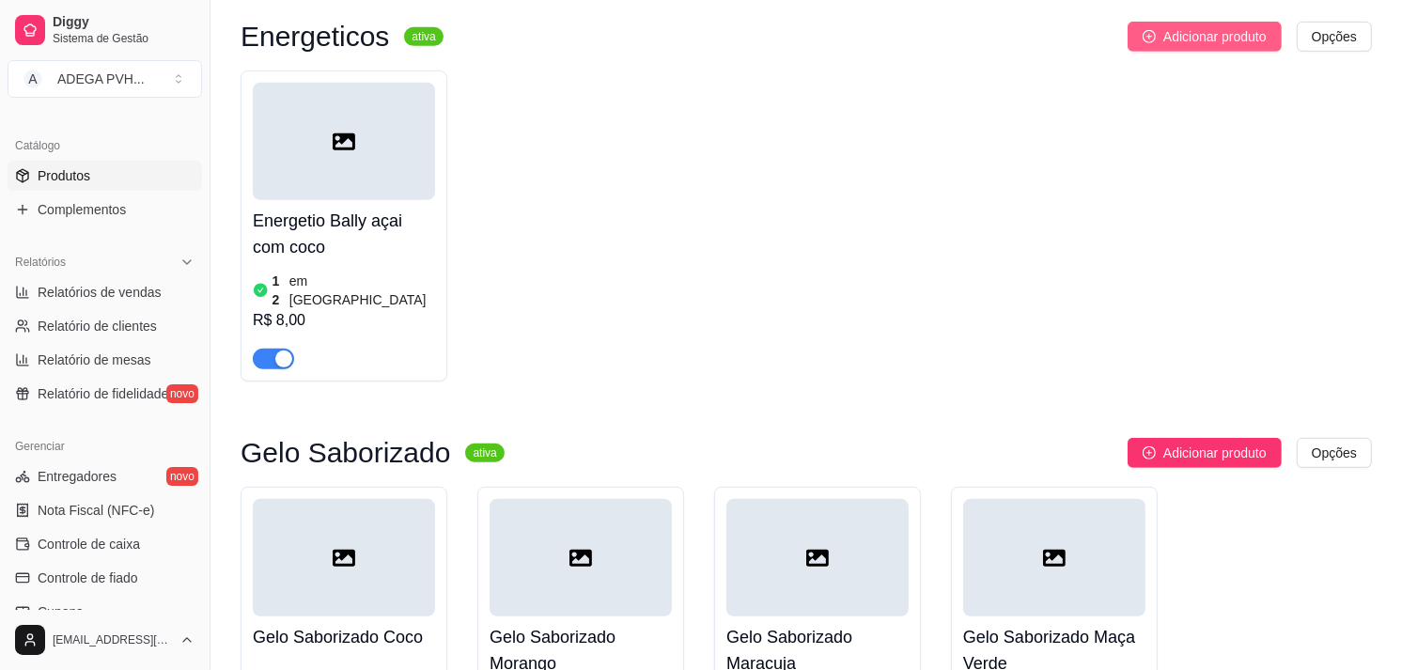
click at [1212, 45] on span "Adicionar produto" at bounding box center [1215, 36] width 103 height 21
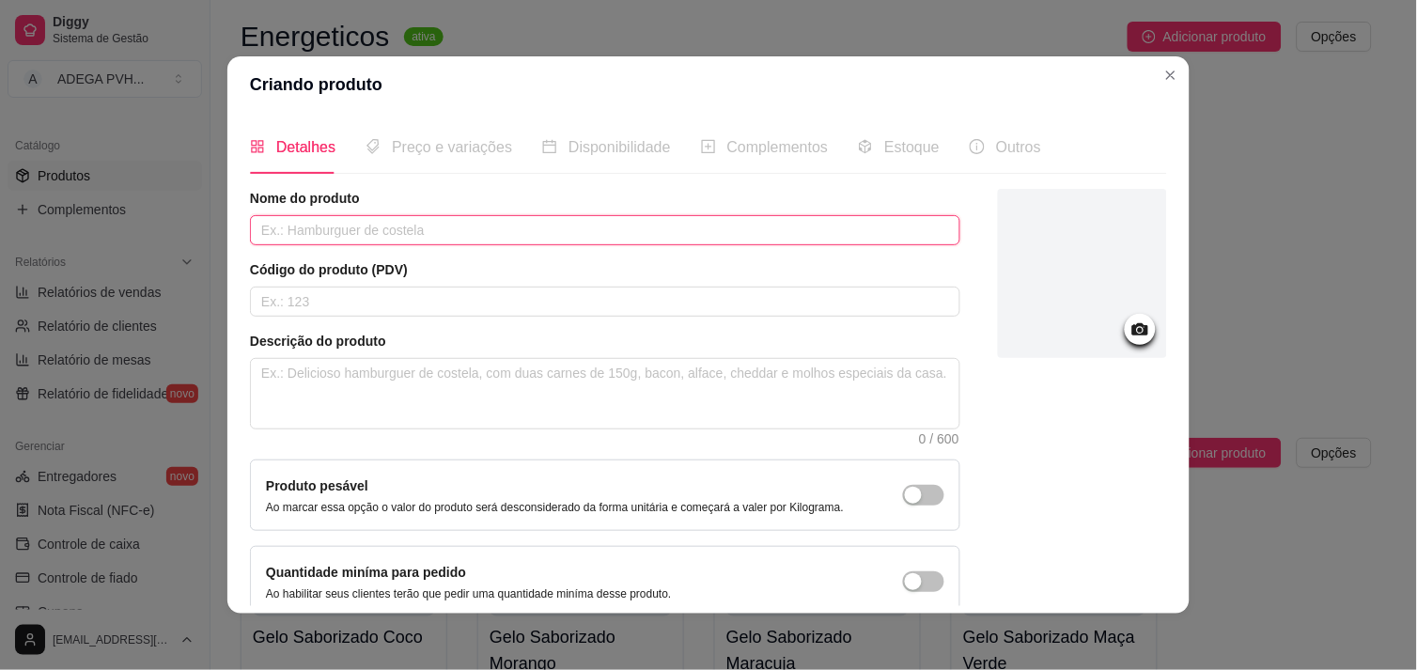
click at [812, 236] on input "text" at bounding box center [605, 230] width 711 height 30
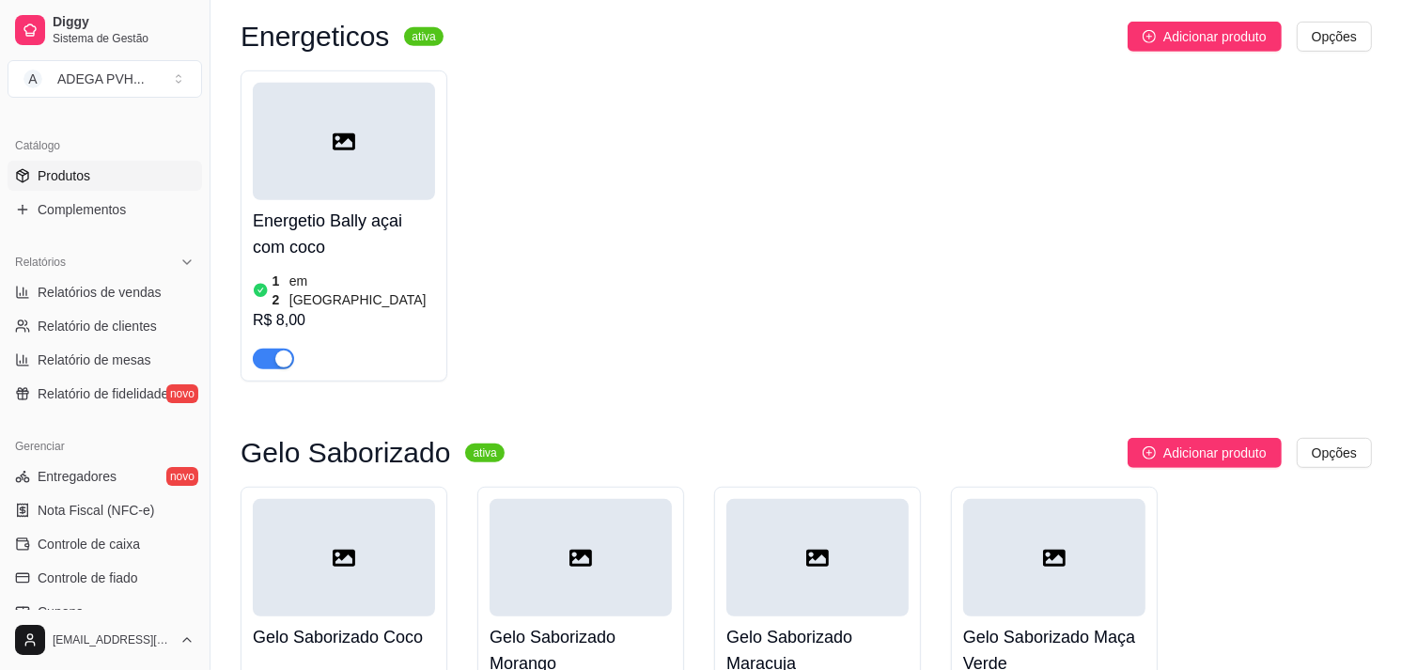
click at [273, 259] on h4 "Energetio Bally açai com coco" at bounding box center [344, 234] width 182 height 53
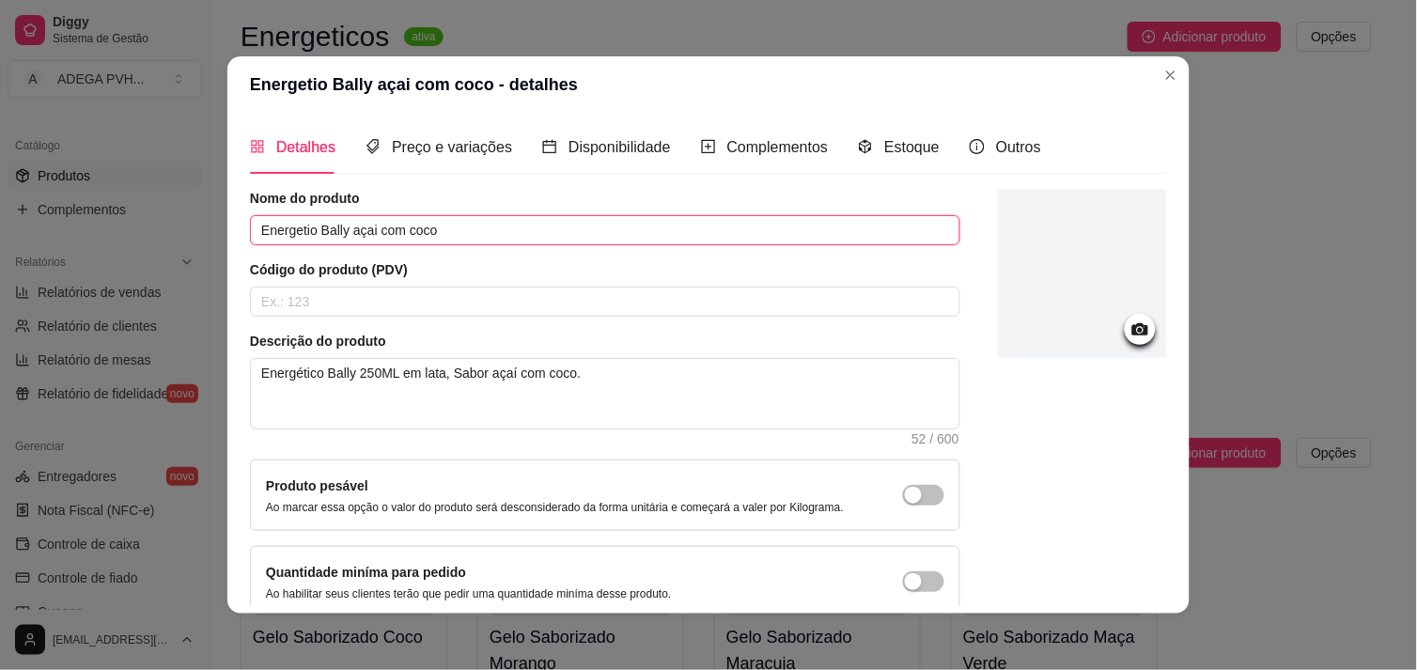
click at [289, 229] on input "Energetio Bally açai com coco" at bounding box center [605, 230] width 711 height 30
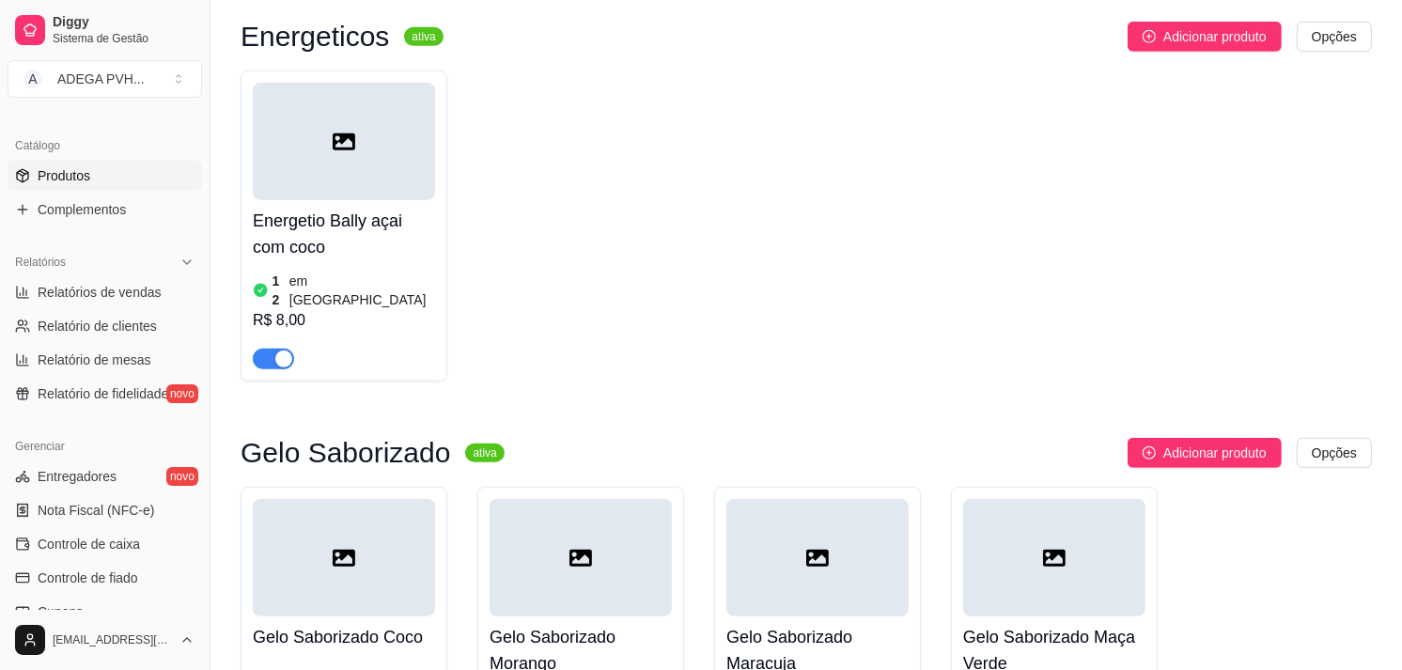
click at [1173, 55] on div "Energeticos ativa Adicionar produto Opções Energetio Bally açai com coco 12 em …" at bounding box center [807, 202] width 1132 height 360
click at [1176, 49] on button "Adicionar produto" at bounding box center [1205, 37] width 154 height 30
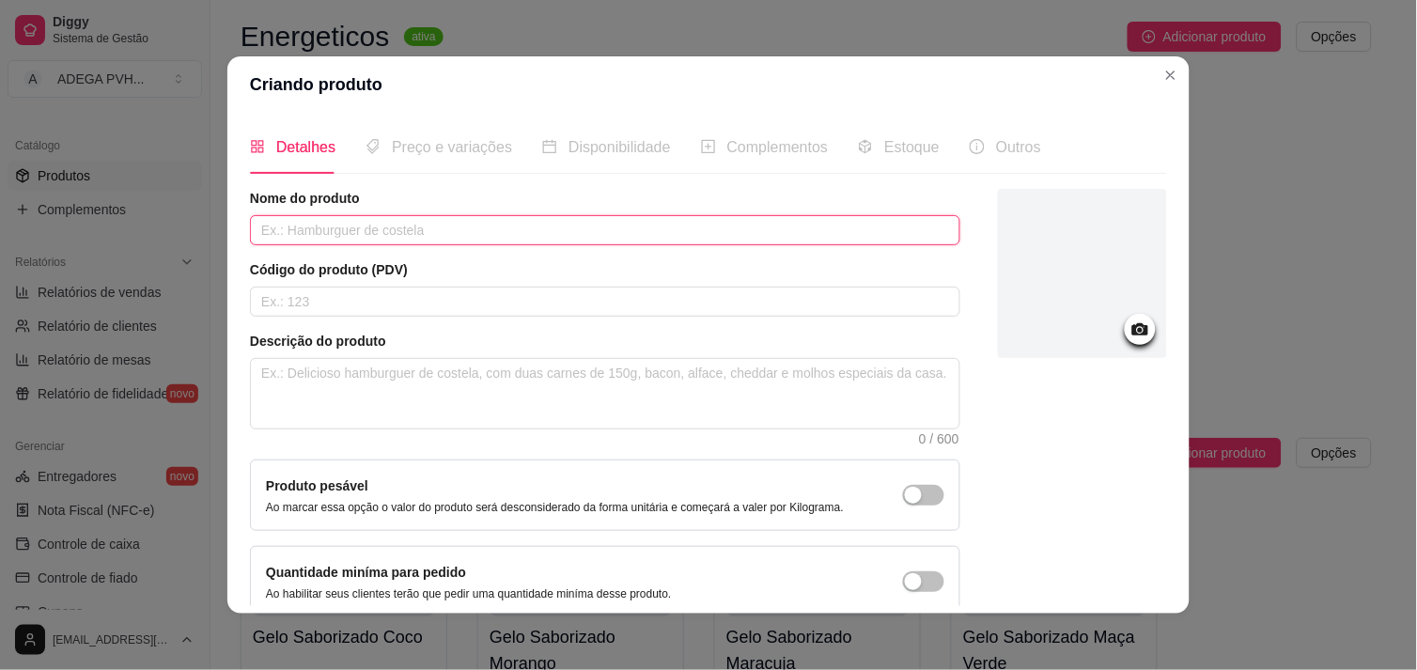
click at [708, 238] on input "text" at bounding box center [605, 230] width 711 height 30
paste input "Energetio Bally açai com coco"
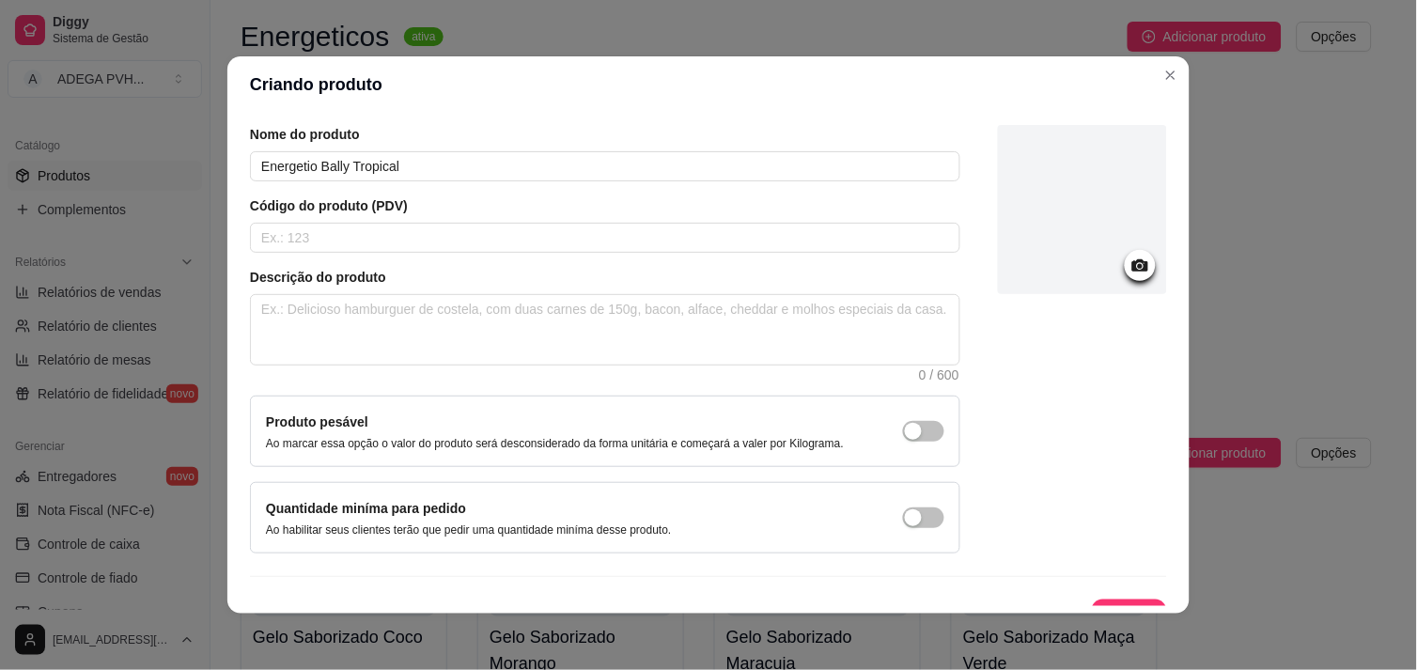
scroll to position [95, 0]
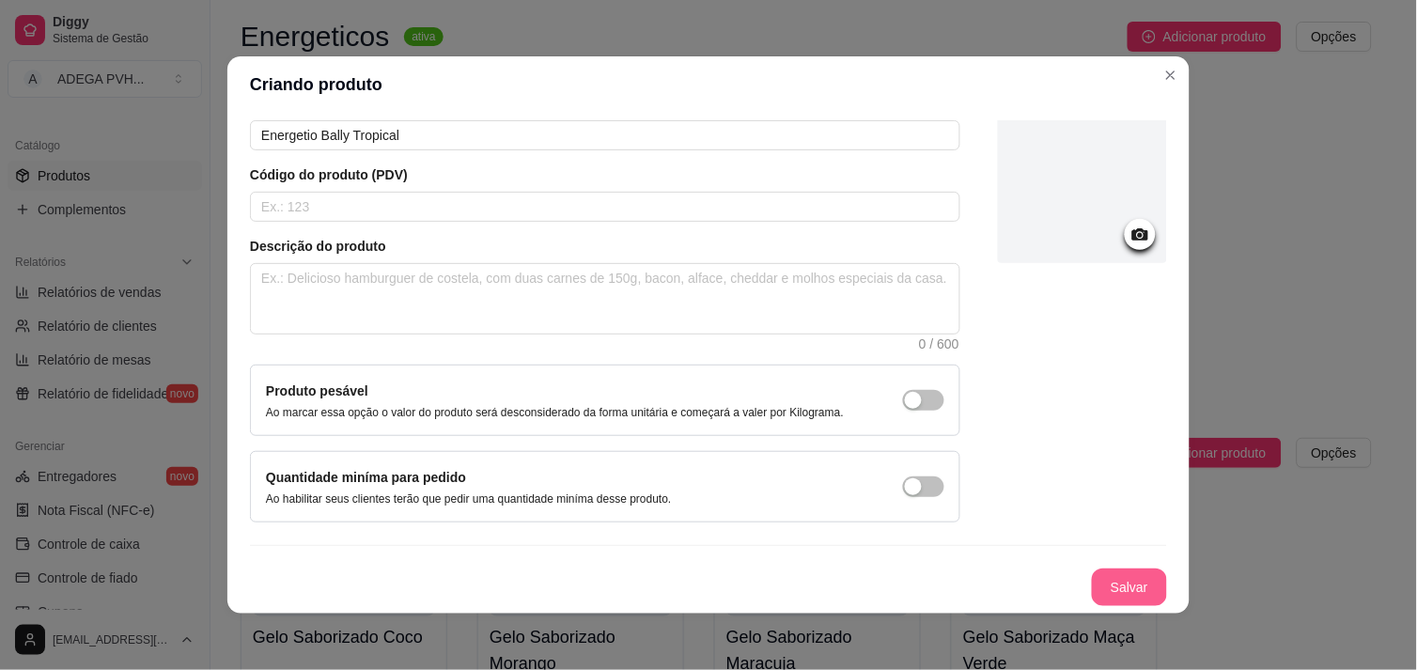
click at [1121, 595] on button "Salvar" at bounding box center [1129, 588] width 75 height 38
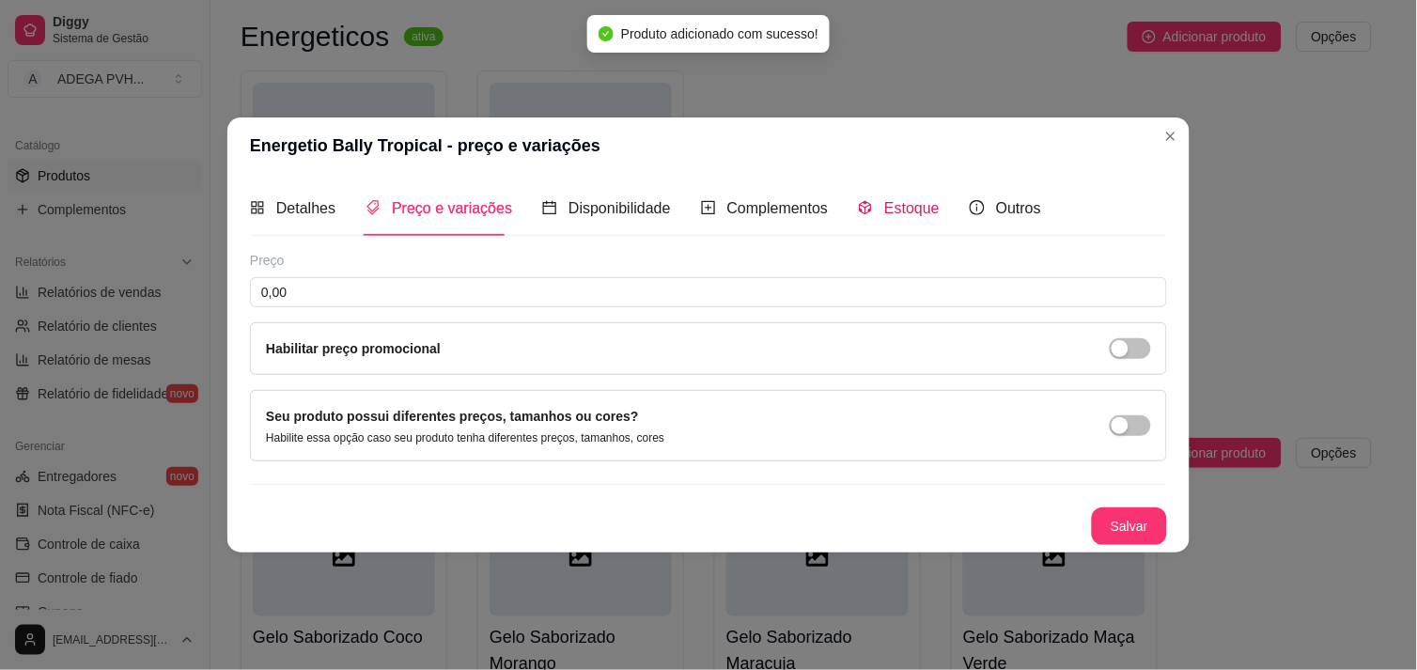
click at [921, 200] on span "Estoque" at bounding box center [911, 208] width 55 height 16
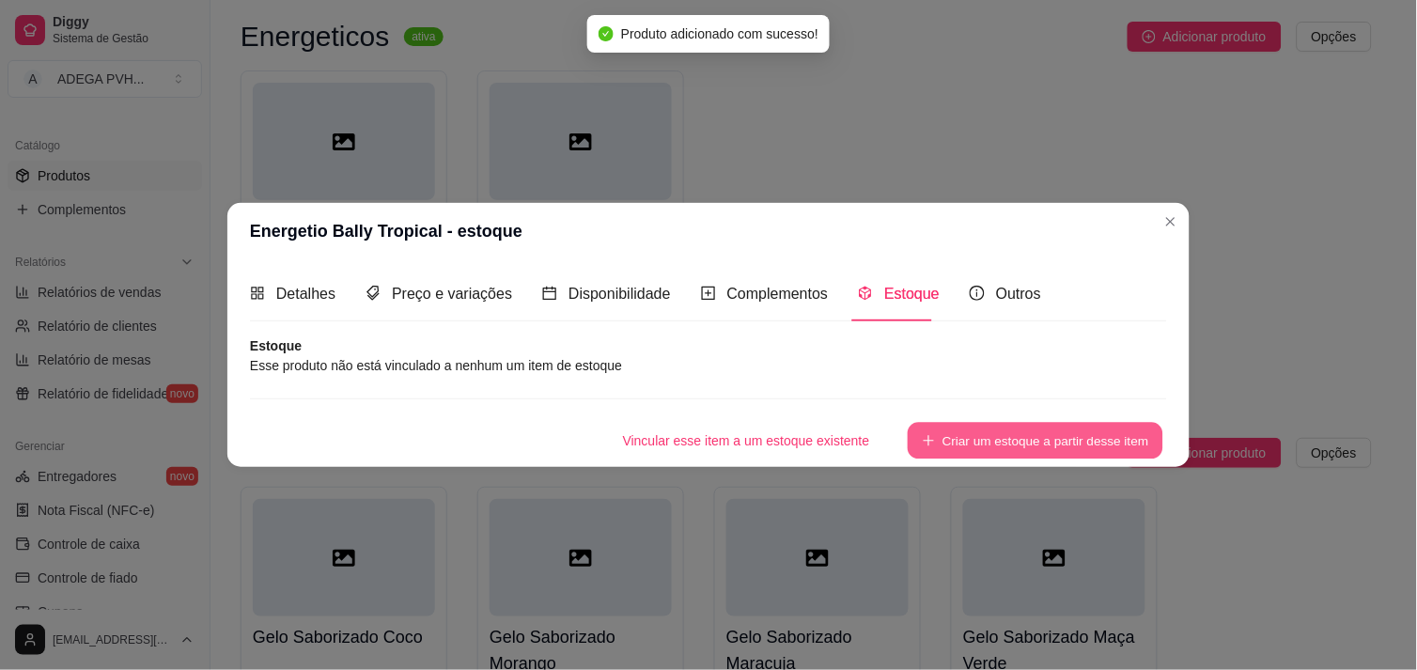
click at [1008, 443] on button "Criar um estoque a partir desse item" at bounding box center [1036, 440] width 256 height 37
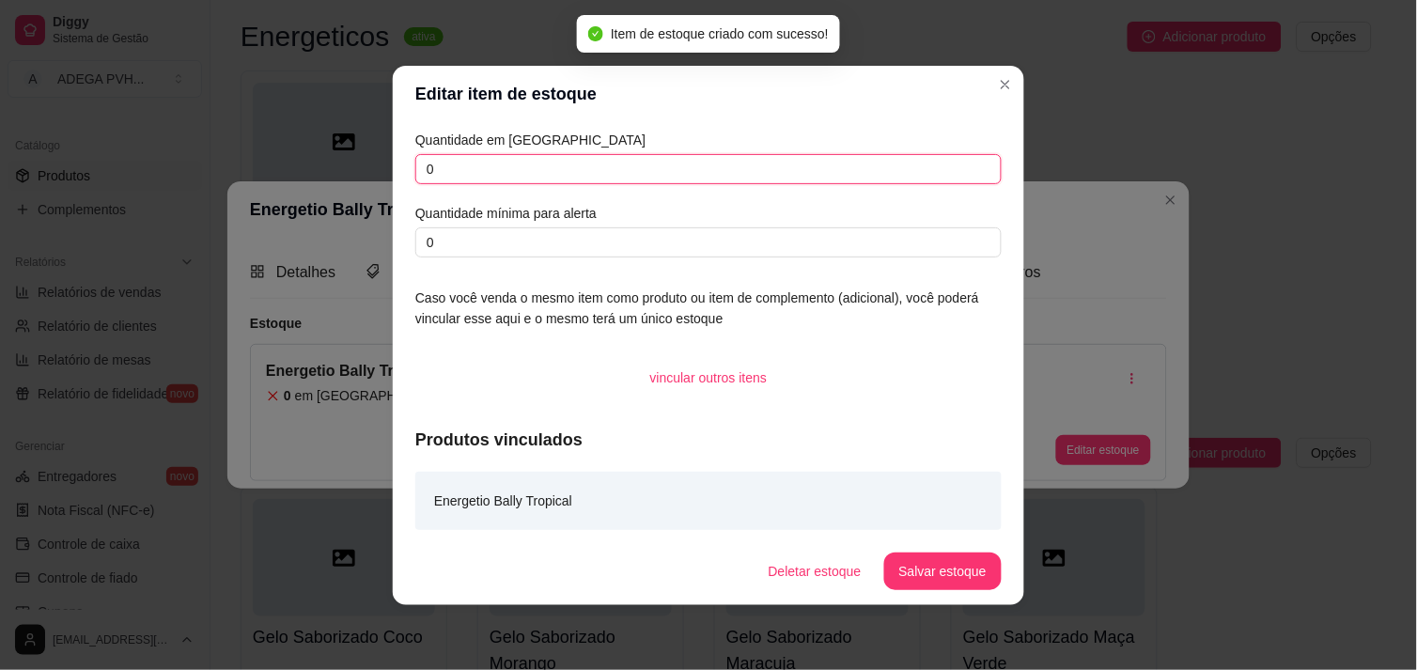
click at [430, 173] on input "0" at bounding box center [708, 169] width 586 height 30
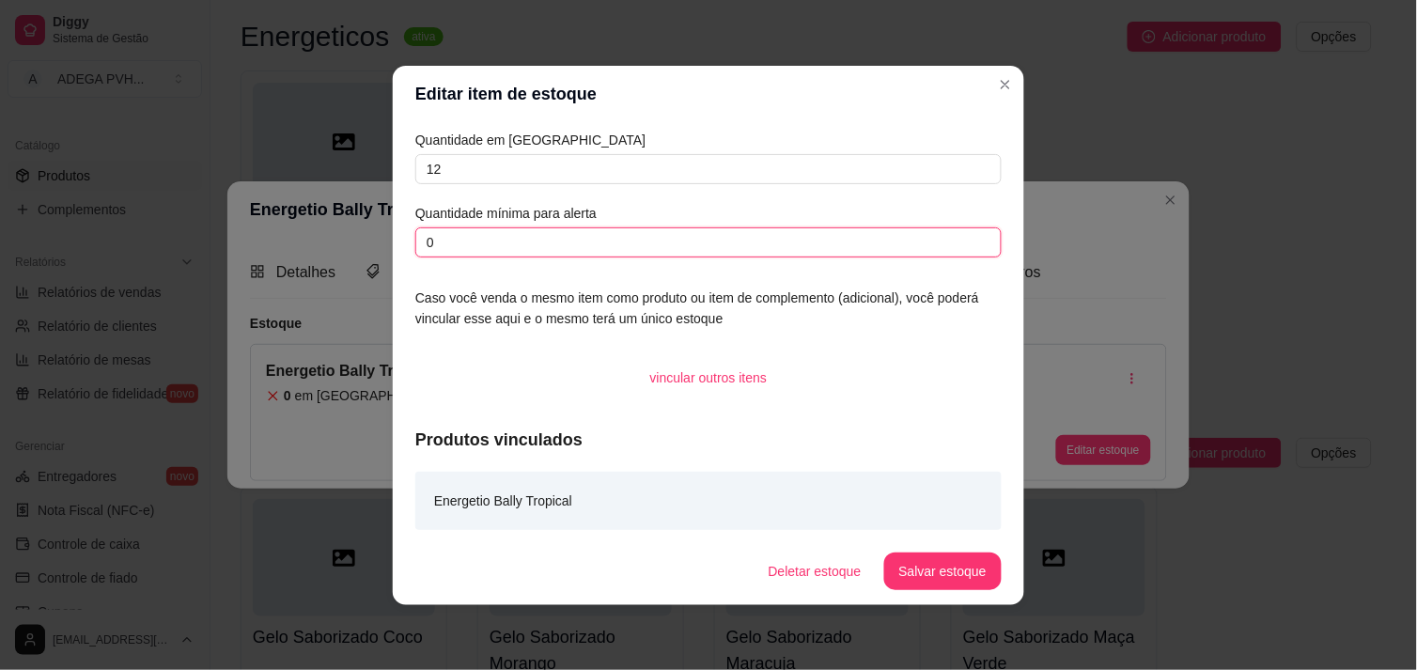
click at [462, 240] on input "0" at bounding box center [708, 242] width 586 height 30
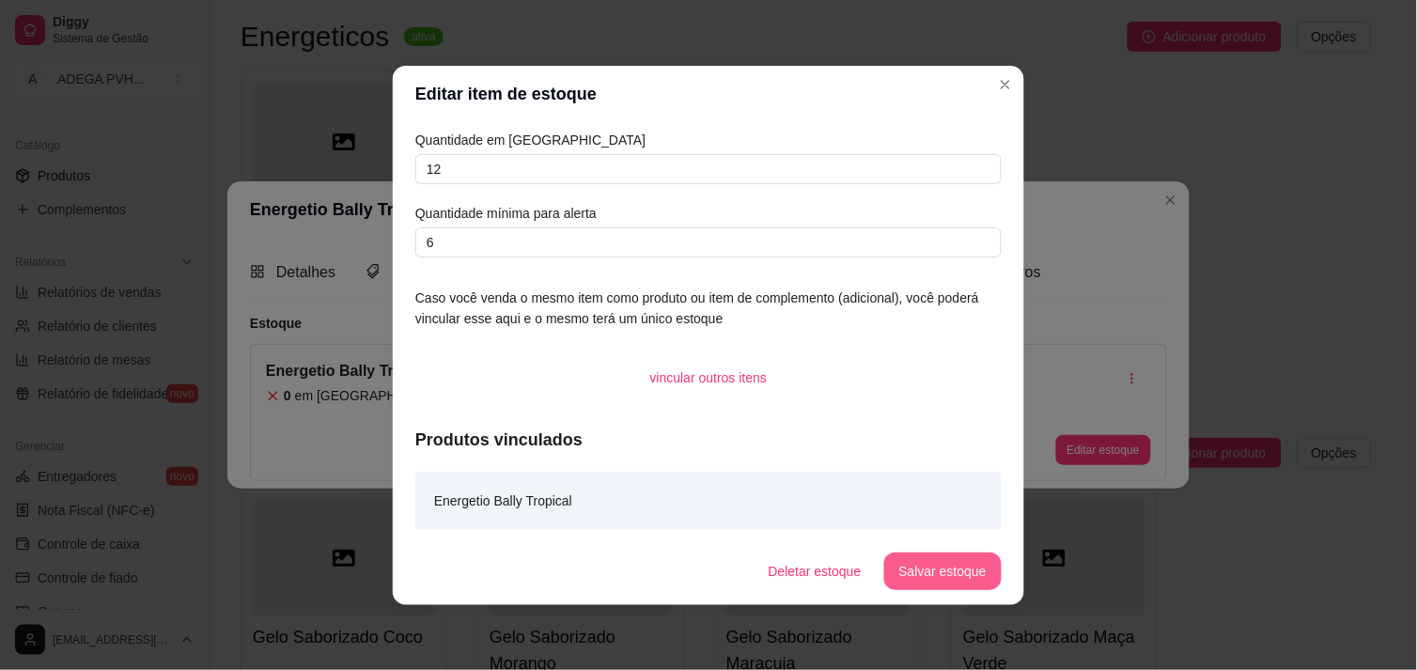
click at [953, 566] on button "Salvar estoque" at bounding box center [942, 572] width 117 height 38
click at [934, 558] on button "Salvar estoque" at bounding box center [942, 571] width 115 height 37
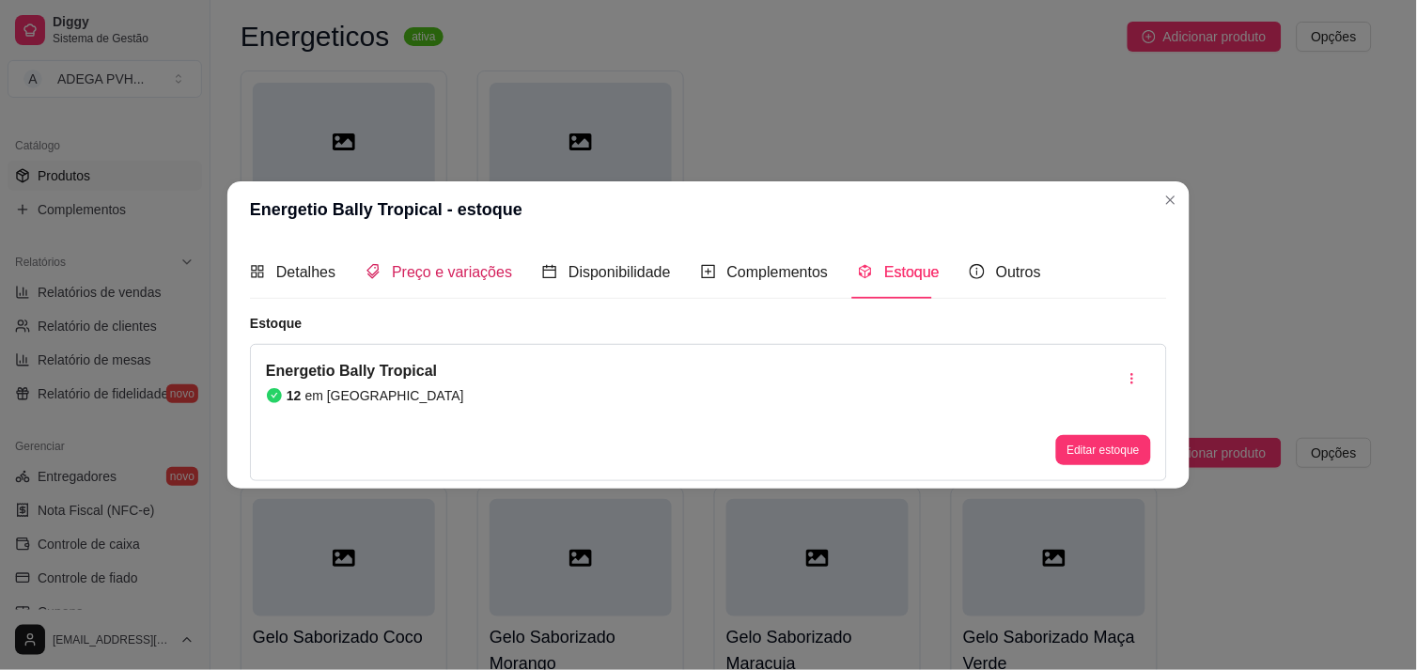
click at [486, 275] on span "Preço e variações" at bounding box center [452, 272] width 120 height 16
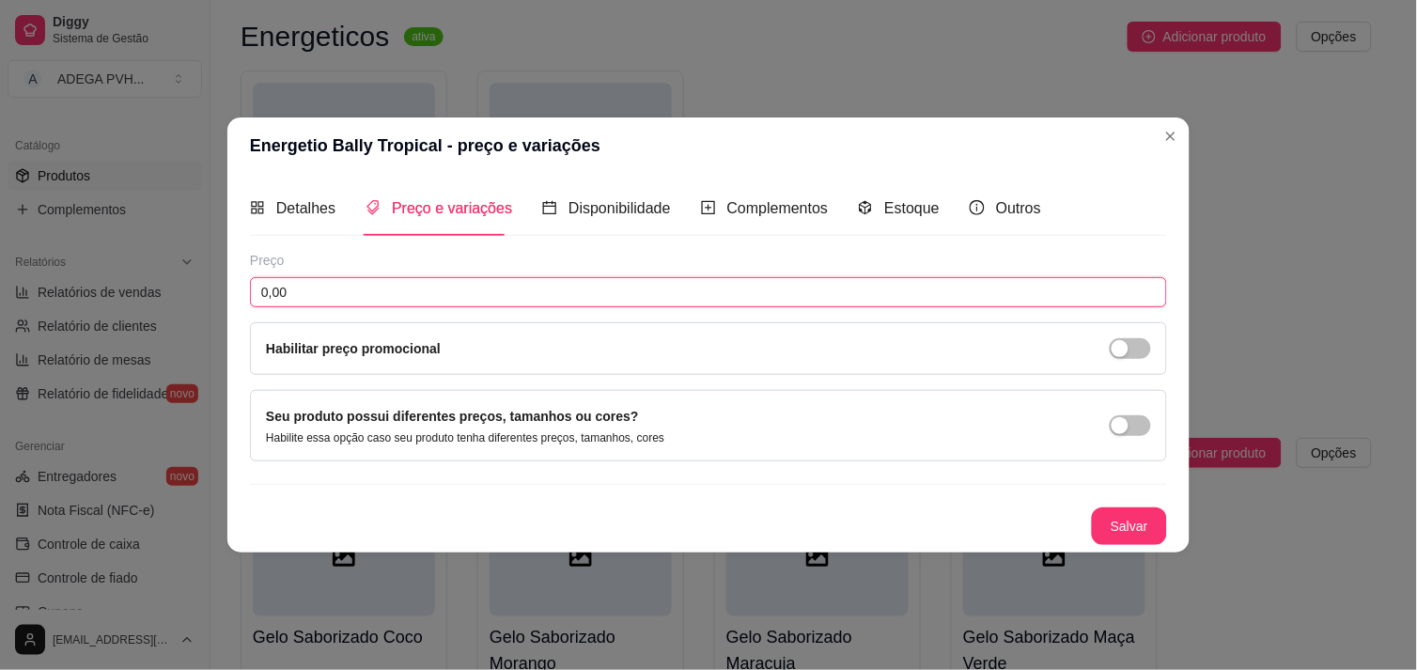
click at [439, 293] on input "0,00" at bounding box center [708, 292] width 917 height 30
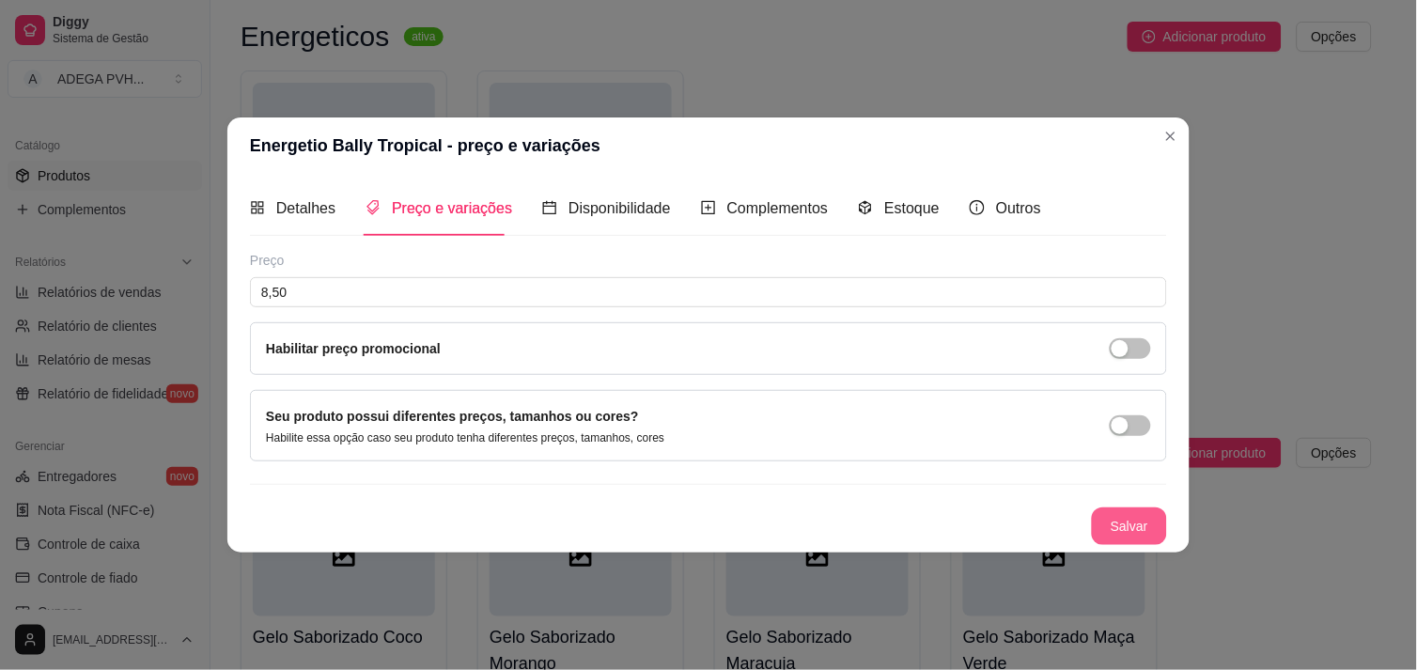
click at [1131, 531] on button "Salvar" at bounding box center [1129, 527] width 75 height 38
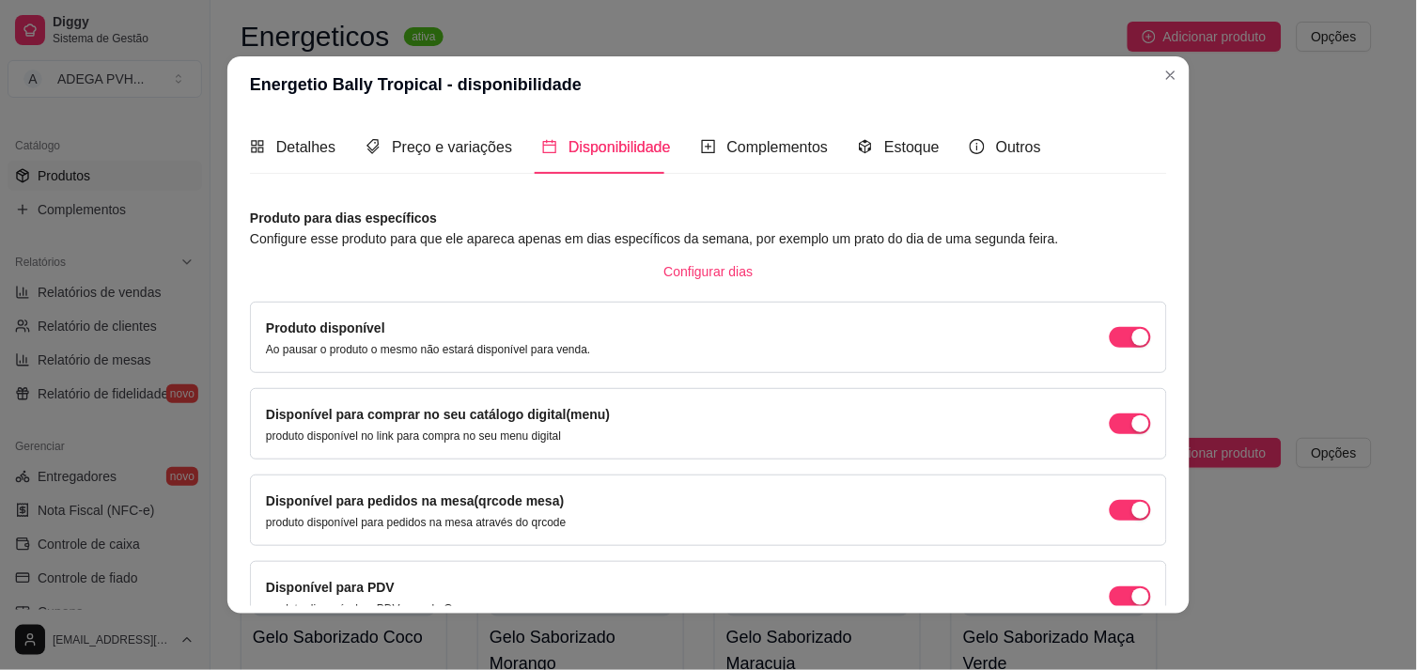
click at [1114, 586] on div "Disponível para PDV produto disponível no PDV e modo Garçom" at bounding box center [708, 596] width 885 height 39
click at [1133, 346] on div "button" at bounding box center [1141, 337] width 17 height 17
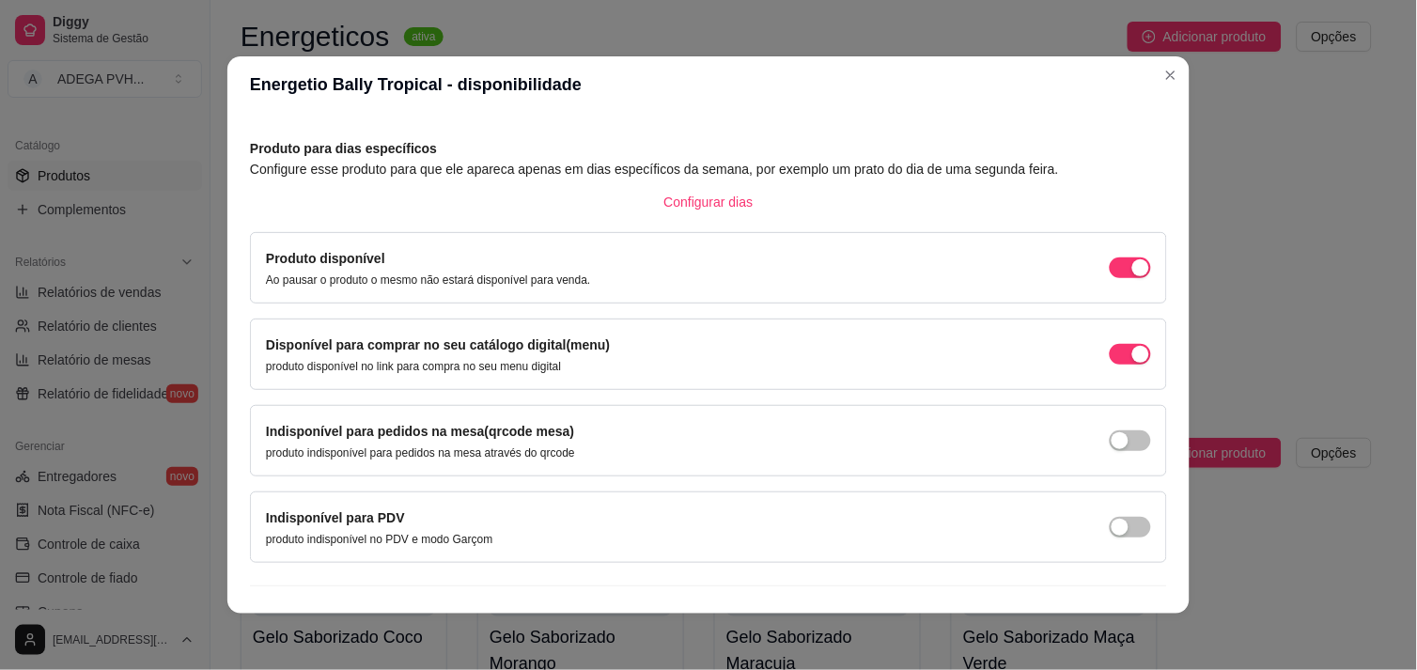
scroll to position [102, 0]
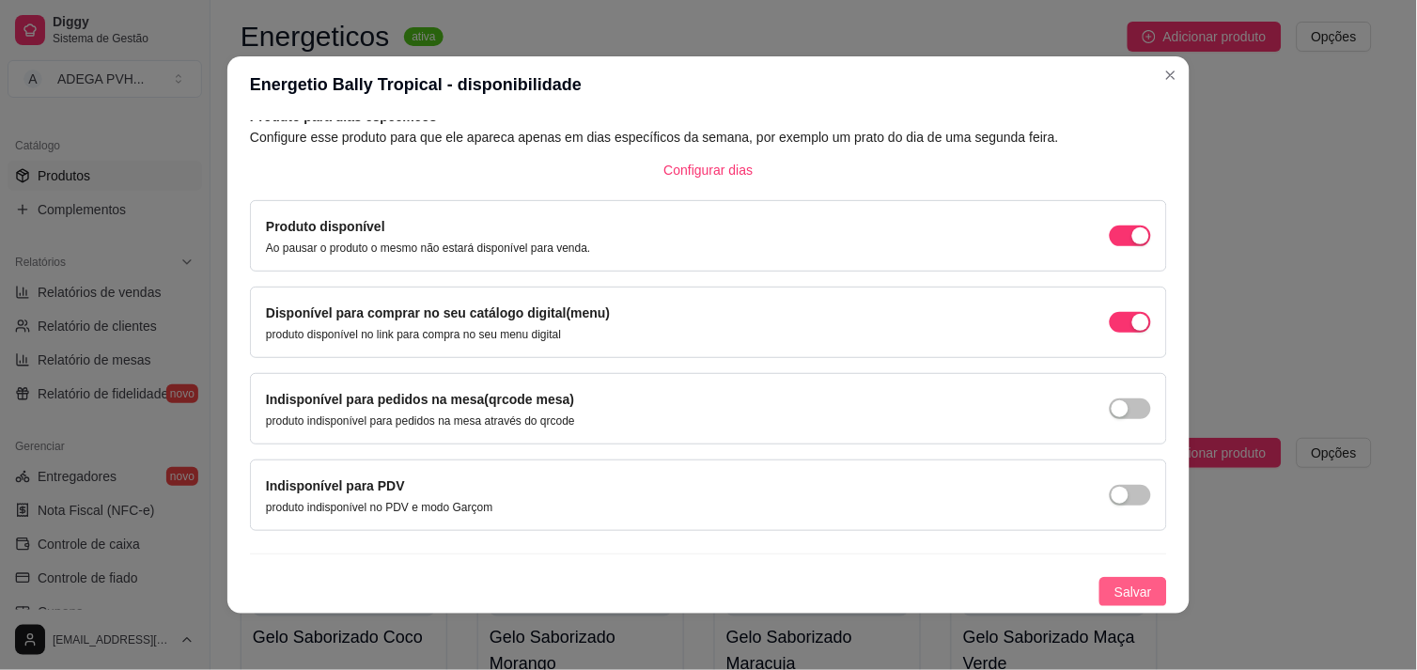
click at [1107, 580] on button "Salvar" at bounding box center [1134, 592] width 68 height 30
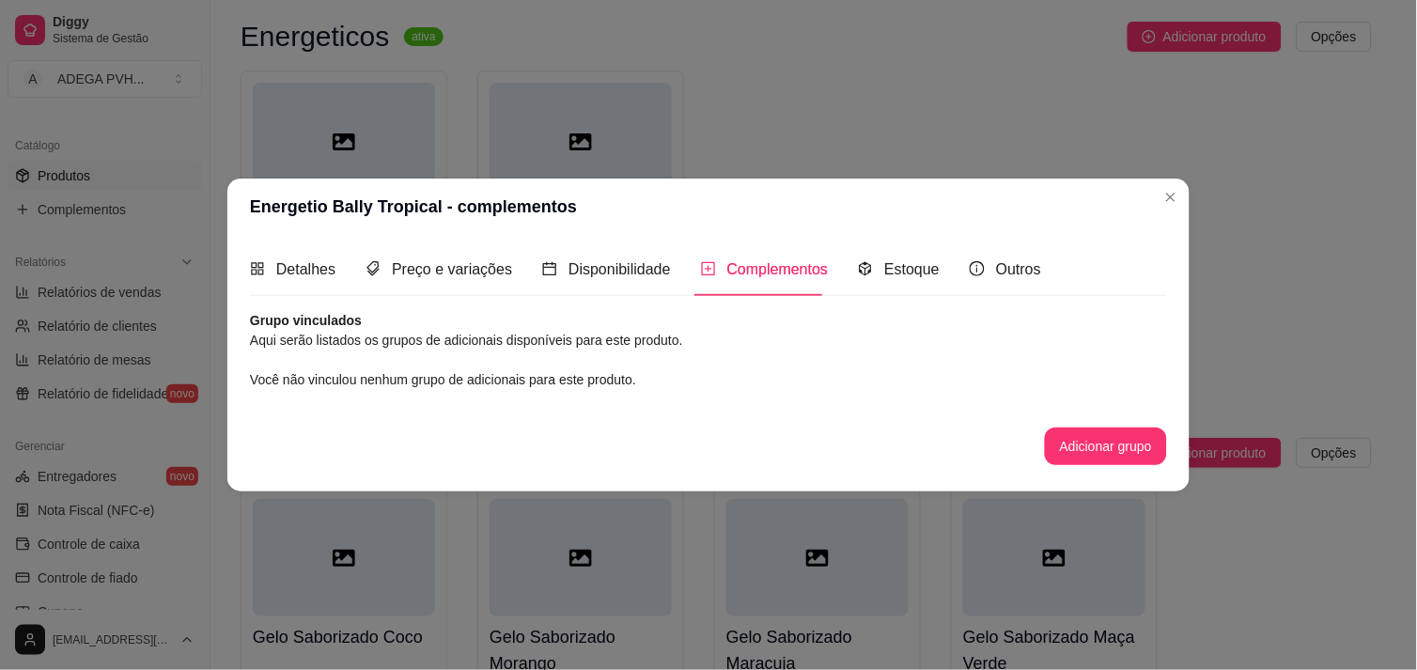
scroll to position [0, 0]
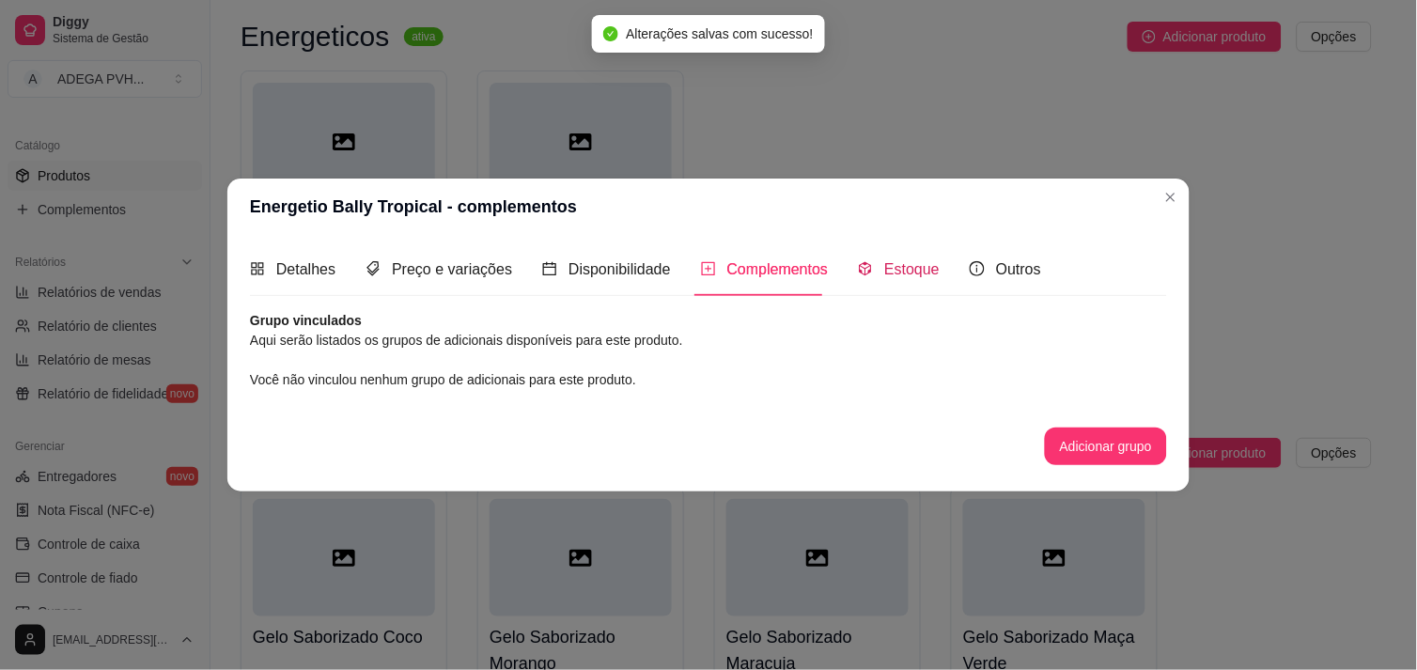
click at [884, 268] on span "Estoque" at bounding box center [911, 269] width 55 height 16
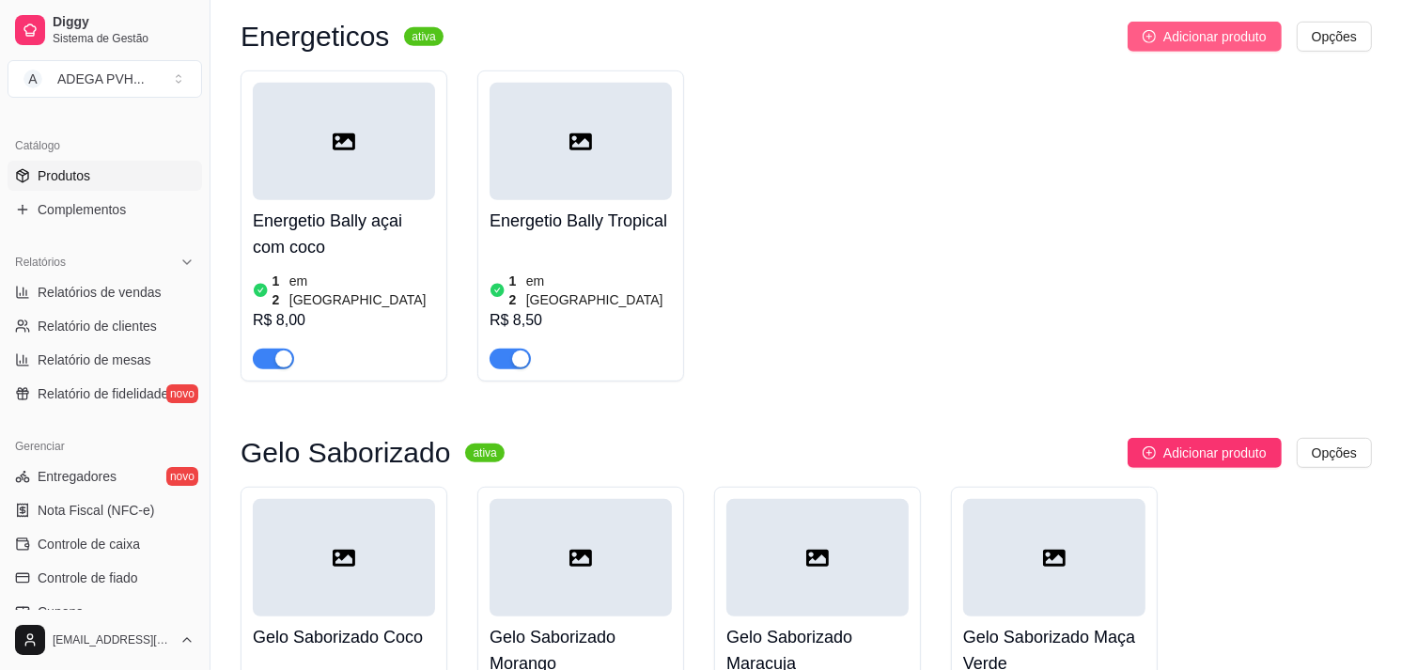
click at [1186, 43] on span "Adicionar produto" at bounding box center [1215, 36] width 103 height 21
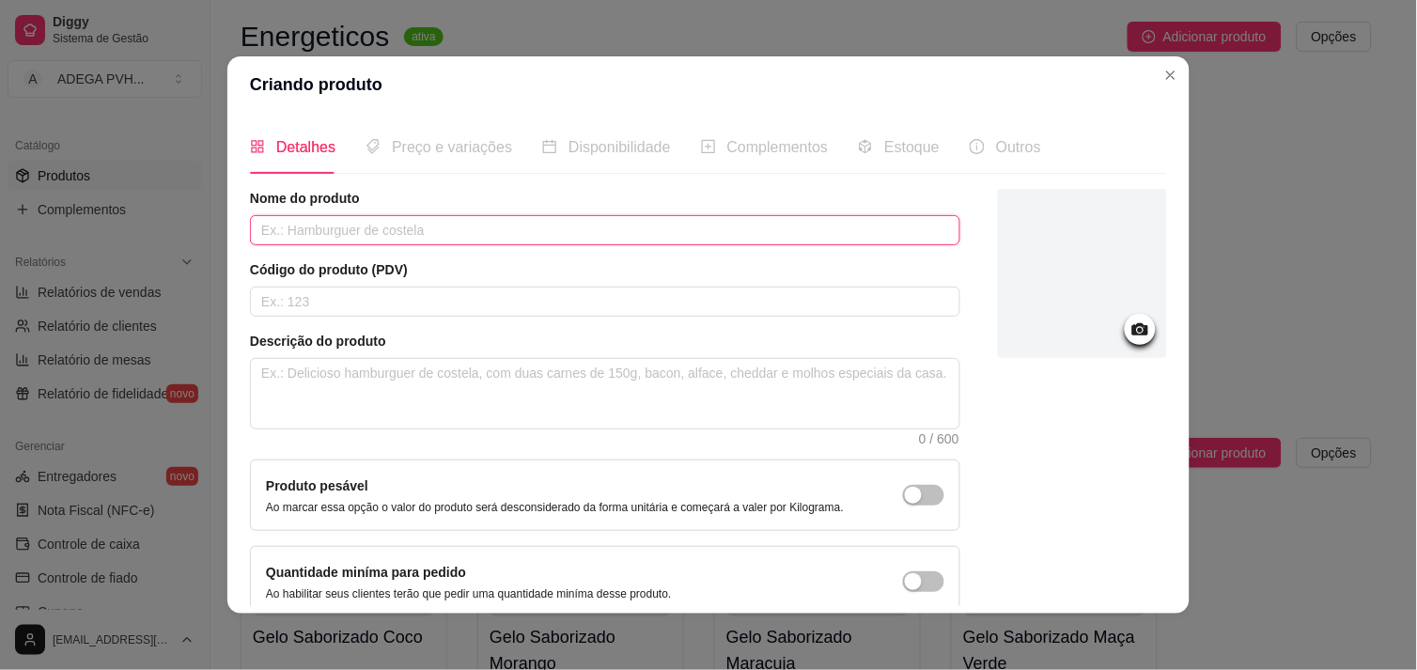
click at [414, 227] on input "text" at bounding box center [605, 230] width 711 height 30
click at [345, 221] on input "text" at bounding box center [605, 230] width 711 height 30
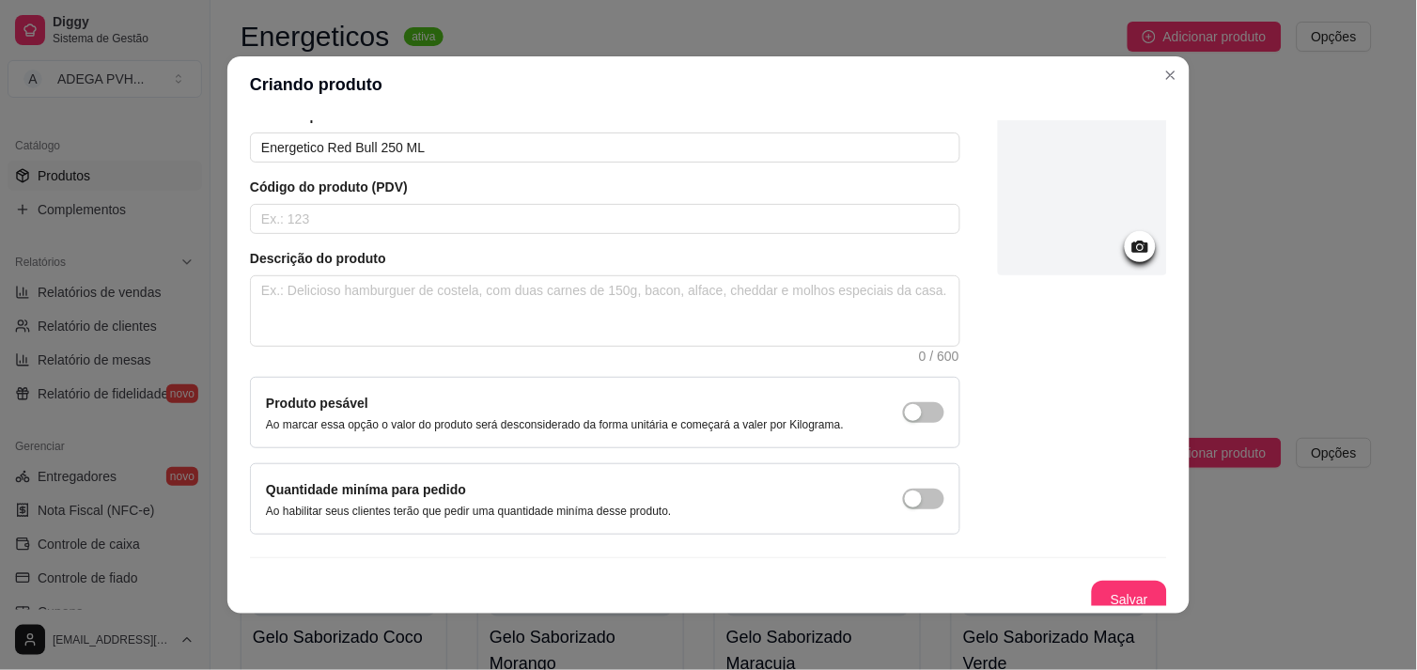
scroll to position [95, 0]
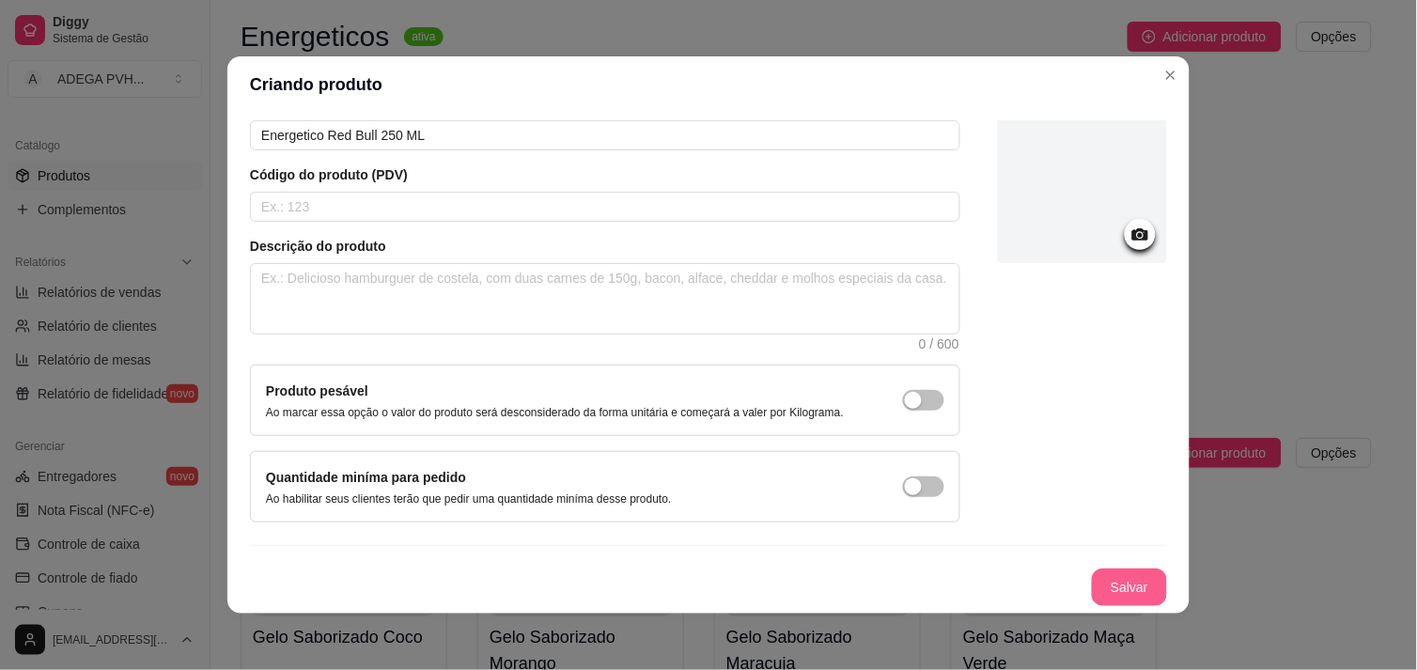
click at [1105, 587] on button "Salvar" at bounding box center [1129, 588] width 75 height 38
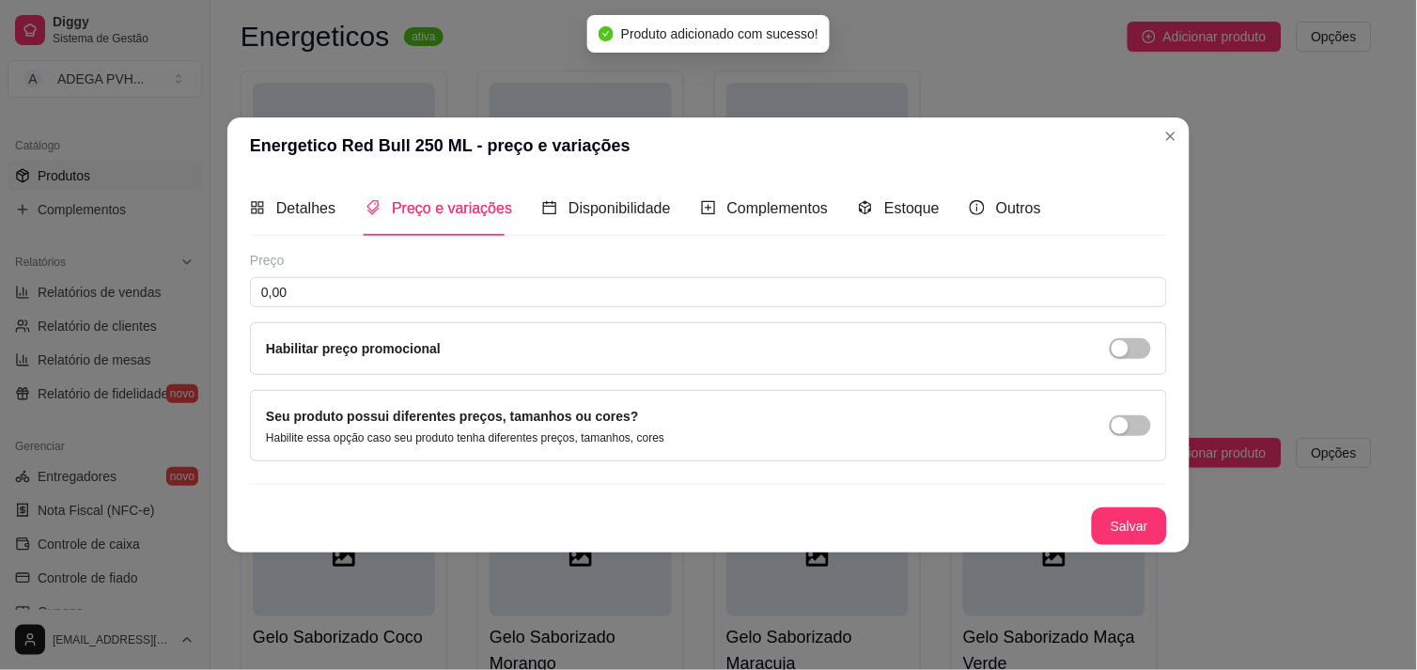
scroll to position [0, 0]
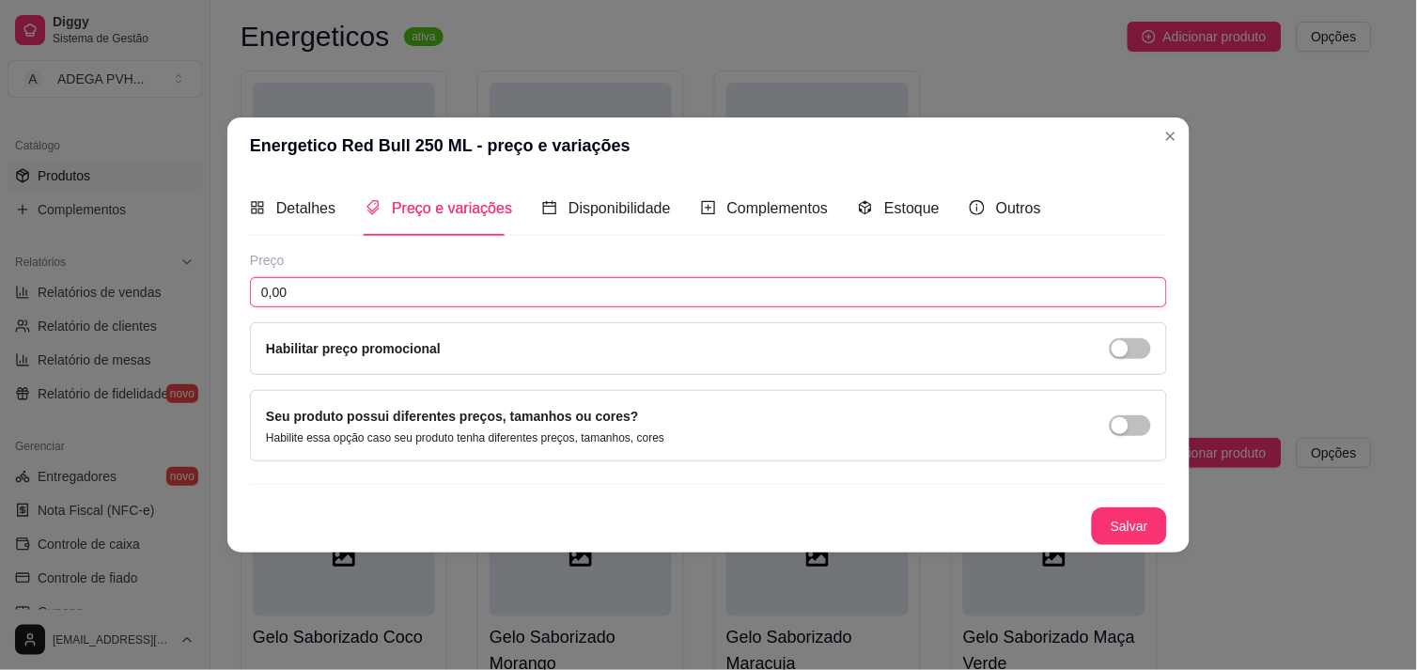
click at [741, 296] on input "0,00" at bounding box center [708, 292] width 917 height 30
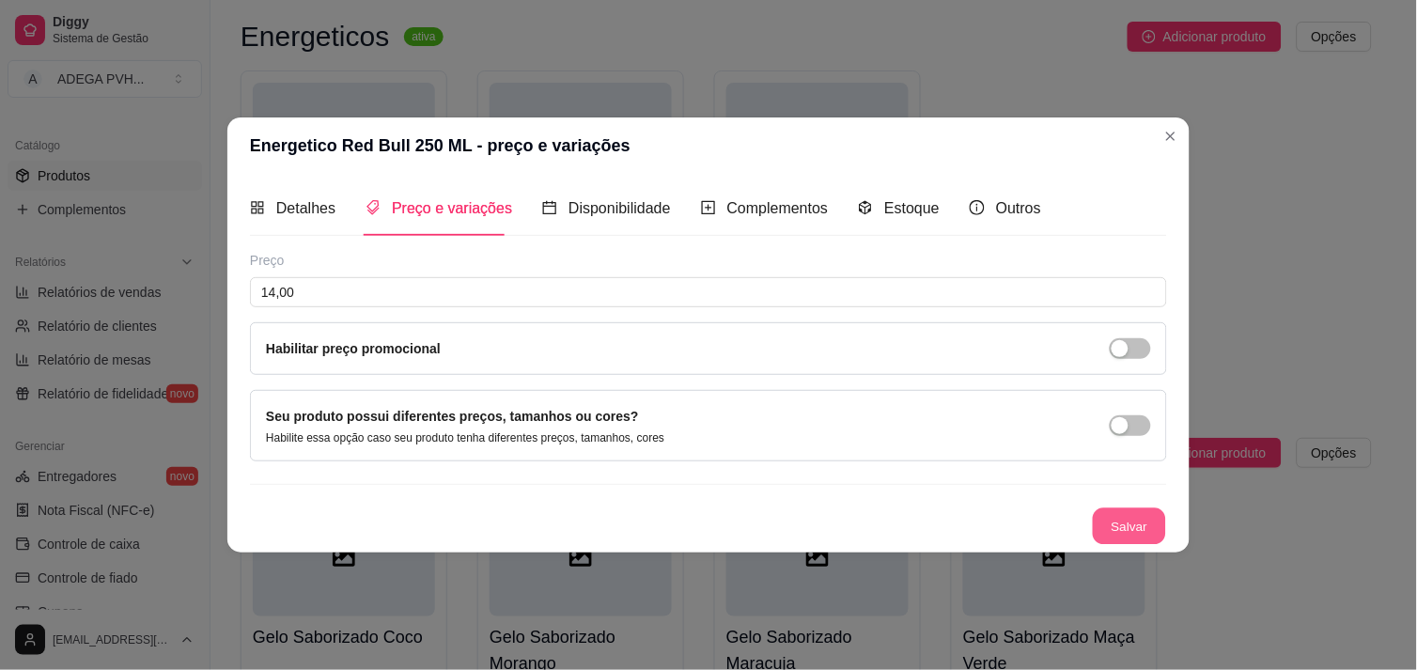
click at [1107, 519] on button "Salvar" at bounding box center [1129, 526] width 73 height 37
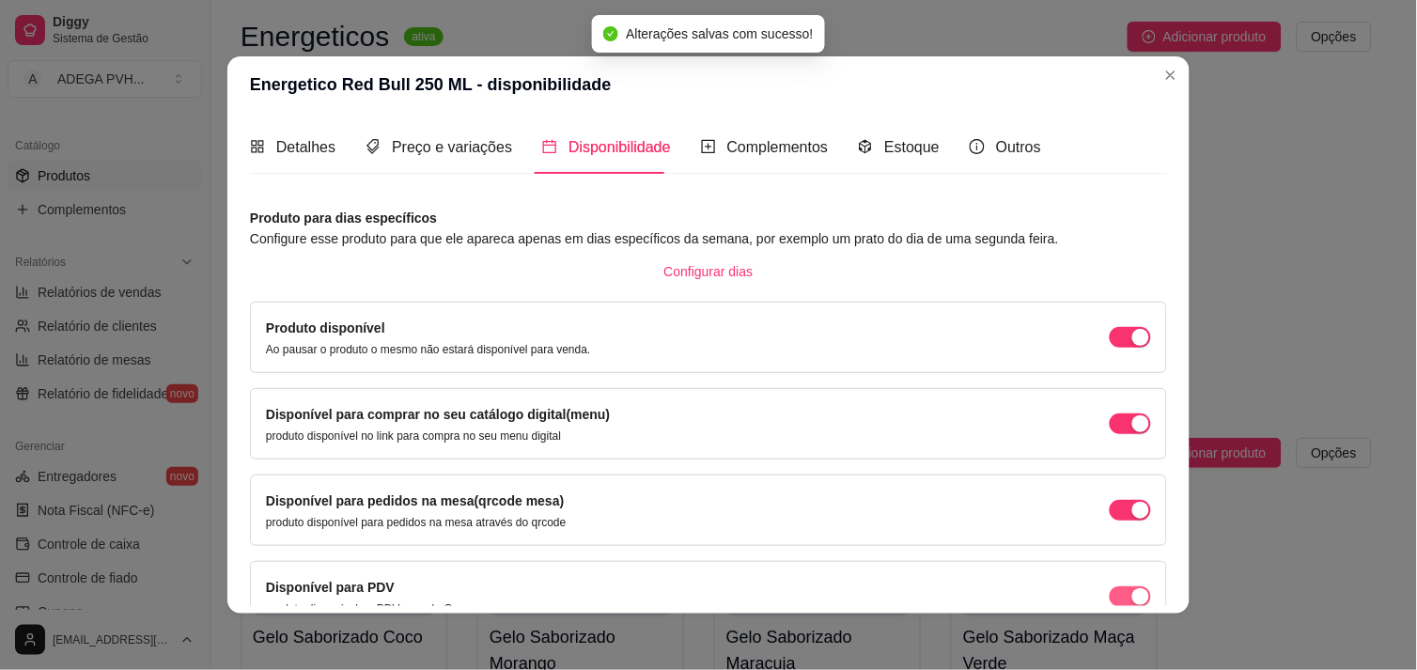
drag, startPoint x: 1121, startPoint y: 514, endPoint x: 1109, endPoint y: 590, distance: 77.1
click at [1109, 590] on div "Produto para dias específicos Configure esse produto para que ele apareca apena…" at bounding box center [708, 458] width 917 height 501
click at [1133, 346] on div "button" at bounding box center [1141, 337] width 17 height 17
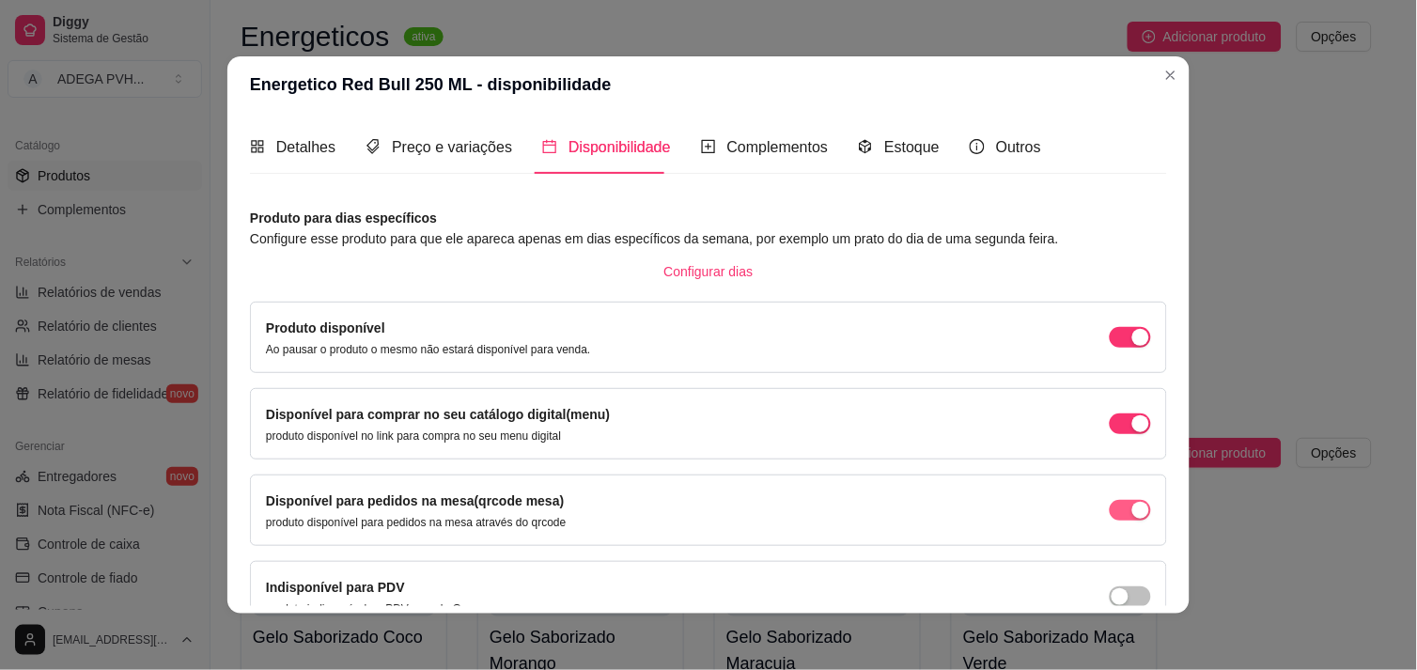
click at [1110, 348] on span "button" at bounding box center [1130, 337] width 41 height 21
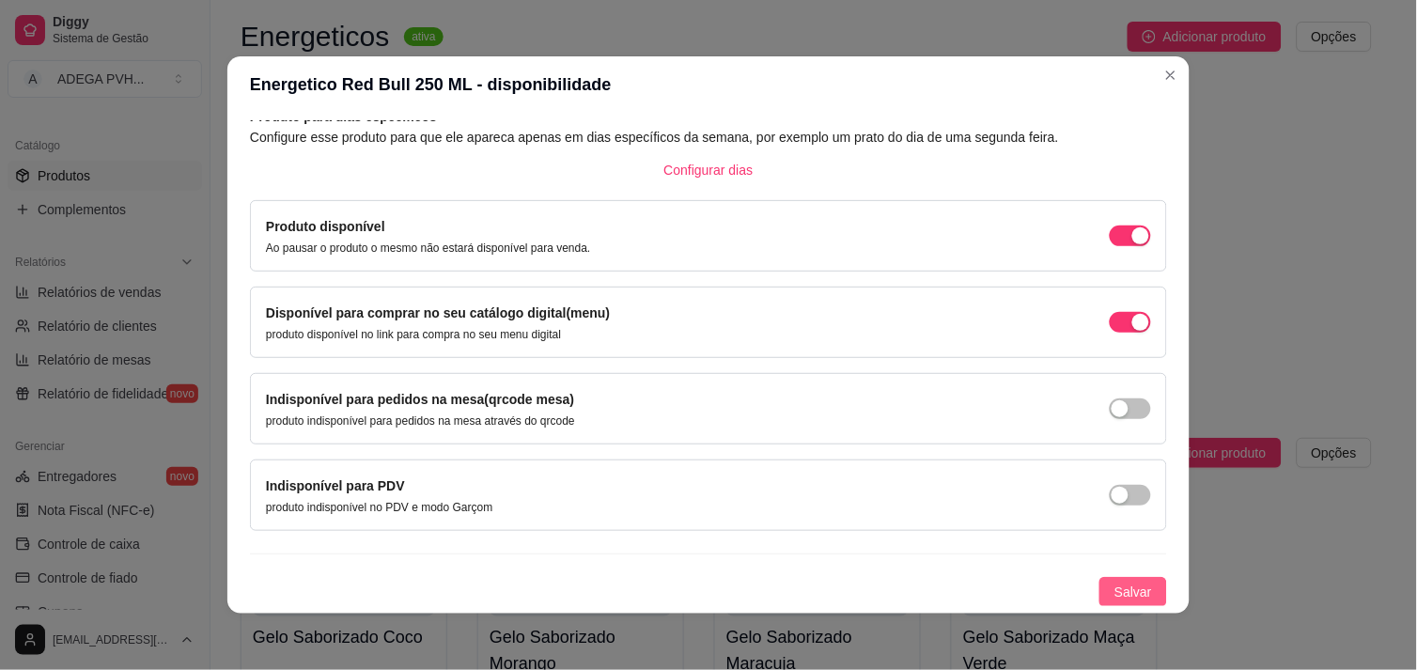
click at [1128, 580] on button "Salvar" at bounding box center [1134, 592] width 68 height 30
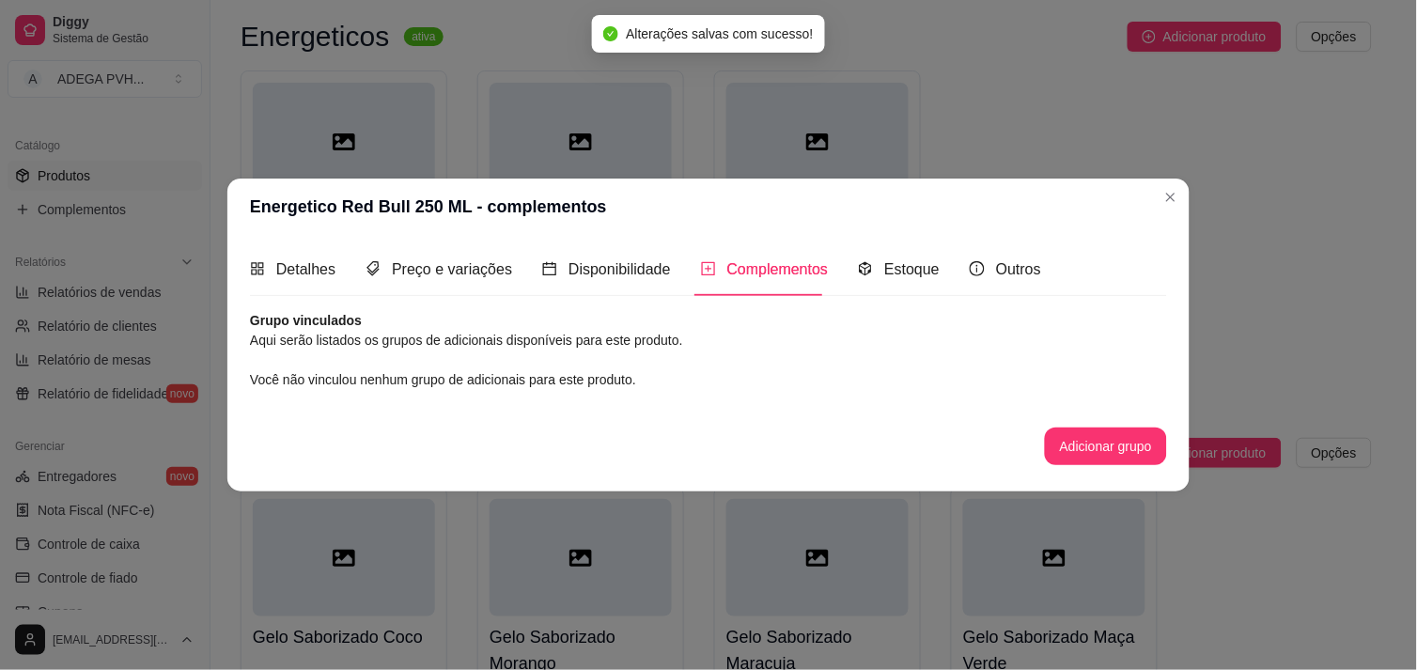
scroll to position [0, 0]
click at [876, 271] on div "Estoque" at bounding box center [899, 269] width 82 height 23
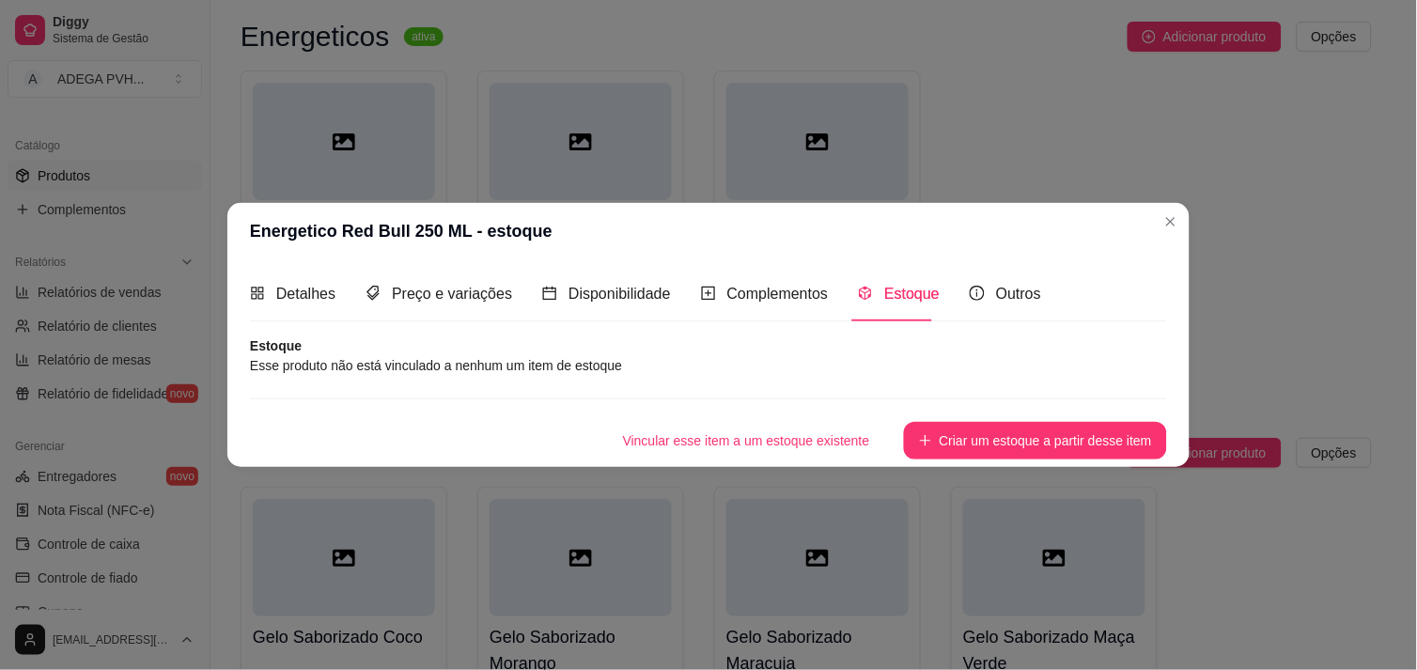
click at [524, 357] on article "Esse produto não está vinculado a nenhum um item de estoque" at bounding box center [708, 365] width 917 height 21
click at [1012, 443] on button "Criar um estoque a partir desse item" at bounding box center [1036, 440] width 256 height 37
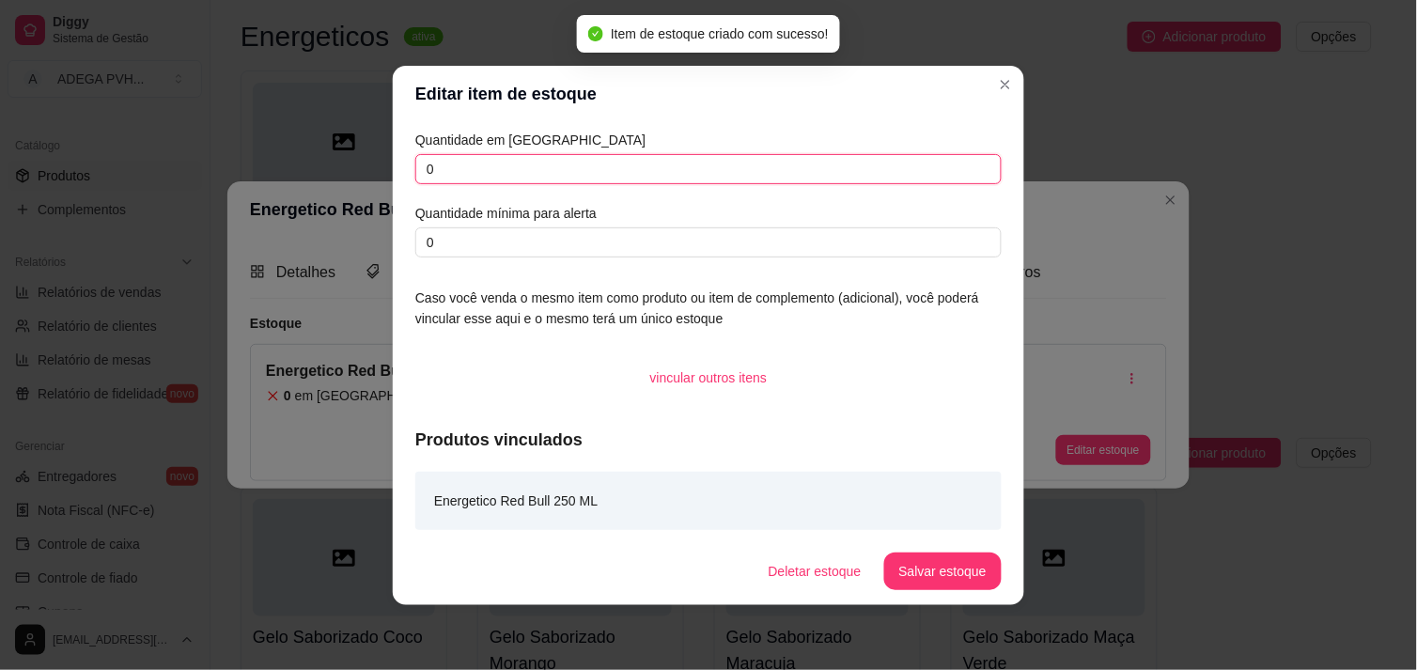
click at [673, 180] on input "0" at bounding box center [708, 169] width 586 height 30
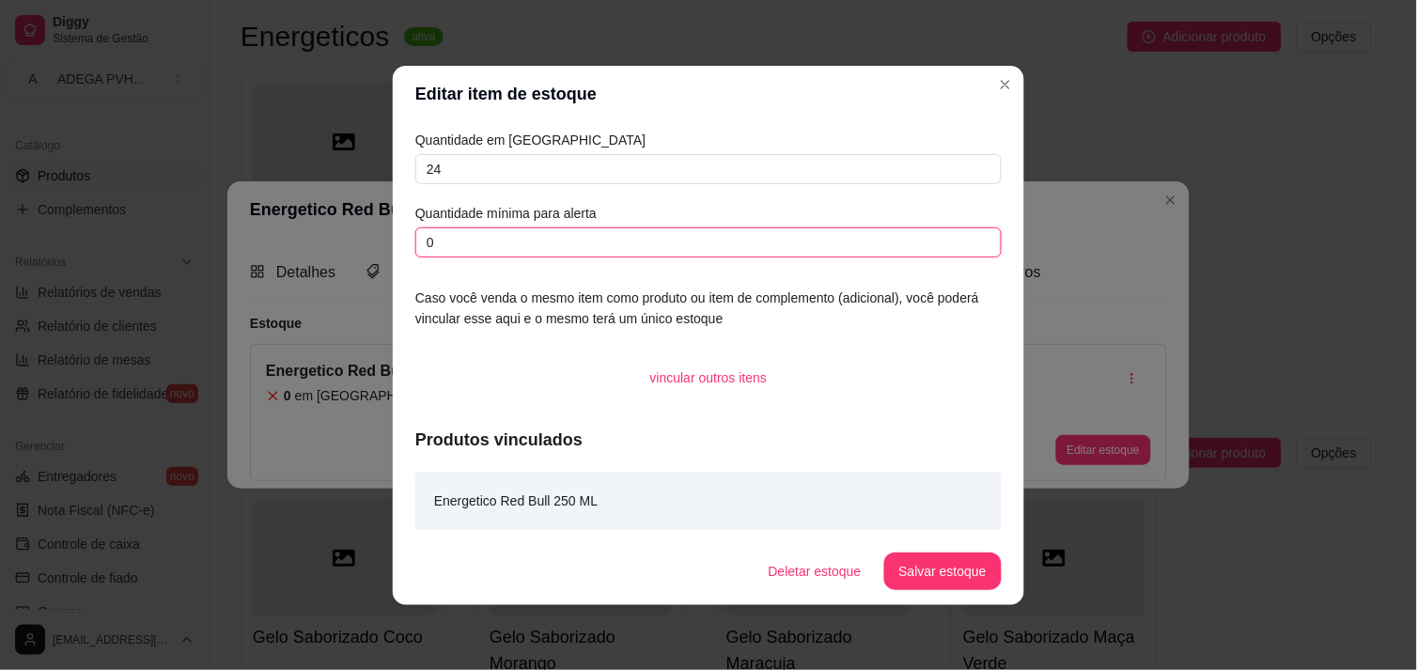
click at [645, 244] on input "0" at bounding box center [708, 242] width 586 height 30
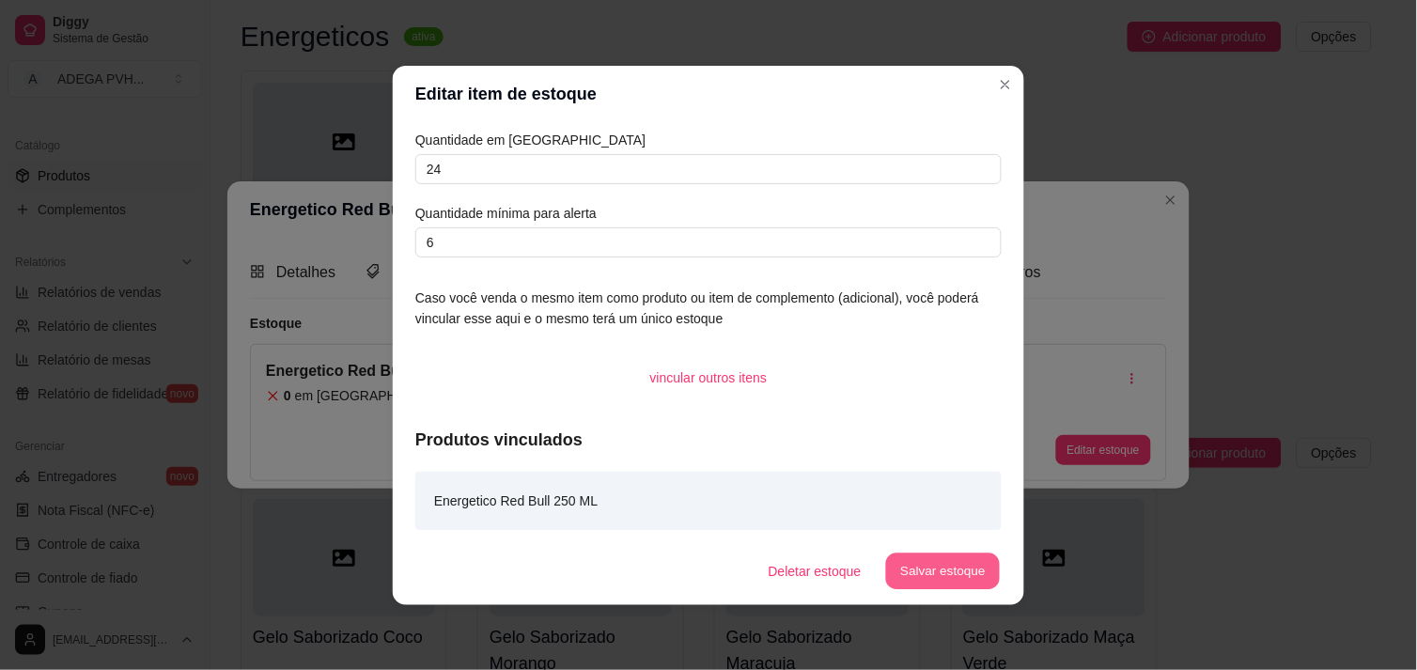
click at [946, 564] on button "Salvar estoque" at bounding box center [942, 571] width 115 height 37
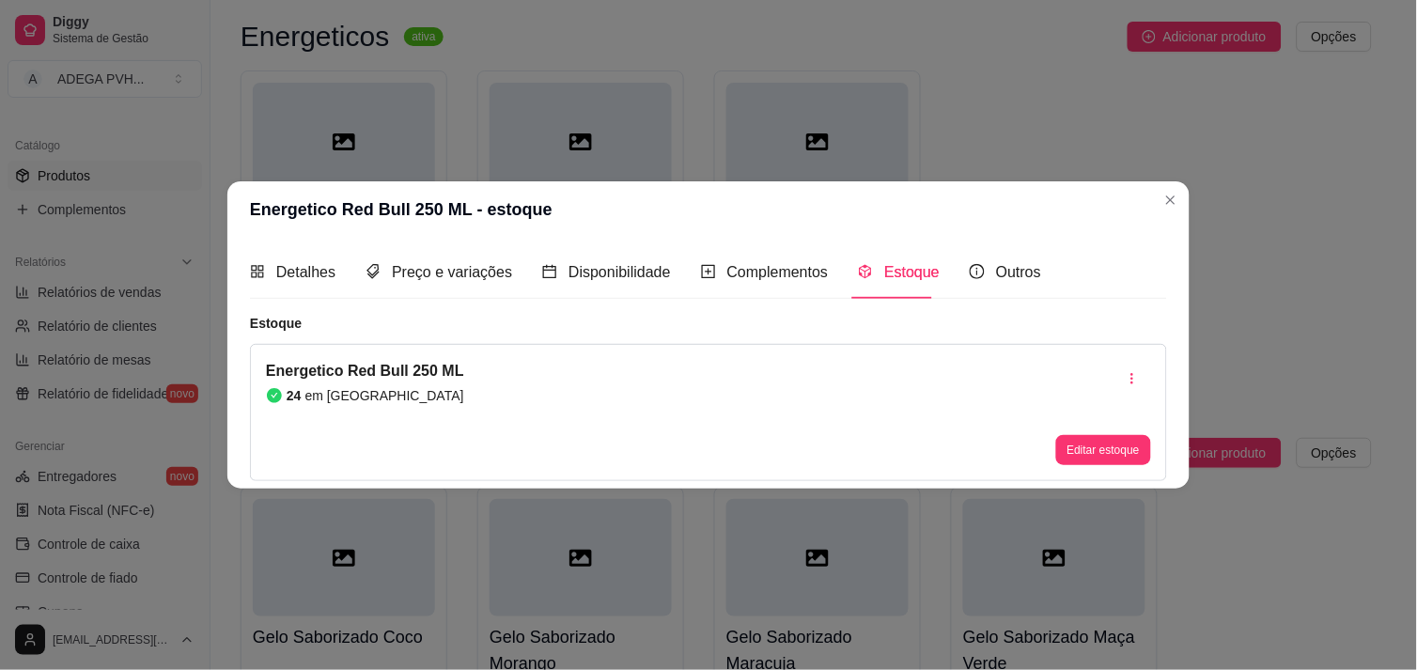
click at [1165, 218] on header "Energetico Red Bull 250 ML - estoque" at bounding box center [708, 209] width 962 height 56
drag, startPoint x: 1173, startPoint y: 182, endPoint x: 1169, endPoint y: 195, distance: 12.8
click at [1169, 195] on section "Energetico Red Bull 250 ML - estoque Detalhes Preço e variações Disponibilidade…" at bounding box center [708, 334] width 962 height 307
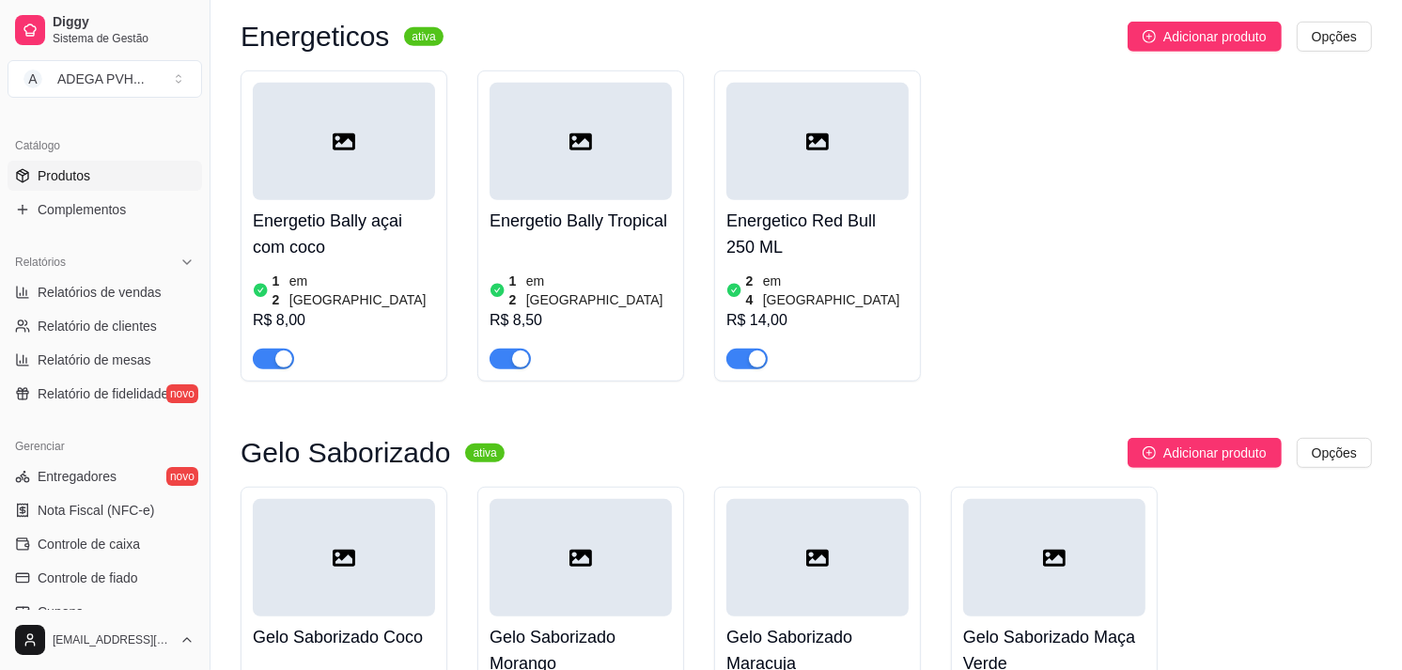
click at [608, 254] on div "12 em estoque R$ 8,50" at bounding box center [581, 306] width 182 height 128
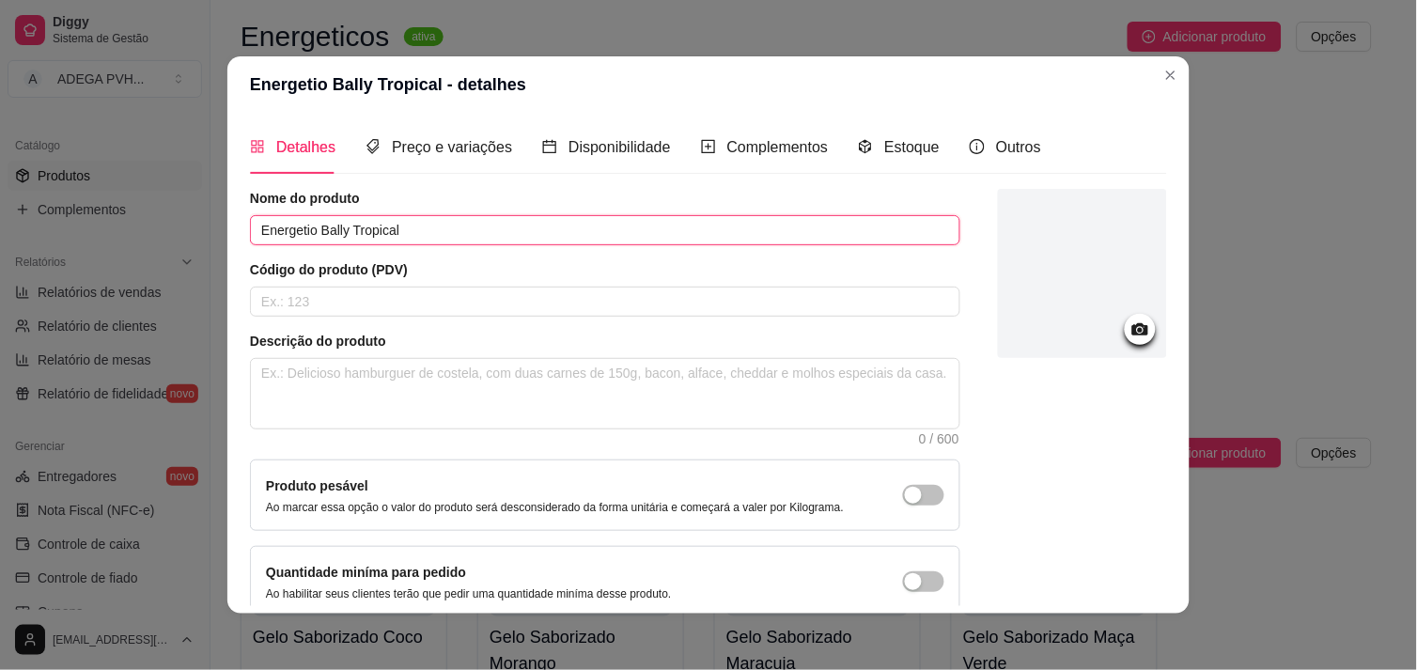
click at [564, 229] on input "Energetio Bally Tropical" at bounding box center [605, 230] width 711 height 30
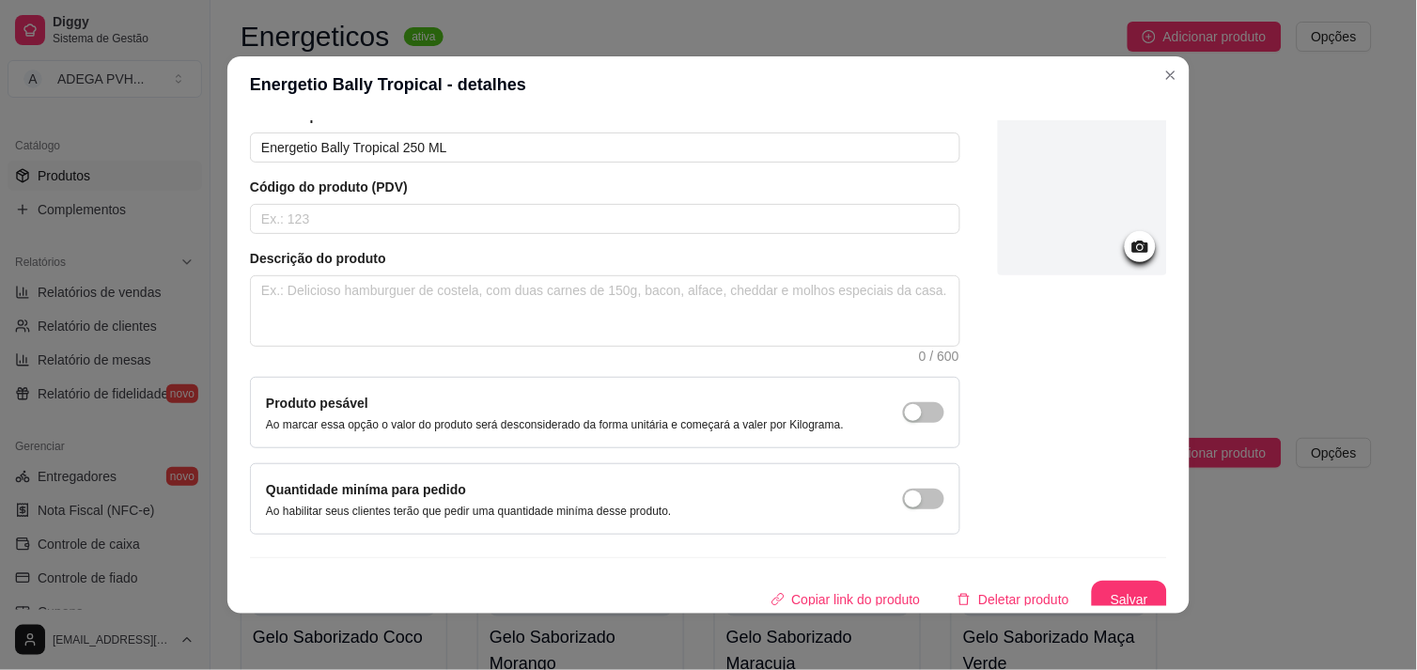
scroll to position [95, 0]
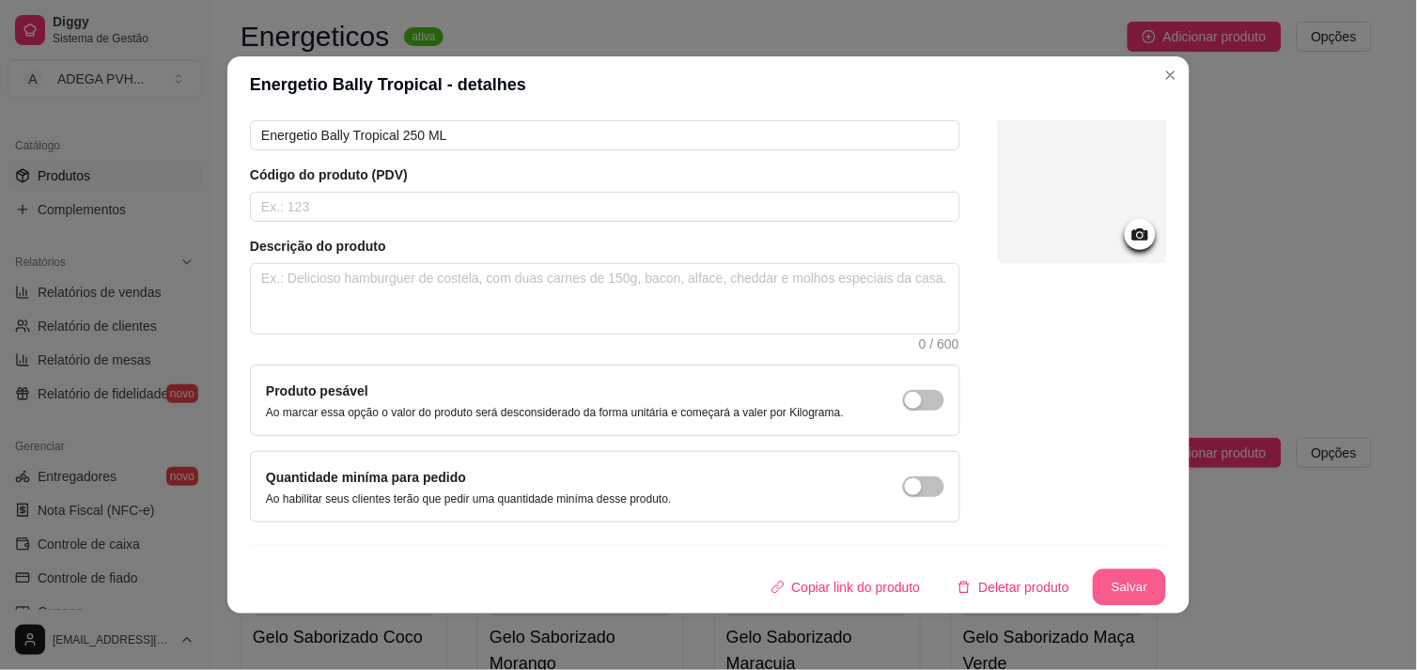
click at [1125, 580] on button "Salvar" at bounding box center [1129, 588] width 73 height 37
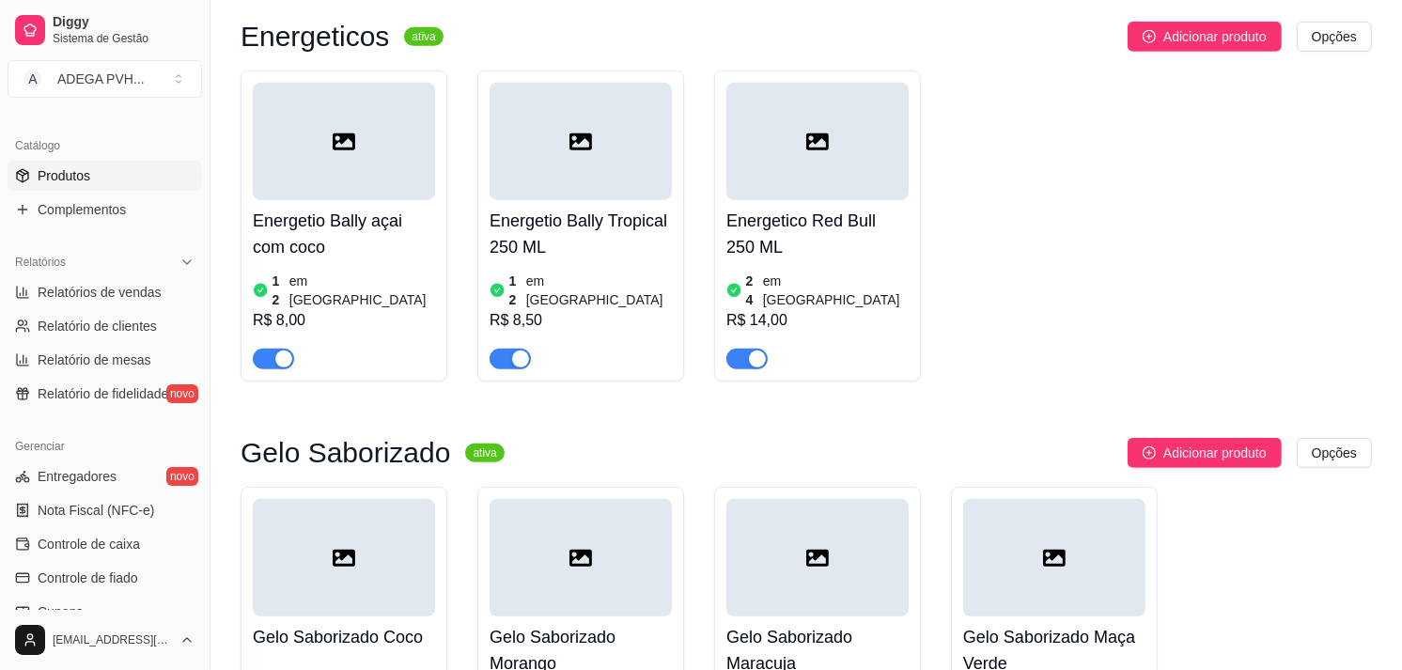
click at [303, 274] on article "em [GEOGRAPHIC_DATA]" at bounding box center [362, 291] width 146 height 38
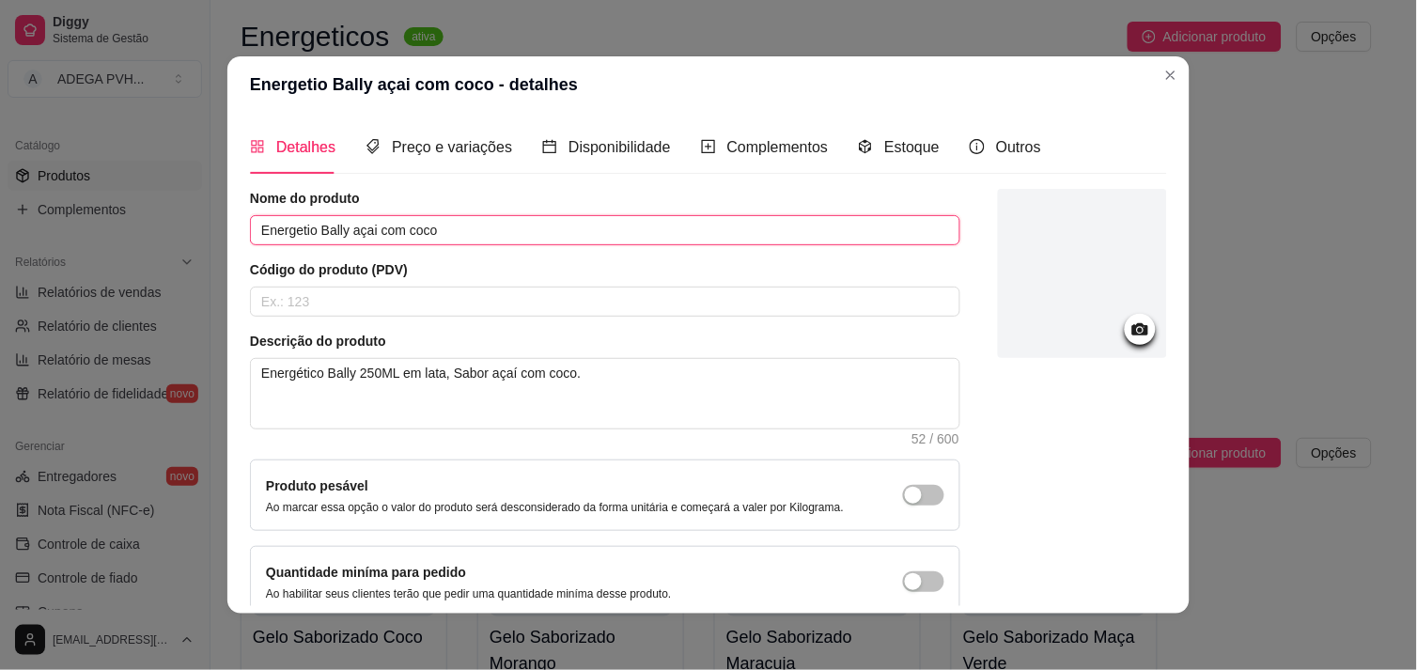
click at [456, 238] on input "Energetio Bally açai com coco" at bounding box center [605, 230] width 711 height 30
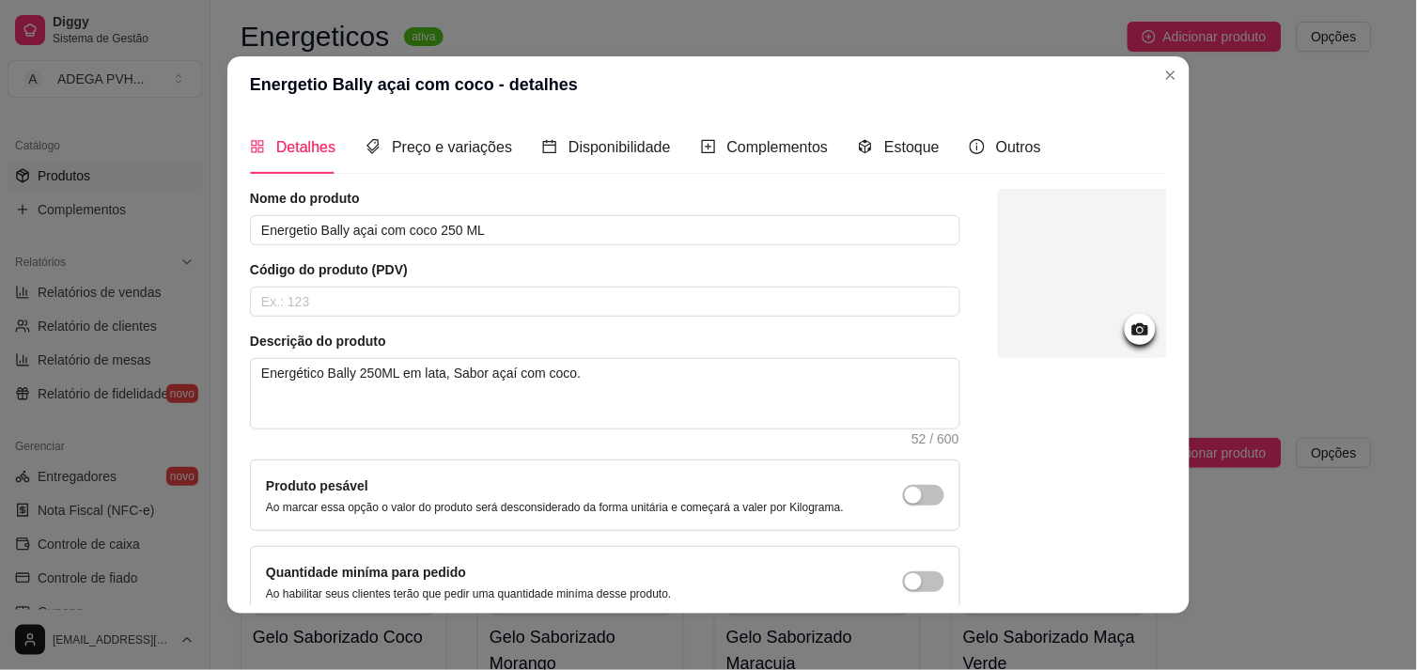
click at [1161, 575] on div "Detalhes Preço e variações Disponibilidade Complementos Estoque Outros Nome do …" at bounding box center [708, 363] width 962 height 501
drag, startPoint x: 1161, startPoint y: 575, endPoint x: 1143, endPoint y: 581, distance: 18.7
click at [1143, 581] on div "Detalhes Preço e variações Disponibilidade Complementos Estoque Outros Nome do …" at bounding box center [708, 363] width 962 height 501
click at [1143, 581] on div at bounding box center [1082, 403] width 169 height 429
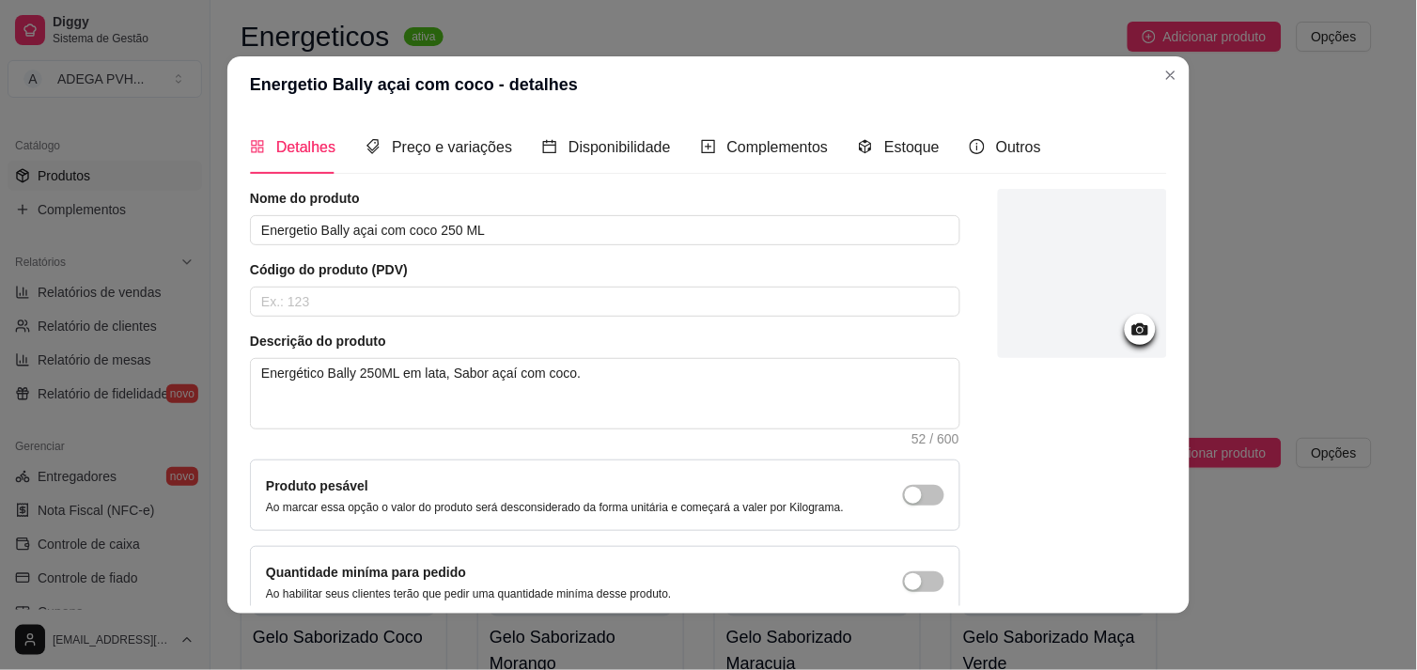
drag, startPoint x: 1143, startPoint y: 581, endPoint x: 1156, endPoint y: 579, distance: 13.3
click at [1156, 579] on div "Detalhes Preço e variações Disponibilidade Complementos Estoque Outros Nome do …" at bounding box center [708, 363] width 917 height 486
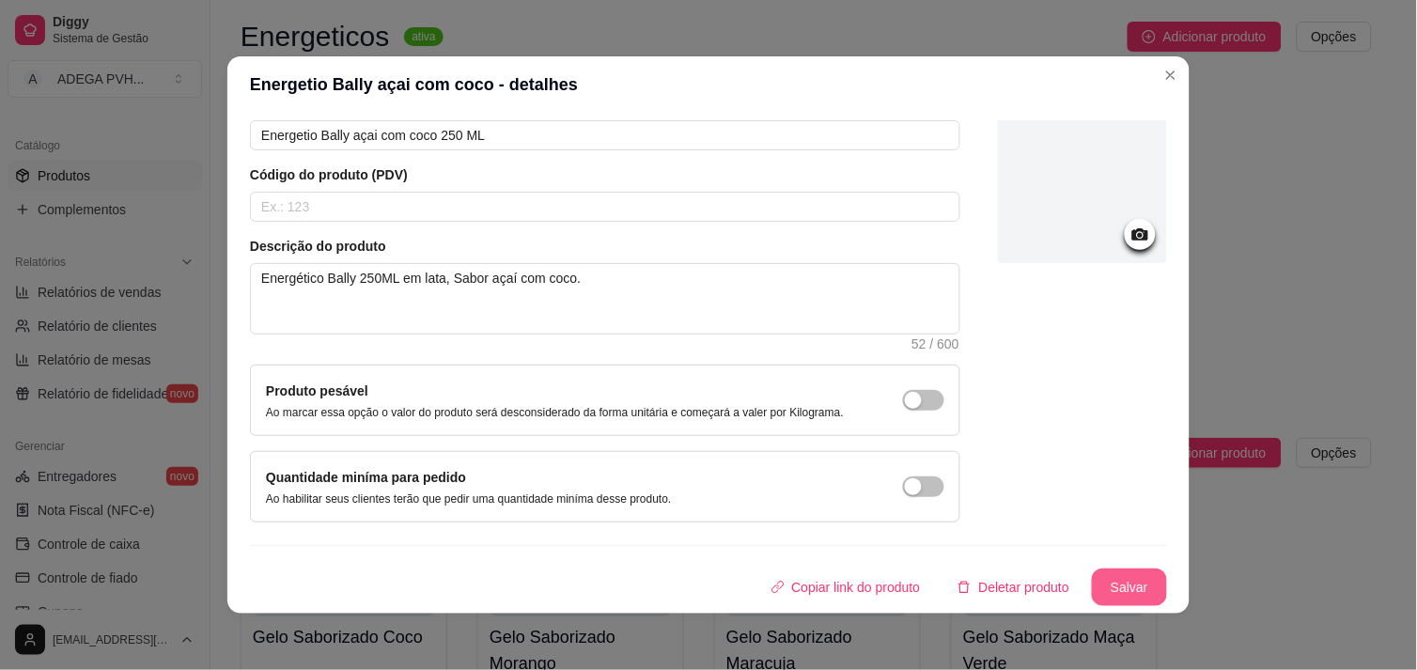
click at [1134, 583] on button "Salvar" at bounding box center [1129, 588] width 75 height 38
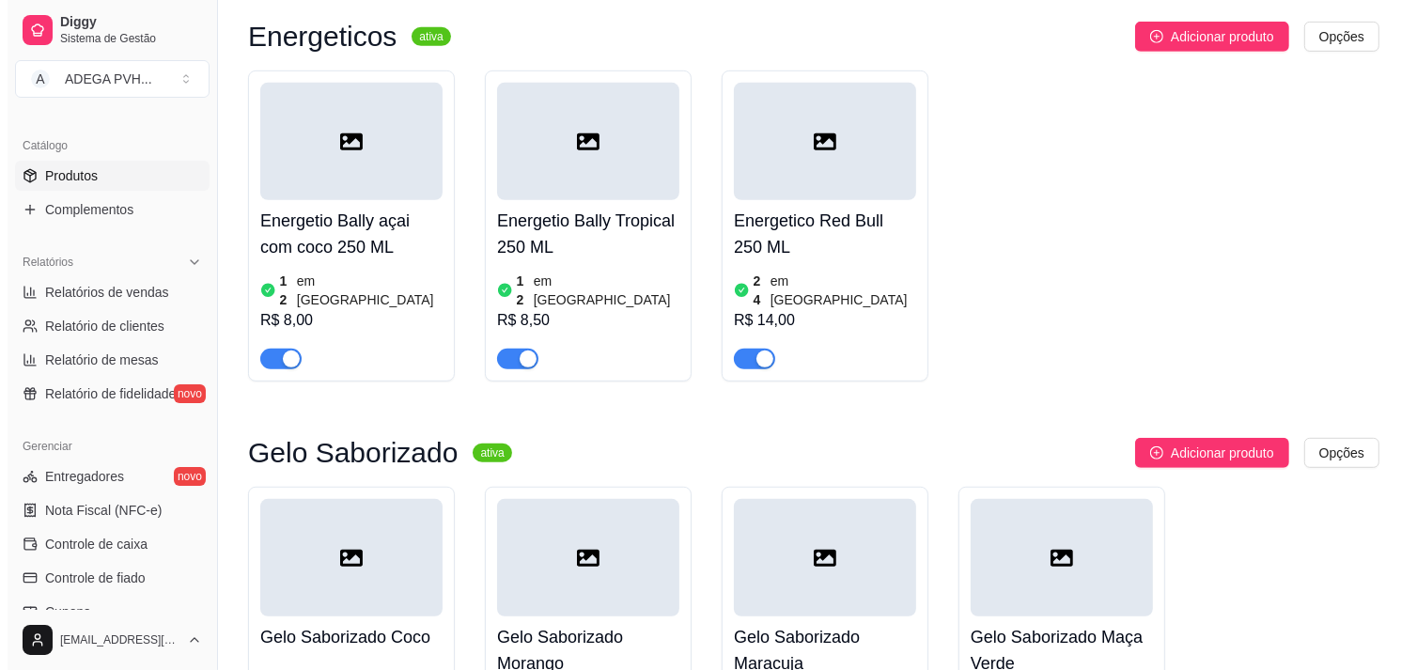
scroll to position [1384, 0]
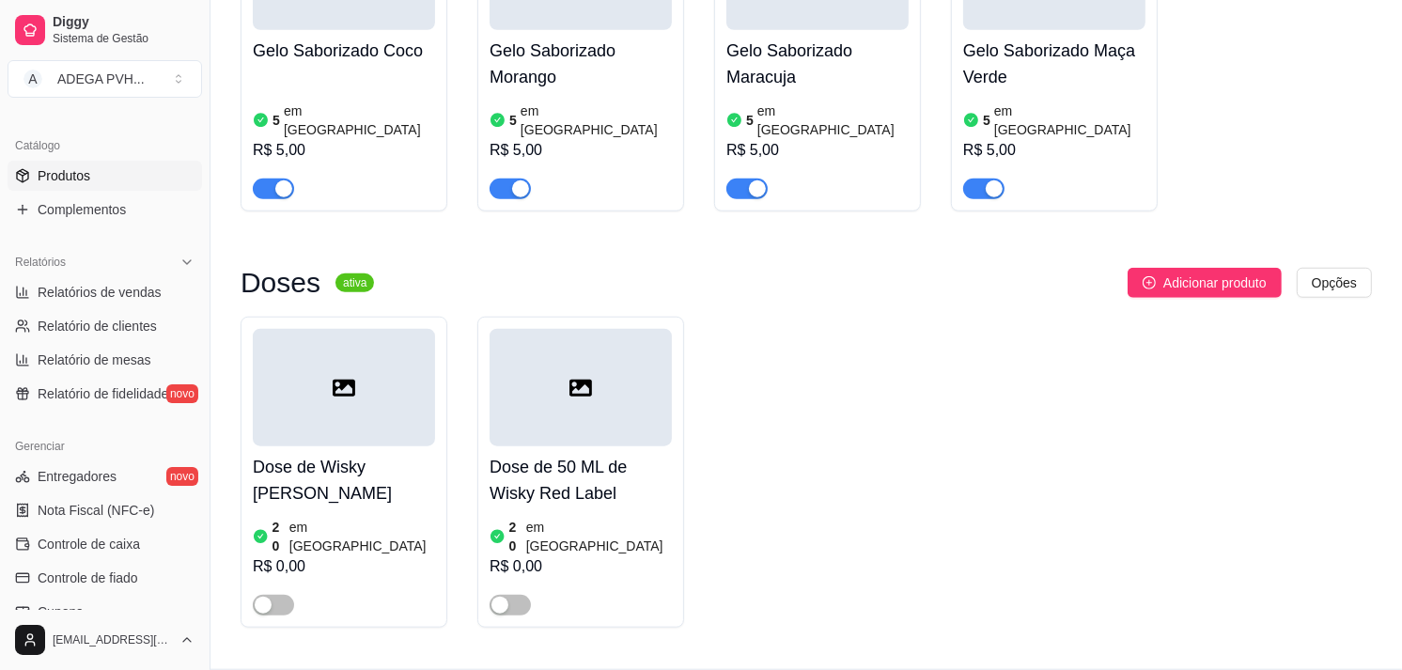
click at [492, 454] on h4 "Dose de 50 ML de Wisky Red Label" at bounding box center [581, 480] width 182 height 53
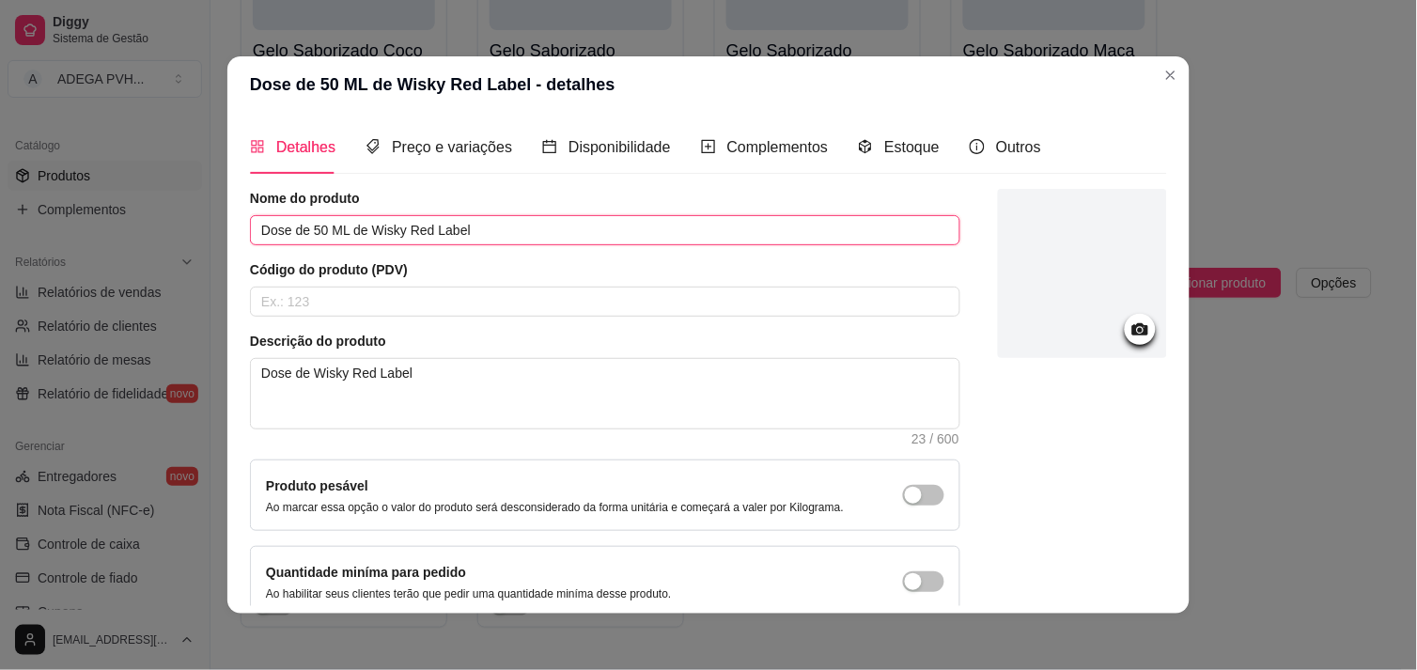
click at [358, 227] on input "Dose de 50 ML de Wisky Red Label" at bounding box center [605, 230] width 711 height 30
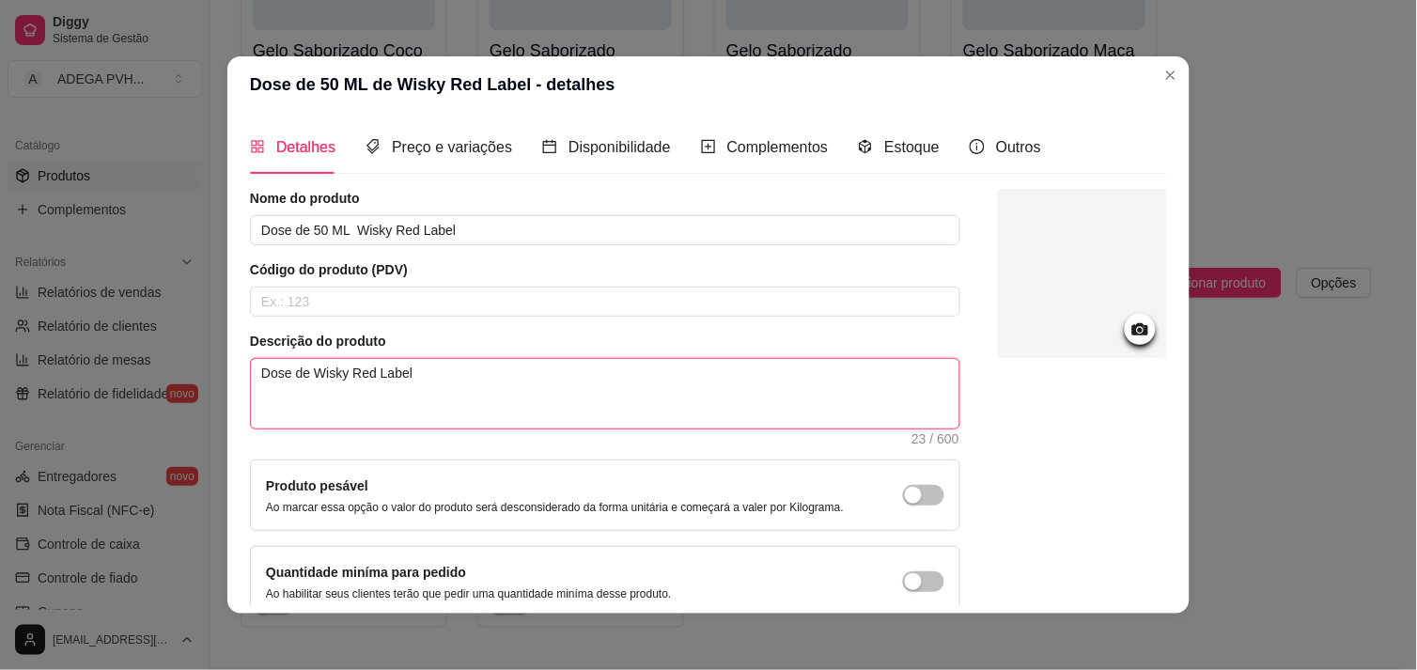
click at [416, 380] on textarea "Dose de Wisky Red Label" at bounding box center [605, 394] width 709 height 70
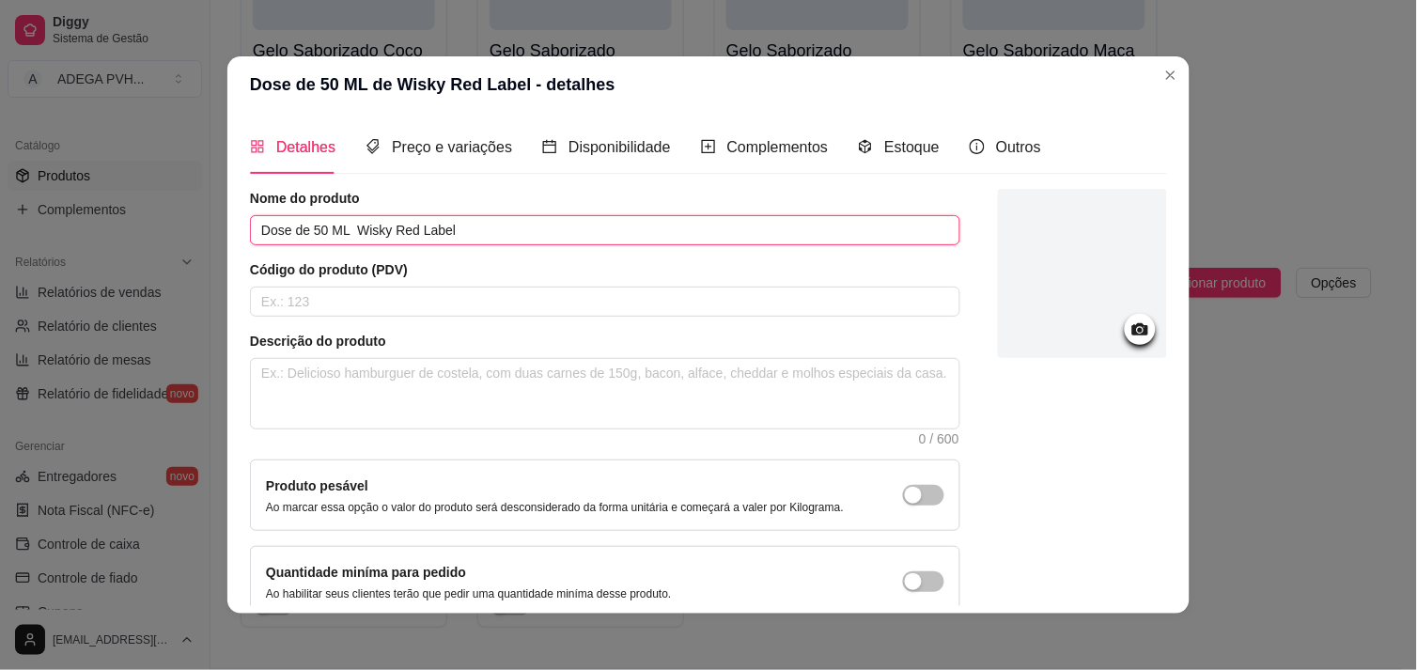
click at [345, 229] on input "Dose de 50 ML Wisky Red Label" at bounding box center [605, 230] width 711 height 30
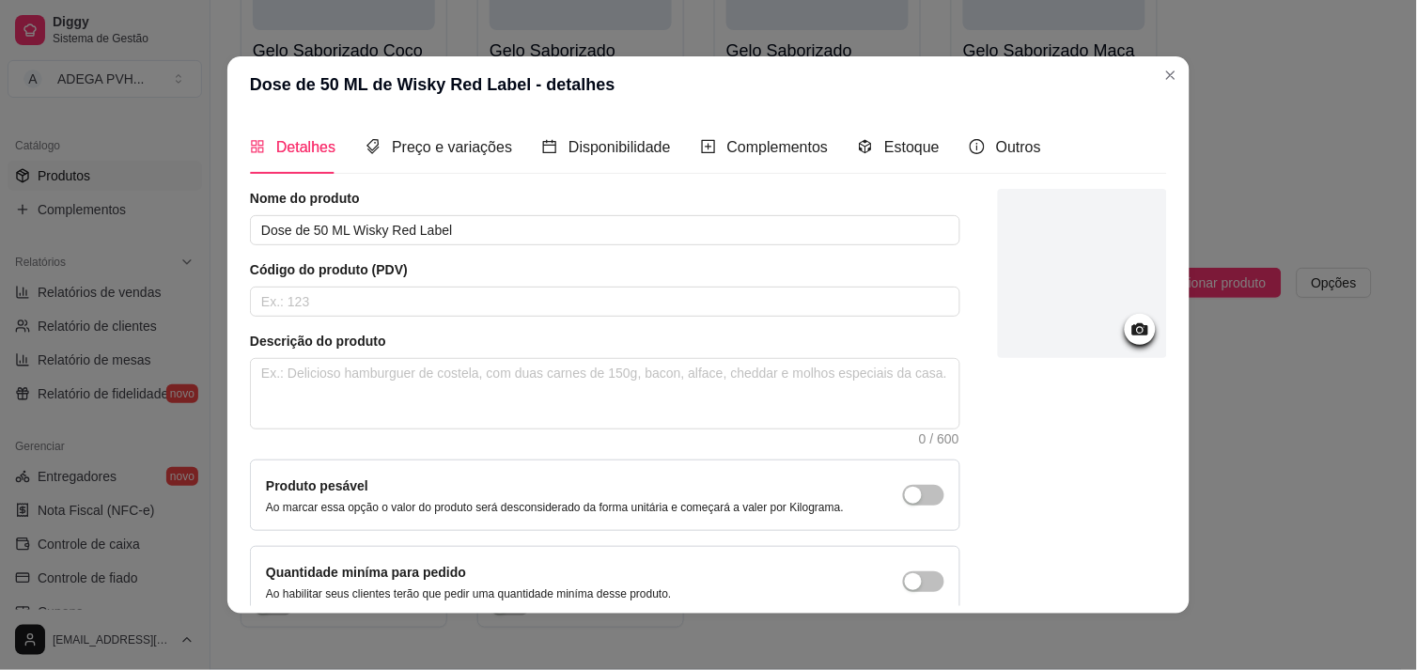
scroll to position [95, 0]
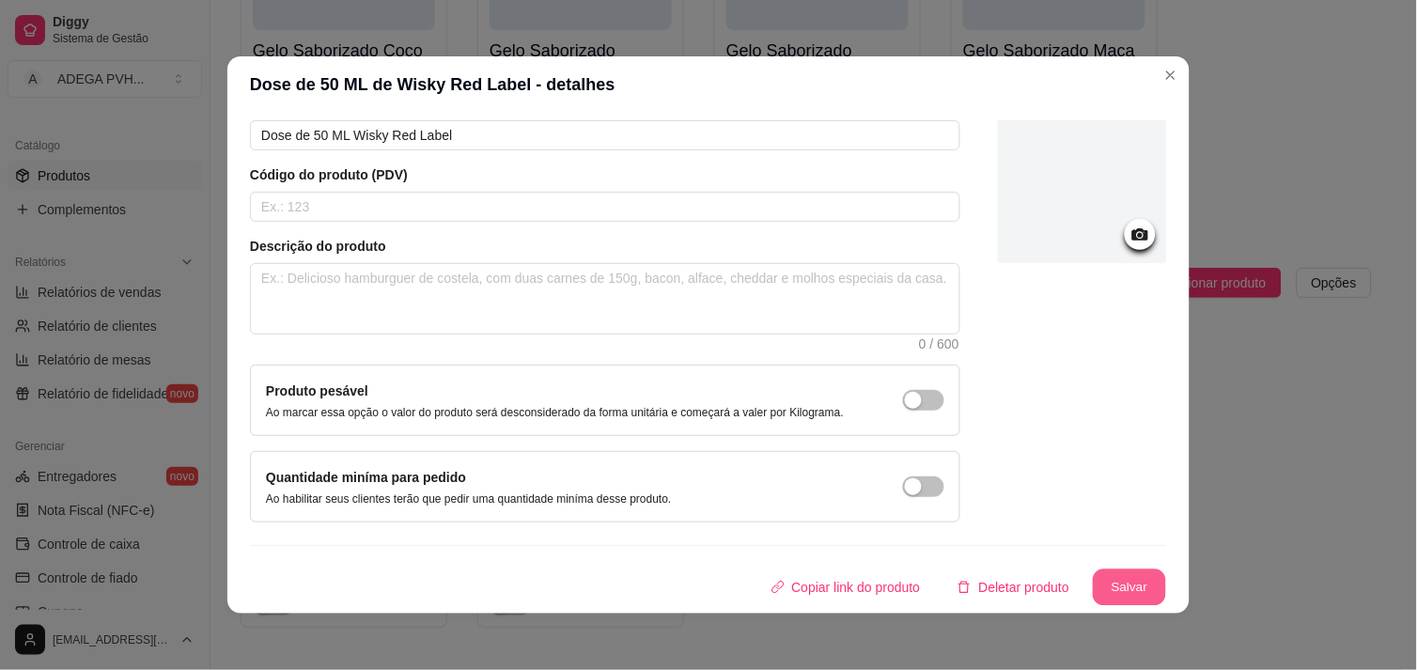
click at [1114, 573] on button "Salvar" at bounding box center [1129, 588] width 73 height 37
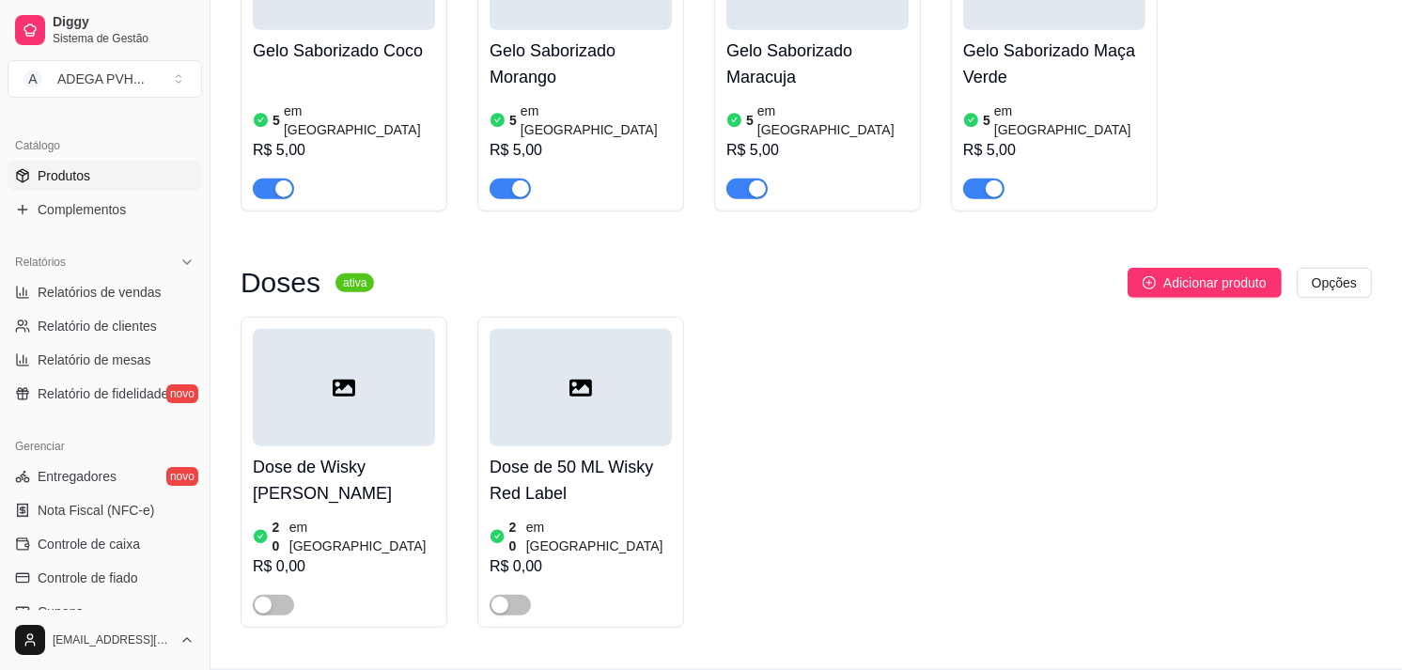
click at [372, 361] on div at bounding box center [344, 387] width 182 height 117
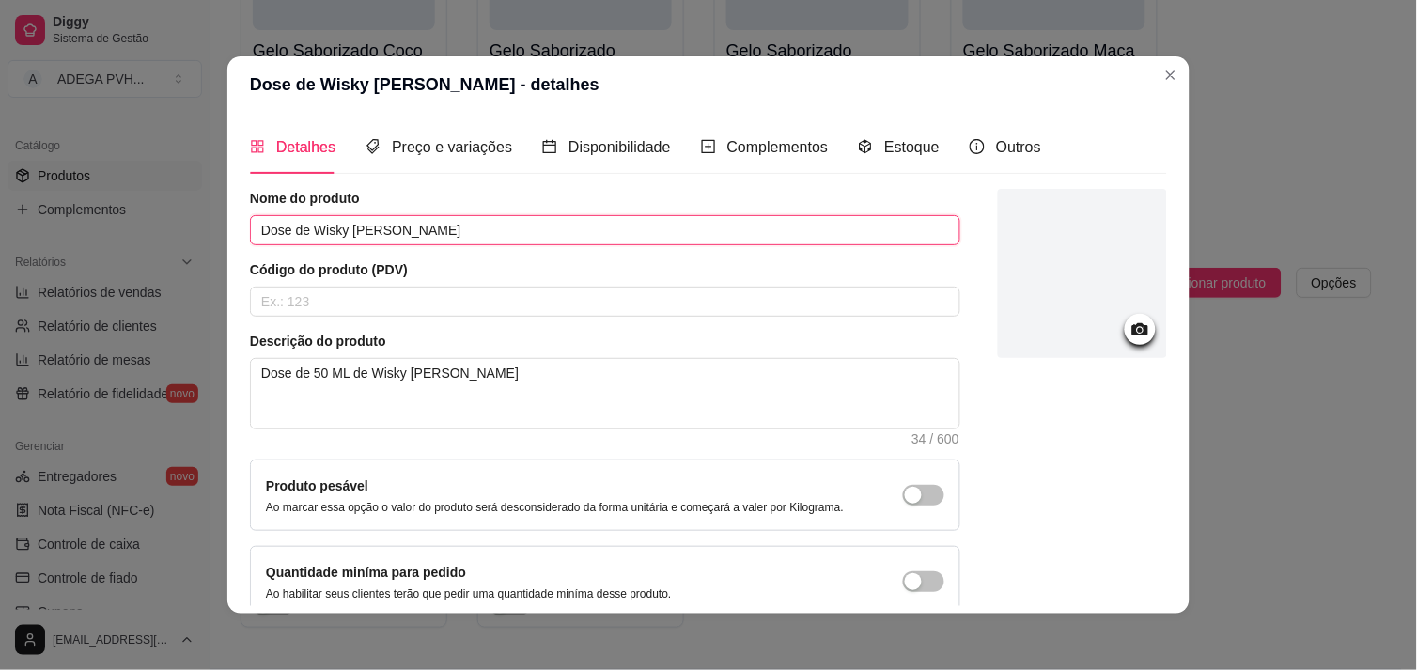
click at [299, 232] on input "Dose de Wisky [PERSON_NAME]" at bounding box center [605, 230] width 711 height 30
click at [391, 229] on input "Dose de 50 ML Wisky [PERSON_NAME]" at bounding box center [605, 230] width 711 height 30
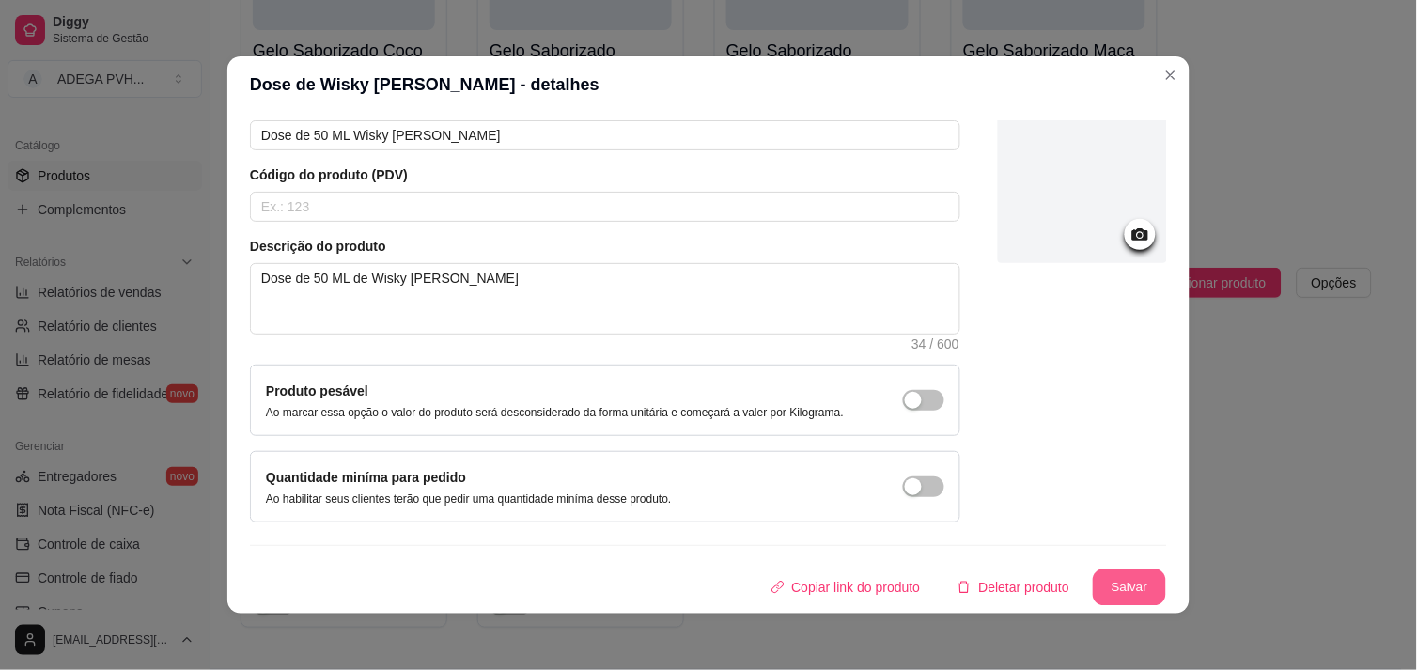
click at [1116, 586] on button "Salvar" at bounding box center [1129, 588] width 73 height 37
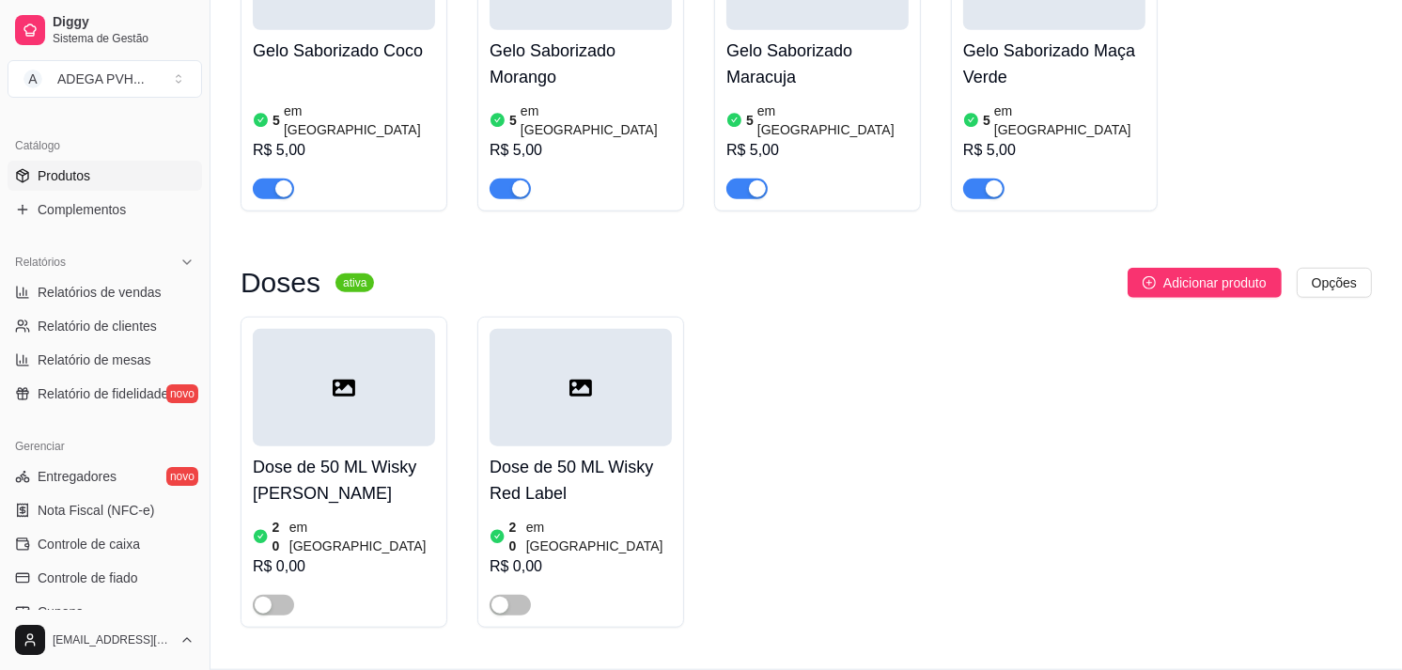
click at [352, 468] on h4 "Dose de 50 ML Wisky [PERSON_NAME]" at bounding box center [344, 480] width 182 height 53
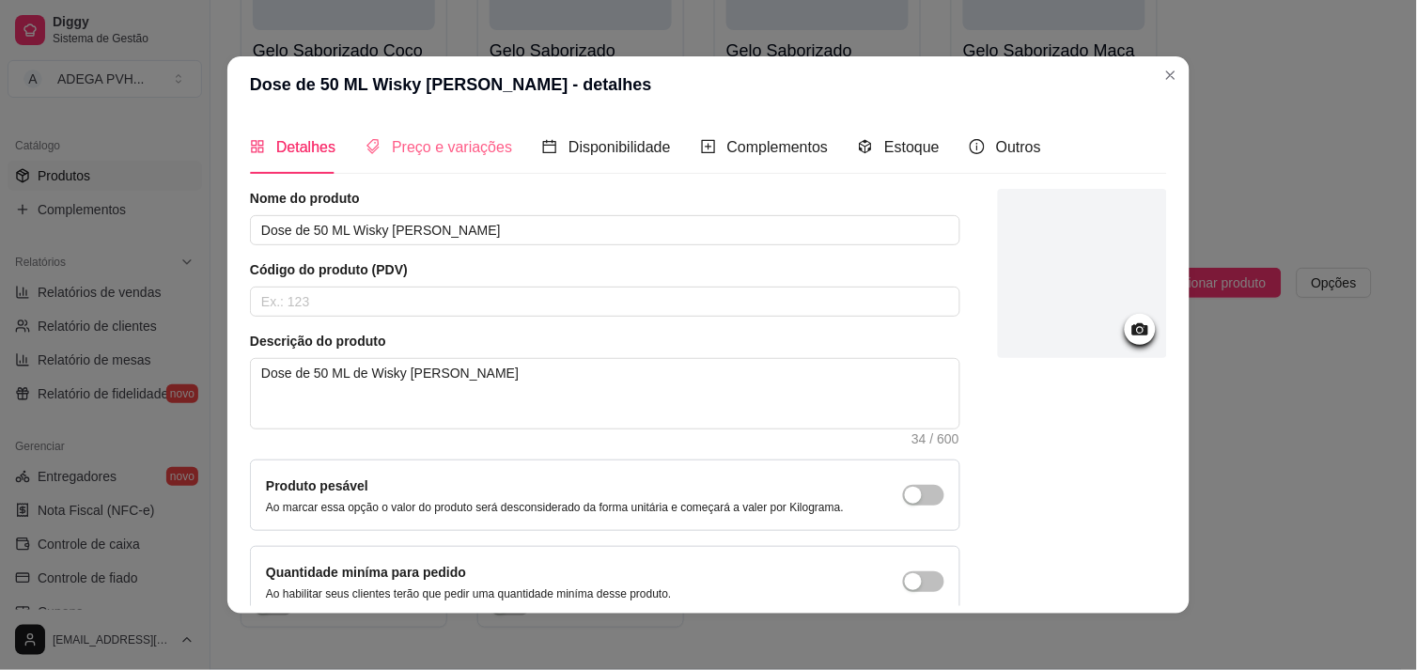
click at [446, 120] on div "Preço e variações" at bounding box center [439, 147] width 147 height 54
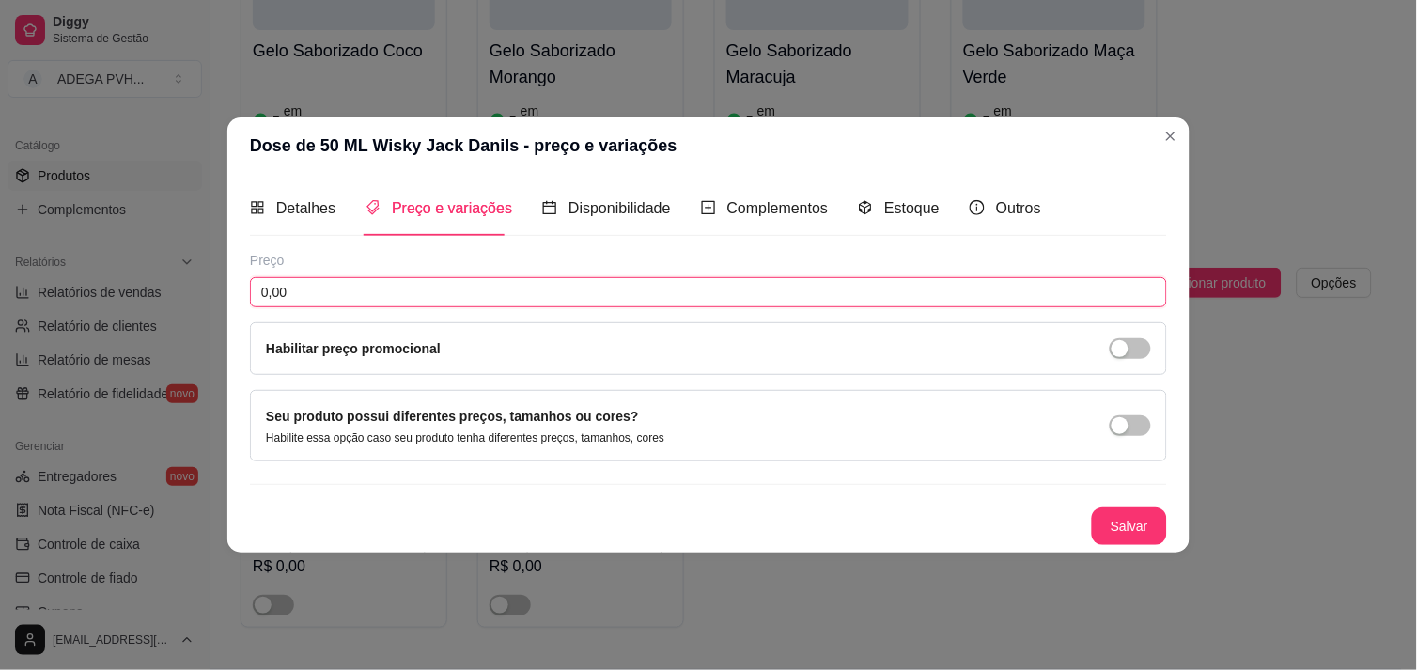
click at [346, 279] on input "0,00" at bounding box center [708, 292] width 917 height 30
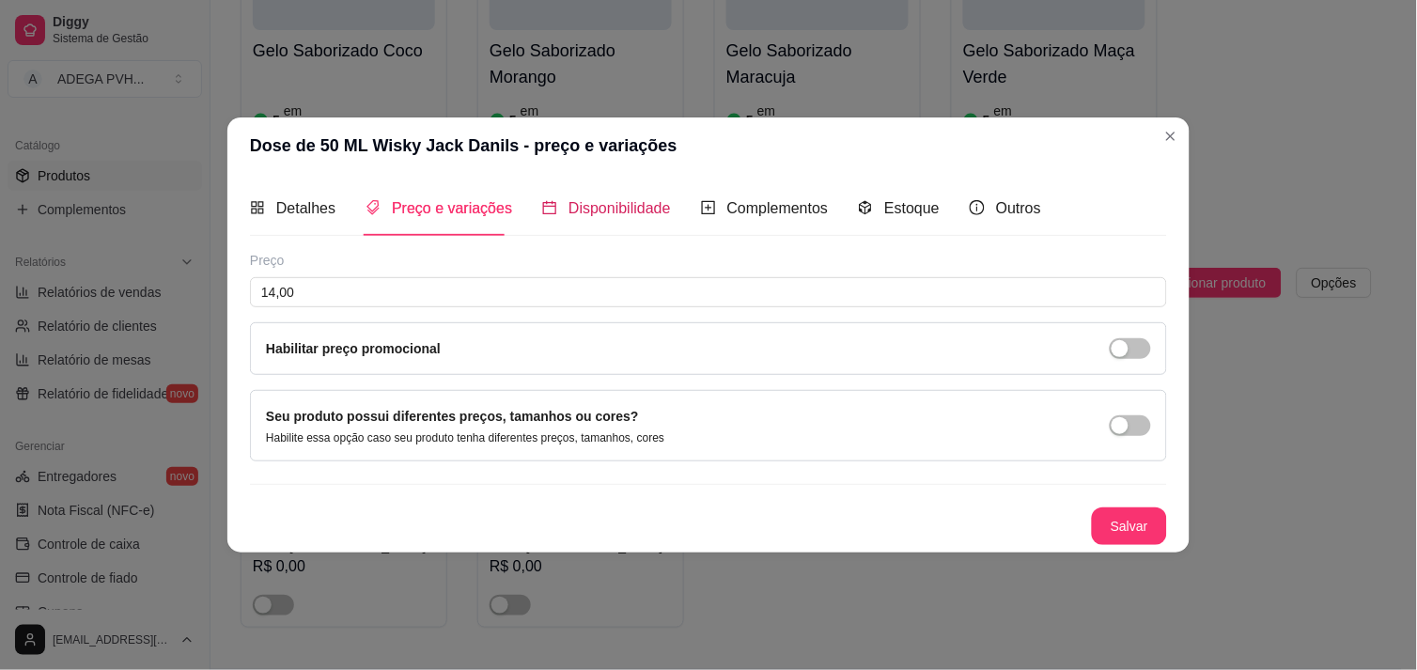
click at [616, 212] on span "Disponibilidade" at bounding box center [620, 208] width 102 height 16
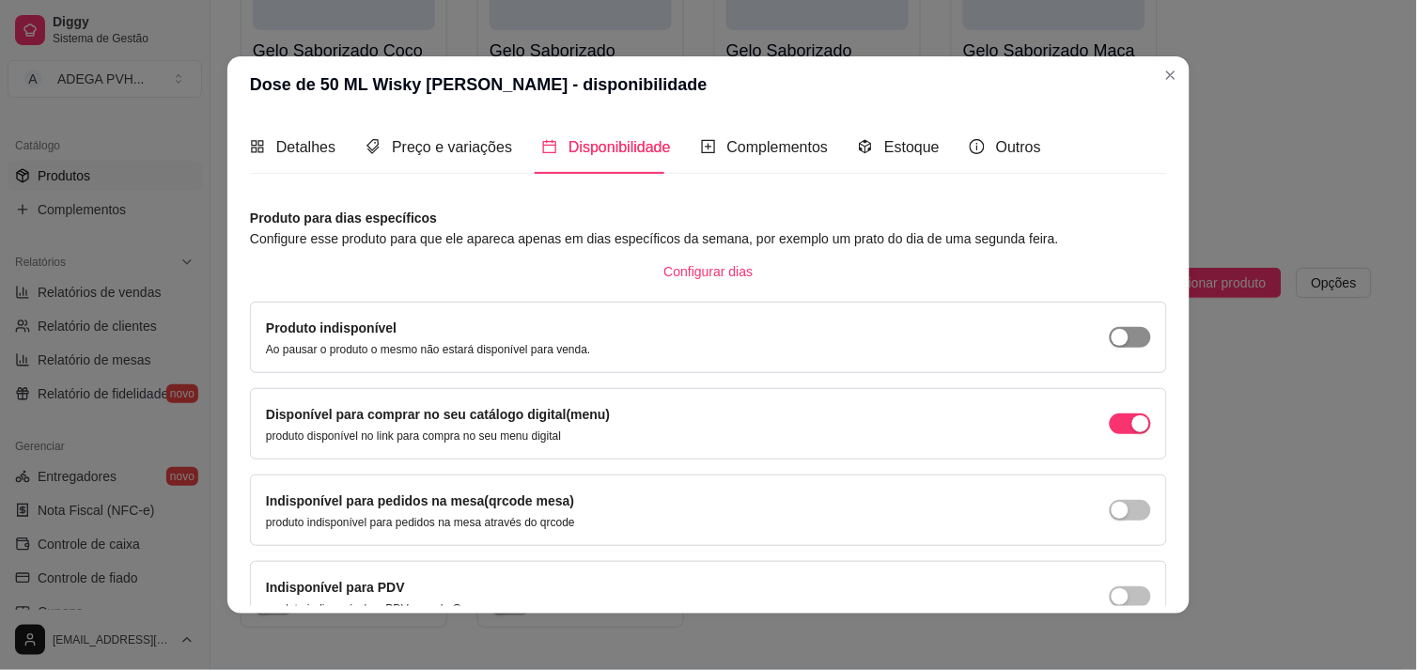
click at [1112, 338] on div "button" at bounding box center [1120, 337] width 17 height 17
click at [1110, 338] on span "button" at bounding box center [1130, 337] width 41 height 21
click at [1128, 344] on div "Produto indisponível Ao pausar o produto o mesmo não estará disponível para ven…" at bounding box center [708, 337] width 885 height 39
click at [1116, 340] on span "button" at bounding box center [1130, 337] width 41 height 21
click at [1133, 340] on div "button" at bounding box center [1141, 337] width 17 height 17
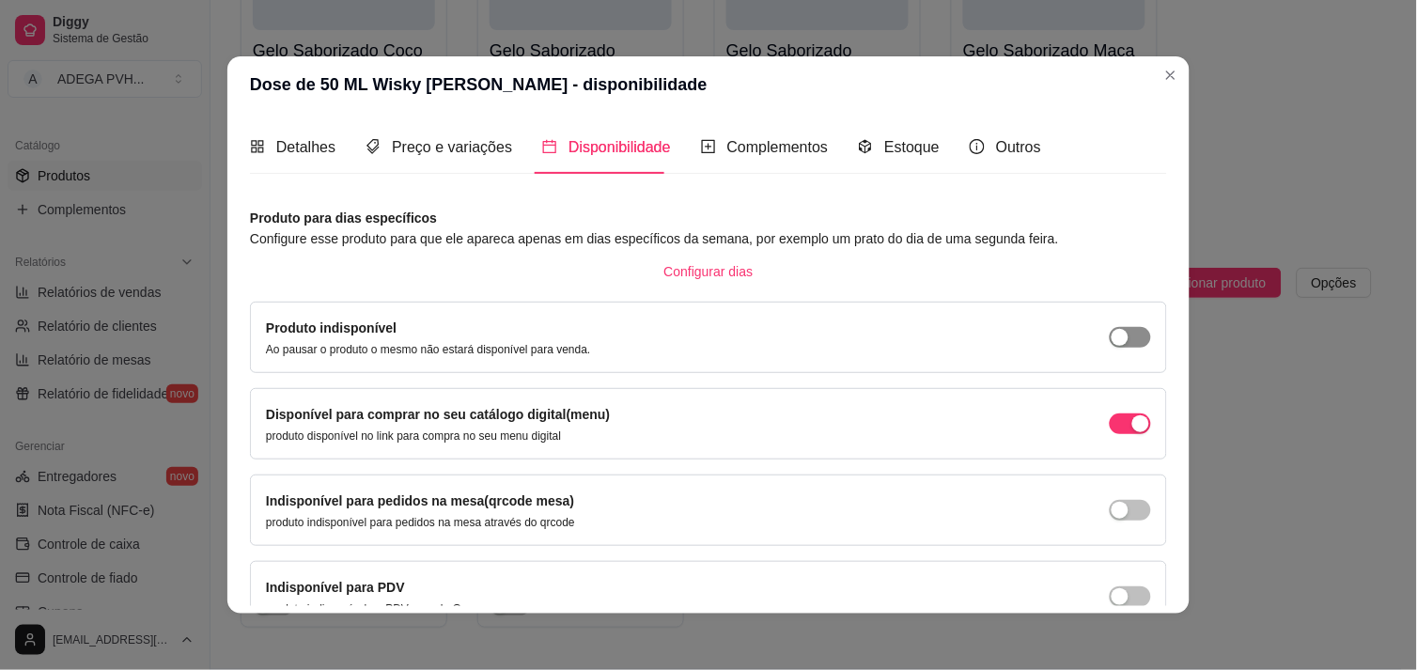
click at [1116, 340] on span "button" at bounding box center [1130, 337] width 41 height 21
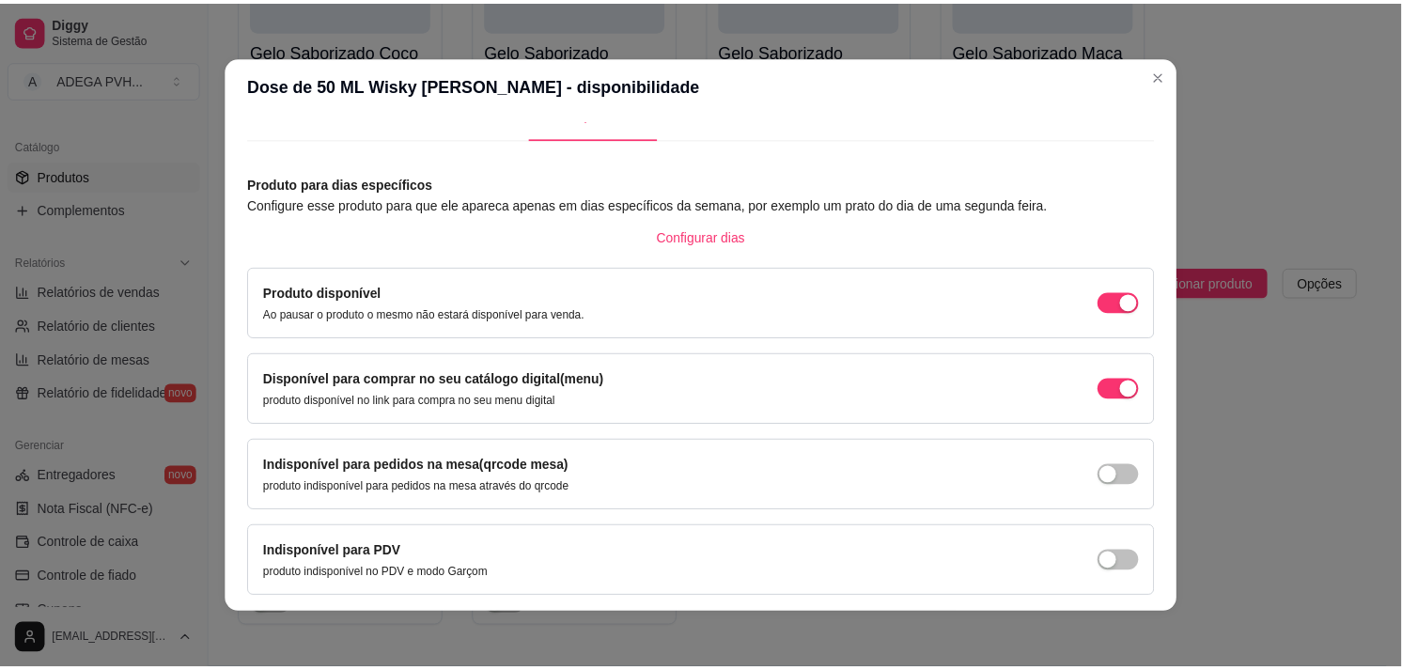
scroll to position [102, 0]
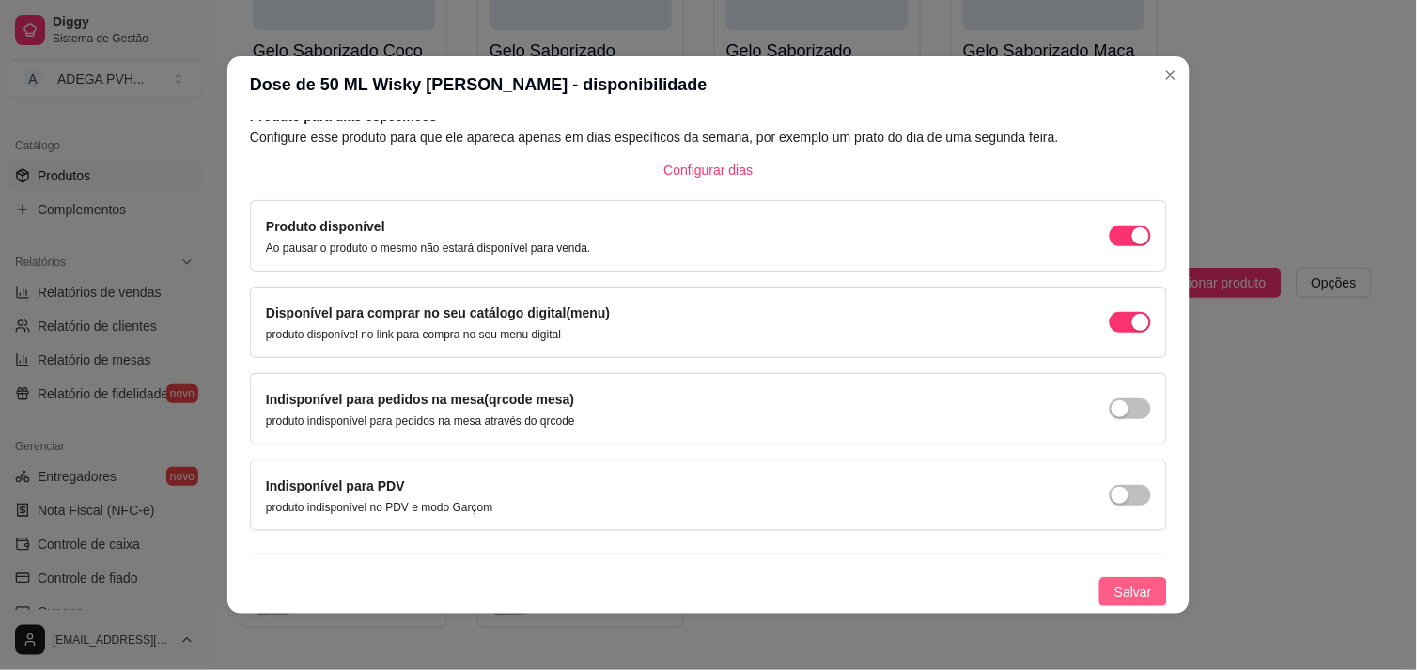
click at [1115, 594] on span "Salvar" at bounding box center [1134, 592] width 38 height 21
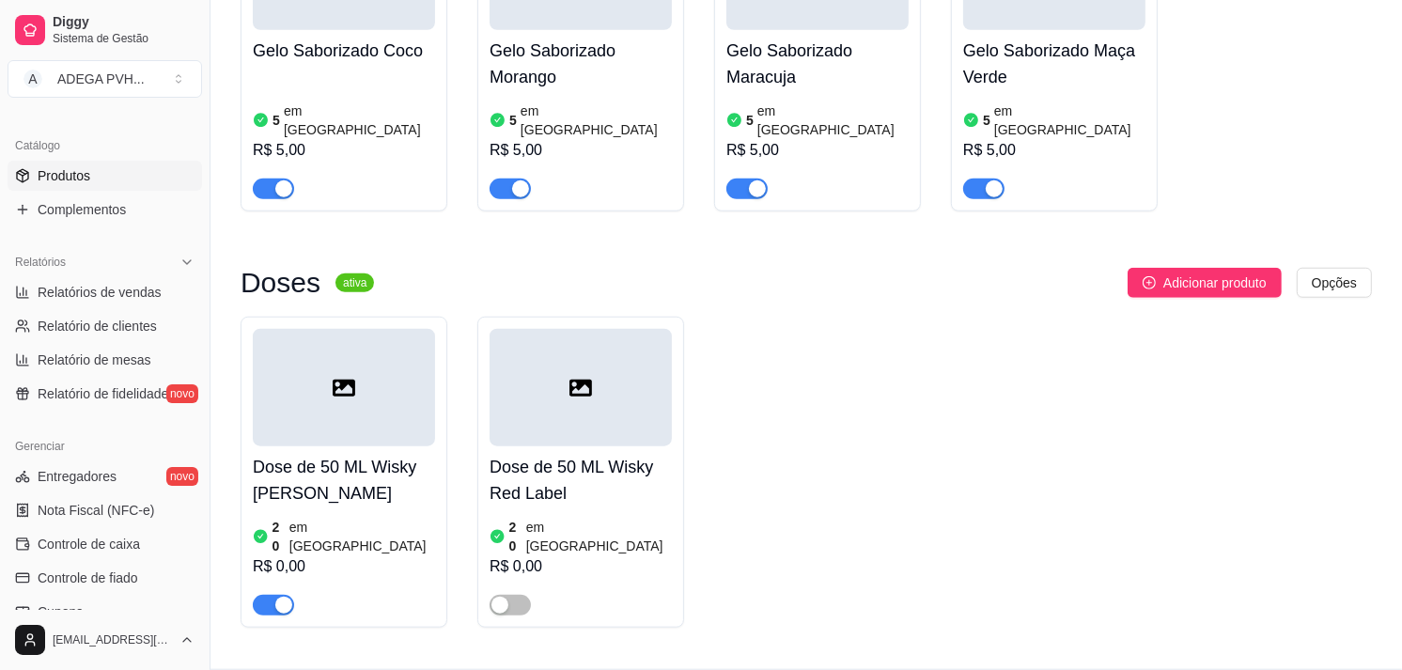
click at [361, 454] on h4 "Dose de 50 ML Wisky [PERSON_NAME]" at bounding box center [344, 480] width 182 height 53
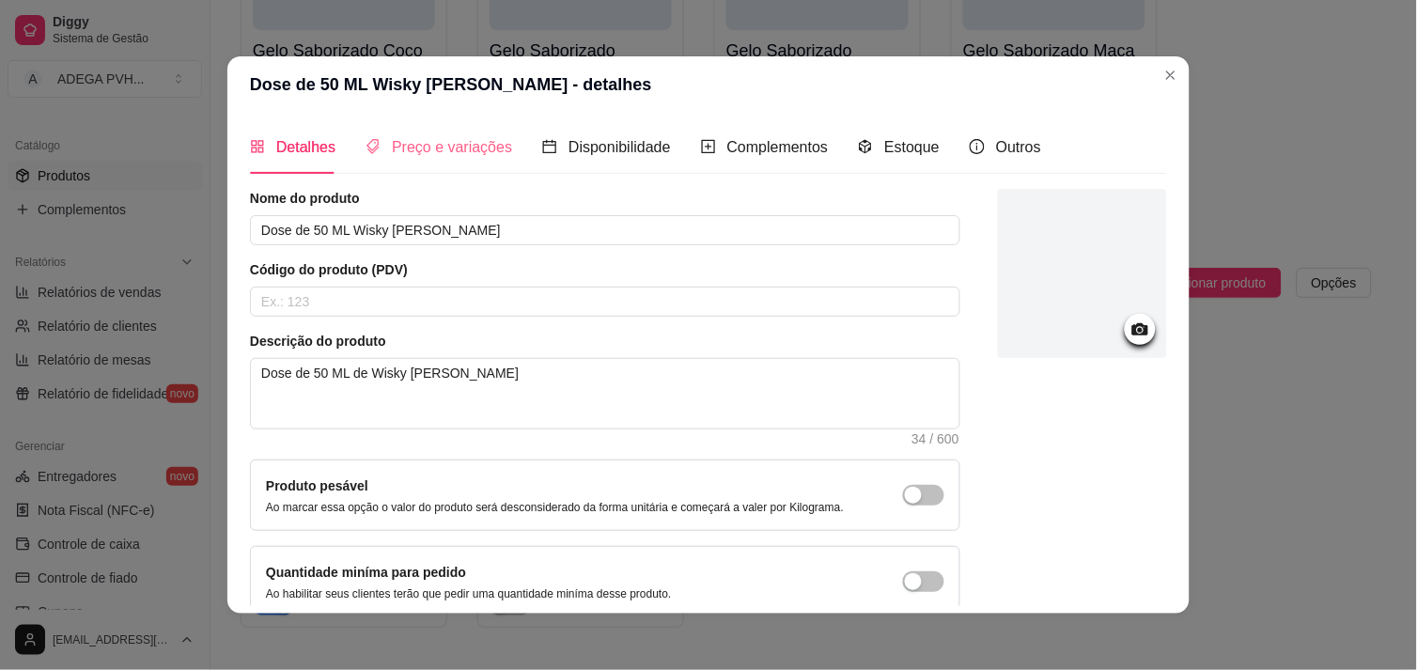
click at [434, 164] on div "Preço e variações" at bounding box center [439, 147] width 147 height 54
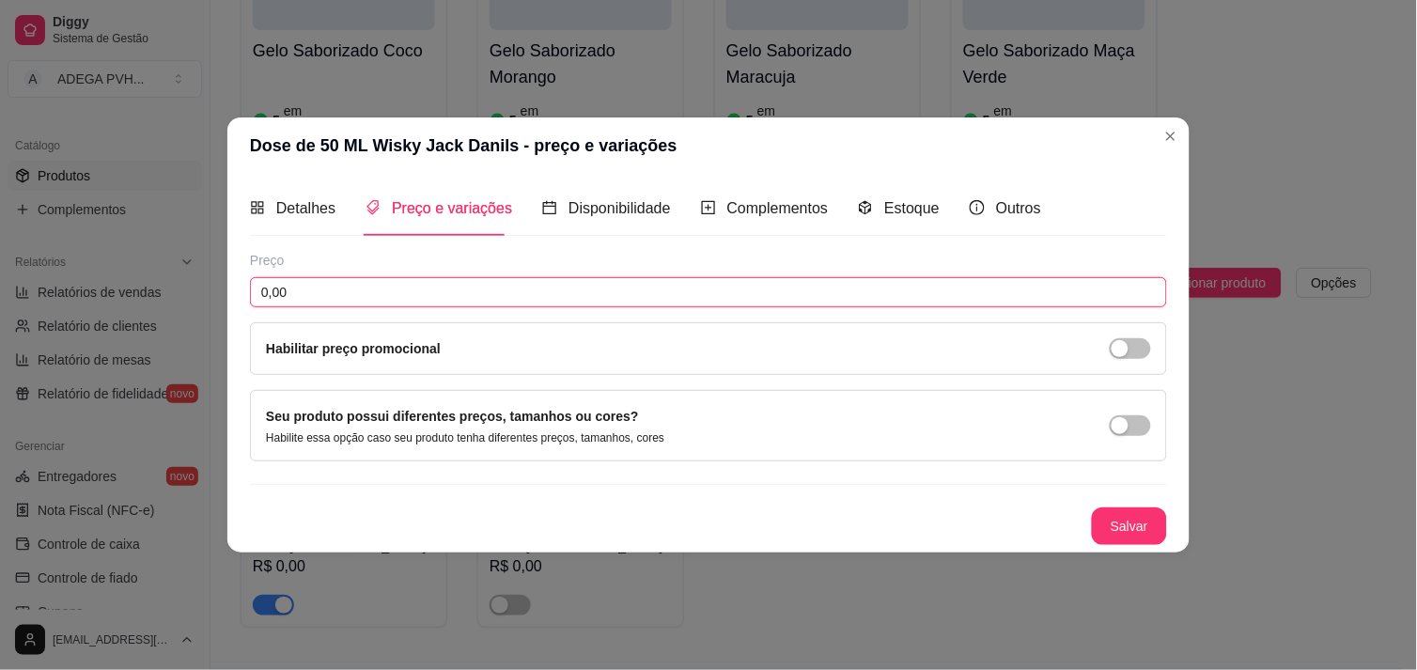
click at [339, 287] on input "0,00" at bounding box center [708, 292] width 917 height 30
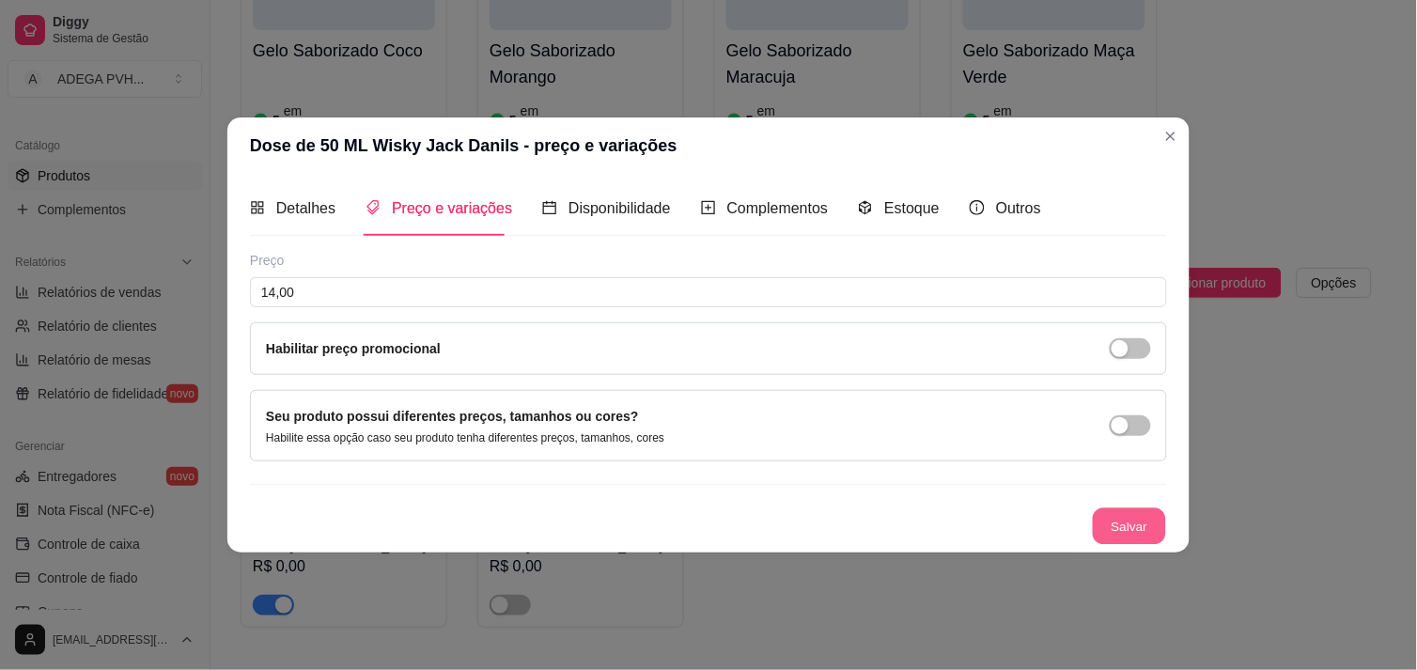
click at [1135, 524] on button "Salvar" at bounding box center [1129, 526] width 73 height 37
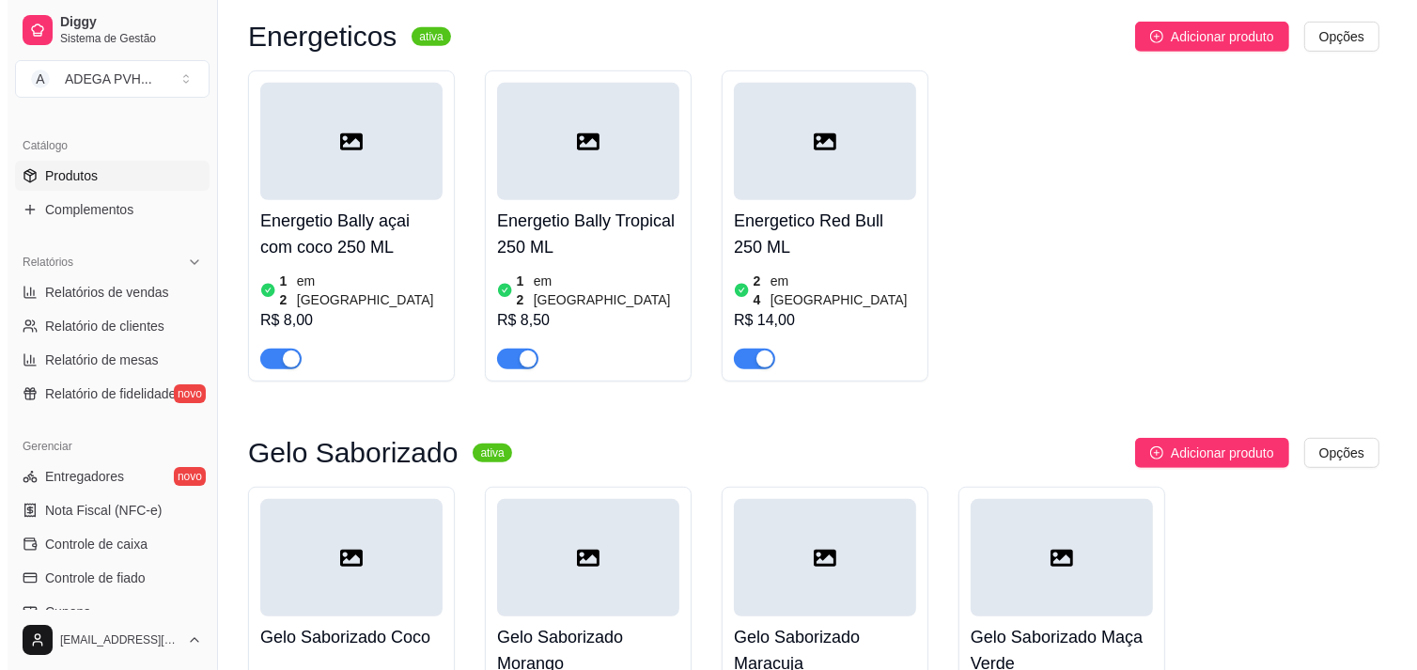
scroll to position [211, 0]
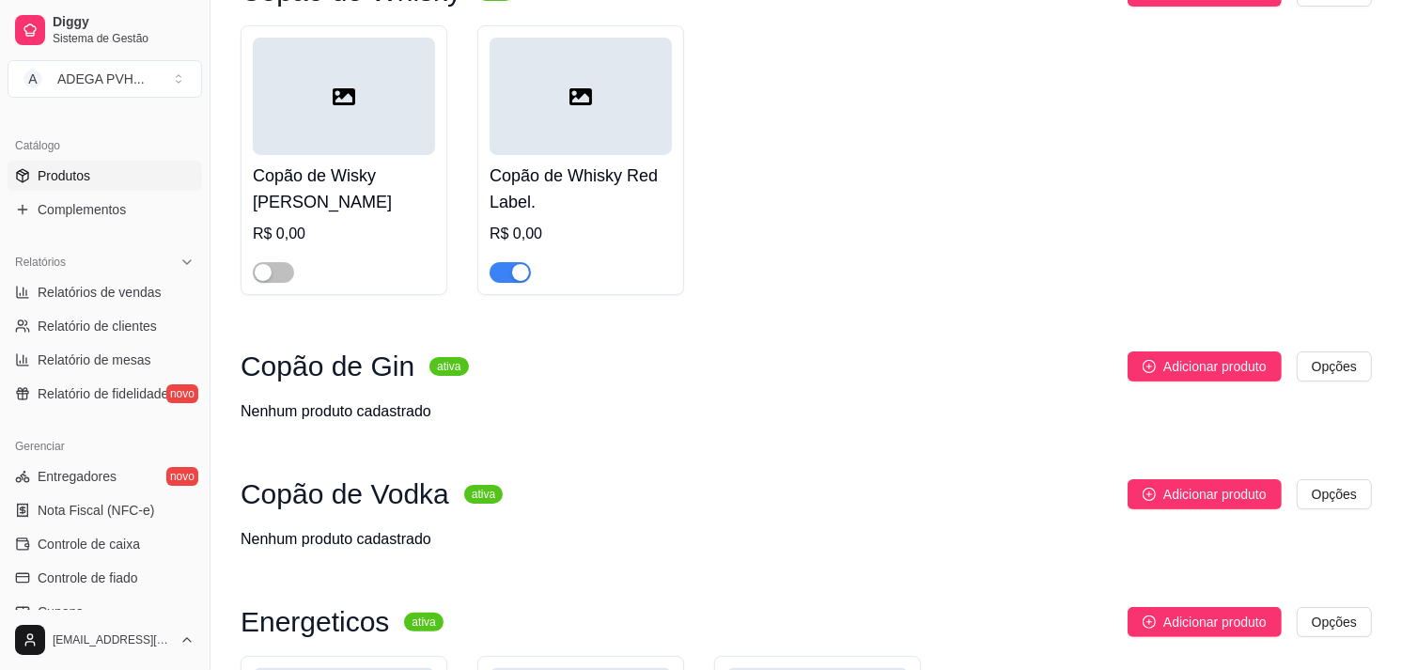
click at [378, 175] on h4 "Copão de Wisky [PERSON_NAME]" at bounding box center [344, 189] width 182 height 53
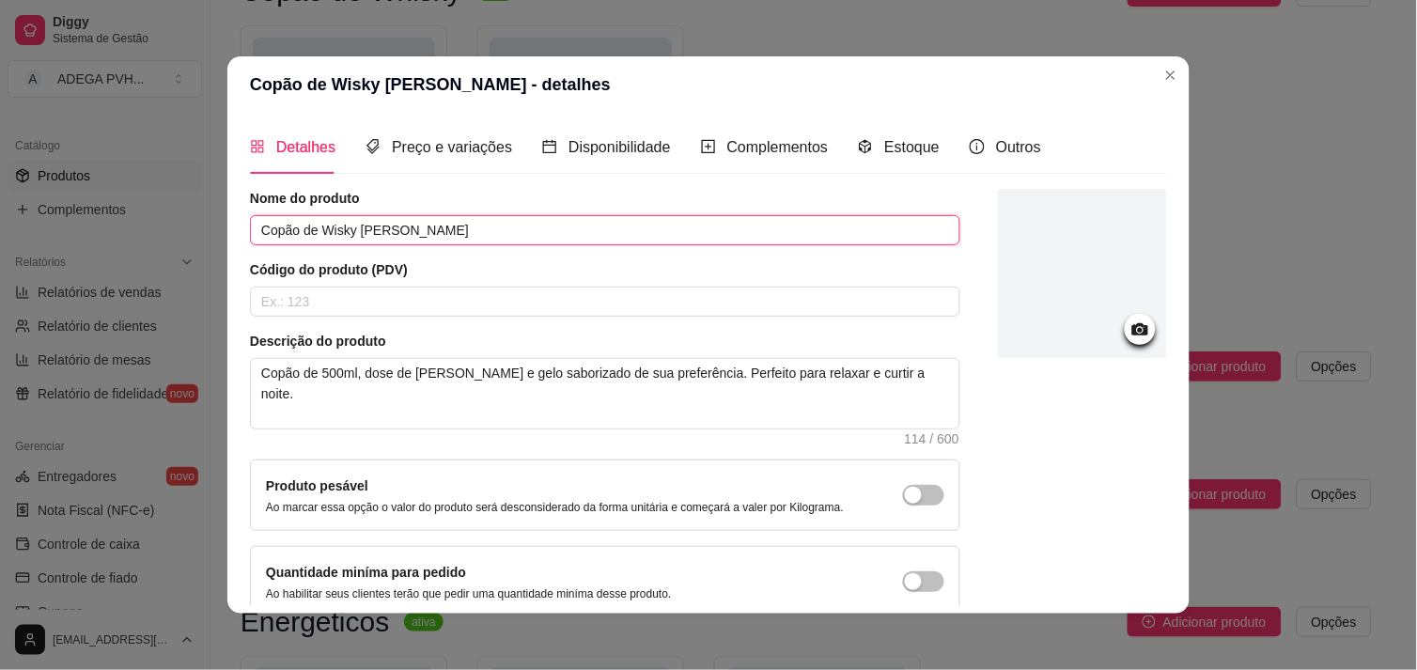
click at [254, 221] on input "Copão de Wisky [PERSON_NAME]" at bounding box center [605, 230] width 711 height 30
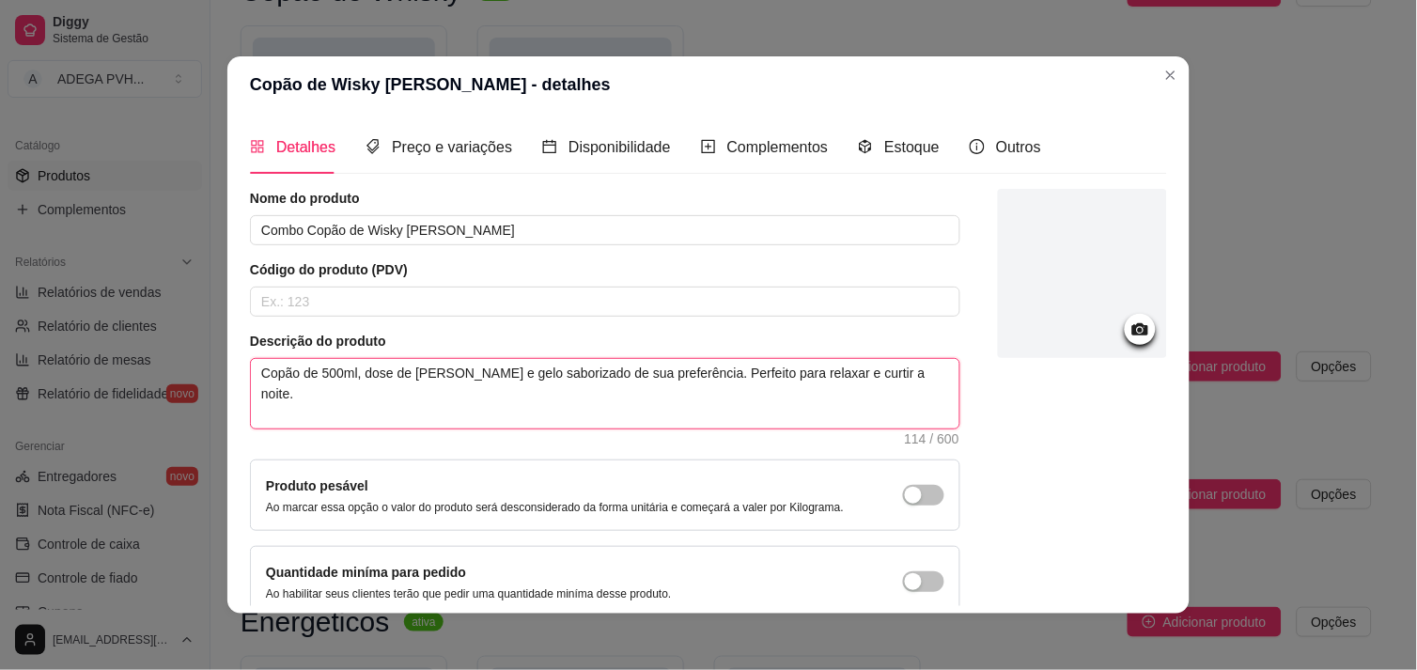
drag, startPoint x: 689, startPoint y: 367, endPoint x: 790, endPoint y: 374, distance: 100.8
click at [790, 374] on textarea "Copão de 500ml, dose de [PERSON_NAME] e gelo saborizado de sua preferência. Per…" at bounding box center [605, 394] width 709 height 70
click at [686, 374] on textarea "Copão de 500ml, dose de [PERSON_NAME] e gelo saborizado de sua preferência. Per…" at bounding box center [605, 394] width 709 height 70
click at [696, 370] on textarea "Copão de 500ml, dose de [PERSON_NAME] e gelo saborizado de sua preferência. Per…" at bounding box center [605, 394] width 709 height 70
drag, startPoint x: 902, startPoint y: 371, endPoint x: 1045, endPoint y: 386, distance: 143.7
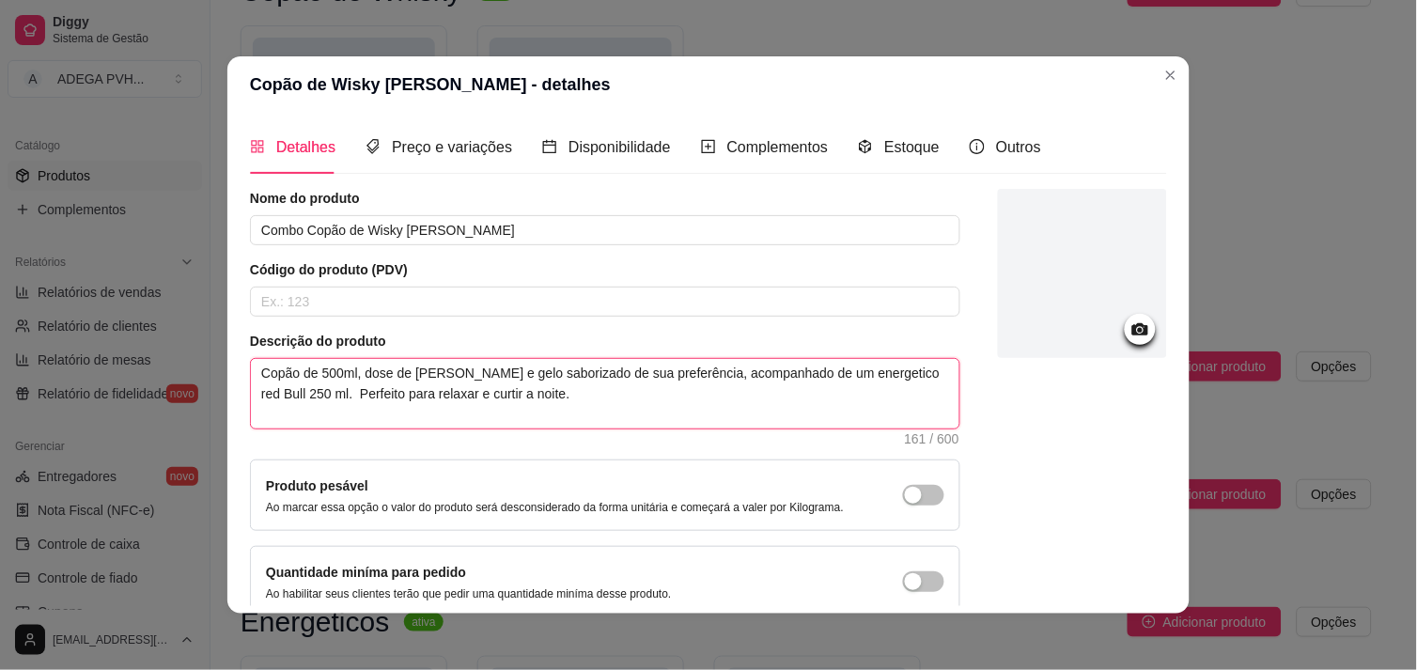
click at [1045, 386] on div "Nome do produto Combo Copão de Wisky Jack Danils Código do produto (PDV) Descri…" at bounding box center [708, 403] width 917 height 429
click at [872, 371] on textarea "Copão de 500ml, dose de [PERSON_NAME] e gelo saborizado de sua preferência, aco…" at bounding box center [605, 394] width 709 height 70
click at [558, 369] on textarea "Copão de 500ml, dose de [PERSON_NAME] e gelo saborizado de sua preferência, aco…" at bounding box center [605, 394] width 709 height 70
drag, startPoint x: 560, startPoint y: 371, endPoint x: 464, endPoint y: 371, distance: 95.9
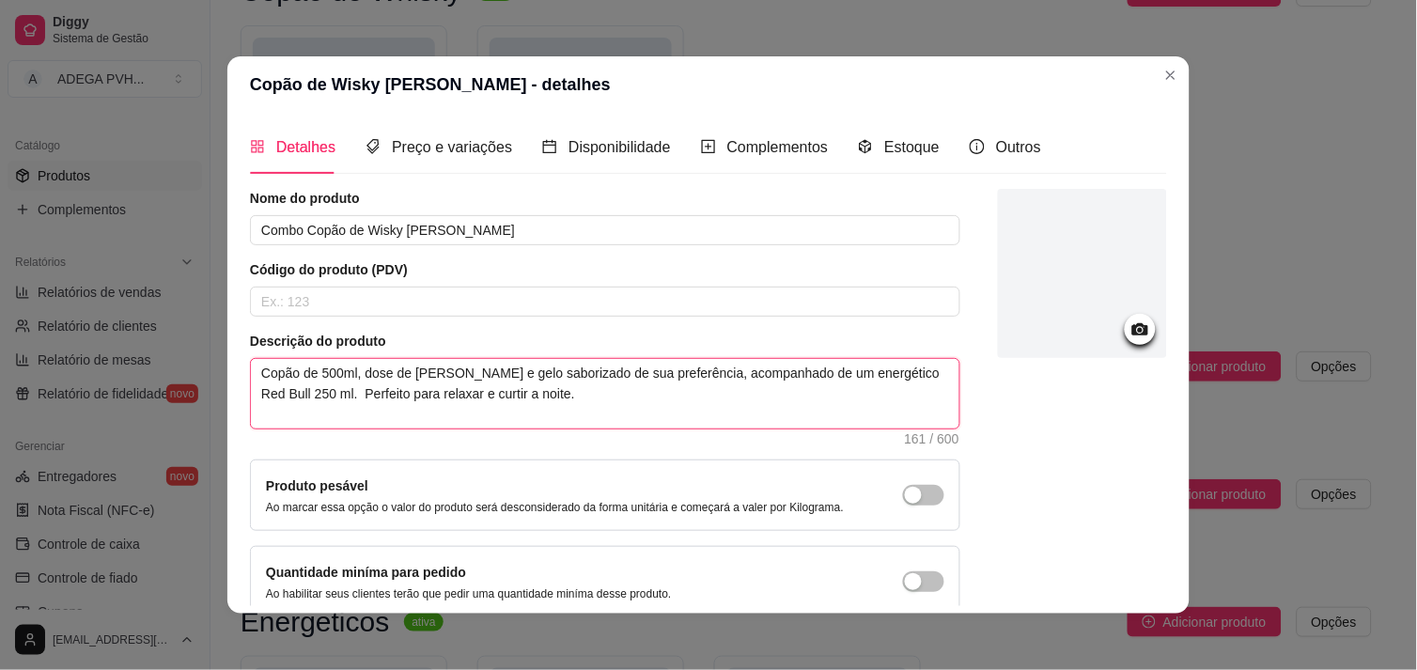
click at [464, 371] on textarea "Copão de 500ml, dose de [PERSON_NAME] e gelo saborizado de sua preferência, aco…" at bounding box center [605, 394] width 709 height 70
drag, startPoint x: 464, startPoint y: 371, endPoint x: 457, endPoint y: 391, distance: 21.1
click at [457, 391] on textarea "Copão de 500ml, dose de [PERSON_NAME] e gelo saborizado de sua preferência, aco…" at bounding box center [605, 394] width 709 height 70
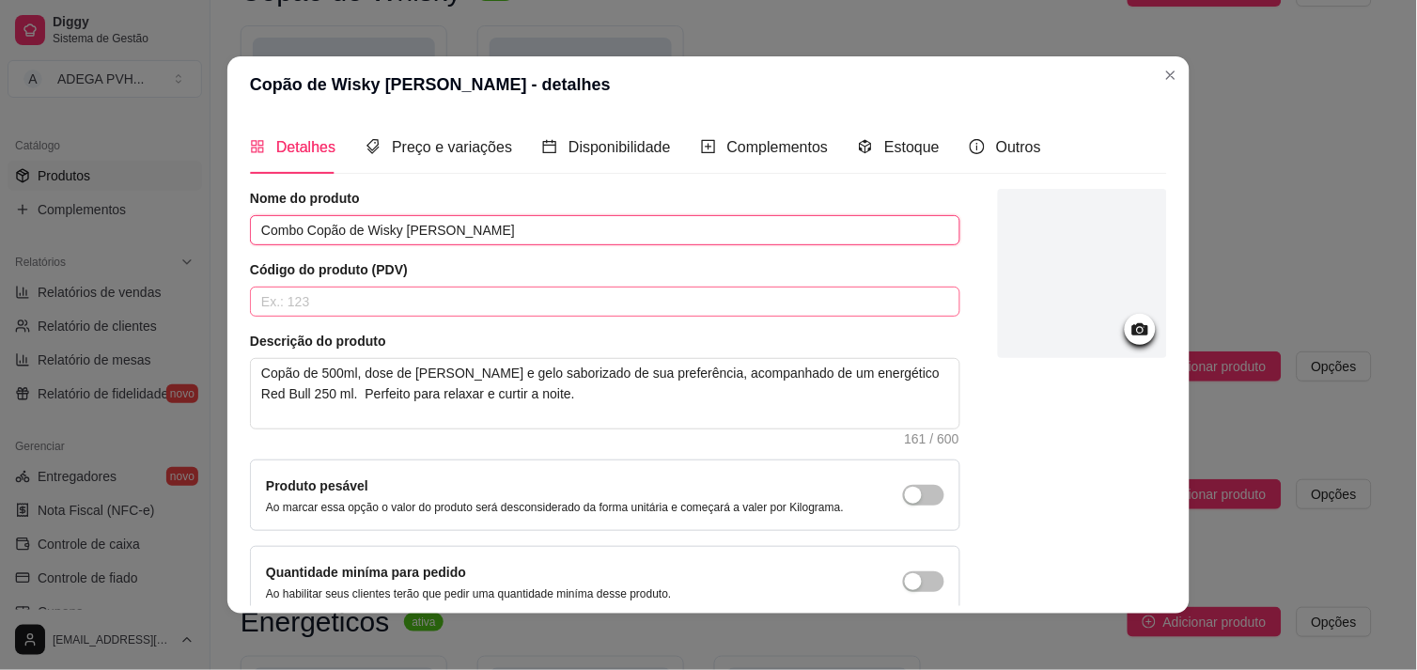
drag, startPoint x: 445, startPoint y: 236, endPoint x: 569, endPoint y: 289, distance: 134.8
click at [569, 289] on div "Nome do produto Combo Copão de Wisky Jack Danils Código do produto (PDV) Descri…" at bounding box center [605, 403] width 711 height 429
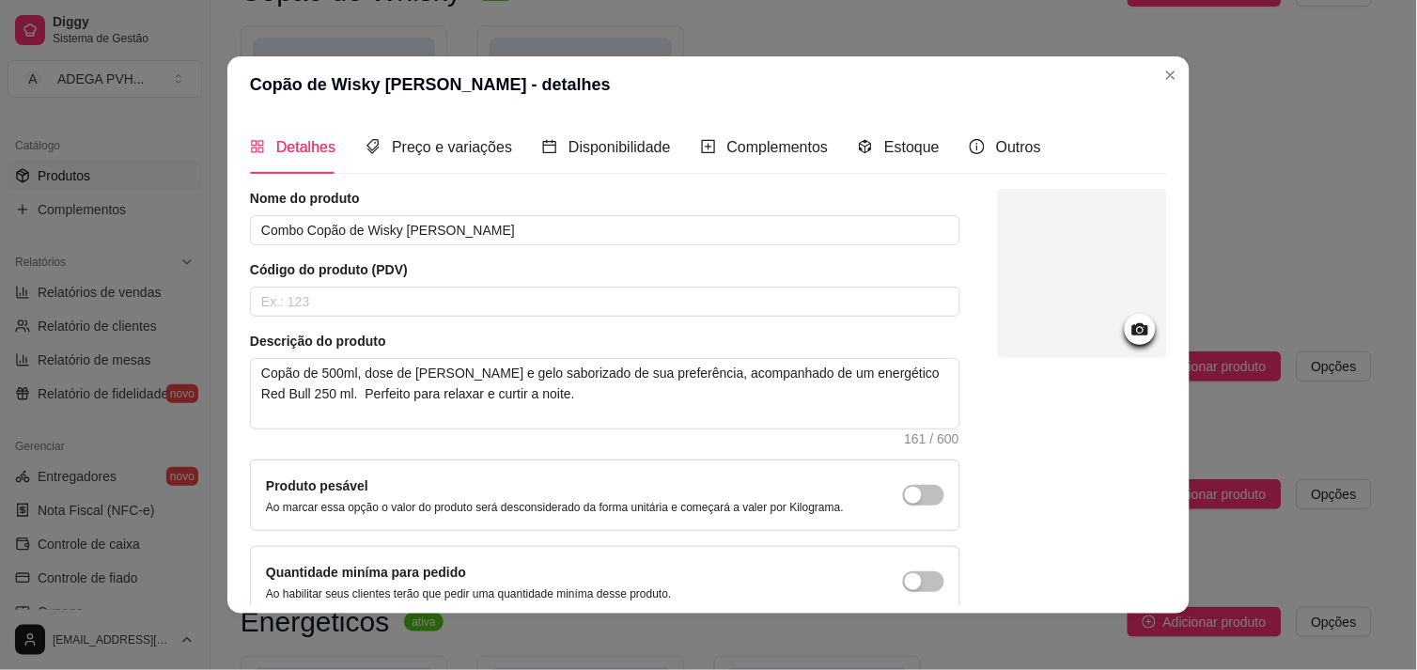
scroll to position [95, 0]
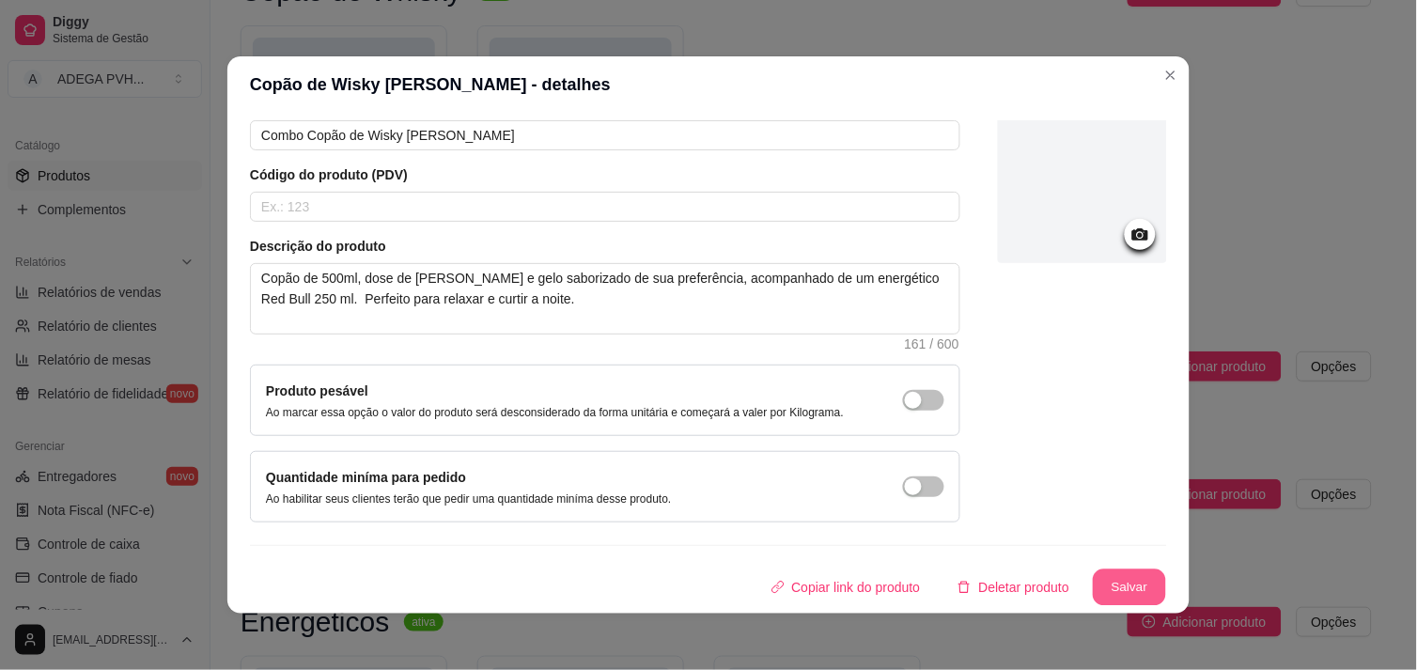
click at [1123, 571] on button "Salvar" at bounding box center [1129, 588] width 73 height 37
click at [1123, 571] on div "Copiar link do produto Deletar produto Salvar" at bounding box center [708, 588] width 917 height 38
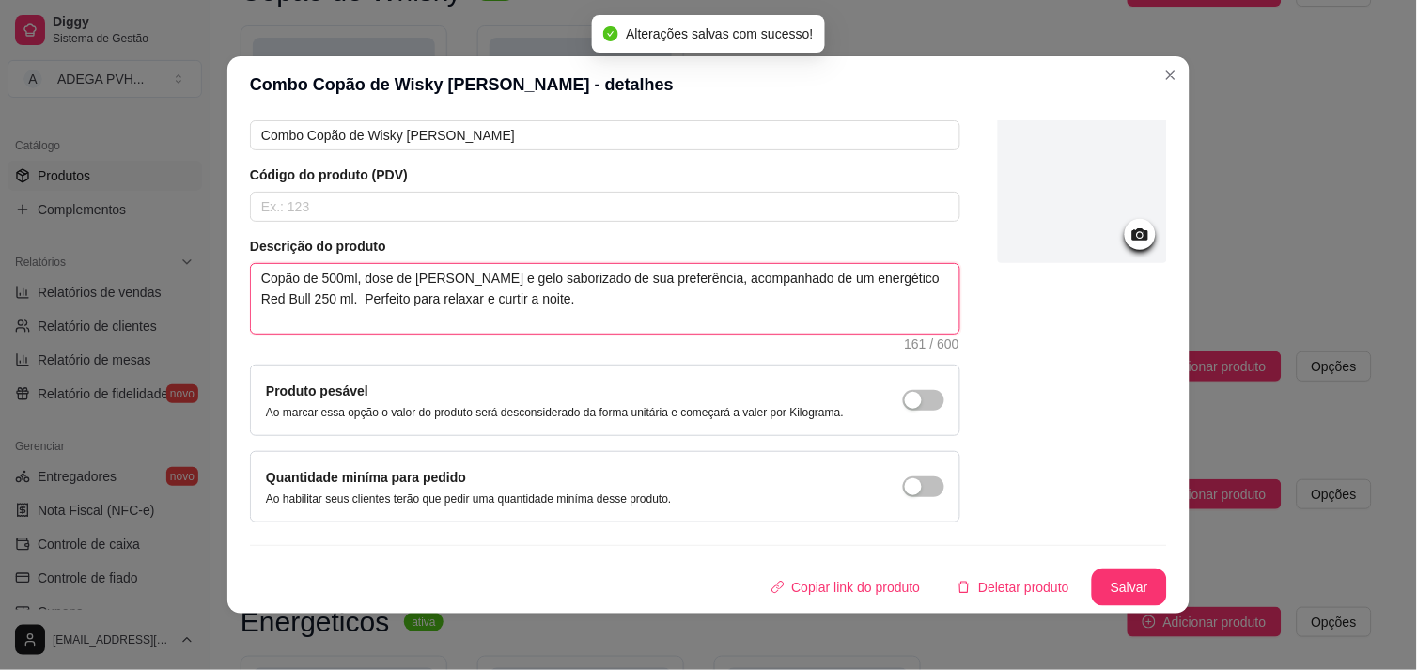
drag, startPoint x: 540, startPoint y: 297, endPoint x: 245, endPoint y: 268, distance: 296.6
click at [251, 268] on textarea "Copão de 500ml, dose de [PERSON_NAME] e gelo saborizado de sua preferência, aco…" at bounding box center [605, 299] width 709 height 70
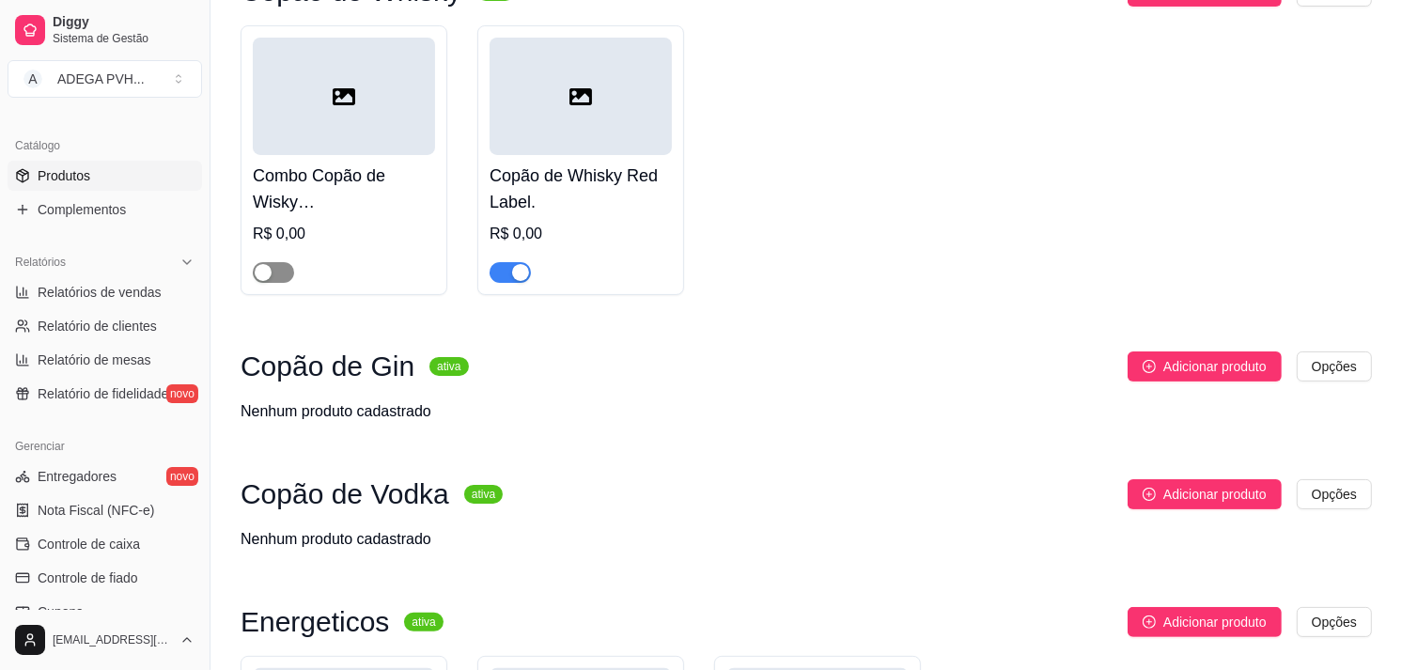
click at [273, 265] on button "button" at bounding box center [273, 272] width 41 height 21
click at [318, 217] on div "Combo Copão de [PERSON_NAME] [PERSON_NAME] R$ 0,00" at bounding box center [344, 219] width 182 height 128
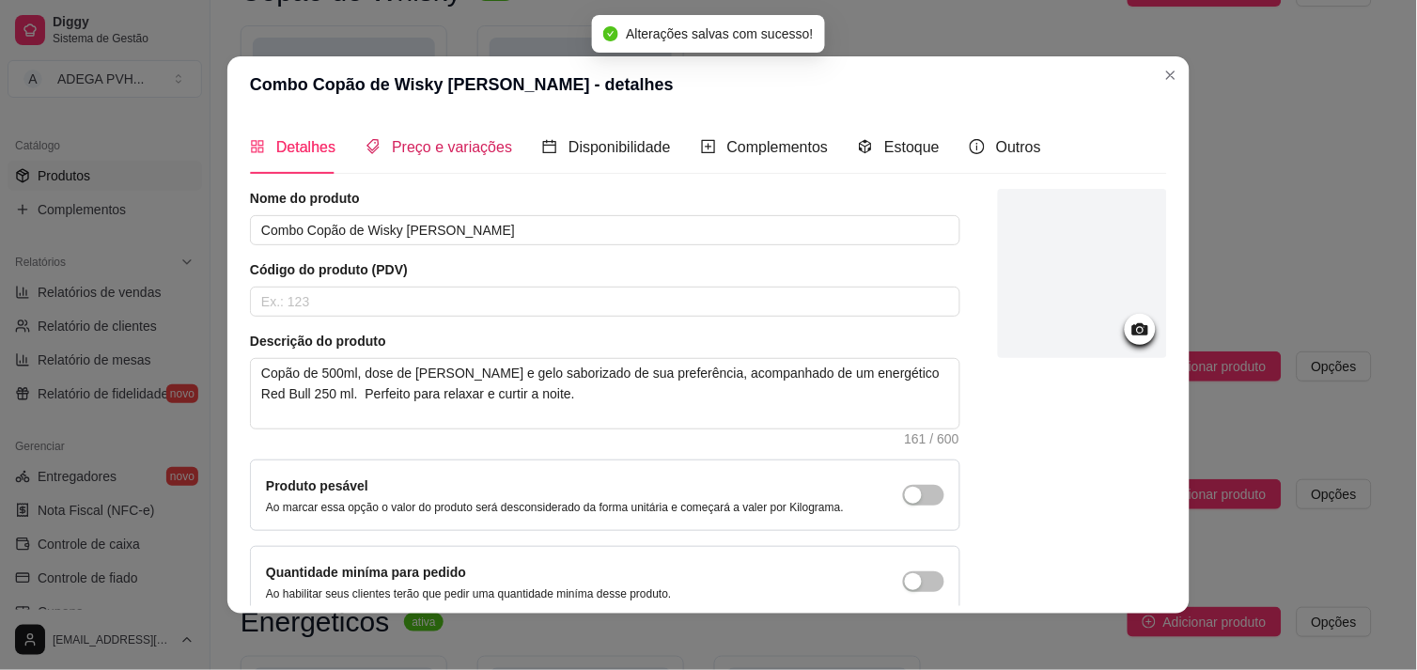
click at [425, 154] on span "Preço e variações" at bounding box center [452, 147] width 120 height 16
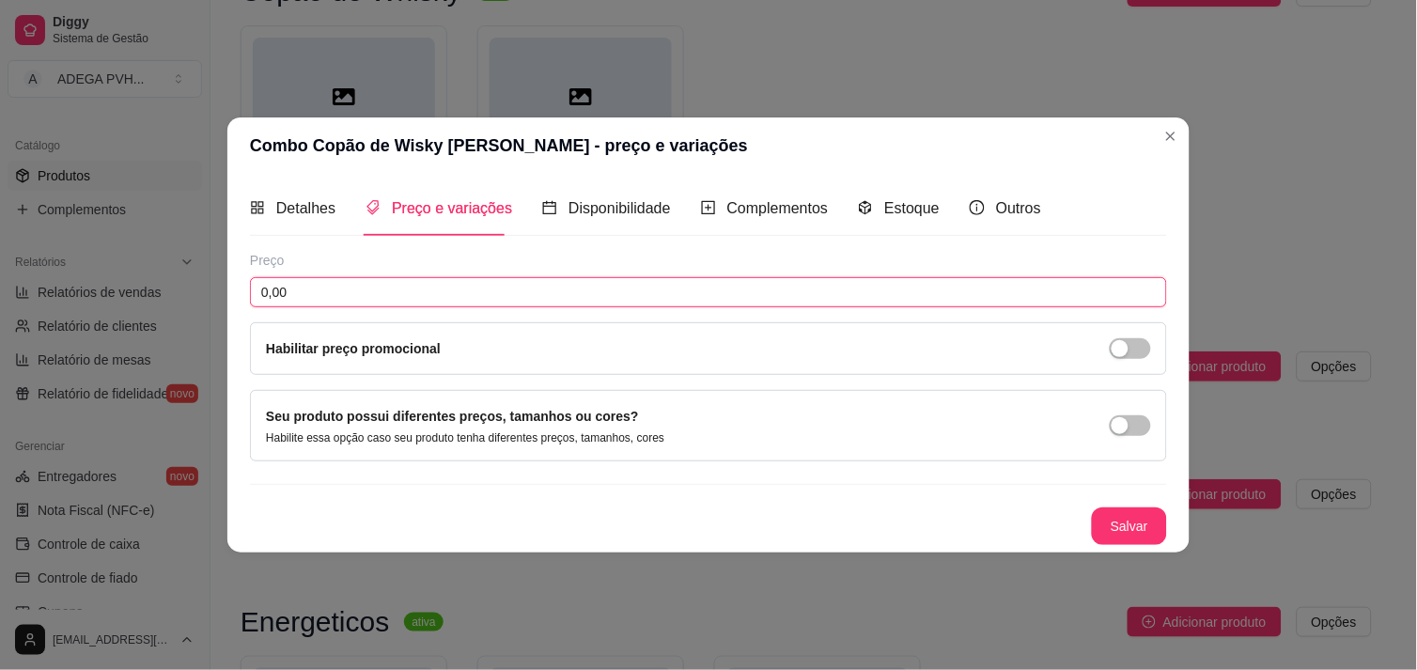
click at [339, 302] on input "0,00" at bounding box center [708, 292] width 917 height 30
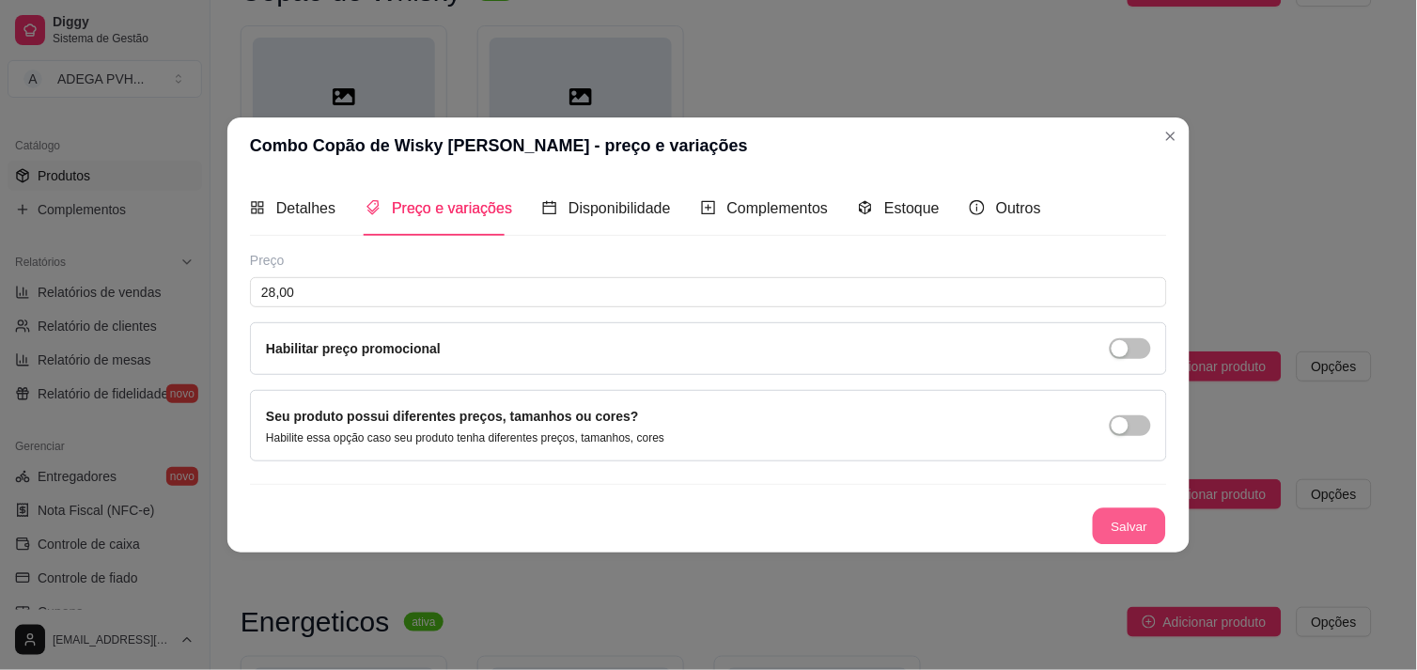
click at [1153, 515] on button "Salvar" at bounding box center [1129, 526] width 73 height 37
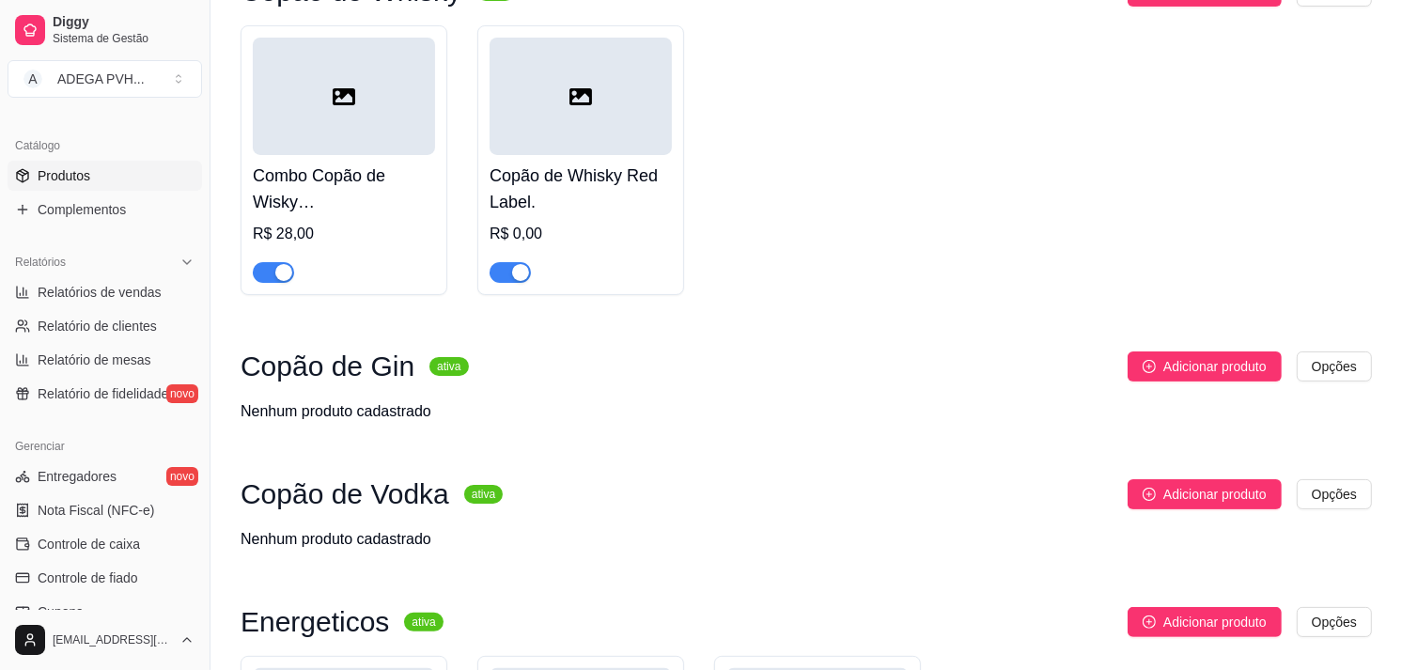
click at [574, 172] on h4 "Copão de Whisky Red Label." at bounding box center [581, 189] width 182 height 53
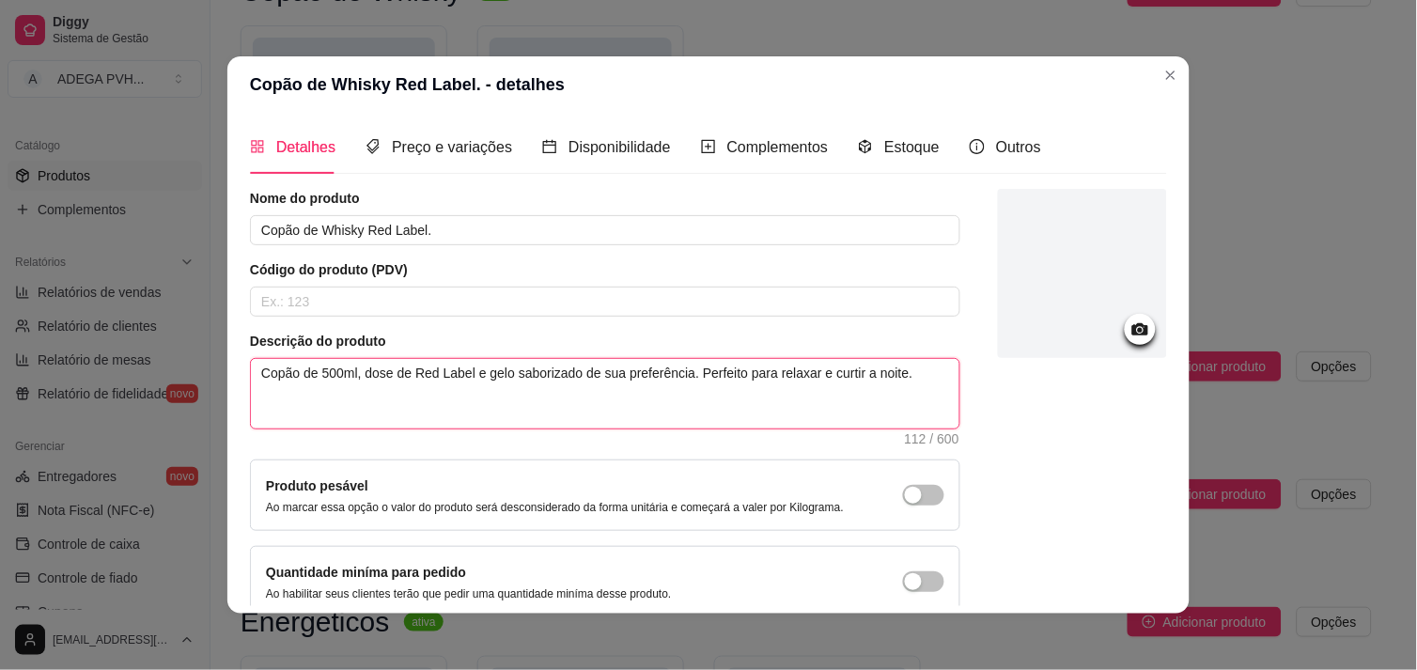
click at [459, 372] on textarea "Copão de 500ml, dose de Red Label e gelo saborizado de sua preferência. Perfeit…" at bounding box center [605, 394] width 709 height 70
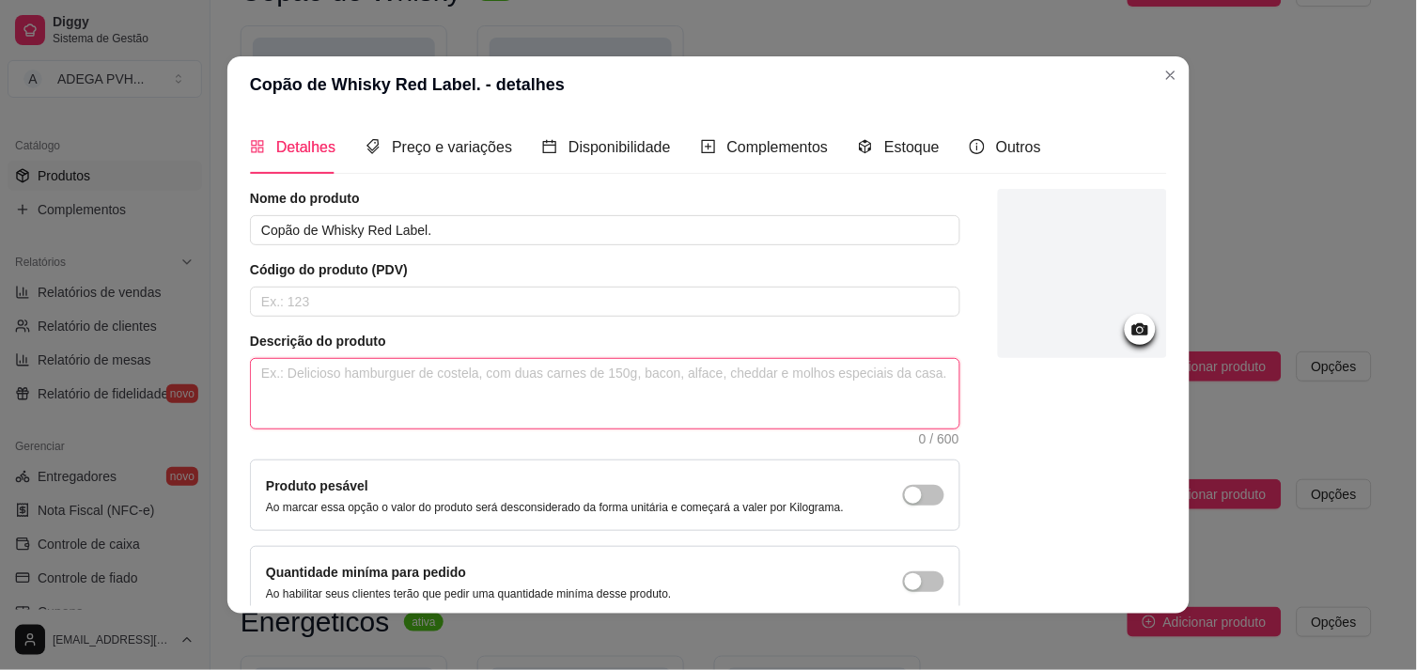
paste textarea "Copão de 500ml, dose de [PERSON_NAME] e gelo saborizado de sua preferência, aco…"
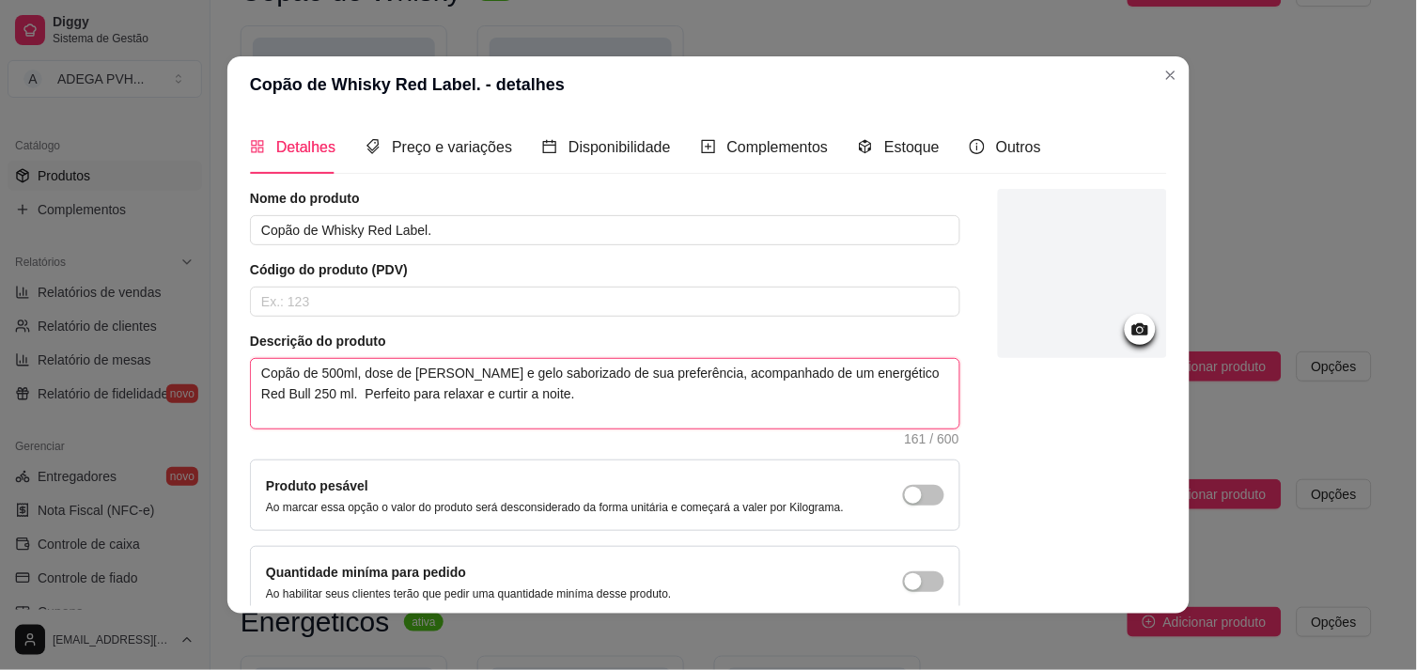
drag, startPoint x: 475, startPoint y: 376, endPoint x: 414, endPoint y: 376, distance: 61.1
click at [414, 376] on textarea "Copão de 500ml, dose de [PERSON_NAME] e gelo saborizado de sua preferência, aco…" at bounding box center [605, 394] width 709 height 70
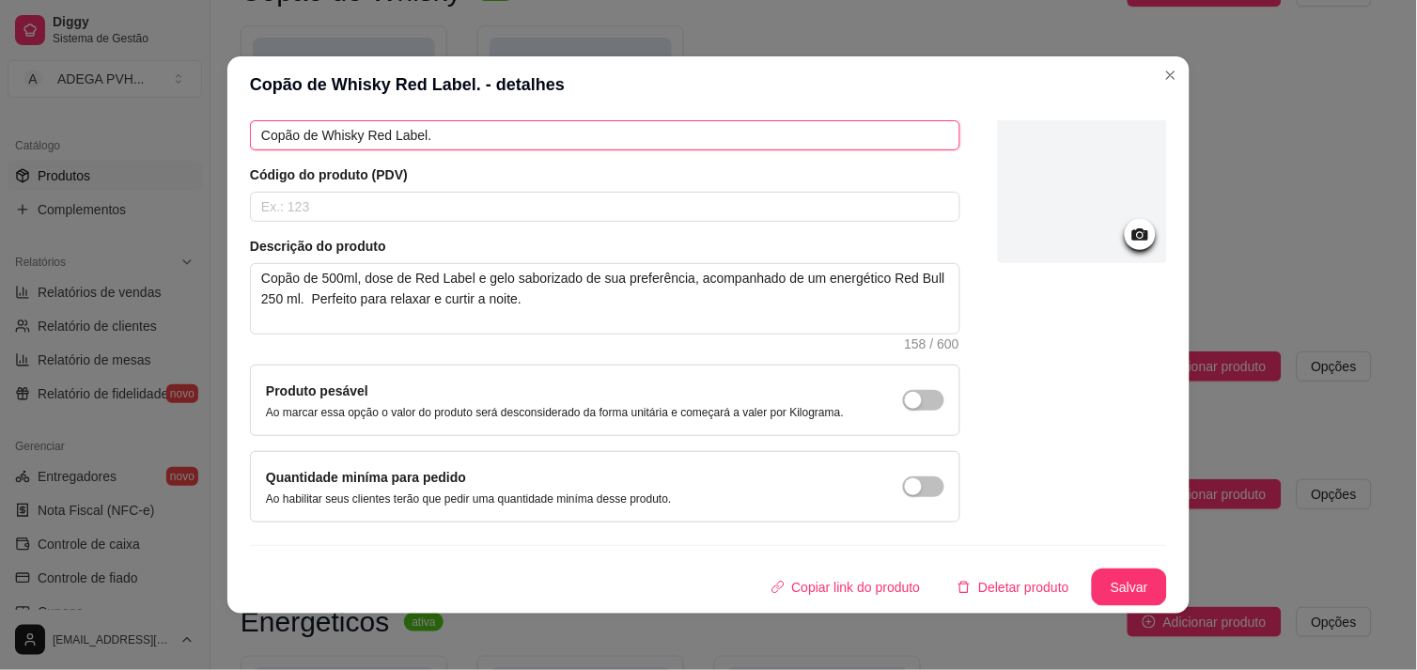
click at [417, 135] on input "Copão de Whisky Red Label." at bounding box center [605, 135] width 711 height 30
drag, startPoint x: 518, startPoint y: 136, endPoint x: 207, endPoint y: 163, distance: 312.2
click at [207, 163] on div "Copão de Whisky Red Label. - detalhes Detalhes Preço e variações Disponibilidad…" at bounding box center [708, 335] width 1417 height 670
click at [548, 171] on article "Código do produto (PDV)" at bounding box center [605, 174] width 711 height 19
click at [1115, 592] on button "Salvar" at bounding box center [1129, 588] width 75 height 38
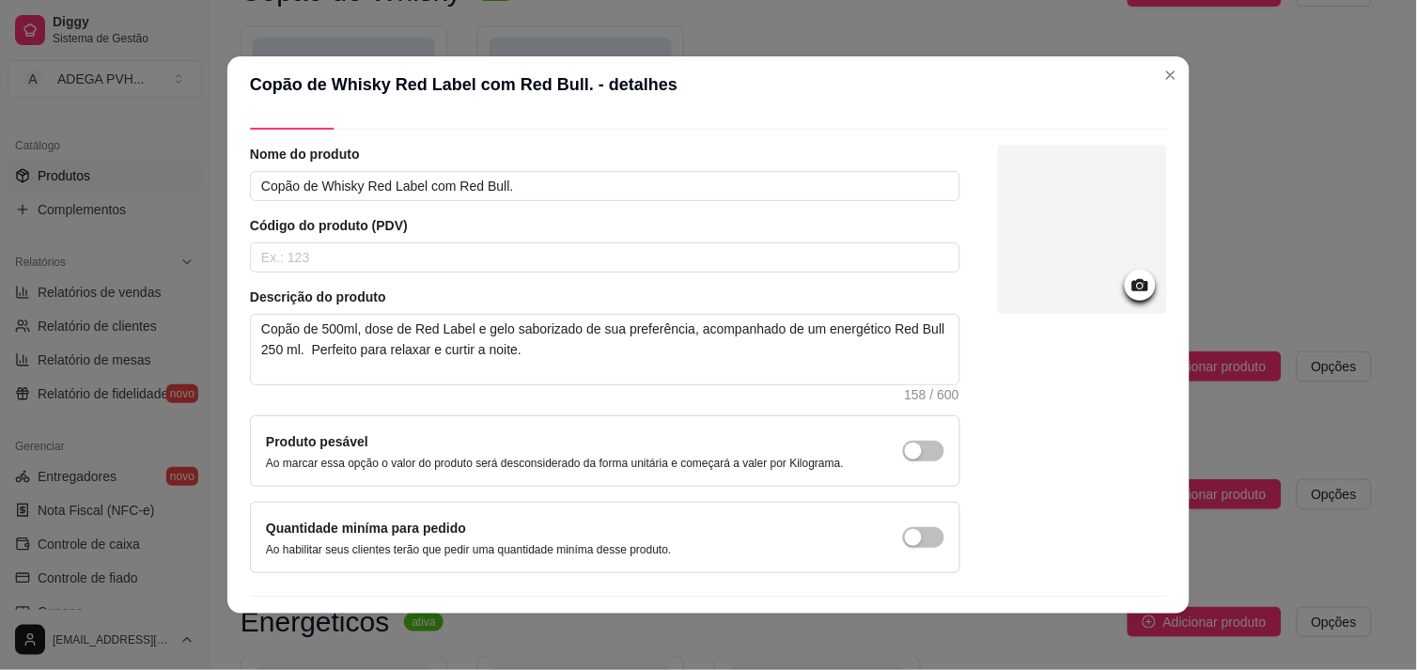
scroll to position [0, 0]
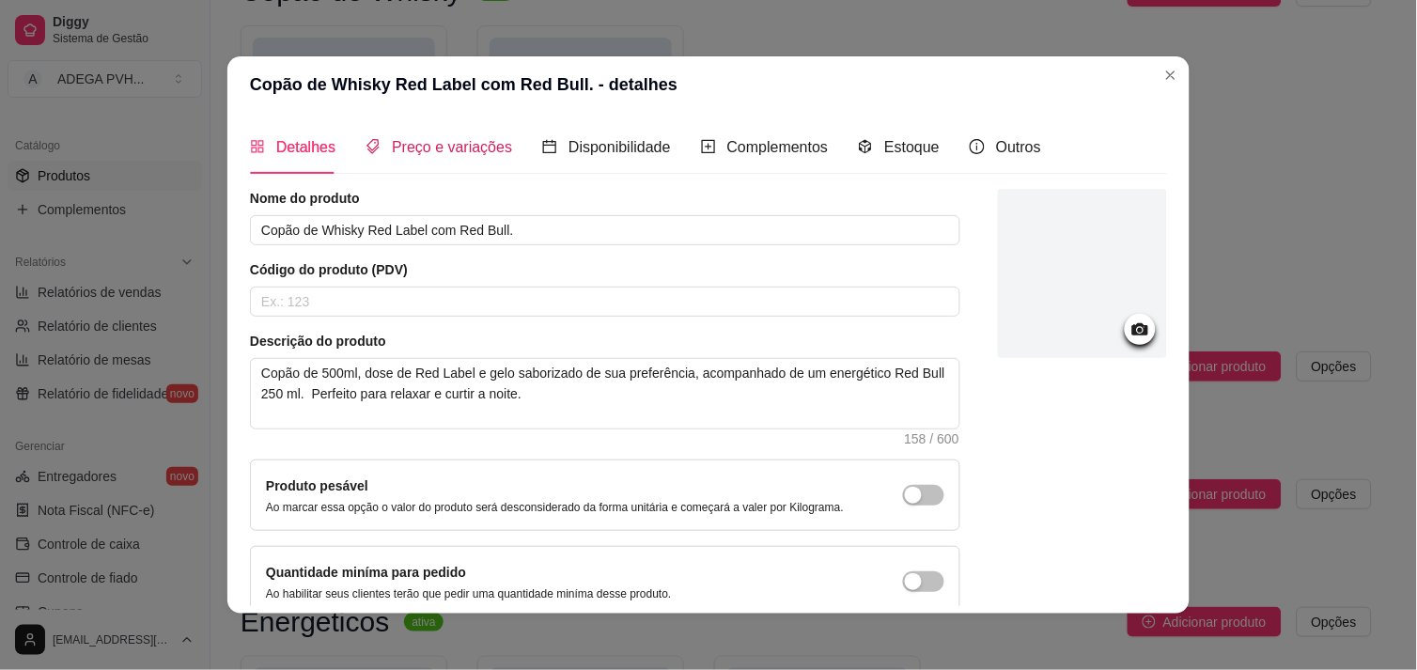
click at [447, 148] on span "Preço e variações" at bounding box center [452, 147] width 120 height 16
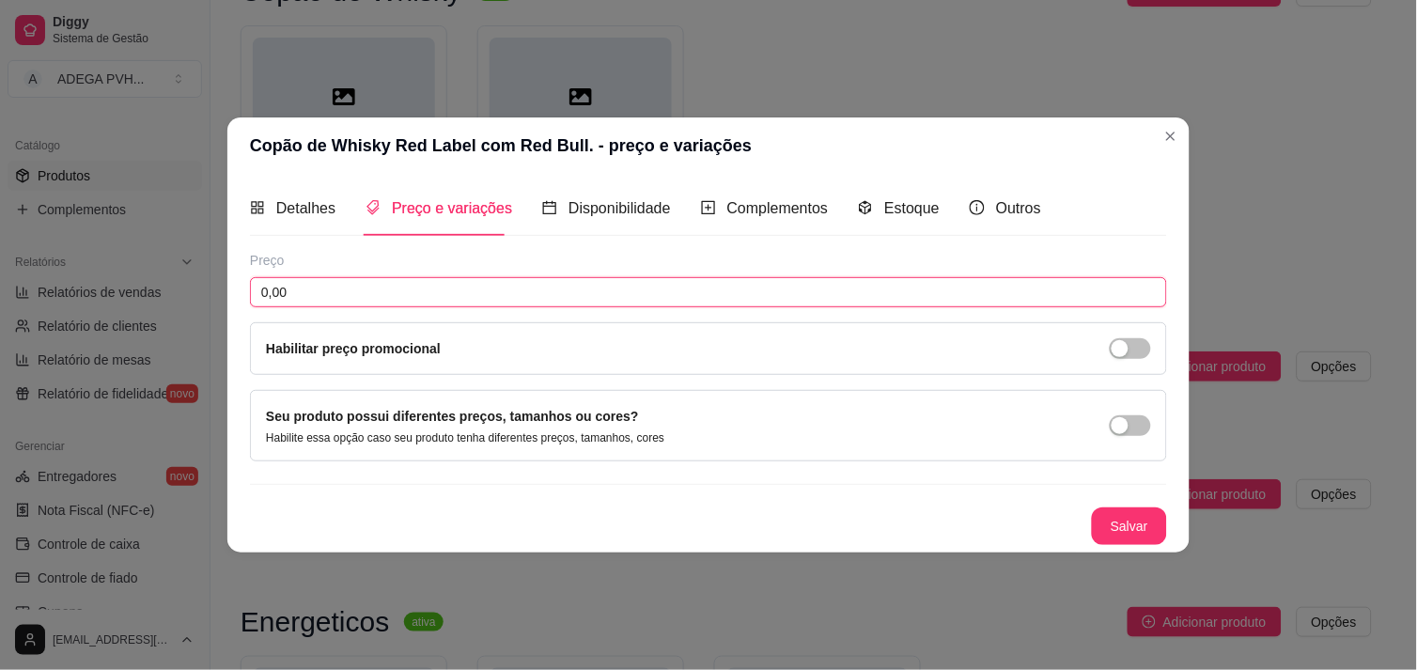
click at [383, 277] on input "0,00" at bounding box center [708, 292] width 917 height 30
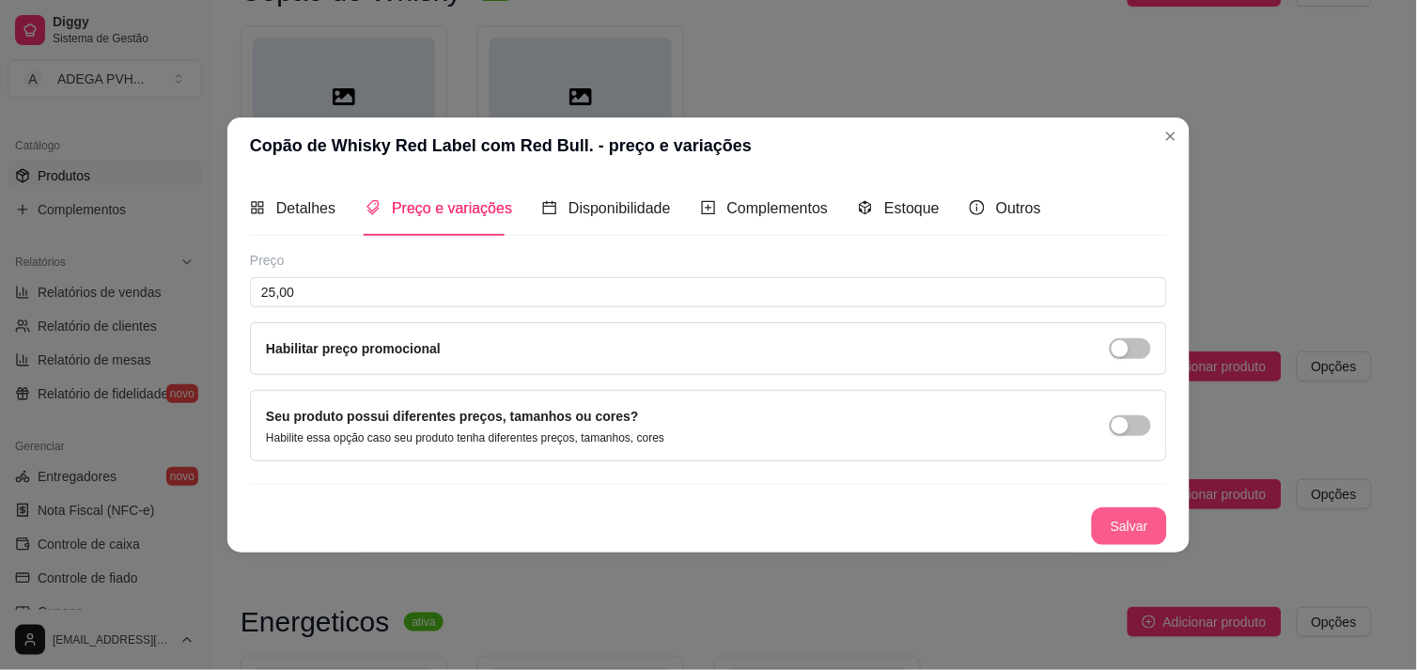
click at [1157, 532] on button "Salvar" at bounding box center [1129, 527] width 75 height 38
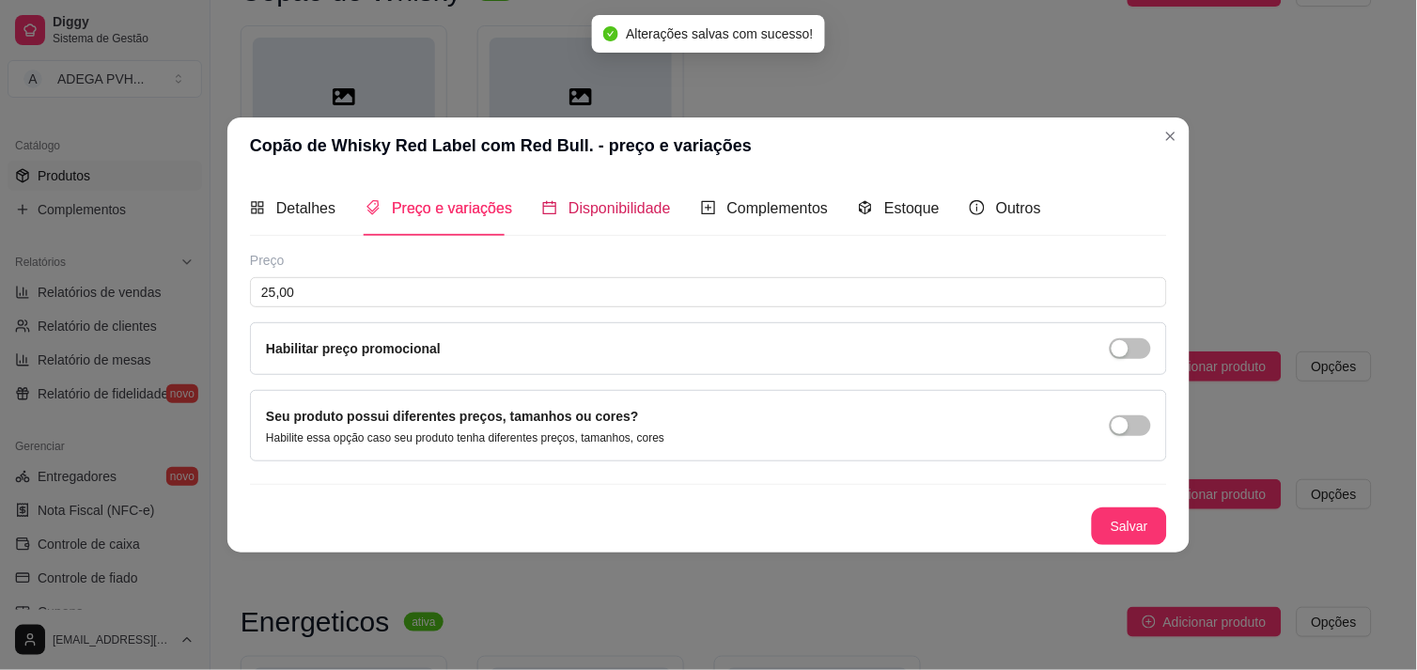
click at [612, 208] on span "Disponibilidade" at bounding box center [620, 208] width 102 height 16
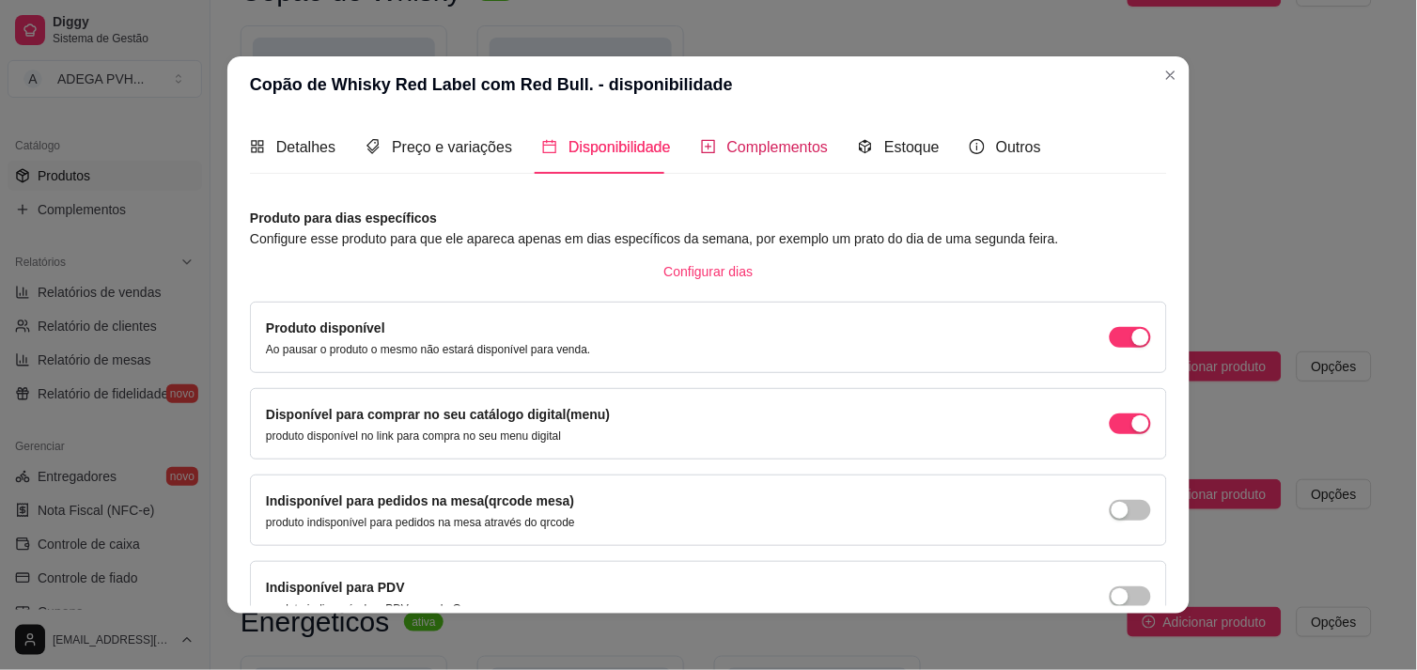
click at [740, 139] on span "Complementos" at bounding box center [778, 147] width 102 height 16
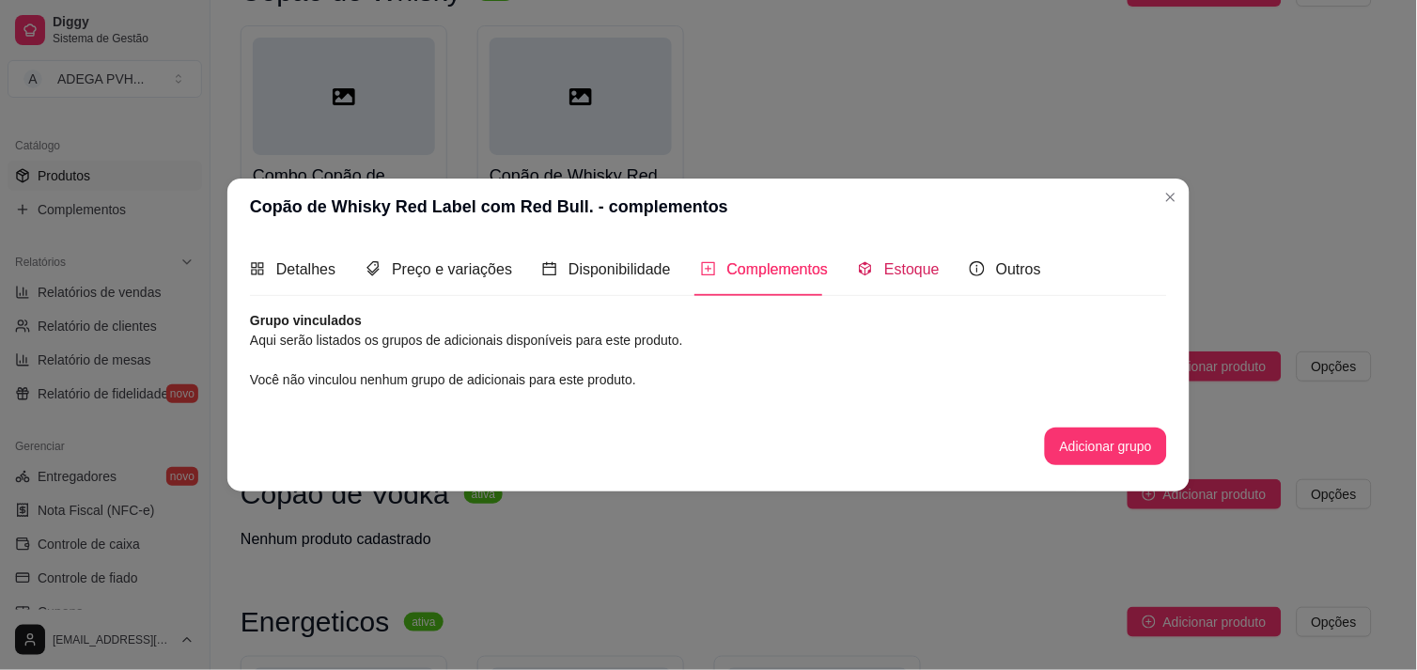
click at [909, 273] on span "Estoque" at bounding box center [911, 269] width 55 height 16
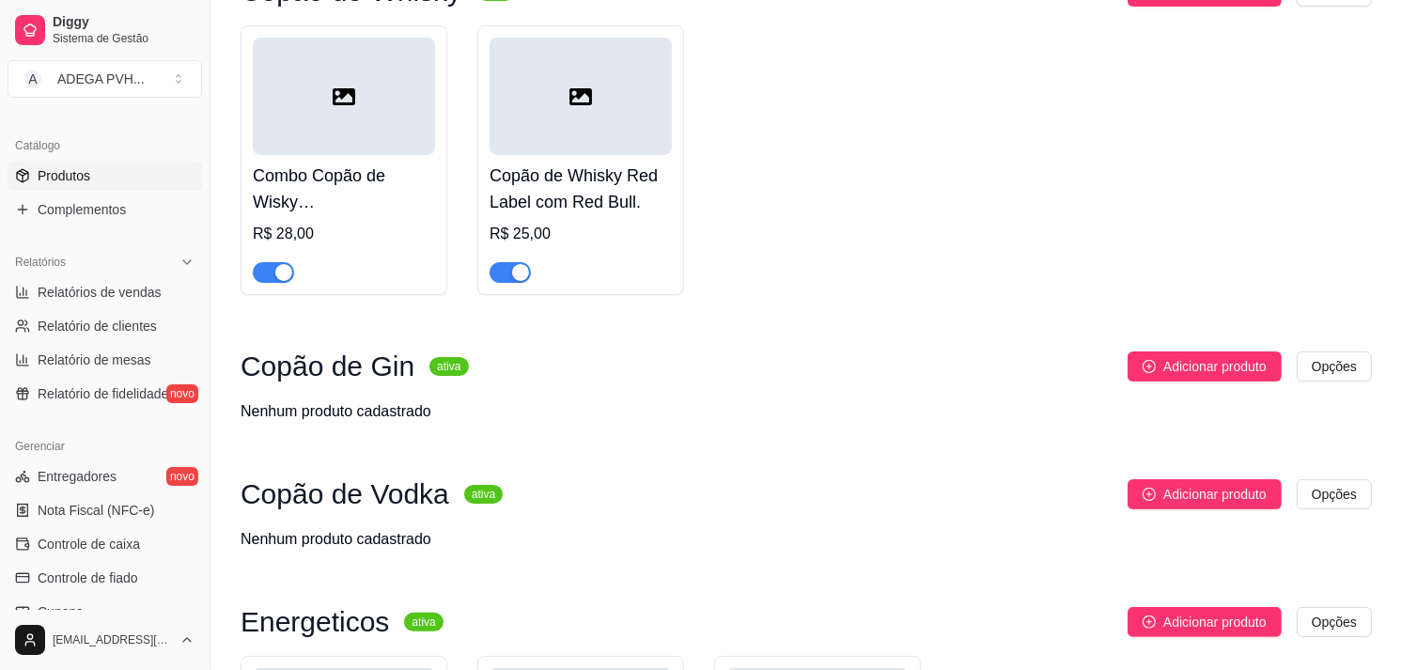
click at [326, 211] on h4 "Combo Copão de Wisky [PERSON_NAME]" at bounding box center [344, 189] width 182 height 53
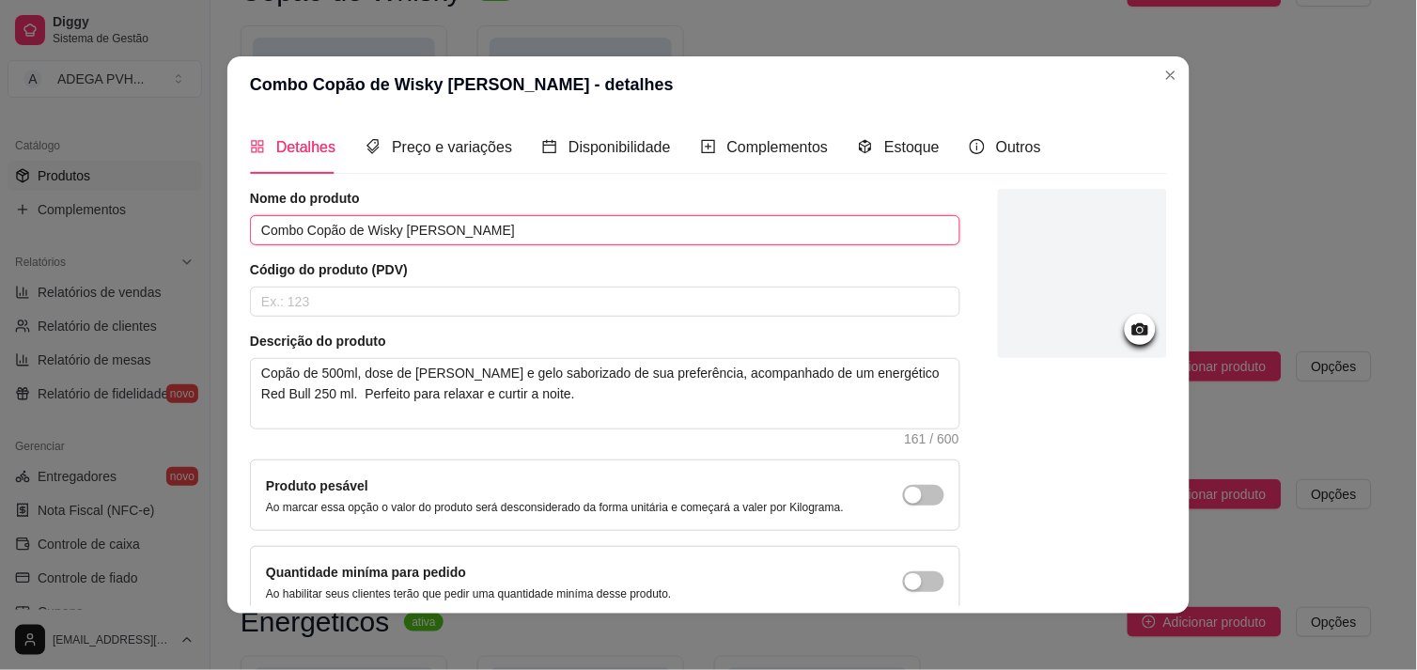
click at [502, 231] on input "Combo Copão de Wisky [PERSON_NAME]" at bounding box center [605, 230] width 711 height 30
paste input "Copão de Whisky Red Label com Red Bull."
drag, startPoint x: 634, startPoint y: 229, endPoint x: 432, endPoint y: 232, distance: 202.1
click at [432, 232] on input "Combo Copão de [PERSON_NAME] [PERSON_NAME] Copão de Whisky Red Label com Red Bu…" at bounding box center [605, 230] width 711 height 30
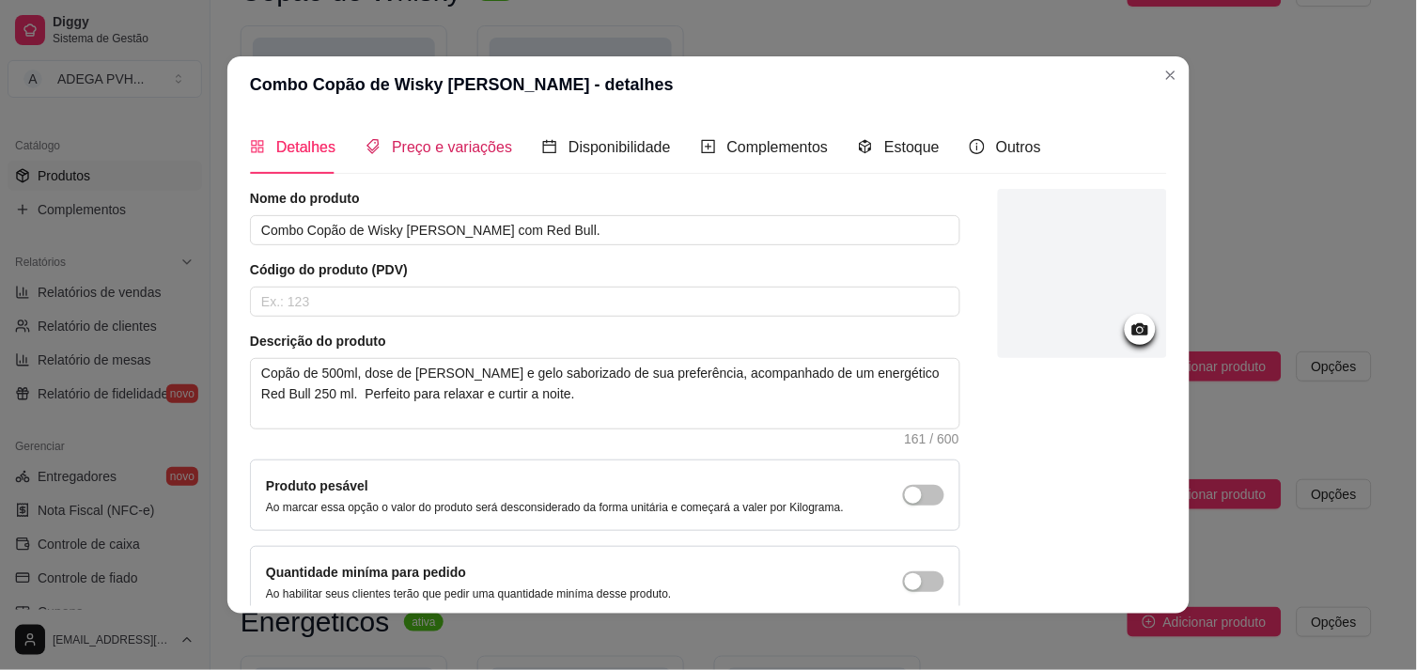
click at [466, 153] on span "Preço e variações" at bounding box center [452, 147] width 120 height 16
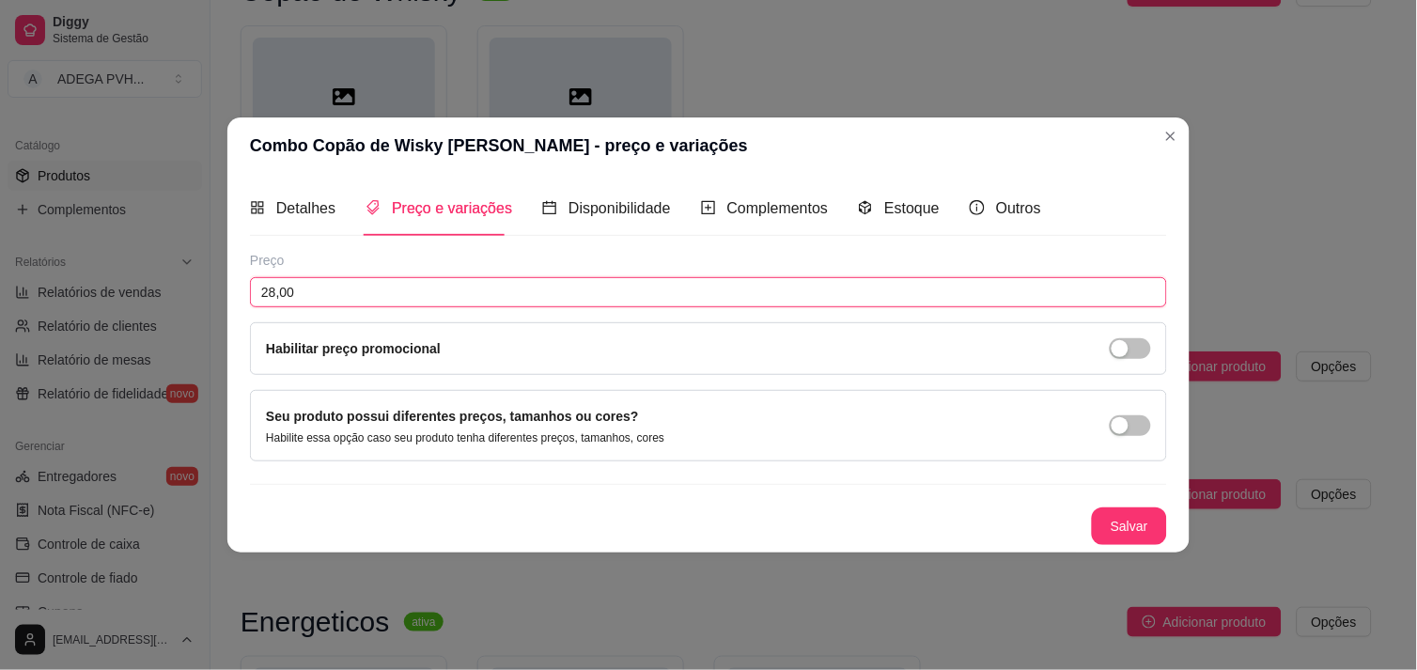
click at [363, 291] on input "28,00" at bounding box center [708, 292] width 917 height 30
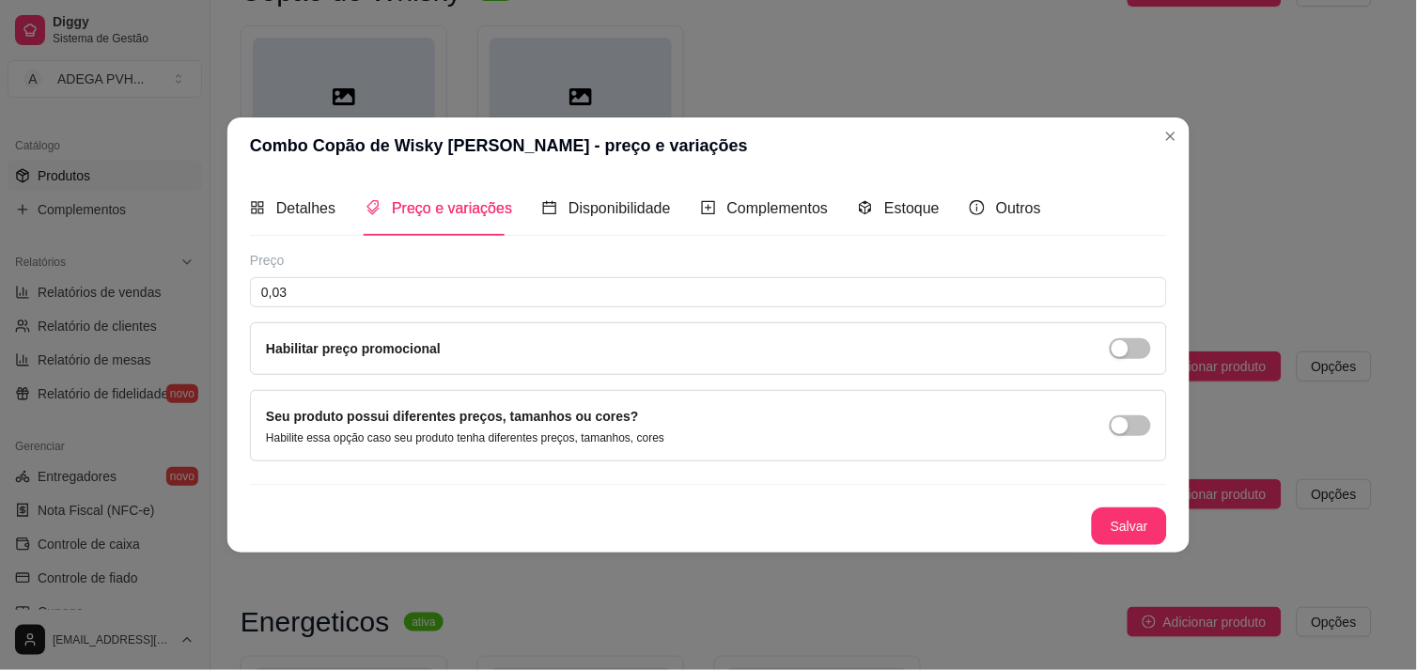
click at [727, 414] on div "Seu produto possui diferentes preços, tamanhos ou cores? Habilite essa opção ca…" at bounding box center [708, 425] width 885 height 39
click at [1118, 434] on span "button" at bounding box center [1130, 425] width 41 height 21
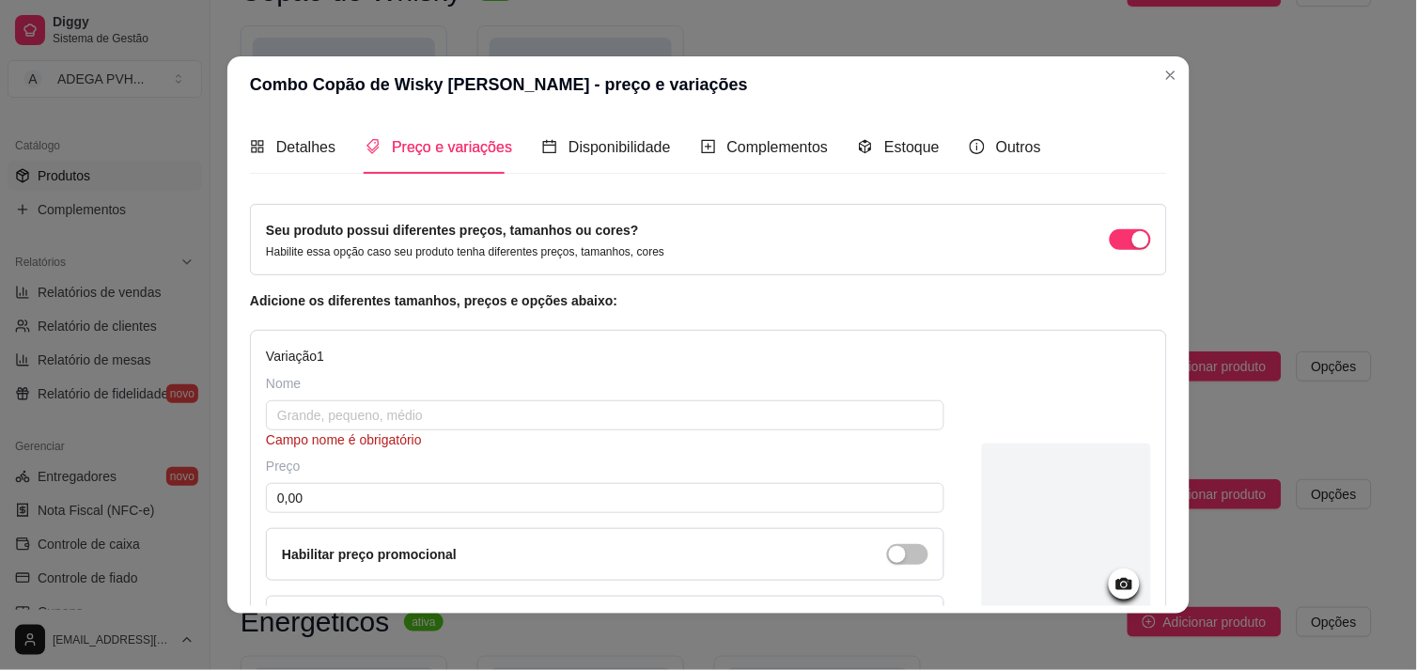
scroll to position [261, 0]
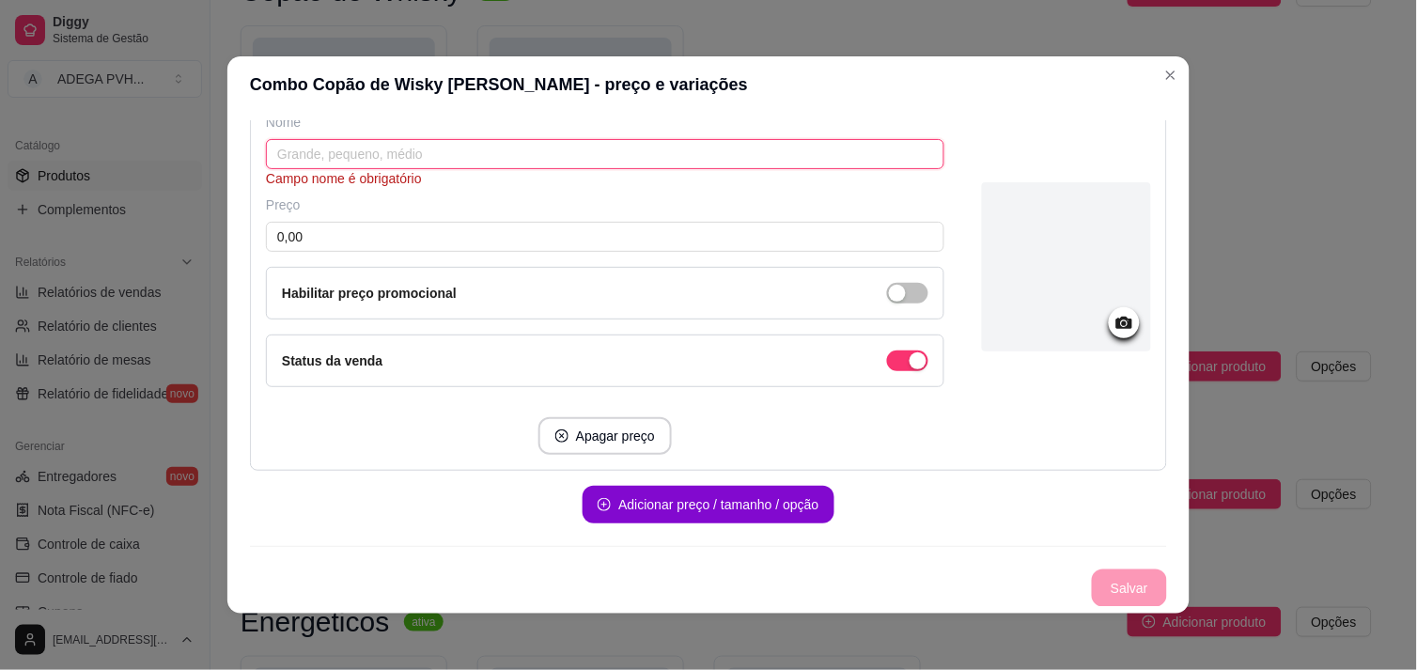
click at [567, 148] on input "text" at bounding box center [605, 154] width 679 height 30
paste input "Copão de Whisky Red Label com Red Bull."
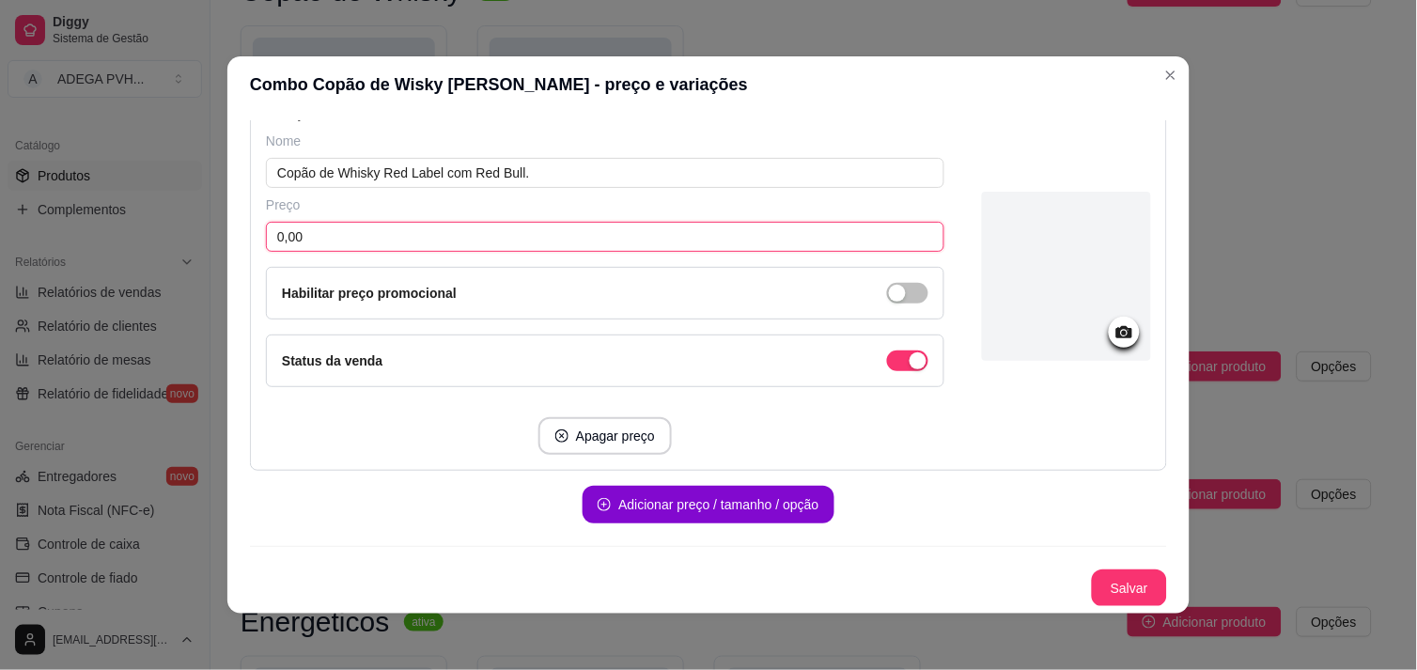
click at [395, 239] on input "0,00" at bounding box center [605, 237] width 679 height 30
click at [910, 370] on div "Status da venda" at bounding box center [605, 361] width 679 height 53
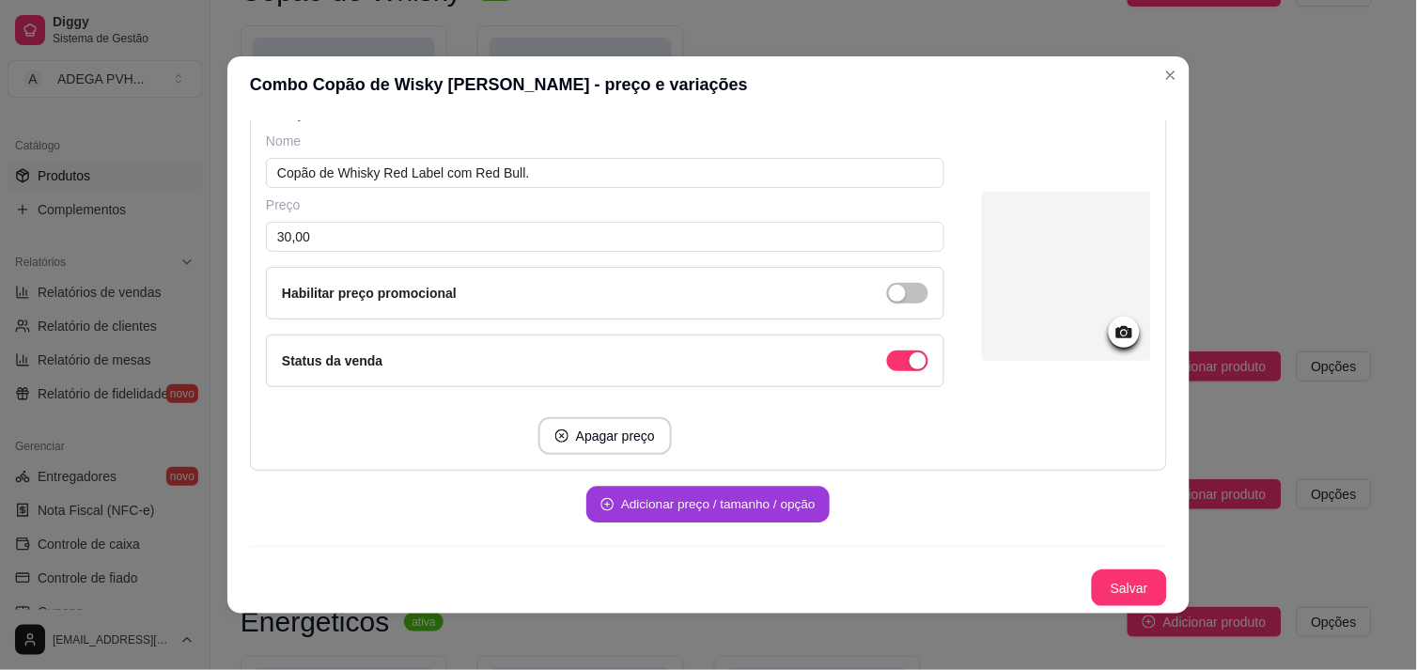
click at [605, 508] on button "Adicionar preço / tamanho / opção" at bounding box center [707, 505] width 243 height 37
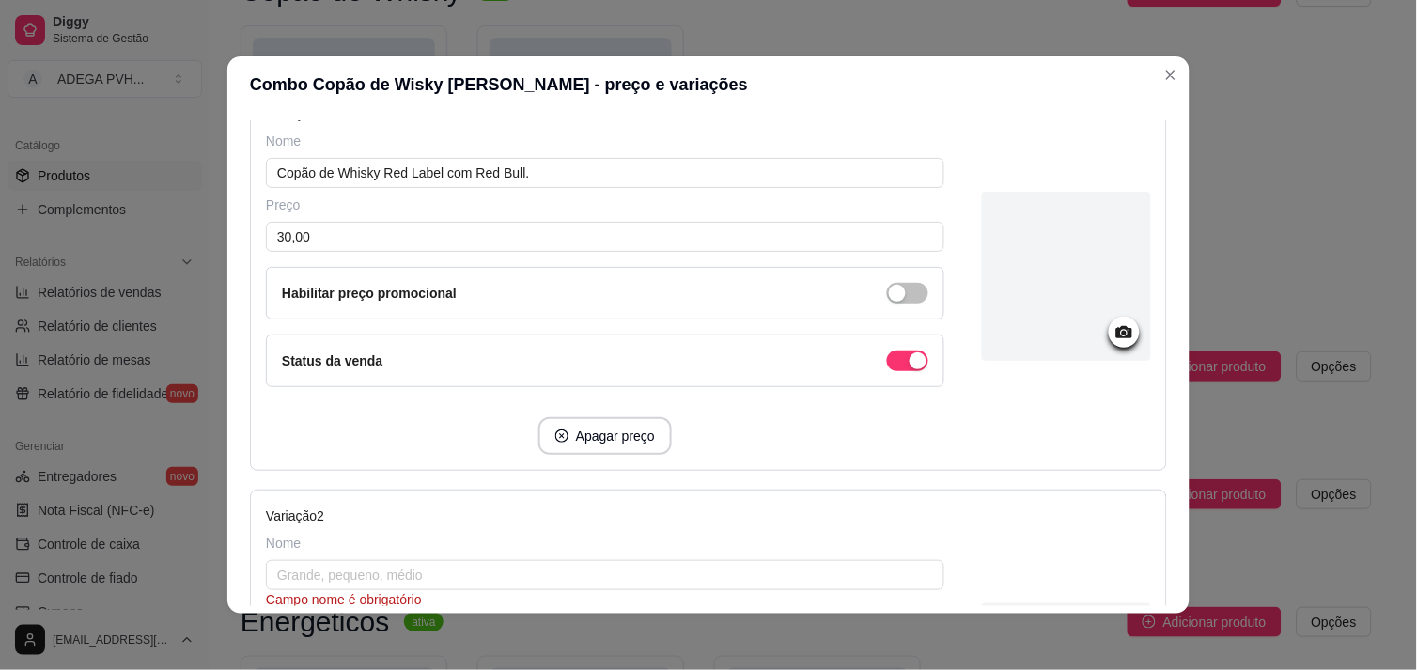
click at [406, 540] on div "Nome" at bounding box center [605, 543] width 679 height 19
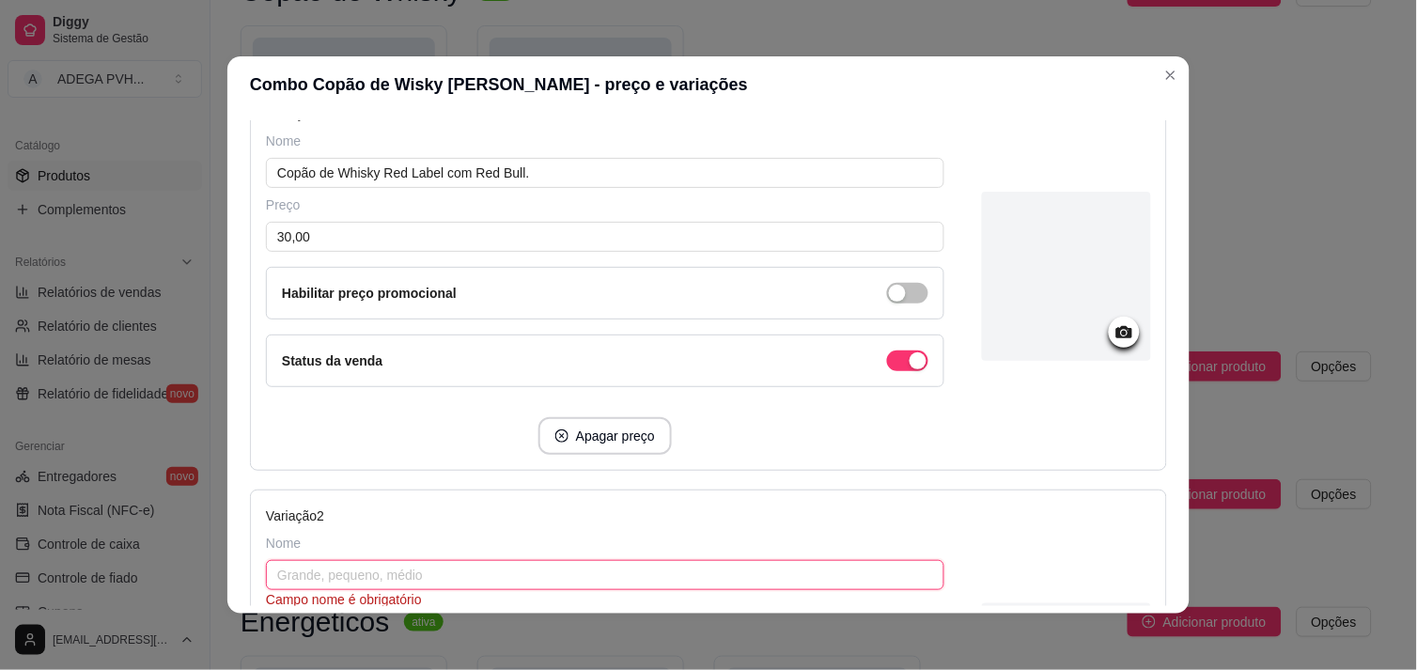
click at [405, 561] on input "text" at bounding box center [605, 575] width 679 height 30
paste input "Copão de Whisky Red Label com Red Bull."
click at [511, 571] on input "Copão de Whisky Red Label com Red Bull." at bounding box center [605, 575] width 679 height 30
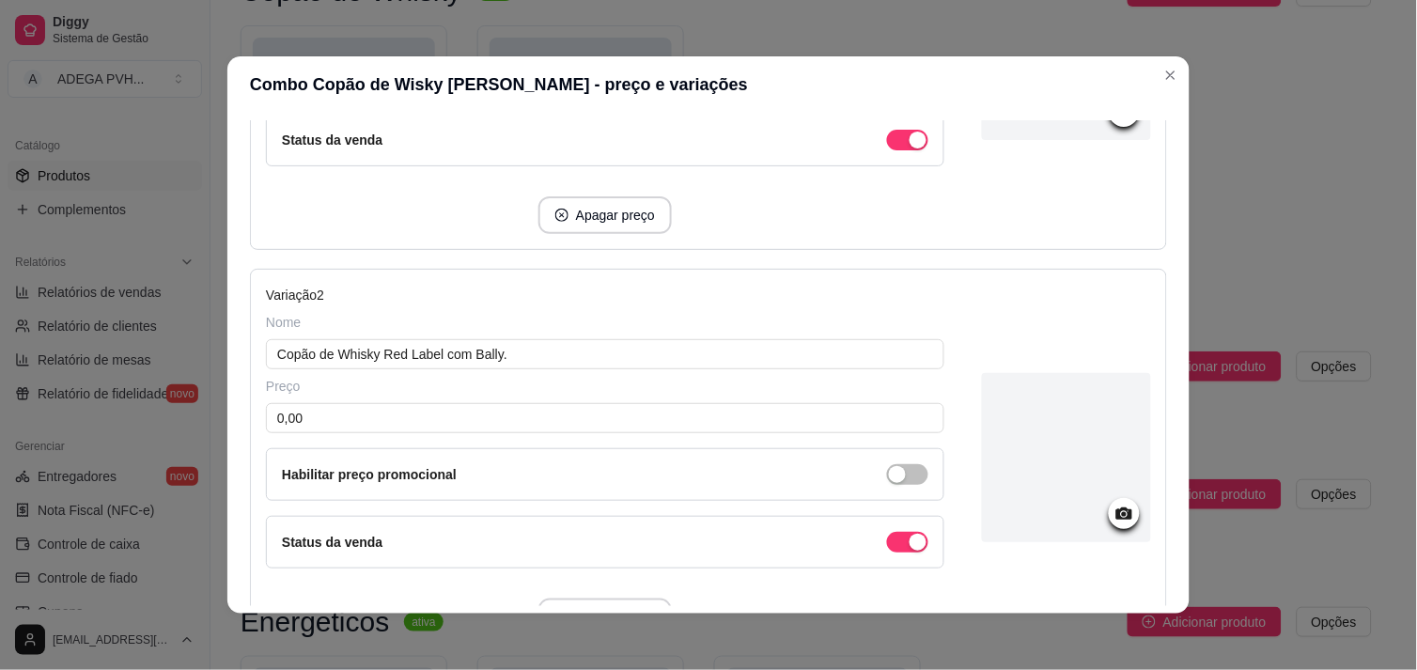
scroll to position [465, 0]
click at [698, 430] on input "0,00" at bounding box center [605, 416] width 679 height 30
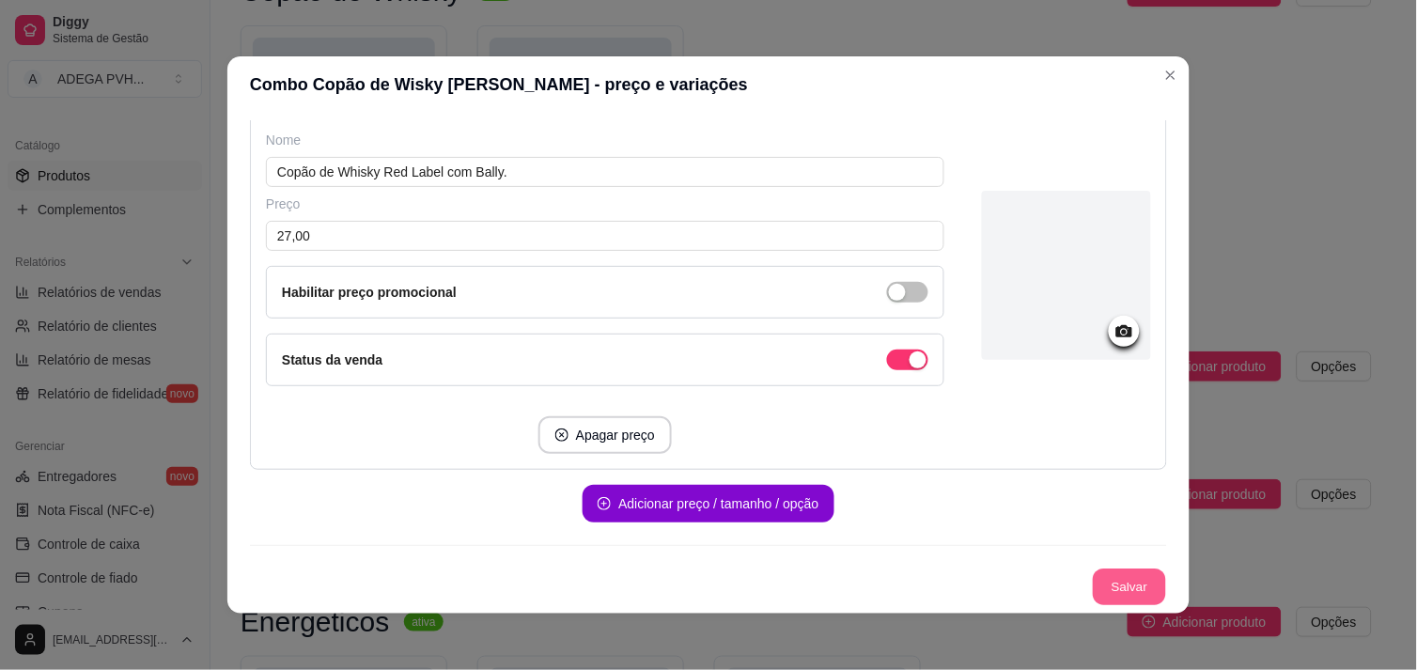
click at [1094, 580] on button "Salvar" at bounding box center [1129, 588] width 73 height 37
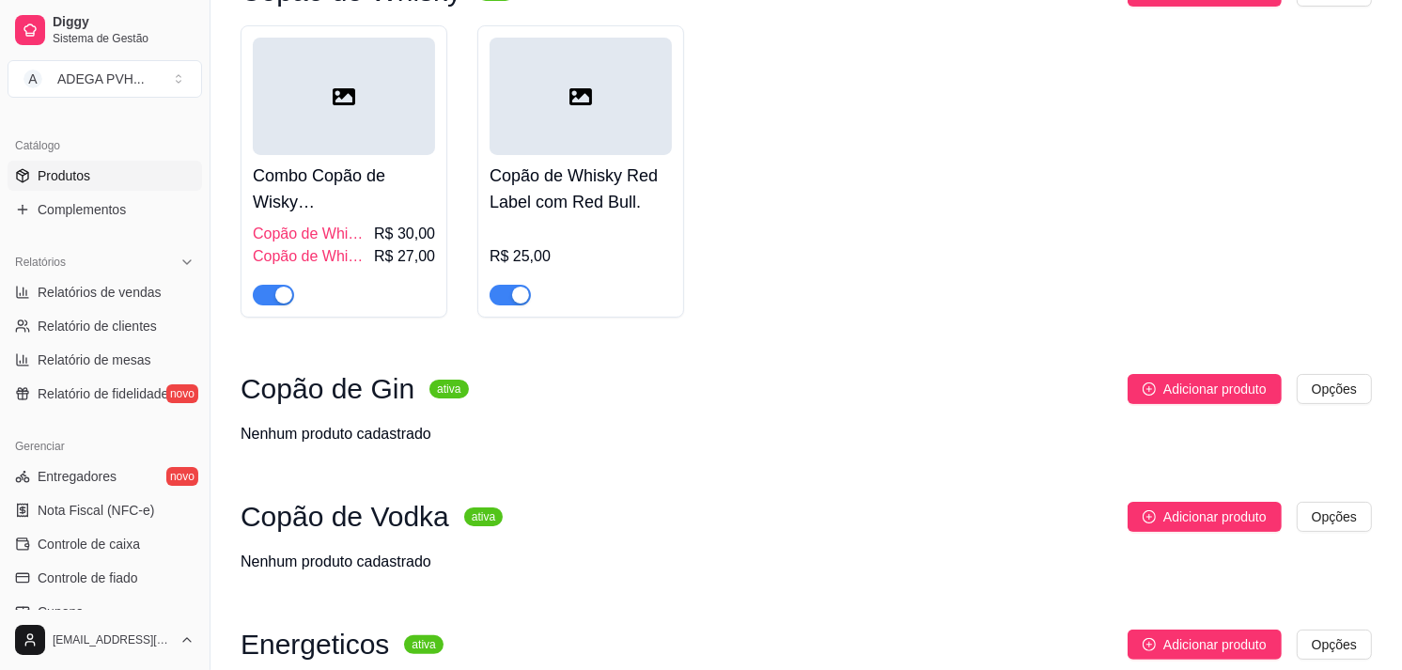
click at [354, 249] on span "Copão de Whisky Red Label com Bally." at bounding box center [311, 256] width 117 height 23
click at [578, 201] on h4 "Copão de Whisky Red Label com Red Bull." at bounding box center [581, 189] width 182 height 53
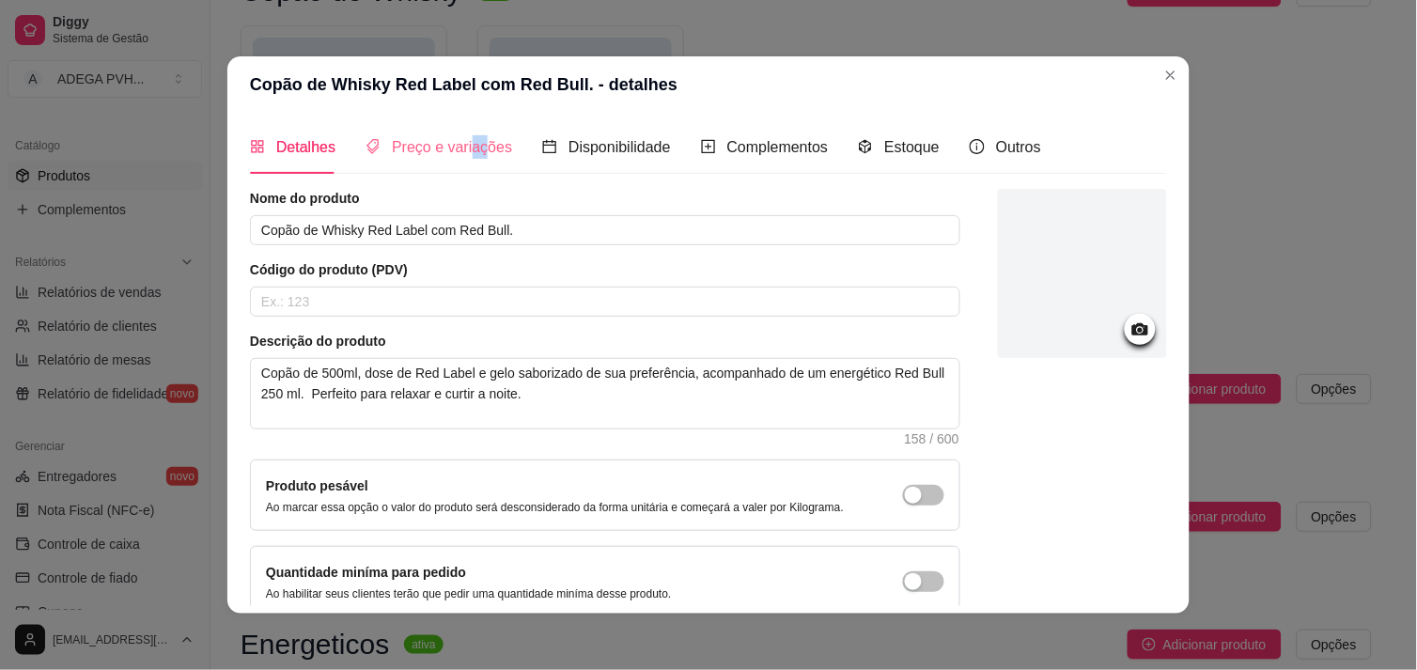
drag, startPoint x: 472, startPoint y: 174, endPoint x: 459, endPoint y: 155, distance: 22.9
click at [459, 155] on div "Detalhes Preço e variações Disponibilidade Complementos Estoque Outros Nome do …" at bounding box center [708, 363] width 917 height 486
click at [459, 155] on span "Preço e variações" at bounding box center [452, 147] width 120 height 16
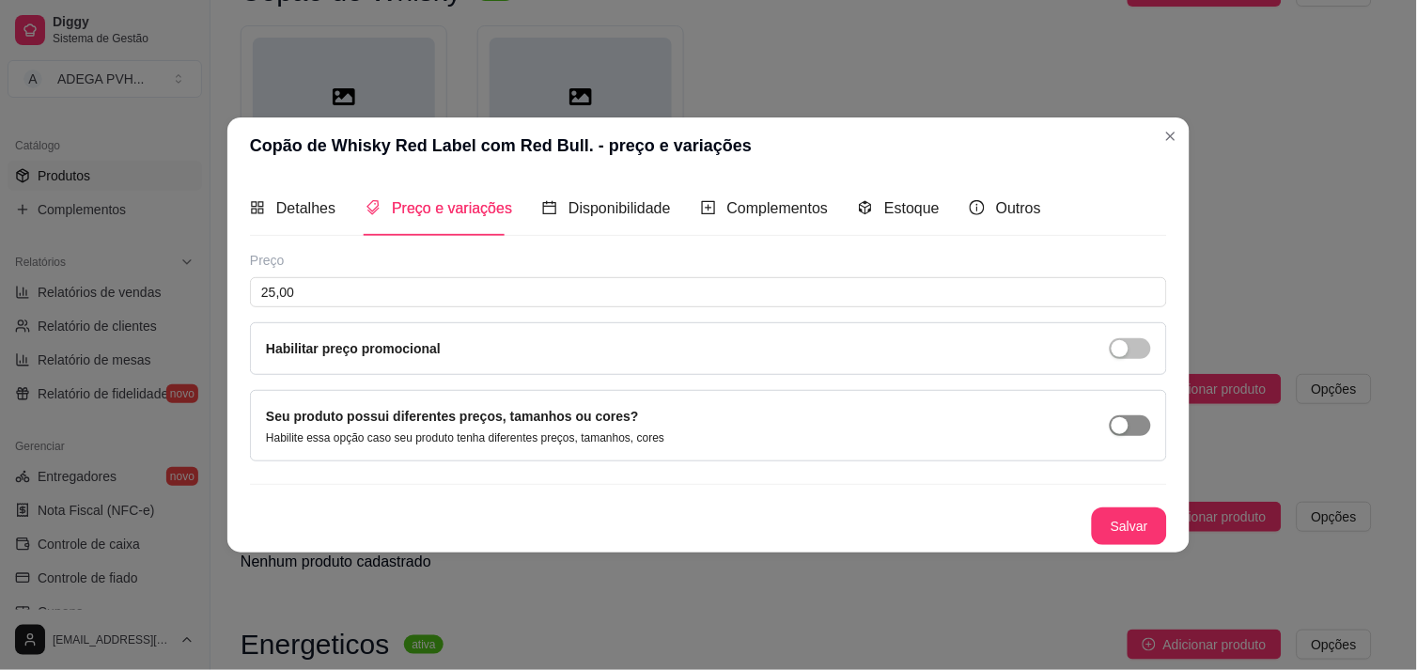
click at [1133, 430] on span "button" at bounding box center [1130, 425] width 41 height 21
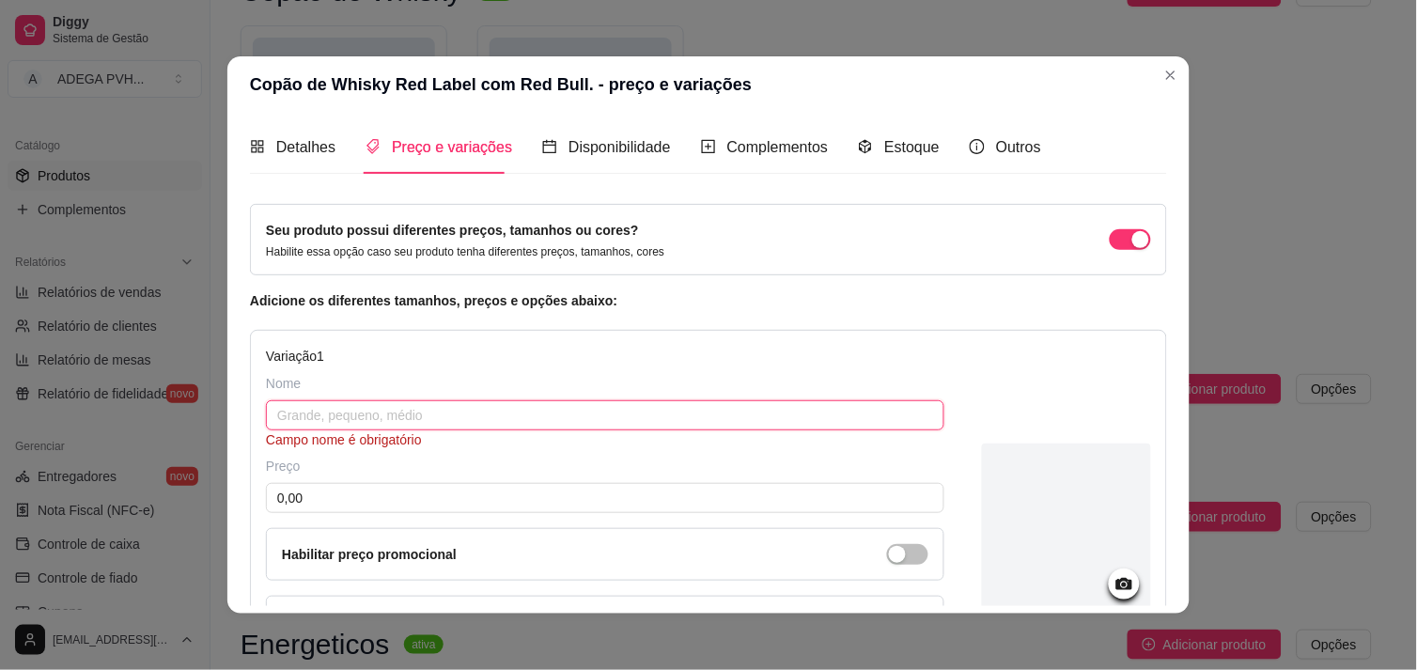
click at [438, 409] on input "text" at bounding box center [605, 415] width 679 height 30
paste input "Copão de Whisky Red Label com Red Bull."
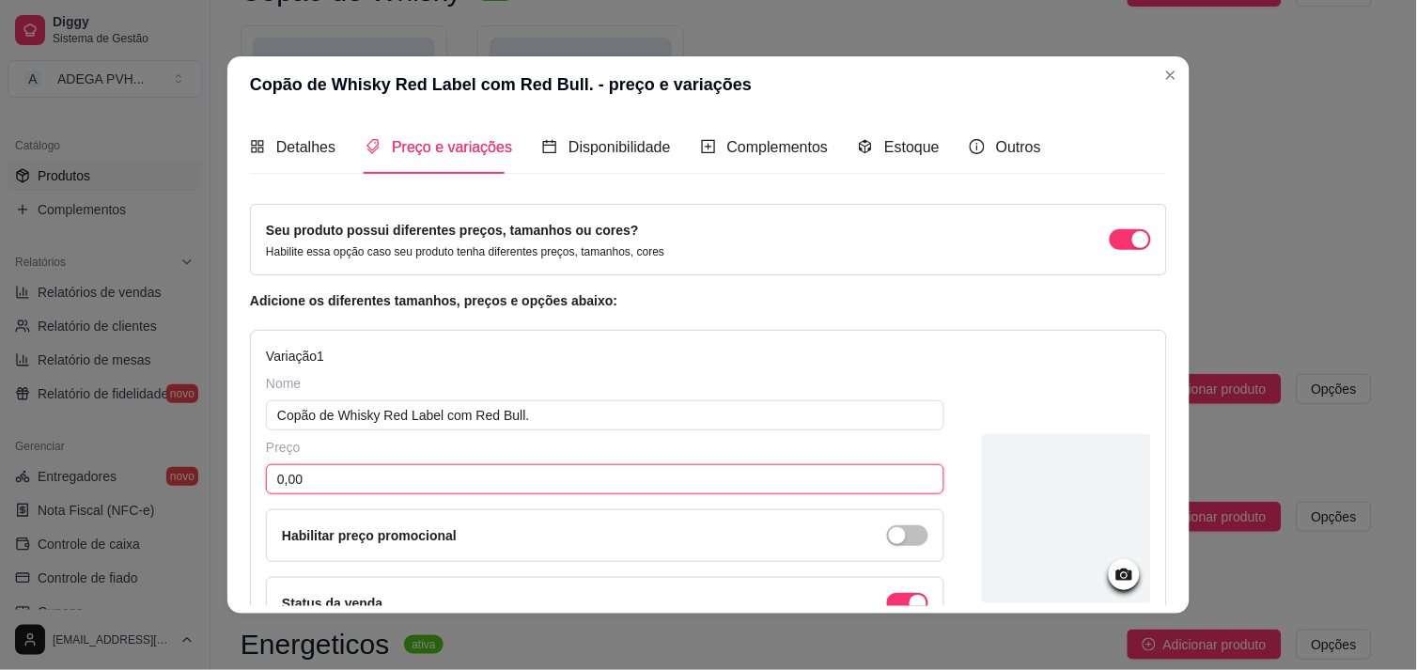
click at [476, 475] on input "0,00" at bounding box center [605, 479] width 679 height 30
click at [734, 475] on input "28,00" at bounding box center [605, 479] width 679 height 30
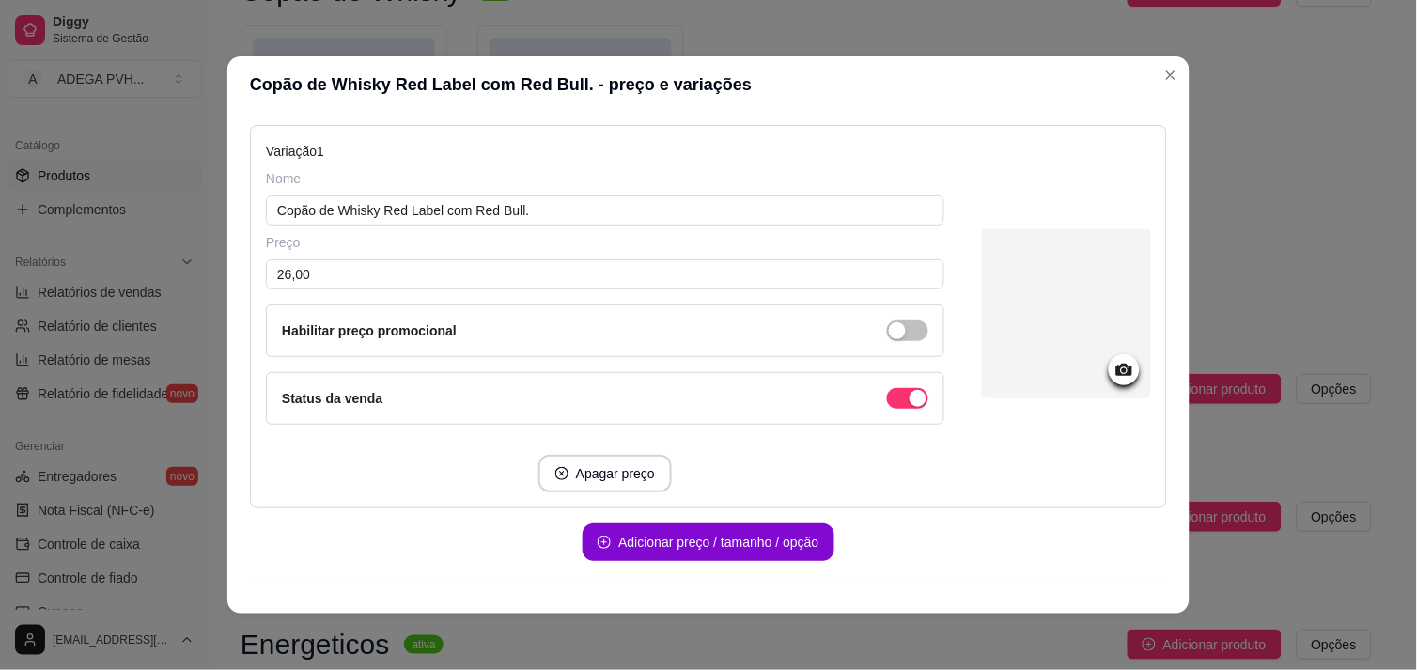
scroll to position [242, 0]
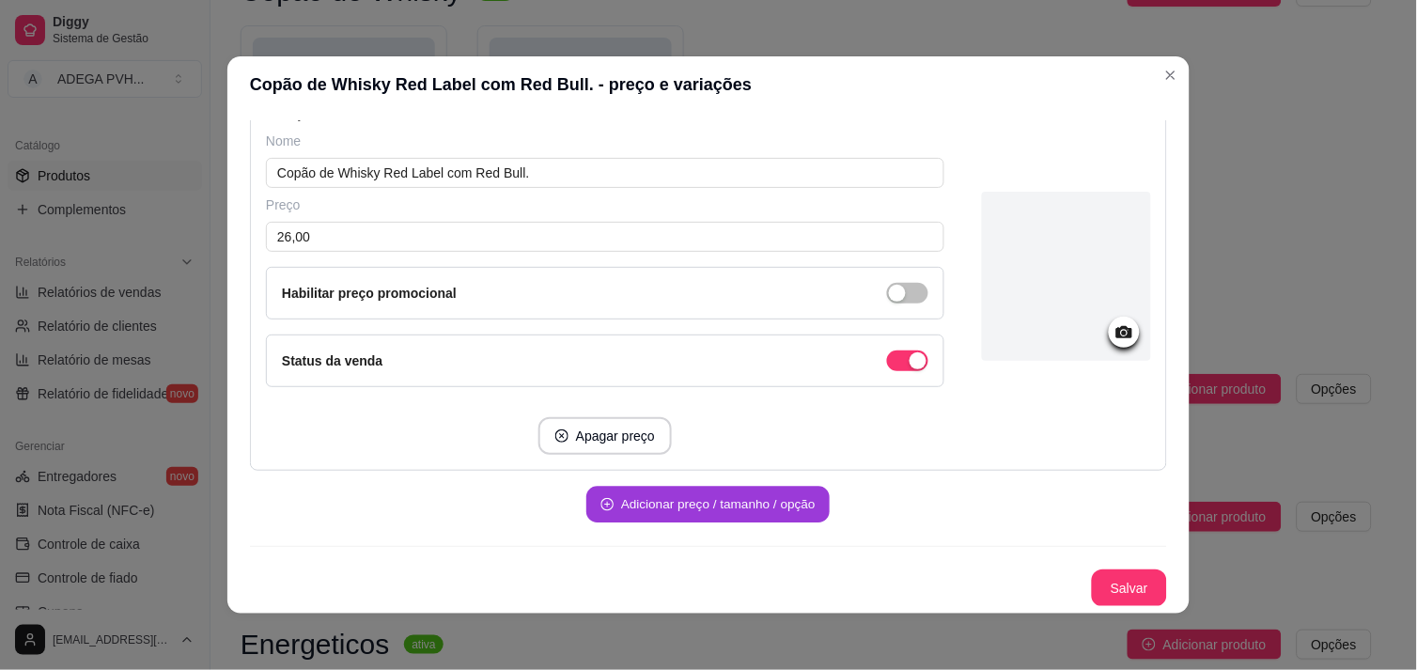
click at [667, 511] on button "Adicionar preço / tamanho / opção" at bounding box center [707, 505] width 243 height 37
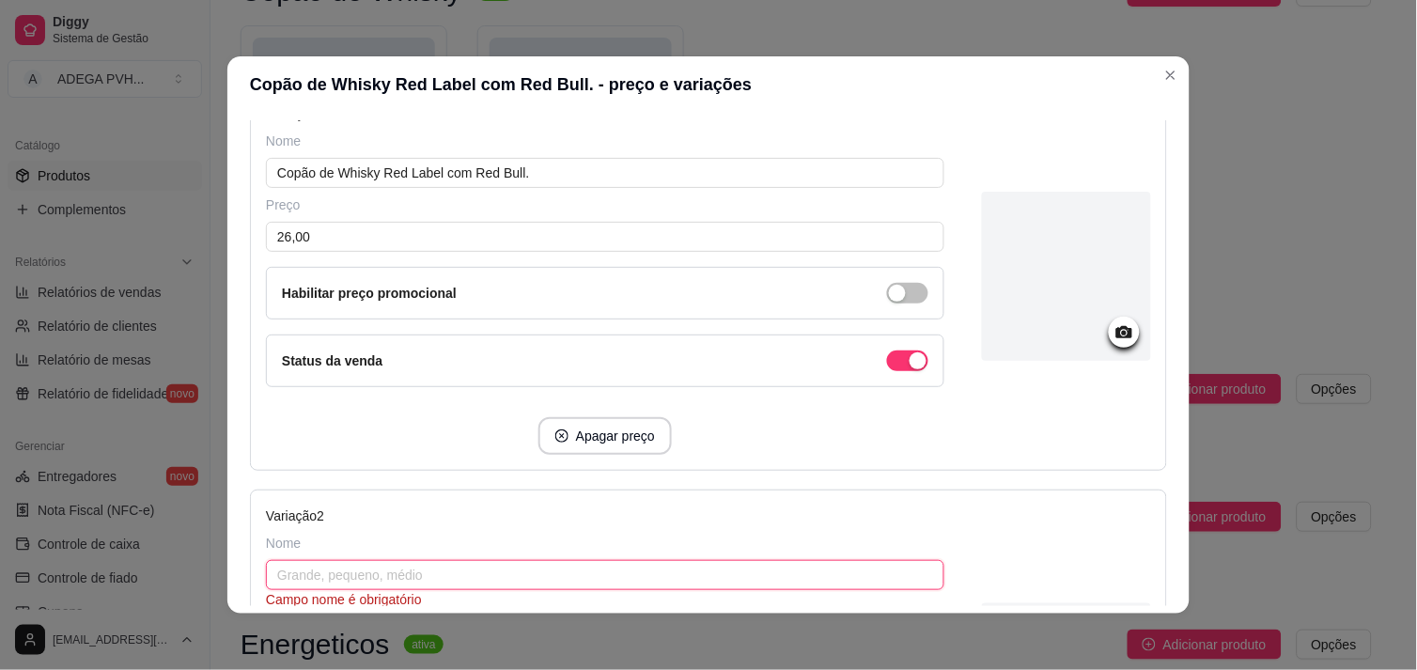
click at [571, 571] on input "text" at bounding box center [605, 575] width 679 height 30
paste input "Copão de Whisky Red Label com Red Bull."
click at [519, 573] on input "Copão de Whisky Red Label com Red Bull." at bounding box center [605, 575] width 679 height 30
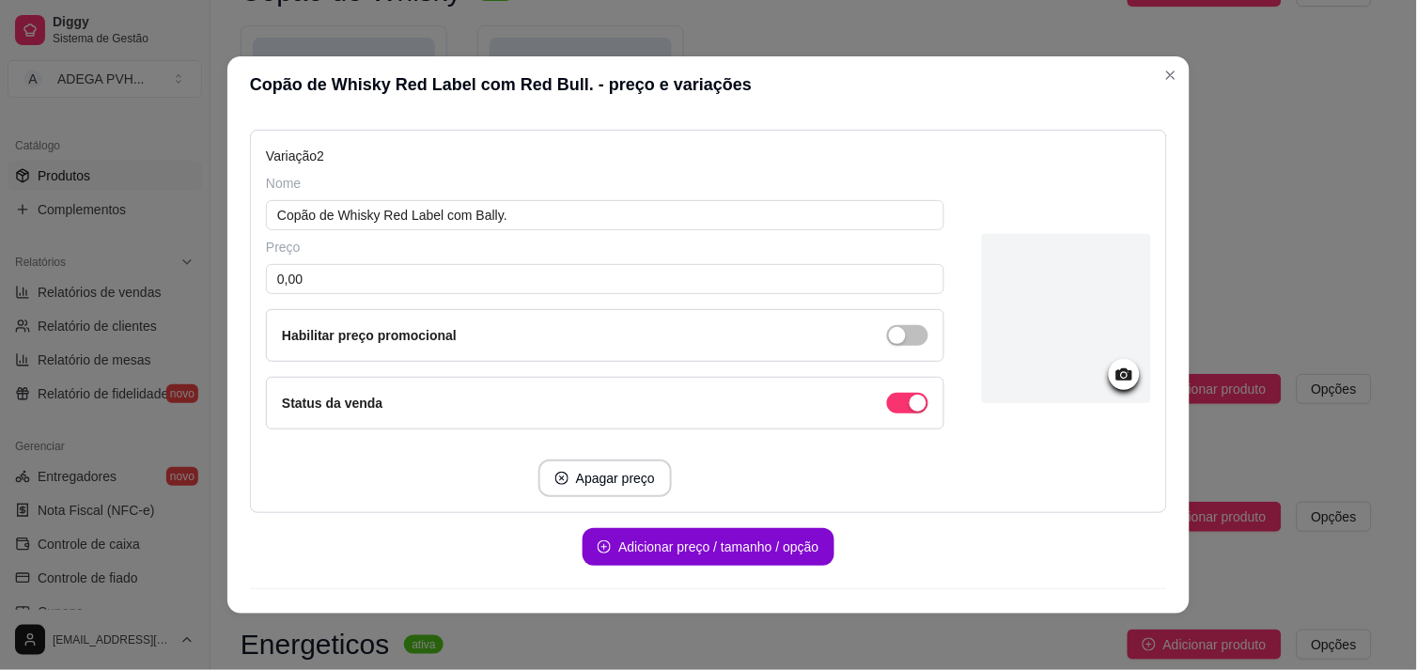
scroll to position [592, 0]
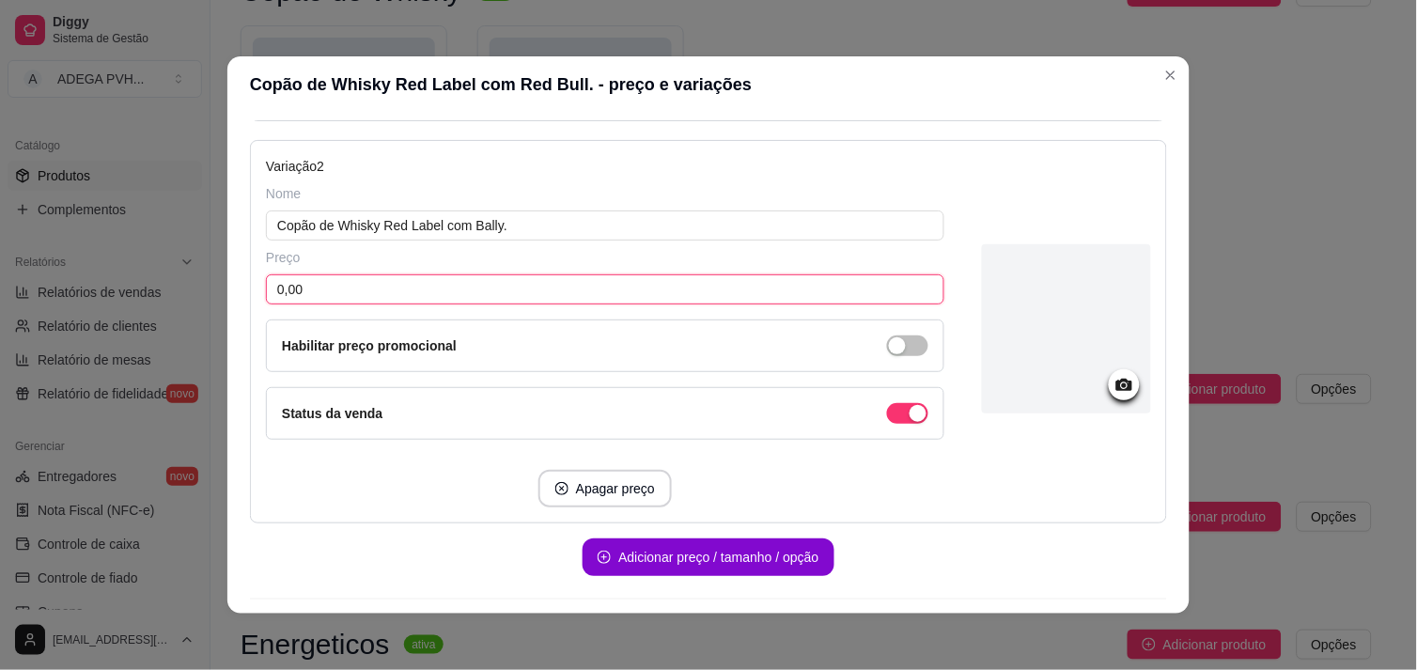
click at [752, 297] on input "0,00" at bounding box center [605, 289] width 679 height 30
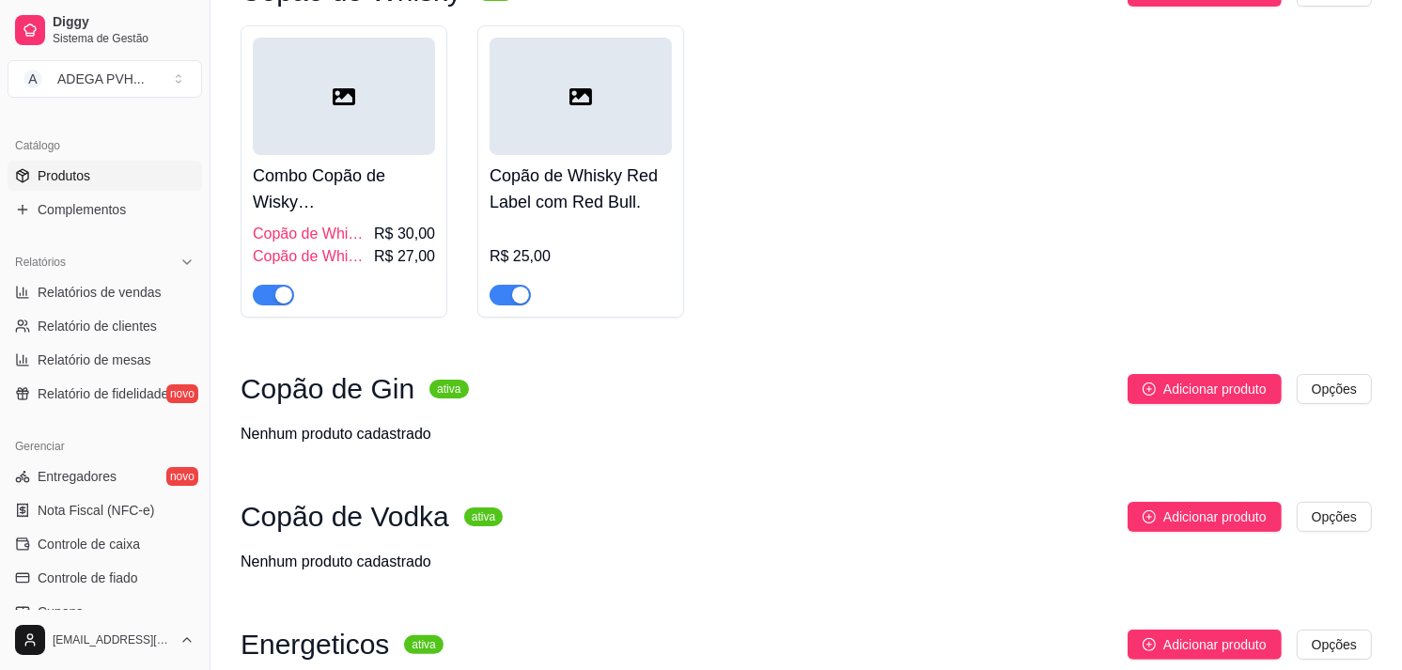
click at [490, 223] on div "R$ 25,00" at bounding box center [581, 264] width 182 height 83
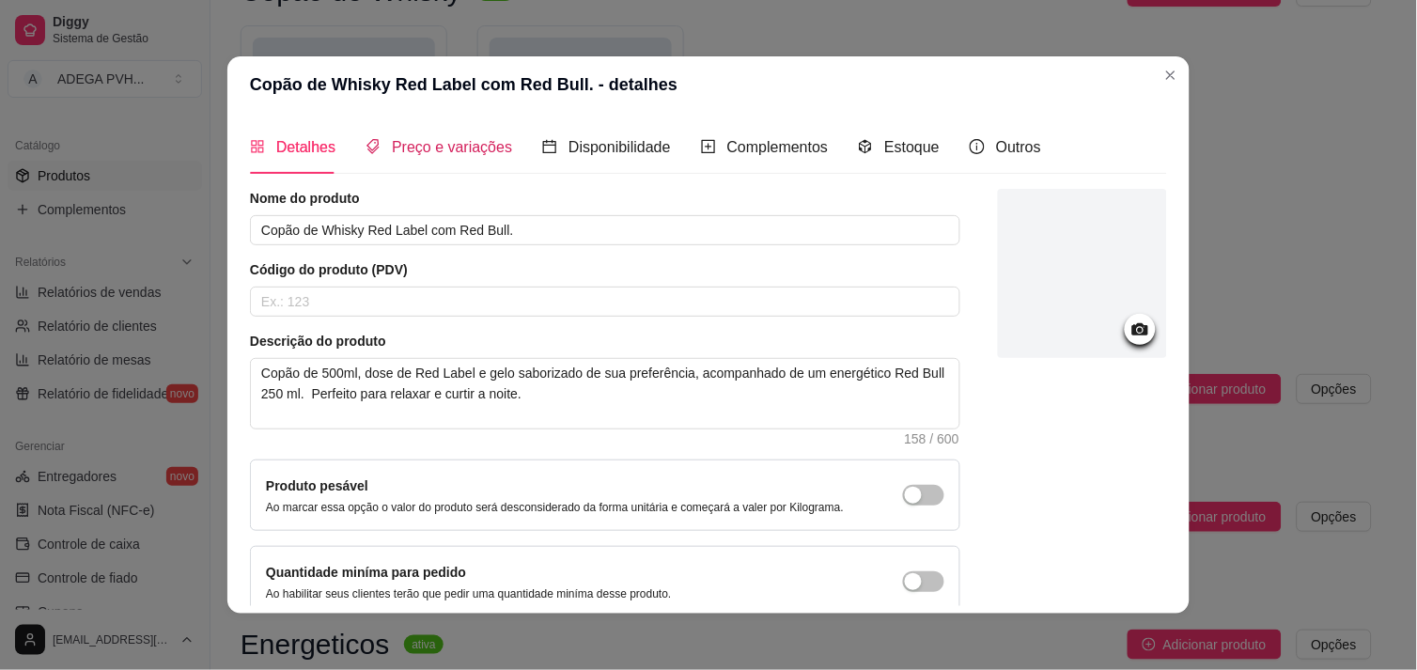
click at [405, 158] on div "Preço e variações" at bounding box center [439, 146] width 147 height 23
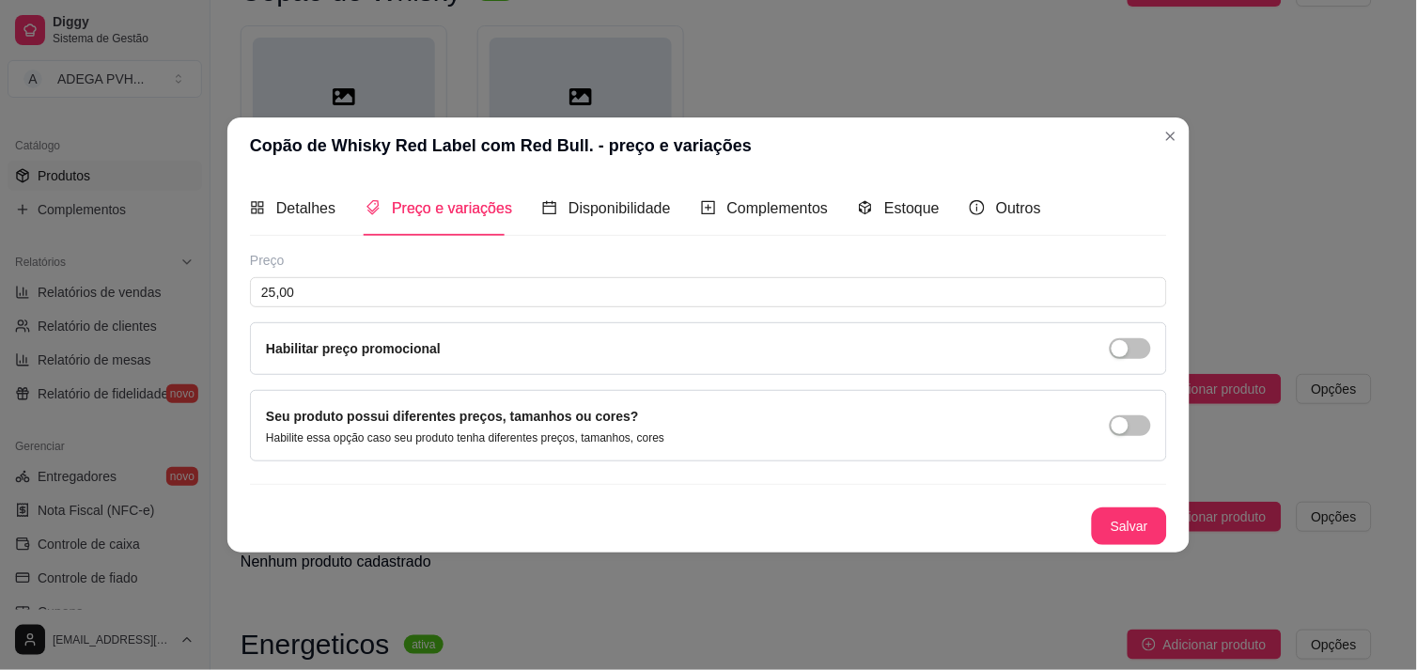
click at [1144, 440] on div "Seu produto possui diferentes preços, tamanhos ou cores? Habilite essa opção ca…" at bounding box center [708, 425] width 885 height 39
click at [1143, 438] on div "Seu produto possui diferentes preços, tamanhos ou cores? Habilite essa opção ca…" at bounding box center [708, 425] width 885 height 39
click at [1131, 415] on span "button" at bounding box center [1130, 425] width 41 height 21
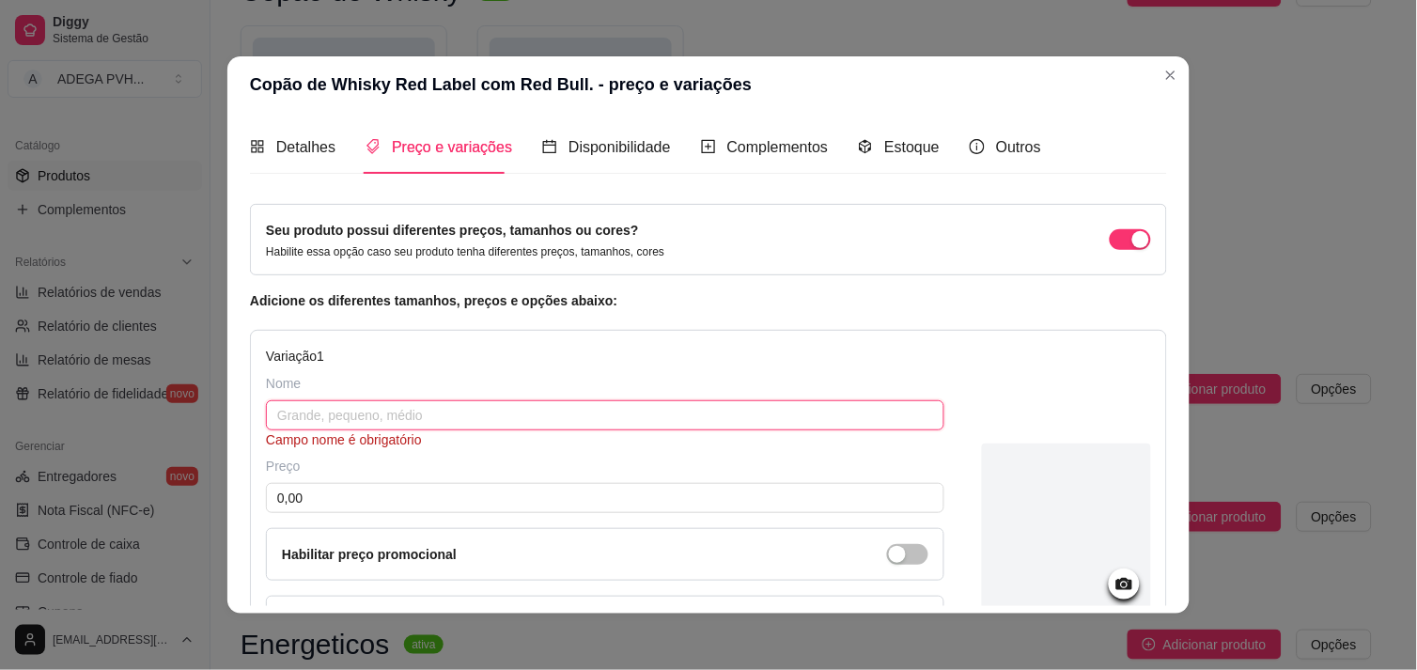
click at [756, 401] on input "text" at bounding box center [605, 415] width 679 height 30
paste input "Copão de Whisky Red Label com Red Bull."
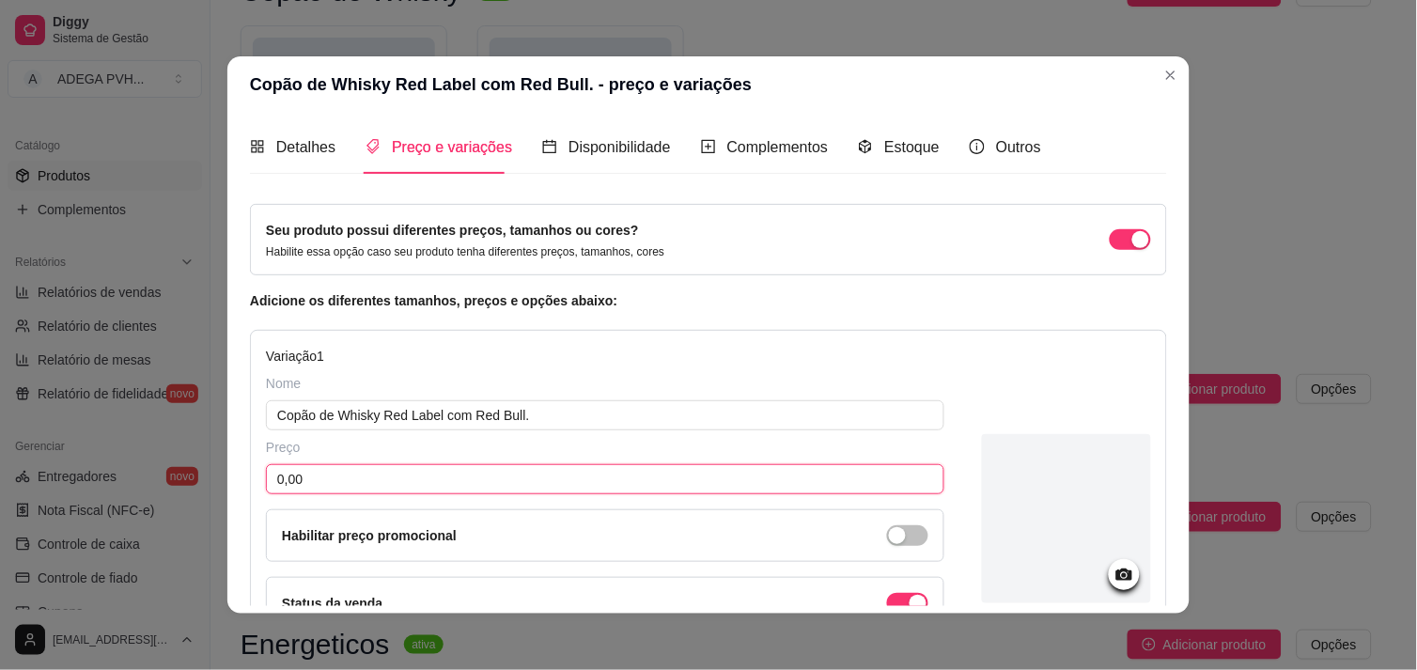
click at [617, 489] on input "0,00" at bounding box center [605, 479] width 679 height 30
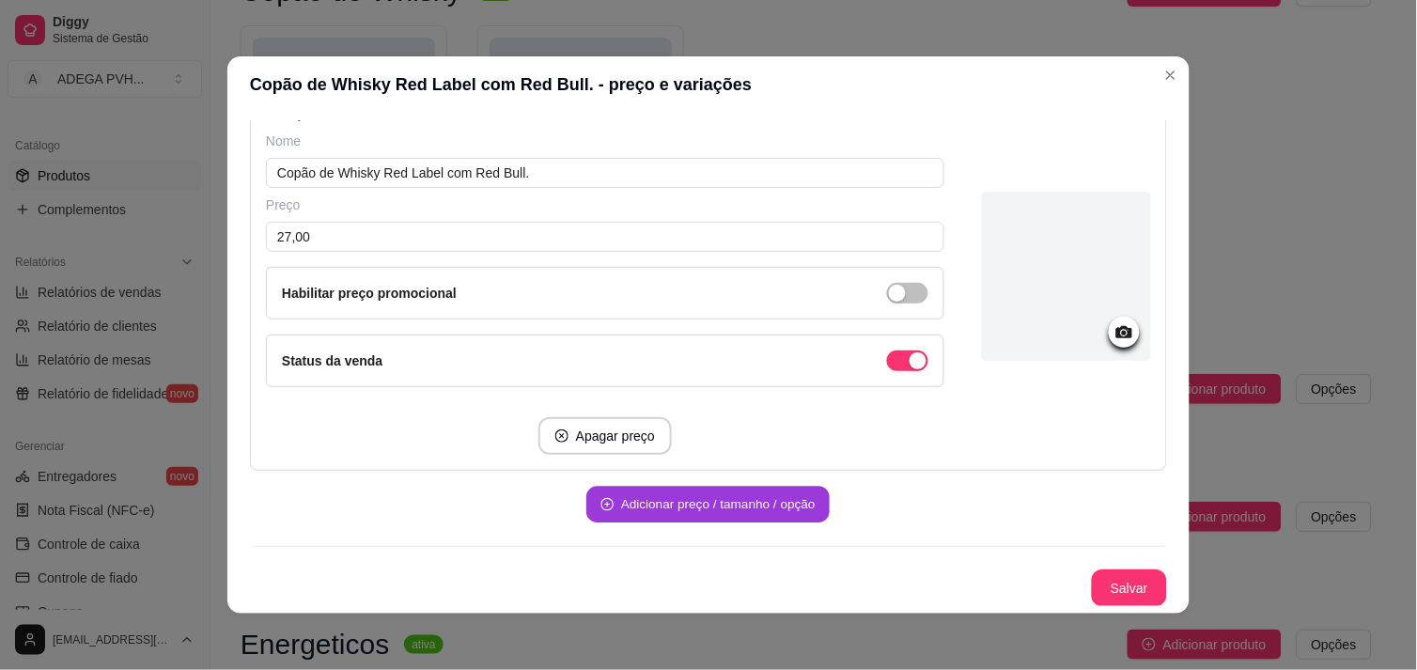
click at [675, 518] on button "Adicionar preço / tamanho / opção" at bounding box center [707, 505] width 243 height 37
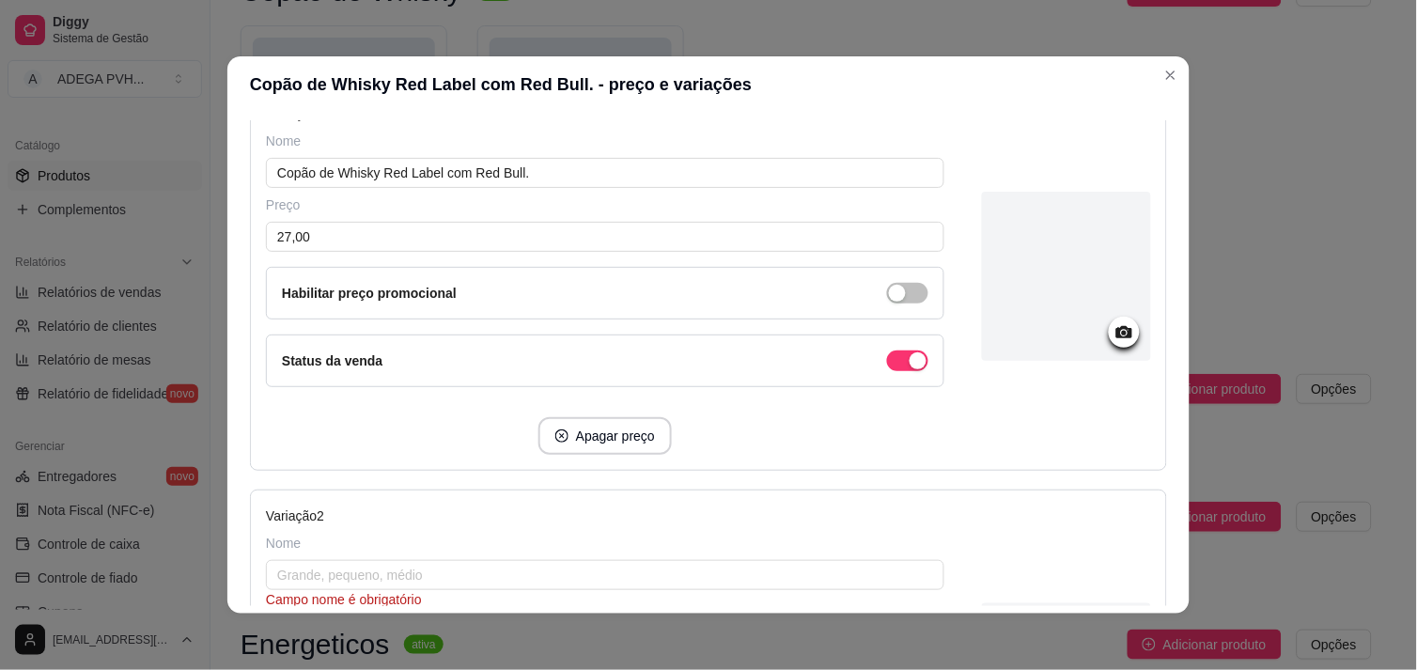
scroll to position [665, 0]
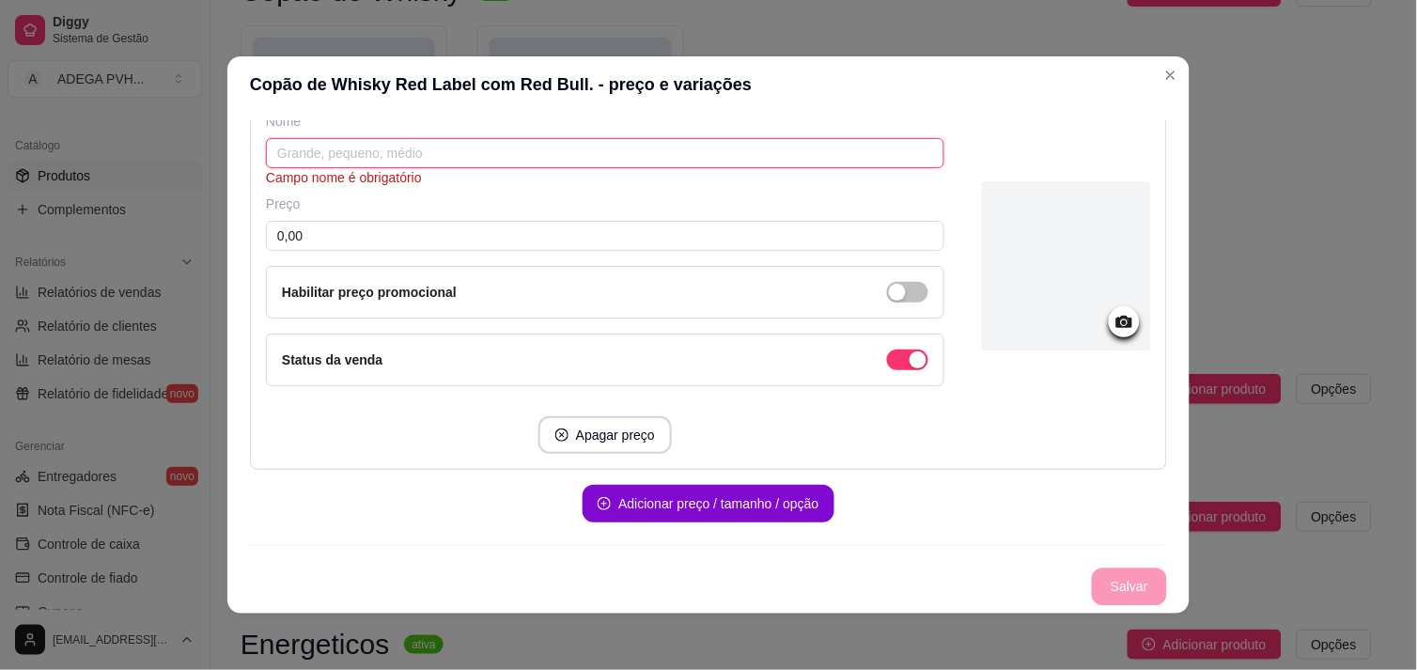
click at [490, 150] on input "text" at bounding box center [605, 153] width 679 height 30
paste input "Copão de Whisky Red Label com Red Bull."
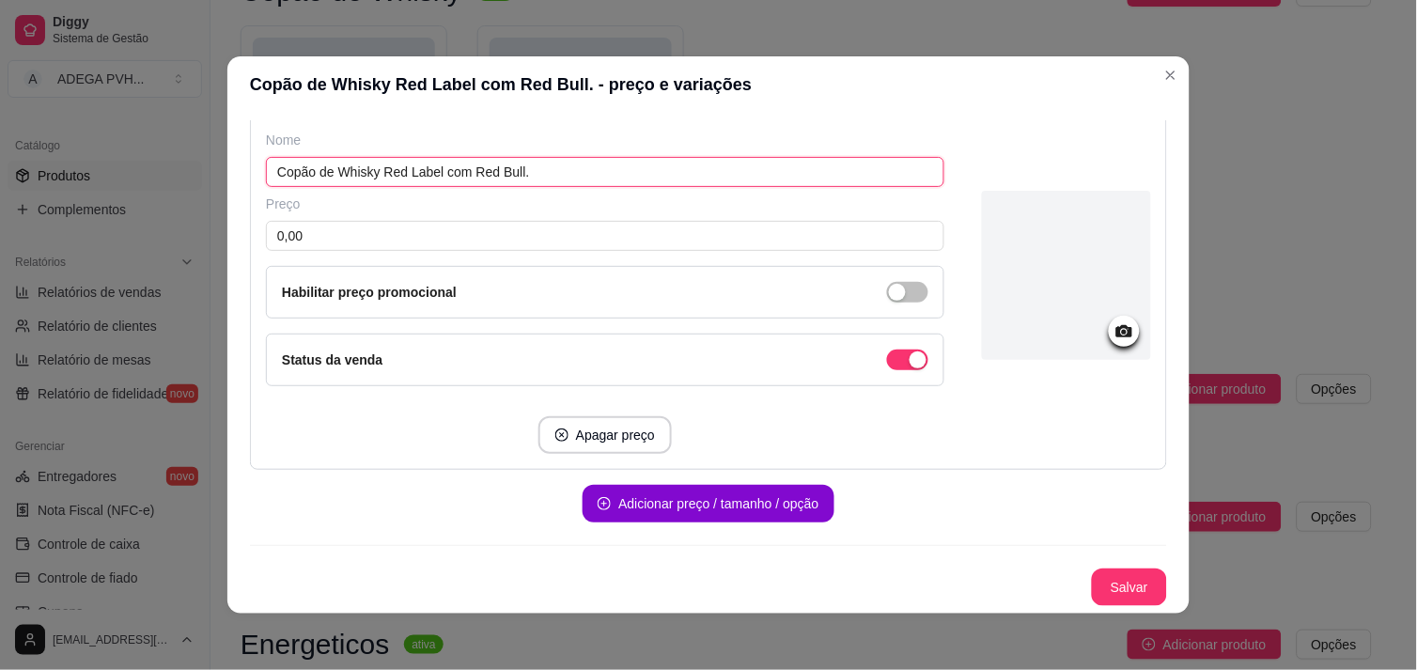
scroll to position [646, 0]
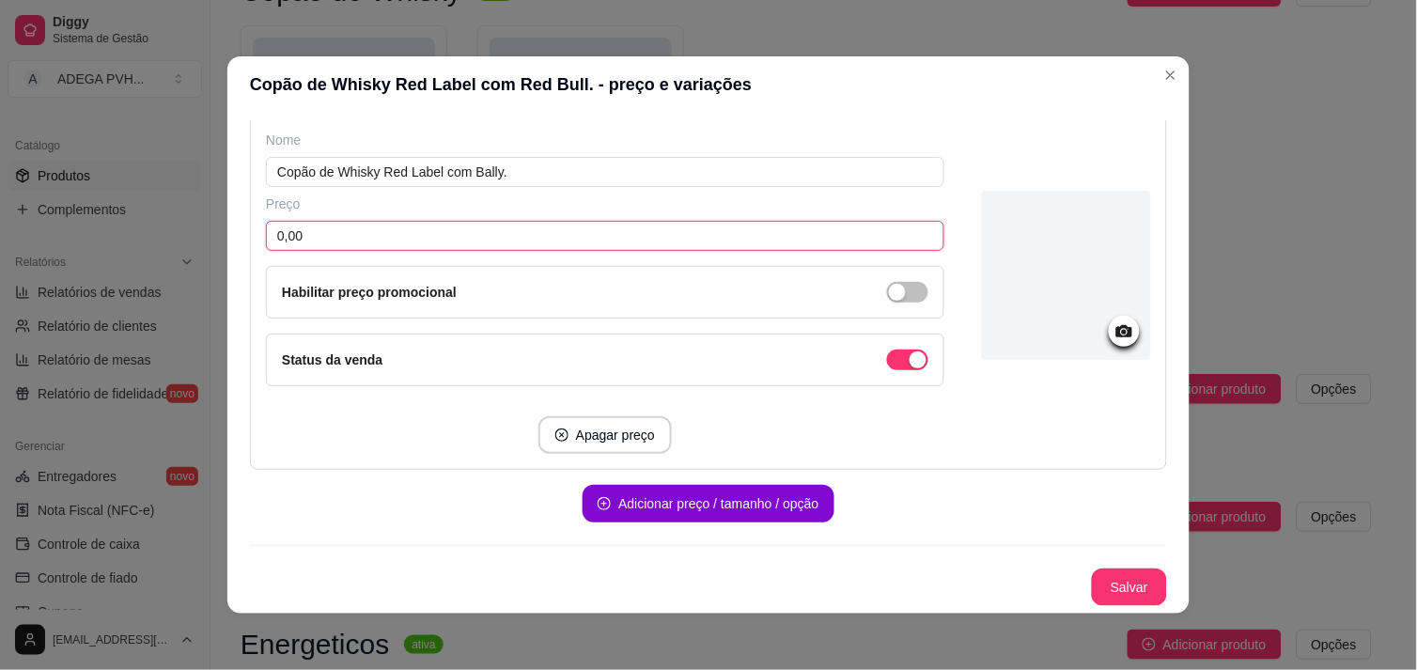
click at [472, 233] on input "0,00" at bounding box center [605, 236] width 679 height 30
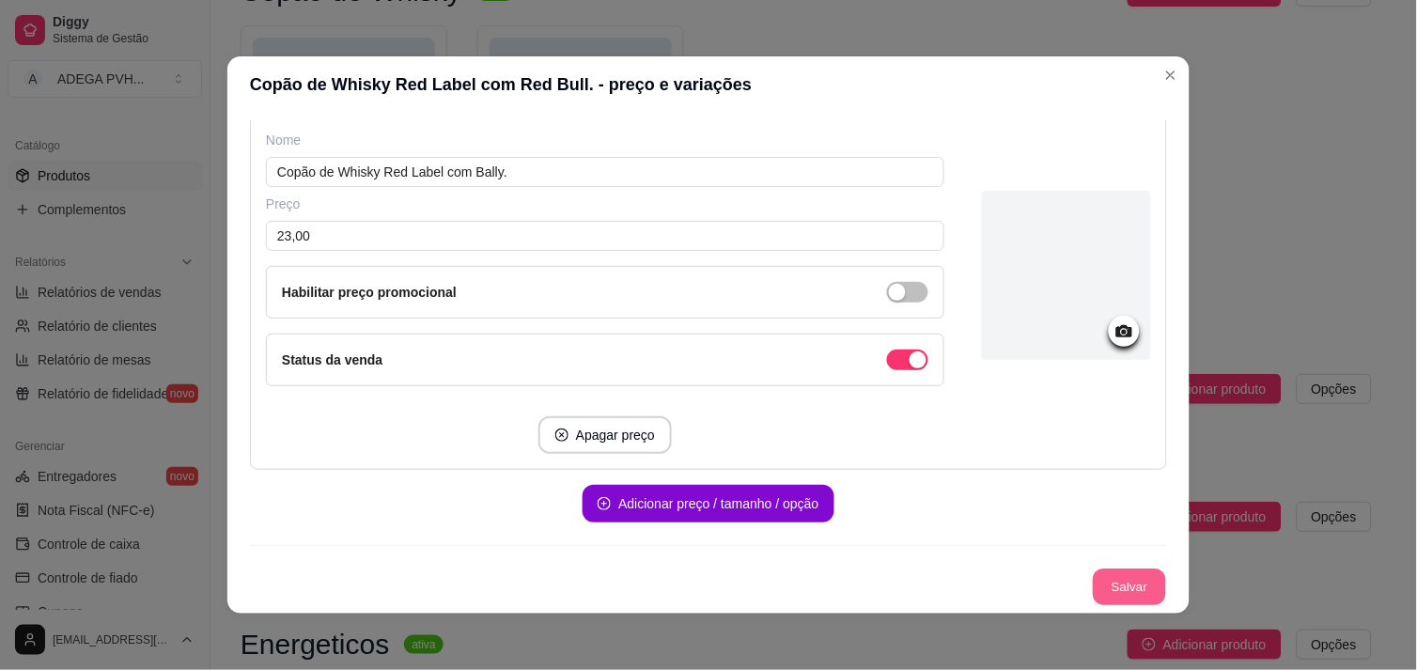
click at [1119, 577] on button "Salvar" at bounding box center [1129, 588] width 73 height 37
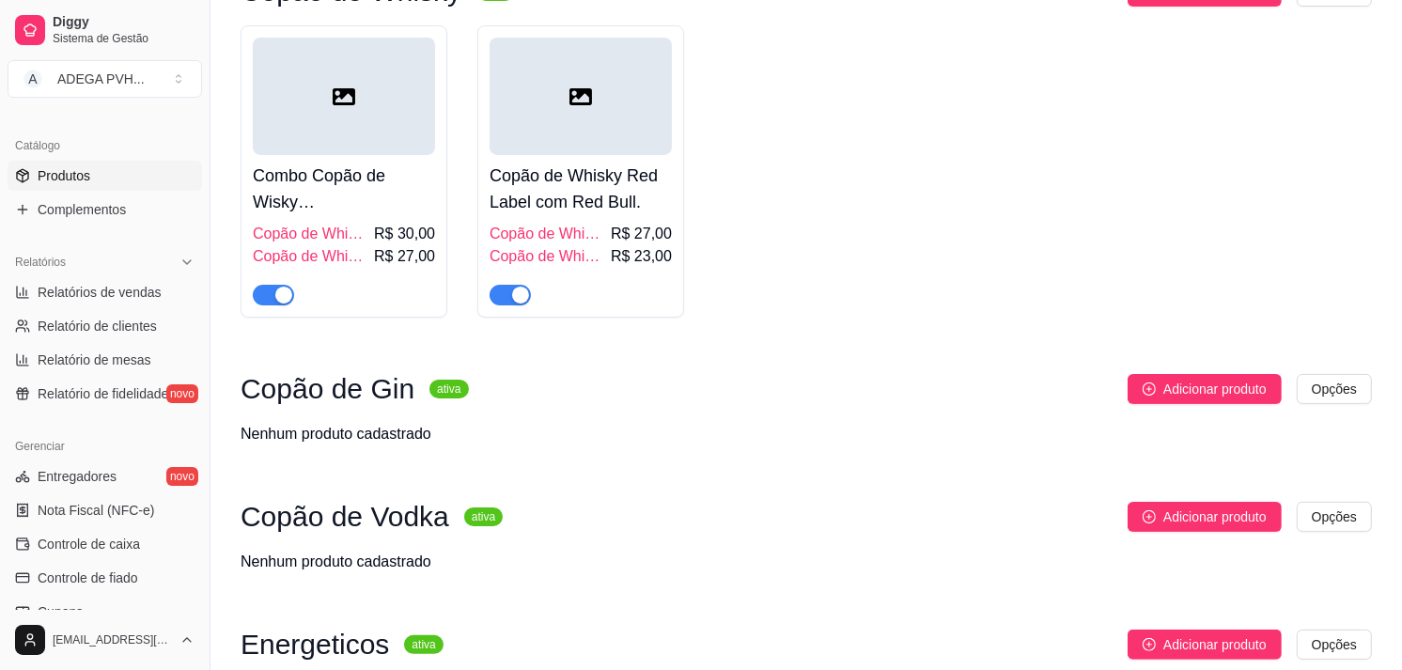
click at [649, 230] on span "R$ 27,00" at bounding box center [641, 234] width 61 height 23
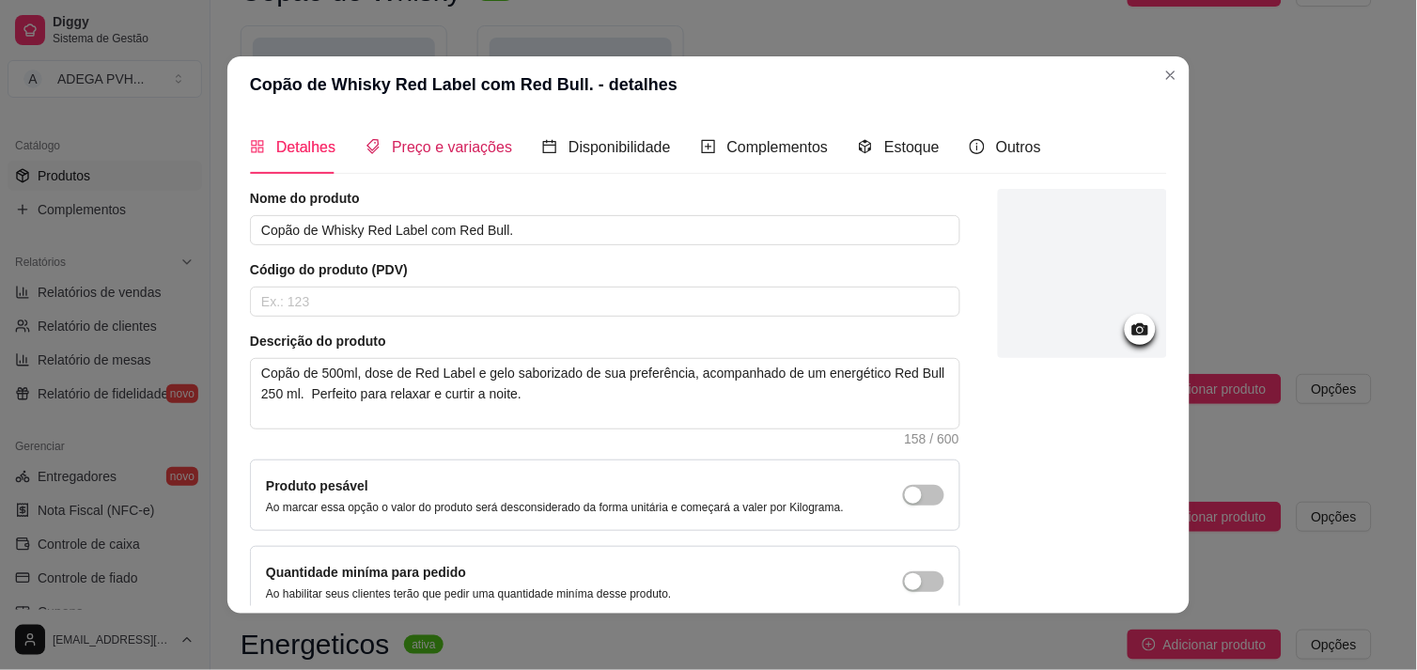
click at [482, 155] on span "Preço e variações" at bounding box center [452, 147] width 120 height 16
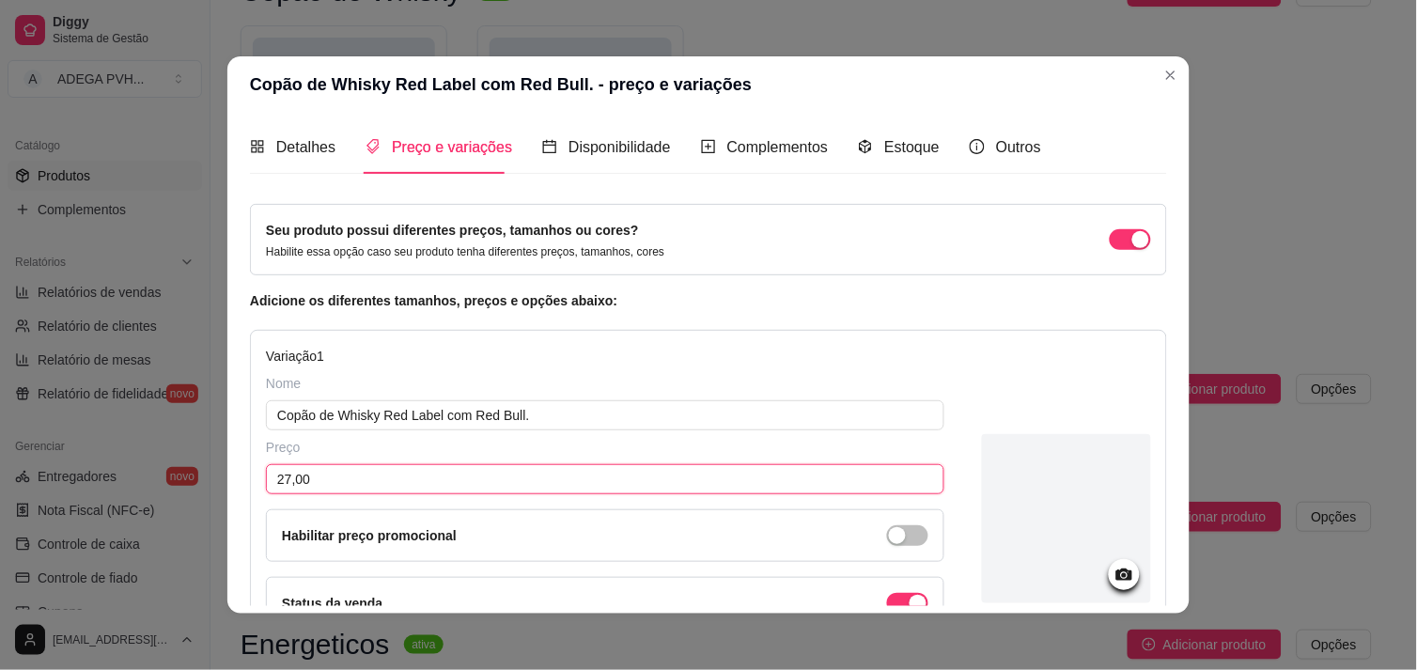
click at [358, 484] on input "27,00" at bounding box center [605, 479] width 679 height 30
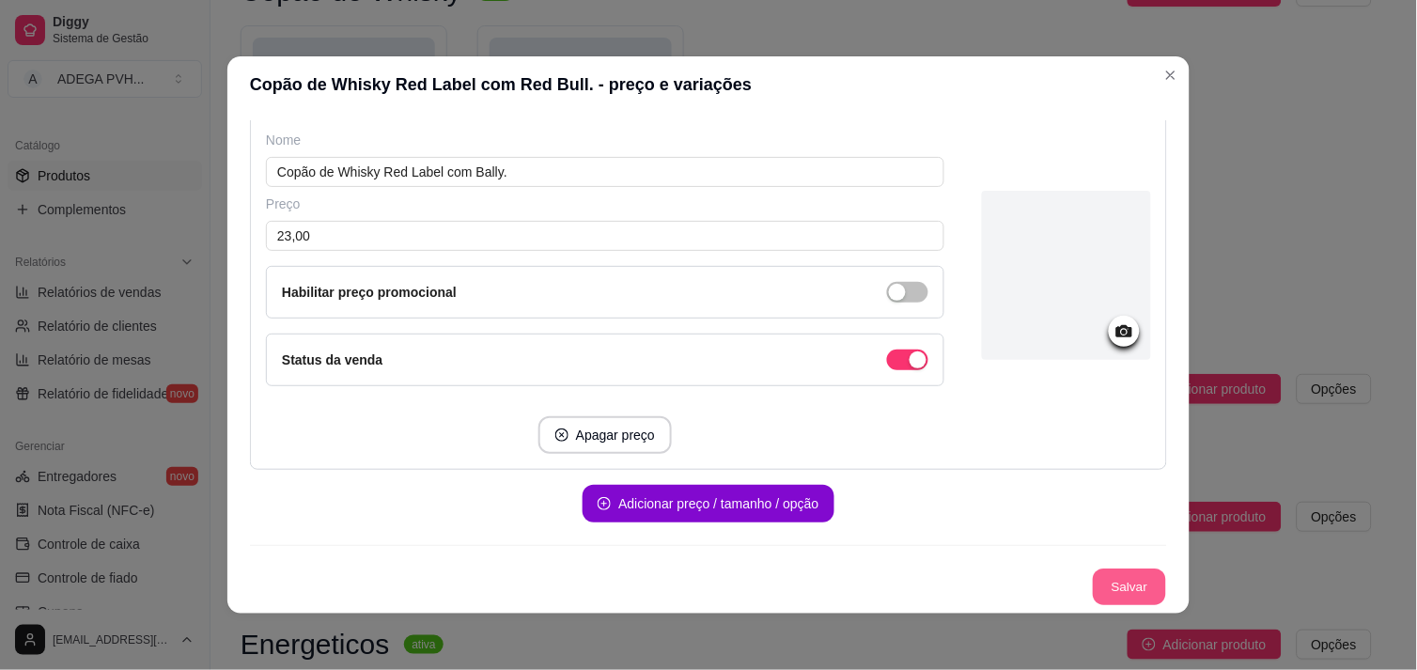
click at [1110, 578] on button "Salvar" at bounding box center [1129, 588] width 73 height 37
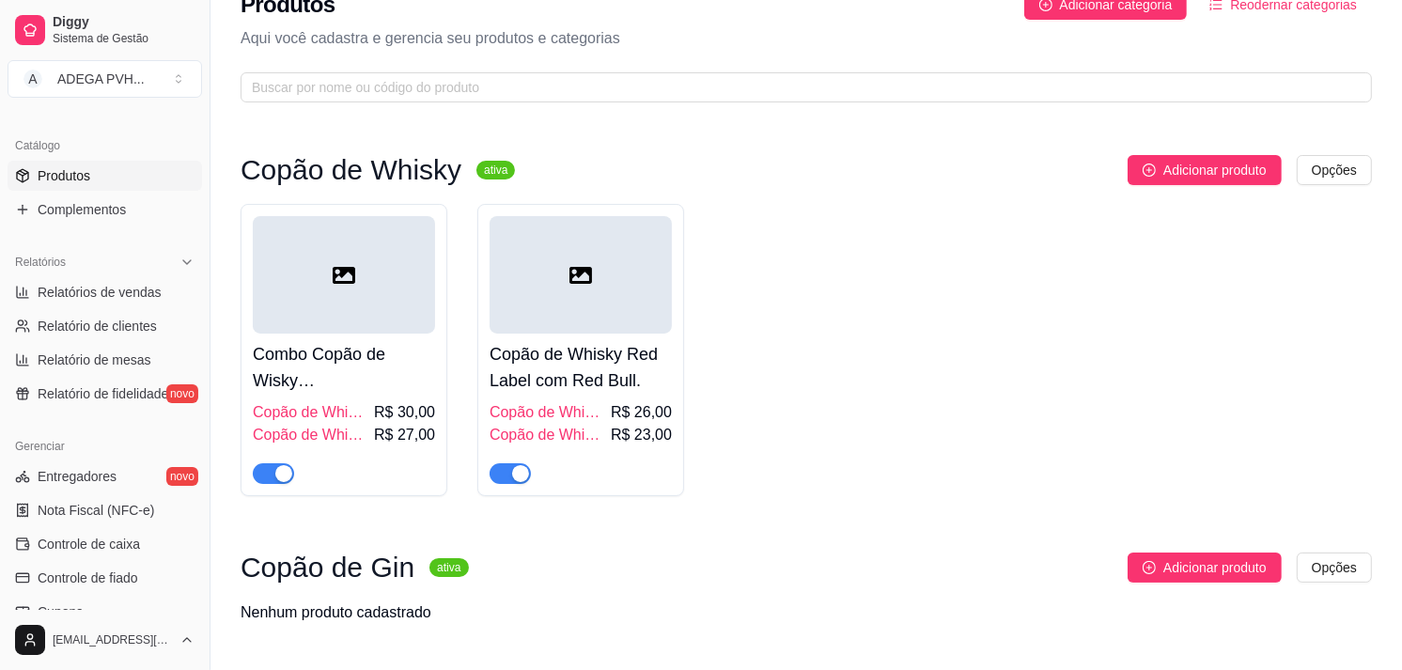
scroll to position [0, 0]
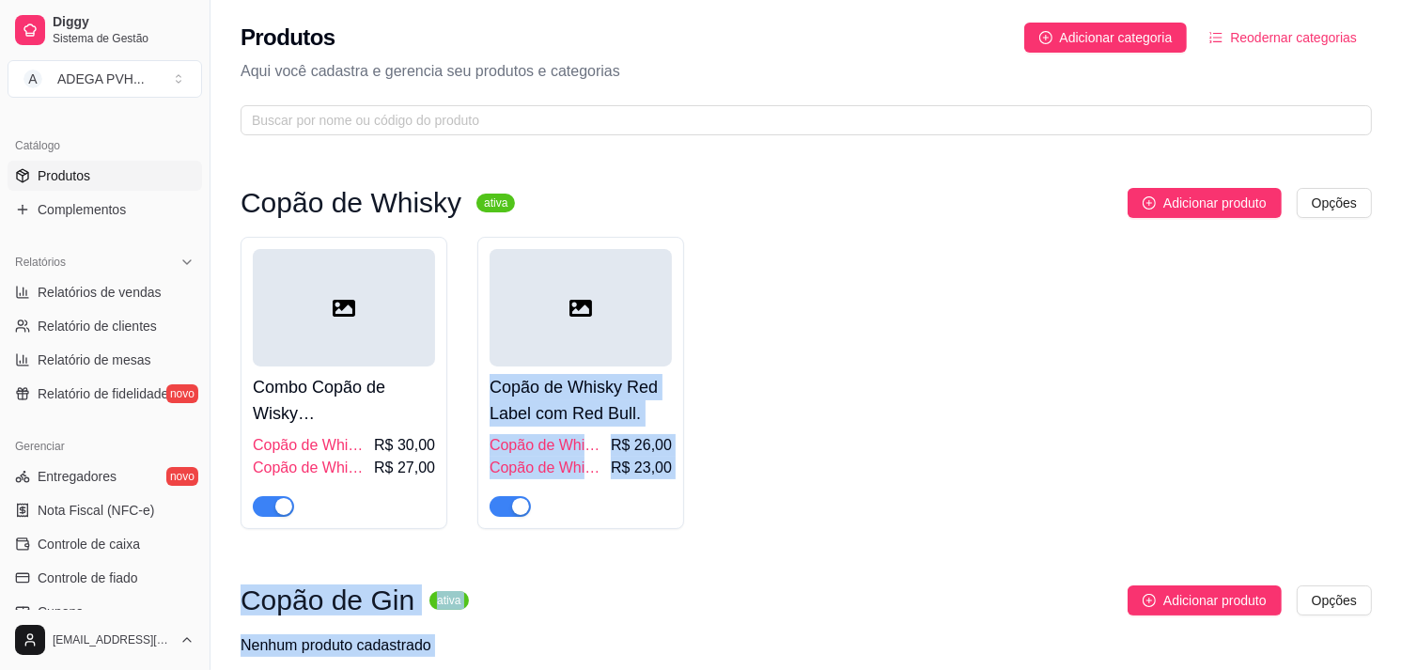
drag, startPoint x: 1400, startPoint y: 602, endPoint x: 1416, endPoint y: 362, distance: 240.2
click at [1275, 362] on html "Diggy Sistema de Gestão A ADEGA PVH ... Loja aberta Período gratuito até 14/09 …" at bounding box center [701, 335] width 1402 height 670
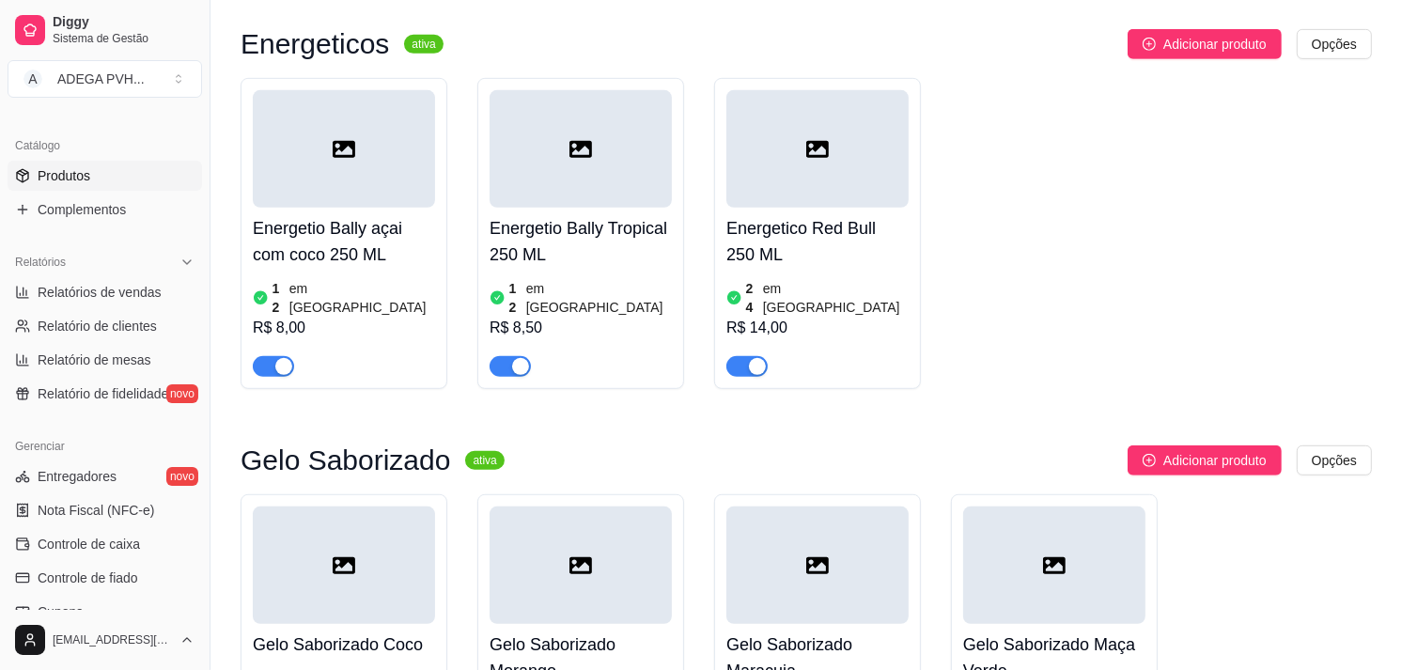
scroll to position [808, 0]
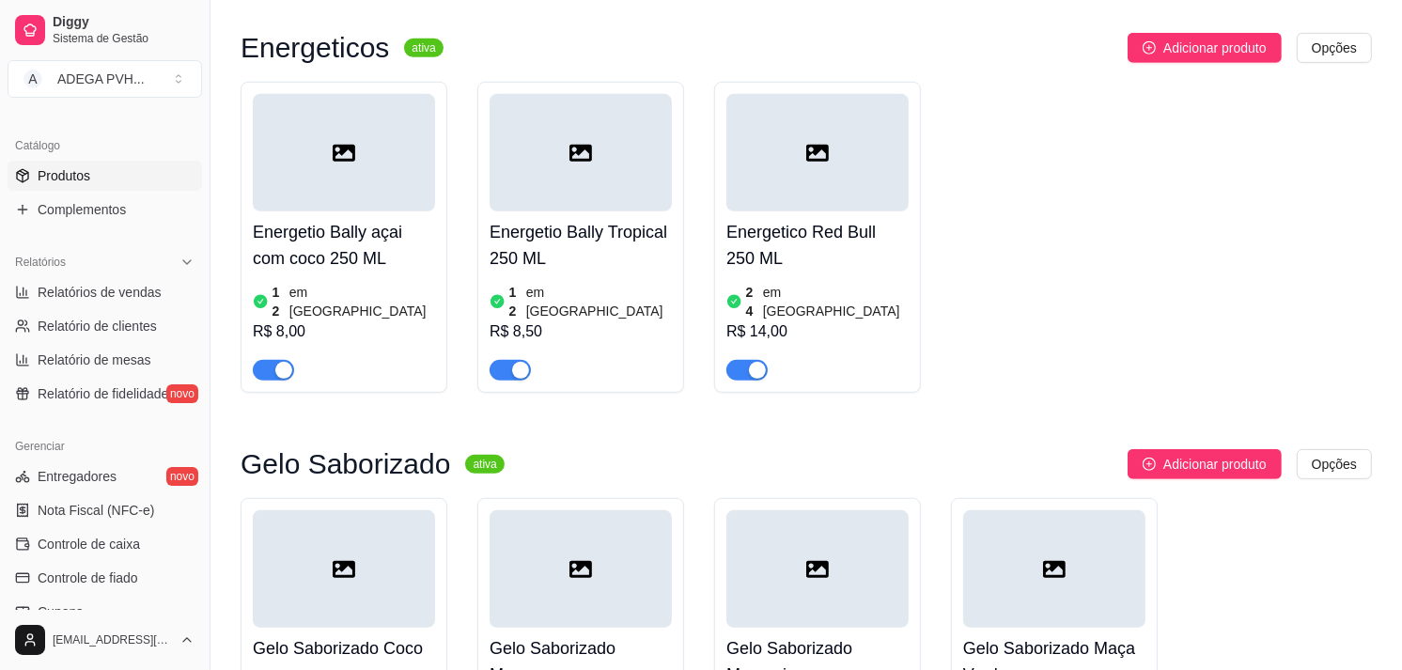
click at [818, 289] on article "em [GEOGRAPHIC_DATA]" at bounding box center [836, 302] width 146 height 38
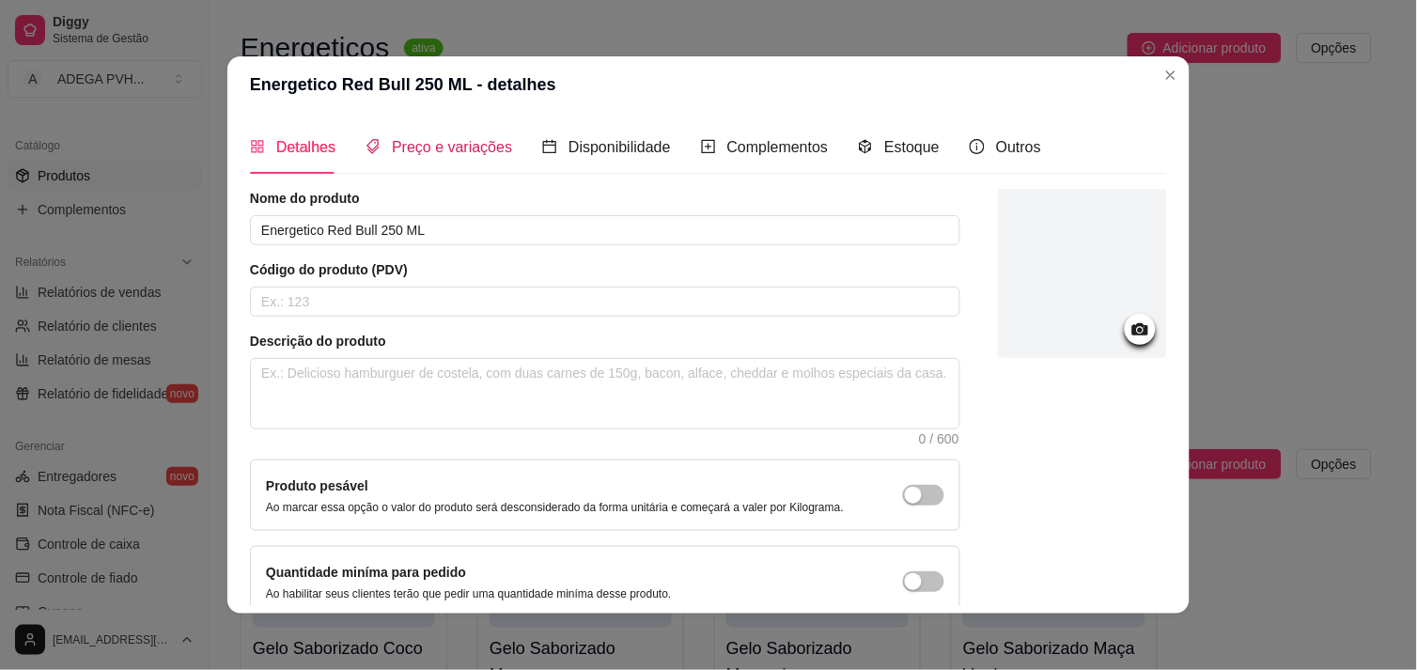
click at [486, 143] on span "Preço e variações" at bounding box center [452, 147] width 120 height 16
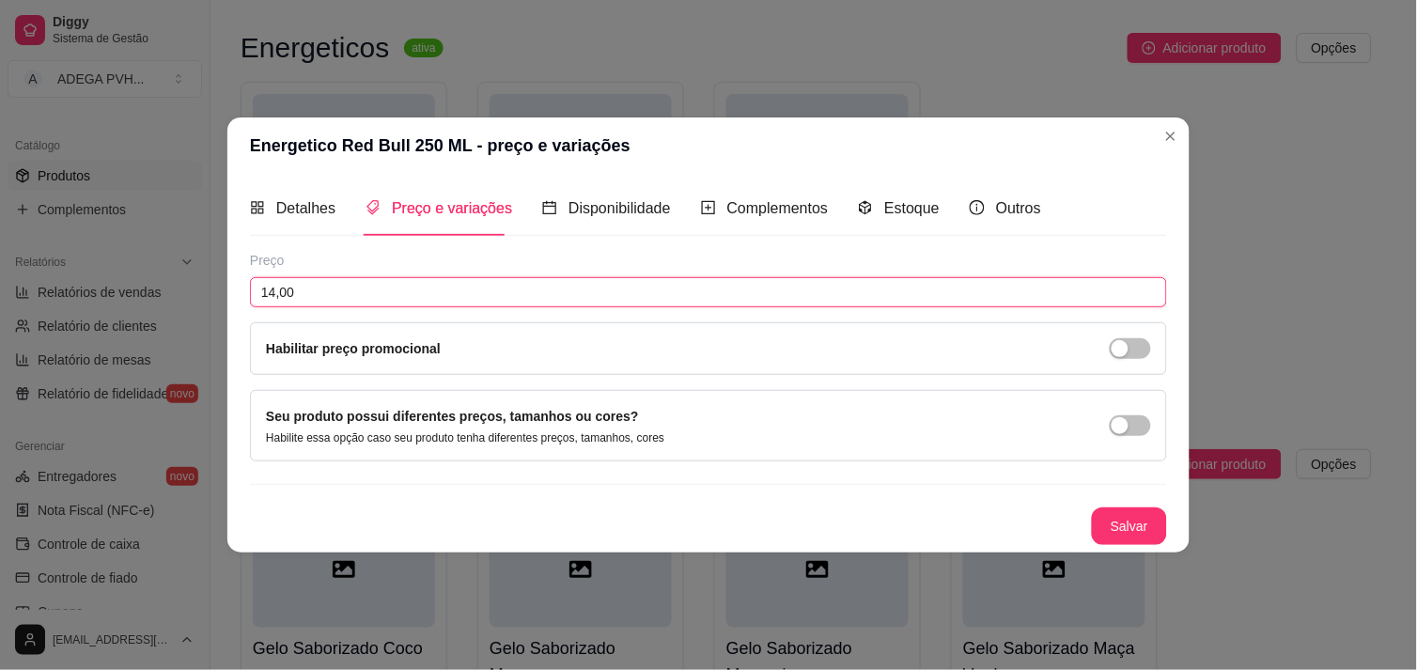
click at [408, 280] on input "14,00" at bounding box center [708, 292] width 917 height 30
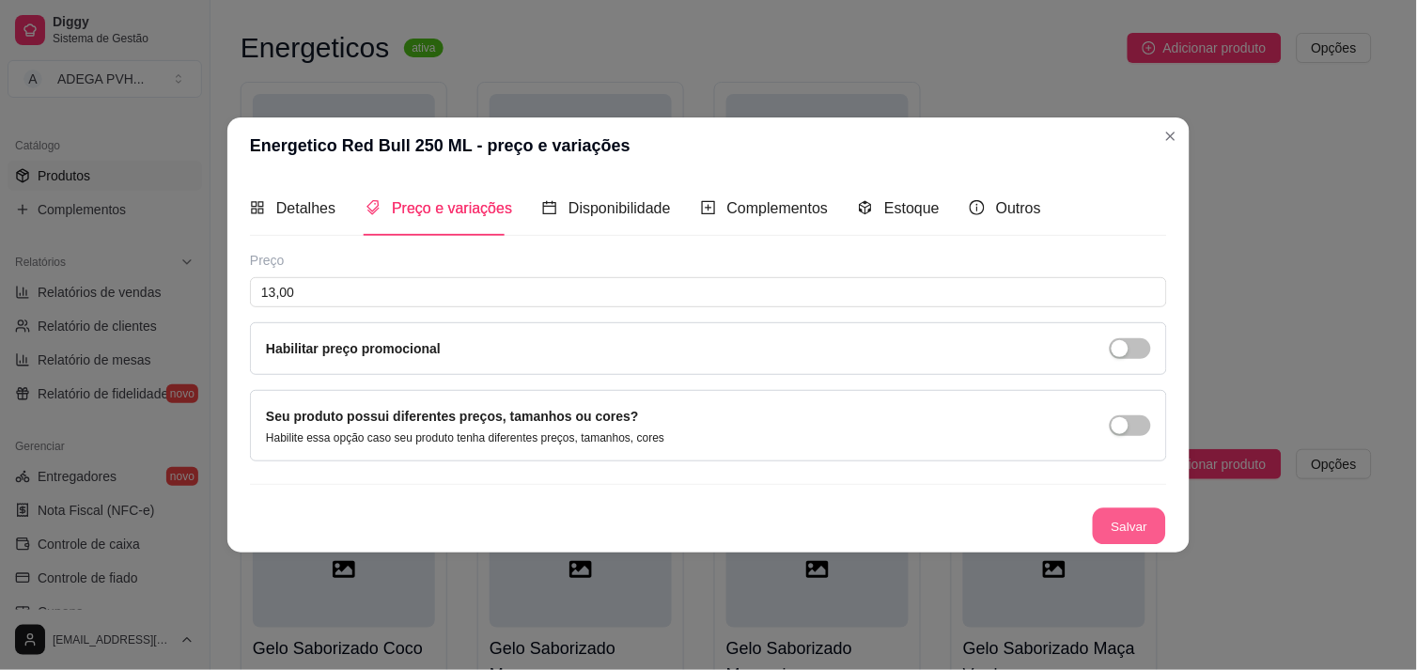
click at [1140, 511] on button "Salvar" at bounding box center [1129, 526] width 73 height 37
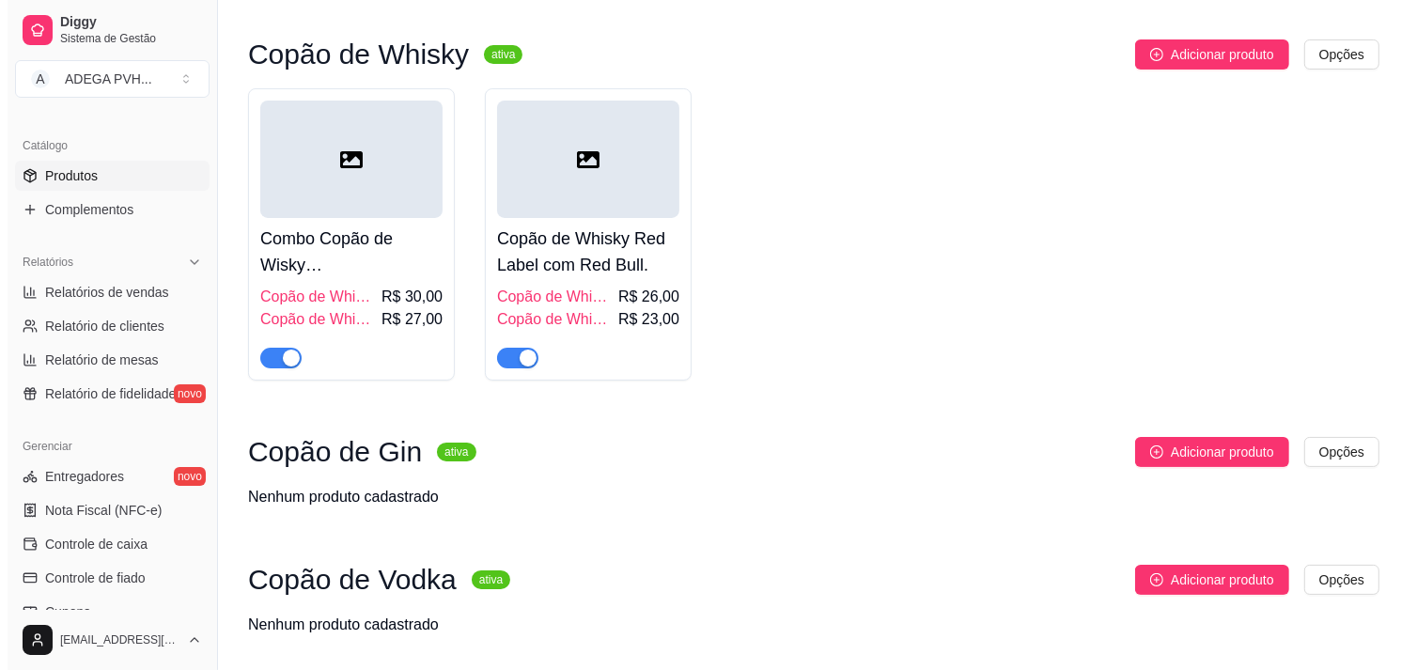
scroll to position [128, 0]
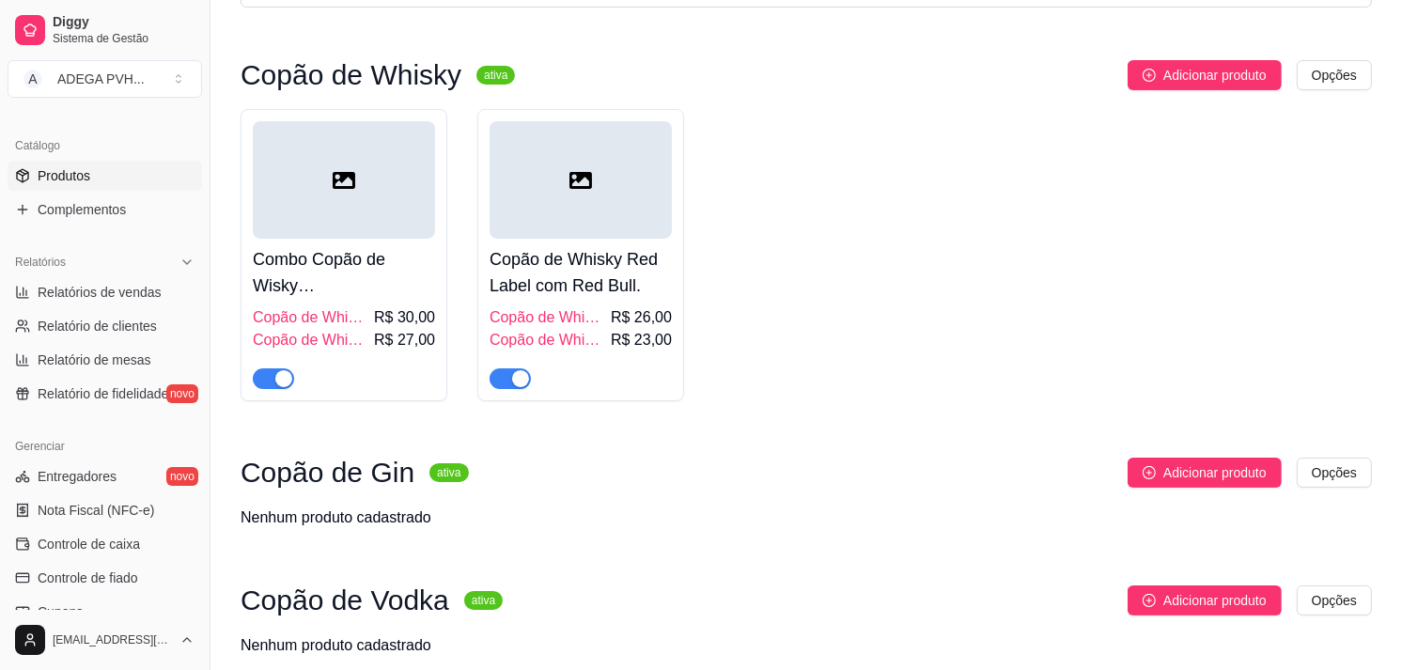
click at [386, 326] on span "R$ 30,00" at bounding box center [404, 317] width 61 height 23
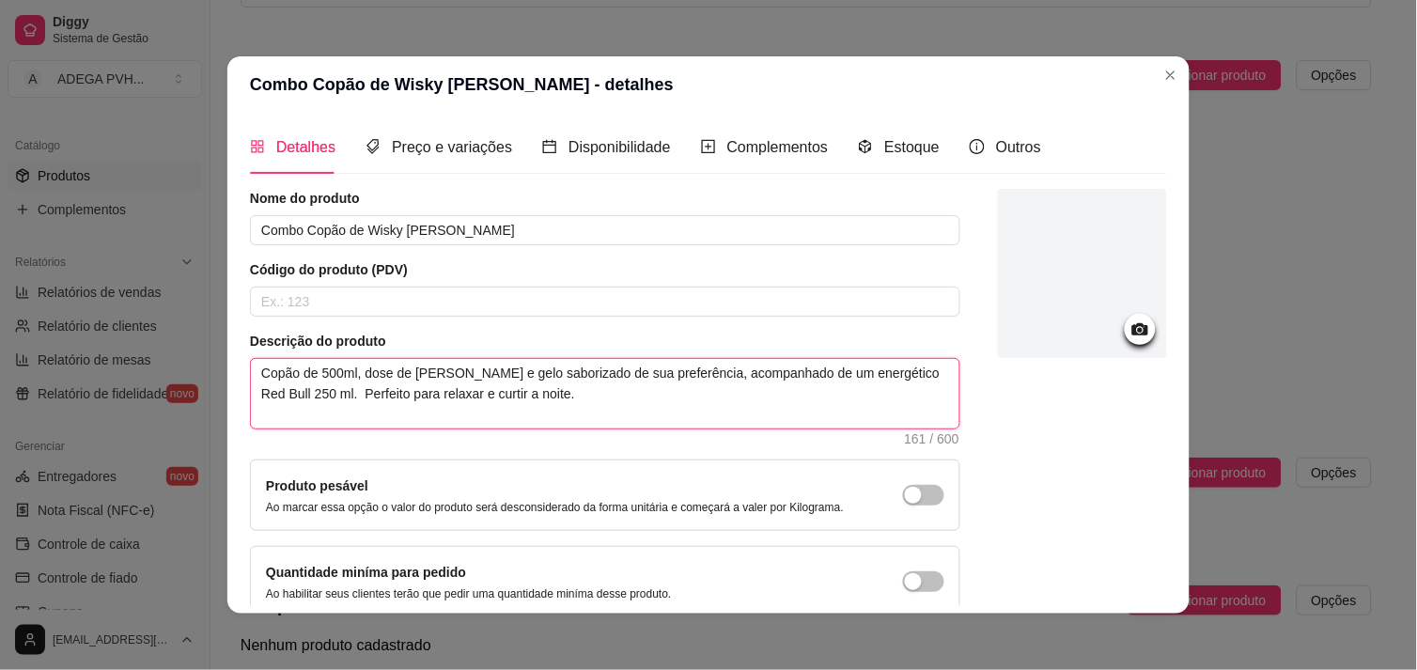
drag, startPoint x: 350, startPoint y: 374, endPoint x: 590, endPoint y: 336, distance: 243.5
click at [590, 336] on div "Descrição do produto Copão de 500ml, dose de [PERSON_NAME] e gelo saborizado de…" at bounding box center [605, 388] width 711 height 113
click at [353, 372] on textarea "Copão de 500ml, dose de [PERSON_NAME] e gelo saborizado de sua preferência, aco…" at bounding box center [605, 394] width 709 height 70
drag, startPoint x: 348, startPoint y: 372, endPoint x: 414, endPoint y: 372, distance: 66.7
click at [414, 372] on textarea "Copão de 500ml, dose de [PERSON_NAME] e gelo saborizado de sua preferência, aco…" at bounding box center [605, 394] width 709 height 70
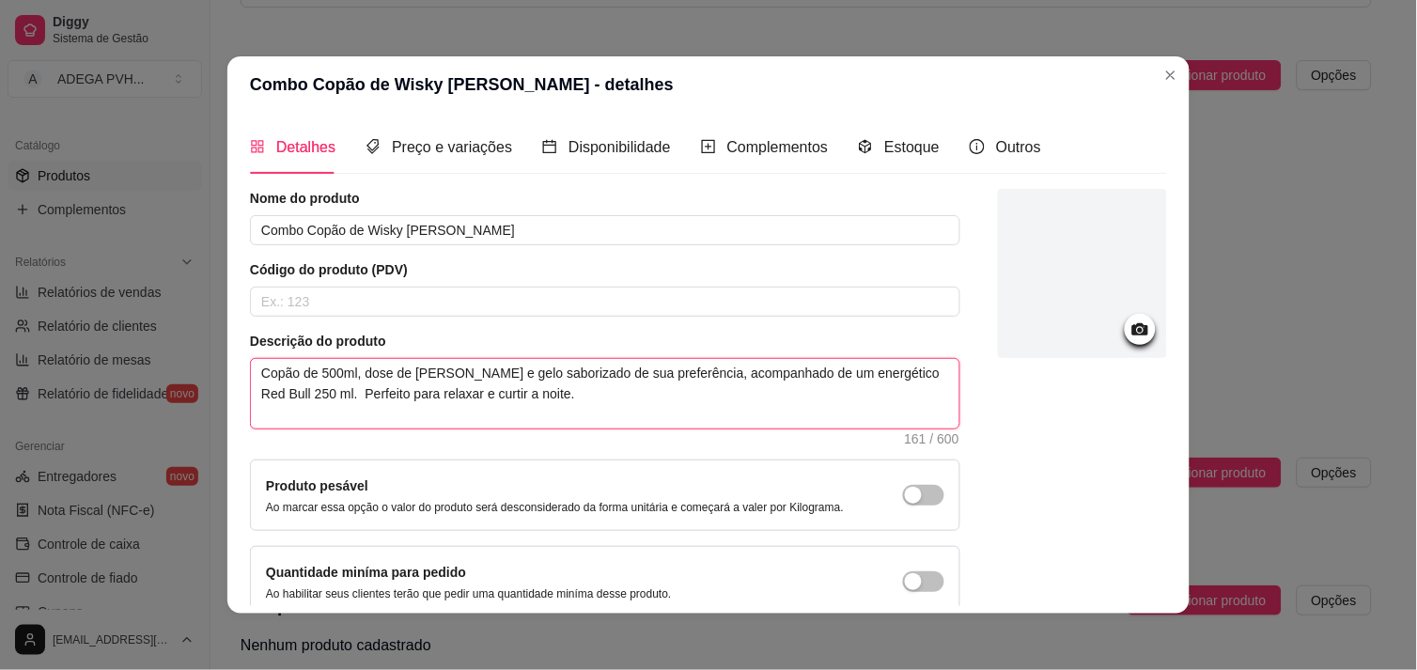
click at [341, 383] on textarea "Copão de 500ml, dose de [PERSON_NAME] e gelo saborizado de sua preferência, aco…" at bounding box center [605, 394] width 709 height 70
click at [429, 382] on textarea "Copão, dose de [PERSON_NAME] e gelo saborizado de sua preferência, acompanhado …" at bounding box center [605, 394] width 709 height 70
click at [299, 378] on textarea "Copão, dose de [PERSON_NAME], gelo saborizado de sua preferência, acompanhado d…" at bounding box center [605, 394] width 709 height 70
click at [872, 377] on textarea "Dose de [PERSON_NAME], gelo saborizado de sua preferência, acompanhado de um en…" at bounding box center [605, 394] width 709 height 70
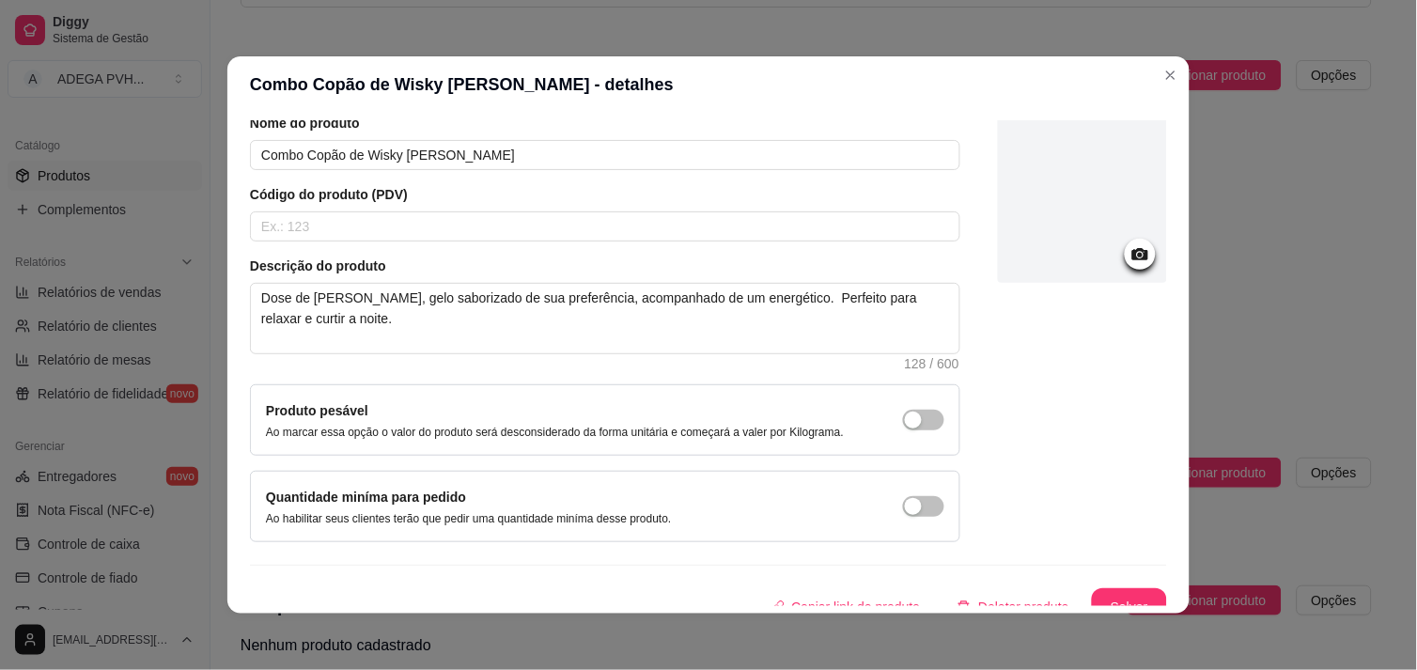
scroll to position [95, 0]
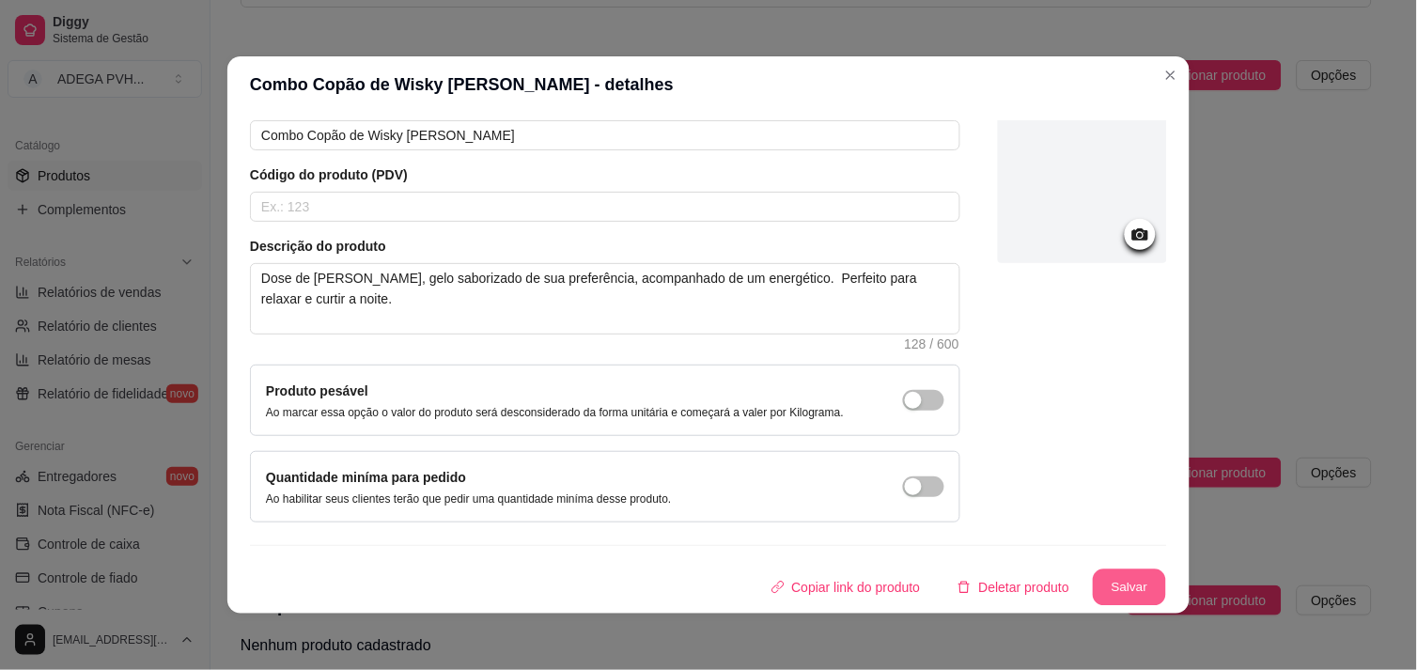
click at [1106, 577] on button "Salvar" at bounding box center [1129, 588] width 73 height 37
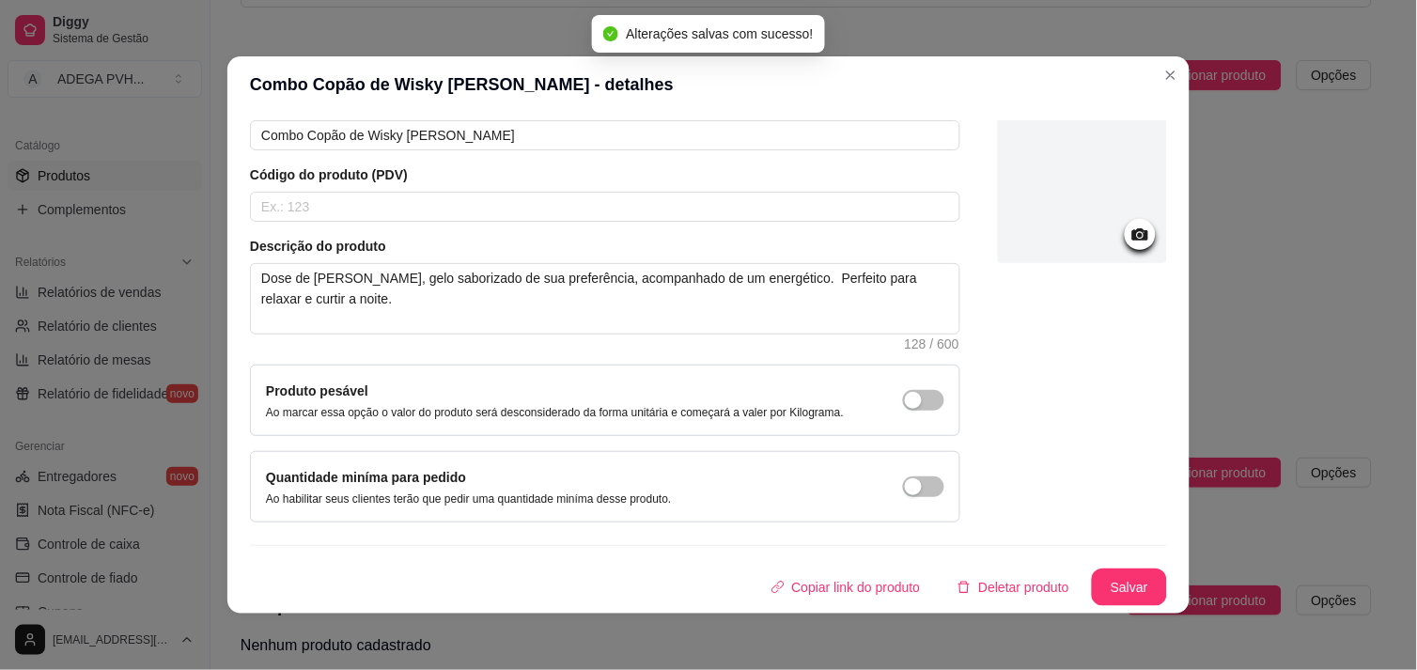
scroll to position [0, 0]
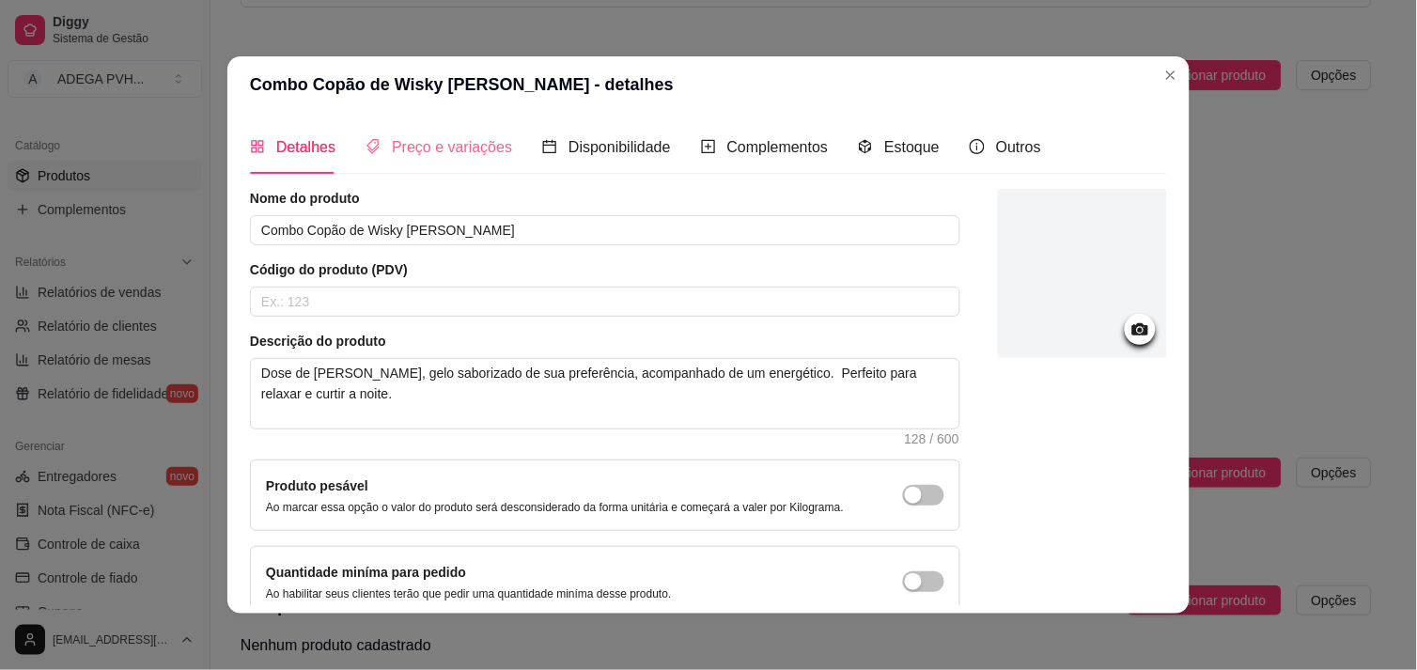
click at [463, 171] on div "Preço e variações" at bounding box center [439, 147] width 147 height 54
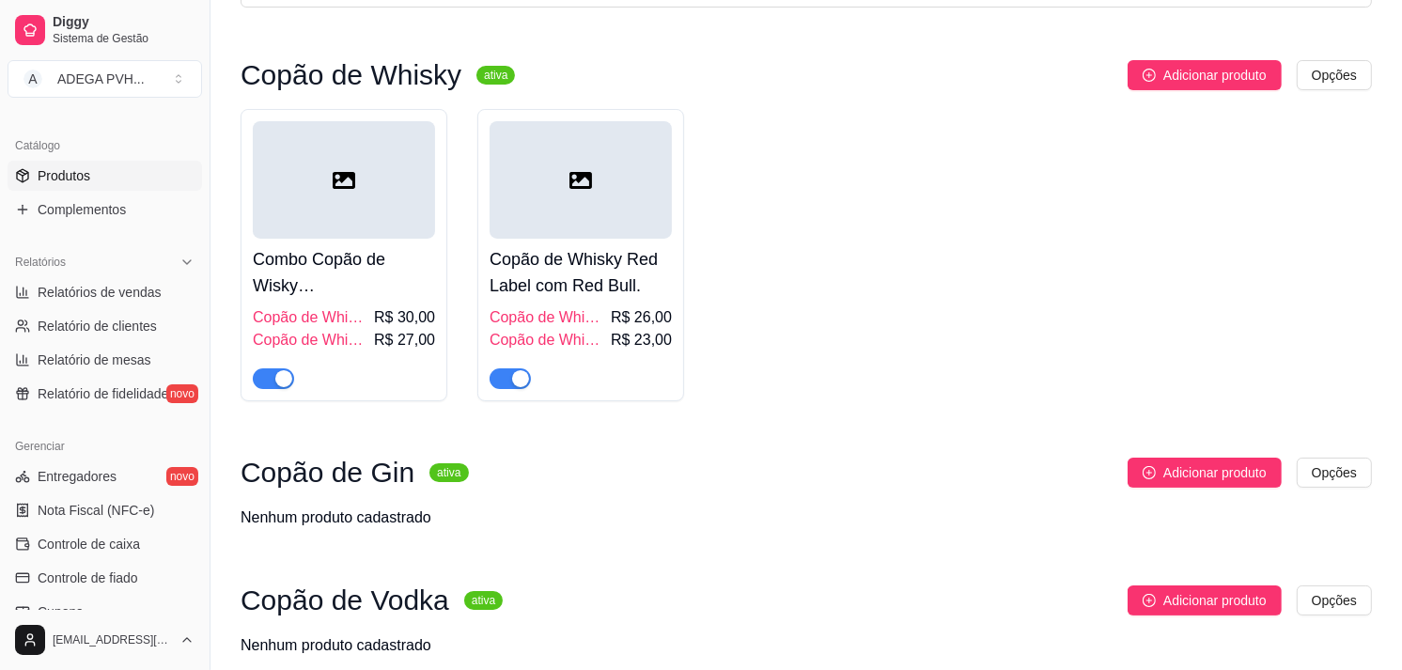
click at [325, 350] on span "Copão de Whisky Red Label com Bally." at bounding box center [311, 340] width 117 height 23
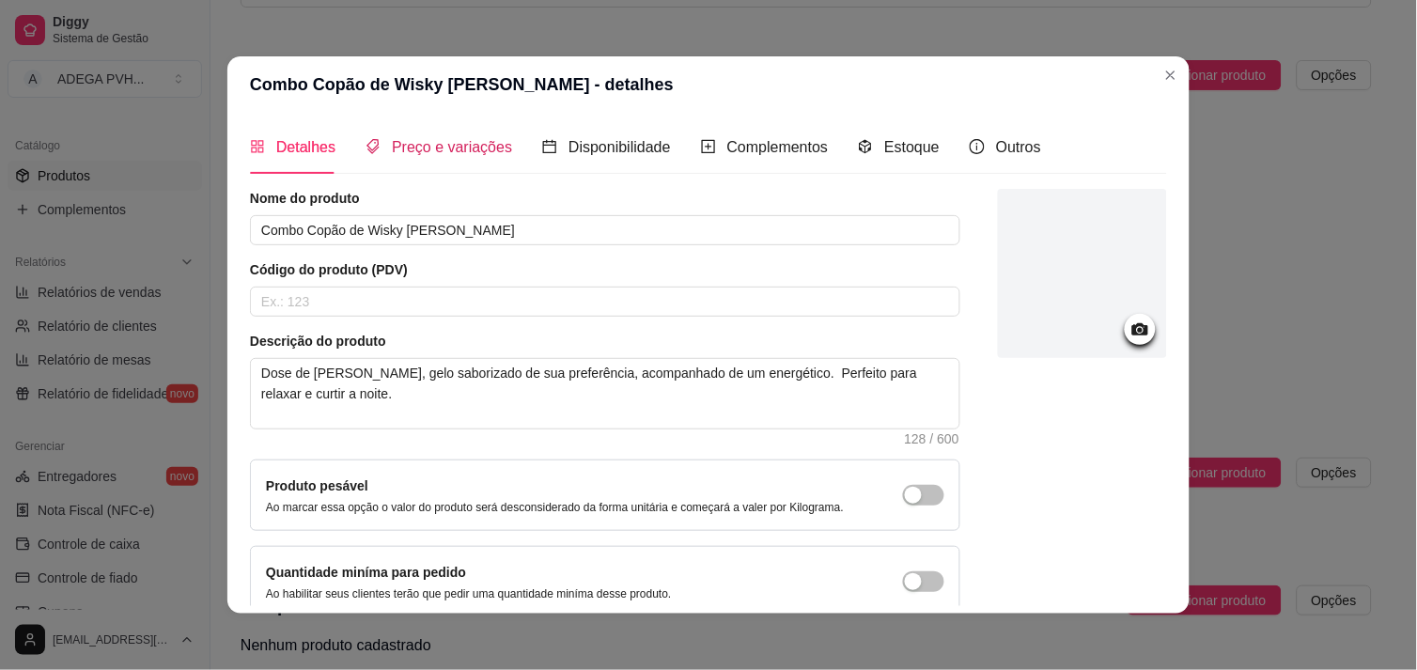
click at [430, 149] on span "Preço e variações" at bounding box center [452, 147] width 120 height 16
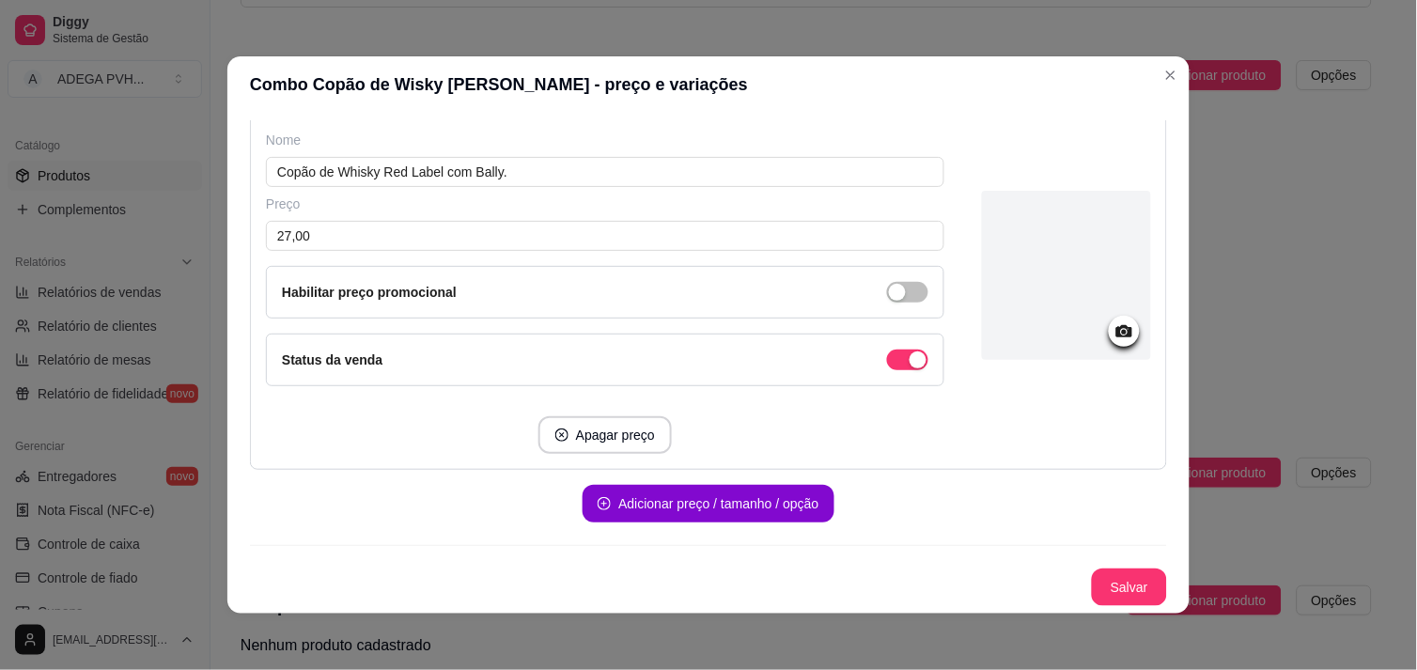
scroll to position [221, 0]
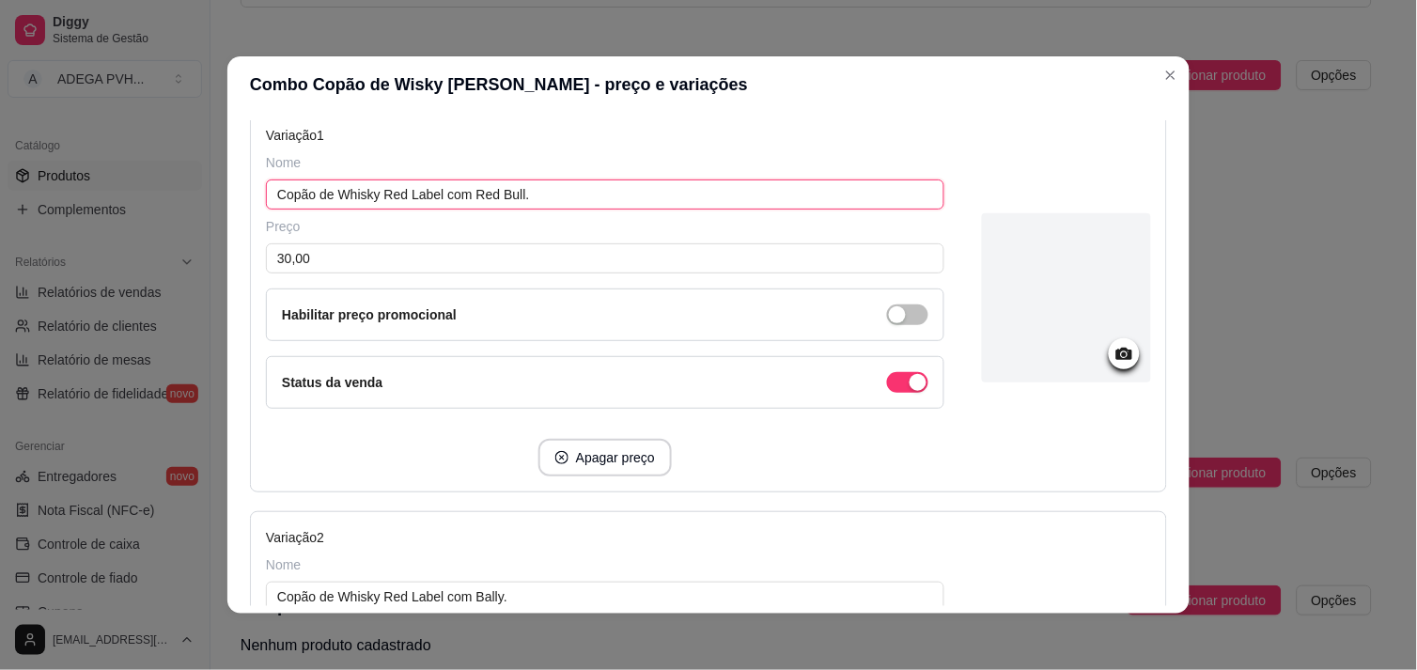
drag, startPoint x: 433, startPoint y: 195, endPoint x: 743, endPoint y: 76, distance: 331.5
click at [743, 76] on section "Combo Copão de Wisky [PERSON_NAME] - preço e variações Detalhes Preço e variaçõ…" at bounding box center [708, 334] width 962 height 557
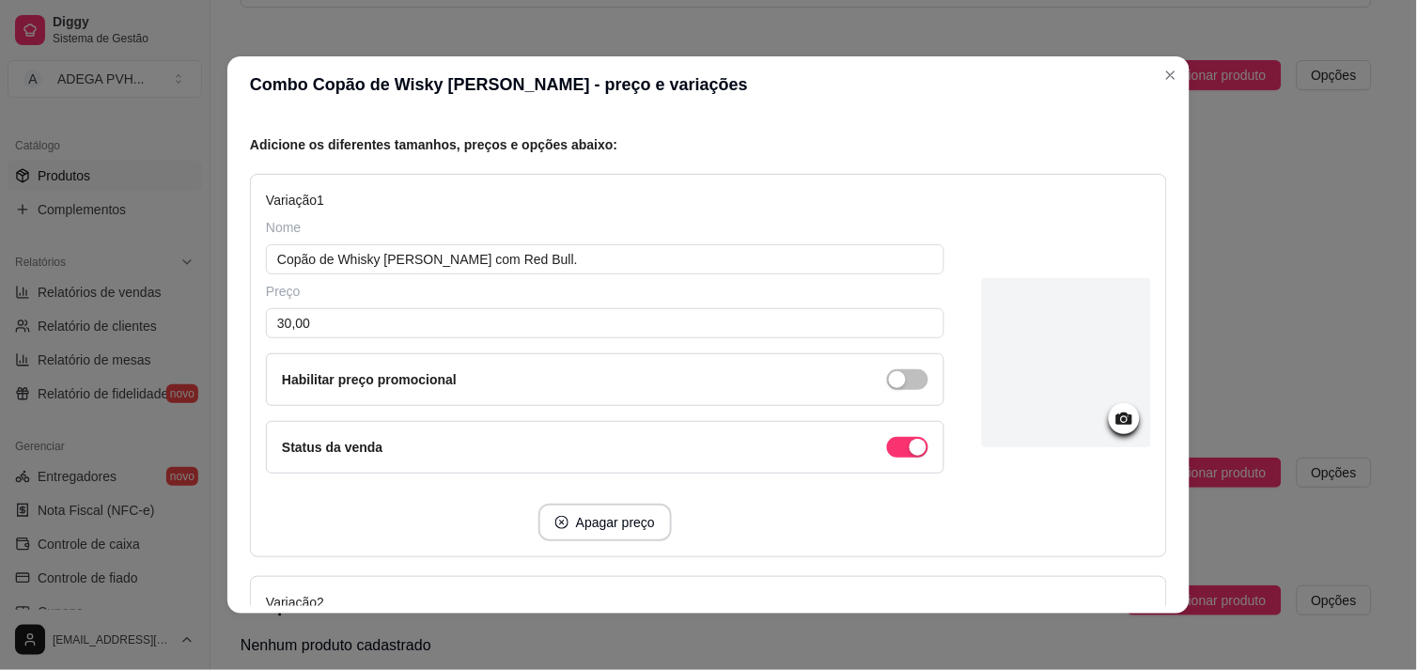
click at [1172, 401] on div "Detalhes Preço e variações Disponibilidade Complementos Estoque Outros Nome do …" at bounding box center [708, 363] width 962 height 501
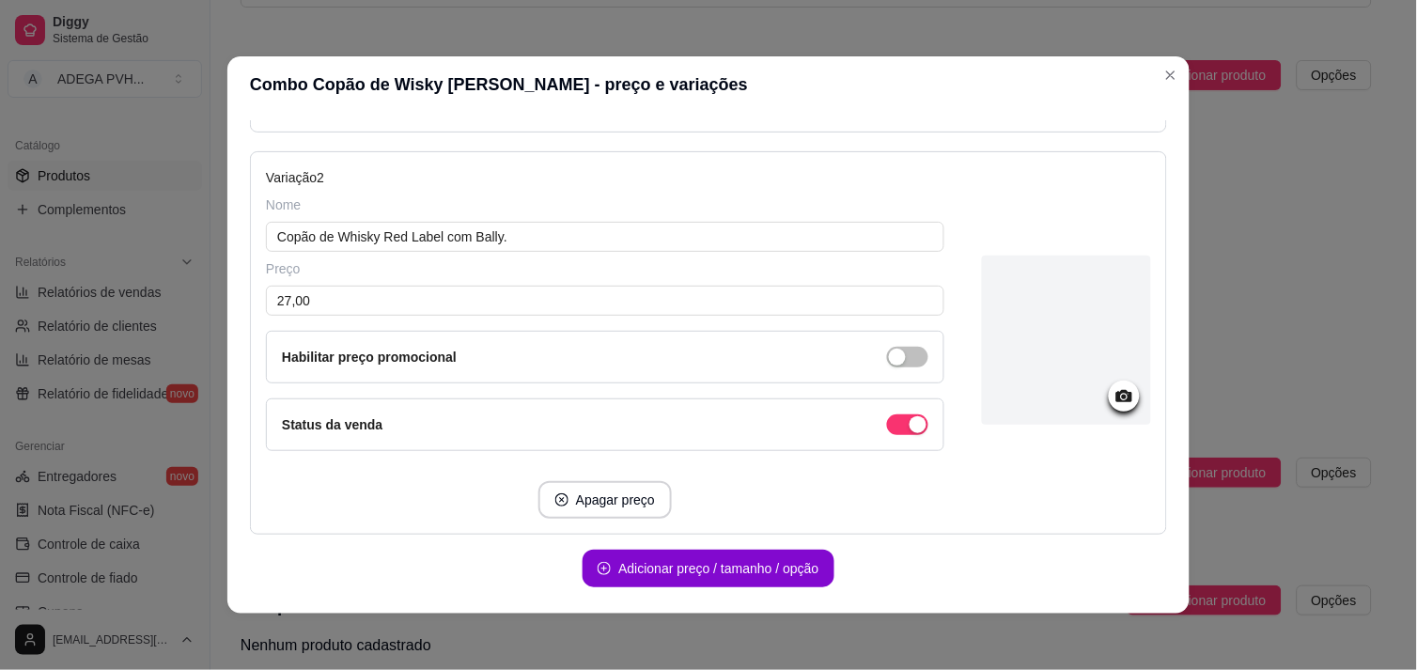
scroll to position [583, 0]
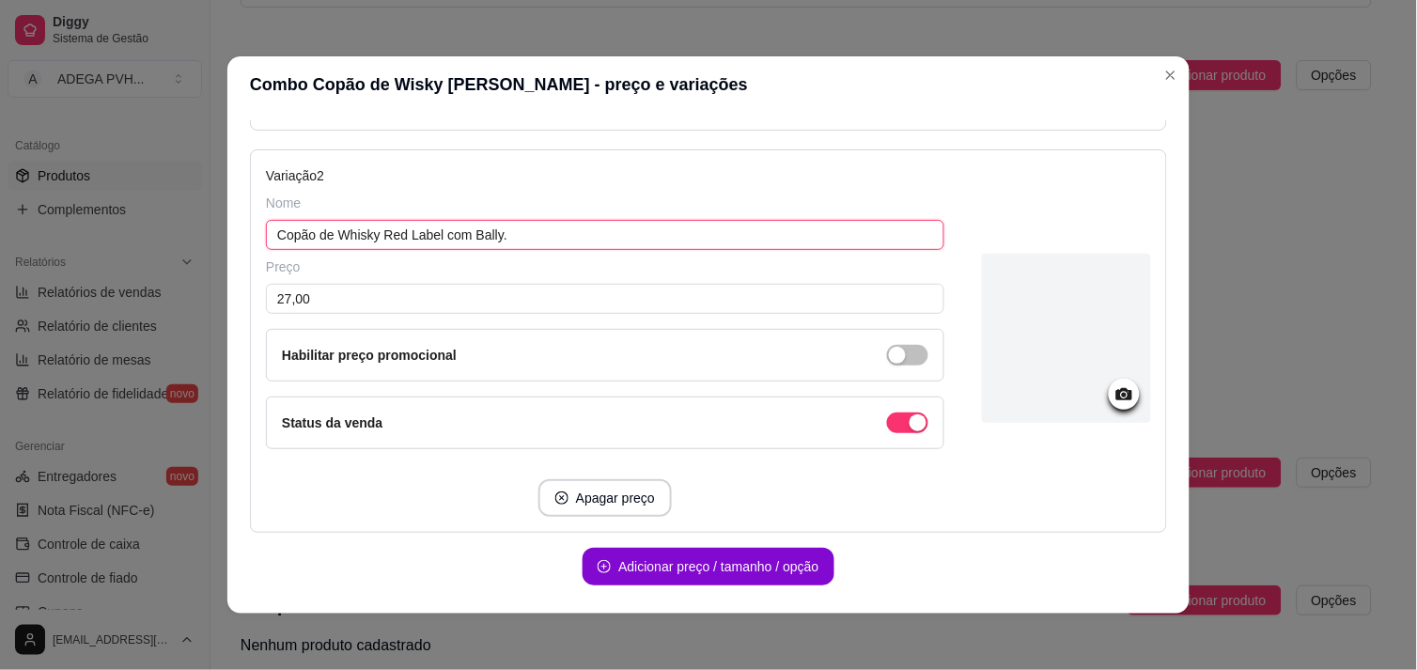
click at [433, 241] on input "Copão de Whisky Red Label com Bally." at bounding box center [605, 235] width 679 height 30
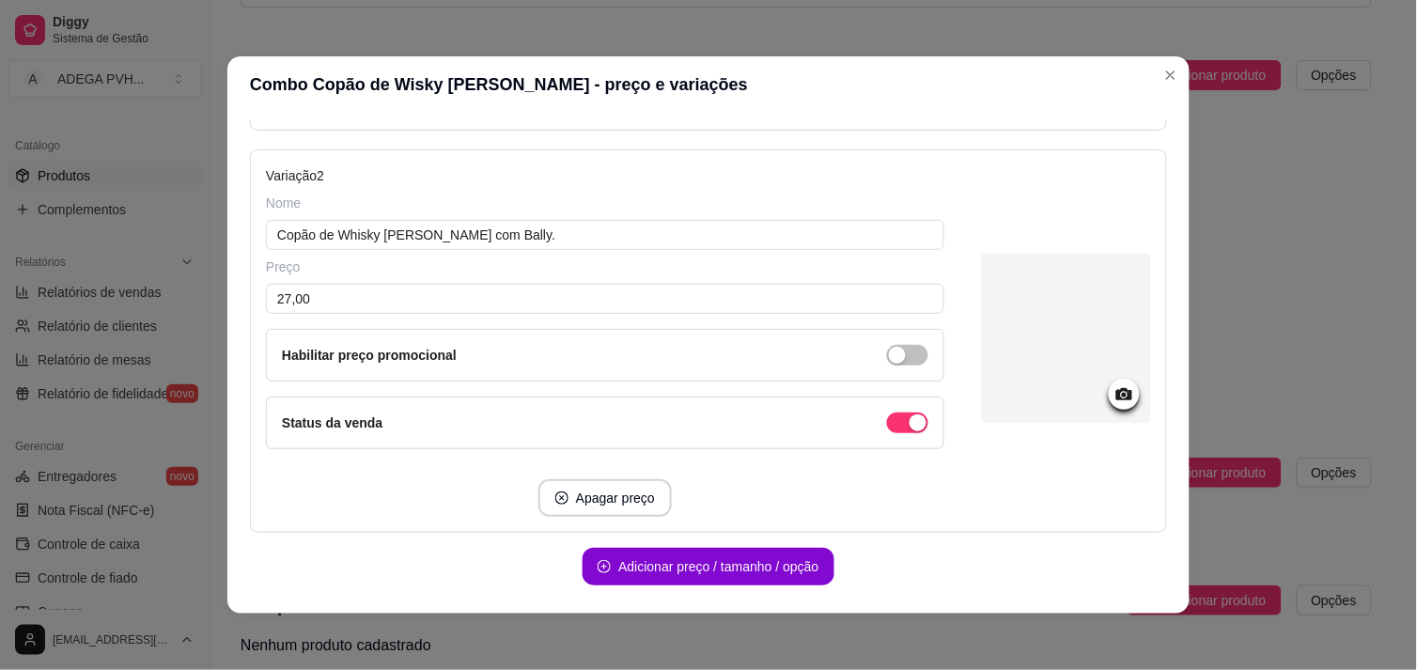
scroll to position [646, 0]
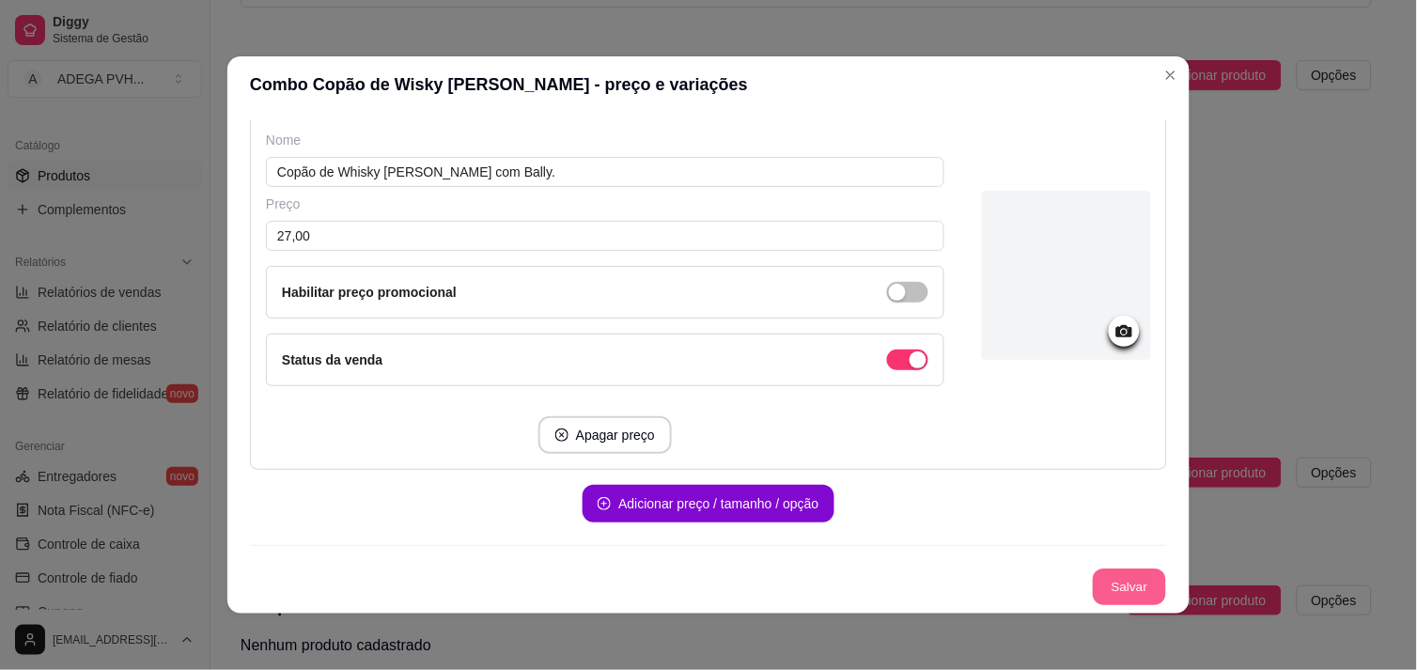
click at [1124, 573] on button "Salvar" at bounding box center [1129, 588] width 73 height 37
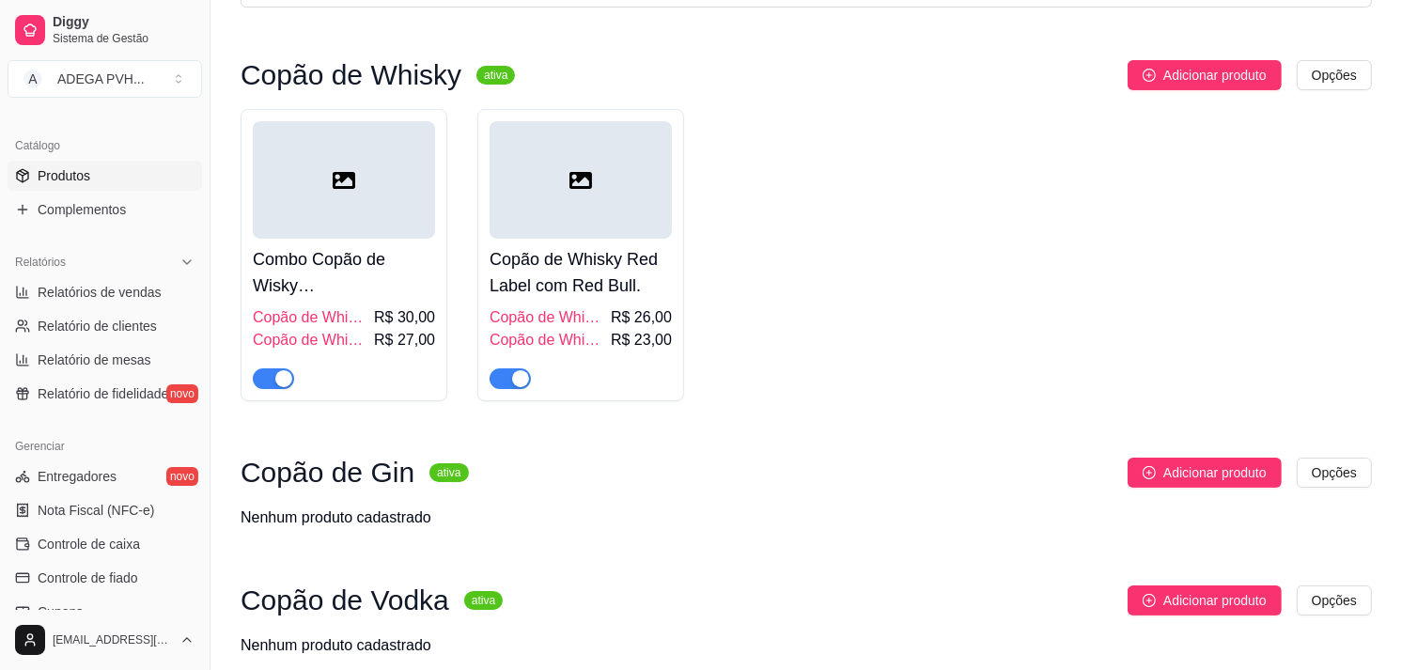
click at [628, 318] on span "R$ 26,00" at bounding box center [641, 317] width 61 height 23
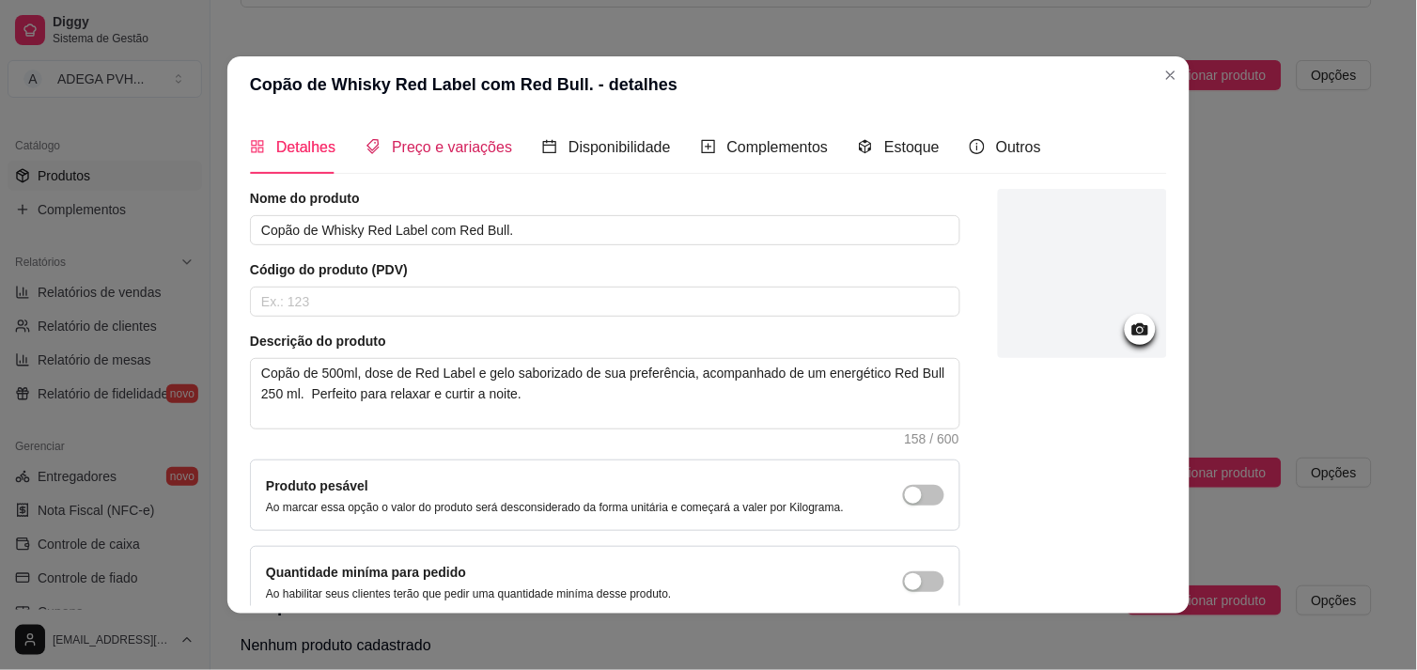
click at [444, 139] on span "Preço e variações" at bounding box center [452, 147] width 120 height 16
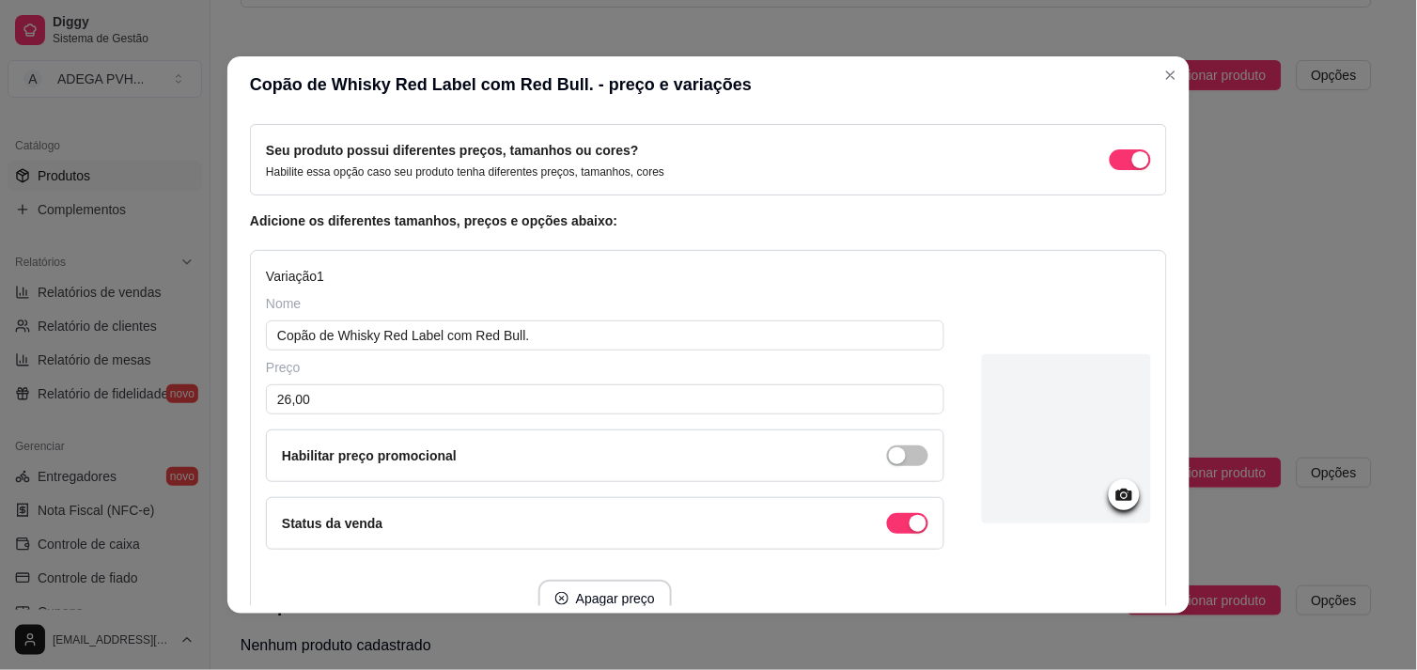
scroll to position [506, 0]
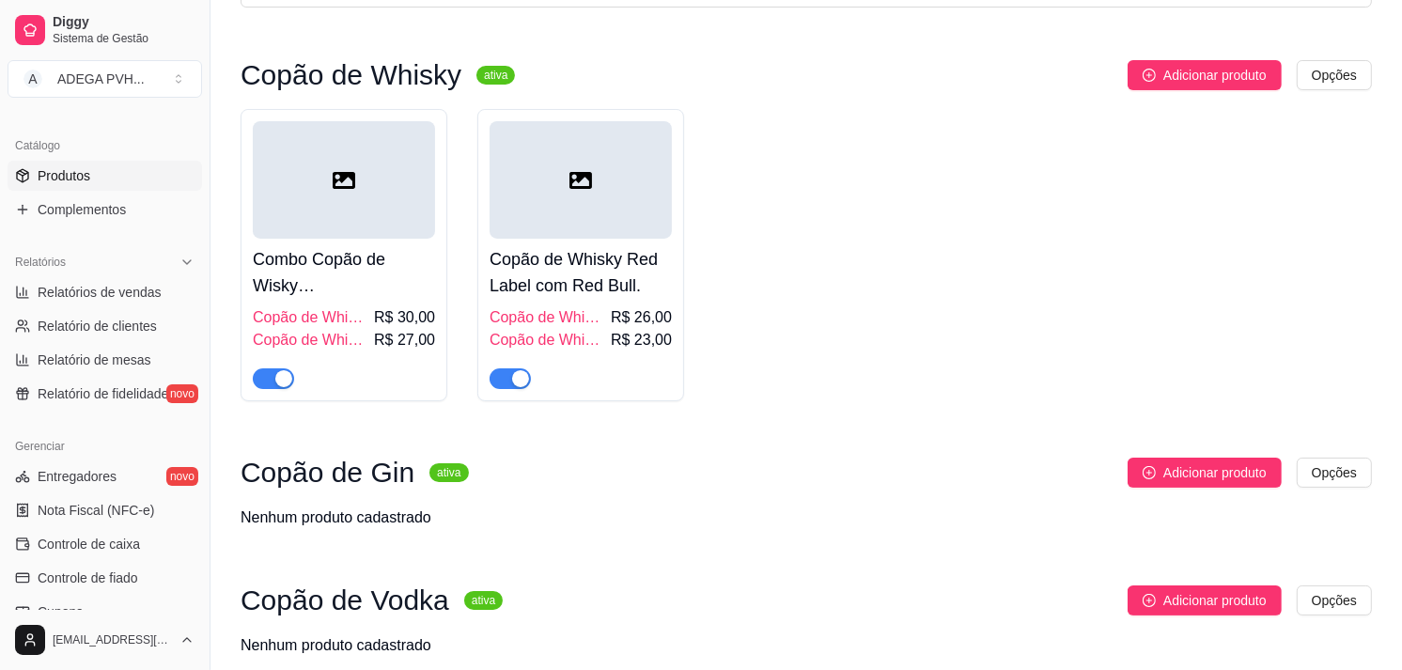
click at [412, 341] on span "R$ 27,00" at bounding box center [404, 340] width 61 height 23
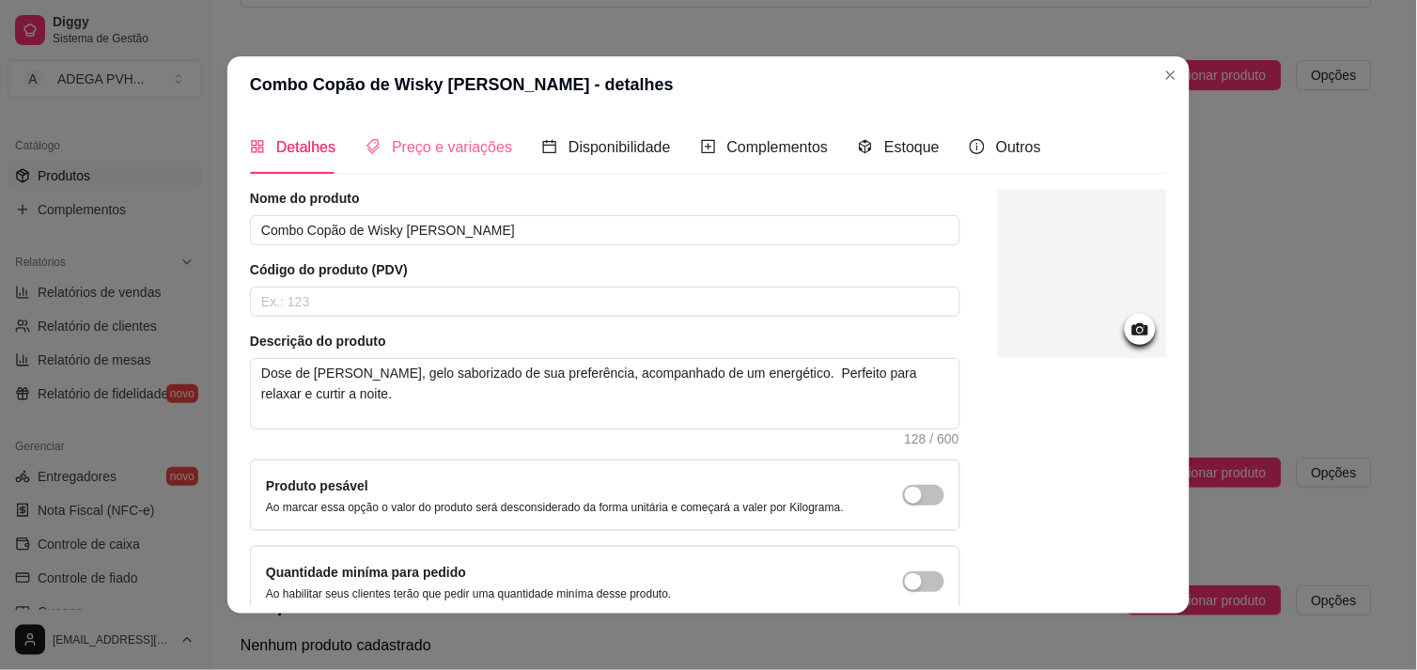
click at [466, 160] on div "Preço e variações" at bounding box center [439, 147] width 147 height 54
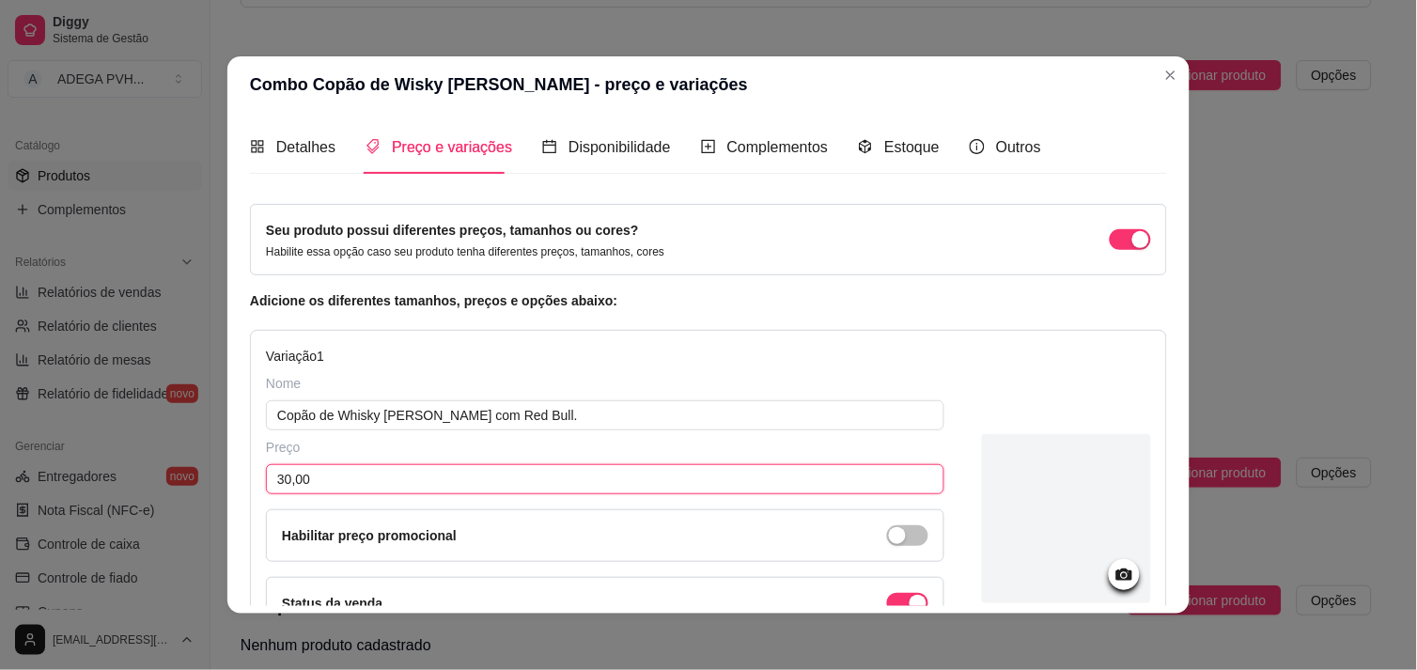
click at [399, 470] on input "30,00" at bounding box center [605, 479] width 679 height 30
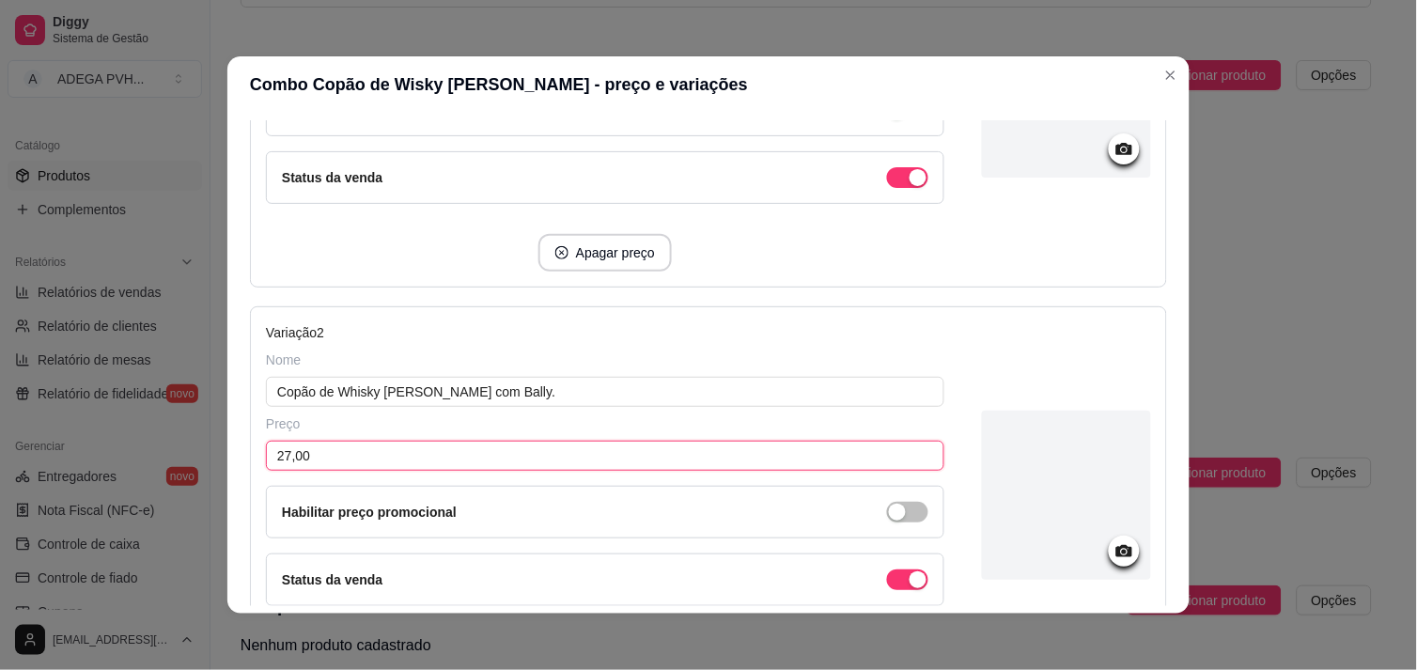
click at [620, 453] on input "27,00" at bounding box center [605, 456] width 679 height 30
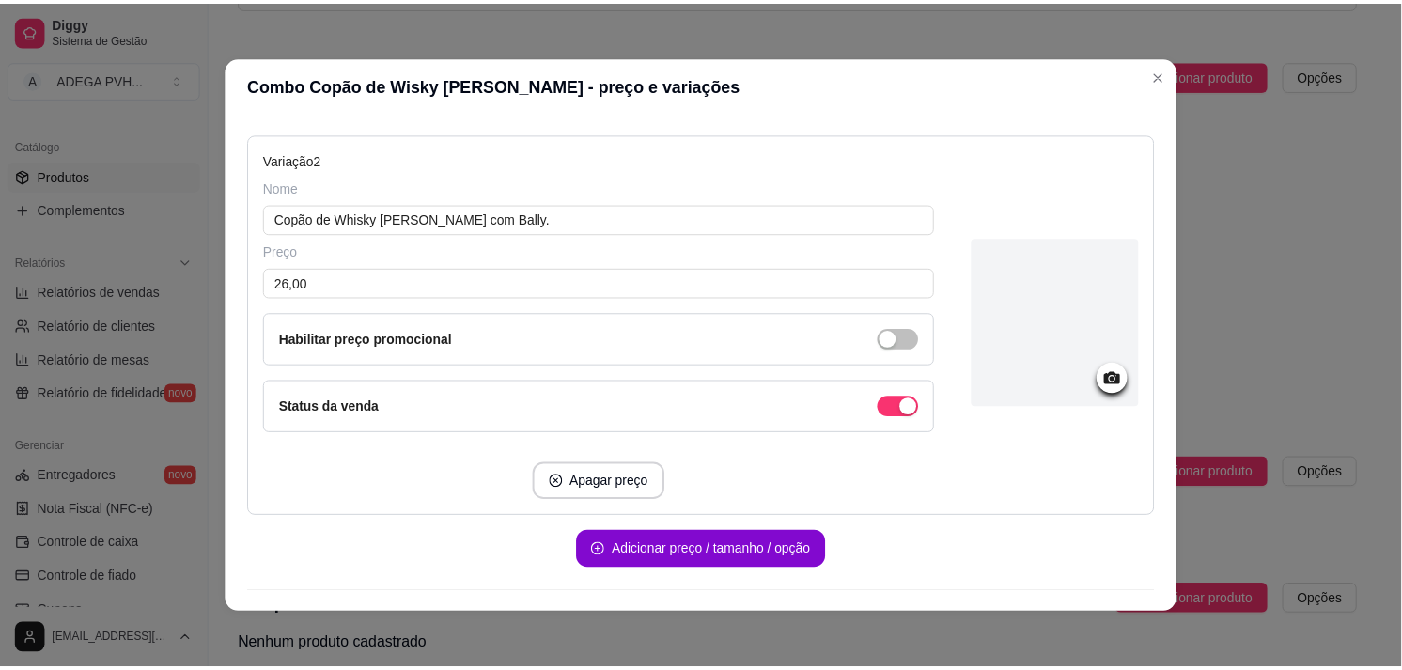
scroll to position [646, 0]
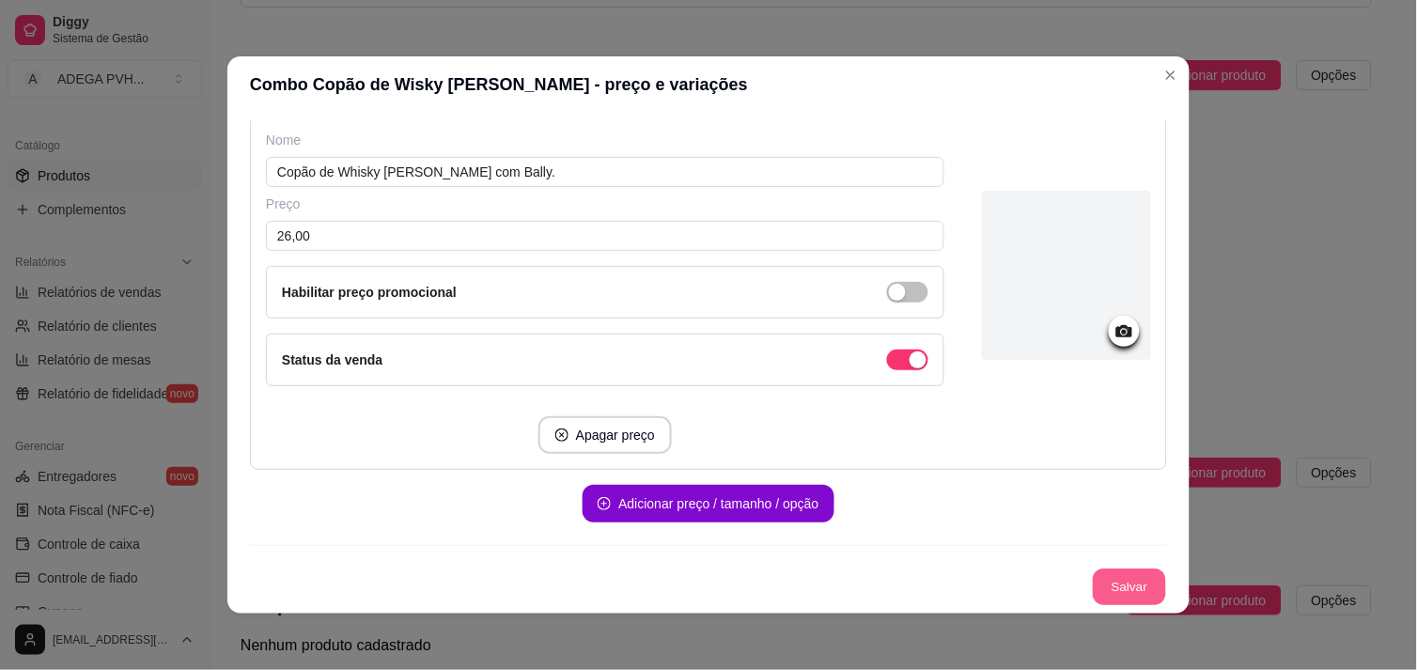
click at [1110, 584] on button "Salvar" at bounding box center [1129, 588] width 73 height 37
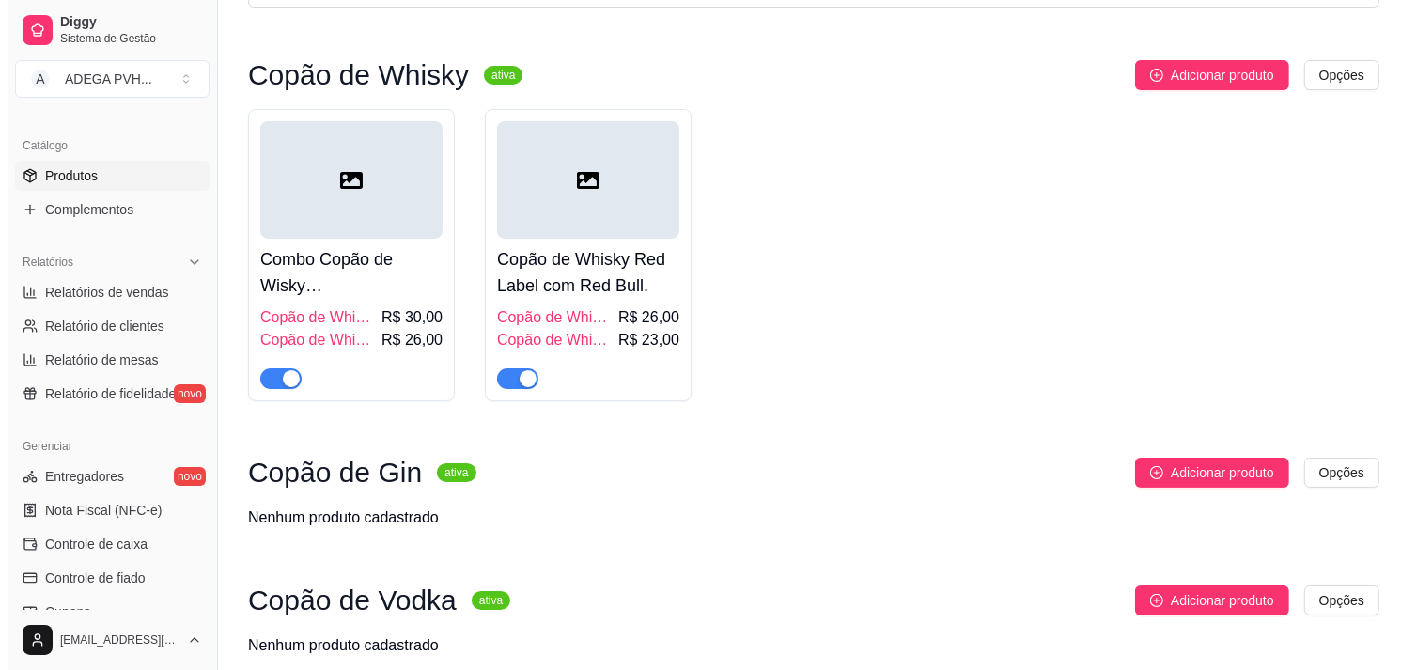
scroll to position [0, 0]
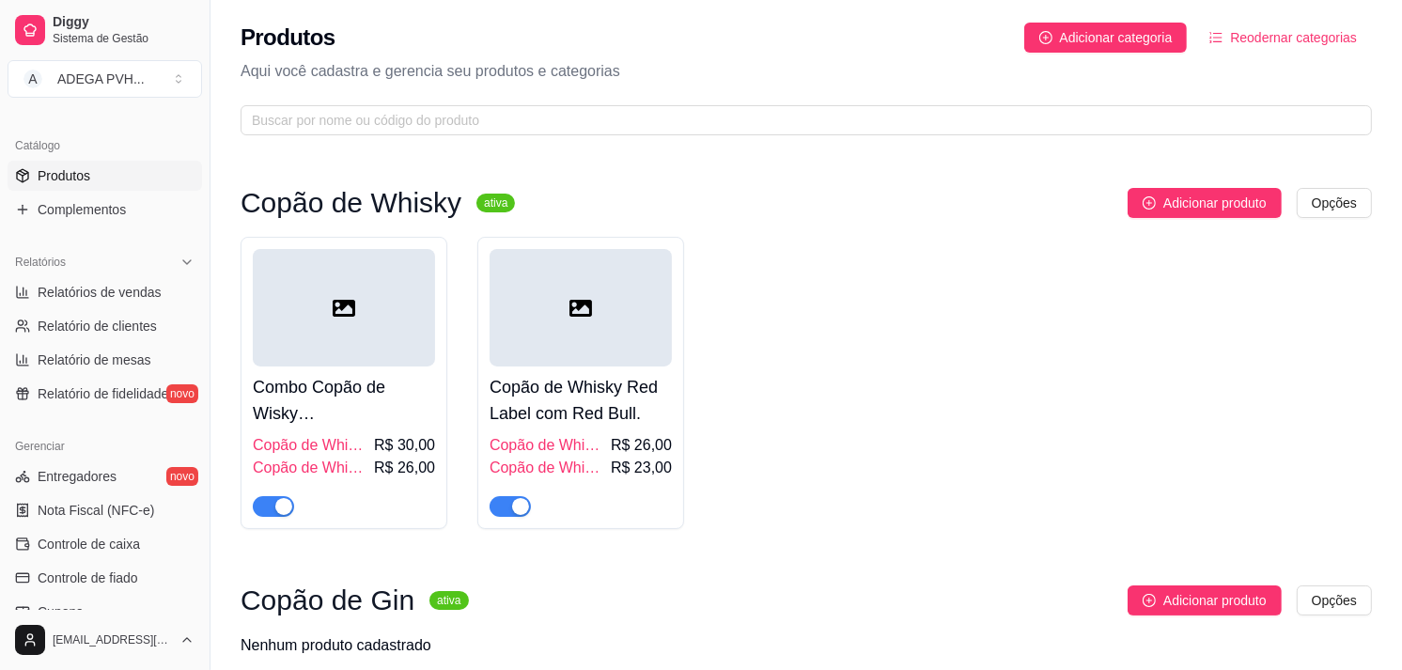
click at [633, 443] on span "R$ 26,00" at bounding box center [641, 445] width 61 height 23
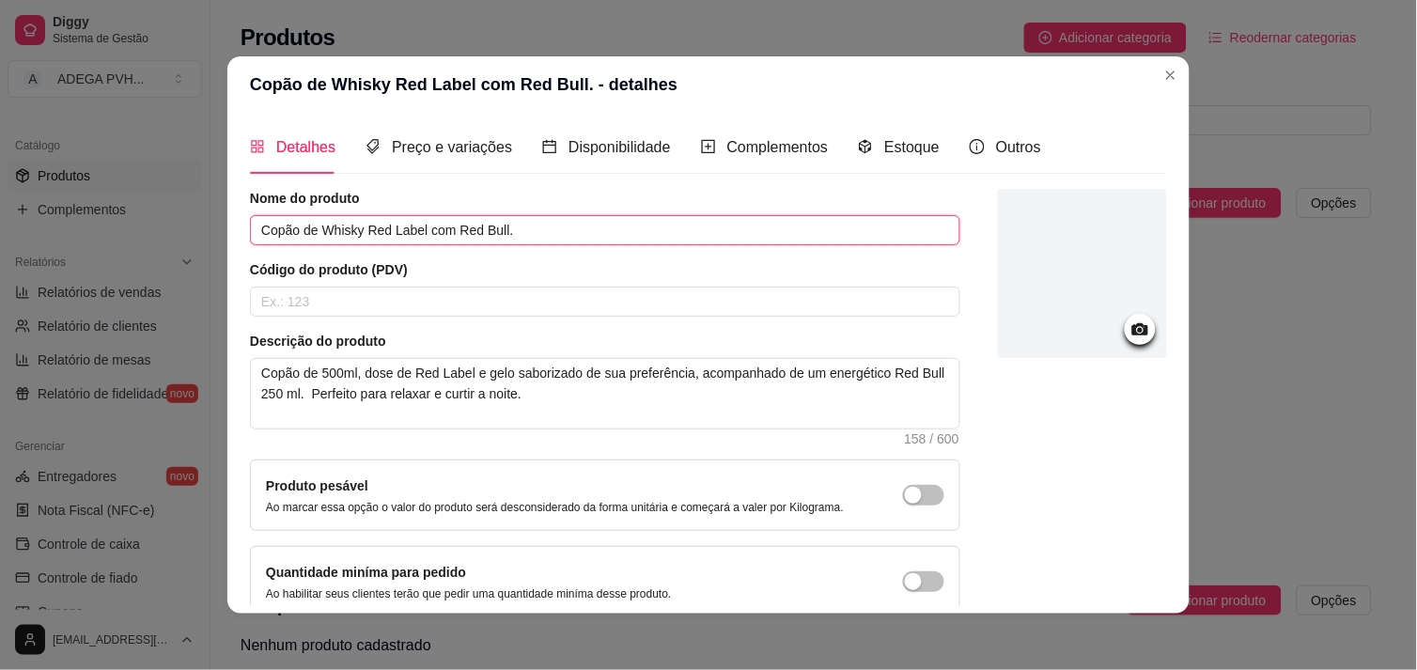
click at [495, 233] on input "Copão de Whisky Red Label com Red Bull." at bounding box center [605, 230] width 711 height 30
click at [490, 233] on input "Copão de Whisky Red Label." at bounding box center [605, 230] width 711 height 30
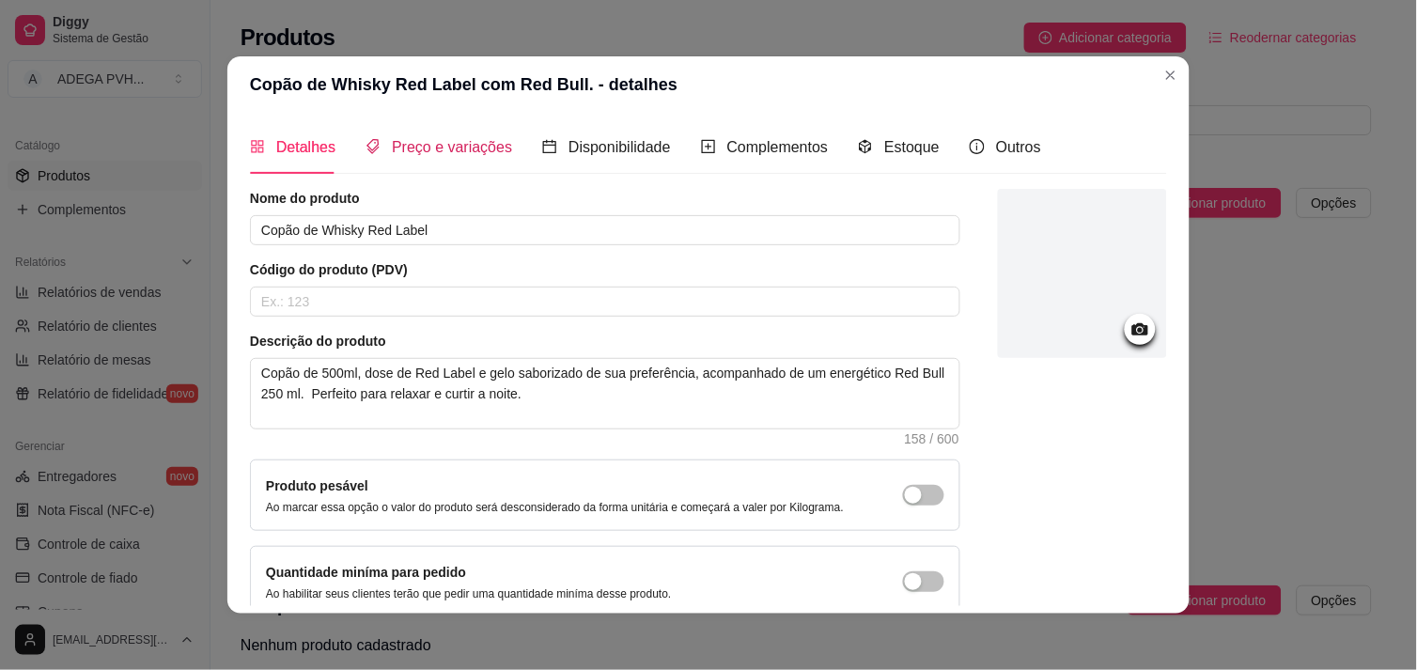
click at [399, 141] on span "Preço e variações" at bounding box center [452, 147] width 120 height 16
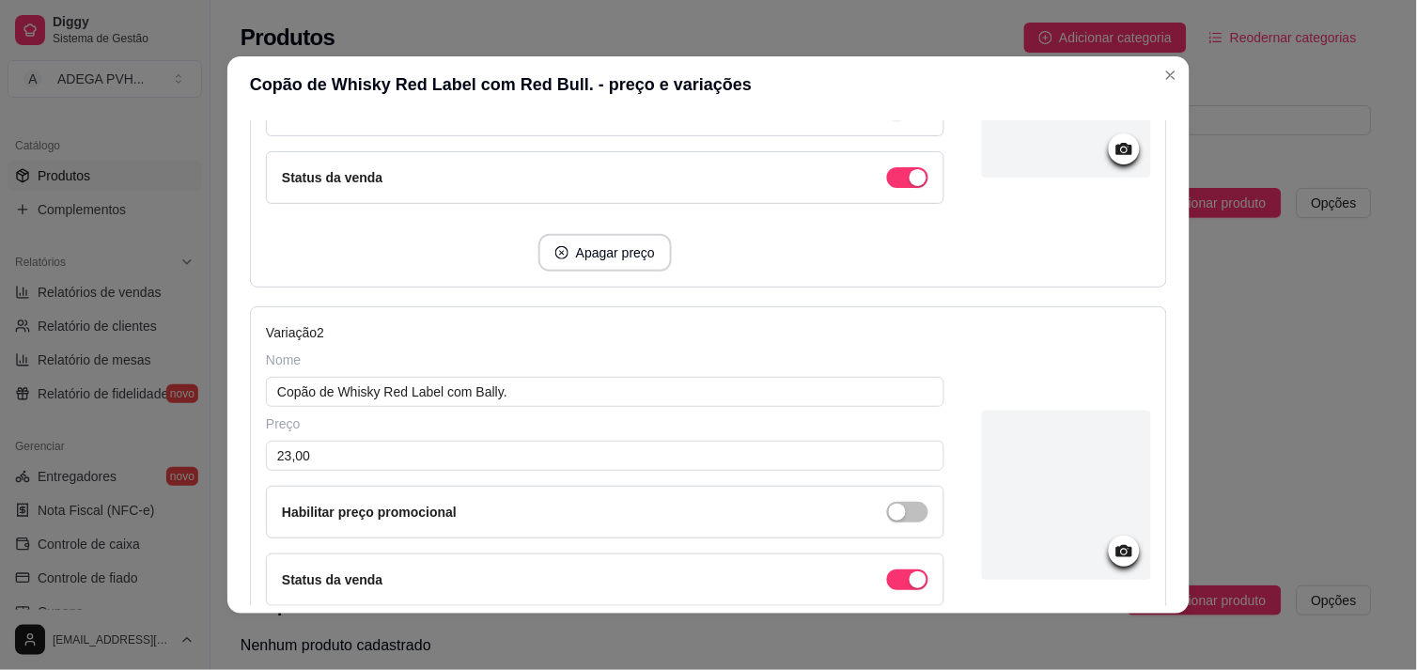
scroll to position [646, 0]
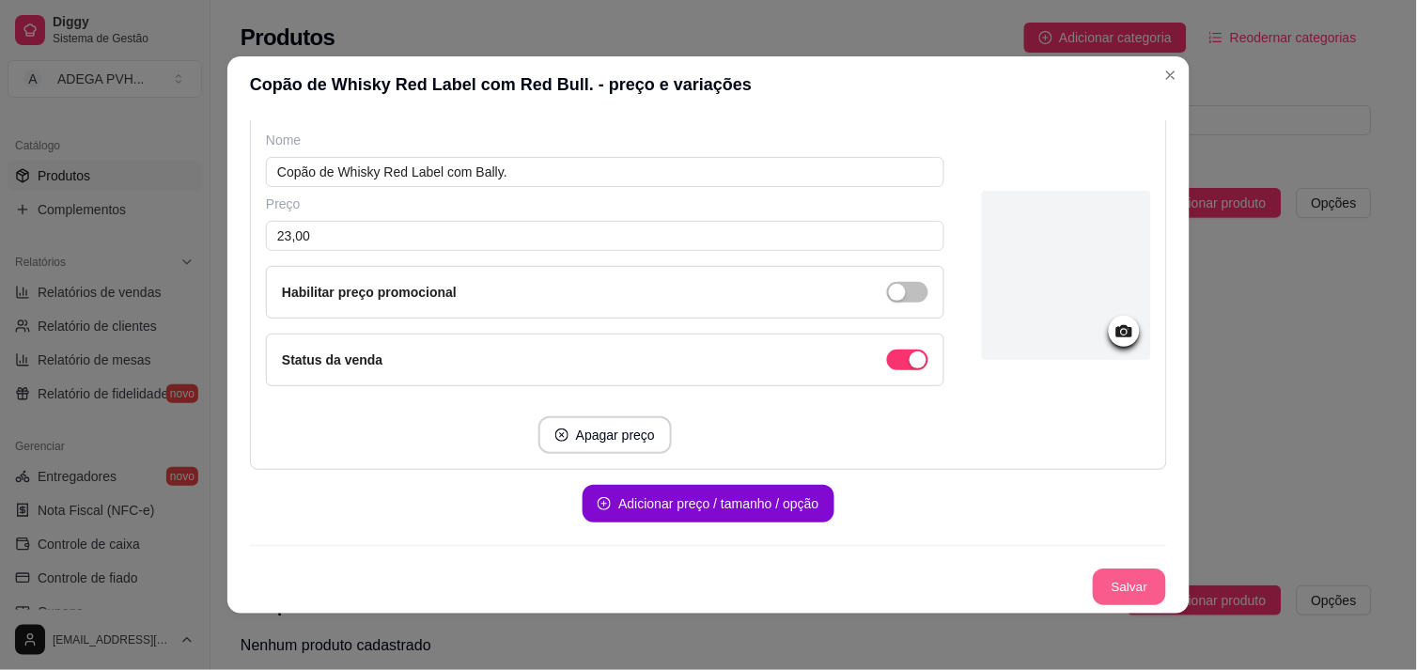
click at [1104, 588] on button "Salvar" at bounding box center [1129, 588] width 73 height 37
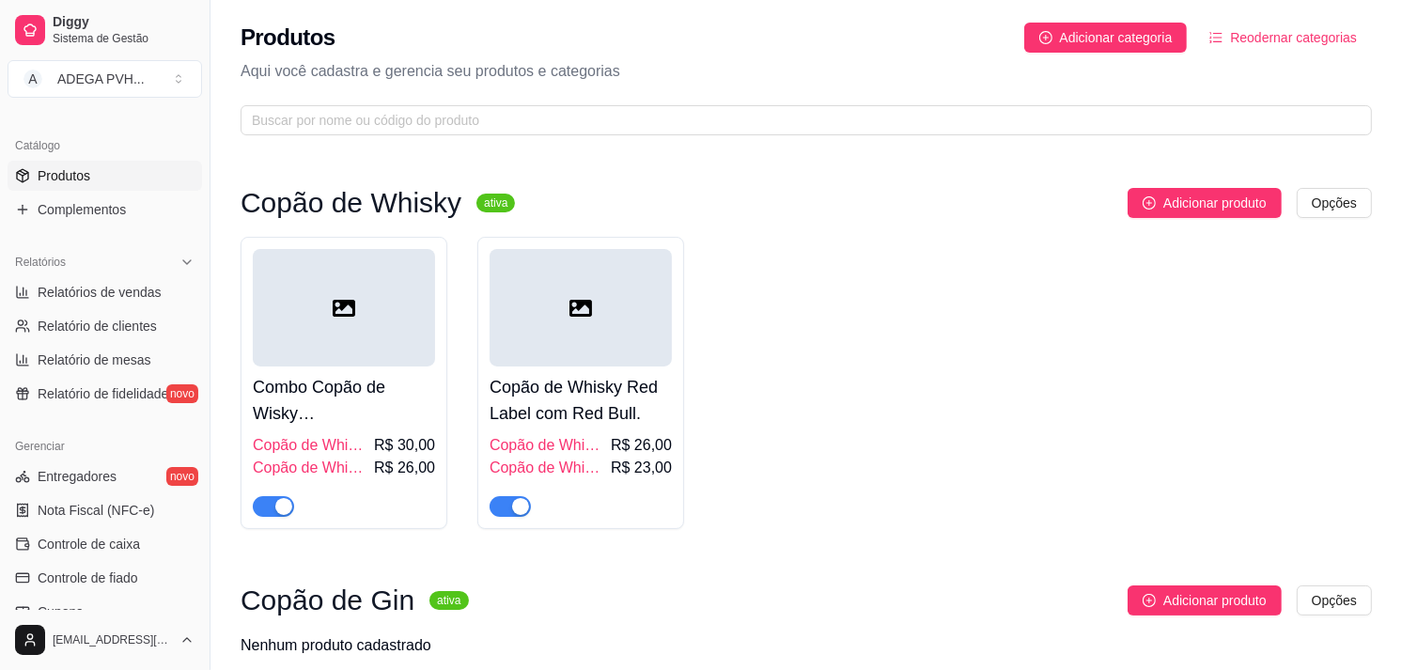
click at [305, 433] on div "Combo Copão de [PERSON_NAME] [PERSON_NAME] Copão de Whisky [PERSON_NAME] com Re…" at bounding box center [344, 442] width 182 height 150
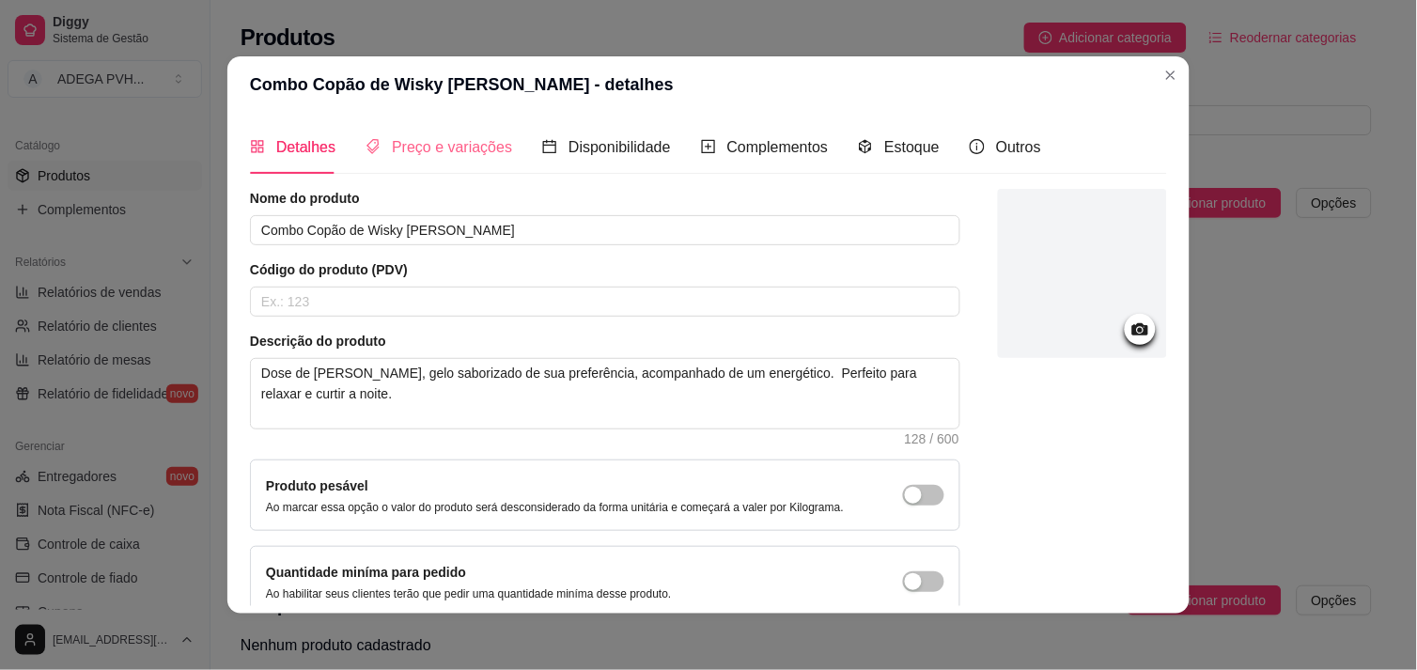
click at [423, 160] on div "Preço e variações" at bounding box center [439, 147] width 147 height 54
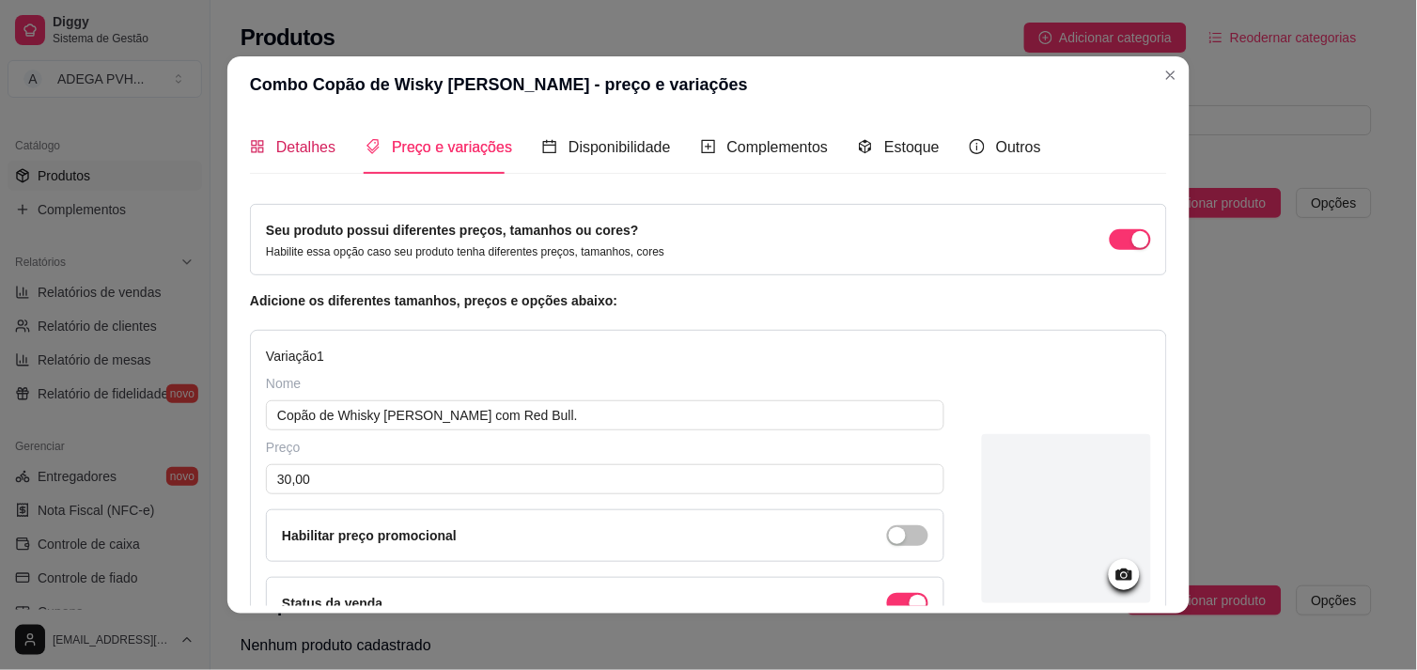
click at [317, 146] on span "Detalhes" at bounding box center [305, 147] width 59 height 16
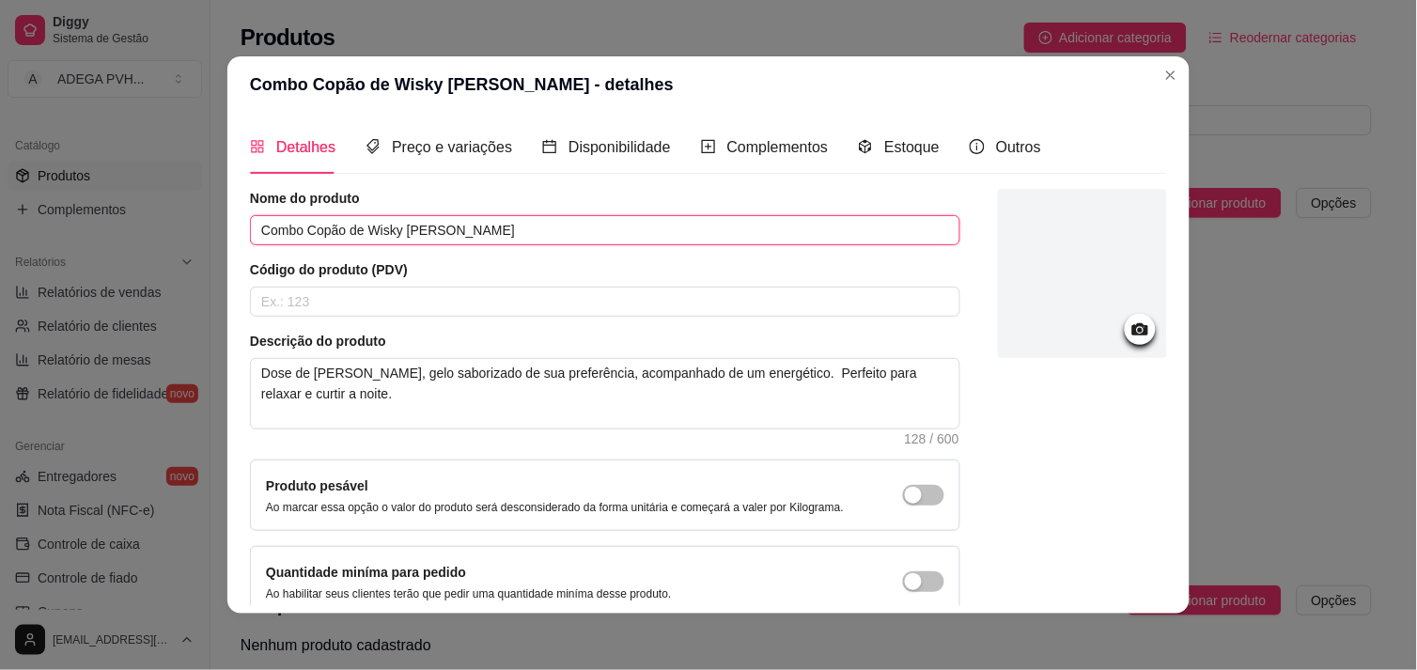
click at [350, 241] on input "Combo Copão de Wisky [PERSON_NAME]" at bounding box center [605, 230] width 711 height 30
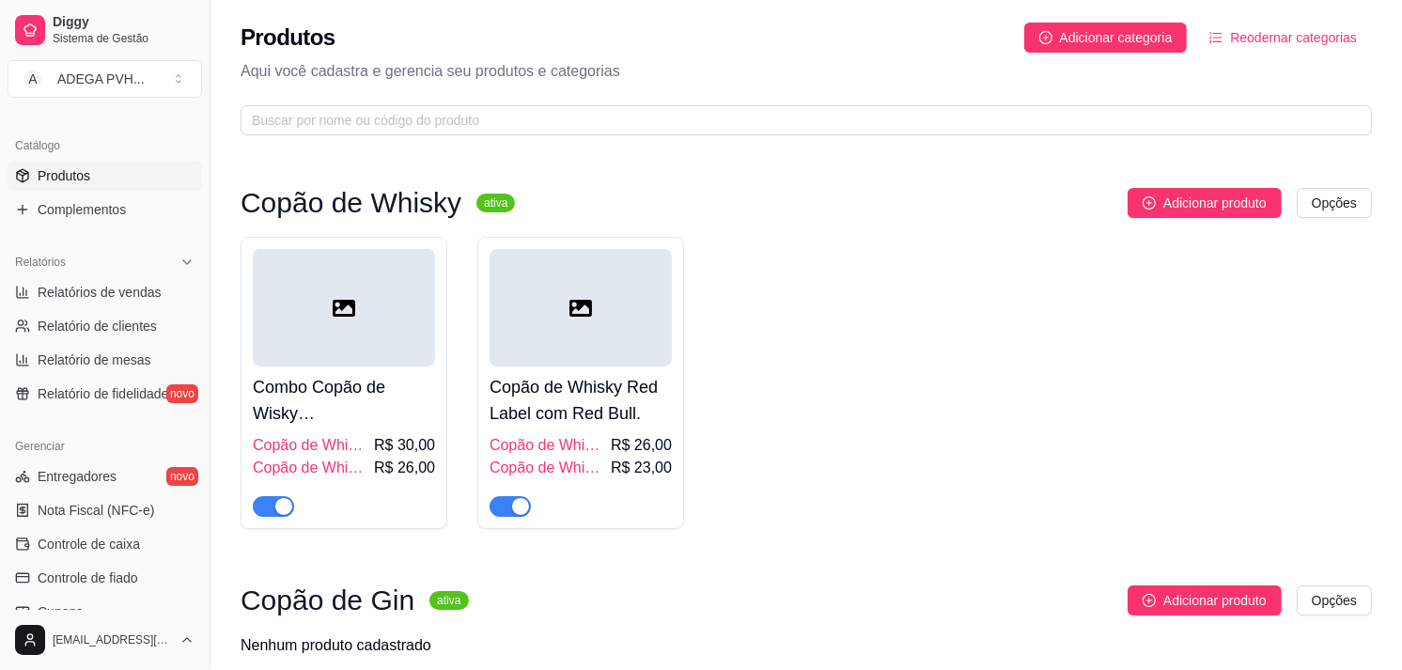
click at [543, 445] on span "Copão de Whisky Red Label com Red Bull." at bounding box center [548, 445] width 117 height 23
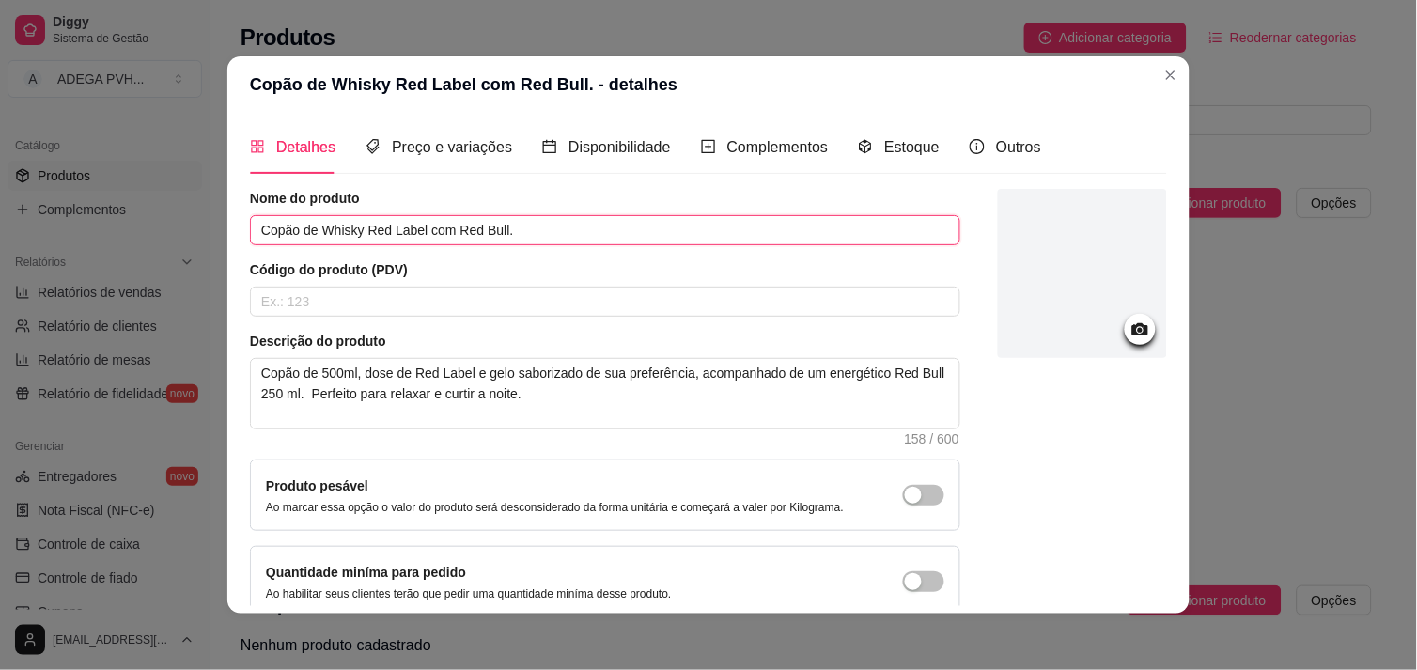
click at [250, 235] on input "Copão de Whisky Red Label com Red Bull." at bounding box center [605, 230] width 711 height 30
click at [548, 227] on input "Combo Copão de Whisky Red Label com Red Bull." at bounding box center [605, 230] width 711 height 30
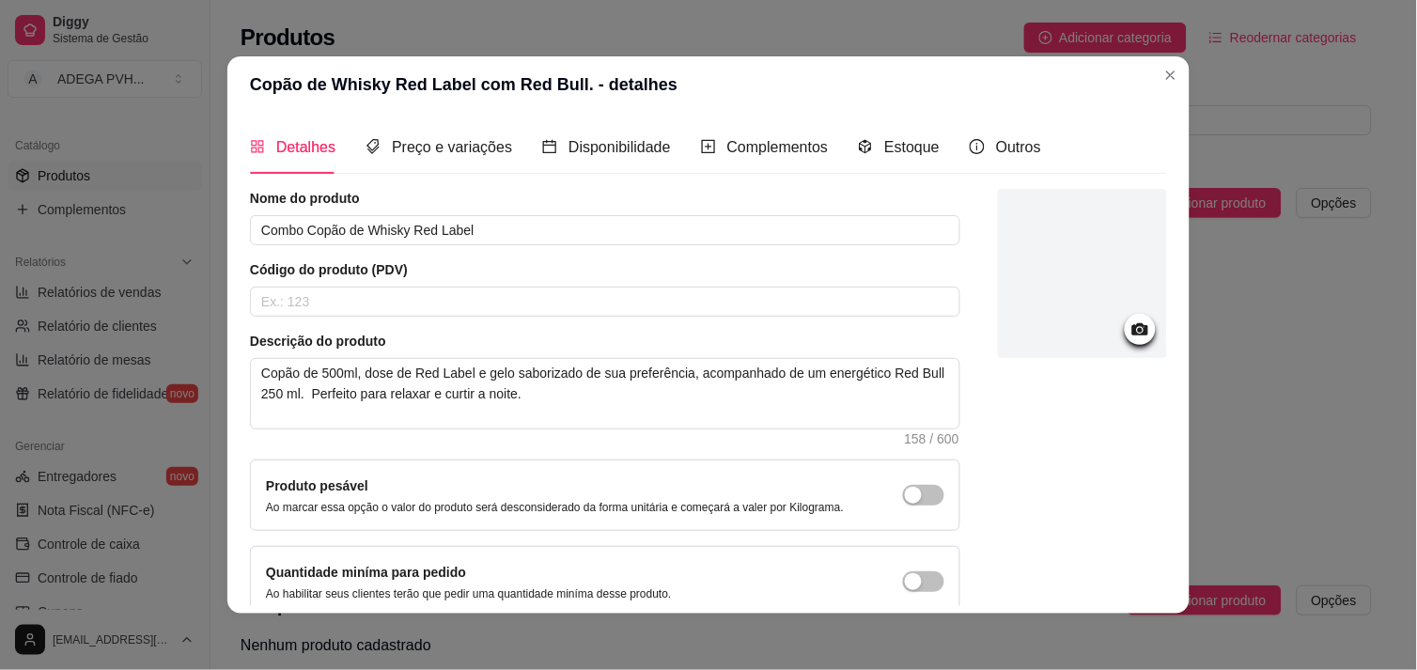
scroll to position [95, 0]
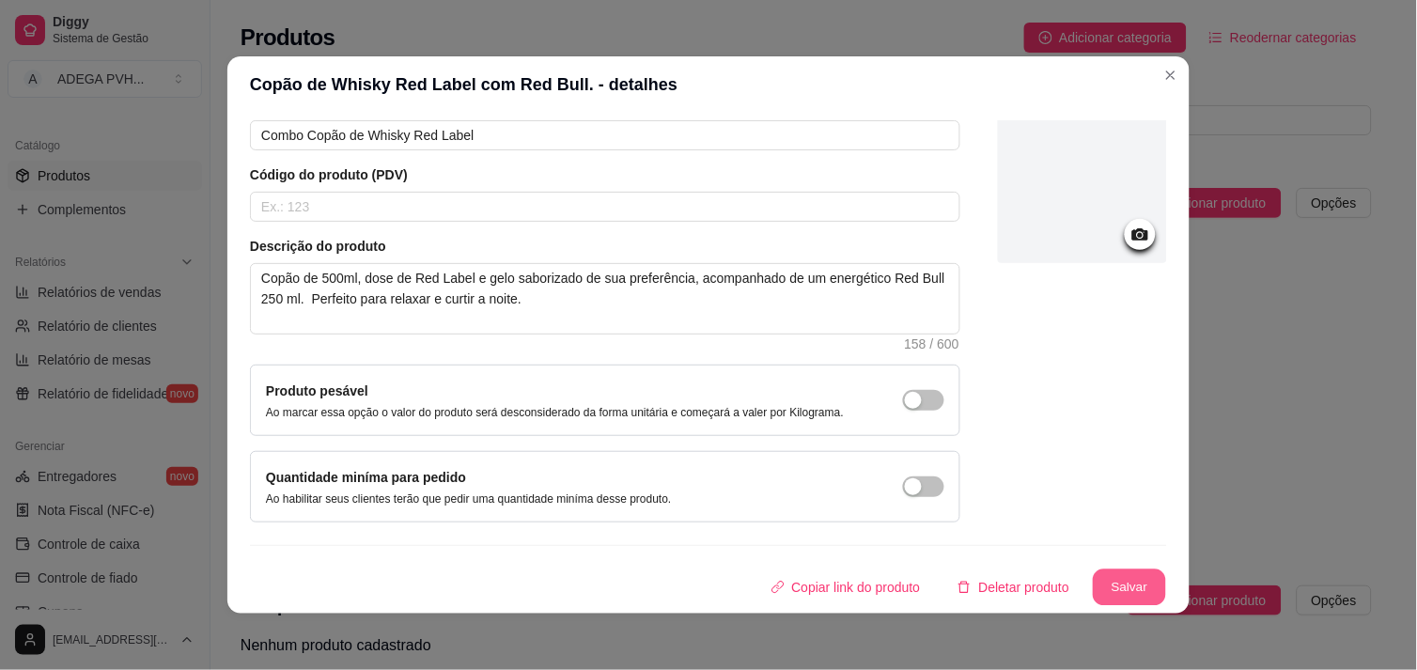
click at [1117, 589] on button "Salvar" at bounding box center [1129, 588] width 73 height 37
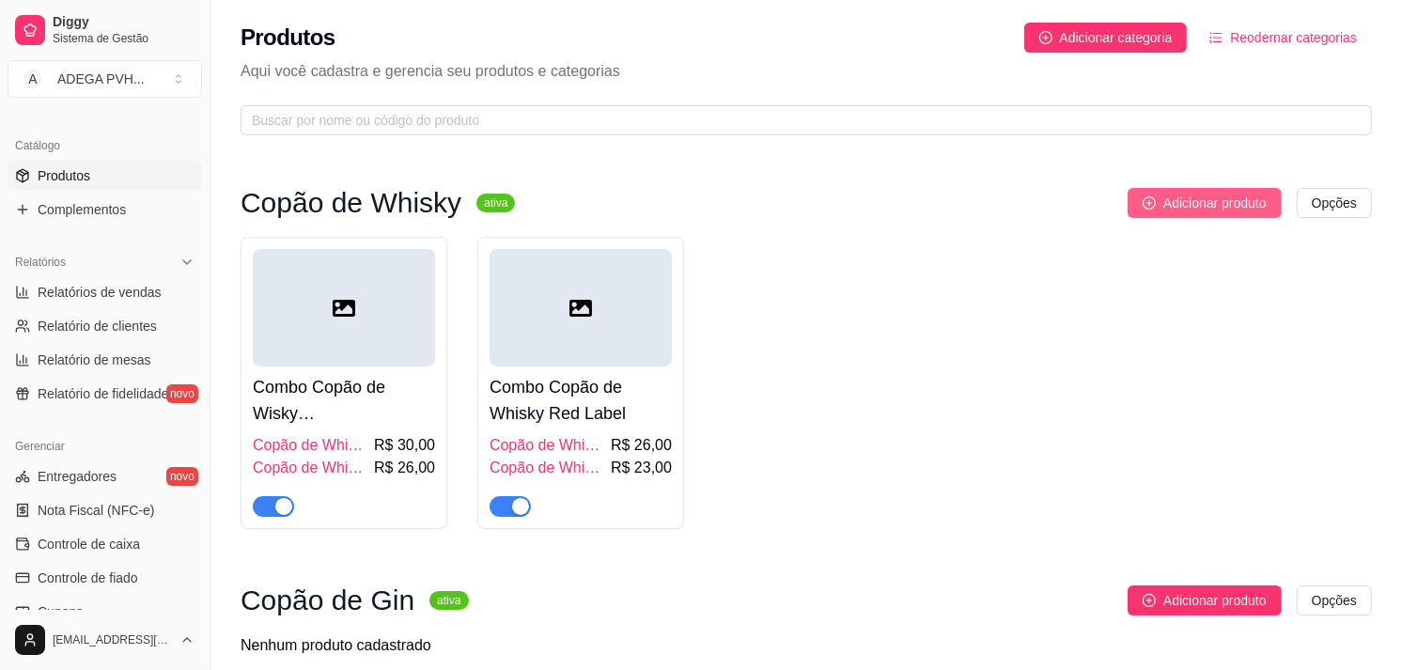
click at [1139, 198] on button "Adicionar produto" at bounding box center [1205, 203] width 154 height 30
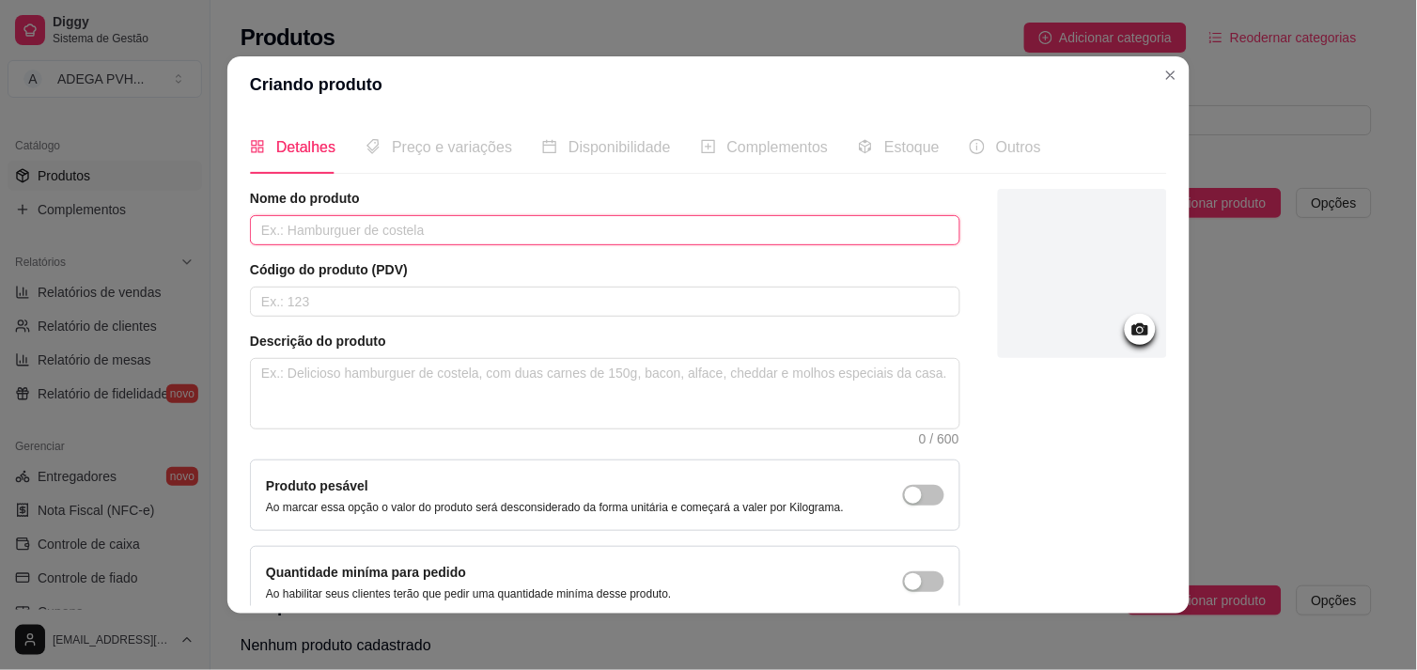
click at [821, 231] on input "text" at bounding box center [605, 230] width 711 height 30
paste input "Combo Copão de Wisky [PERSON_NAME]"
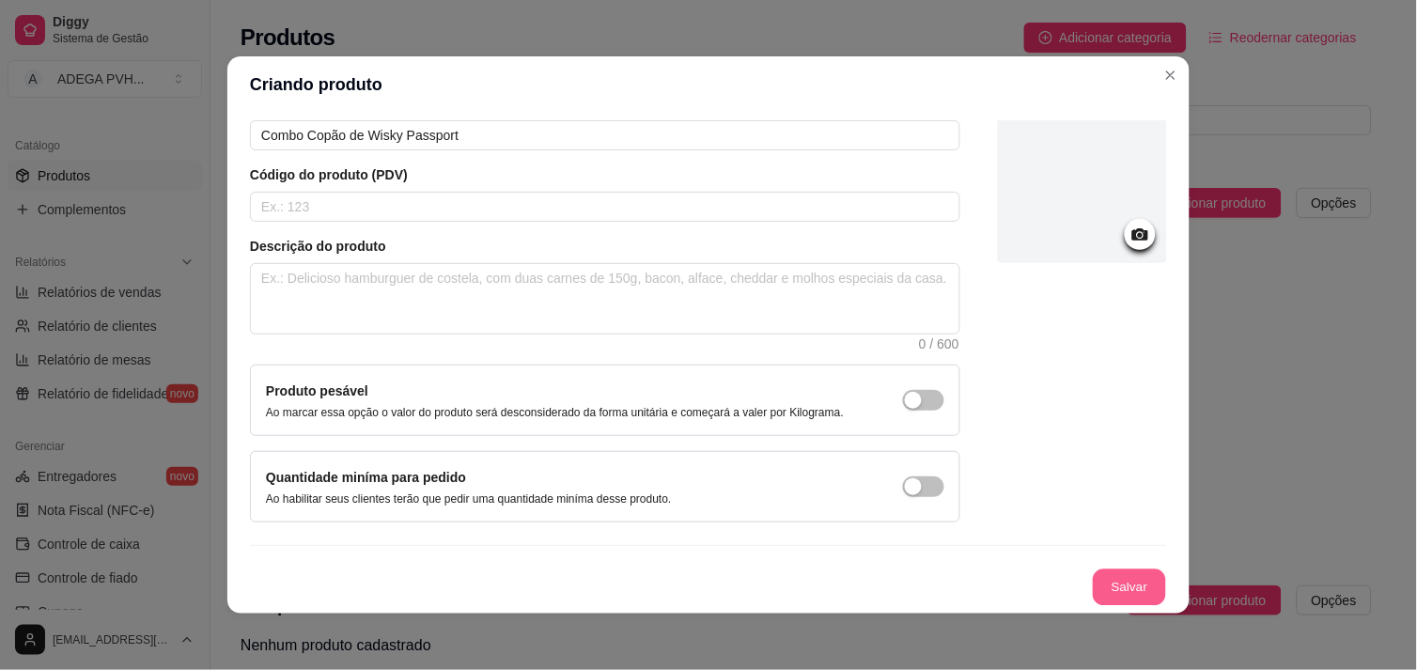
click at [1123, 576] on button "Salvar" at bounding box center [1129, 588] width 73 height 37
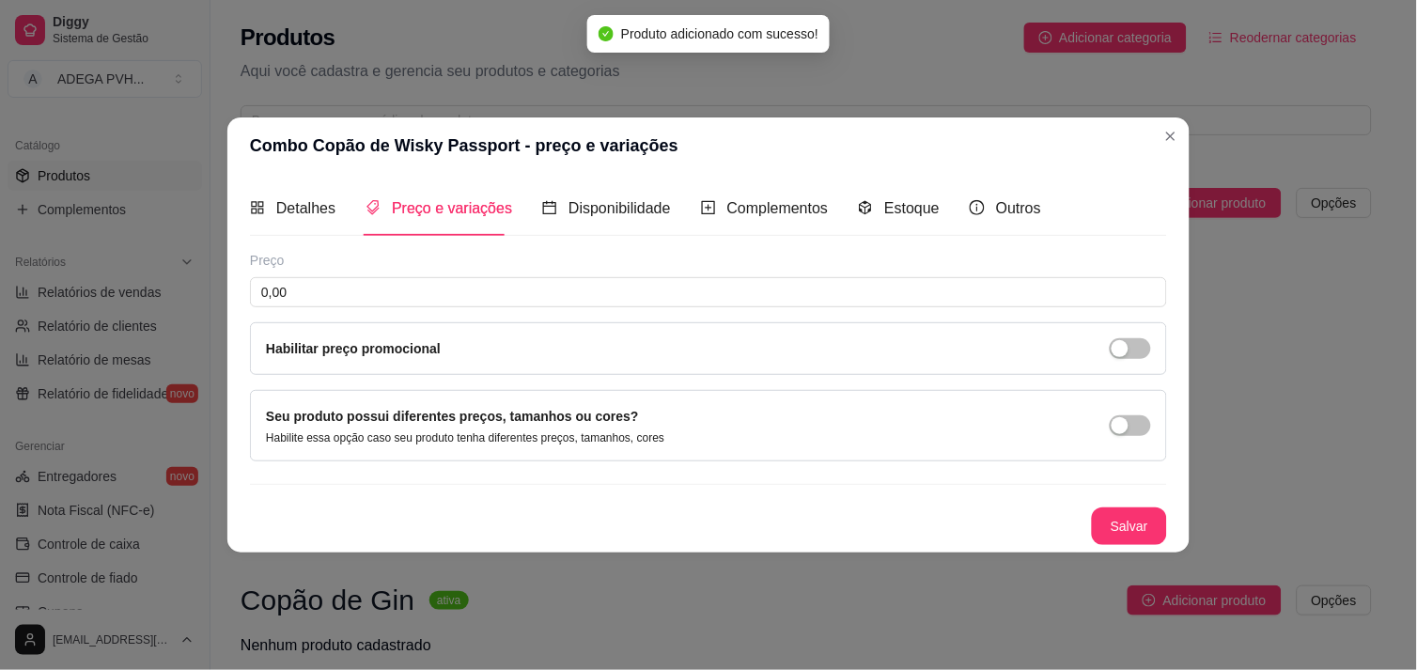
scroll to position [0, 0]
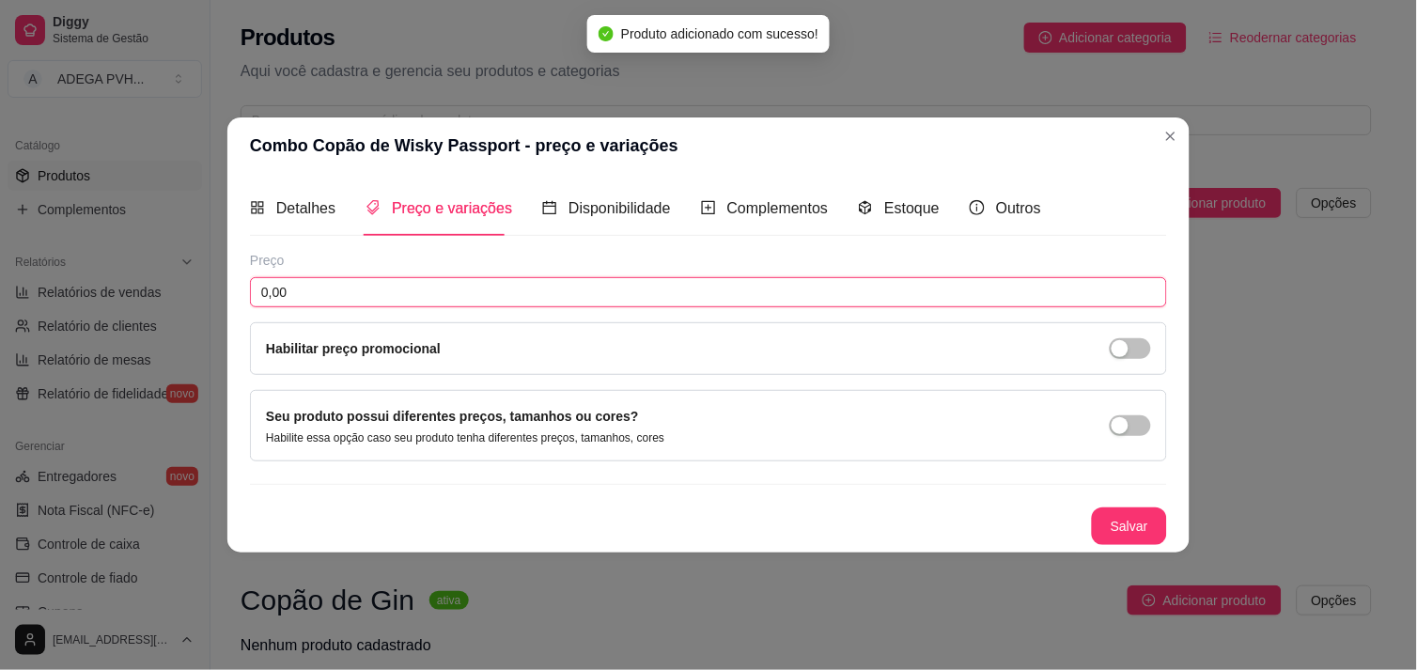
click at [1007, 297] on input "0,00" at bounding box center [708, 292] width 917 height 30
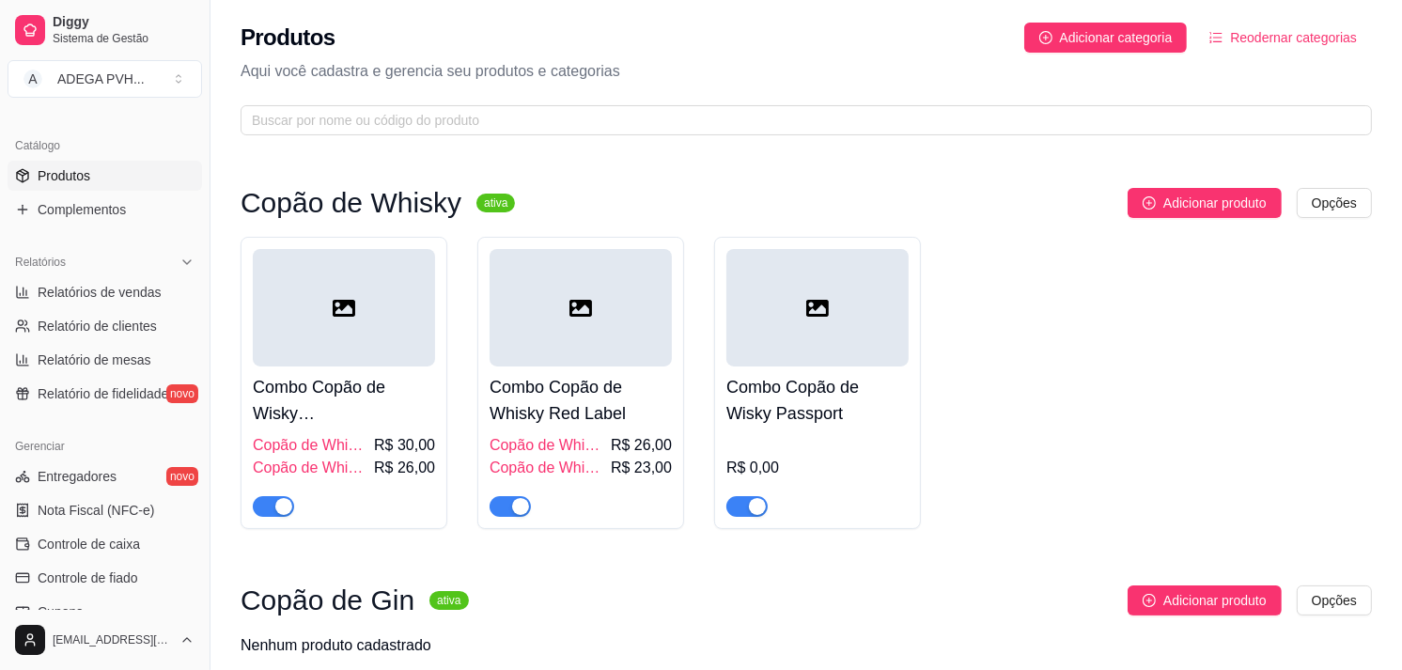
click at [724, 374] on div "Combo Copão de Wisky Passport R$ 0,00" at bounding box center [817, 383] width 207 height 292
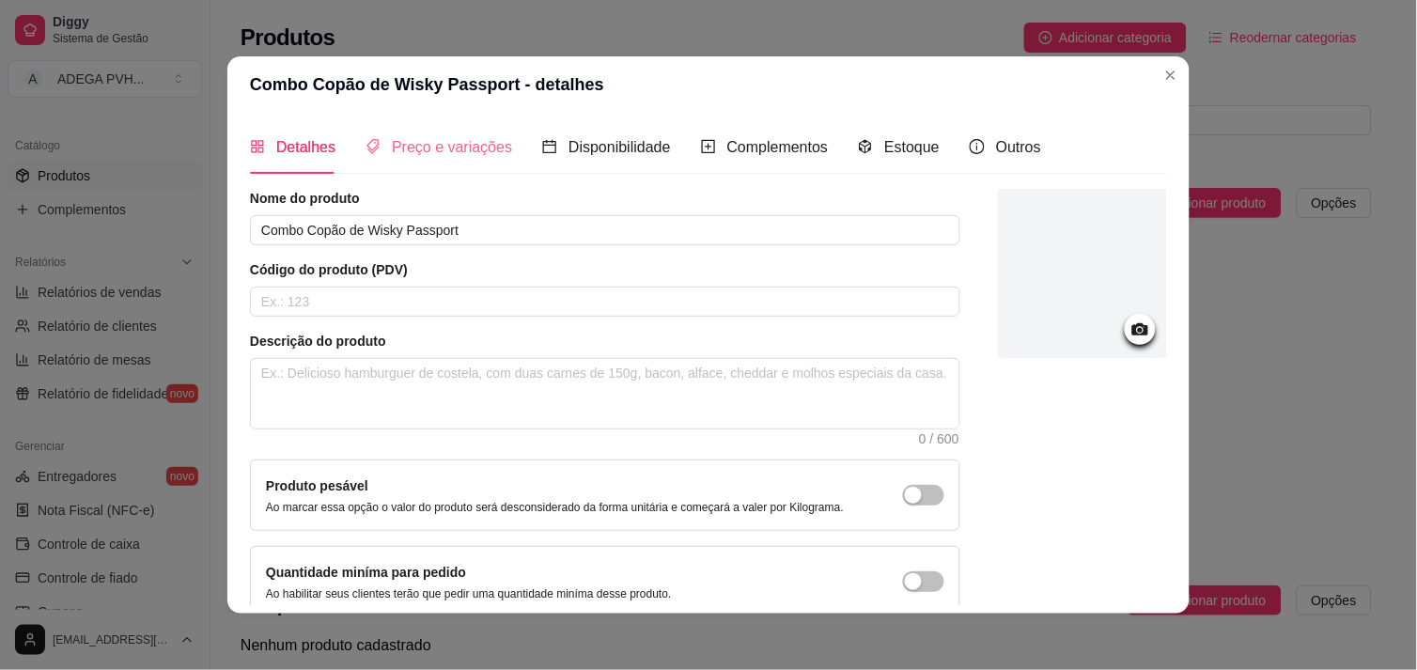
click at [374, 162] on div "Preço e variações" at bounding box center [439, 147] width 147 height 54
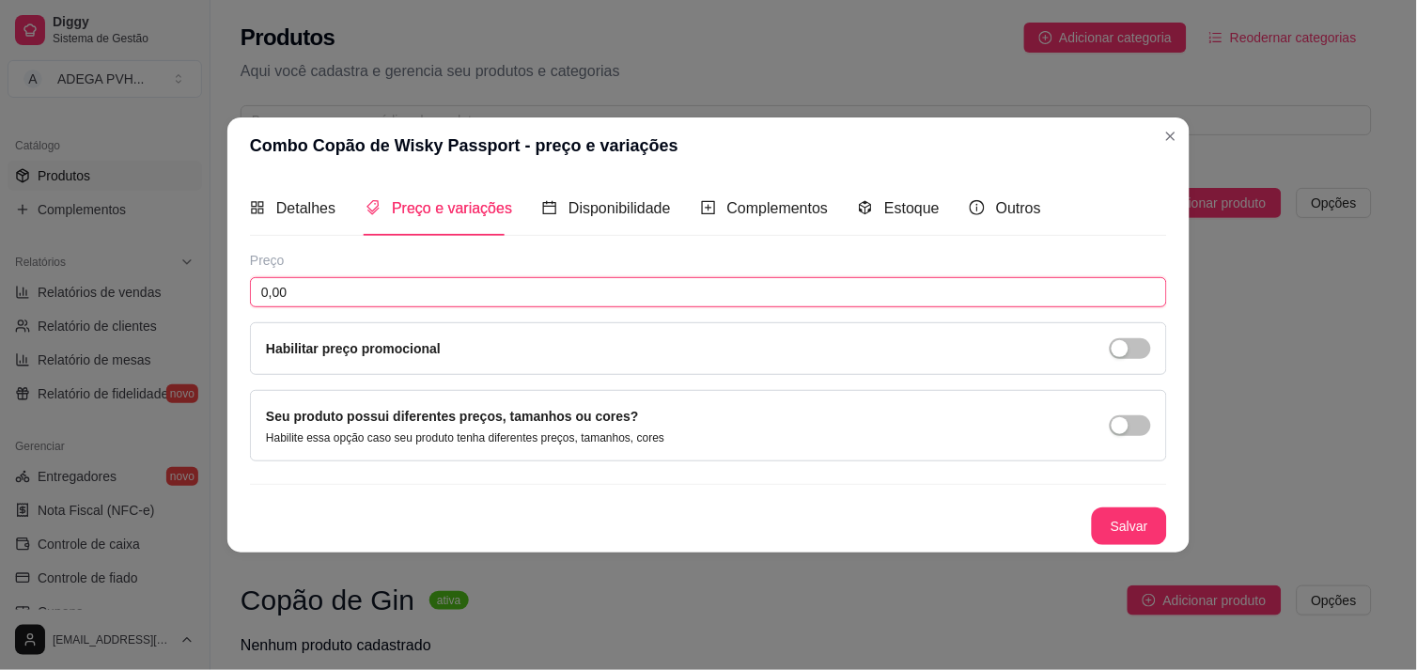
click at [364, 278] on input "0,00" at bounding box center [708, 292] width 917 height 30
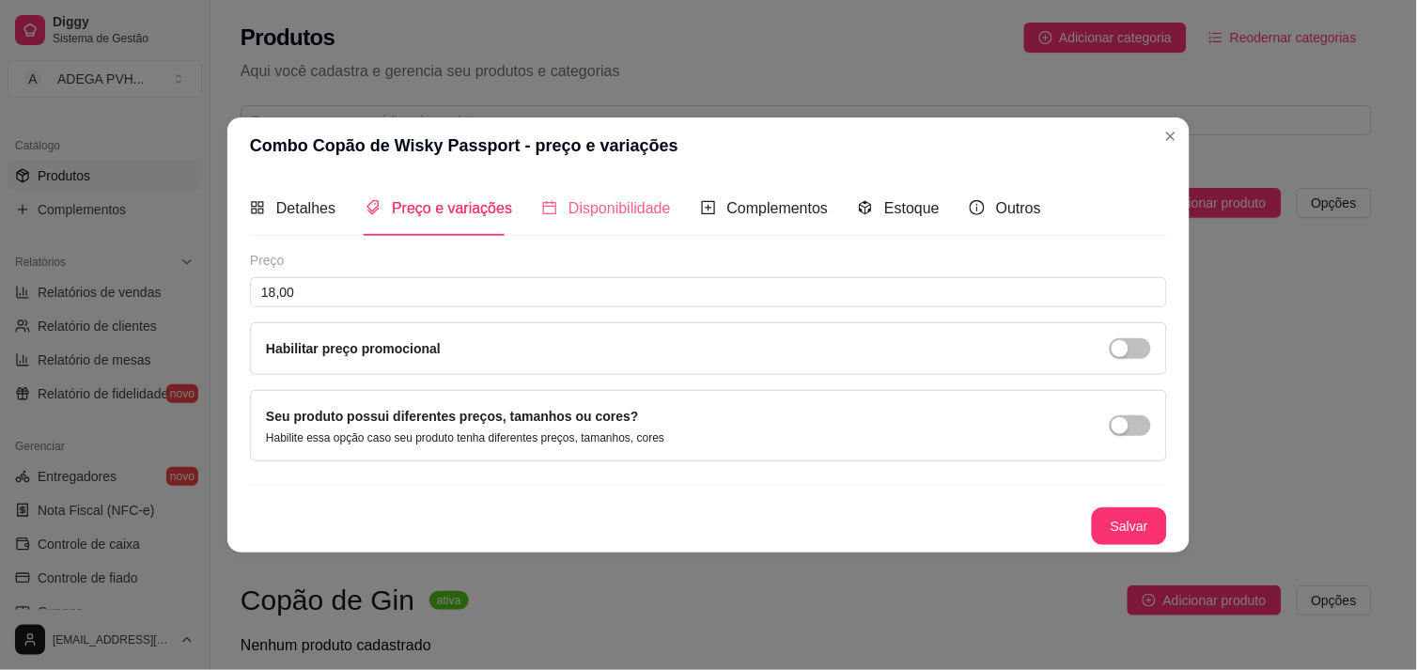
click at [562, 221] on div "Disponibilidade" at bounding box center [606, 208] width 129 height 54
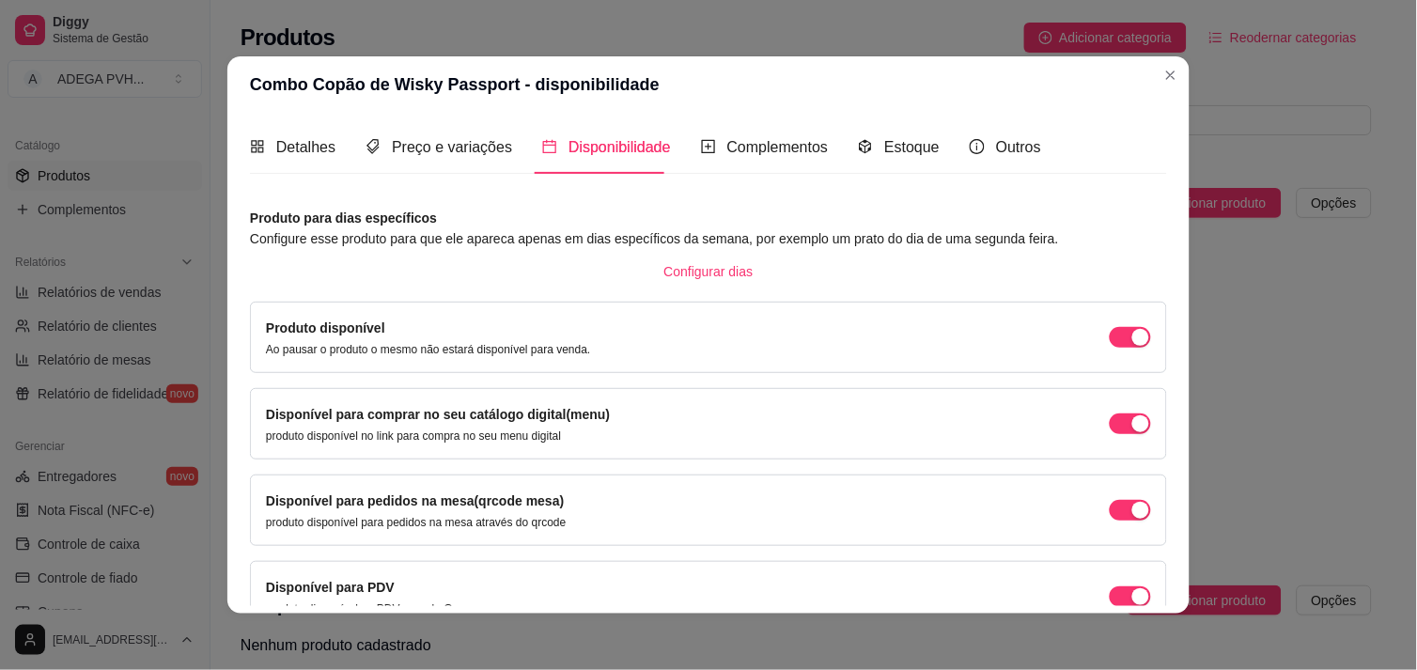
click at [1115, 522] on div "Disponível para pedidos na mesa(qrcode mesa) produto disponível para pedidos na…" at bounding box center [708, 510] width 885 height 39
click at [1133, 346] on div "button" at bounding box center [1141, 337] width 17 height 17
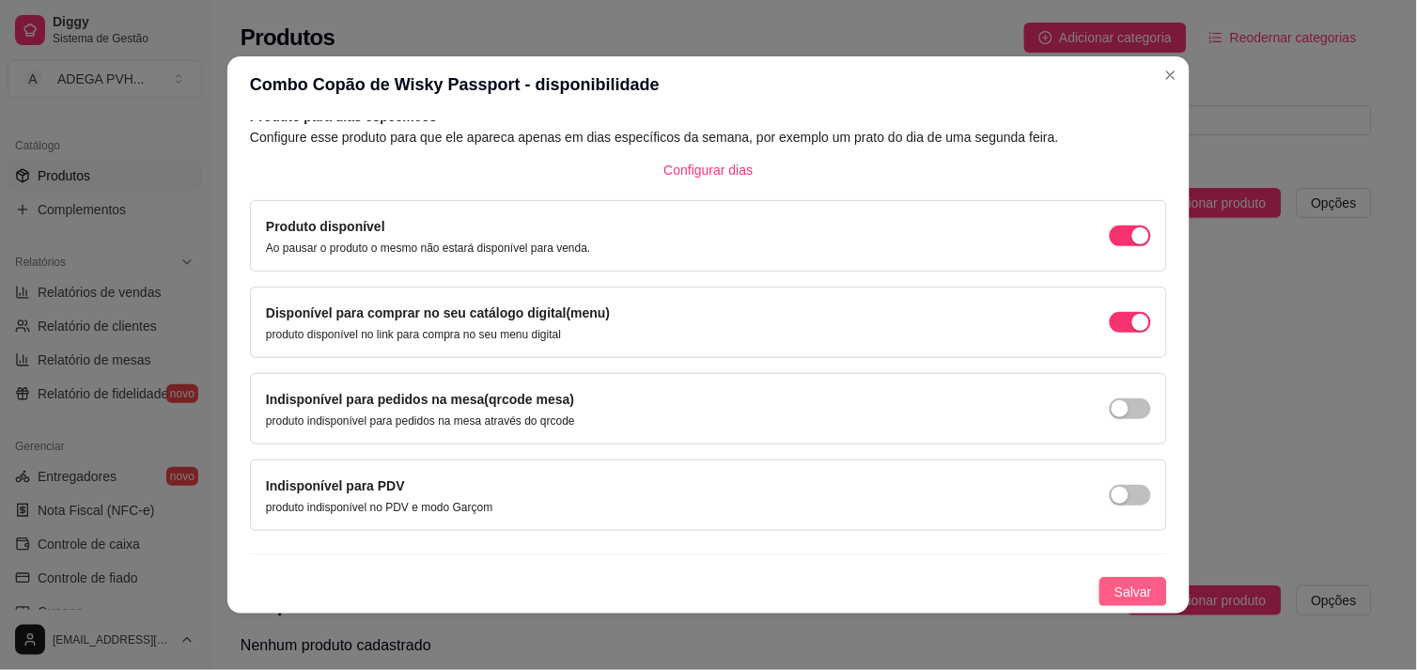
click at [1121, 587] on span "Salvar" at bounding box center [1134, 592] width 38 height 21
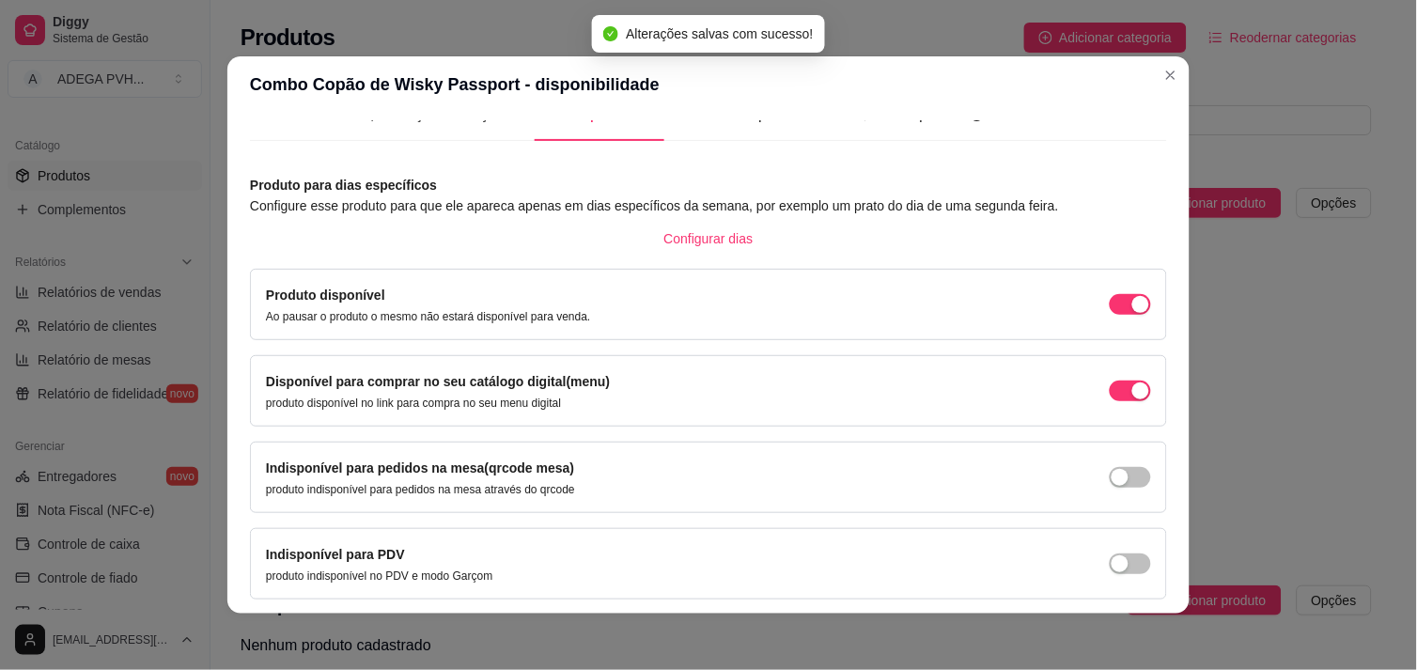
scroll to position [0, 0]
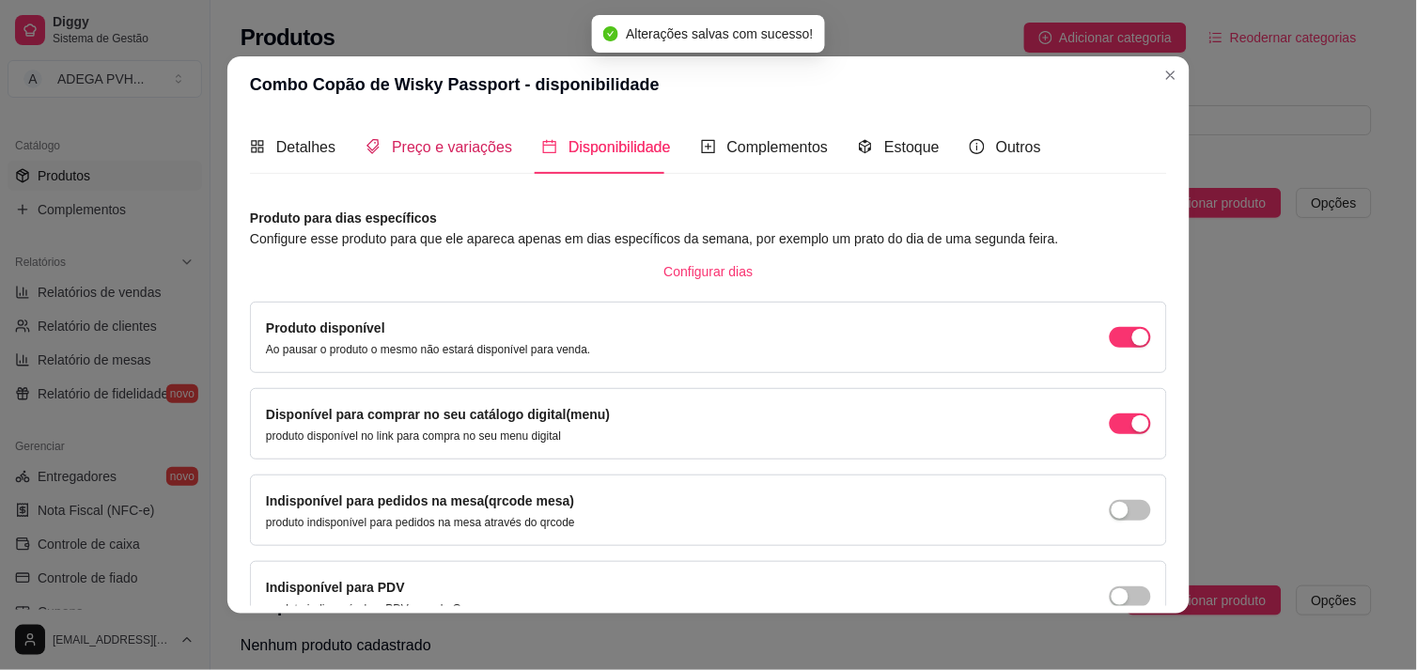
click at [451, 148] on span "Preço e variações" at bounding box center [452, 147] width 120 height 16
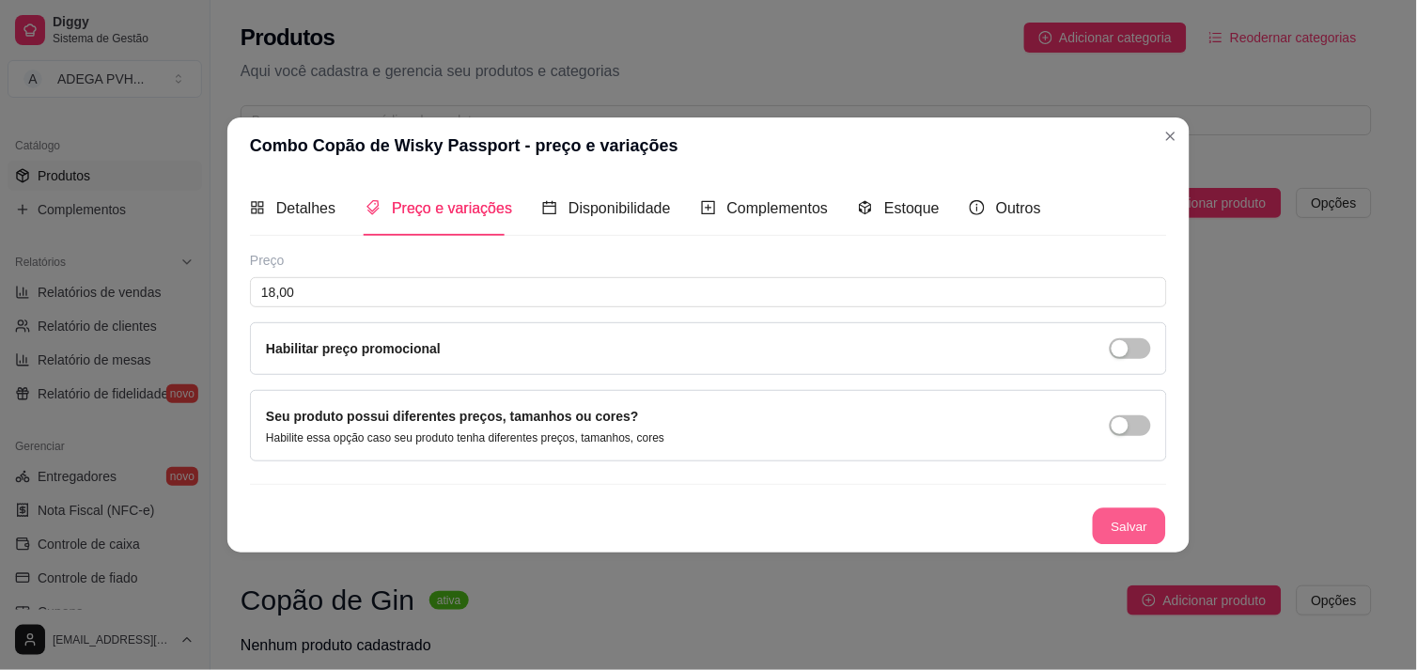
click at [1118, 515] on button "Salvar" at bounding box center [1129, 526] width 73 height 37
click at [754, 193] on div "Complementos" at bounding box center [765, 208] width 128 height 54
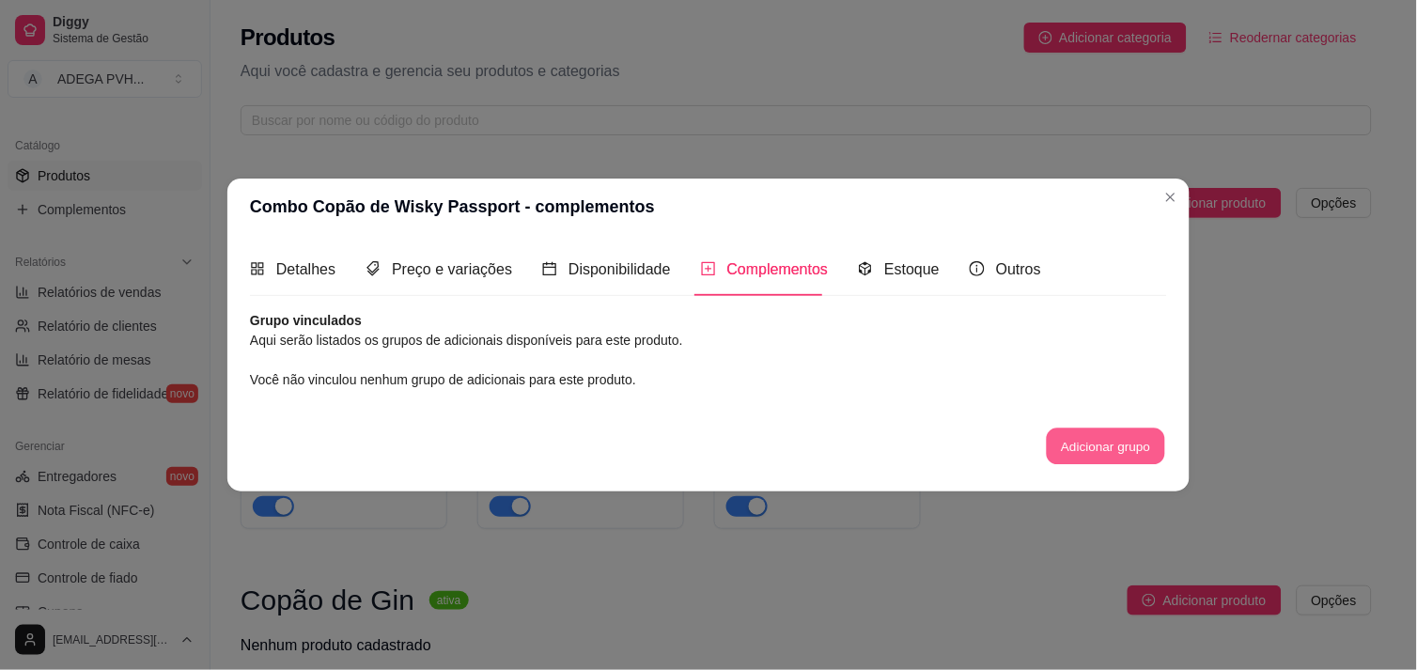
click at [1102, 454] on button "Adicionar grupo" at bounding box center [1106, 447] width 118 height 37
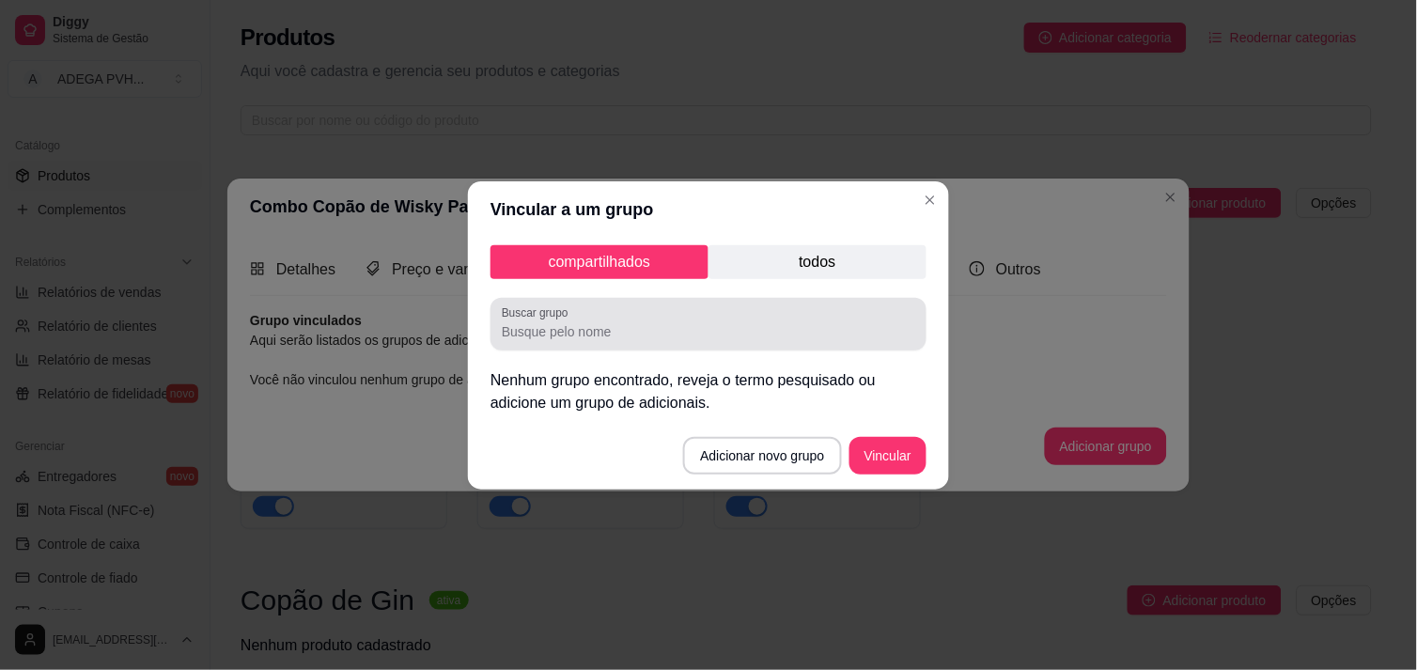
click at [726, 341] on div at bounding box center [709, 324] width 414 height 38
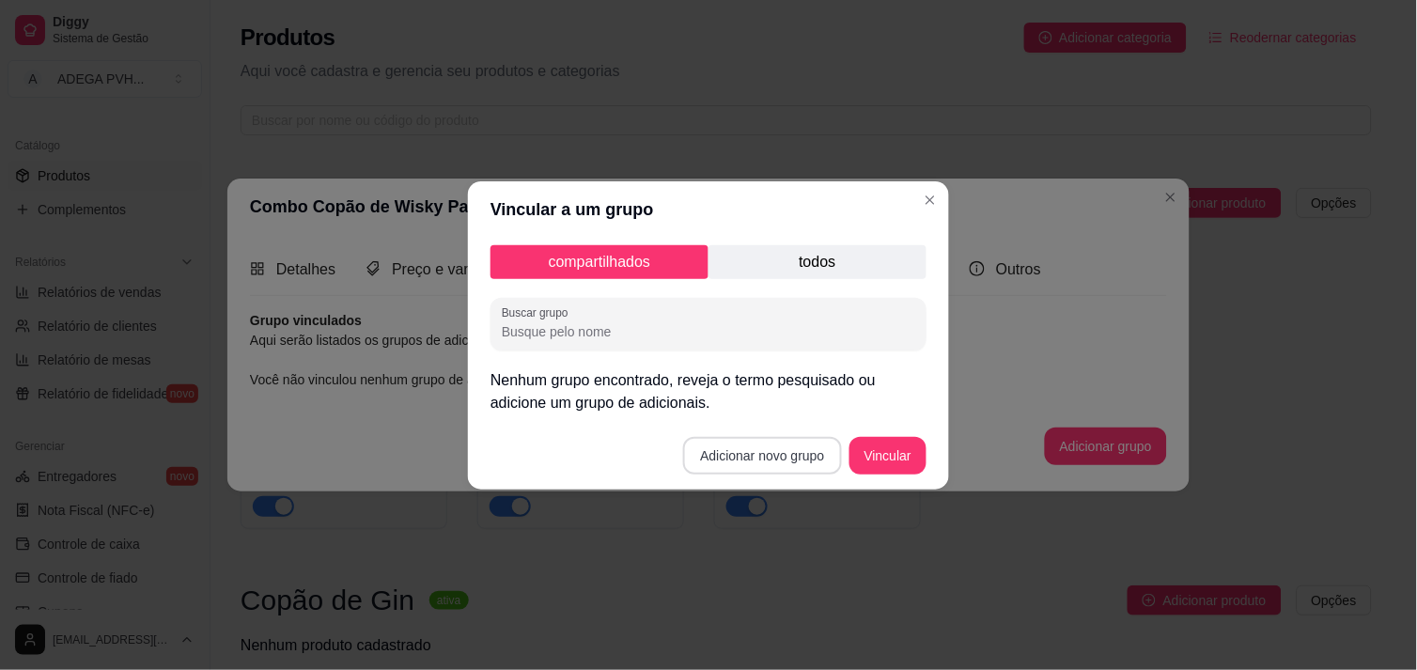
click at [761, 444] on button "Adicionar novo grupo" at bounding box center [762, 456] width 158 height 38
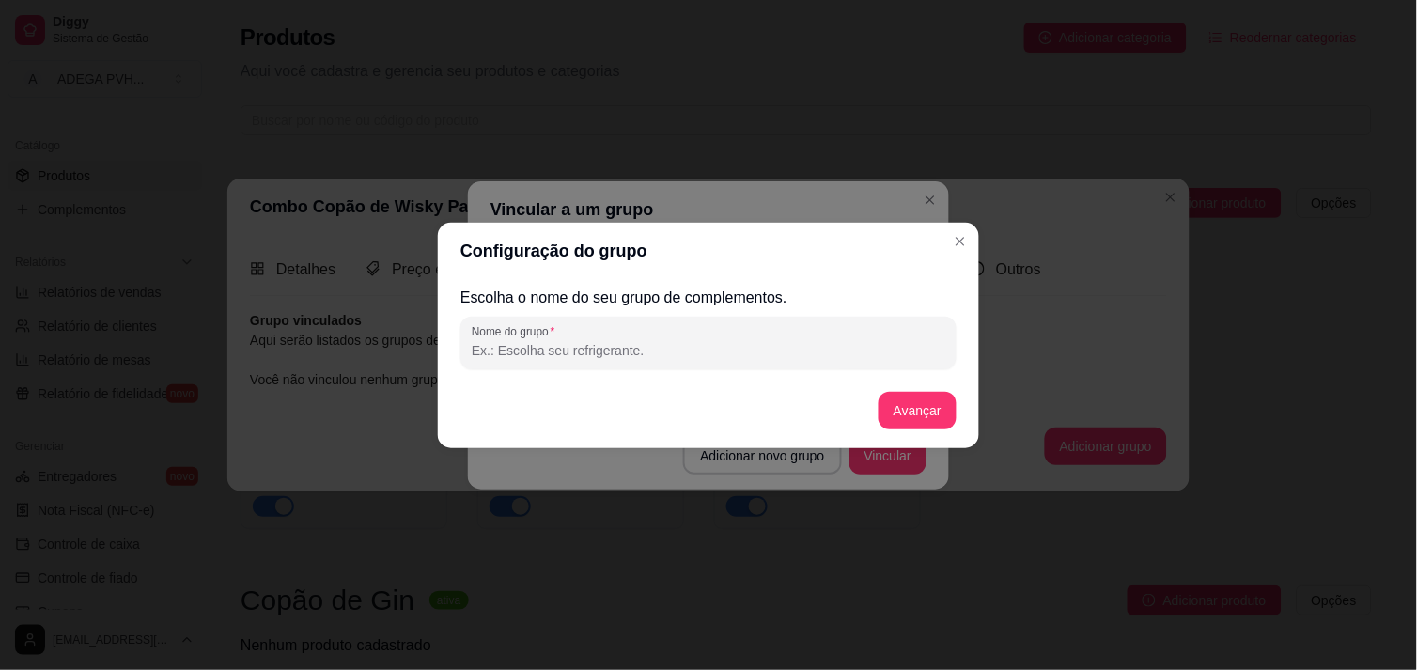
click at [762, 354] on input "Nome do grupo" at bounding box center [709, 350] width 474 height 19
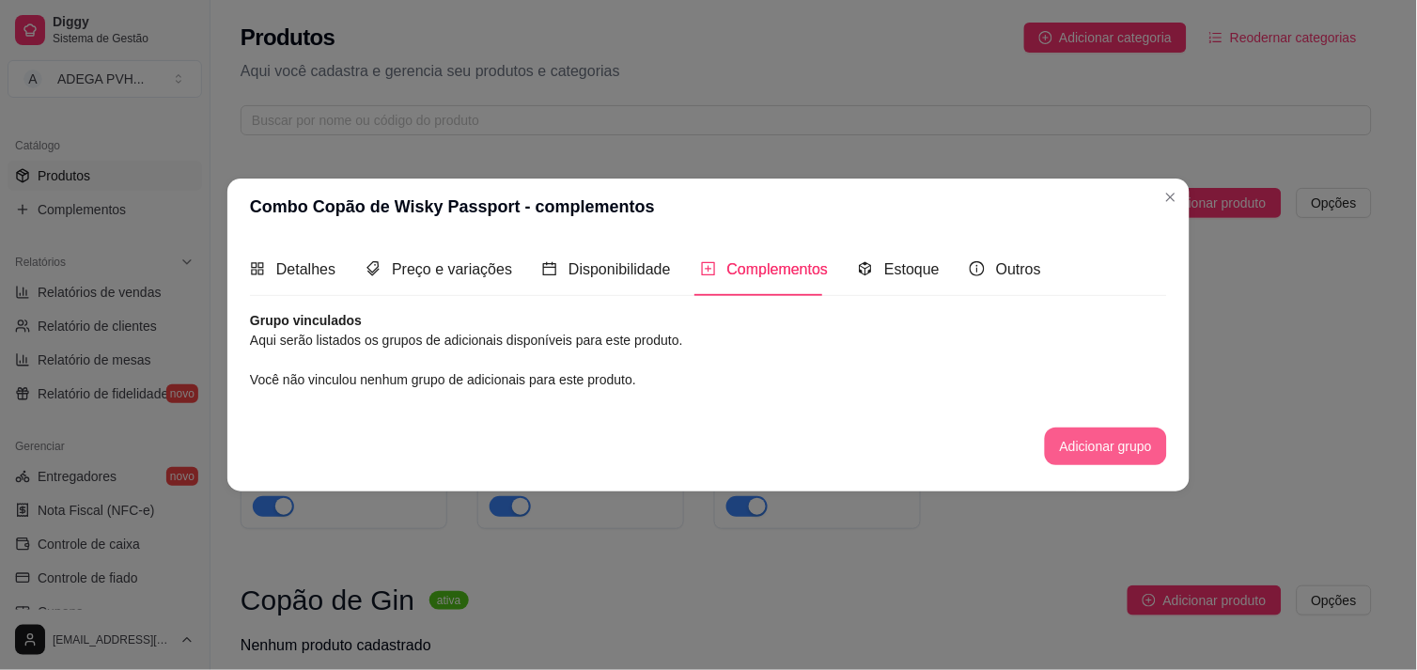
click at [1057, 439] on button "Adicionar grupo" at bounding box center [1106, 447] width 122 height 38
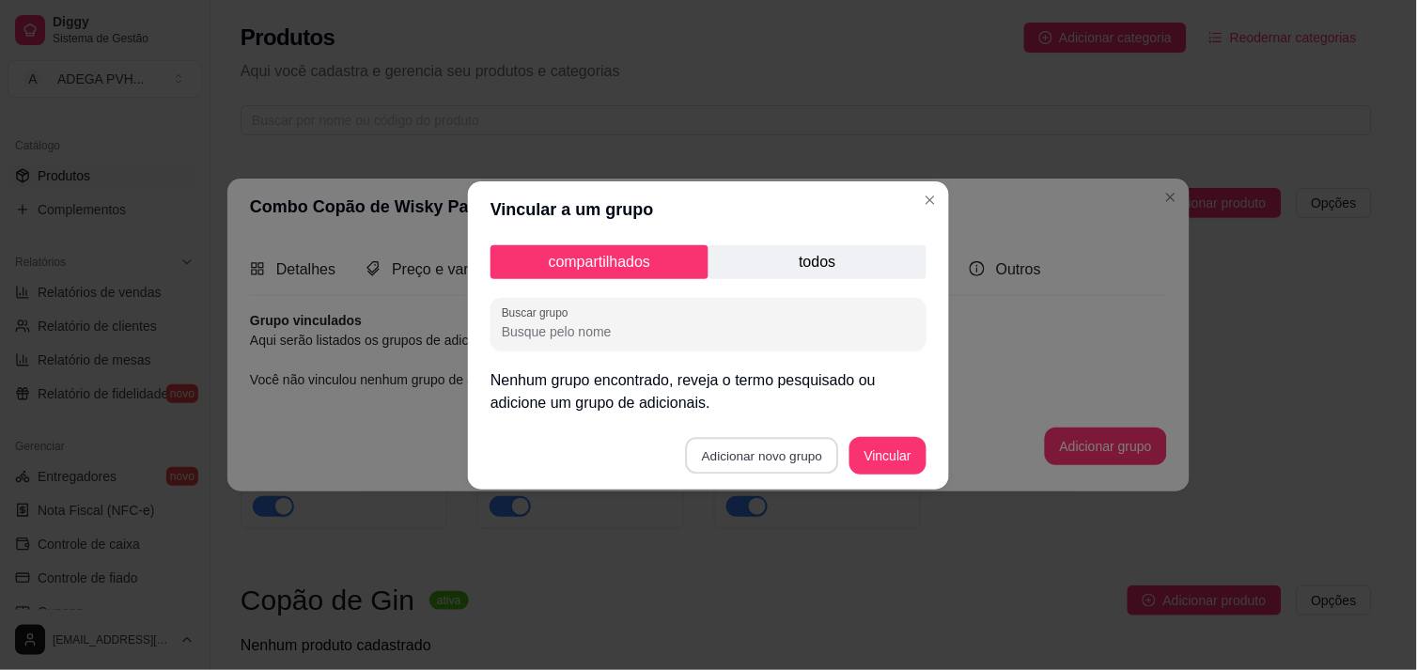
click at [746, 457] on button "Adicionar novo grupo" at bounding box center [762, 455] width 153 height 37
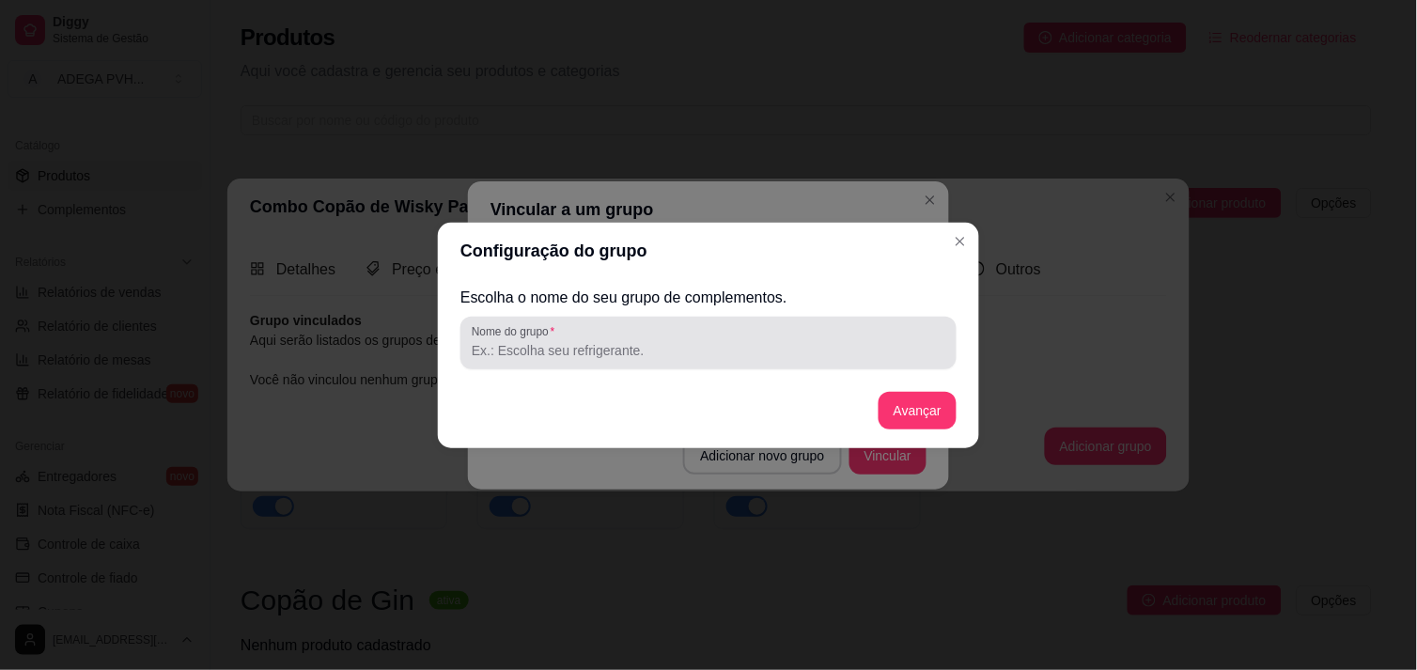
click at [708, 362] on div "Nome do grupo" at bounding box center [709, 343] width 496 height 53
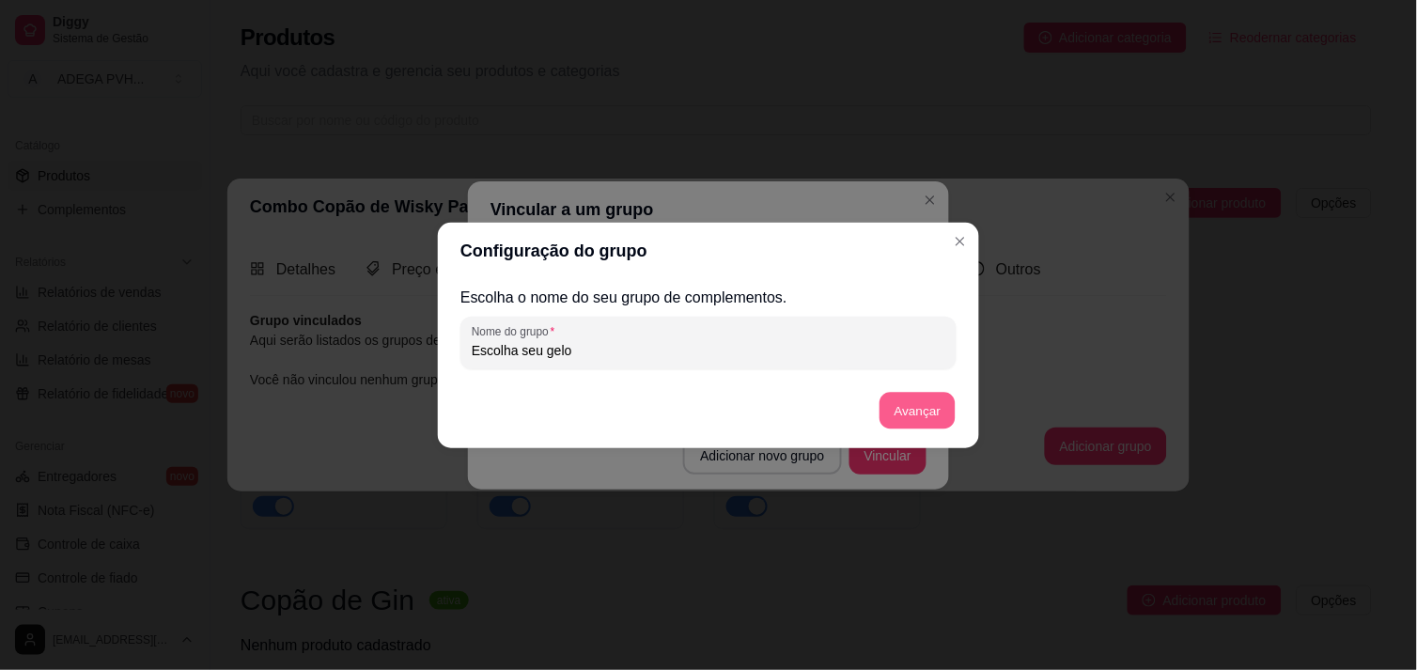
click at [944, 415] on button "Avançar" at bounding box center [918, 410] width 76 height 37
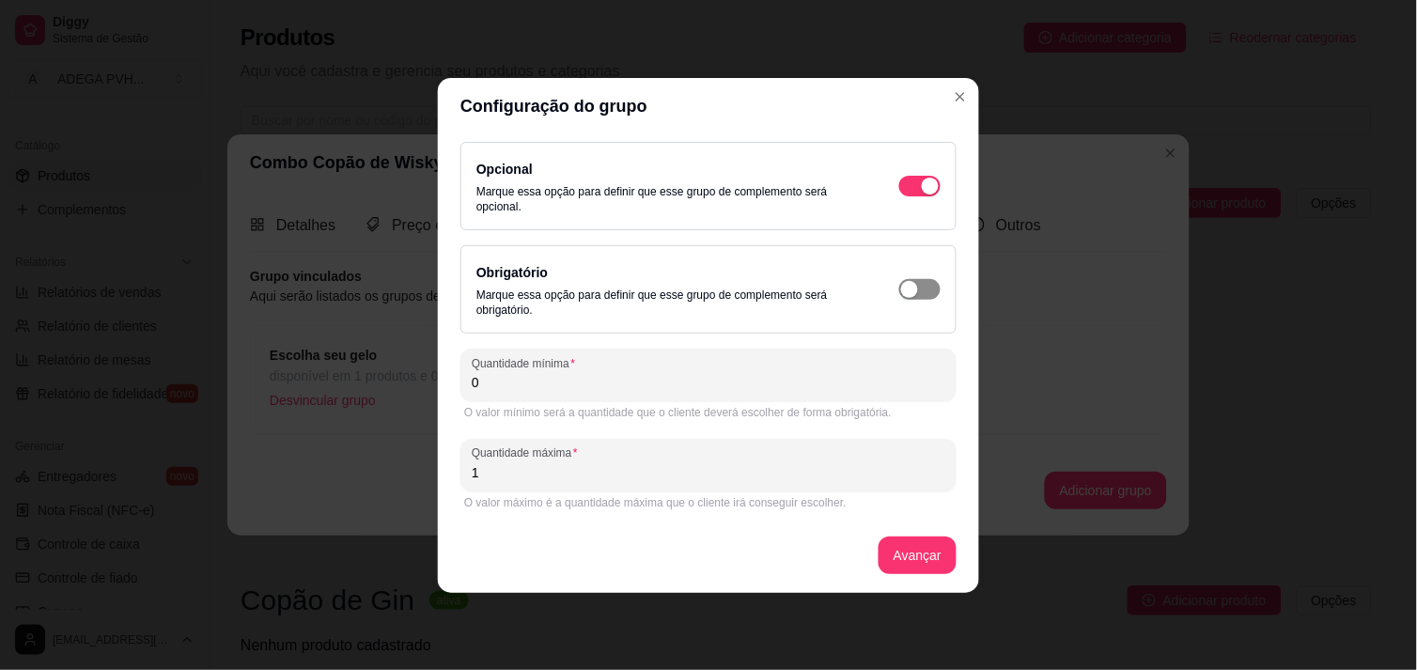
click at [931, 196] on span "button" at bounding box center [919, 186] width 41 height 21
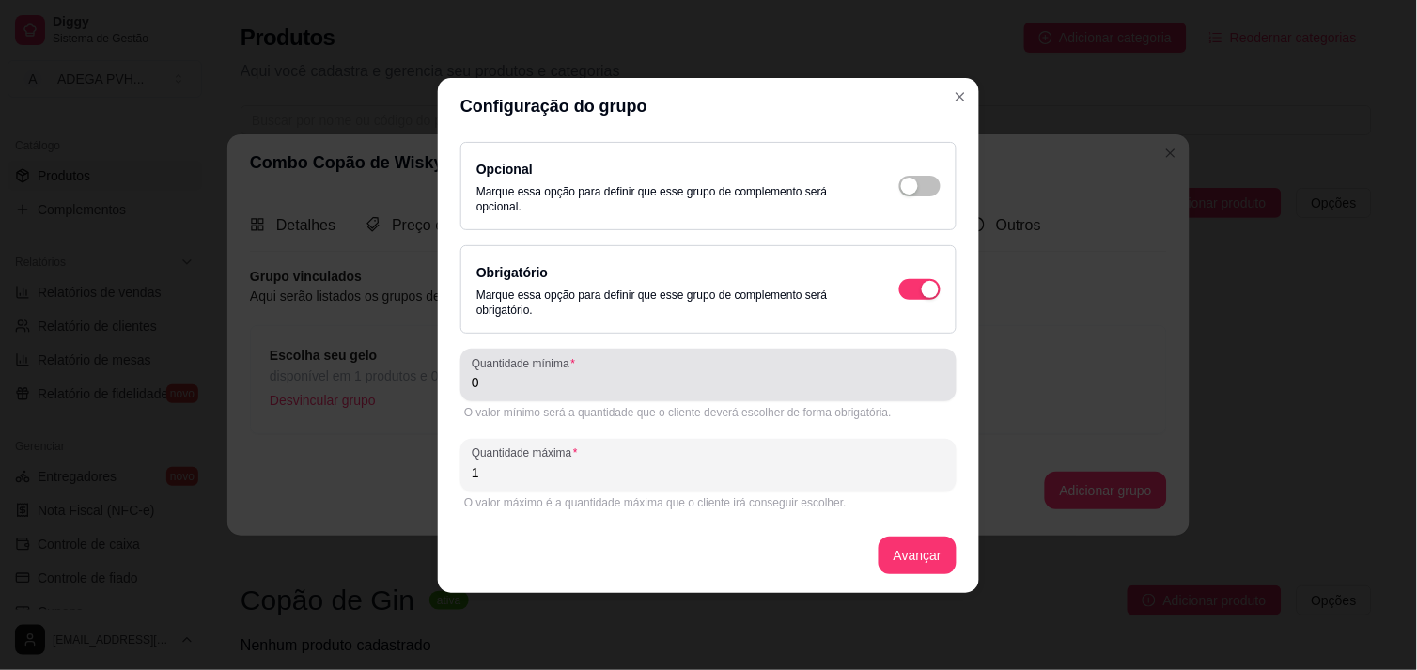
click at [774, 369] on div "0" at bounding box center [709, 375] width 474 height 38
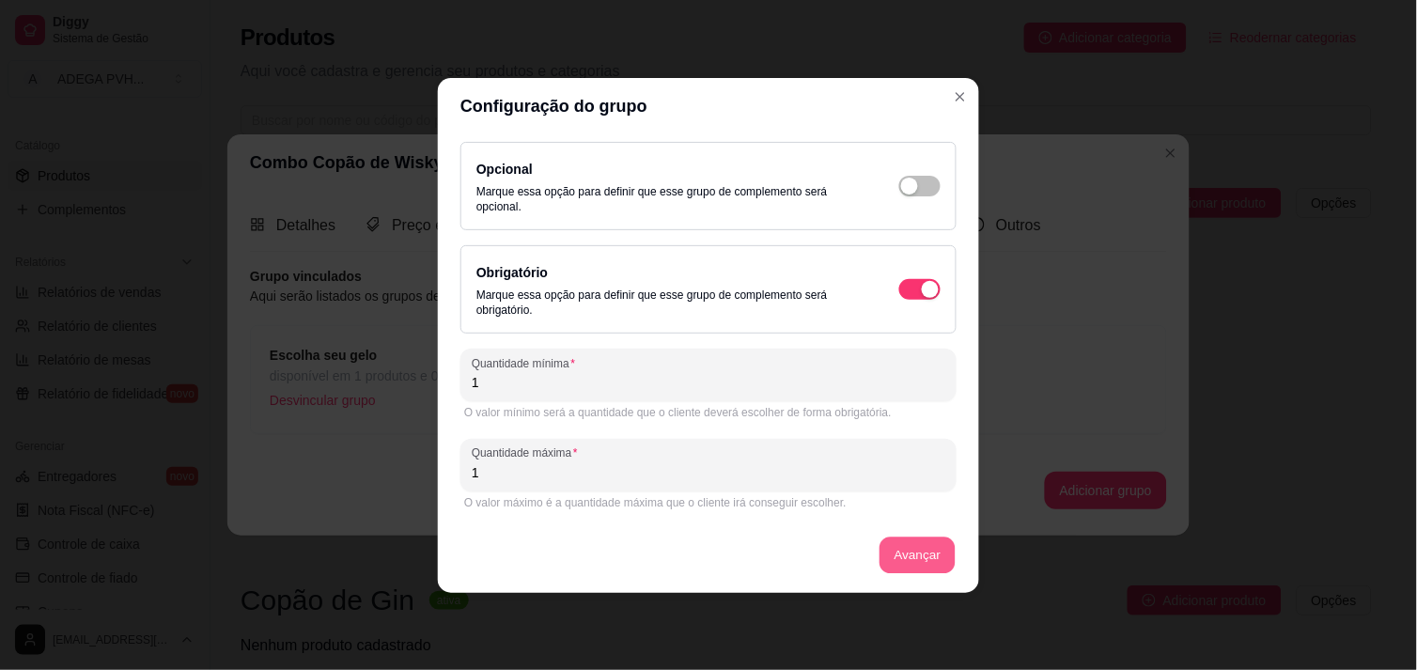
click at [897, 542] on button "Avançar" at bounding box center [918, 555] width 76 height 37
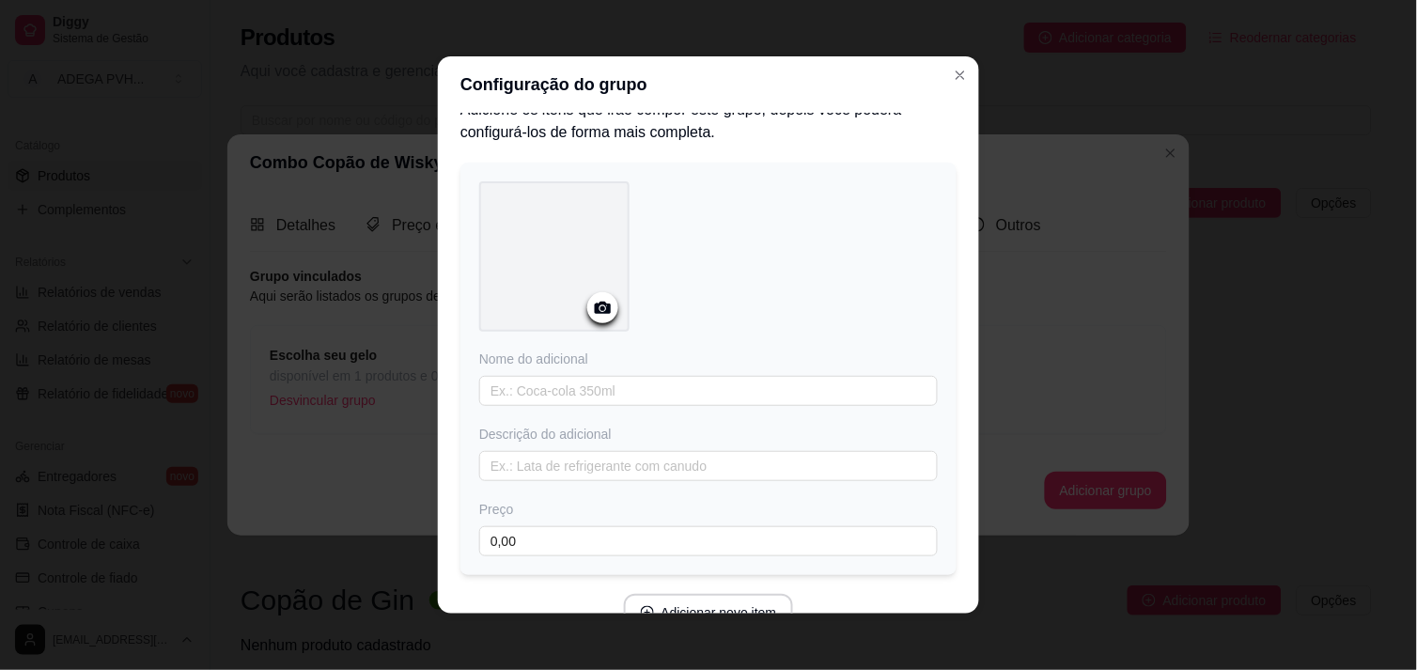
scroll to position [4, 0]
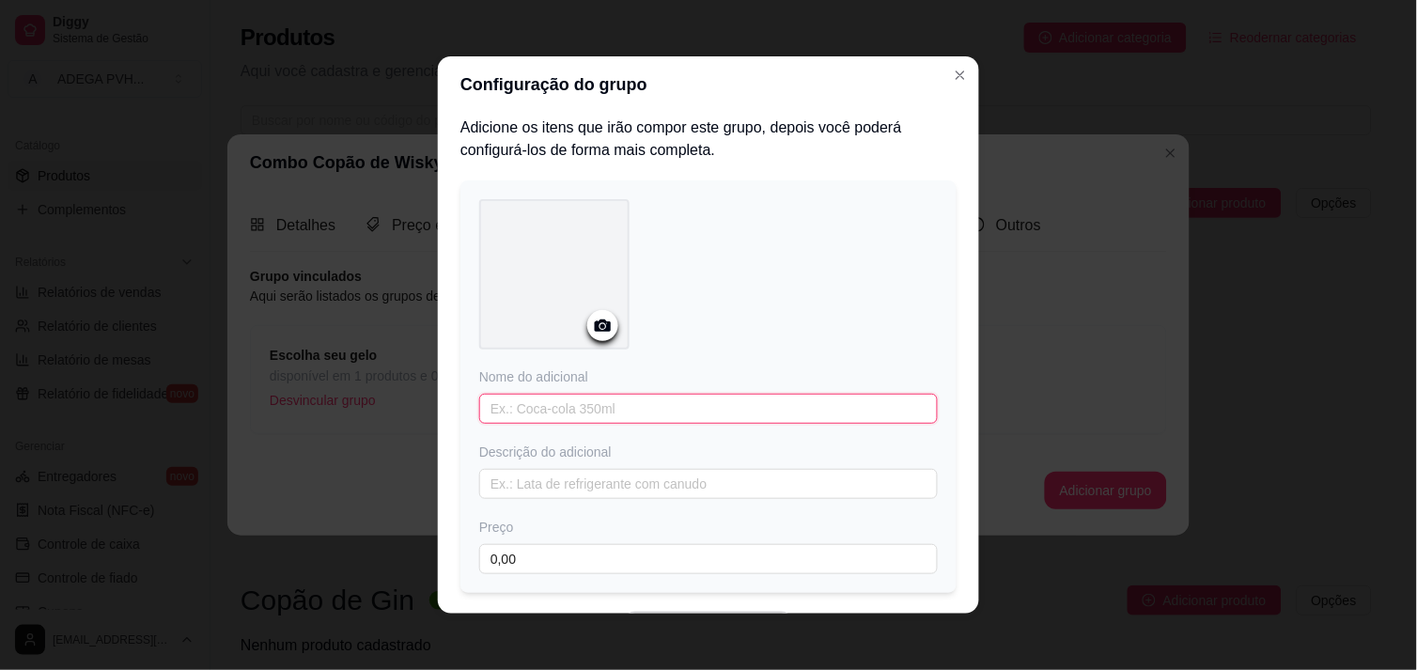
click at [727, 402] on input "text" at bounding box center [708, 409] width 459 height 30
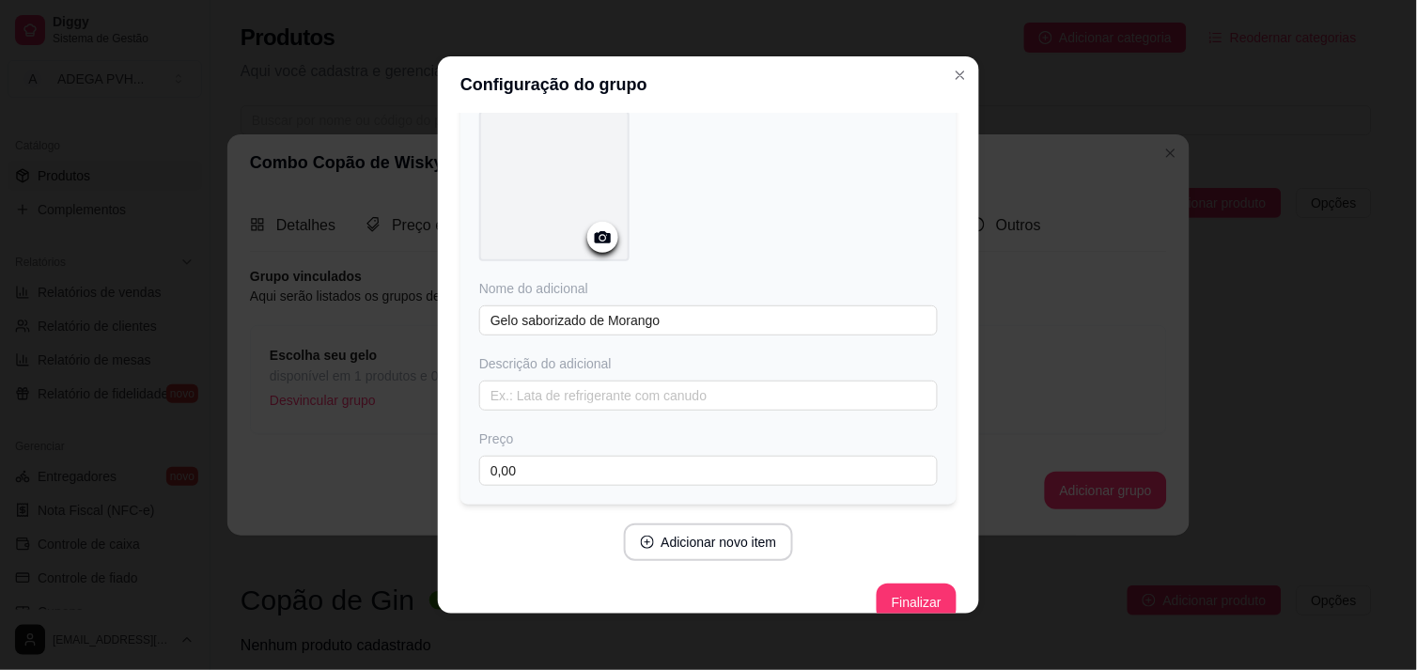
scroll to position [117, 0]
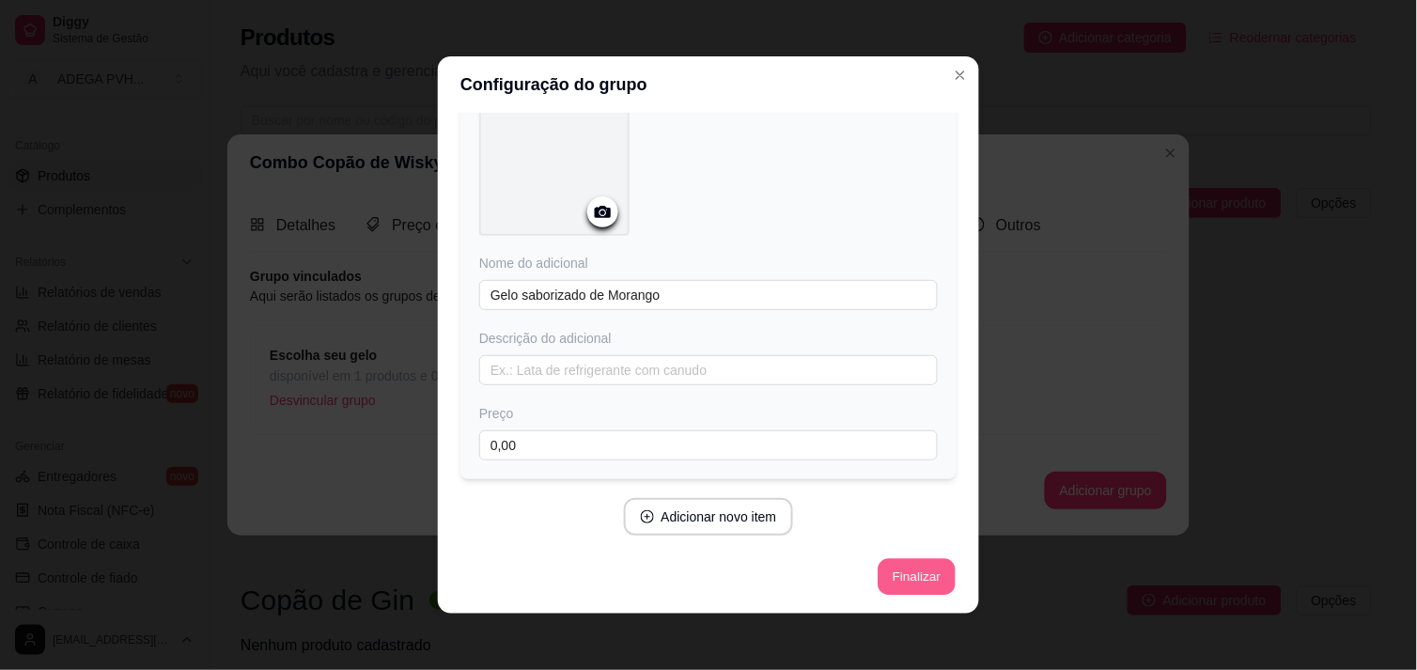
click at [897, 571] on button "Finalizar" at bounding box center [916, 577] width 77 height 37
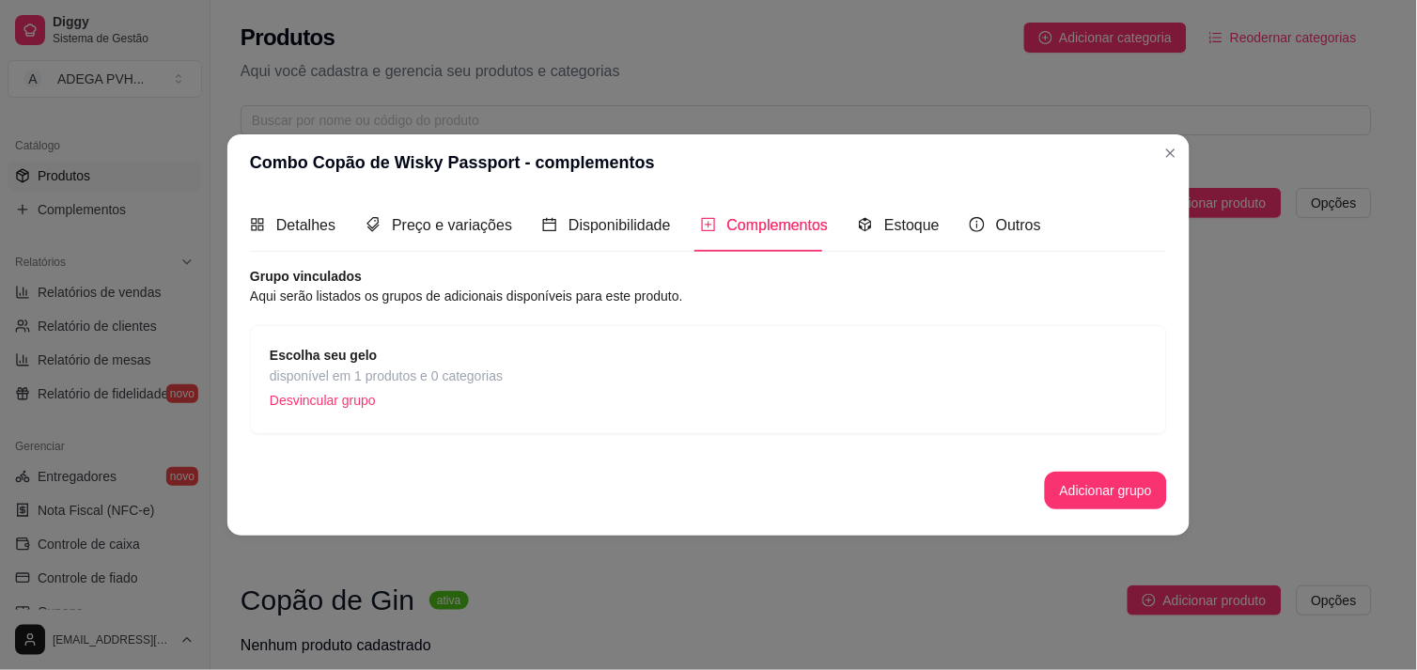
click at [888, 396] on div "Escolha seu gelo disponível em 1 produtos e 0 categorias Desvincular grupo" at bounding box center [709, 380] width 878 height 70
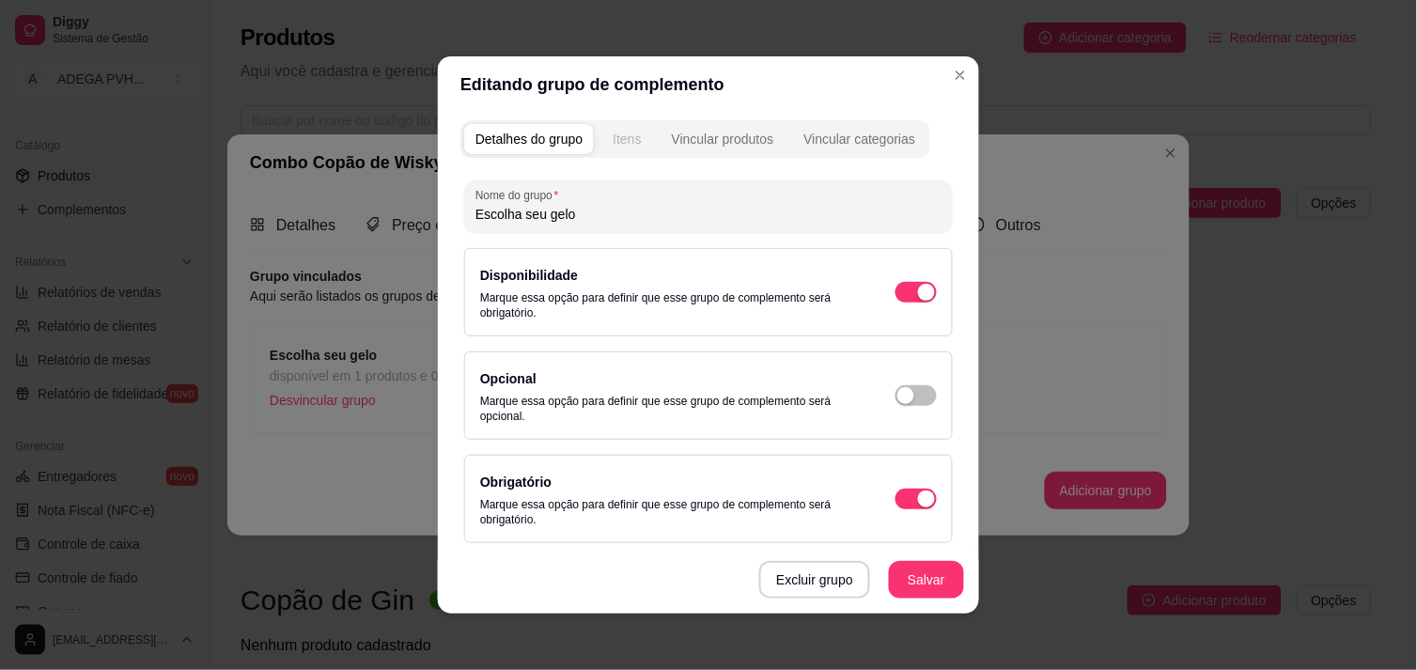
click at [621, 142] on div "Itens" at bounding box center [627, 139] width 28 height 19
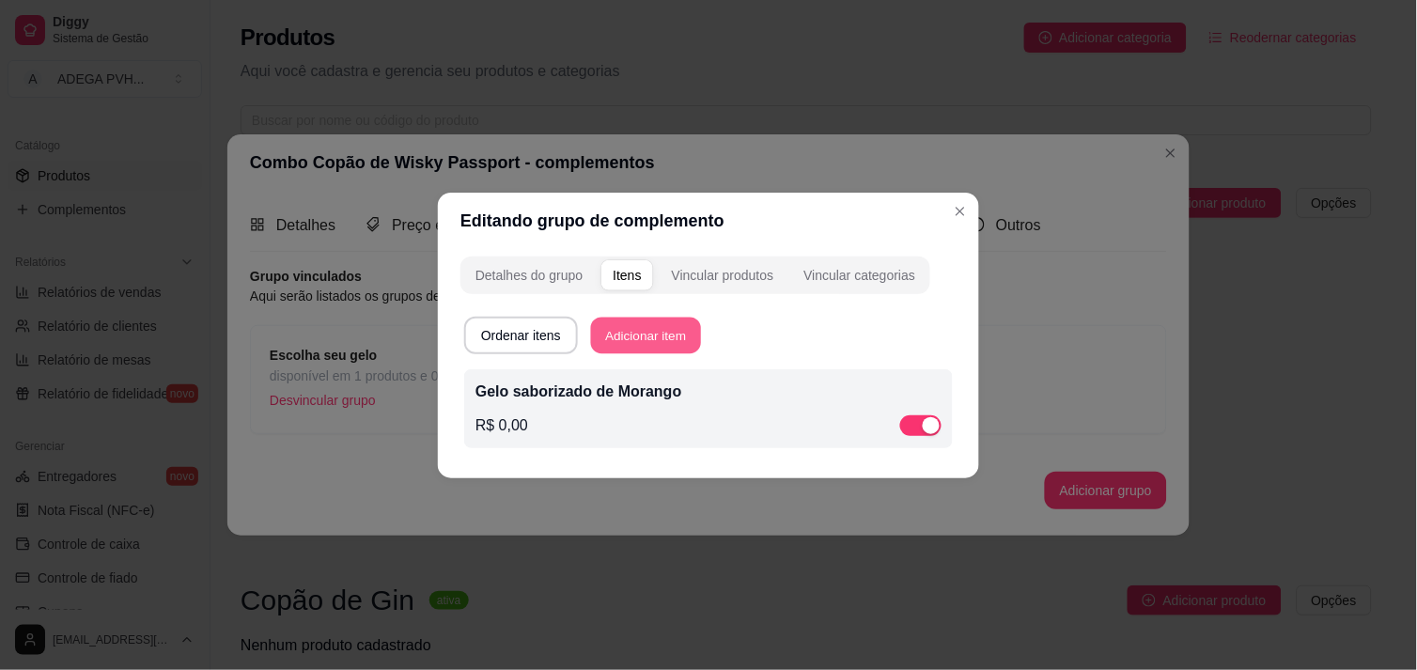
click at [596, 330] on button "Adicionar item" at bounding box center [646, 335] width 110 height 37
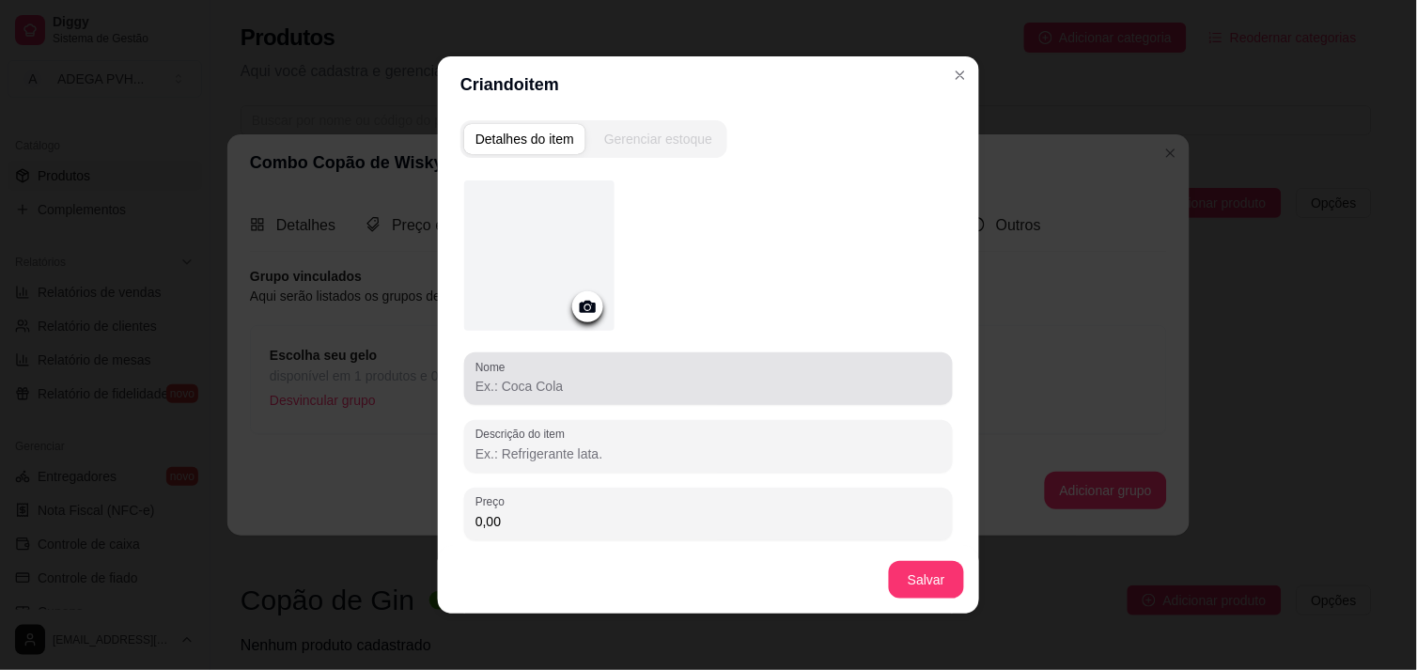
click at [526, 396] on div at bounding box center [709, 379] width 466 height 38
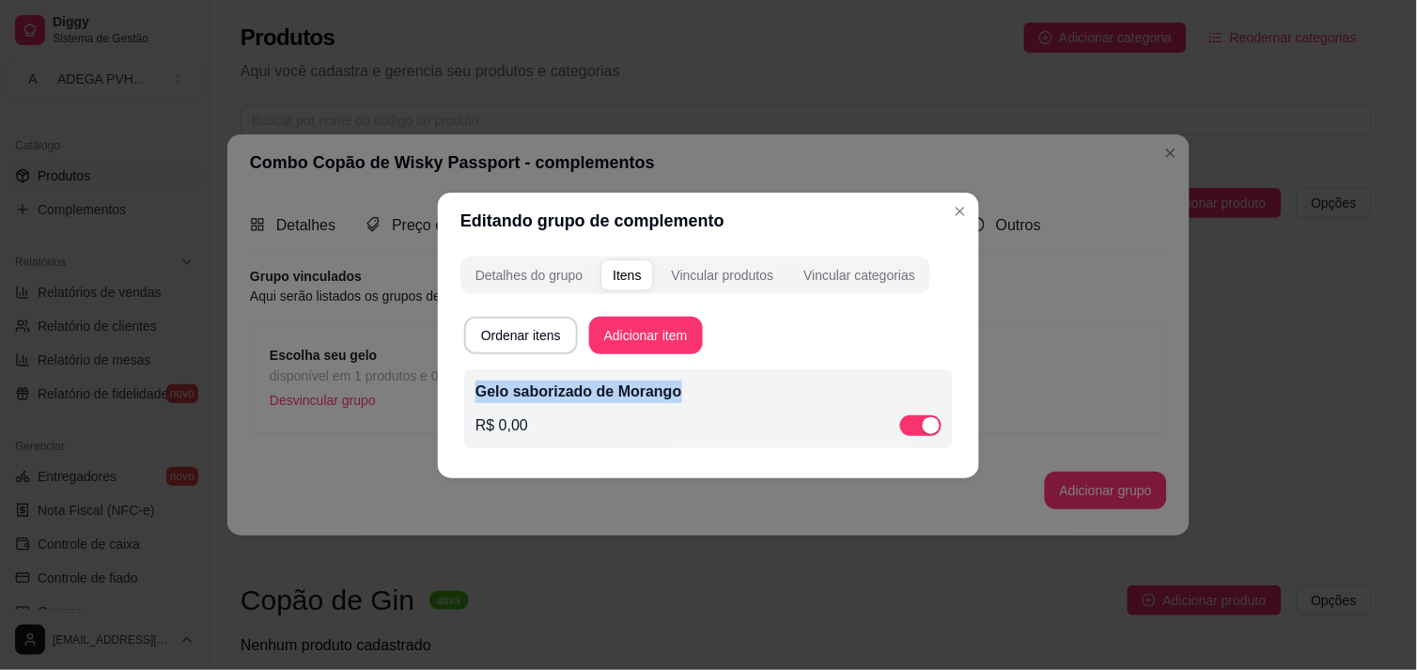
drag, startPoint x: 687, startPoint y: 389, endPoint x: 448, endPoint y: 387, distance: 238.7
click at [448, 387] on div "Detalhes do grupo Itens Vincular produtos Vincular categorias Ordenar itens Adi…" at bounding box center [708, 363] width 541 height 229
copy p "Gelo saborizado de Morango"
click at [662, 320] on button "Adicionar item" at bounding box center [646, 335] width 110 height 37
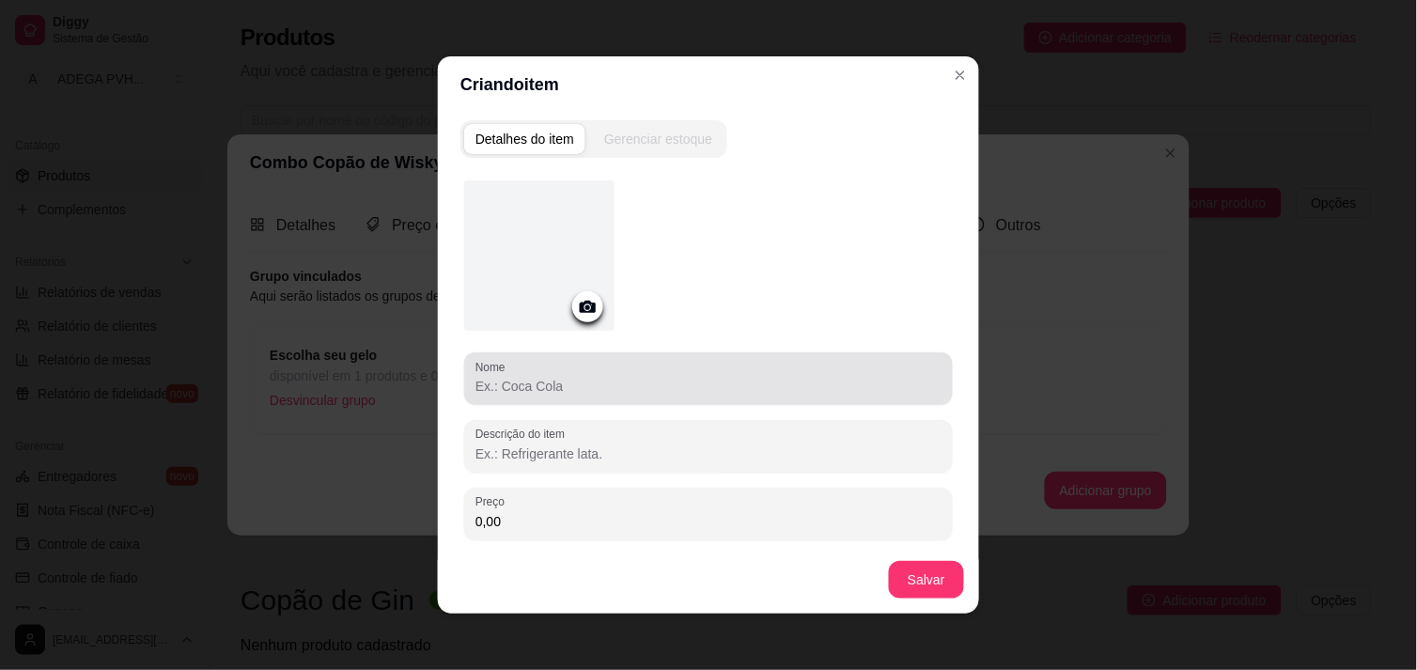
click at [495, 367] on label "Nome" at bounding box center [494, 367] width 37 height 16
click at [495, 377] on input "Nome" at bounding box center [709, 386] width 466 height 19
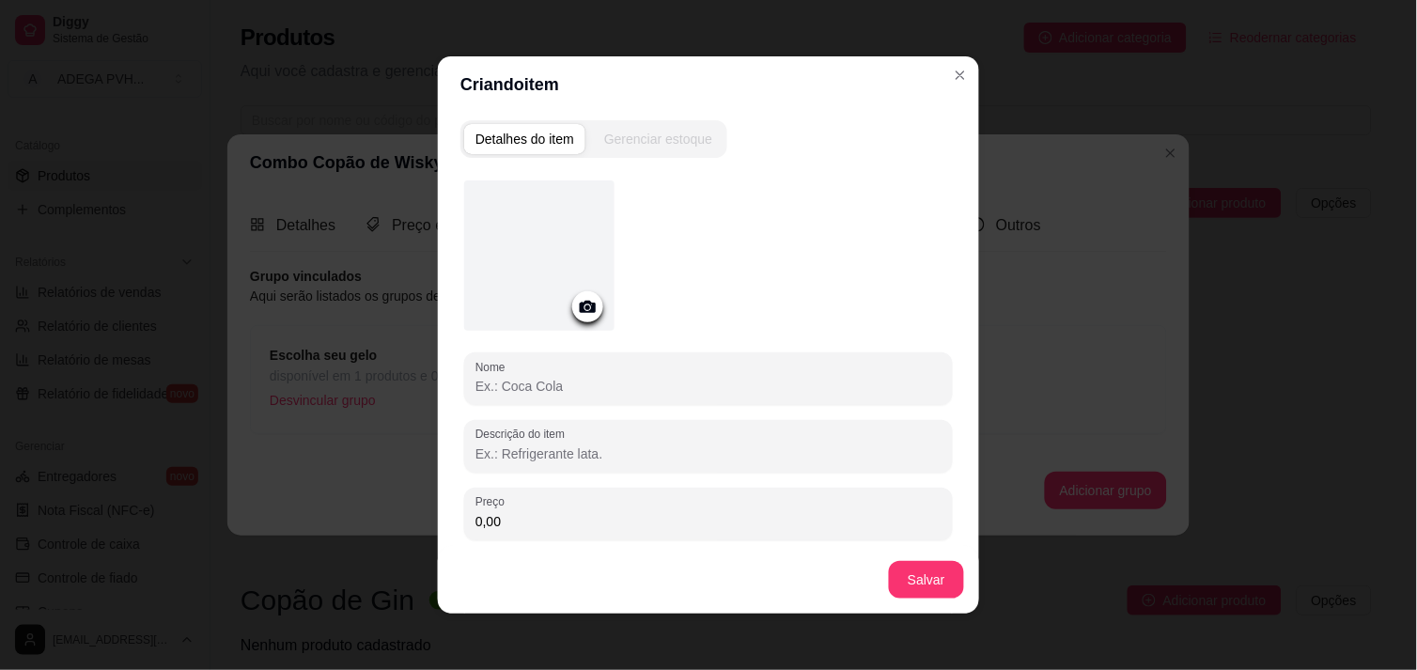
paste input "Gelo saborizado de Morango"
click at [673, 385] on input "Gelo saborizado de Maracuja" at bounding box center [709, 386] width 466 height 19
click at [613, 382] on input "Gelo saborizado de Maracuja" at bounding box center [709, 386] width 466 height 19
click at [609, 380] on input "Gelo saborizado de Maracuja" at bounding box center [709, 386] width 466 height 19
click at [617, 146] on div "Gerenciar estoque" at bounding box center [658, 139] width 108 height 19
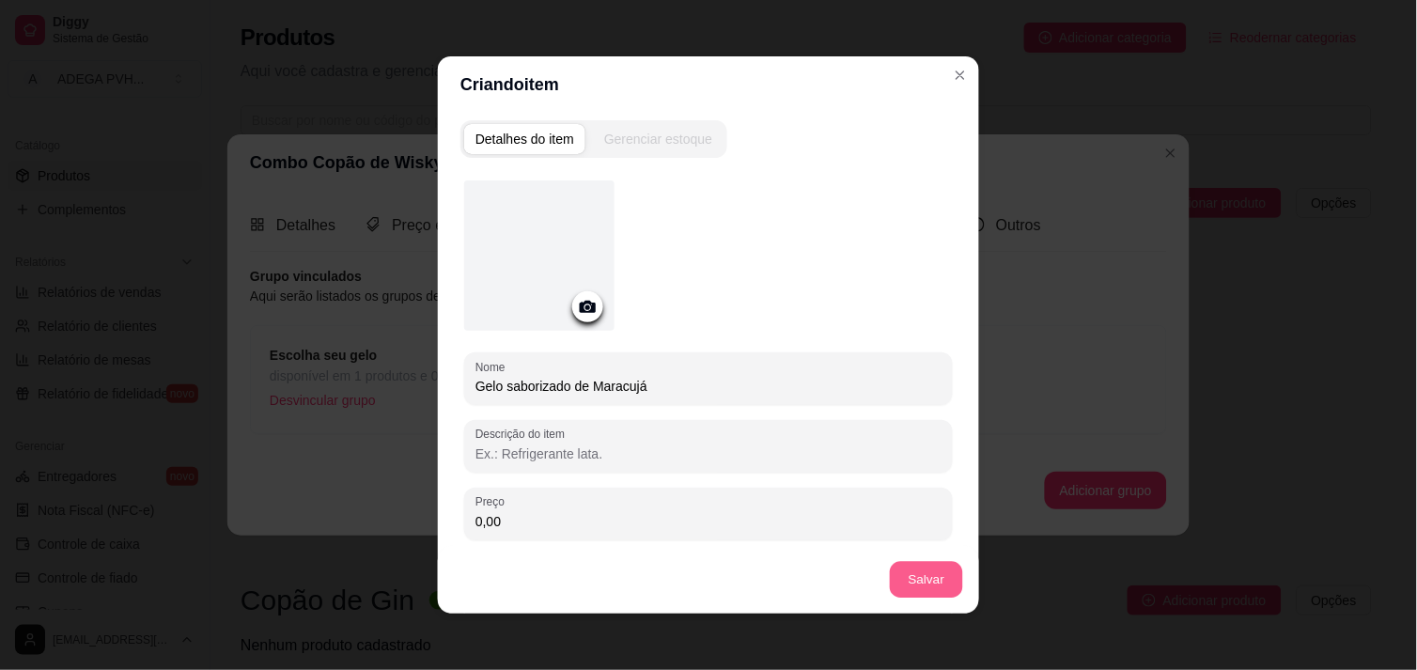
click at [915, 587] on button "Salvar" at bounding box center [926, 580] width 73 height 37
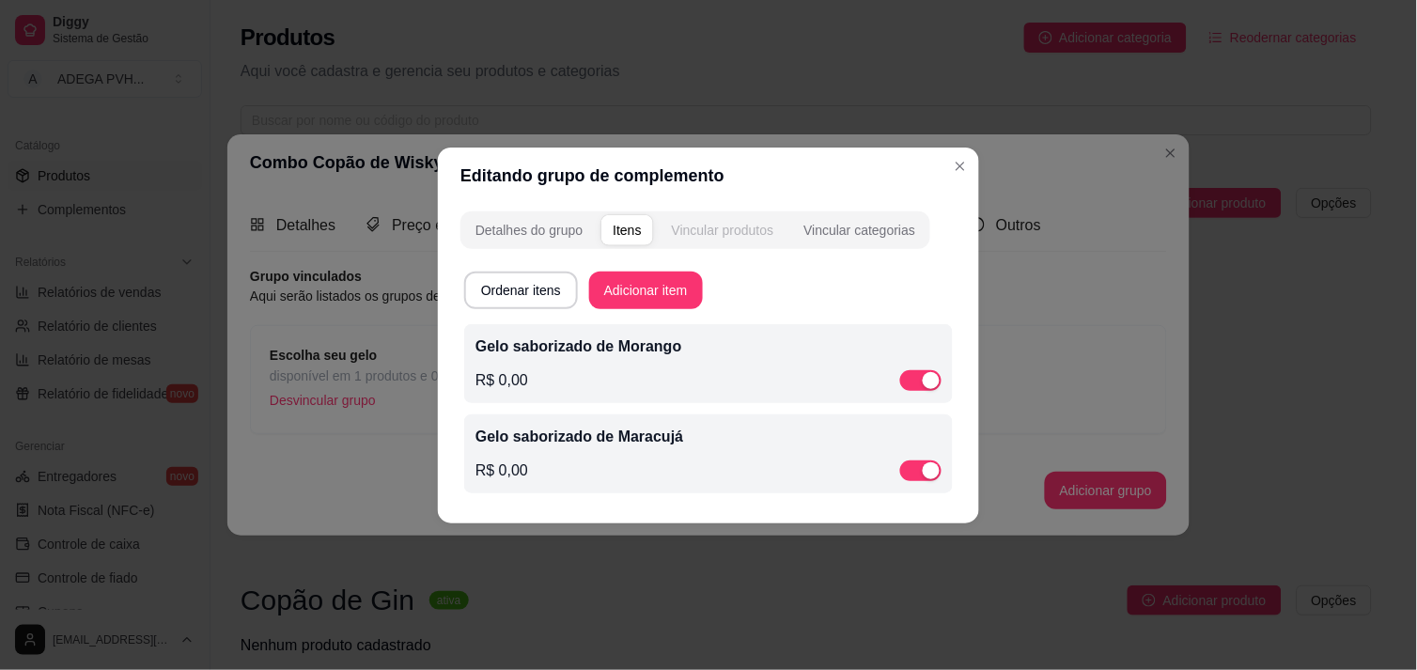
click at [718, 221] on div "Vincular produtos" at bounding box center [723, 230] width 102 height 19
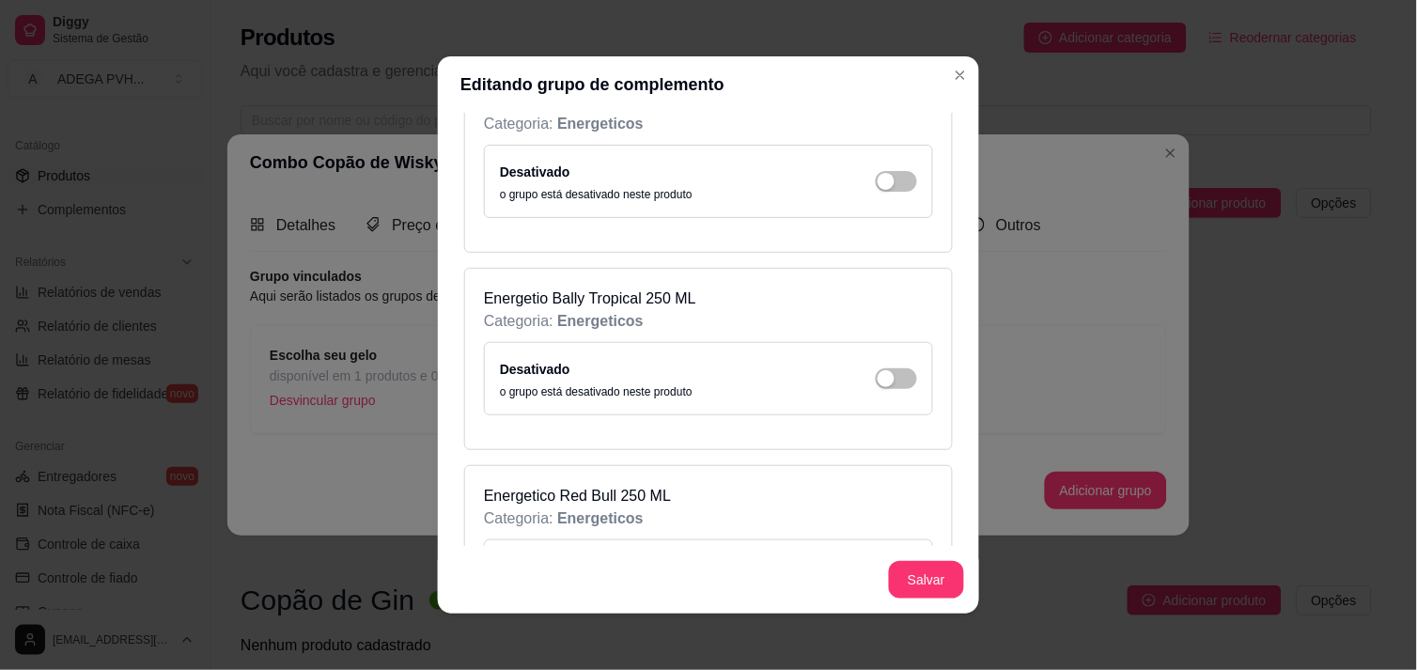
scroll to position [1316, 0]
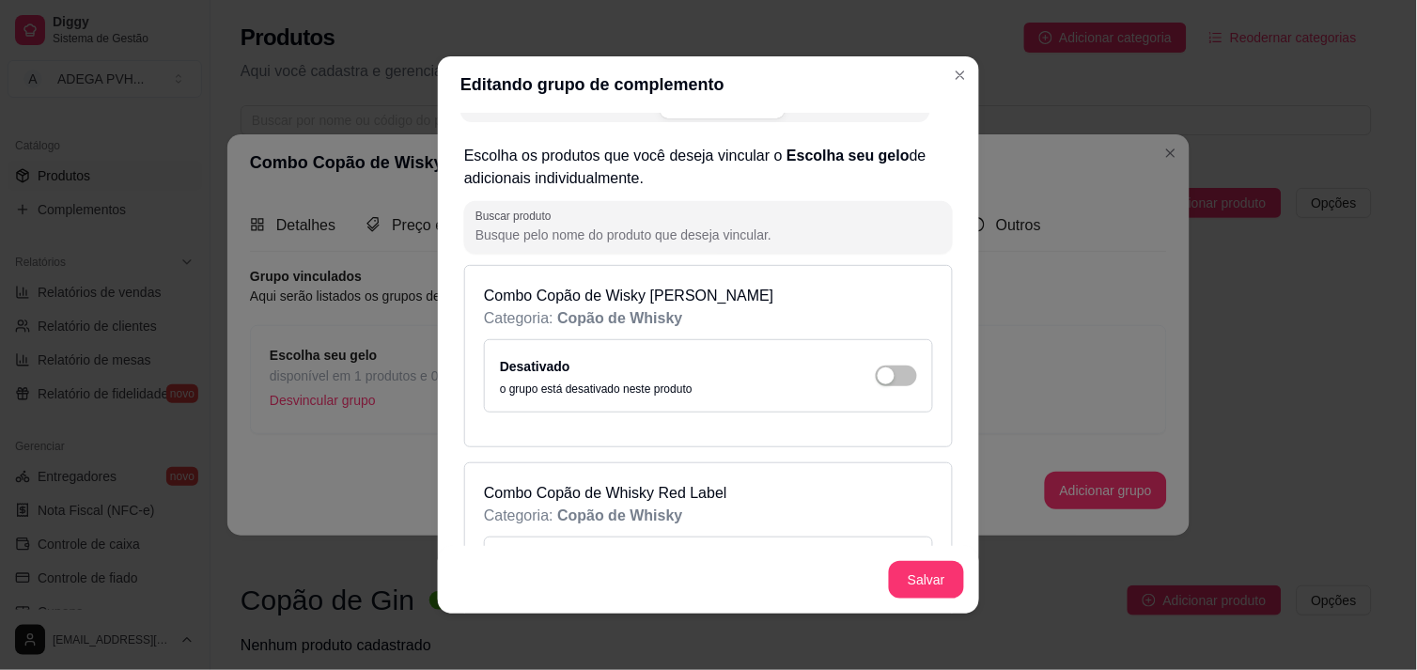
scroll to position [0, 0]
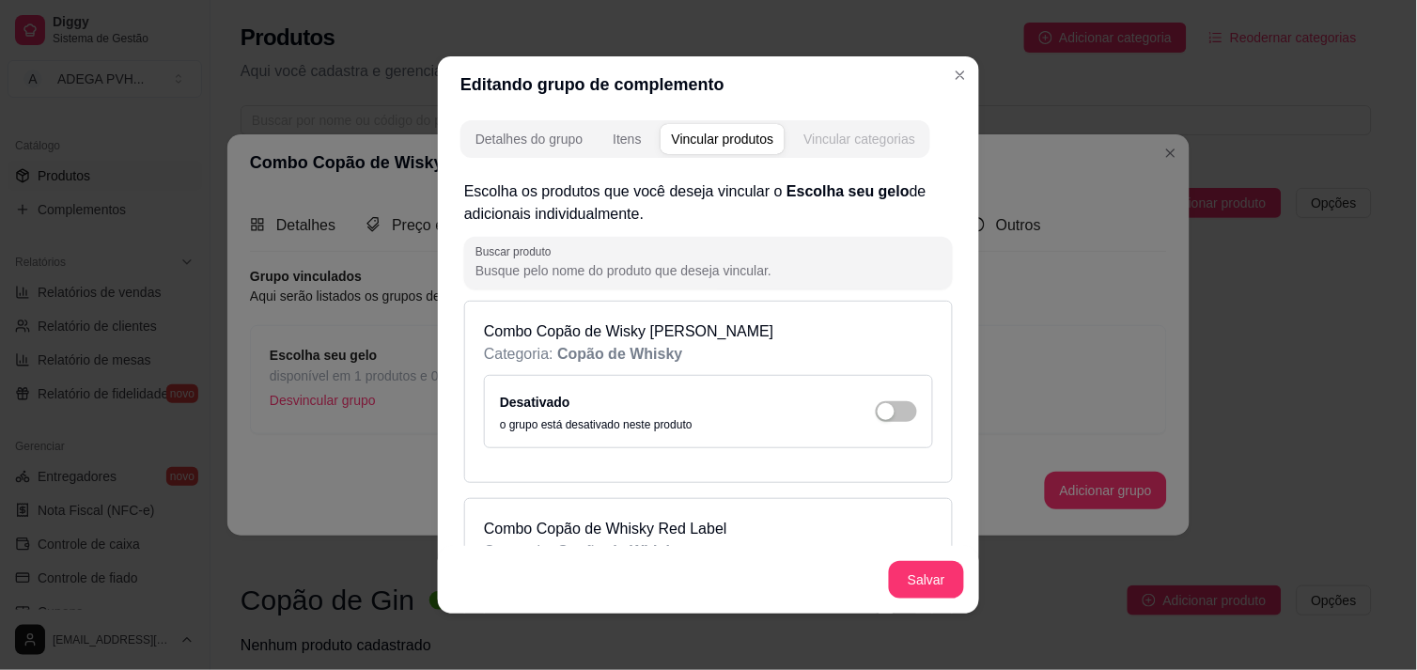
click at [871, 147] on div "Vincular categorias" at bounding box center [860, 139] width 112 height 19
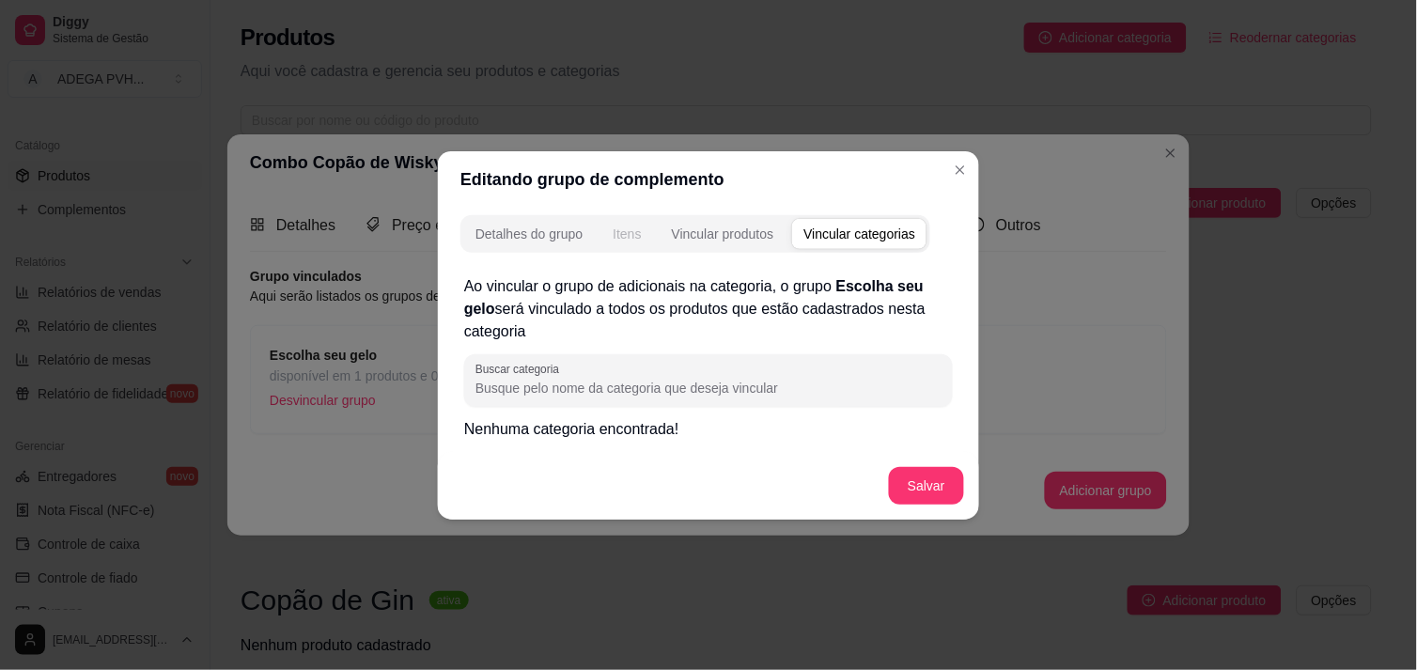
click at [609, 226] on button "Itens" at bounding box center [627, 234] width 51 height 30
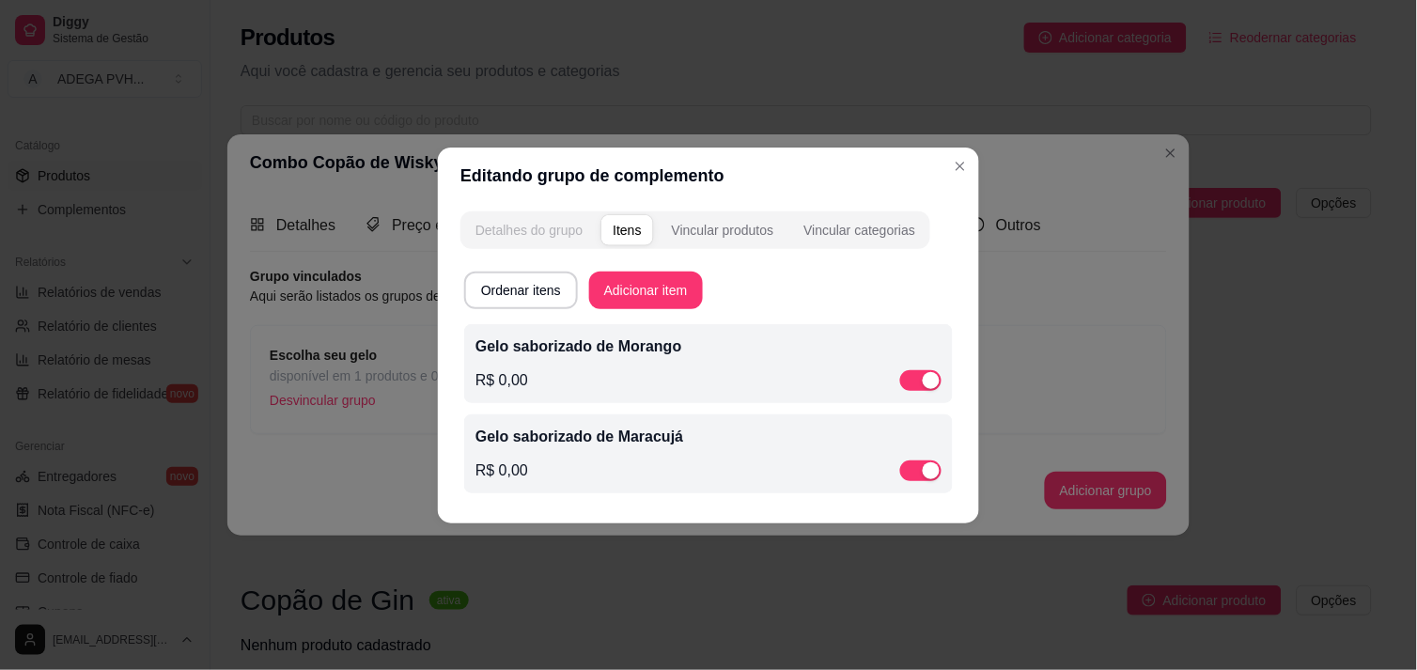
click at [533, 237] on div "Detalhes do grupo" at bounding box center [529, 230] width 107 height 19
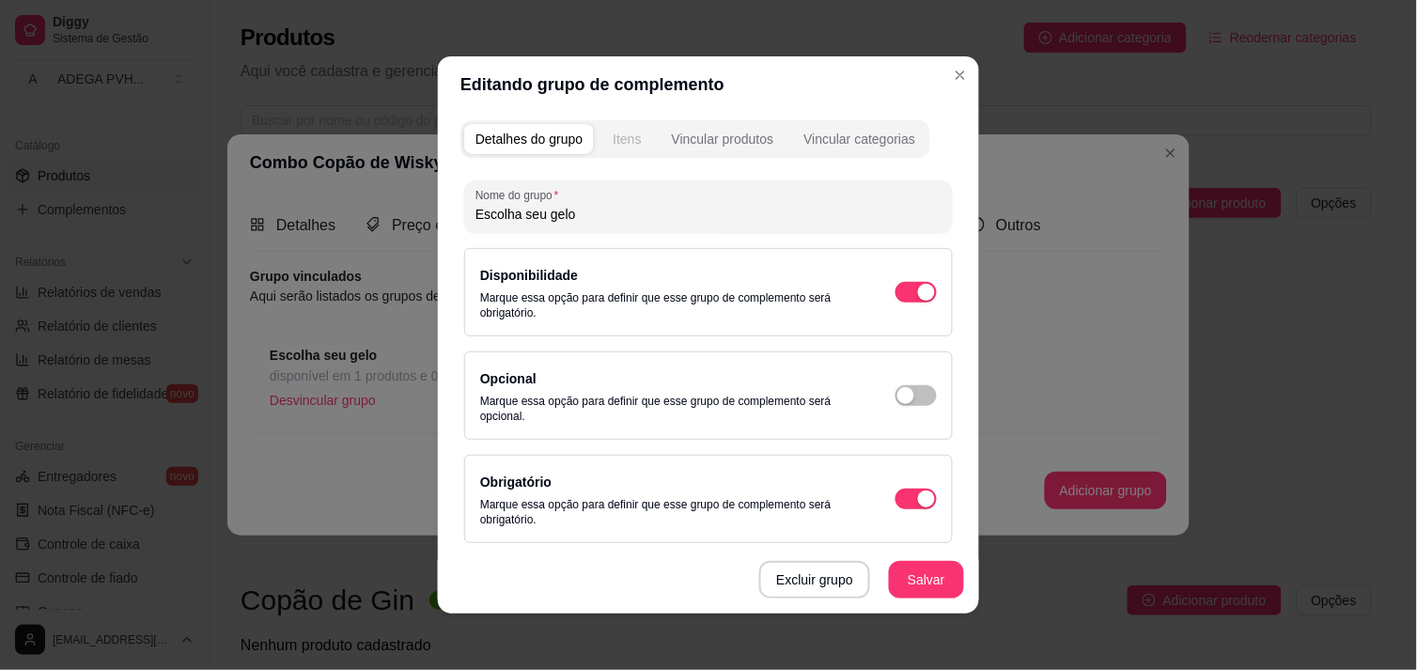
click at [618, 130] on div "Itens" at bounding box center [627, 139] width 28 height 19
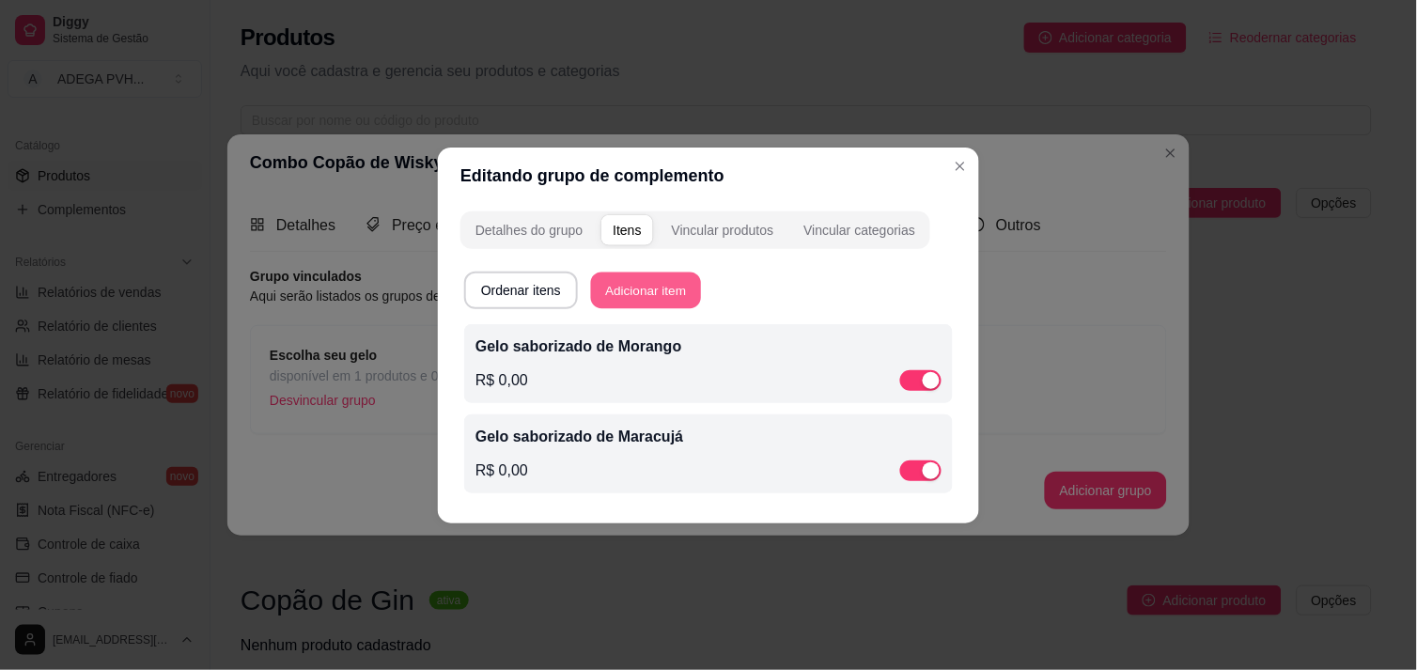
click at [622, 305] on button "Adicionar item" at bounding box center [646, 290] width 110 height 37
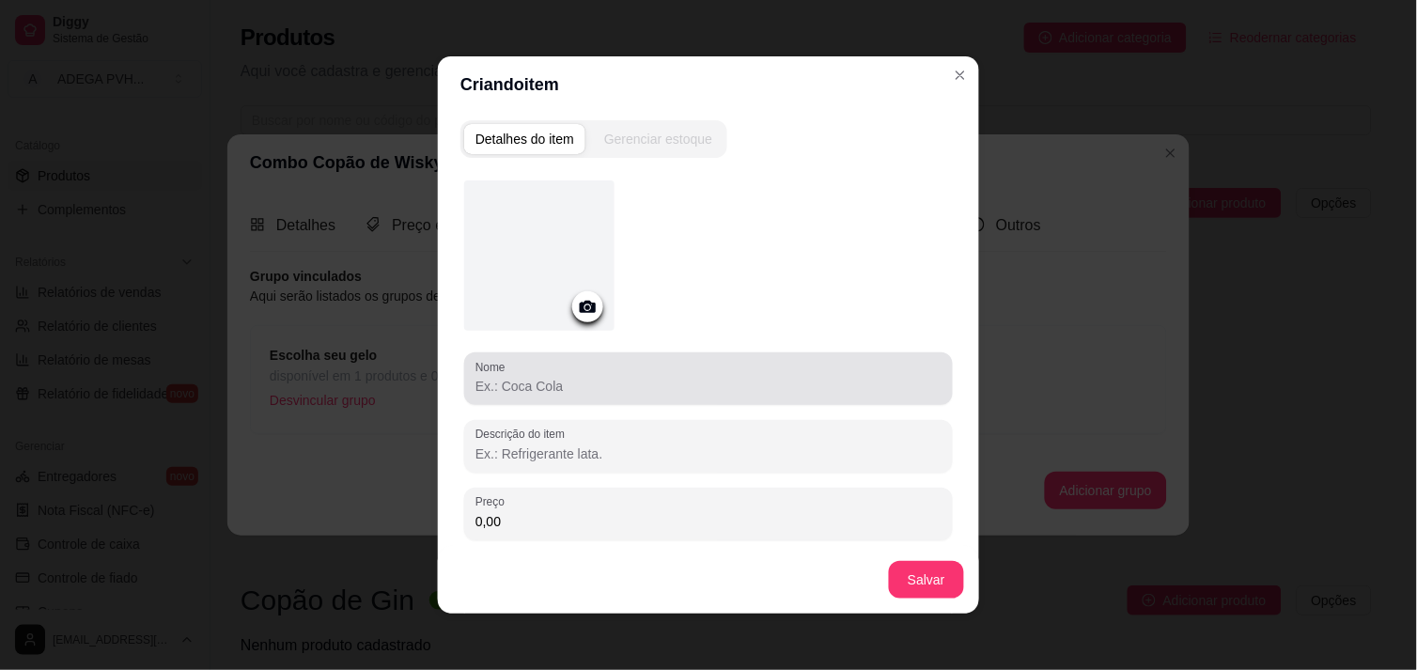
click at [549, 385] on input "Nome" at bounding box center [709, 386] width 466 height 19
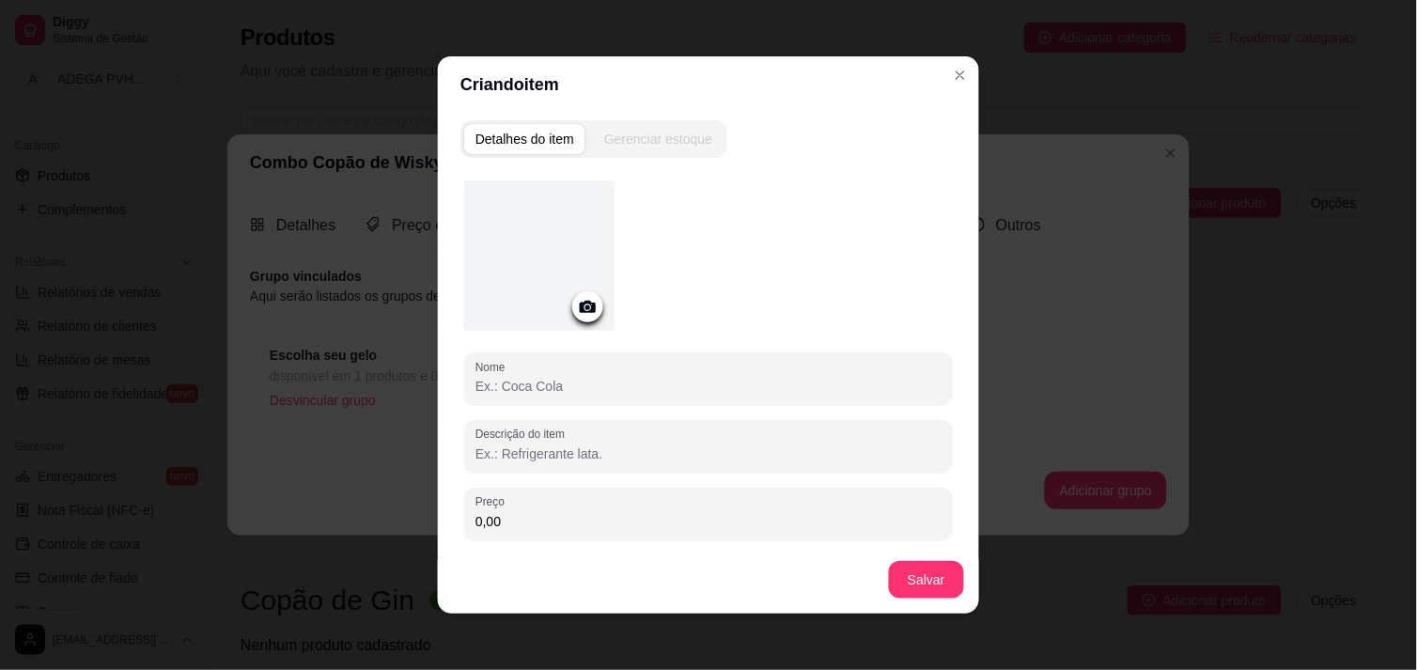
paste input "Gelo saborizado de Morango"
click at [905, 573] on button "Salvar" at bounding box center [926, 580] width 73 height 37
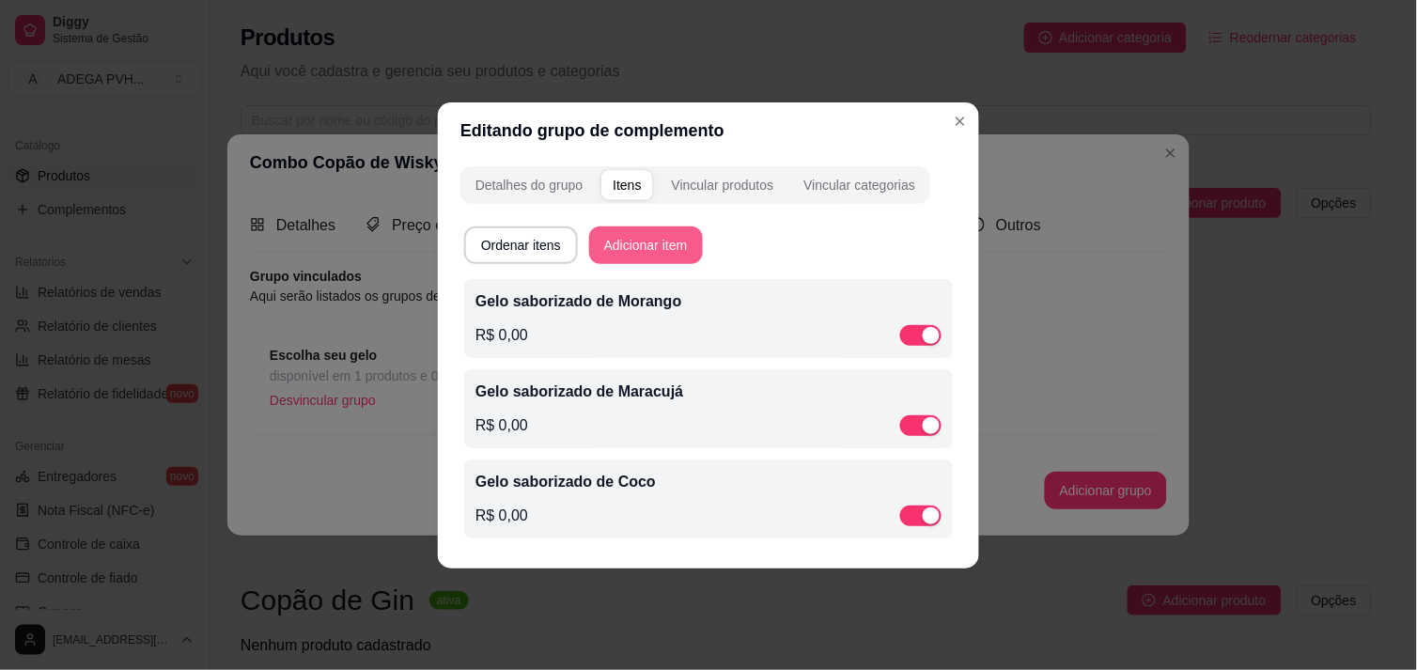
click at [641, 232] on button "Adicionar item" at bounding box center [646, 246] width 114 height 38
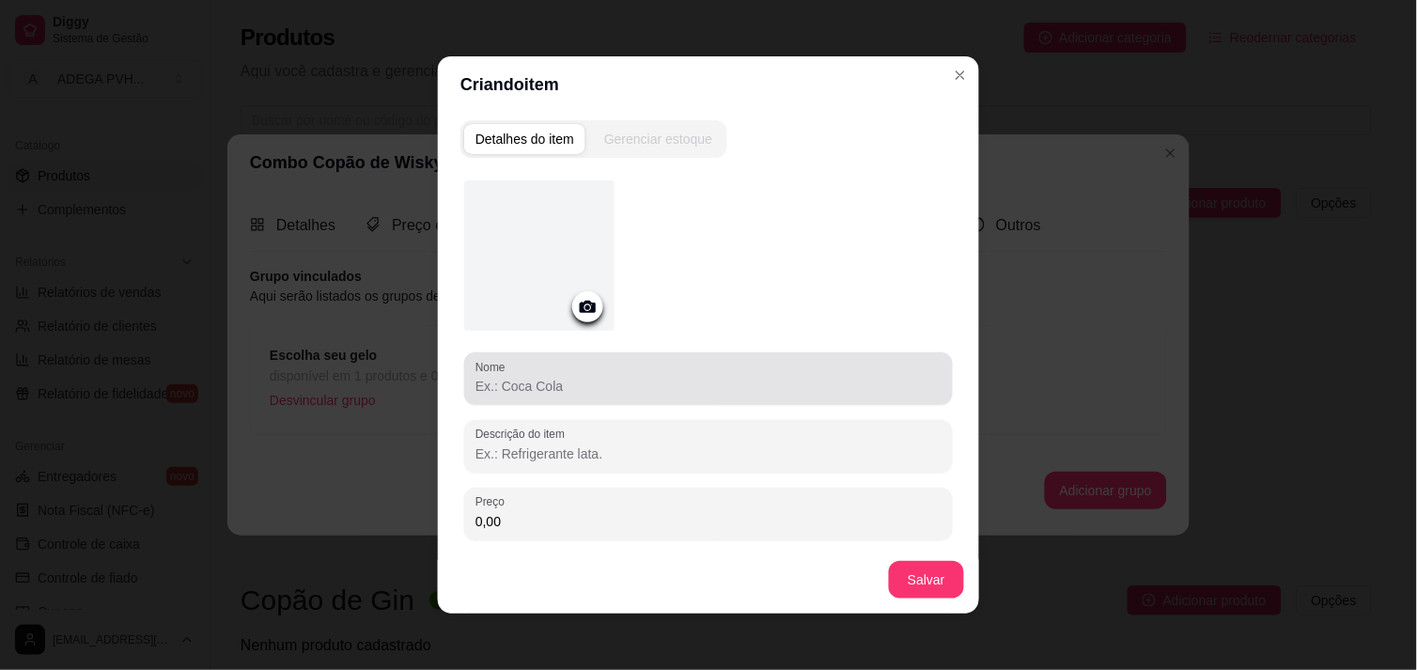
click at [598, 360] on div at bounding box center [709, 379] width 466 height 38
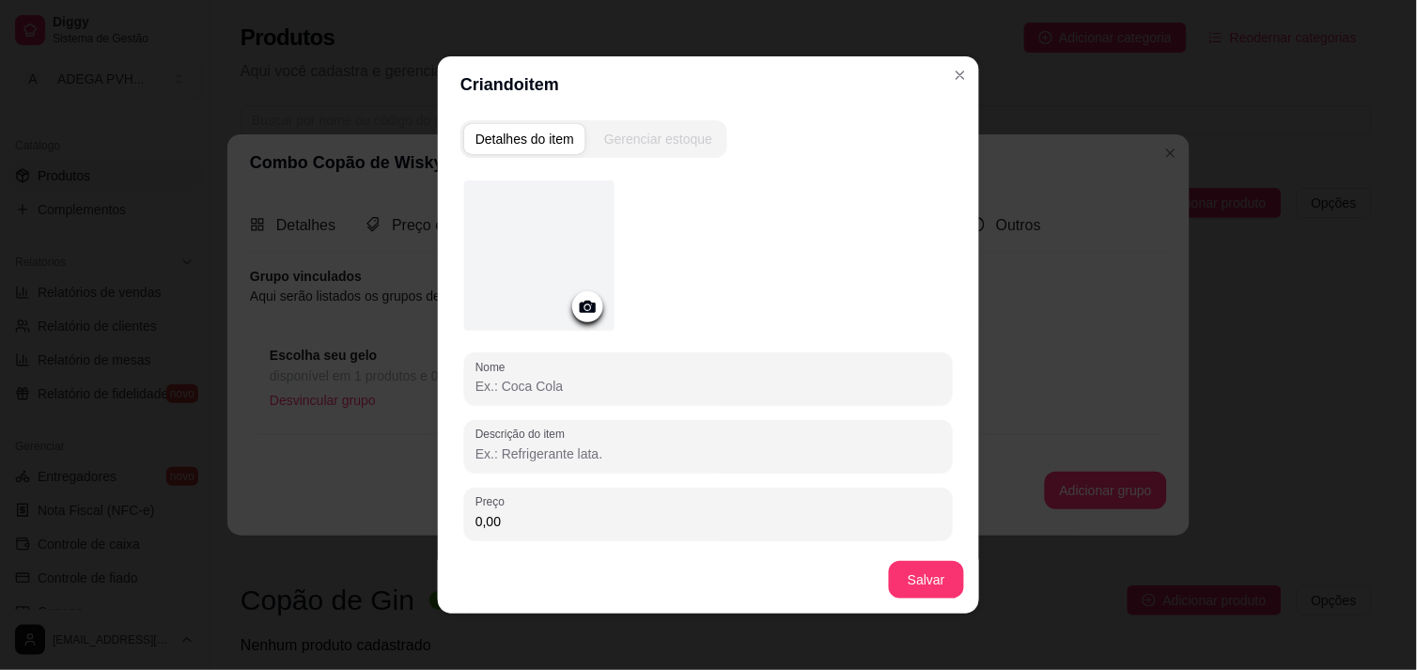
paste input "Gelo saborizado de Morango"
click at [912, 565] on button "Salvar" at bounding box center [926, 580] width 73 height 37
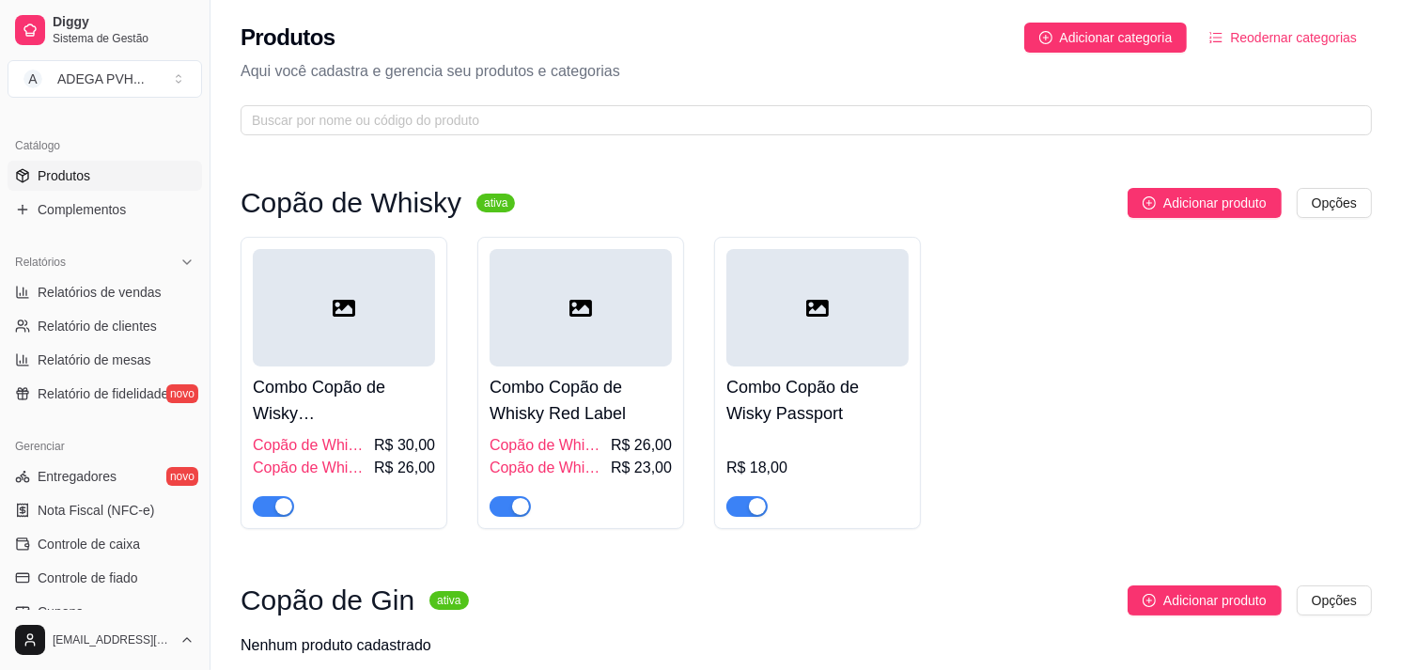
click at [835, 446] on div "R$ 18,00" at bounding box center [818, 475] width 182 height 83
click at [402, 398] on h4 "Combo Copão de Wisky [PERSON_NAME]" at bounding box center [344, 400] width 182 height 53
click at [801, 458] on div "R$ 18,00" at bounding box center [818, 468] width 182 height 23
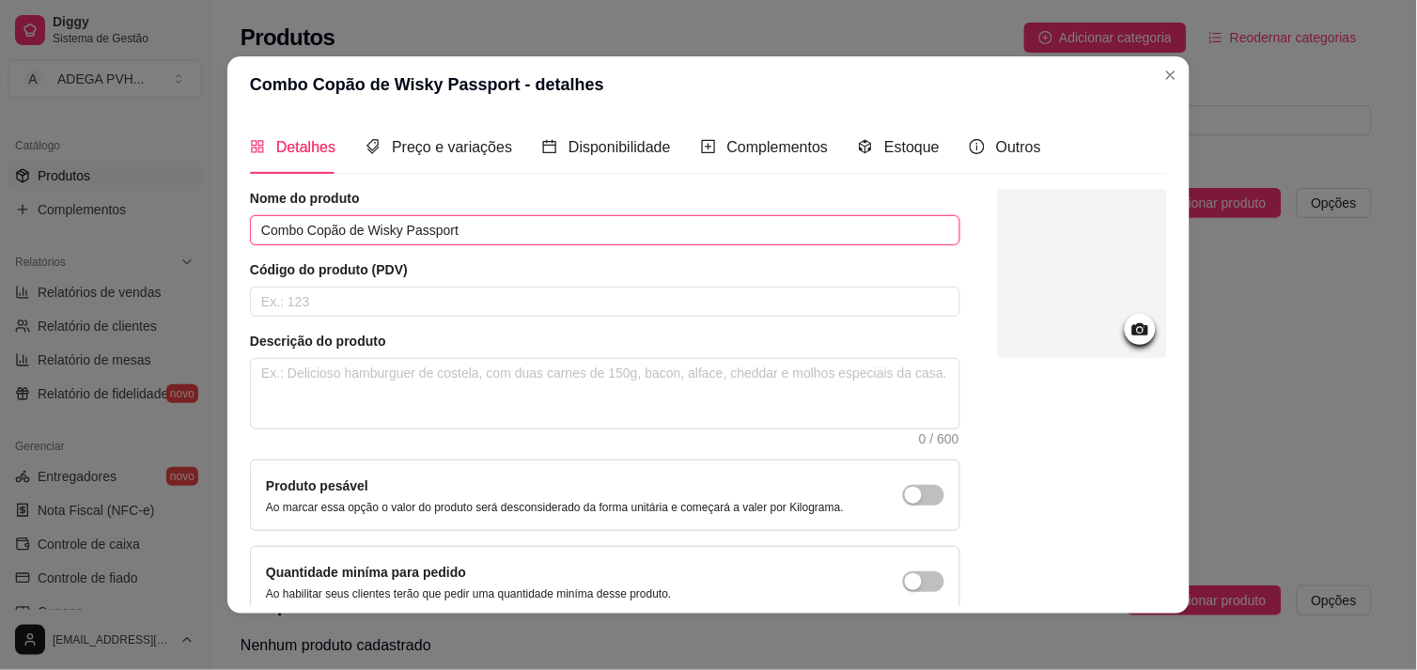
click at [371, 235] on input "Combo Copão de Wisky Passport" at bounding box center [605, 230] width 711 height 30
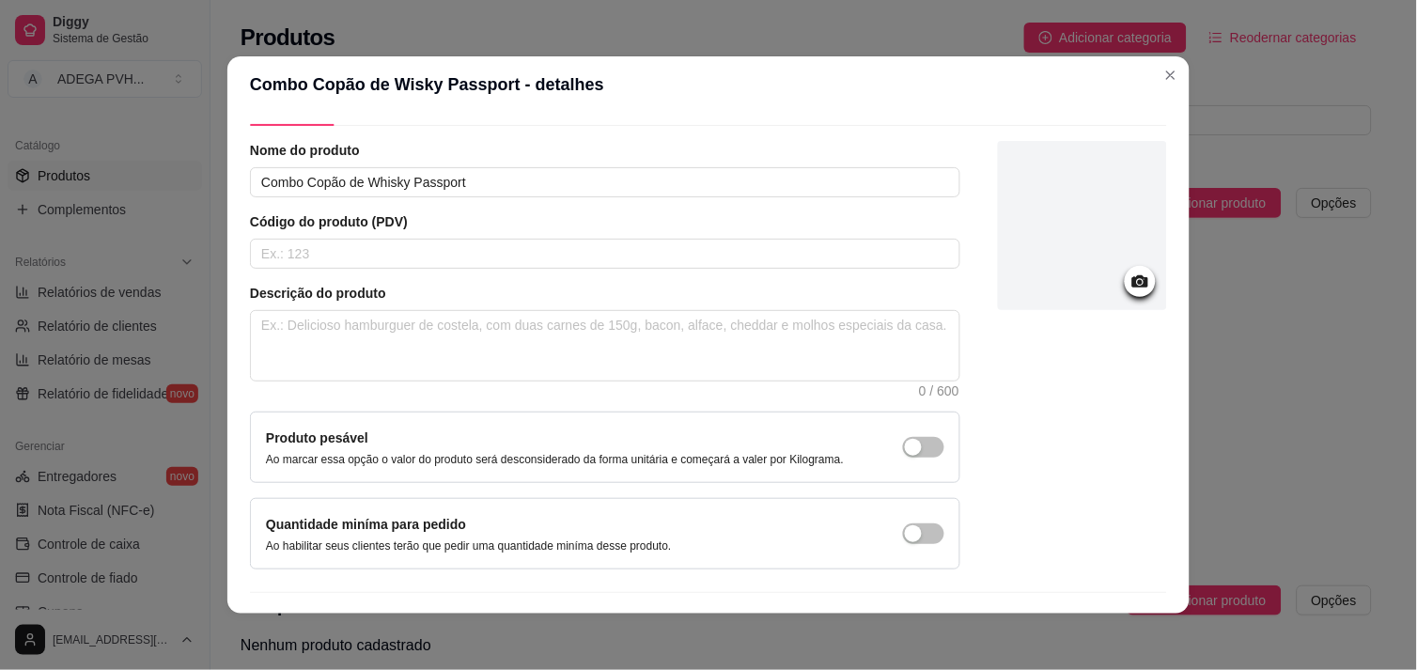
scroll to position [95, 0]
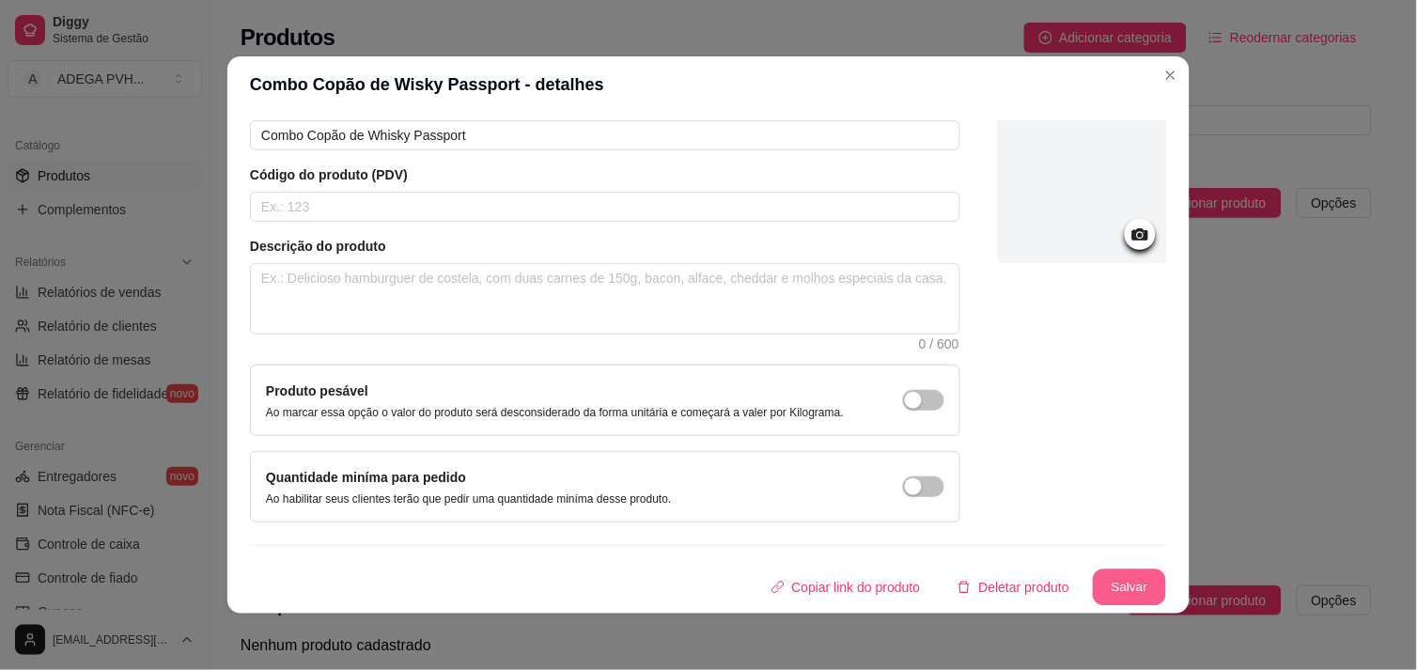
click at [1118, 570] on button "Salvar" at bounding box center [1129, 588] width 73 height 37
click at [1093, 571] on button "Salvar" at bounding box center [1129, 588] width 73 height 37
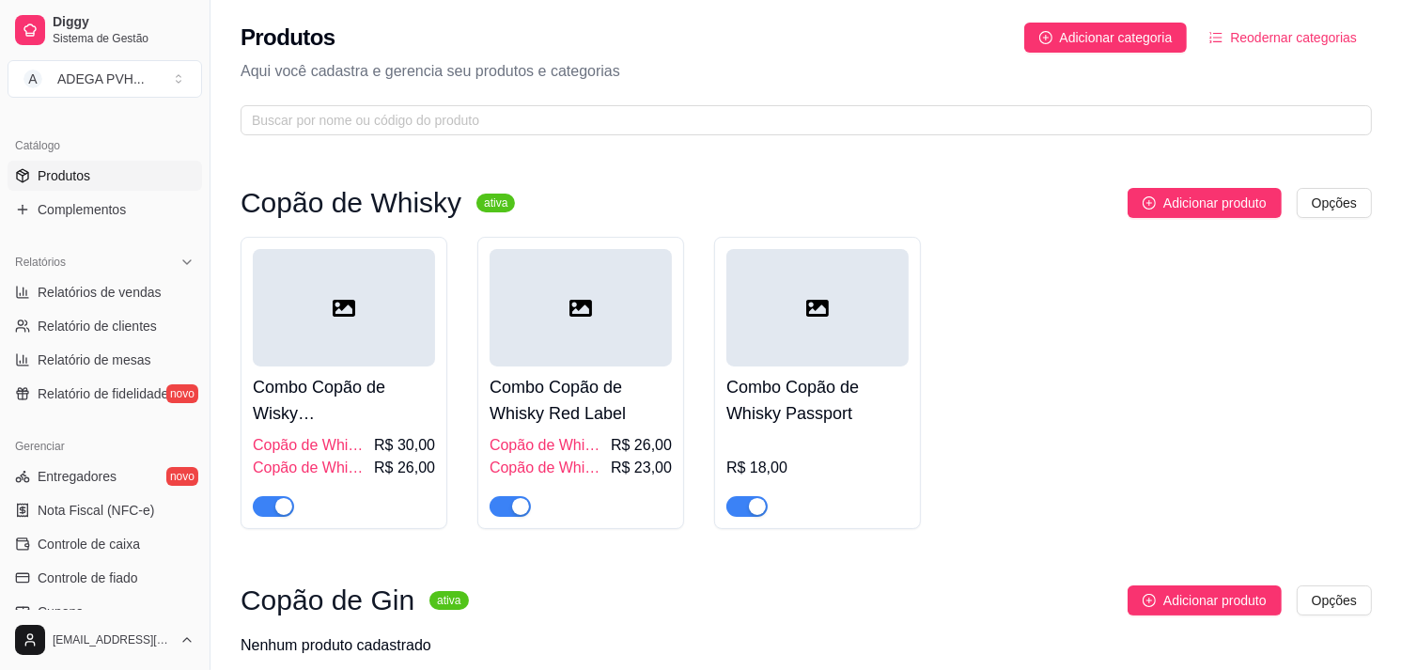
click at [479, 453] on div "Combo Copão de Whisky Red Label Copão de Whisky Red Label com Red Bull. R$ 26,0…" at bounding box center [580, 383] width 207 height 292
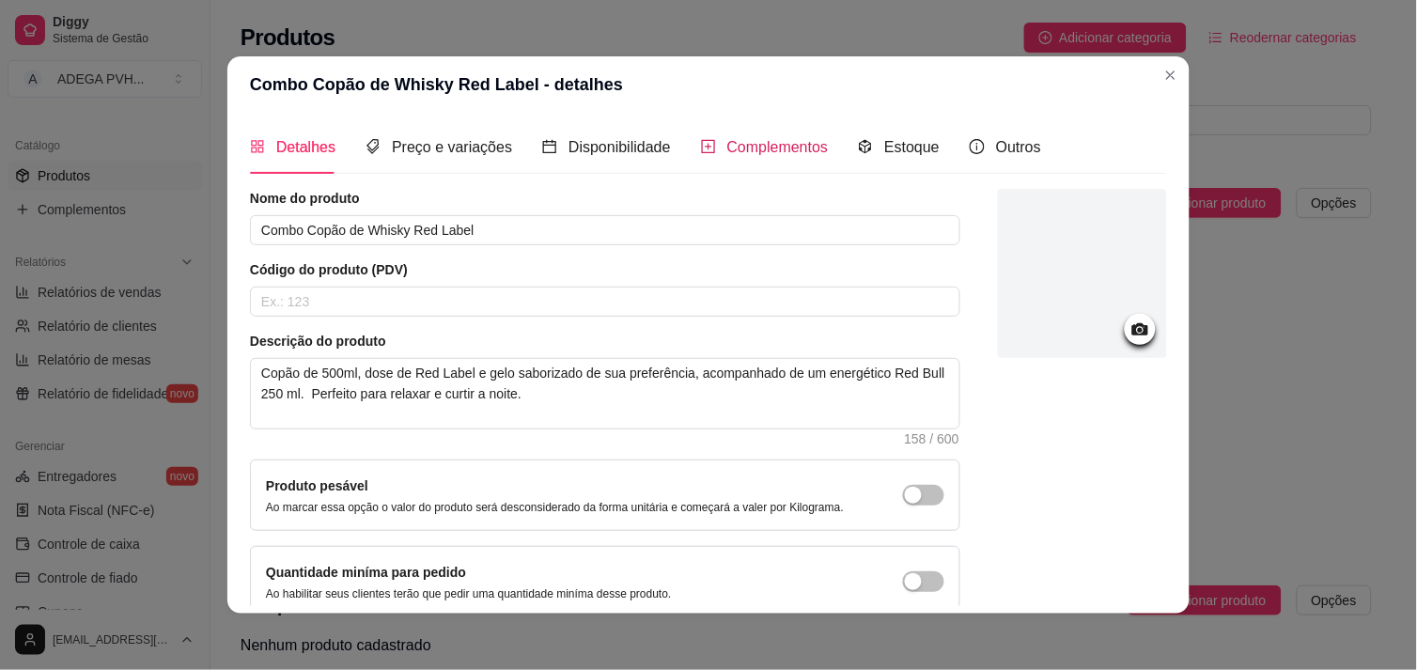
click at [727, 149] on span "Complementos" at bounding box center [778, 147] width 102 height 16
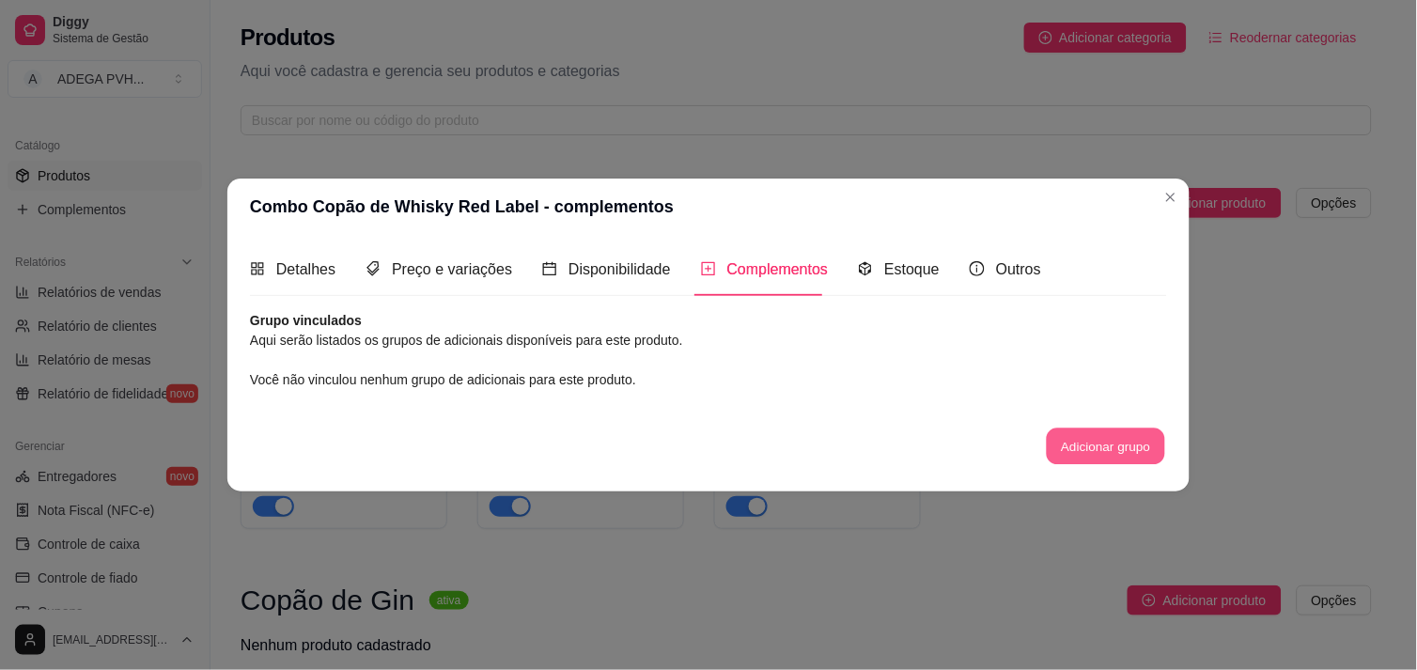
click at [1085, 438] on button "Adicionar grupo" at bounding box center [1106, 447] width 118 height 37
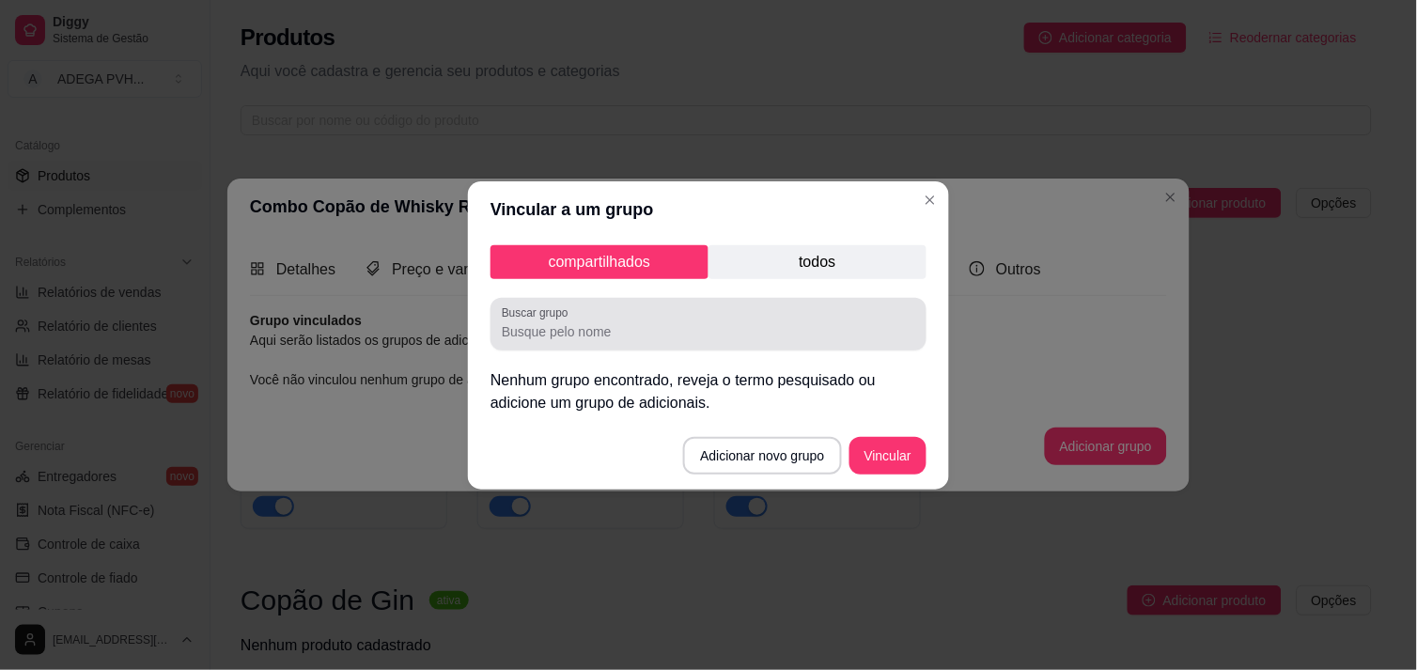
click at [660, 307] on div at bounding box center [709, 324] width 414 height 38
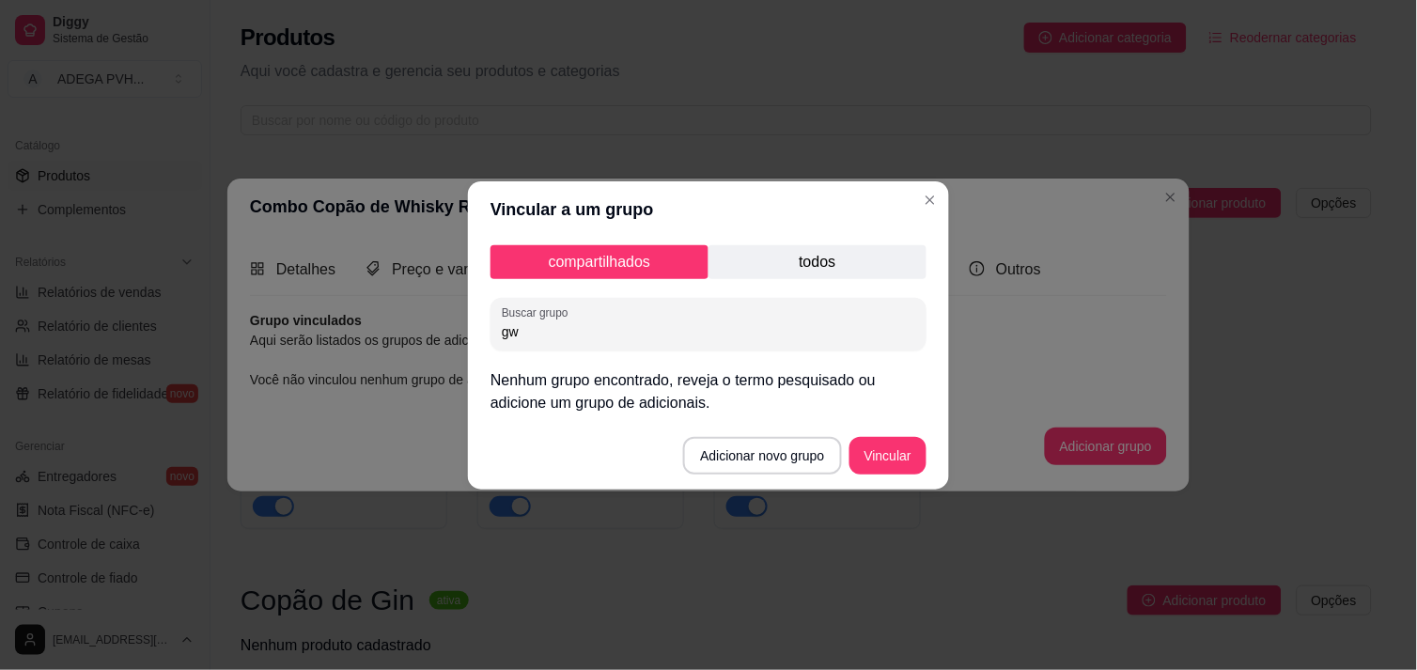
click at [885, 247] on p "todos" at bounding box center [818, 262] width 218 height 34
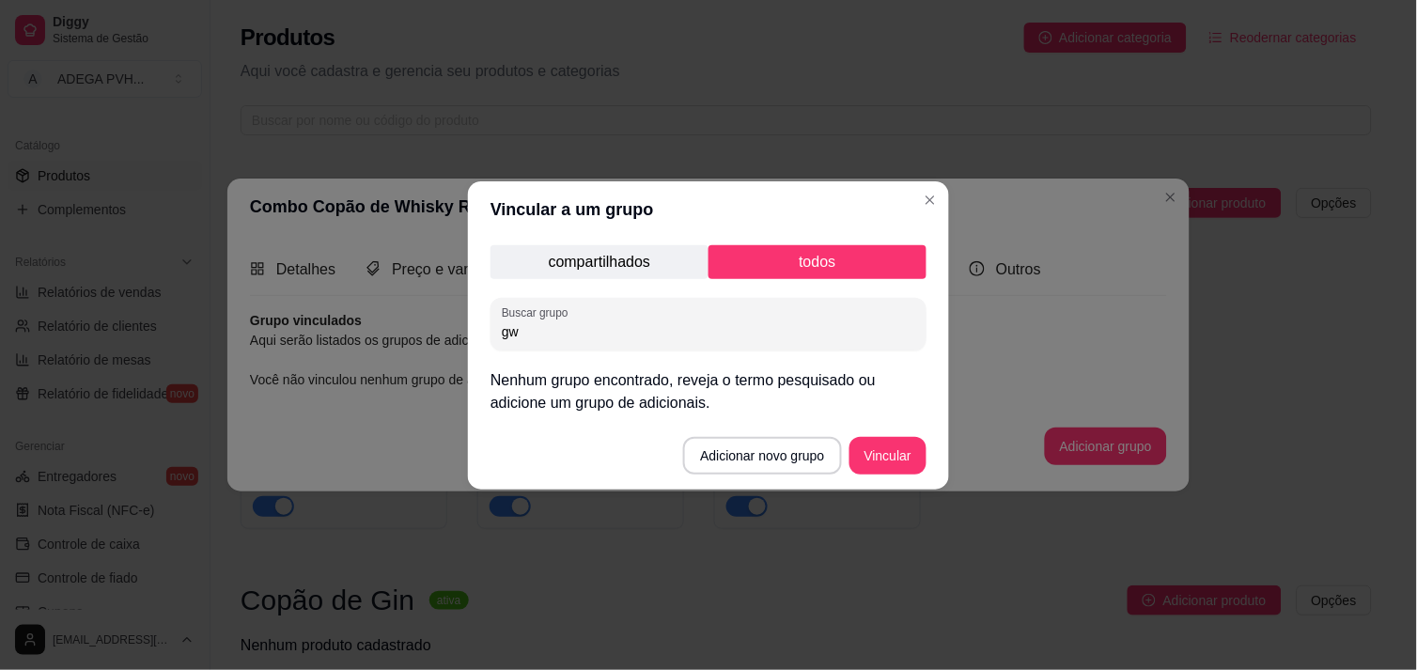
click at [664, 255] on p "compartilhados" at bounding box center [600, 262] width 218 height 34
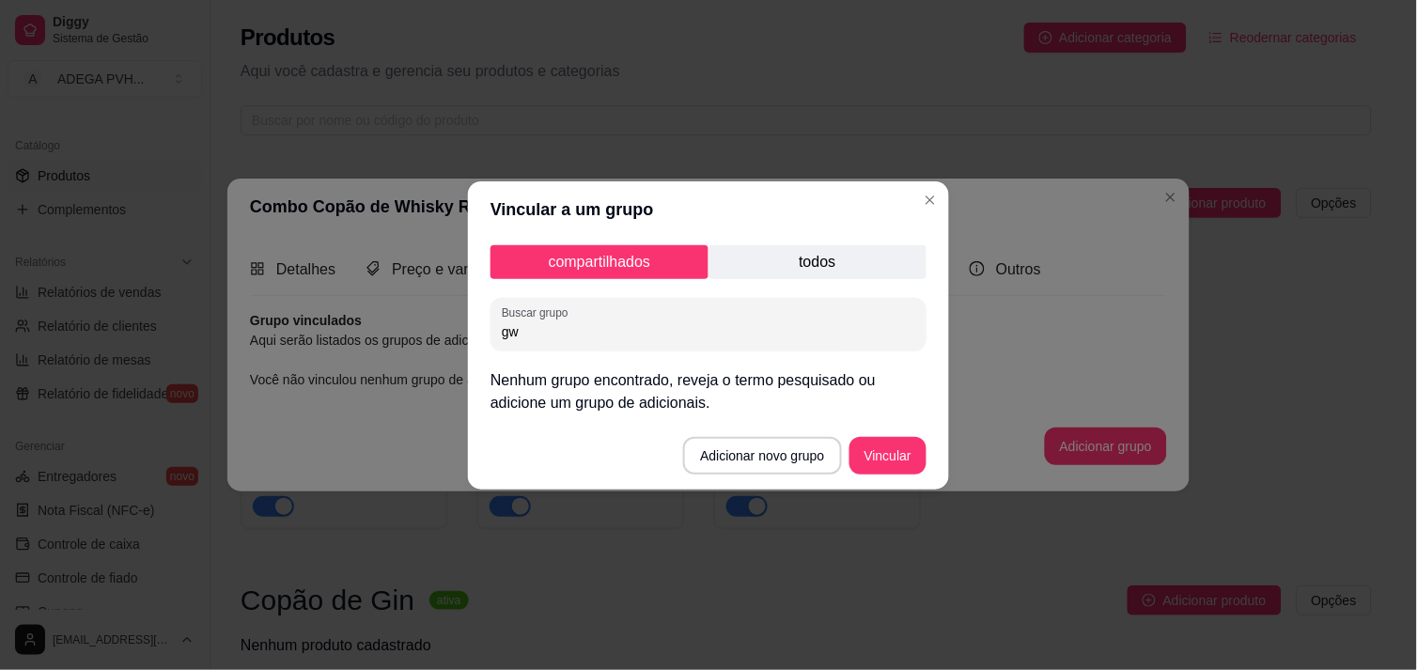
click at [634, 332] on input "gw" at bounding box center [709, 331] width 414 height 19
click at [772, 464] on button "Adicionar novo grupo" at bounding box center [762, 455] width 153 height 37
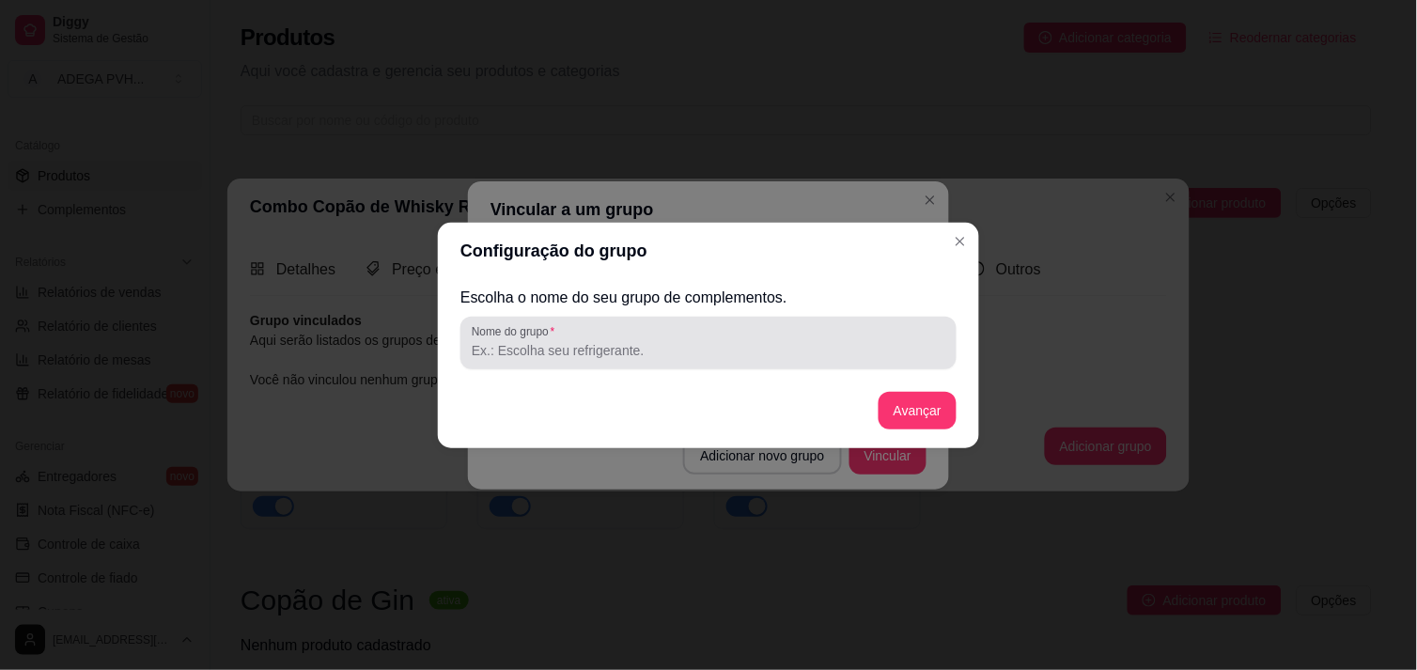
click at [741, 334] on div at bounding box center [709, 343] width 474 height 38
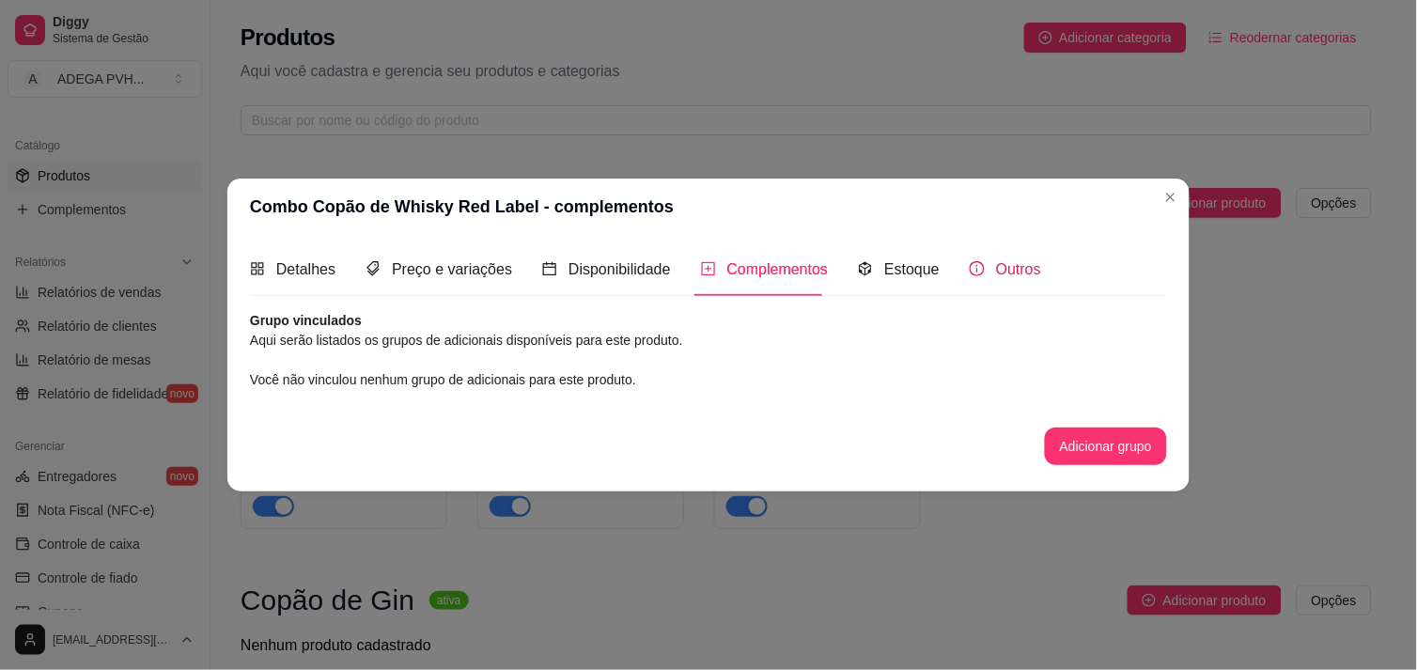
click at [978, 266] on div "Outros" at bounding box center [1005, 269] width 71 height 23
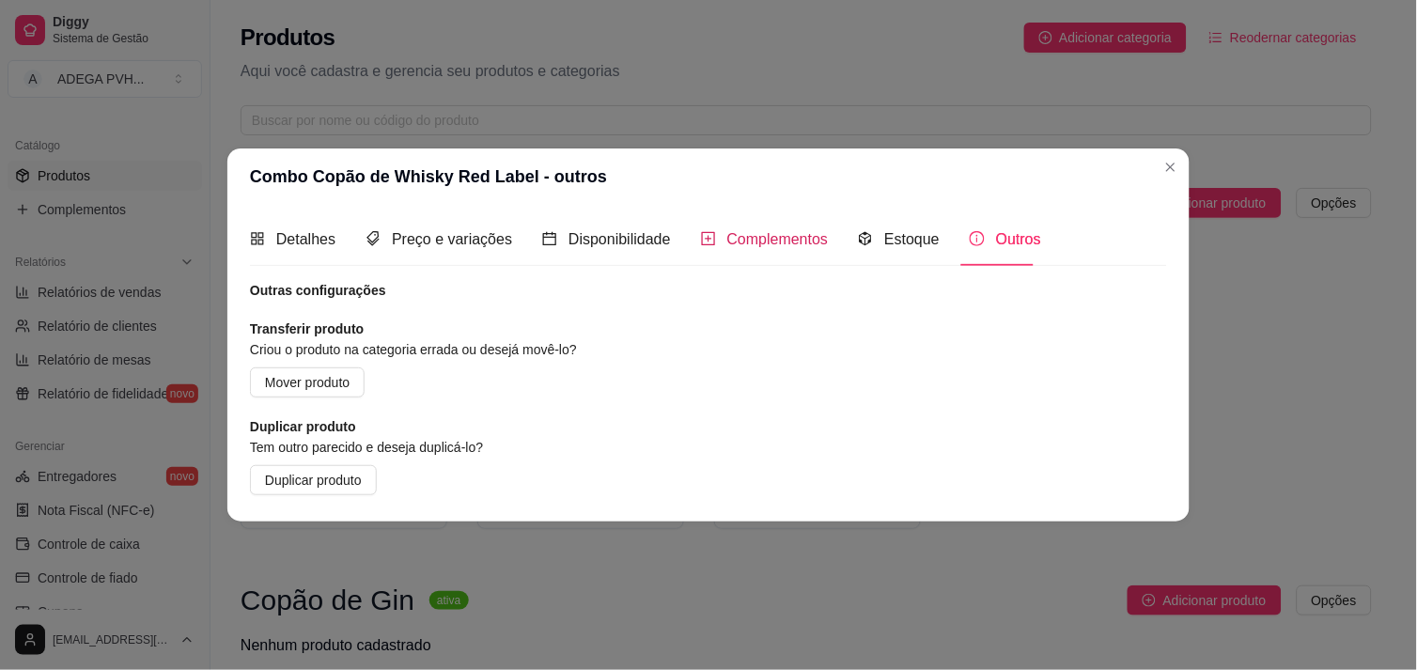
click at [805, 240] on span "Complementos" at bounding box center [778, 239] width 102 height 16
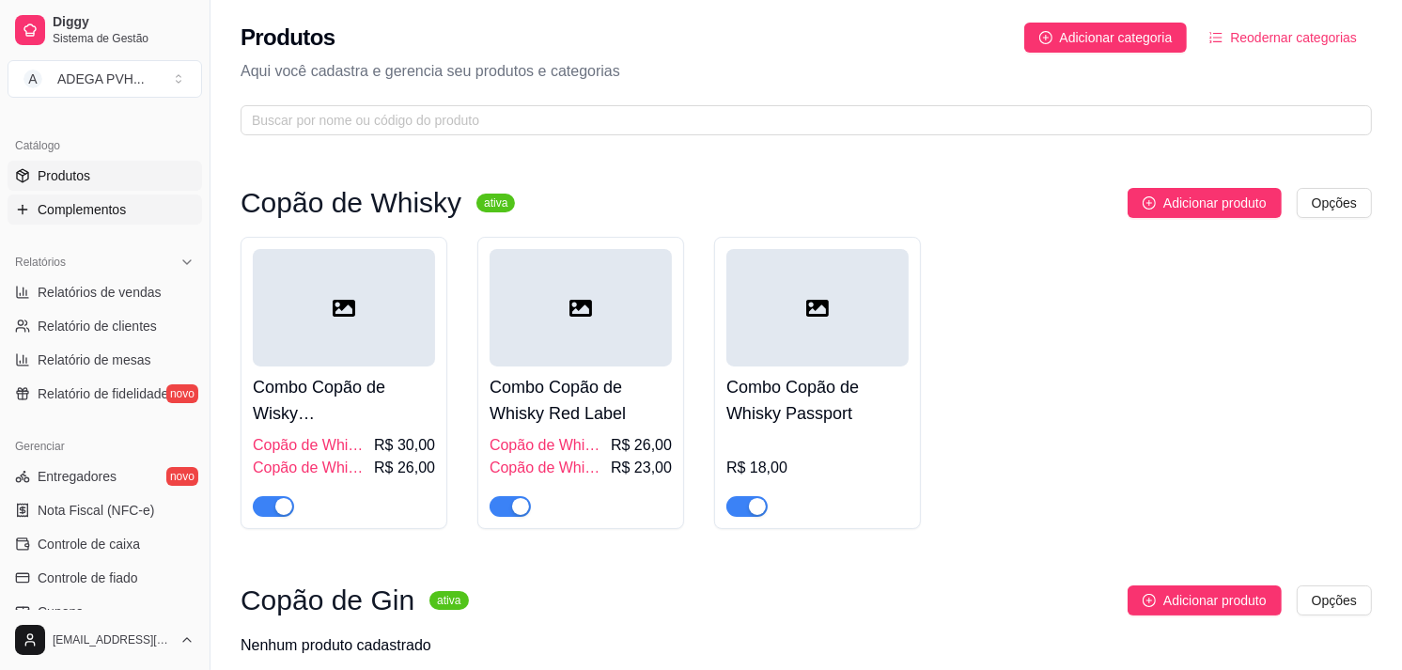
click at [101, 214] on span "Complementos" at bounding box center [82, 209] width 88 height 19
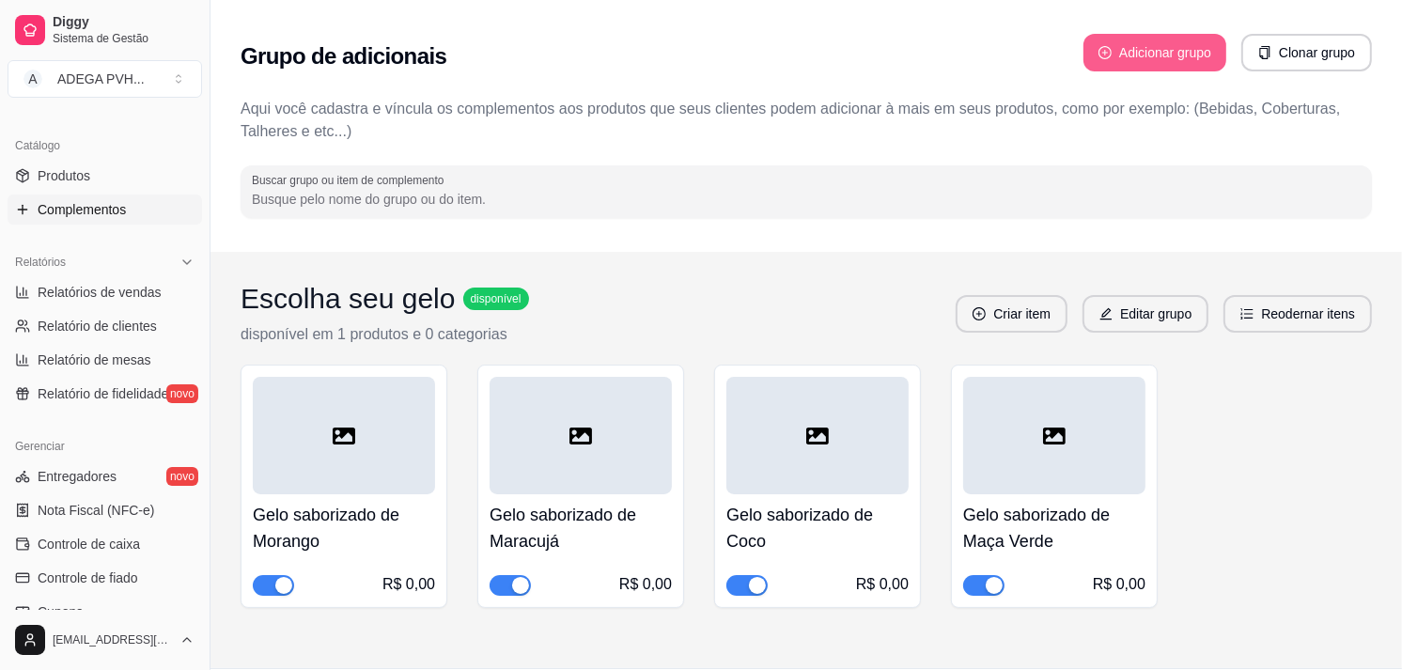
click at [1141, 35] on button "Adicionar grupo" at bounding box center [1155, 53] width 143 height 38
click at [71, 176] on span "Produtos" at bounding box center [64, 175] width 53 height 19
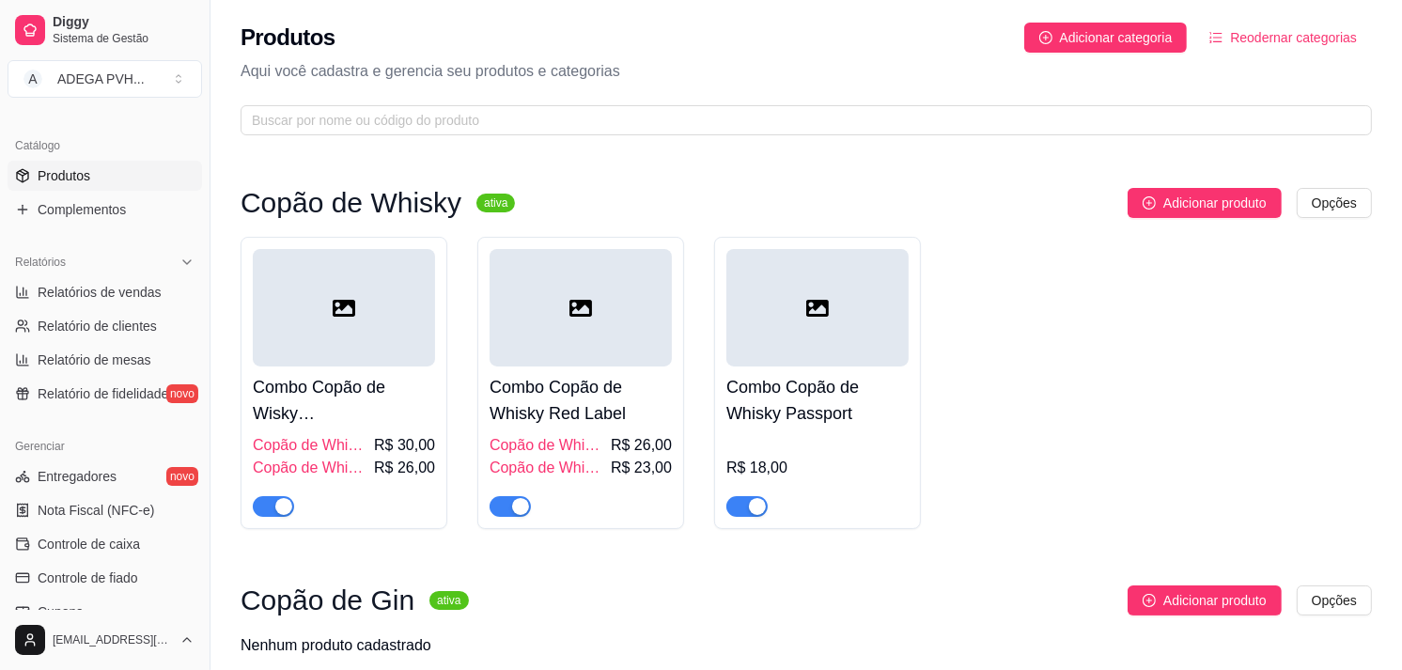
click at [412, 351] on div at bounding box center [344, 307] width 182 height 117
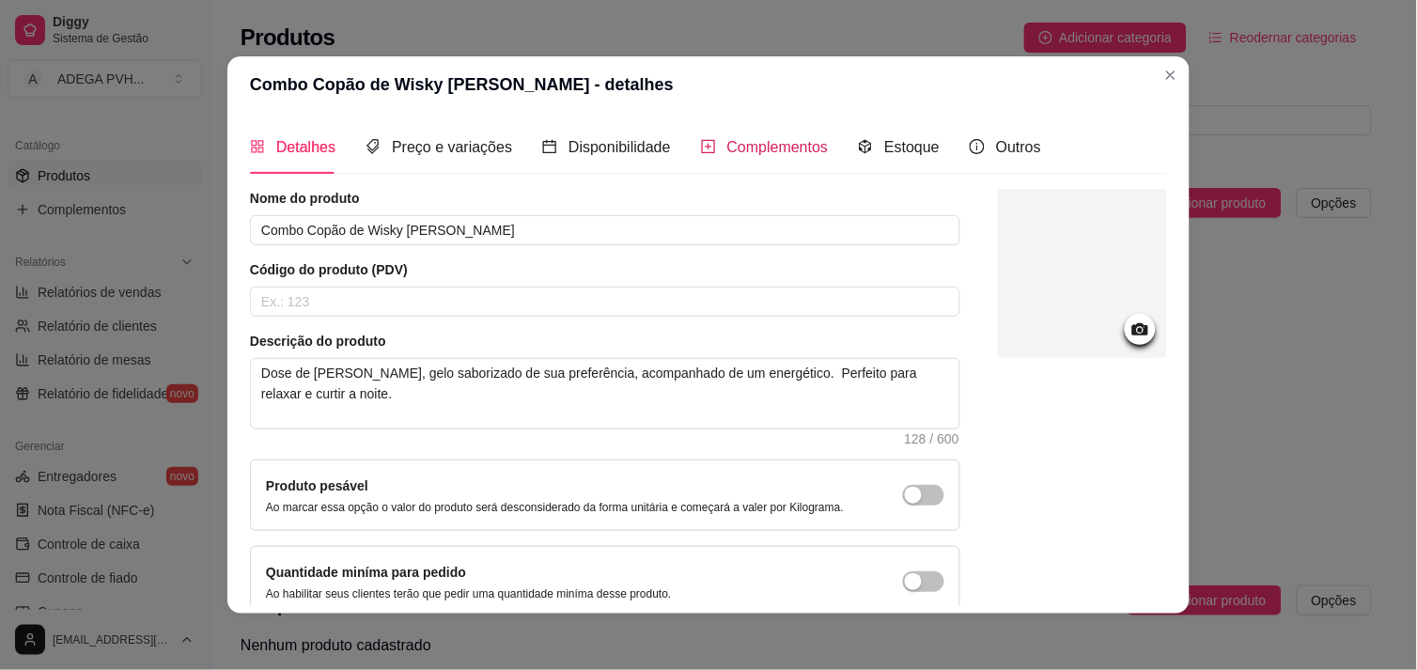
click at [743, 142] on span "Complementos" at bounding box center [778, 147] width 102 height 16
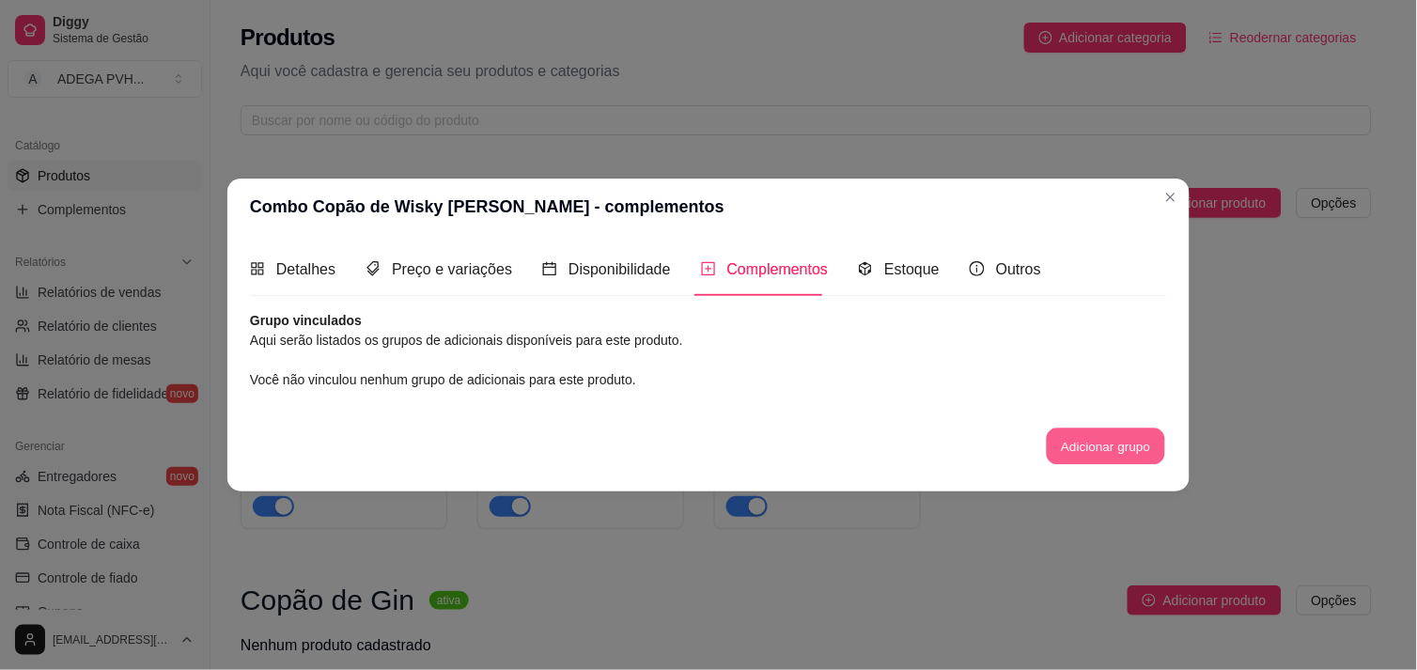
click at [1070, 432] on button "Adicionar grupo" at bounding box center [1106, 447] width 118 height 37
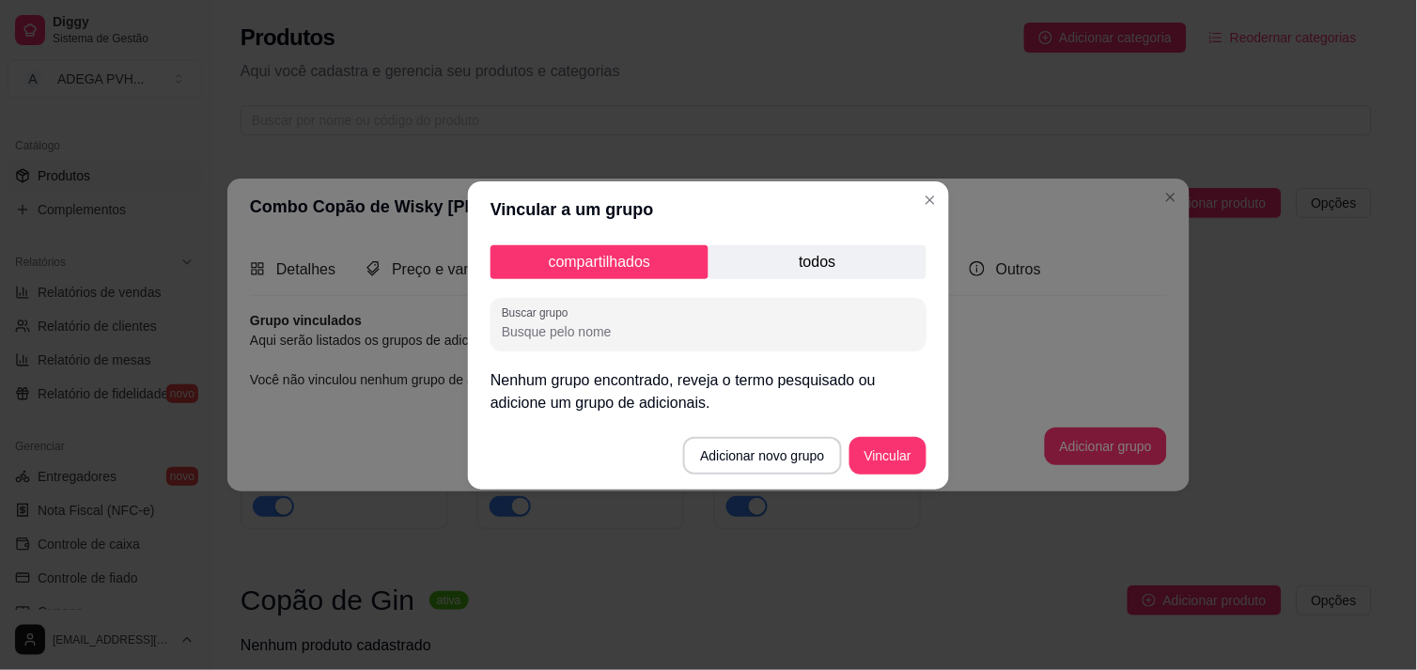
click at [696, 338] on input "Buscar grupo" at bounding box center [709, 331] width 414 height 19
click at [916, 447] on button "Vincular" at bounding box center [888, 455] width 75 height 37
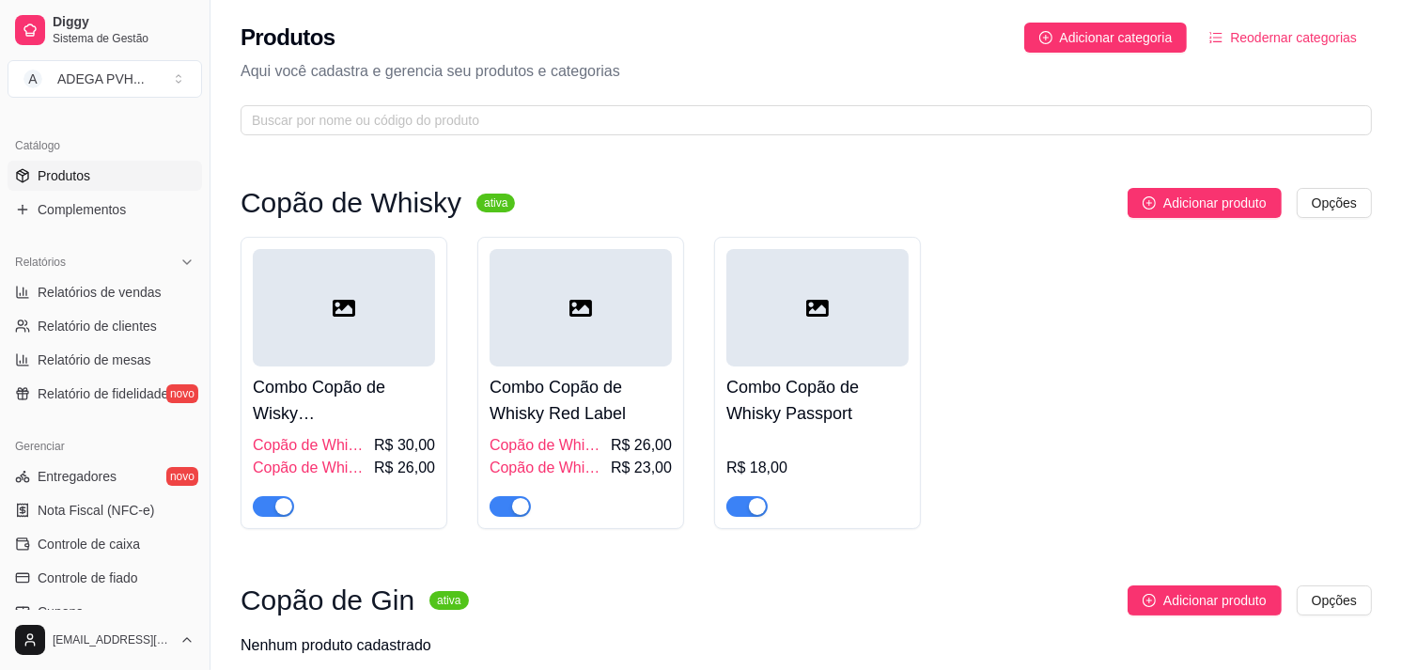
click at [274, 311] on div at bounding box center [344, 307] width 182 height 117
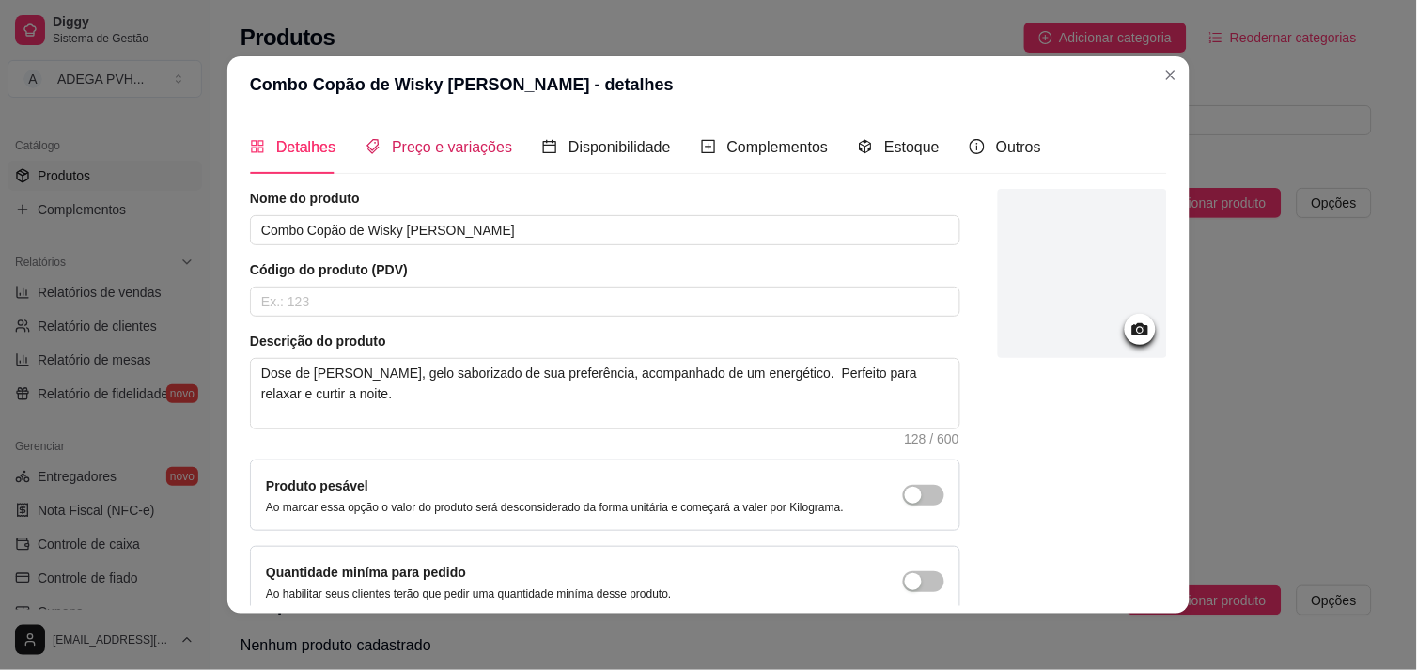
click at [444, 147] on span "Preço e variações" at bounding box center [452, 147] width 120 height 16
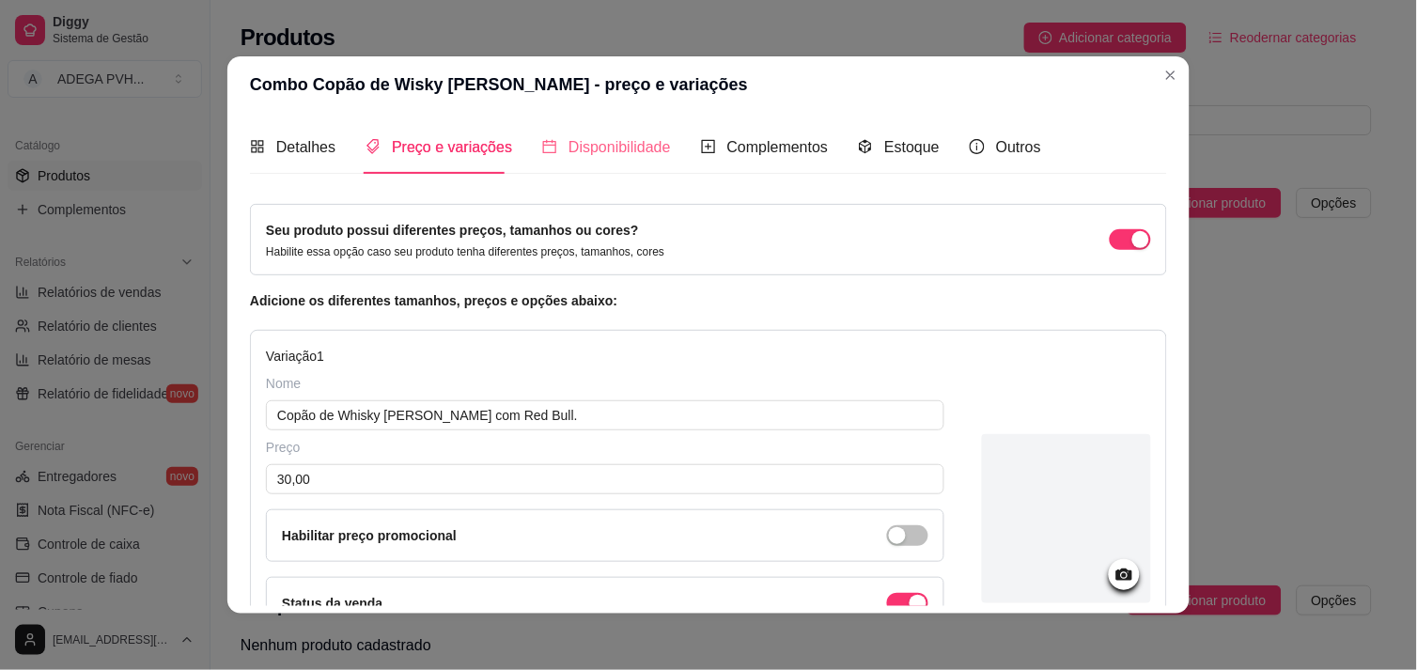
drag, startPoint x: 524, startPoint y: 132, endPoint x: 557, endPoint y: 137, distance: 34.3
click at [557, 137] on div "Detalhes Preço e variações Disponibilidade Complementos Estoque Outros" at bounding box center [645, 147] width 791 height 54
click at [569, 139] on span "Disponibilidade" at bounding box center [620, 147] width 102 height 16
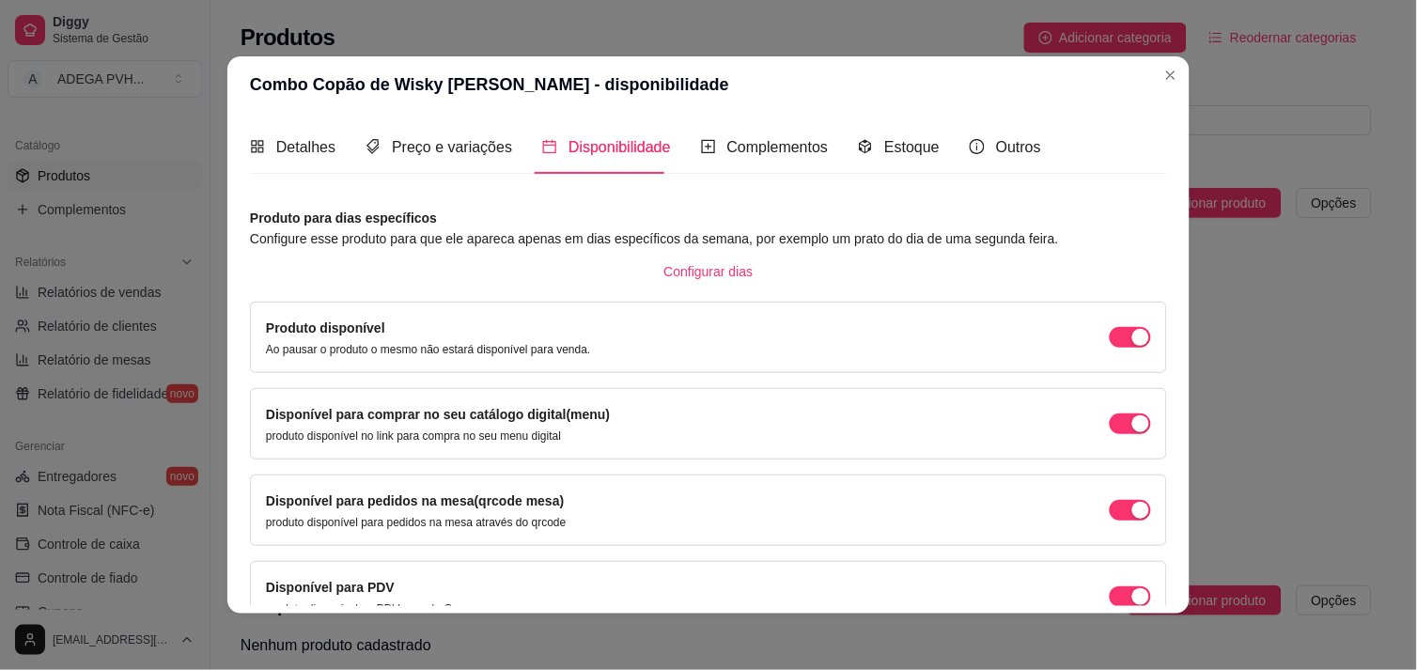
click at [1107, 495] on div "Disponível para pedidos na mesa(qrcode mesa) produto disponível para pedidos na…" at bounding box center [708, 510] width 885 height 39
click at [1133, 346] on div "button" at bounding box center [1141, 337] width 17 height 17
click at [1110, 348] on button "button" at bounding box center [1130, 337] width 41 height 21
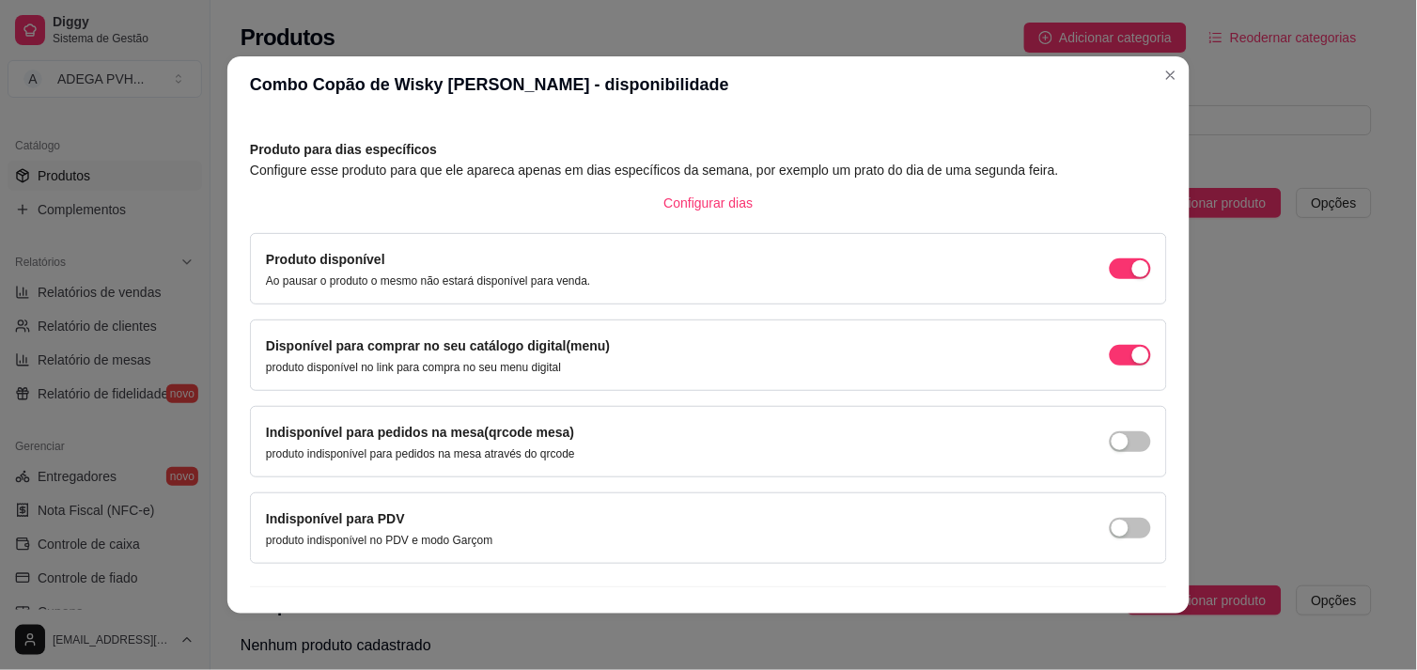
scroll to position [102, 0]
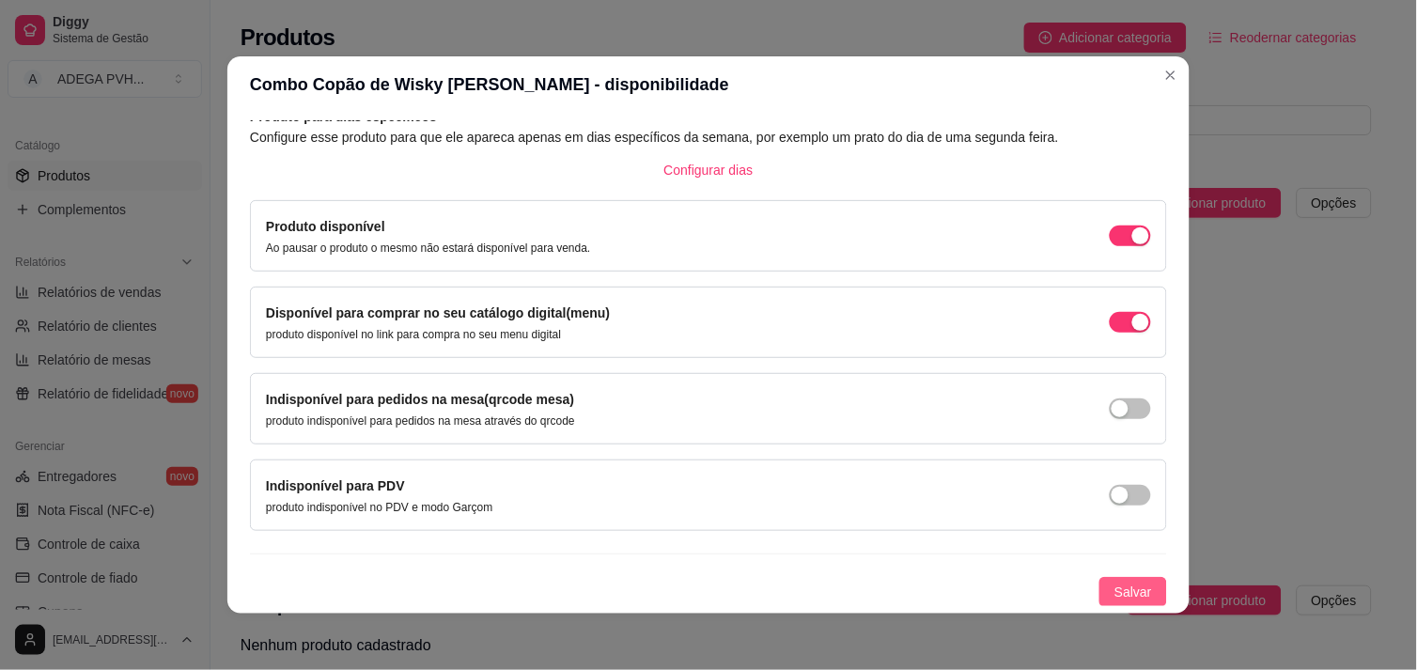
click at [1119, 586] on span "Salvar" at bounding box center [1134, 592] width 38 height 21
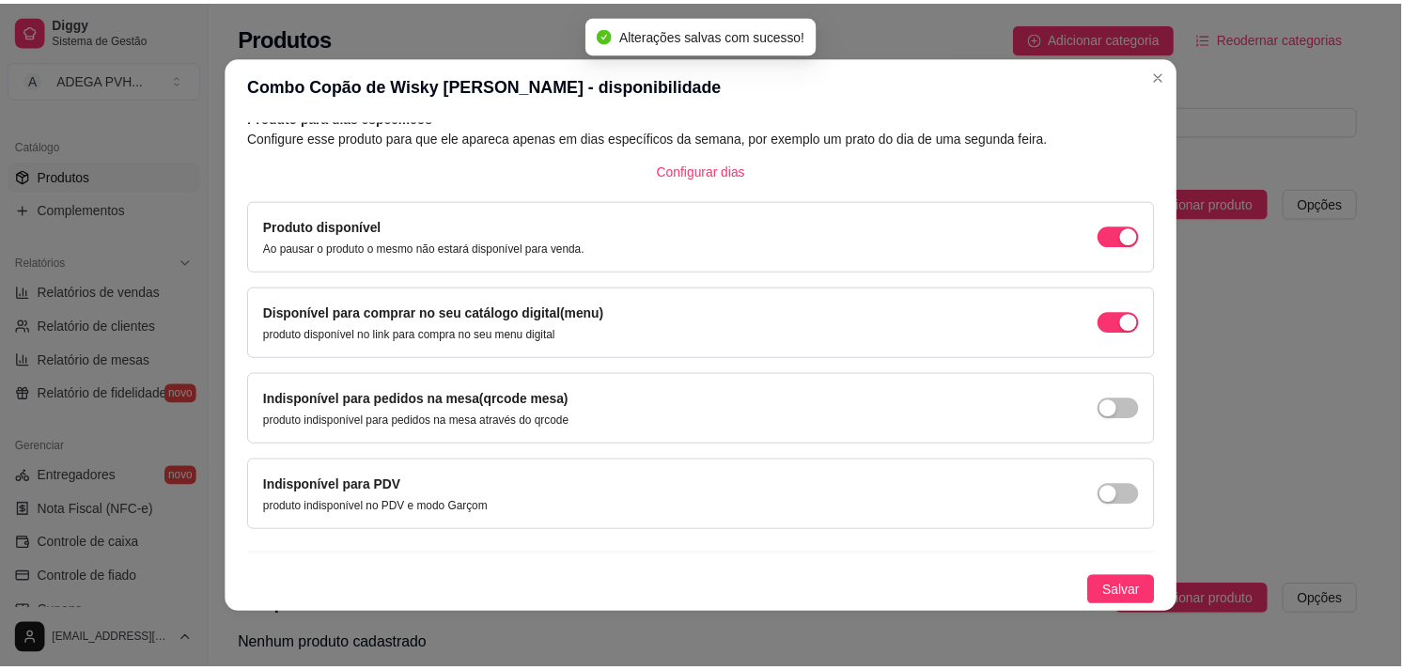
scroll to position [0, 0]
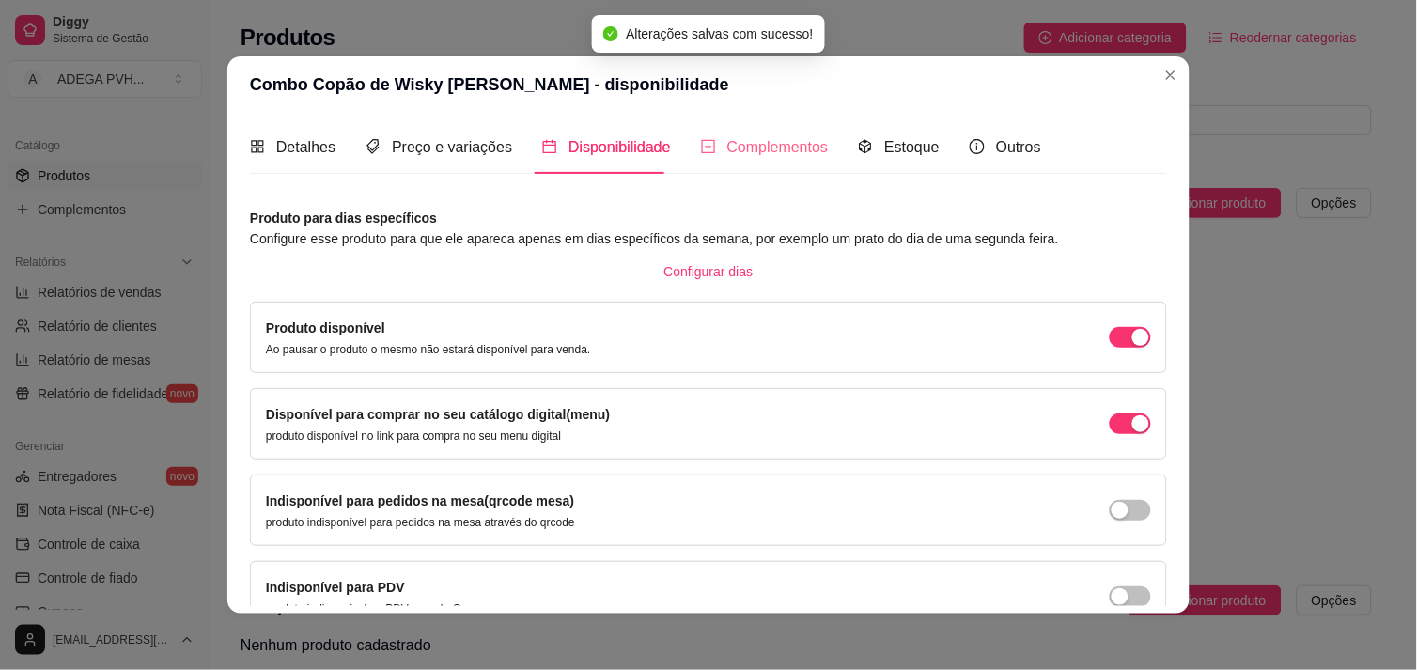
click at [796, 130] on div "Complementos" at bounding box center [765, 147] width 128 height 54
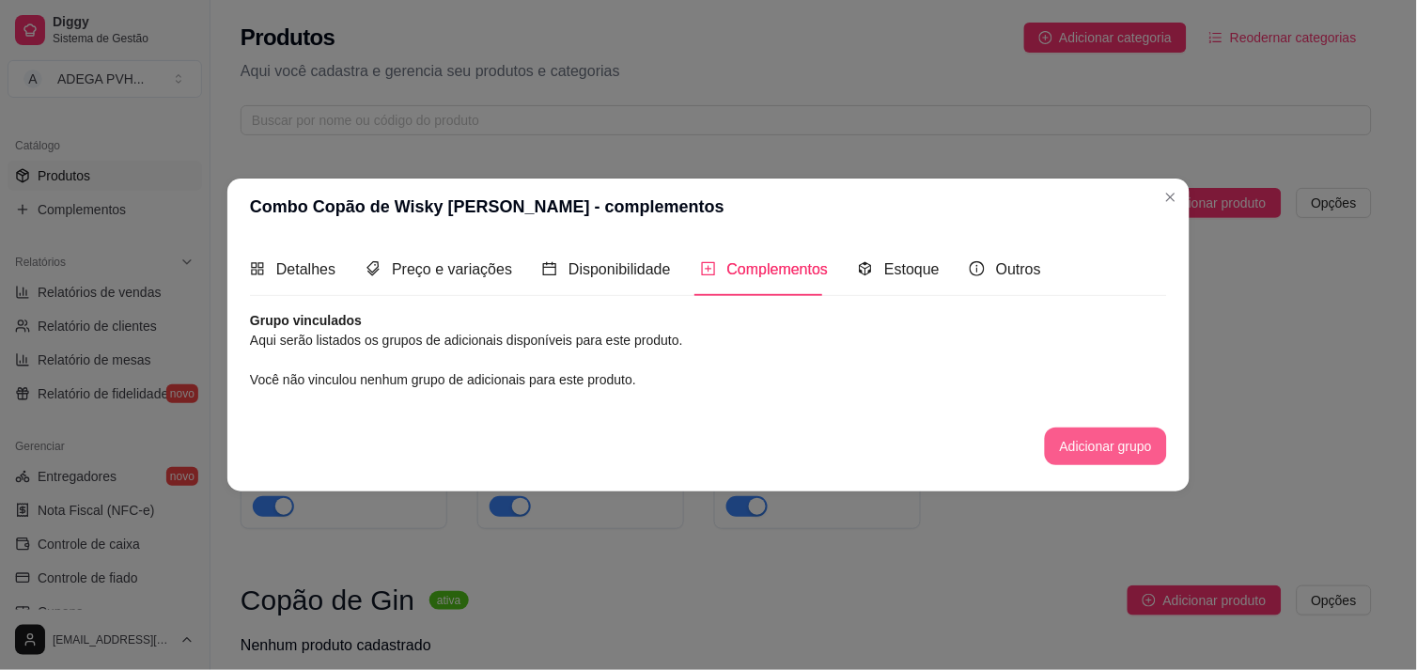
click at [1103, 451] on button "Adicionar grupo" at bounding box center [1106, 447] width 122 height 38
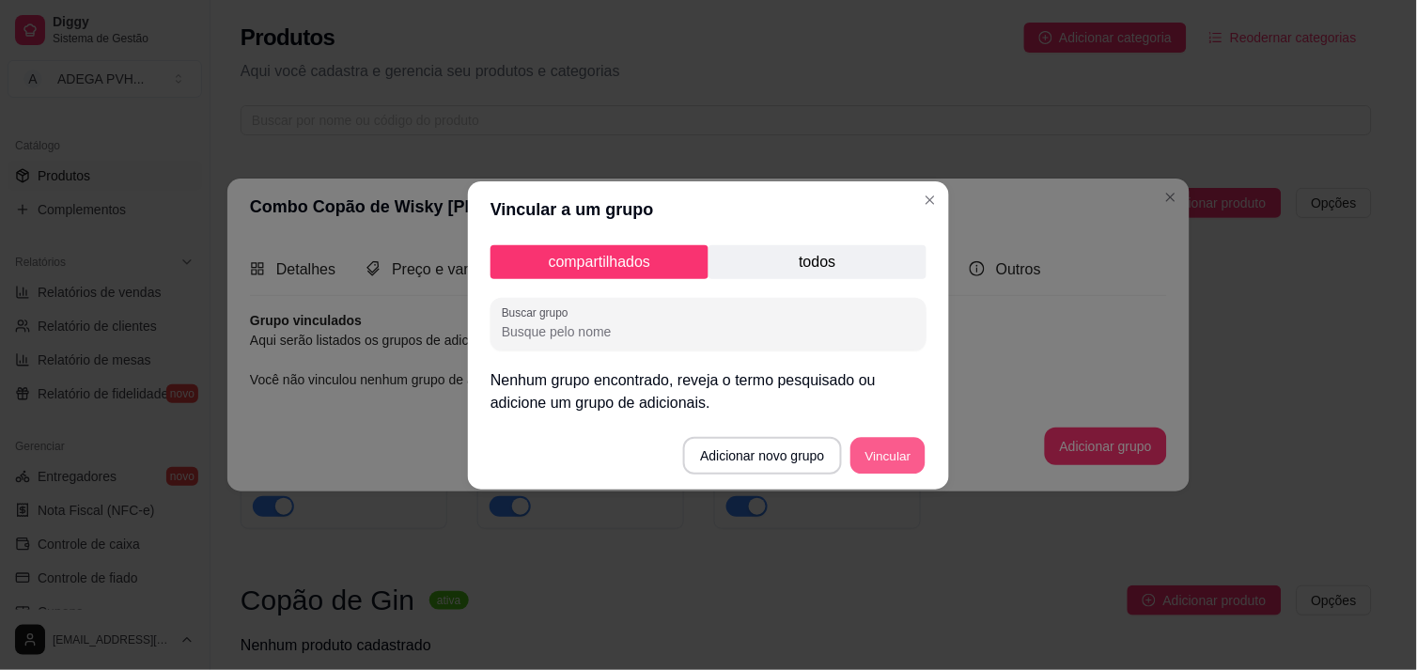
click at [881, 449] on button "Vincular" at bounding box center [888, 455] width 75 height 37
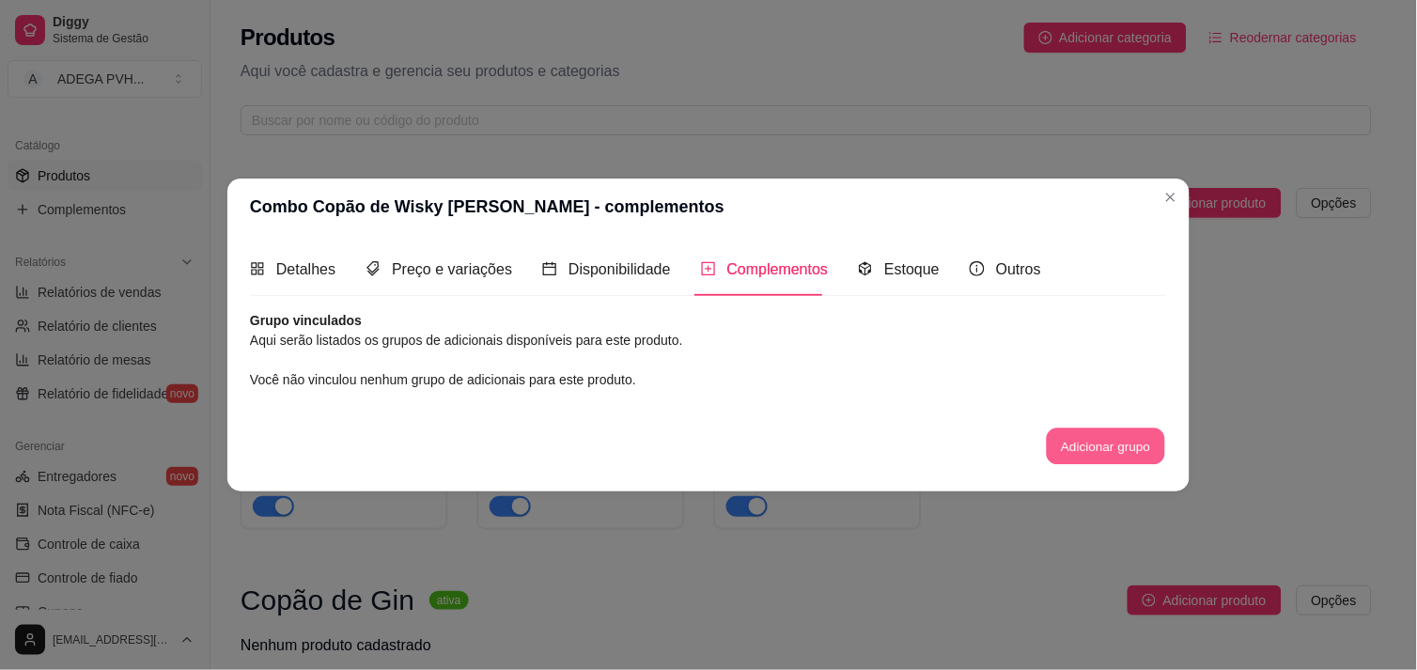
click at [1083, 433] on button "Adicionar grupo" at bounding box center [1106, 447] width 118 height 37
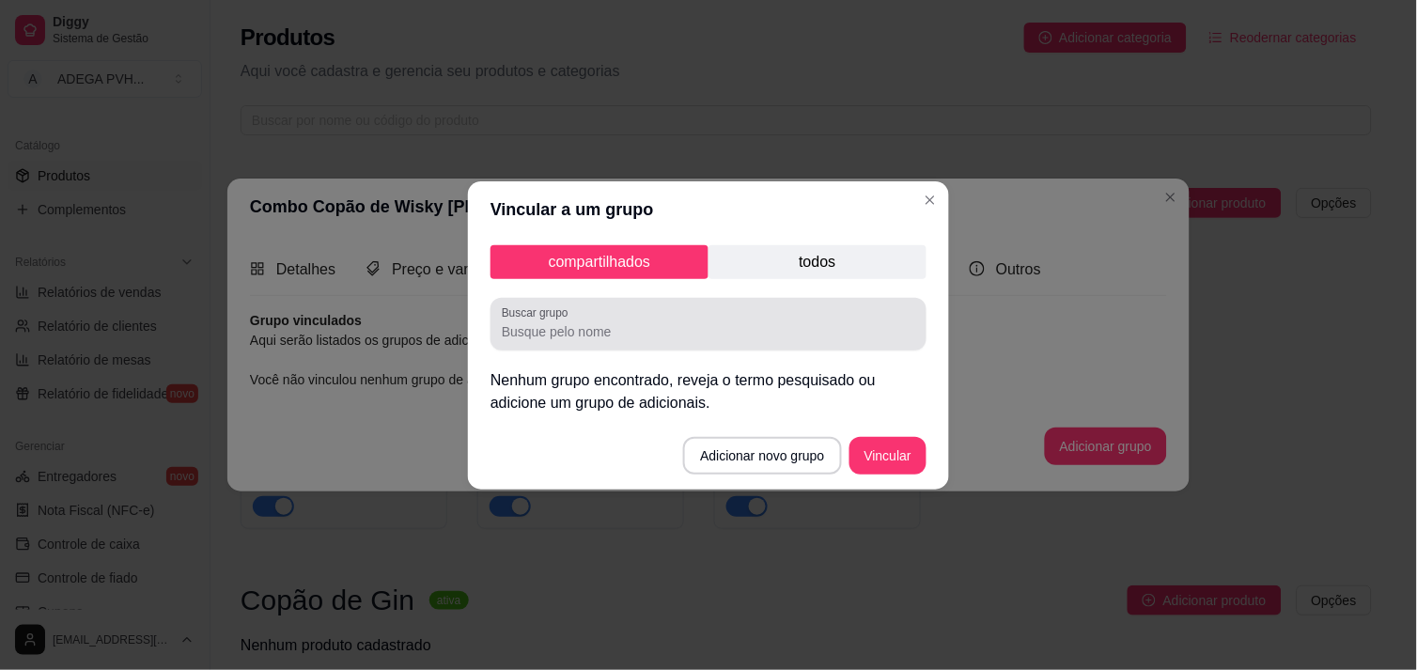
click at [652, 349] on div "Buscar grupo" at bounding box center [709, 324] width 436 height 53
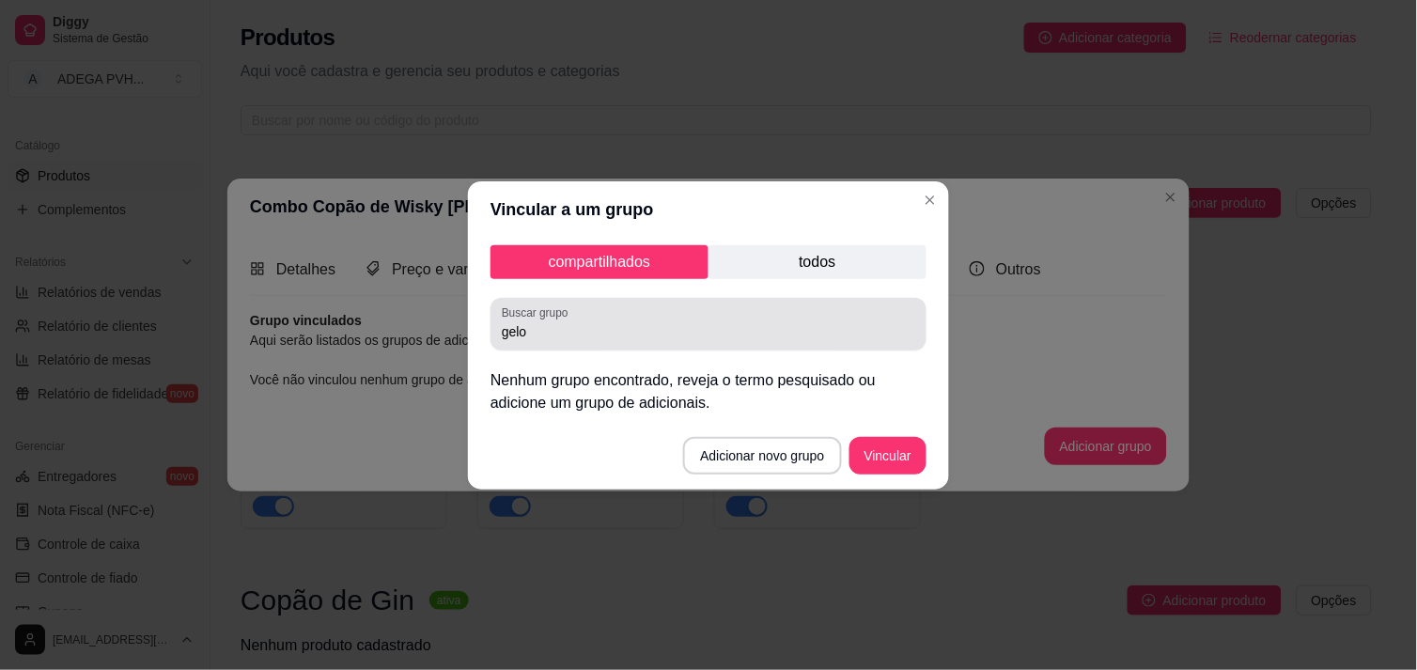
click at [652, 349] on div "Buscar grupo gelo" at bounding box center [709, 324] width 436 height 53
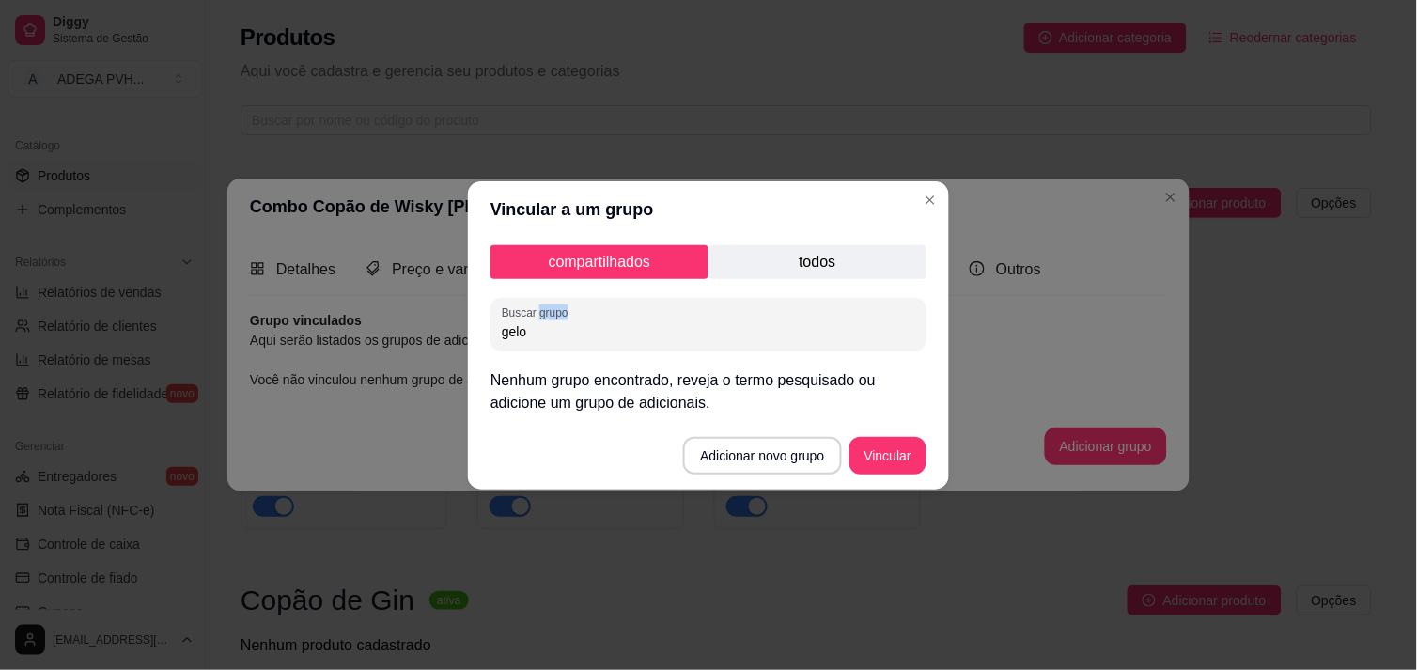
click at [652, 349] on div "Buscar grupo gelo" at bounding box center [709, 324] width 436 height 53
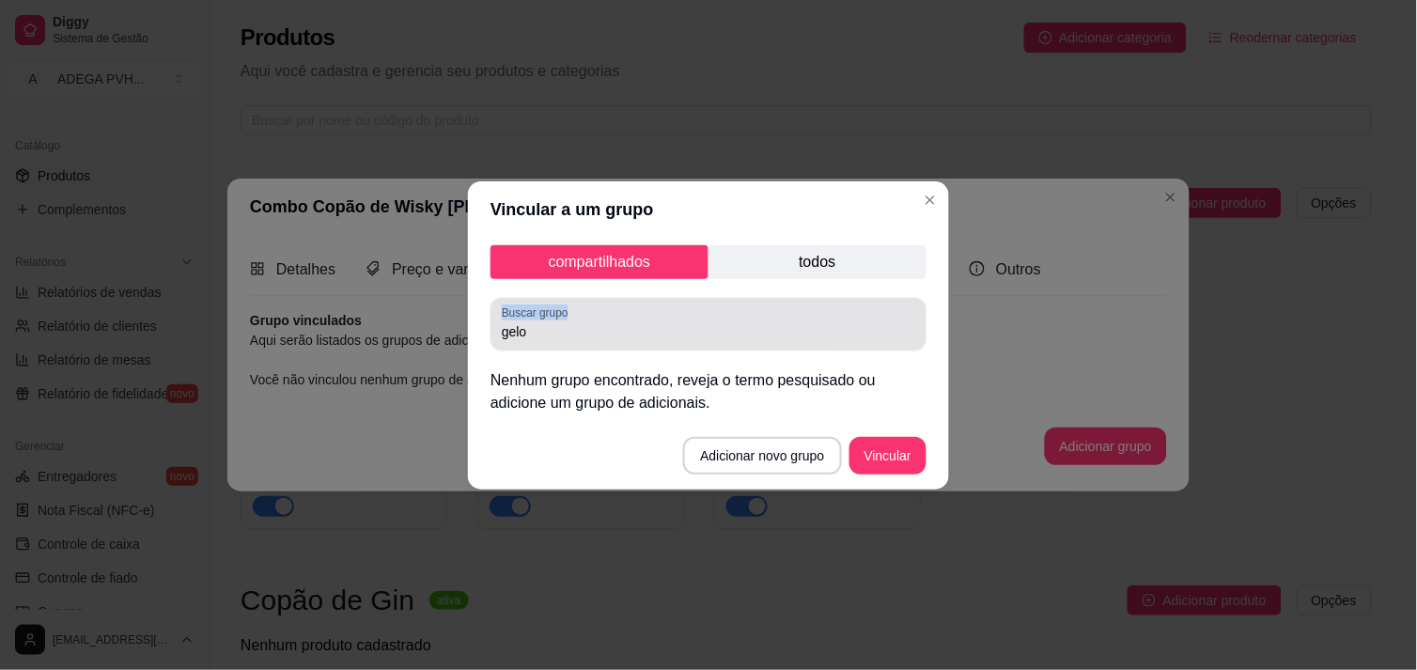
click at [652, 349] on div "Buscar grupo gelo" at bounding box center [709, 324] width 436 height 53
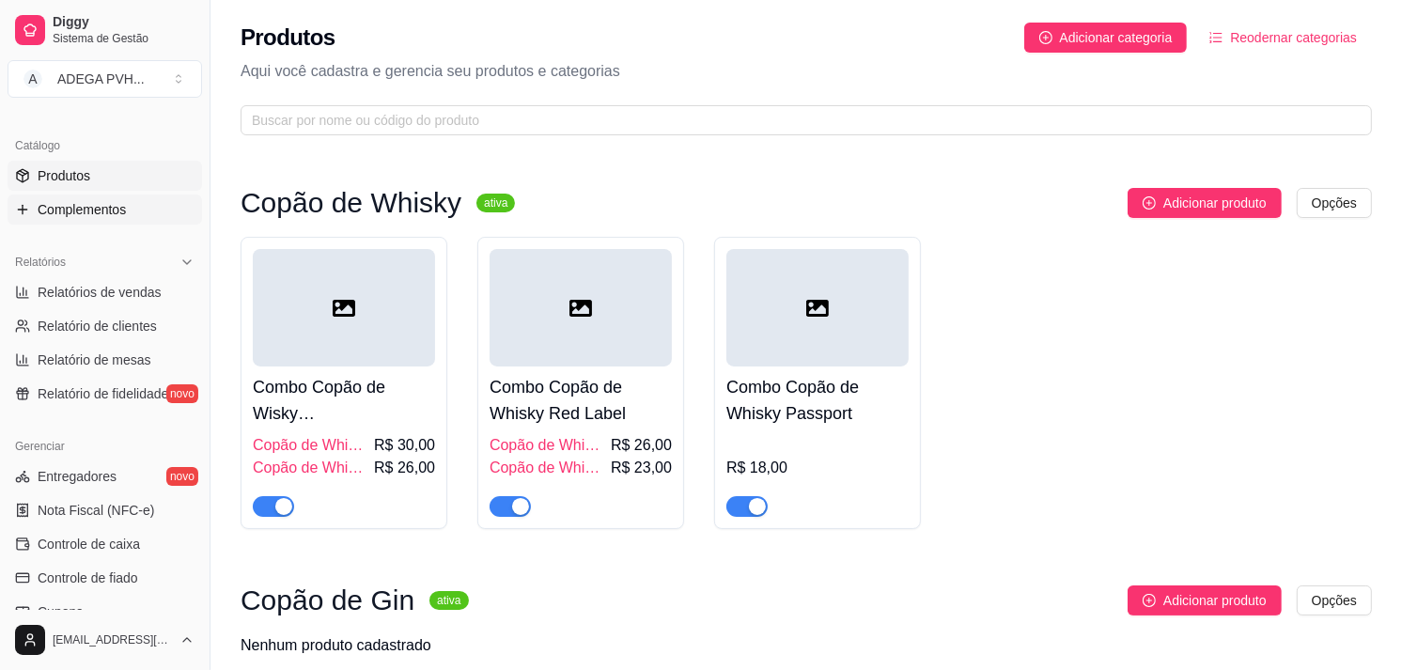
click at [76, 212] on span "Complementos" at bounding box center [82, 209] width 88 height 19
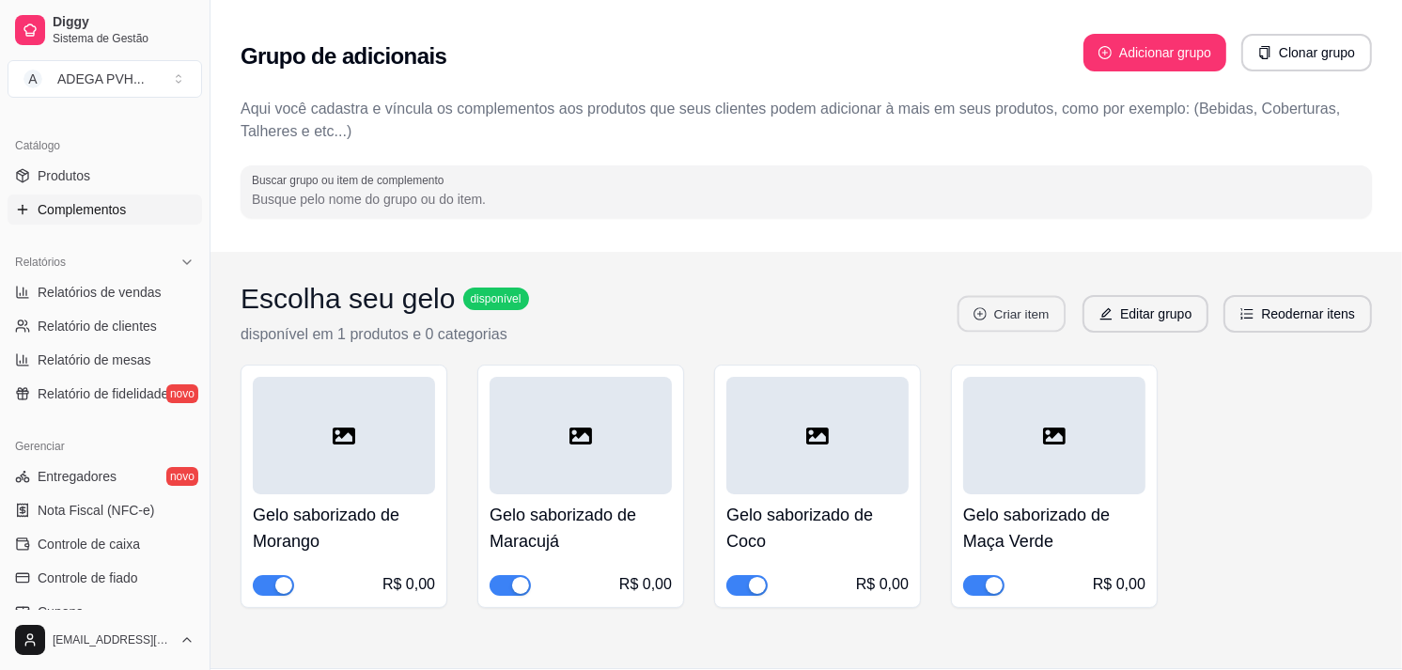
click at [1013, 305] on button "Criar item" at bounding box center [1012, 314] width 108 height 37
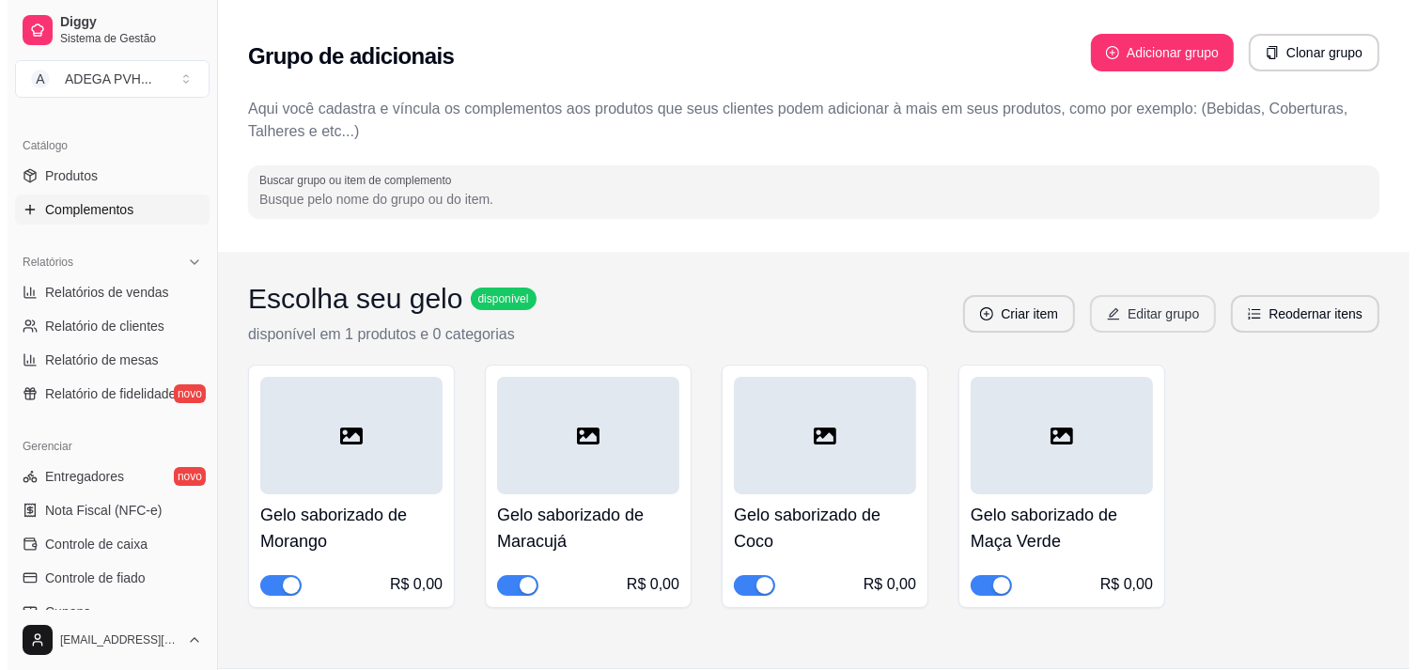
scroll to position [51, 0]
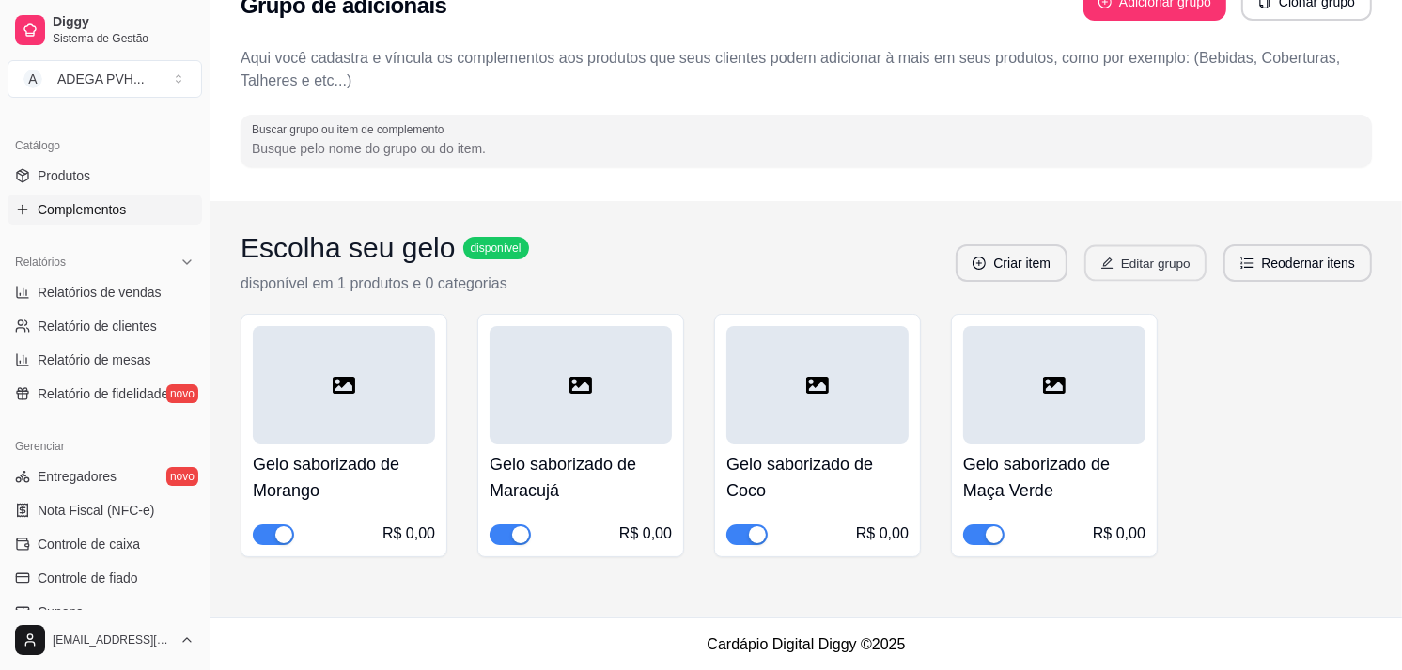
click at [1159, 261] on button "Editar grupo" at bounding box center [1146, 263] width 122 height 37
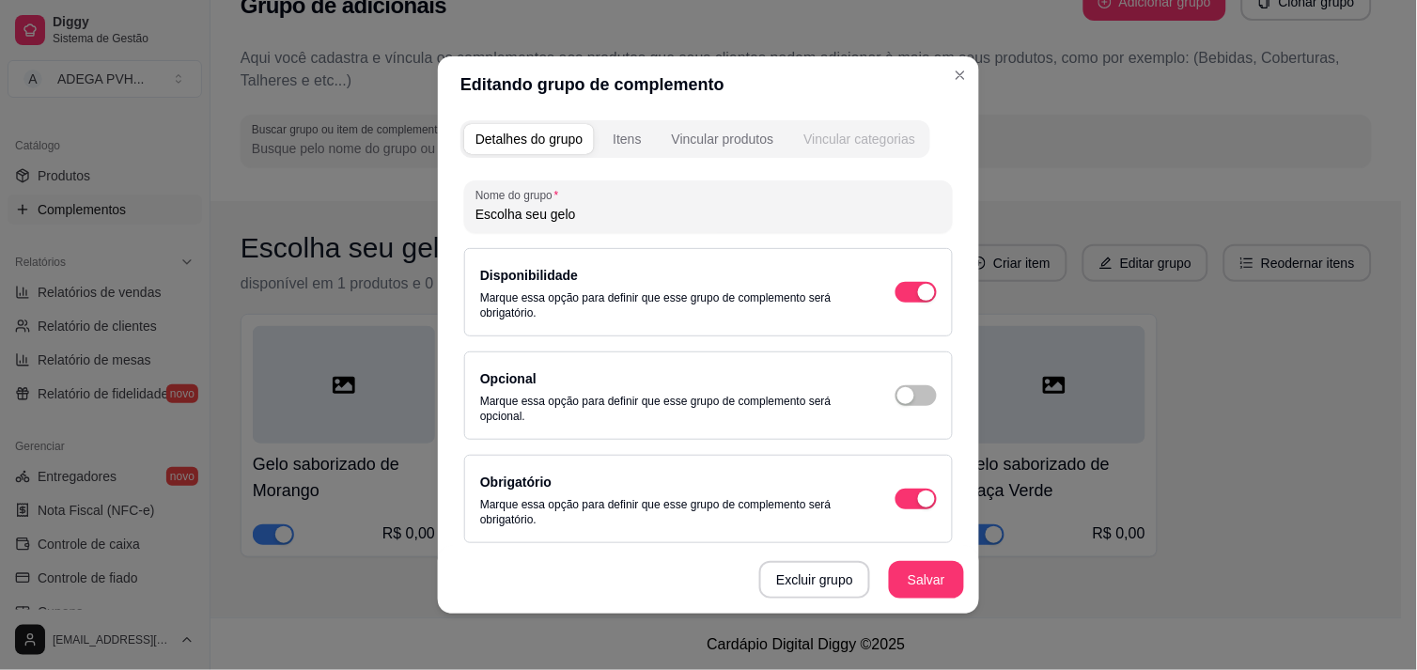
click at [837, 141] on div "Vincular categorias" at bounding box center [860, 139] width 112 height 19
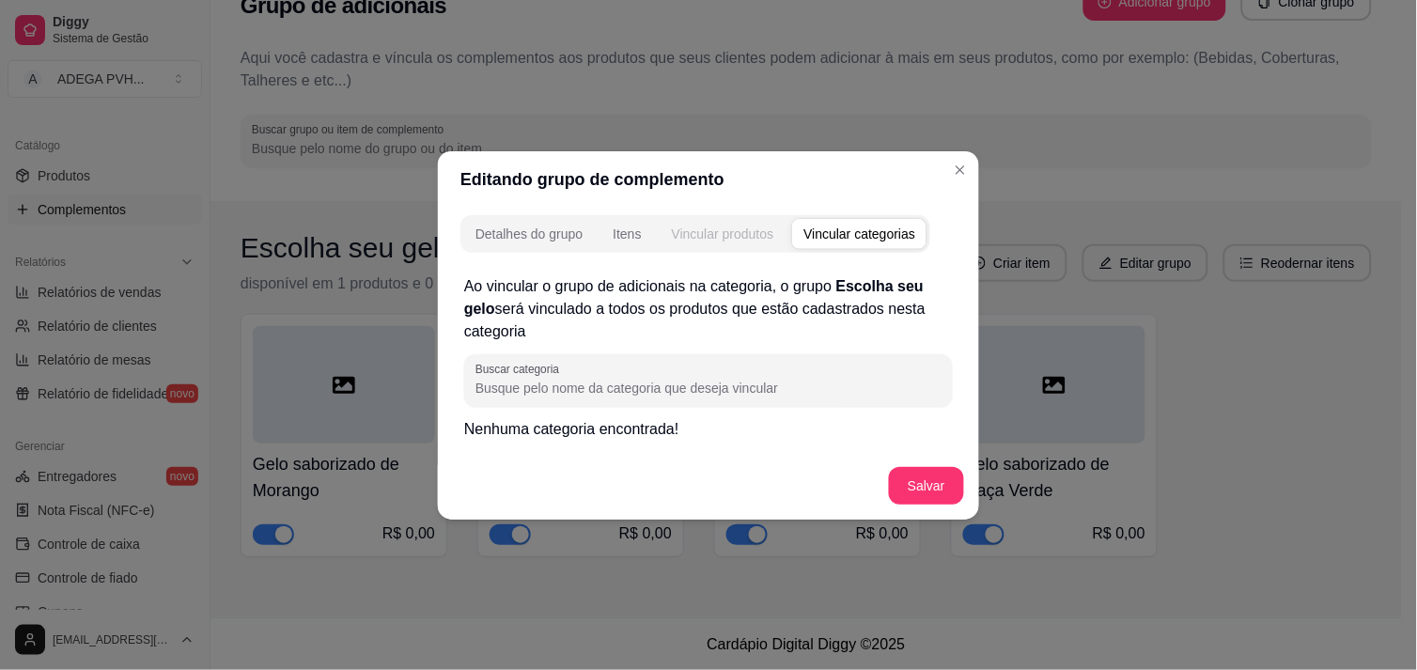
click at [728, 246] on button "Vincular produtos" at bounding box center [723, 234] width 125 height 30
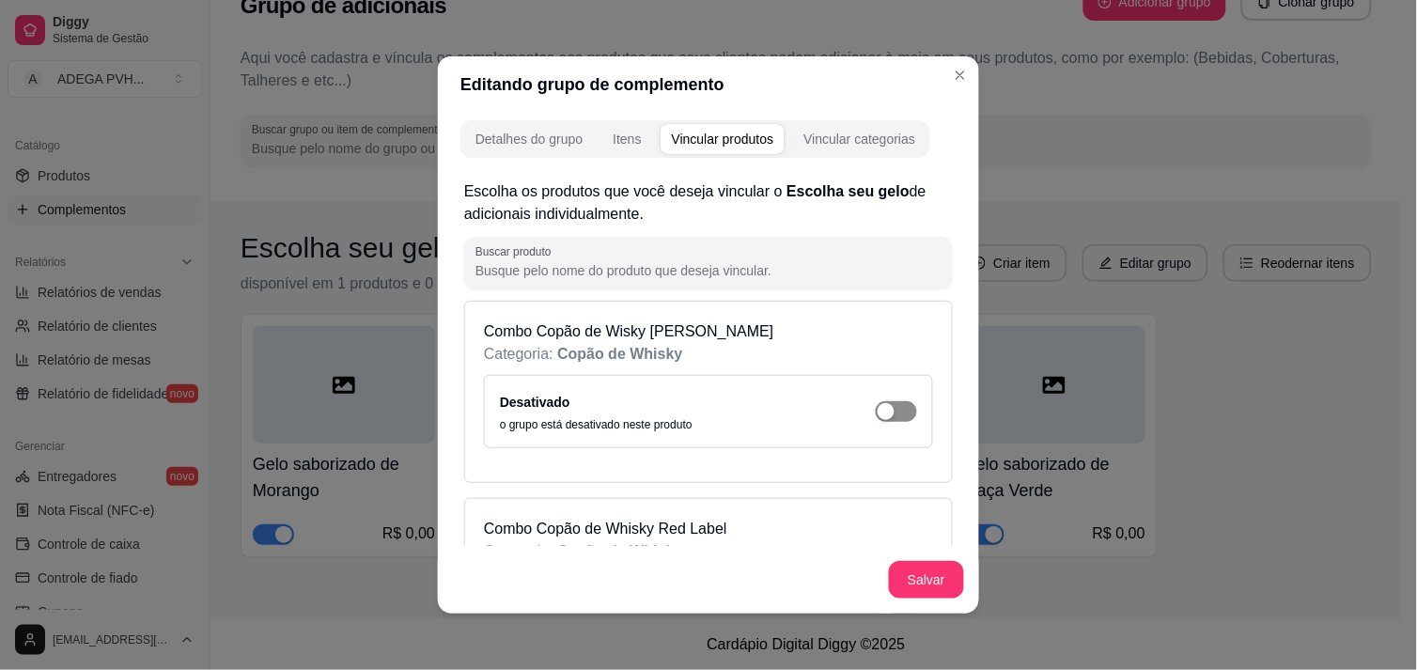
click at [878, 403] on div "button" at bounding box center [886, 411] width 17 height 17
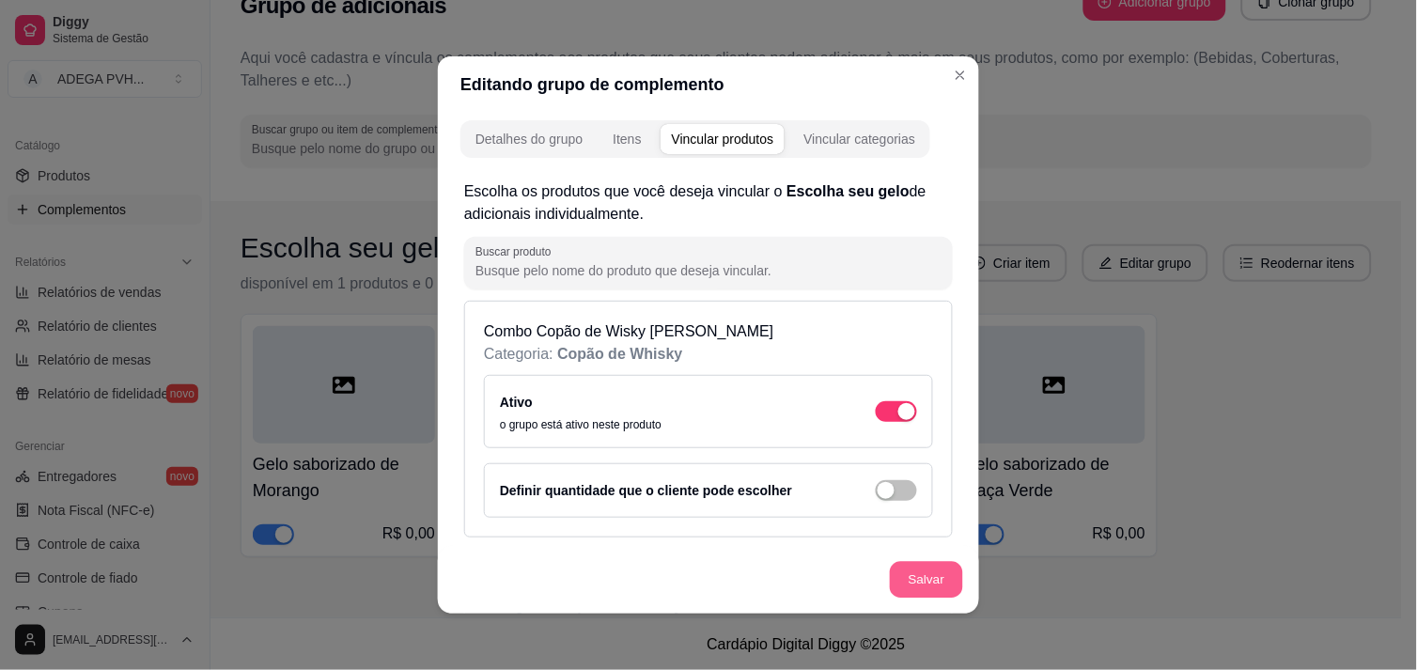
click at [921, 570] on button "Salvar" at bounding box center [926, 580] width 73 height 37
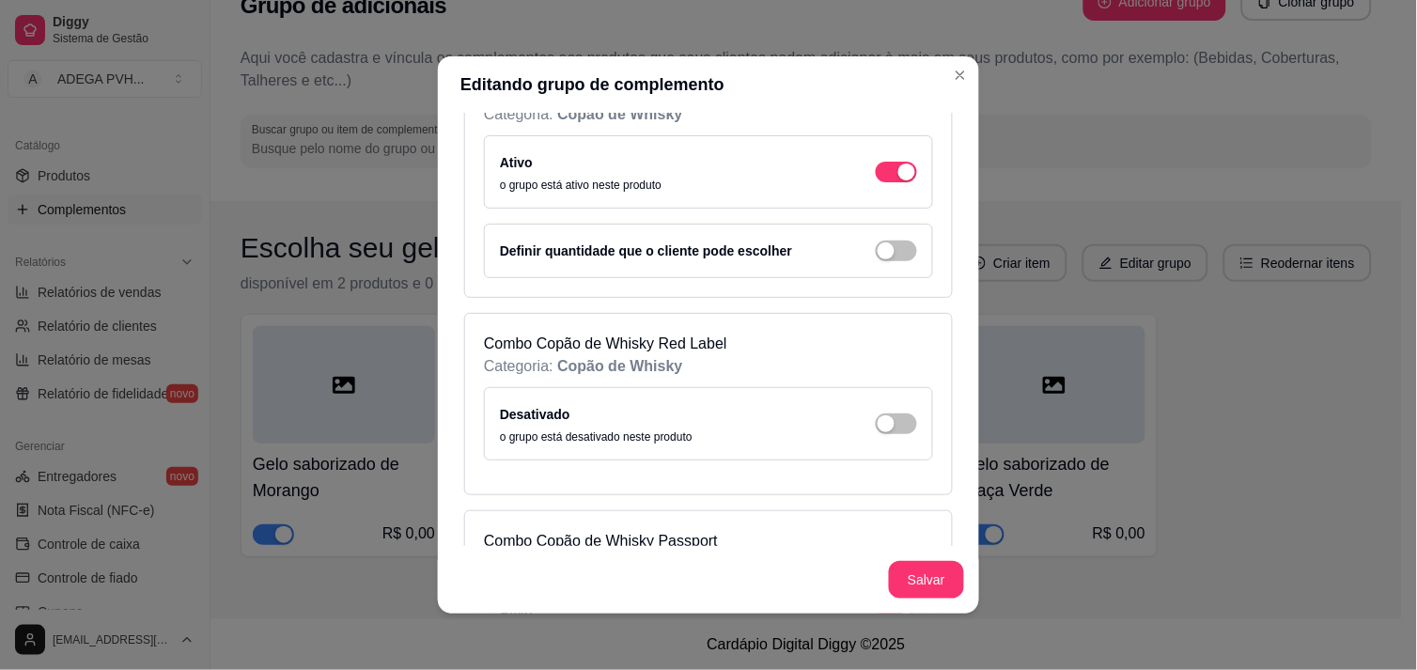
scroll to position [246, 0]
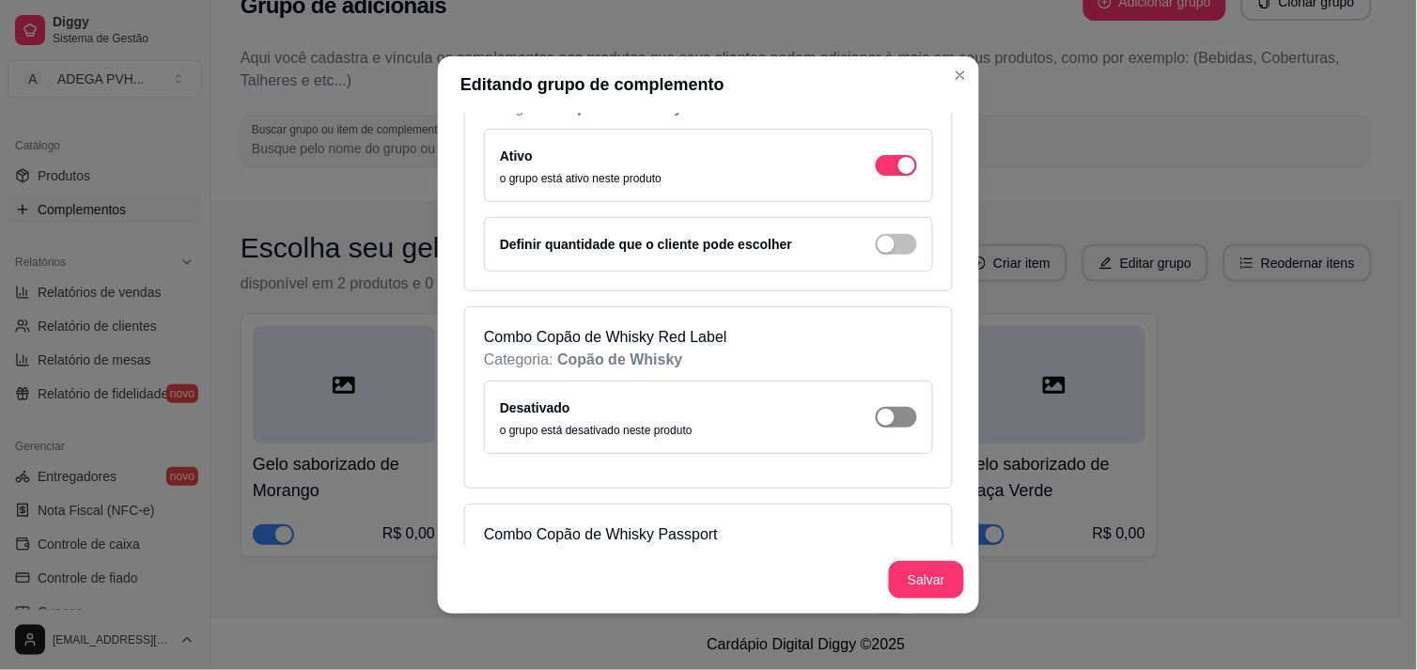
click at [887, 176] on span "button" at bounding box center [896, 165] width 41 height 21
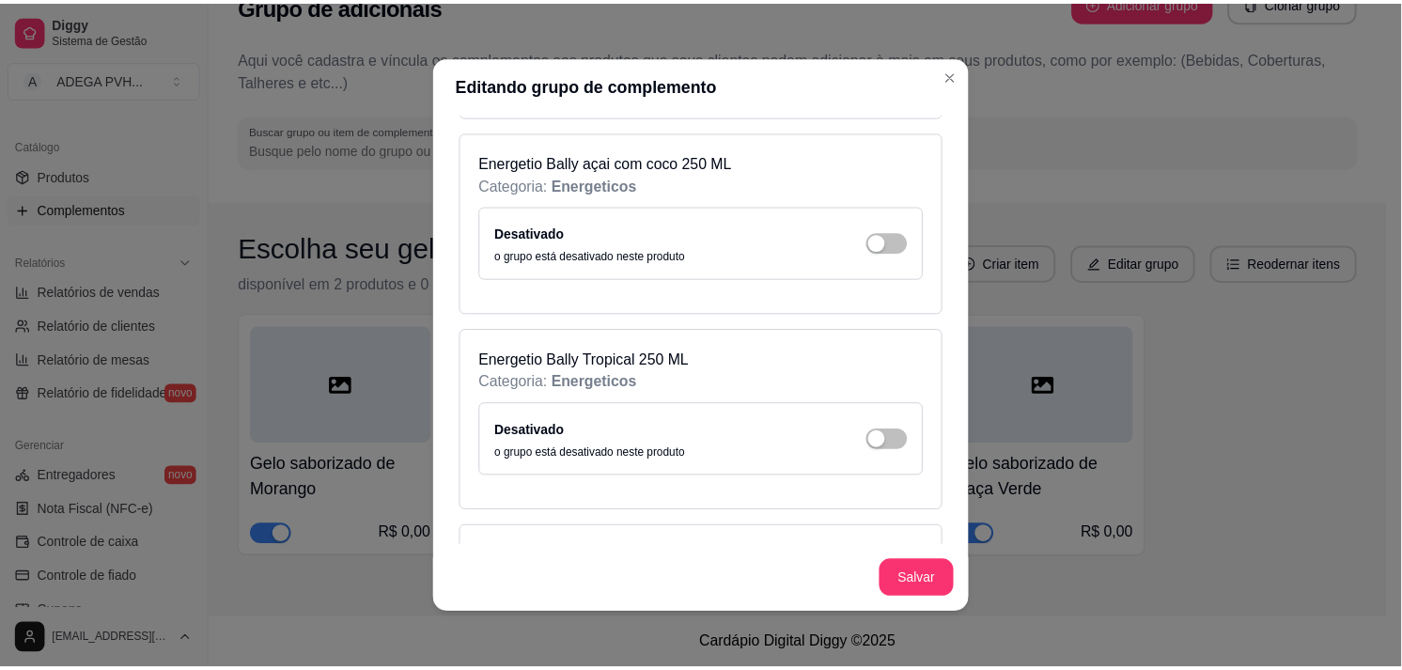
scroll to position [963, 0]
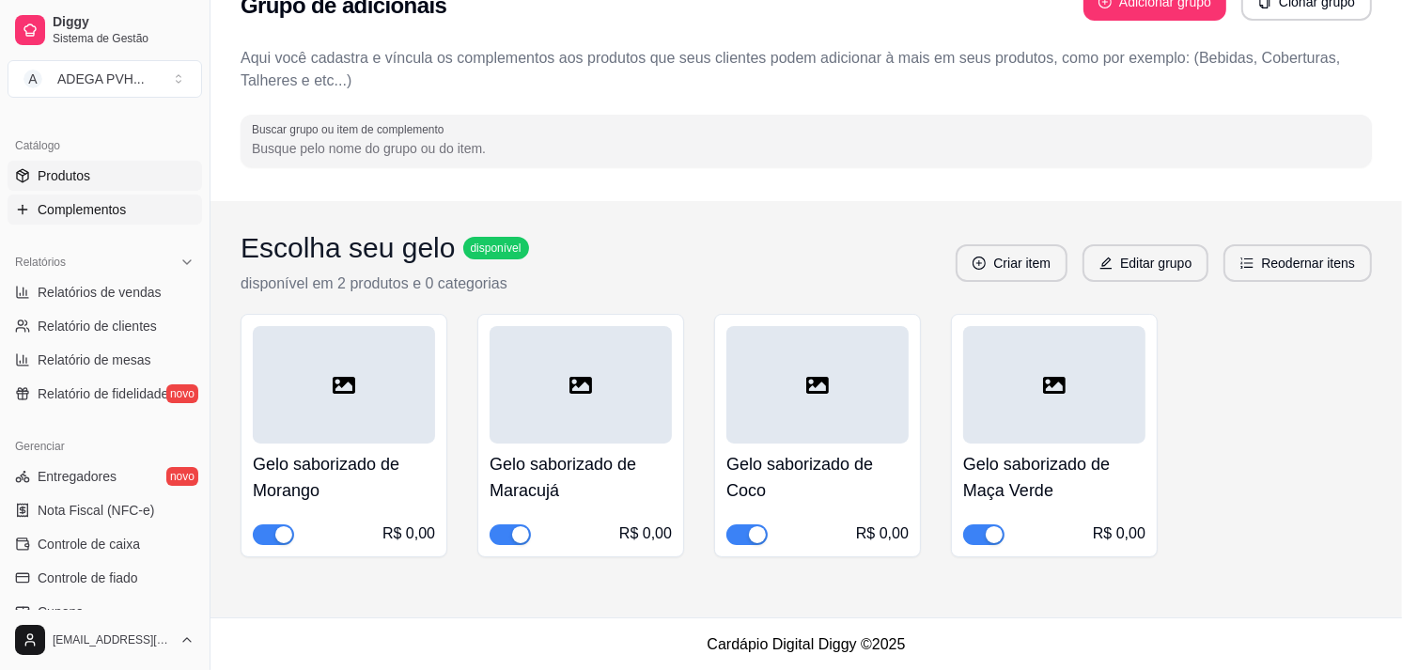
click at [83, 174] on span "Produtos" at bounding box center [64, 175] width 53 height 19
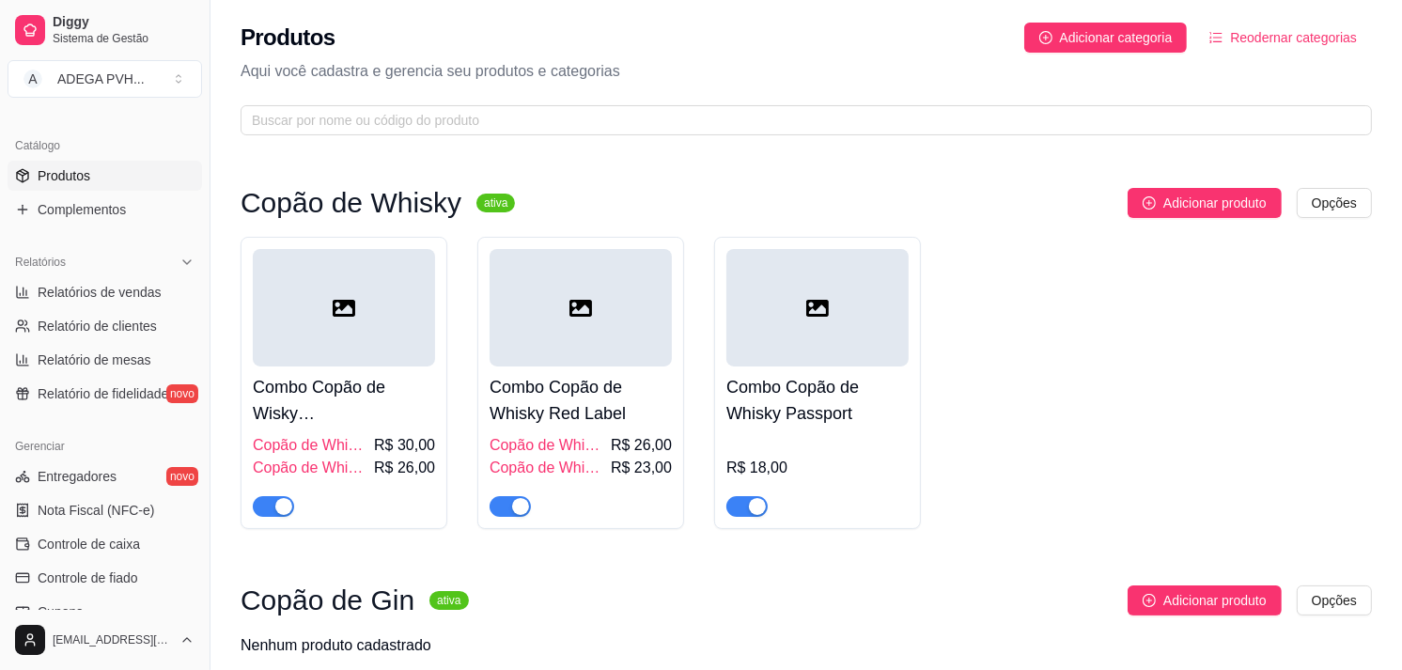
click at [617, 304] on div at bounding box center [581, 307] width 182 height 117
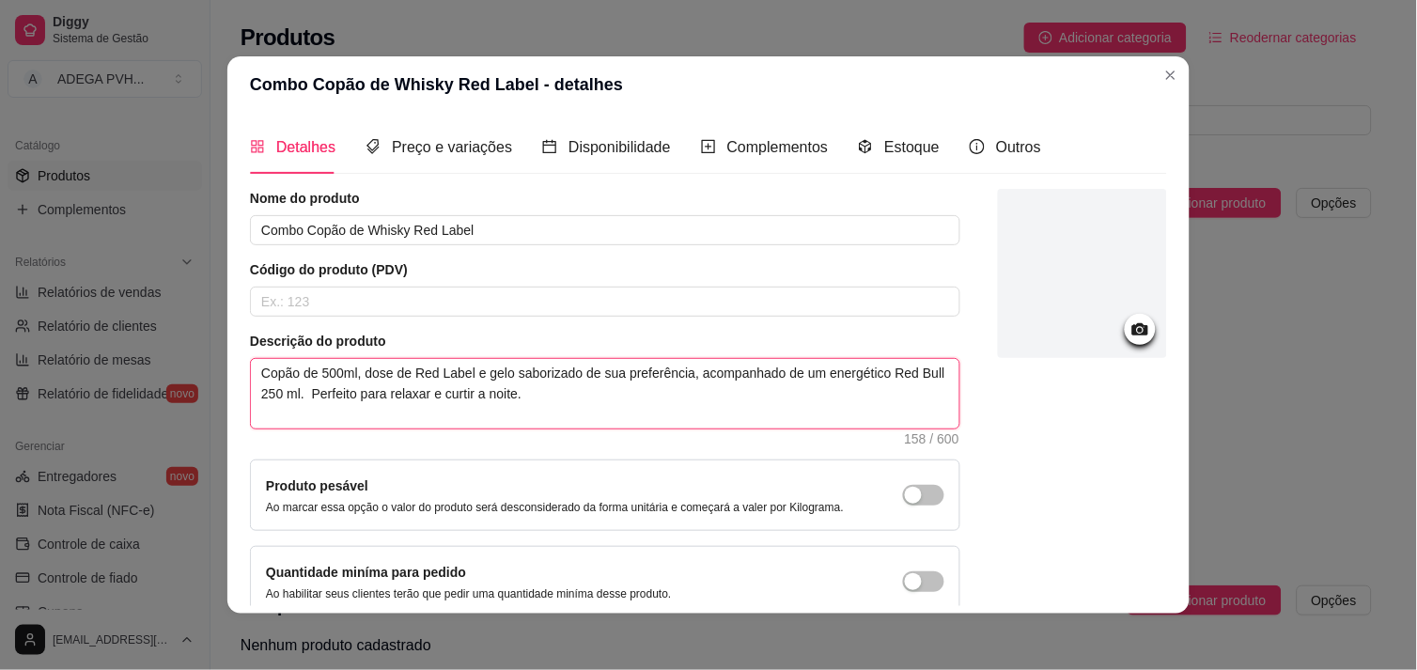
click at [361, 374] on textarea "Copão de 500ml, dose de Red Label e gelo saborizado de sua preferência, acompan…" at bounding box center [605, 394] width 709 height 70
click at [371, 372] on textarea "Dose de Red Label e gelo saborizado de sua preferência, acompanhado de um energ…" at bounding box center [605, 394] width 709 height 70
click at [417, 379] on textarea "Dose de Red Label, gelo saborizado de sua preferência, acompanhado de um energé…" at bounding box center [605, 394] width 709 height 70
click at [860, 374] on textarea "Dose de Red Label, gelo saborizado de sua preferência, acompanhado de um energé…" at bounding box center [605, 394] width 709 height 70
click at [1070, 492] on div at bounding box center [1082, 403] width 169 height 429
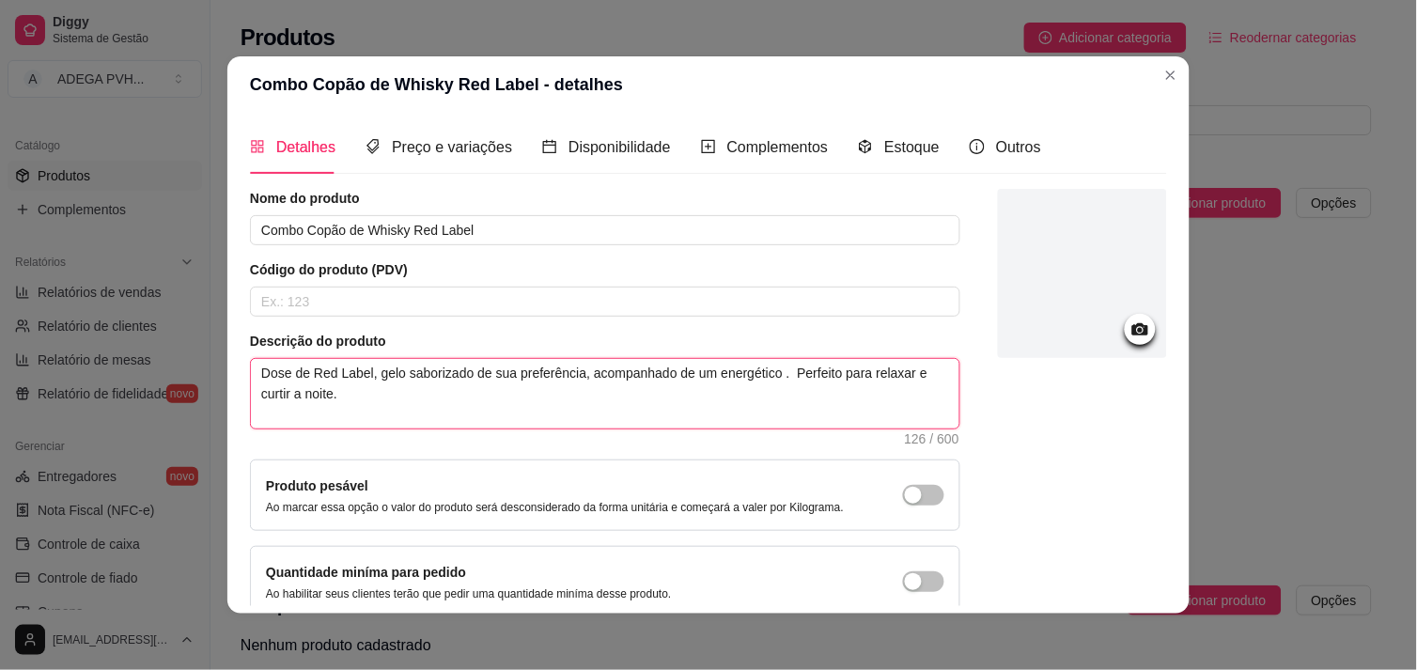
click at [774, 377] on textarea "Dose de Red Label, gelo saborizado de sua preferência, acompanhado de um energé…" at bounding box center [605, 394] width 709 height 70
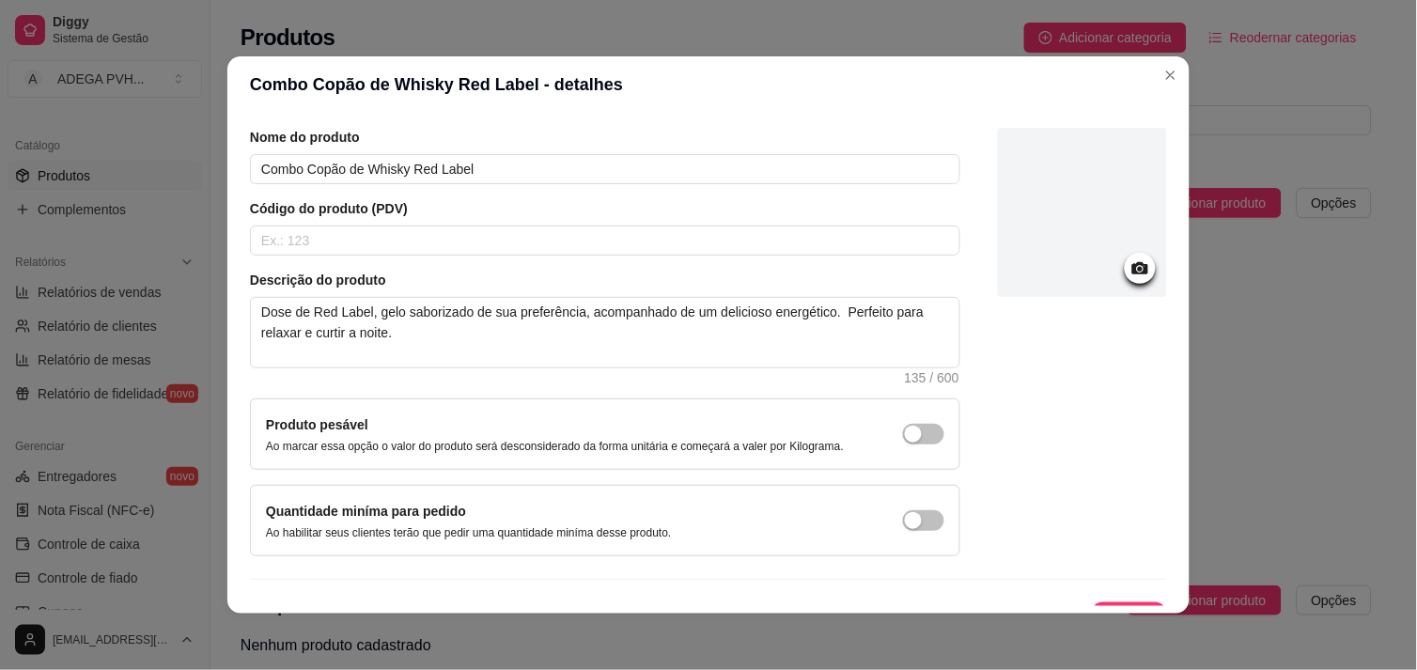
scroll to position [95, 0]
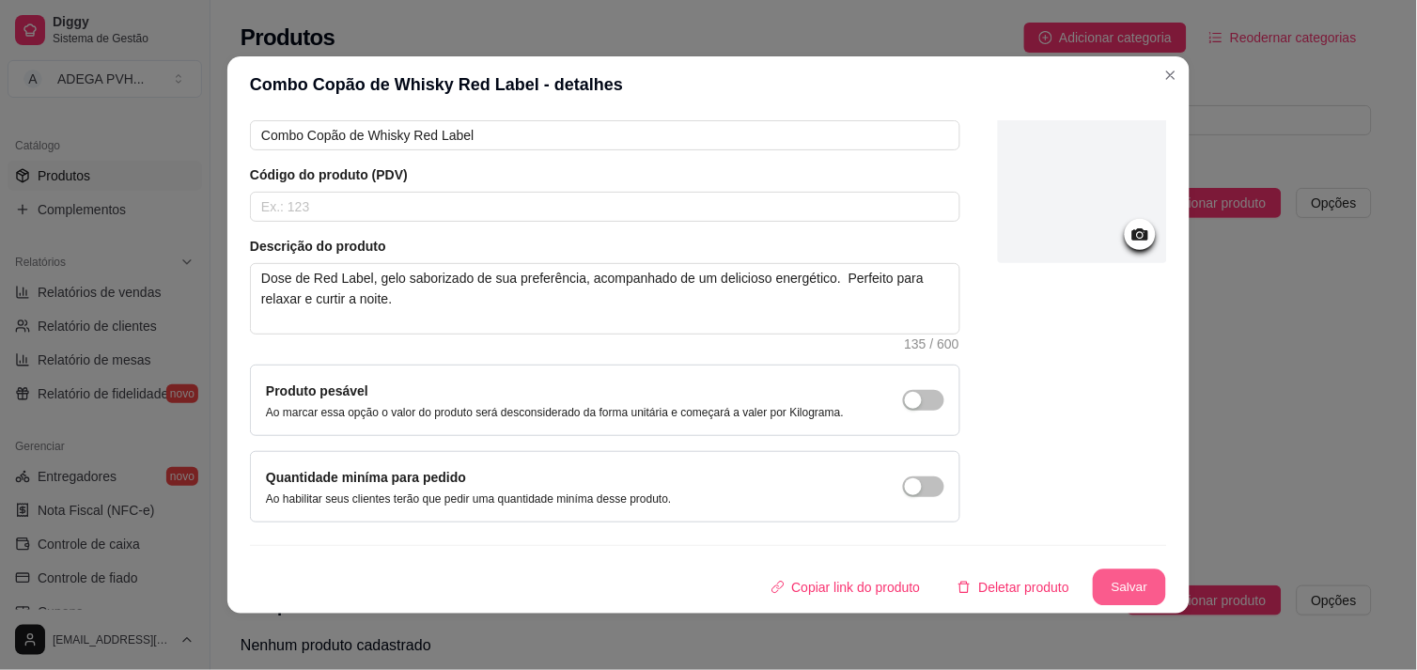
click at [1115, 585] on button "Salvar" at bounding box center [1129, 588] width 73 height 37
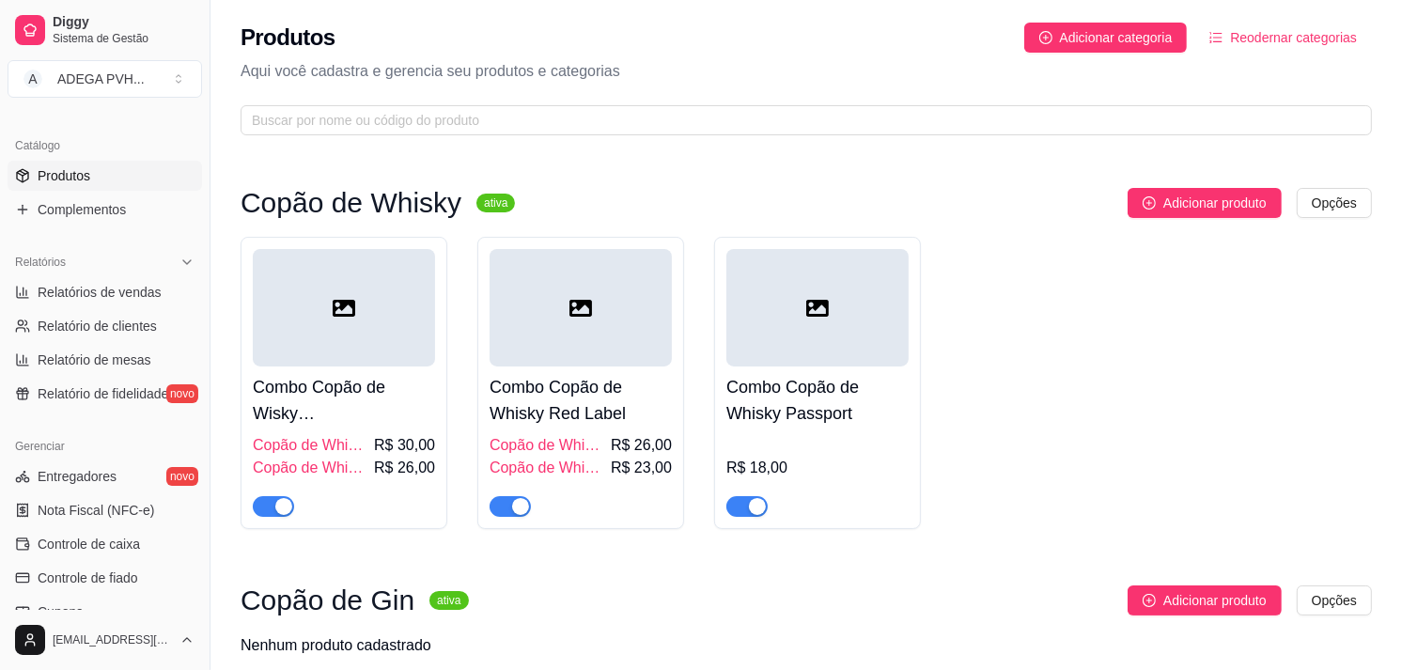
click at [385, 376] on h4 "Combo Copão de Wisky [PERSON_NAME]" at bounding box center [344, 400] width 182 height 53
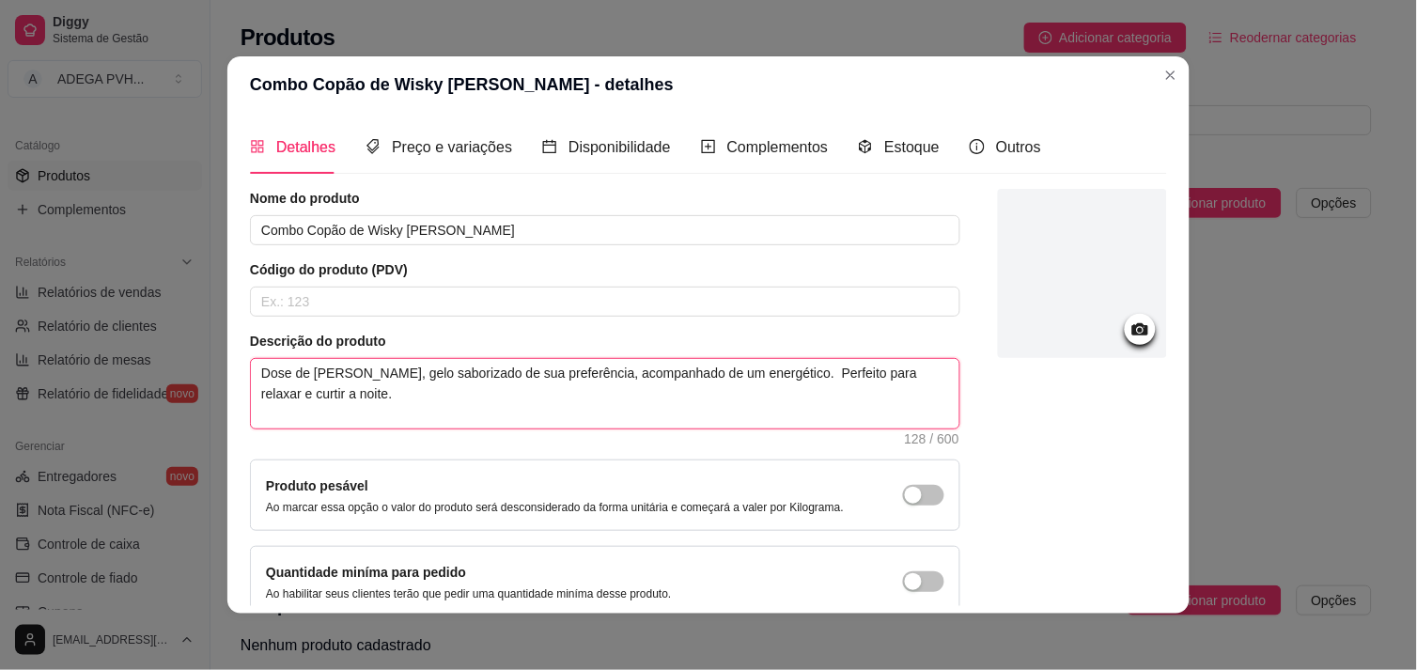
click at [718, 373] on textarea "Dose de [PERSON_NAME], gelo saborizado de sua preferência, acompanhado de um en…" at bounding box center [605, 394] width 709 height 70
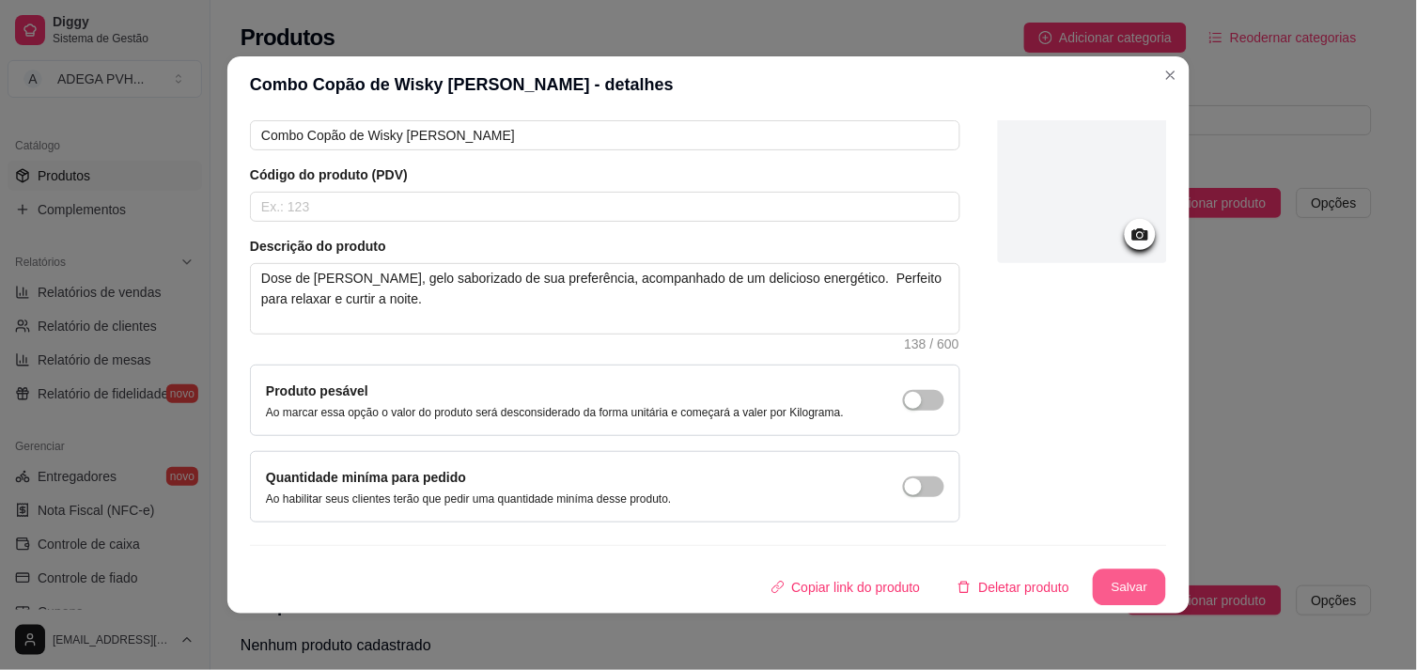
click at [1134, 575] on button "Salvar" at bounding box center [1129, 588] width 73 height 37
